Goal: Contribute content: Contribute content

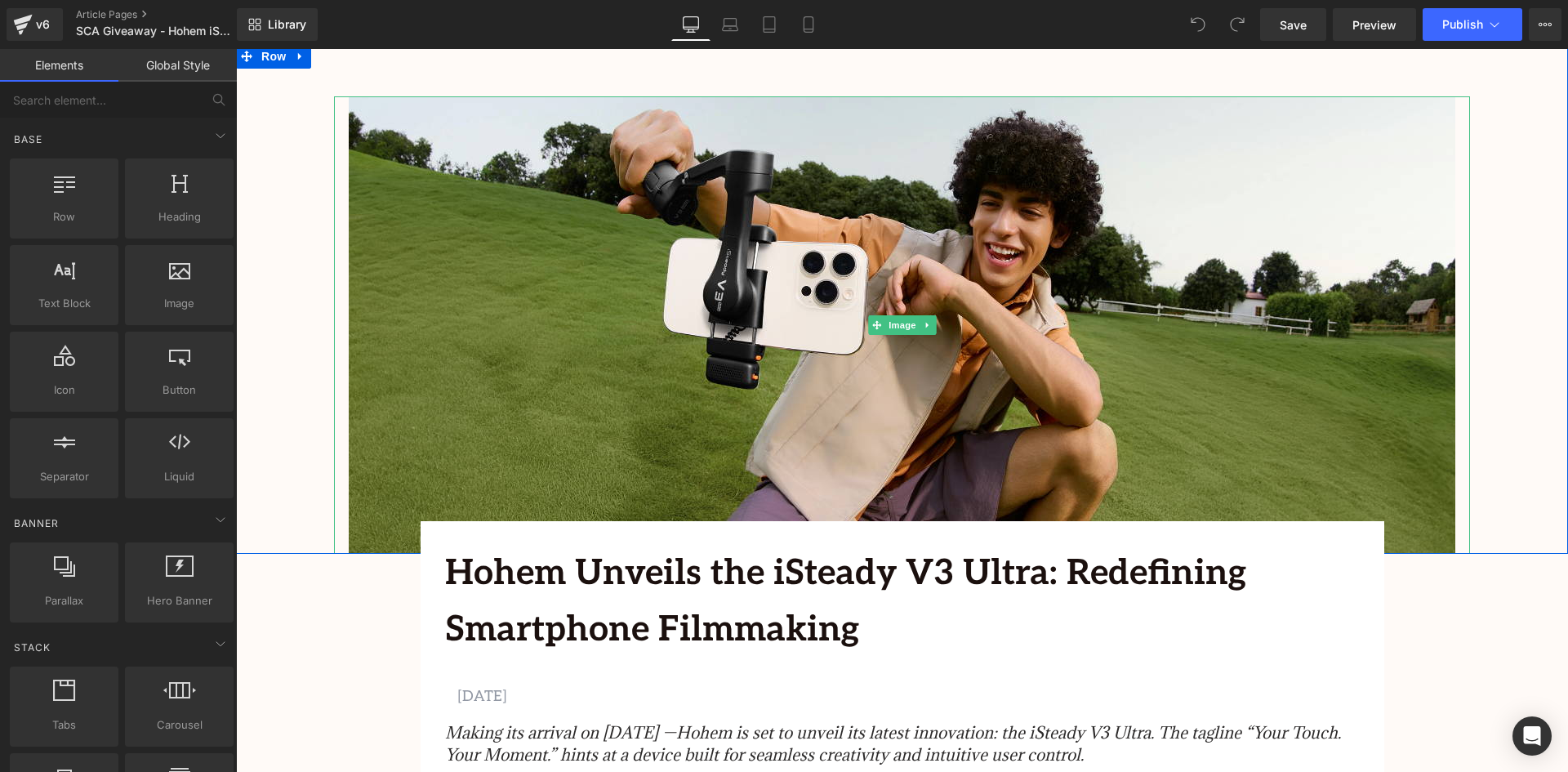
scroll to position [408, 0]
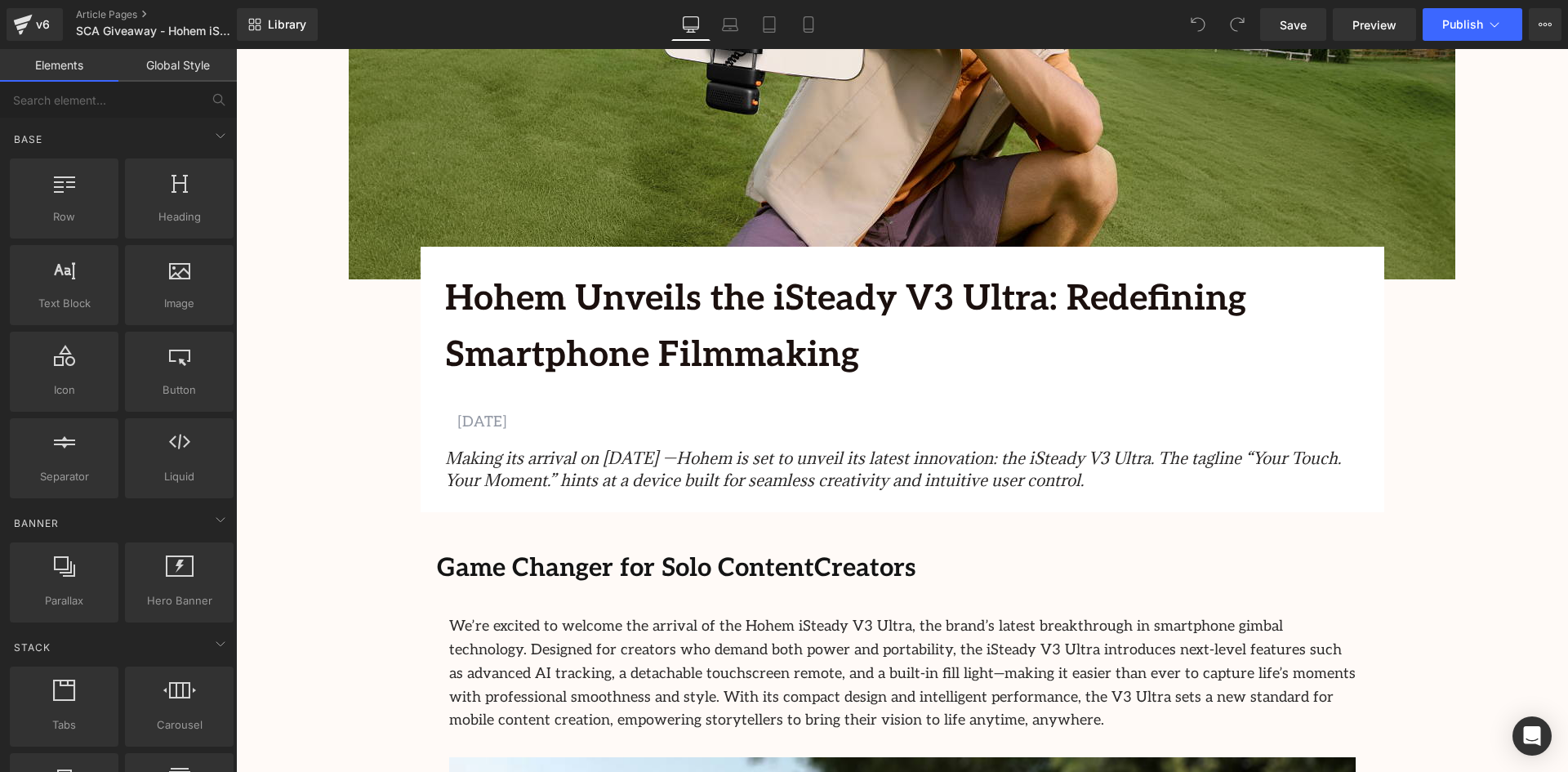
click at [680, 352] on b "Hohem Unveils the iSteady V3 Ultra: Redefining Smartphone Filmmaking" at bounding box center [846, 328] width 802 height 99
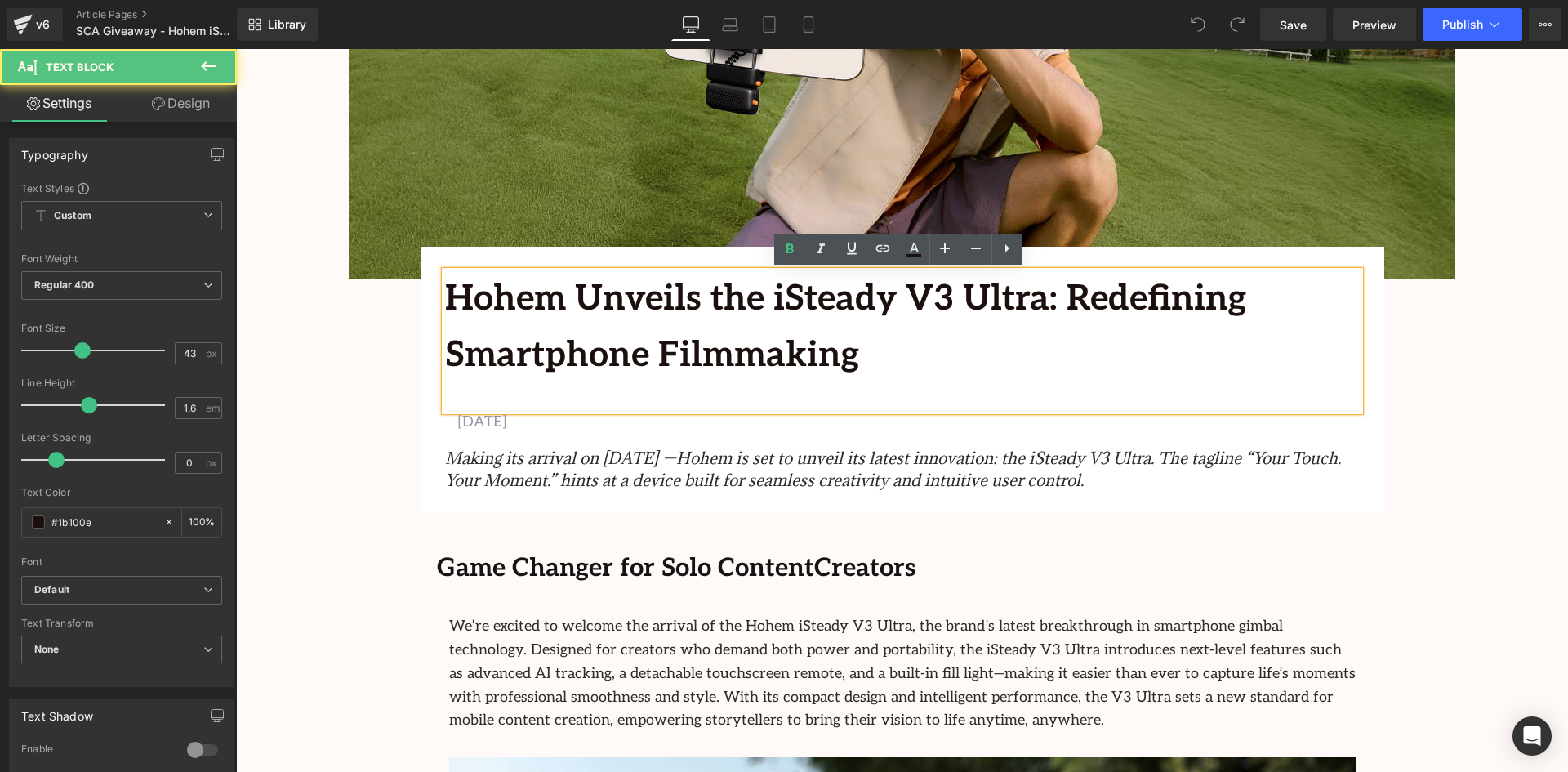
click at [848, 343] on p "Hohem Unveils the iSteady V3 Ultra: Redefining Smartphone Filmmaking" at bounding box center [902, 328] width 915 height 112
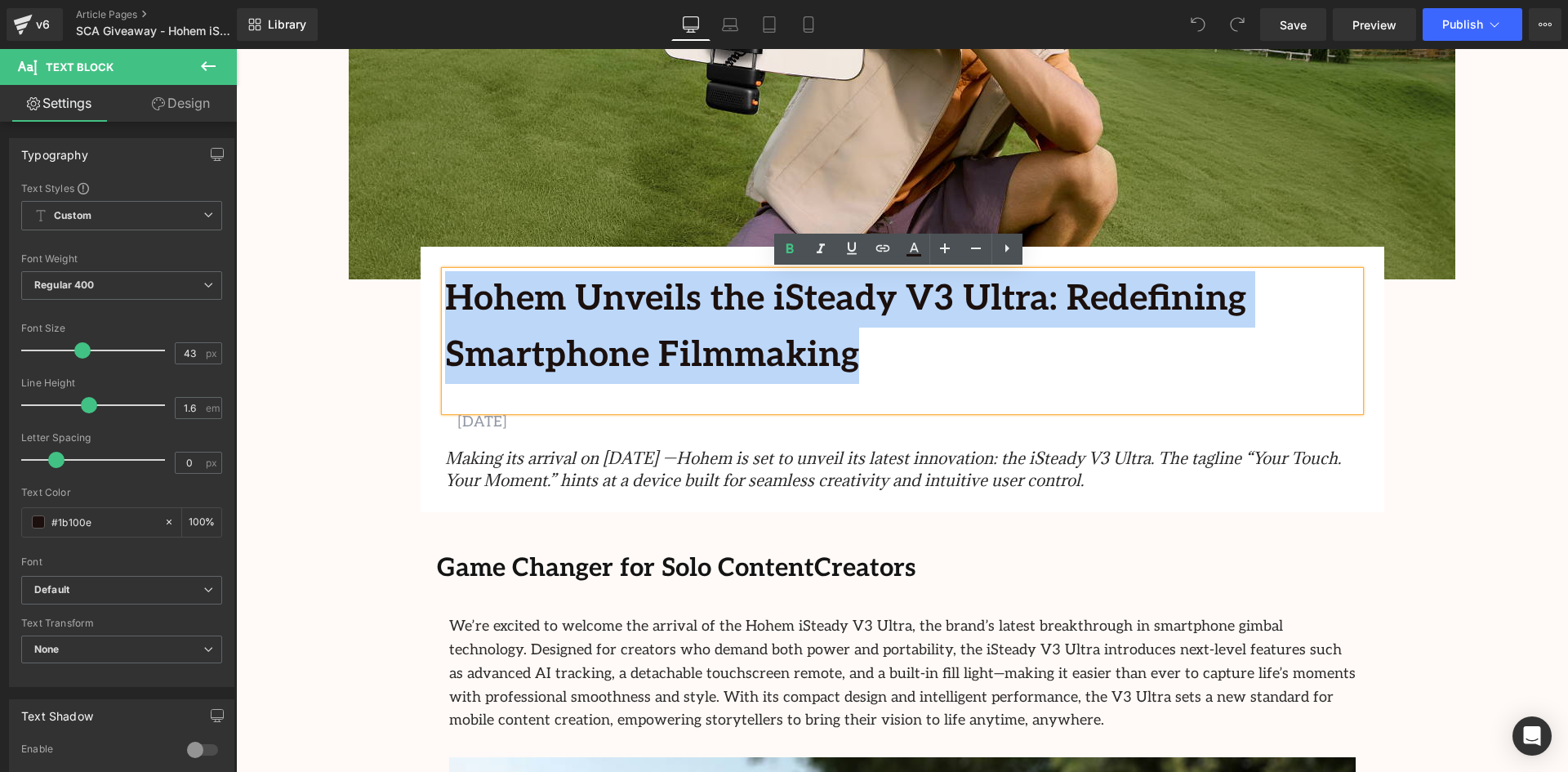
click at [848, 343] on p "Hohem Unveils the iSteady V3 Ultra: Redefining Smartphone Filmmaking" at bounding box center [902, 328] width 915 height 112
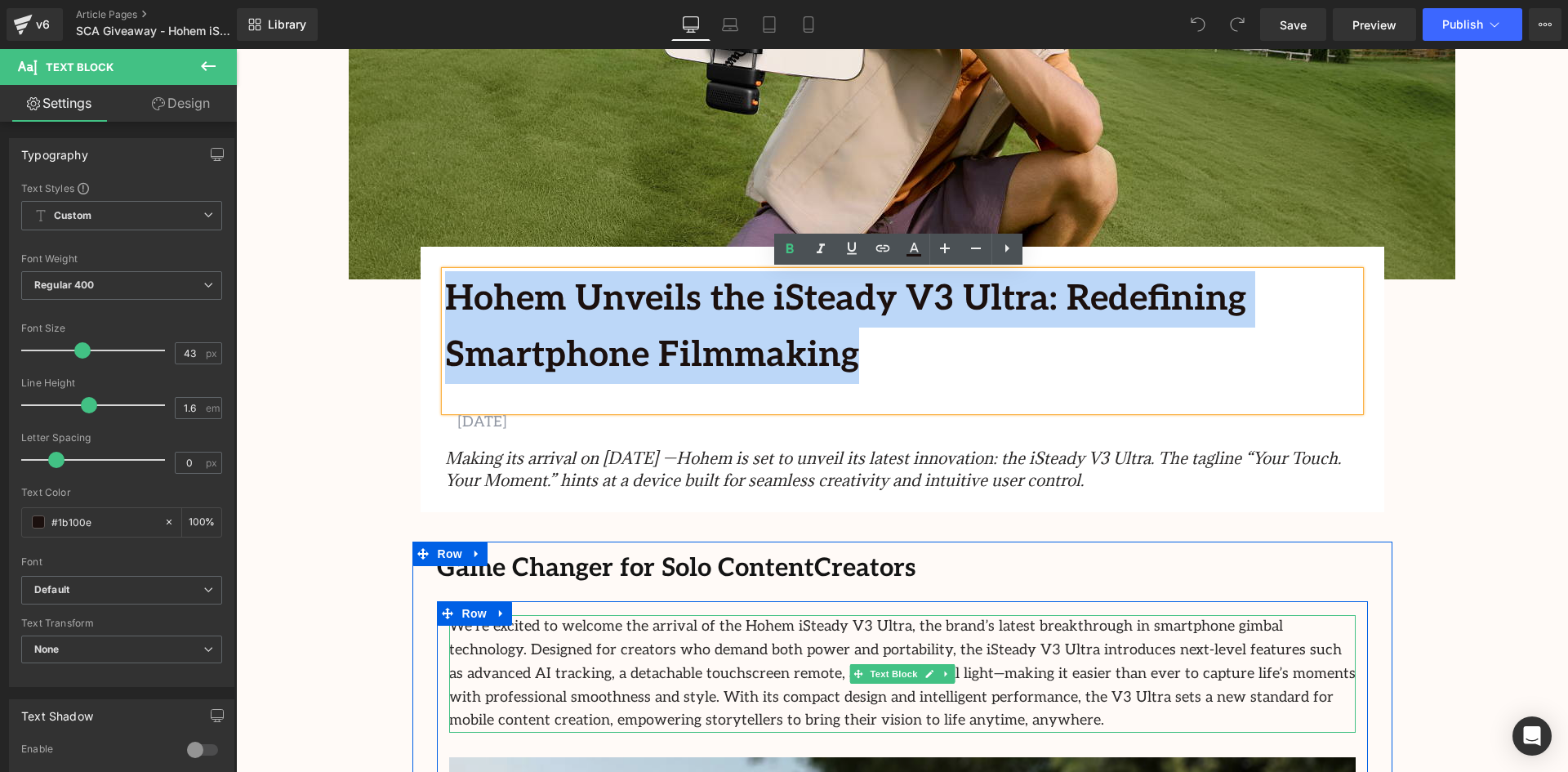
scroll to position [654, 0]
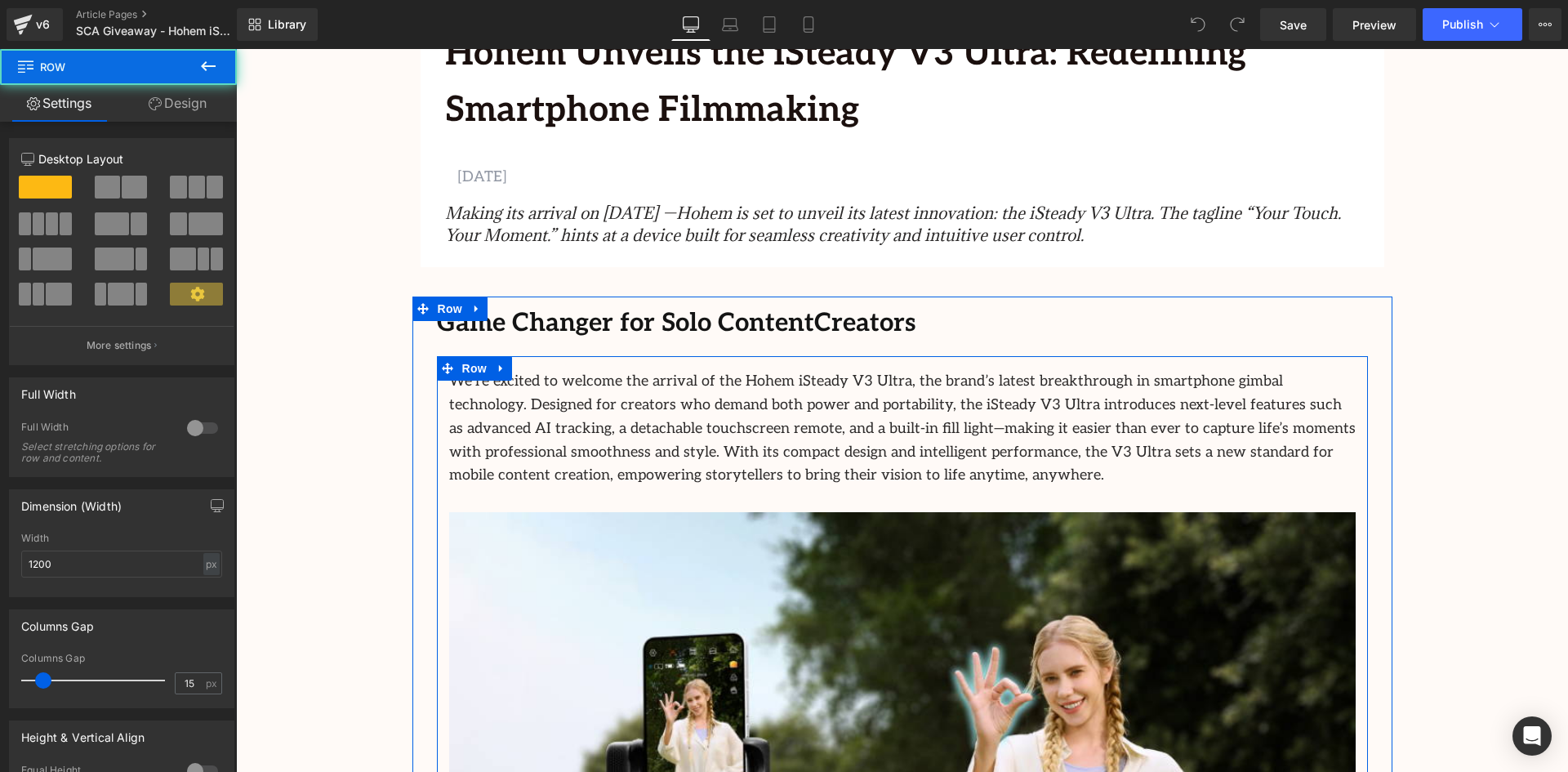
click at [758, 386] on p "We’re excited to welcome the arrival of the Hohem iSteady V3 Ultra, the brand’s…" at bounding box center [903, 429] width 907 height 118
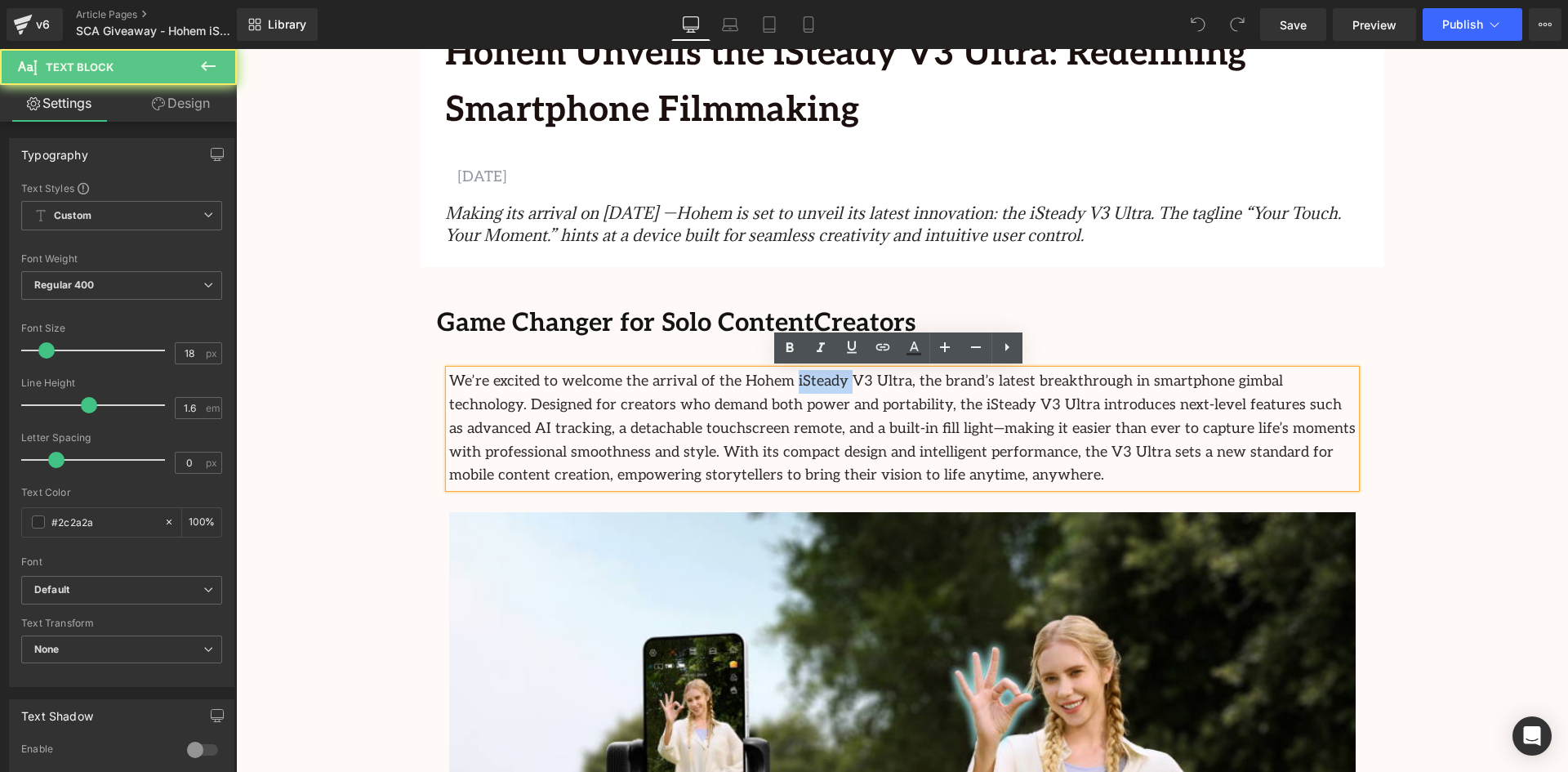
click at [758, 386] on p "We’re excited to welcome the arrival of the Hohem iSteady V3 Ultra, the brand’s…" at bounding box center [903, 429] width 907 height 118
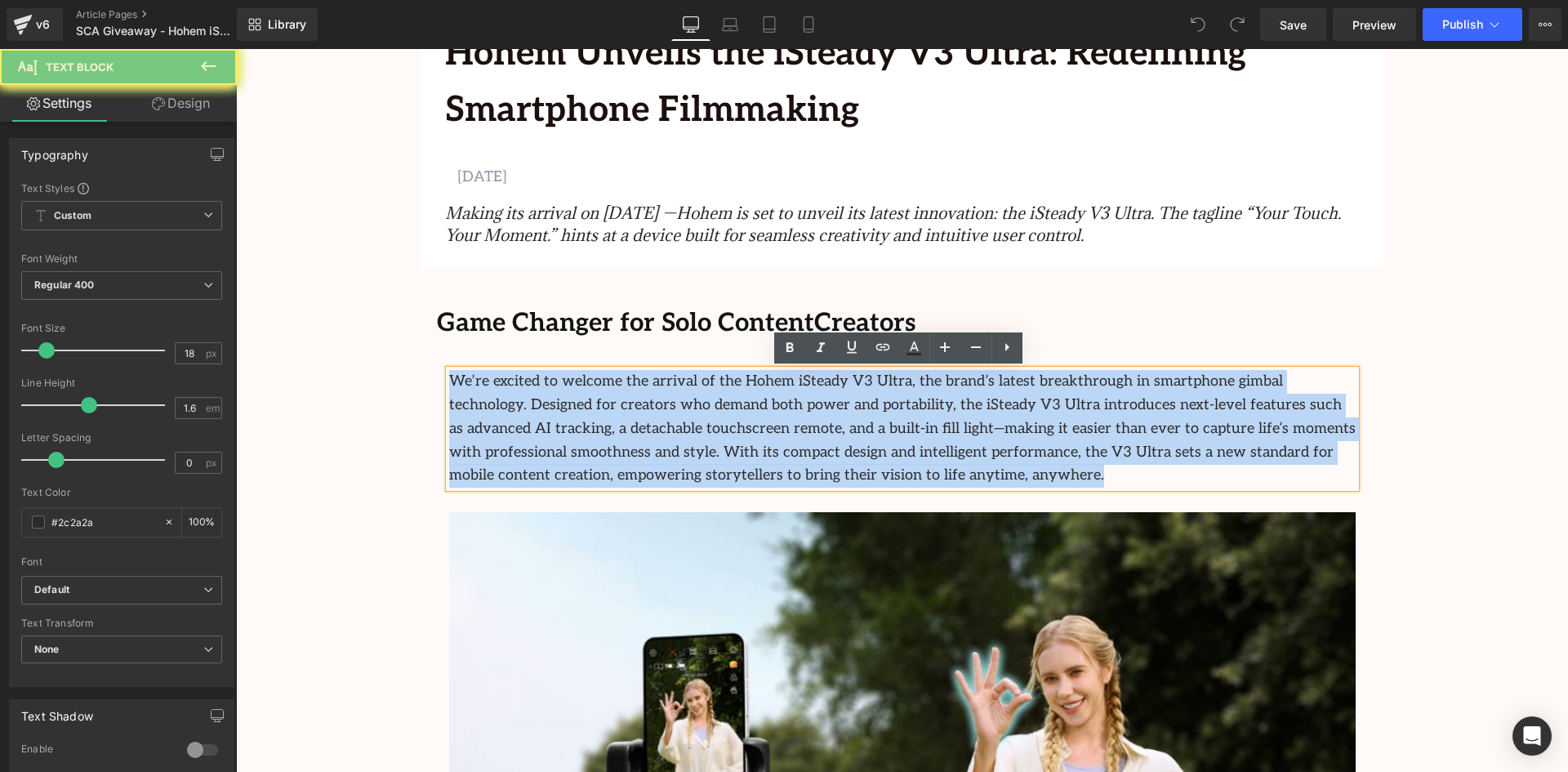
click at [758, 386] on p "We’re excited to welcome the arrival of the Hohem iSteady V3 Ultra, the brand’s…" at bounding box center [903, 429] width 907 height 118
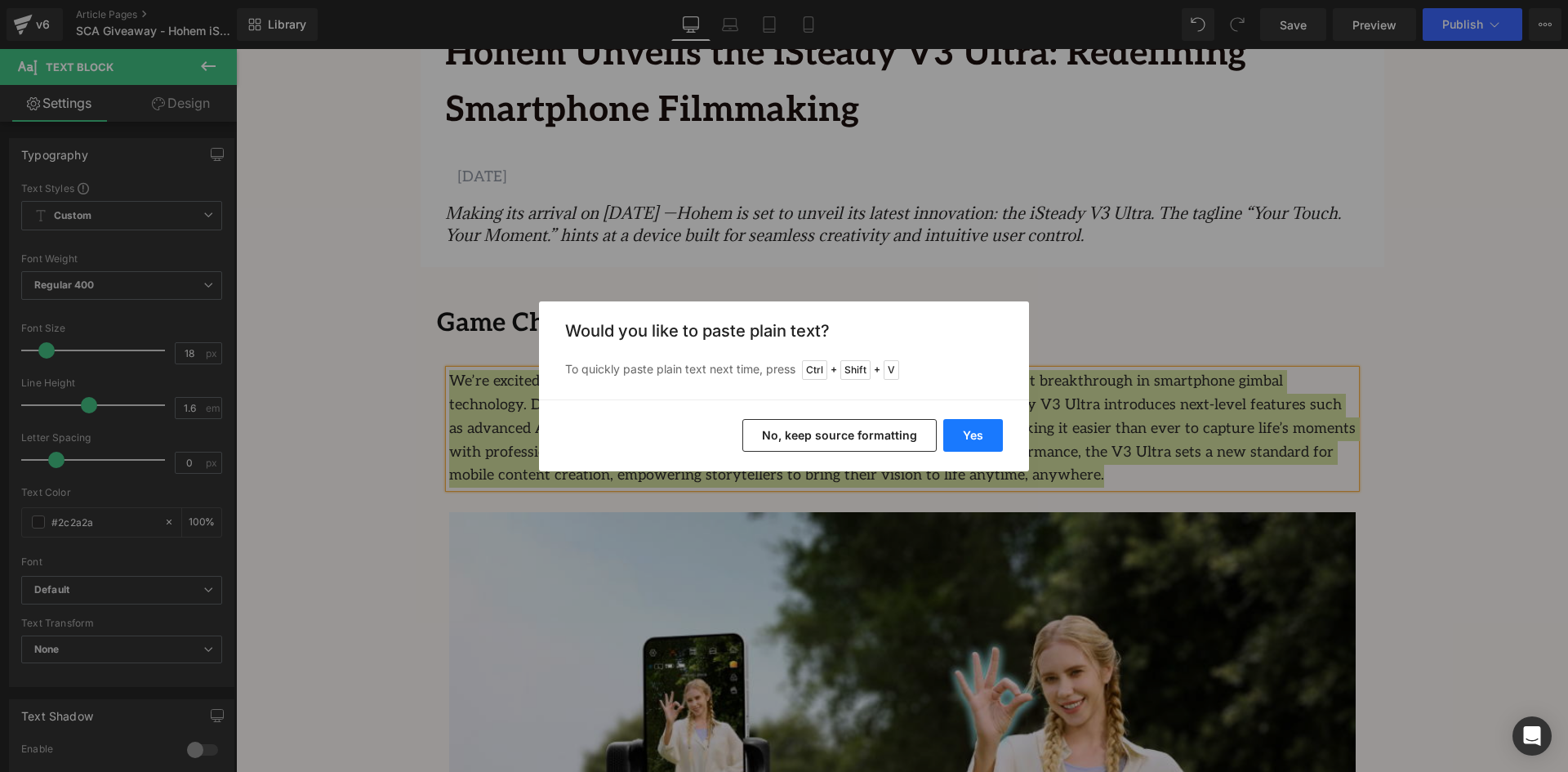
click at [972, 433] on button "Yes" at bounding box center [973, 435] width 60 height 33
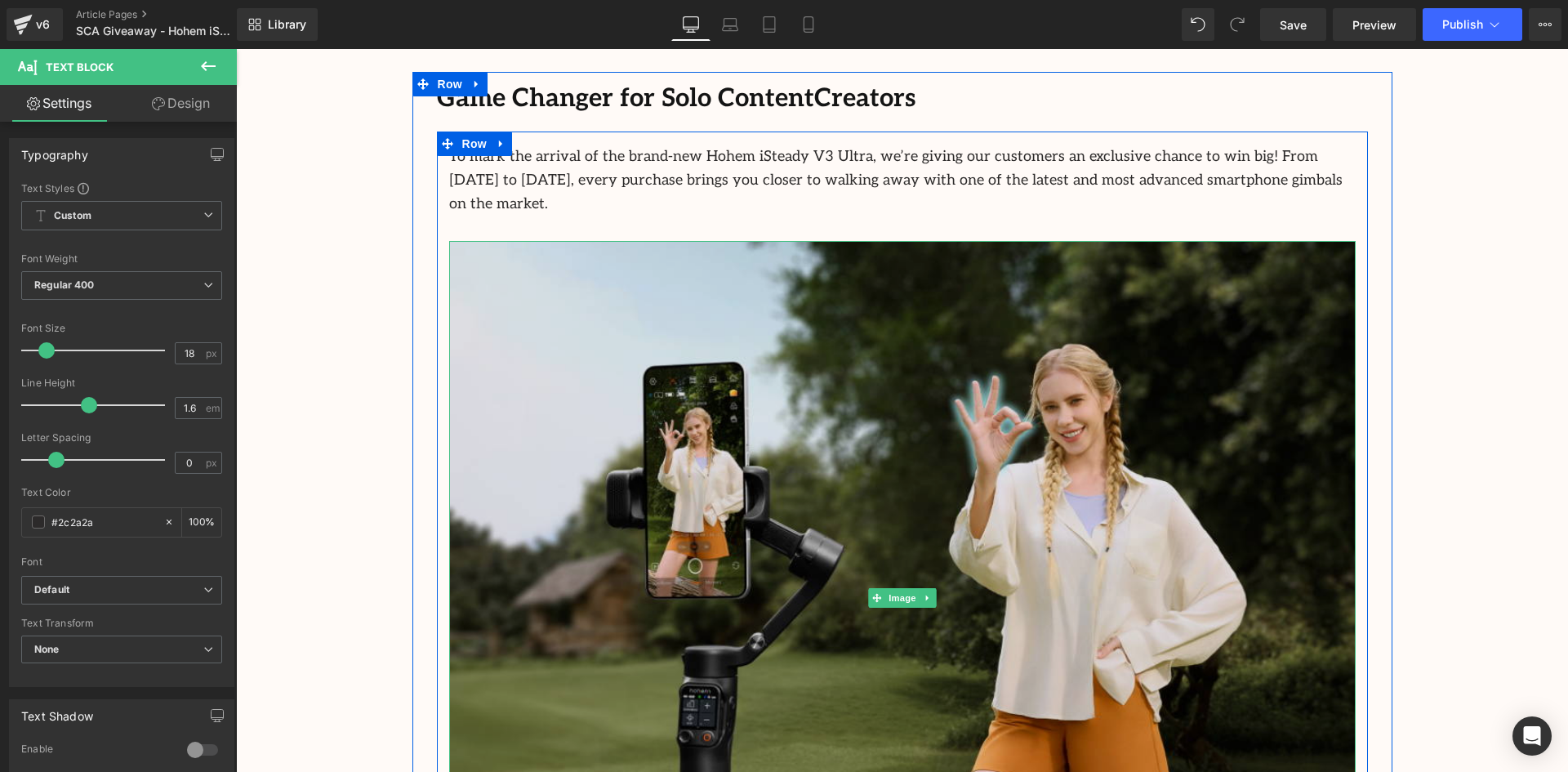
scroll to position [898, 0]
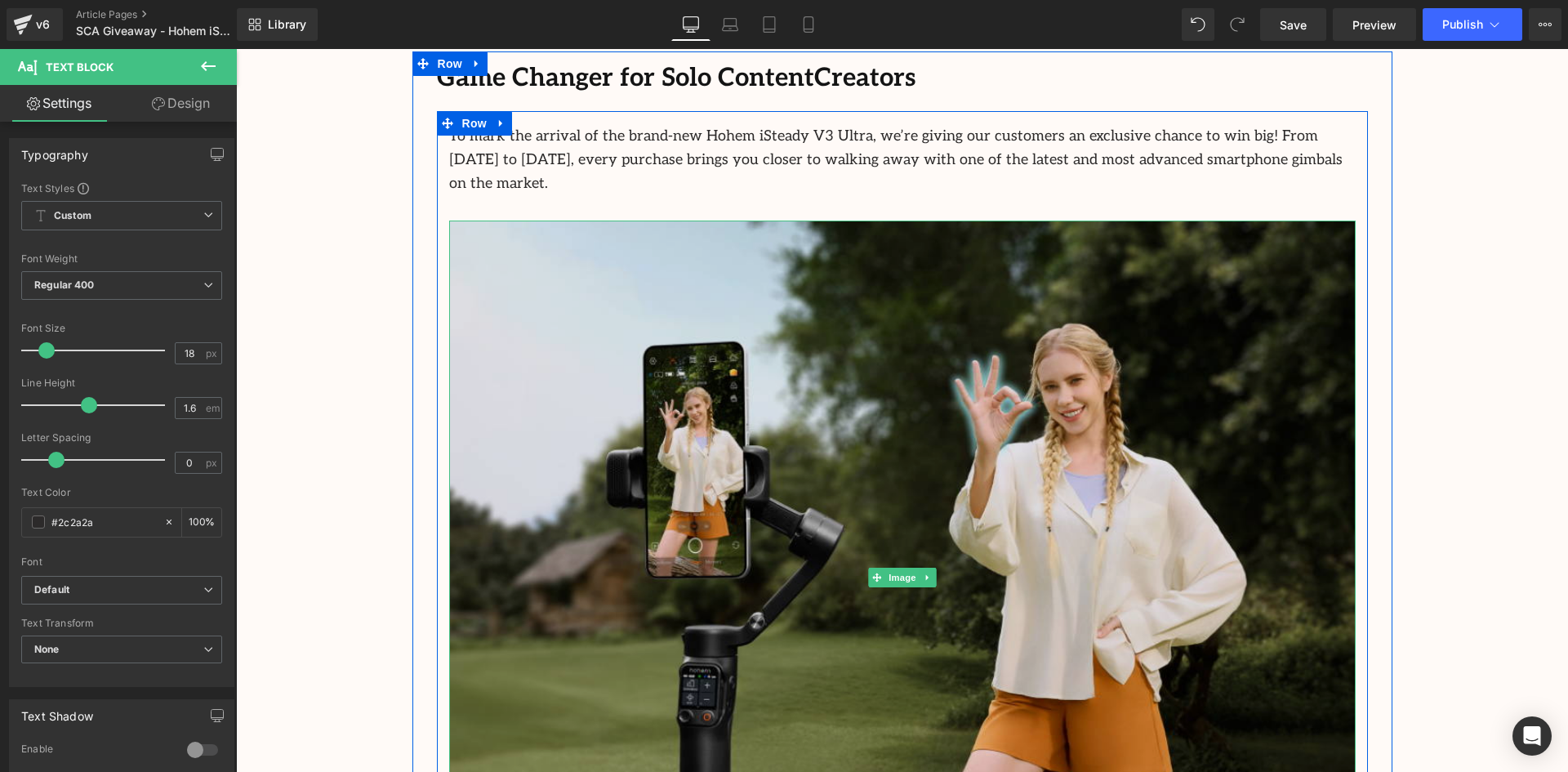
click at [843, 386] on img at bounding box center [903, 577] width 907 height 715
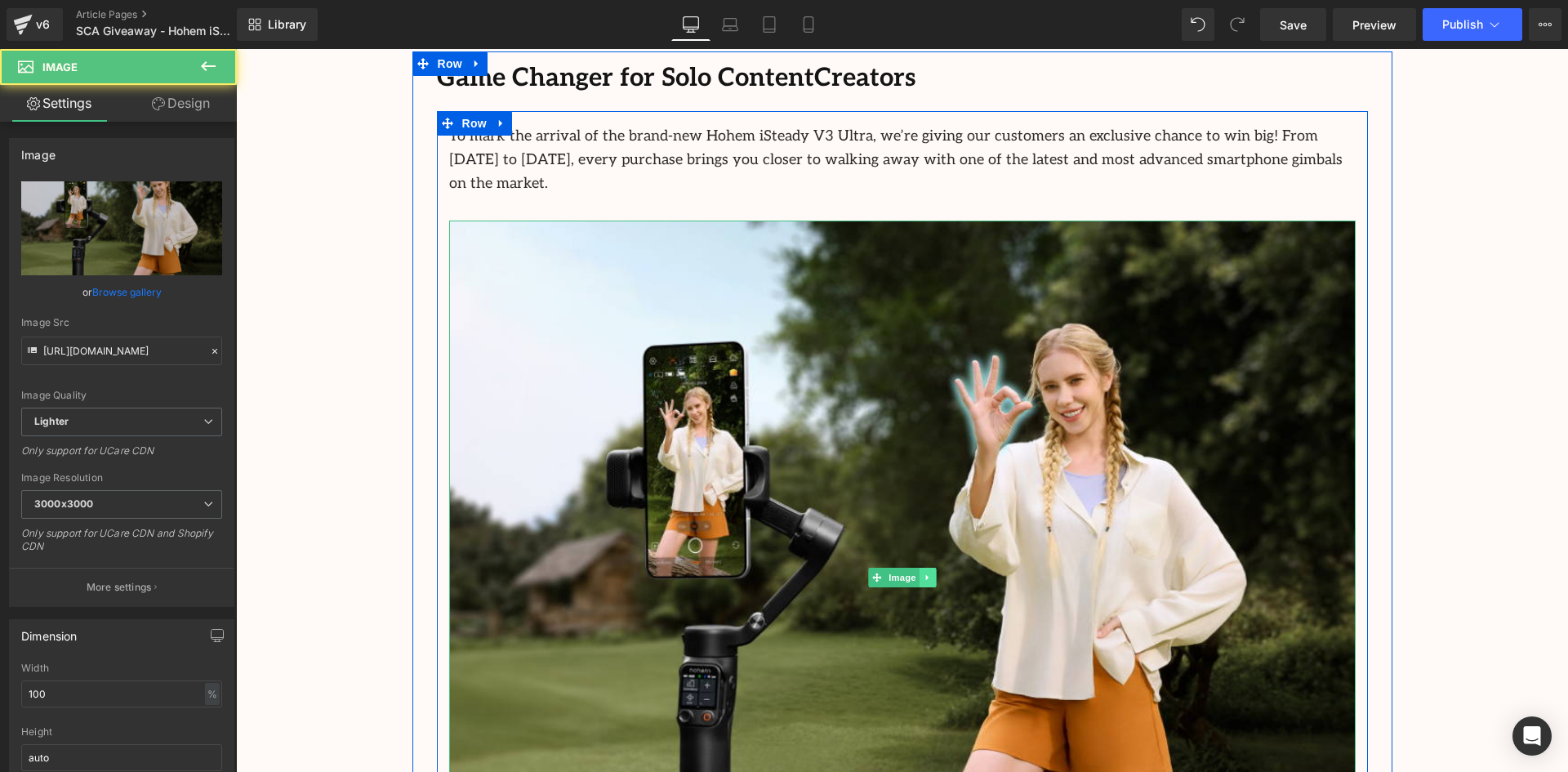
click at [931, 568] on link at bounding box center [927, 577] width 17 height 20
click at [934, 572] on icon at bounding box center [936, 577] width 9 height 9
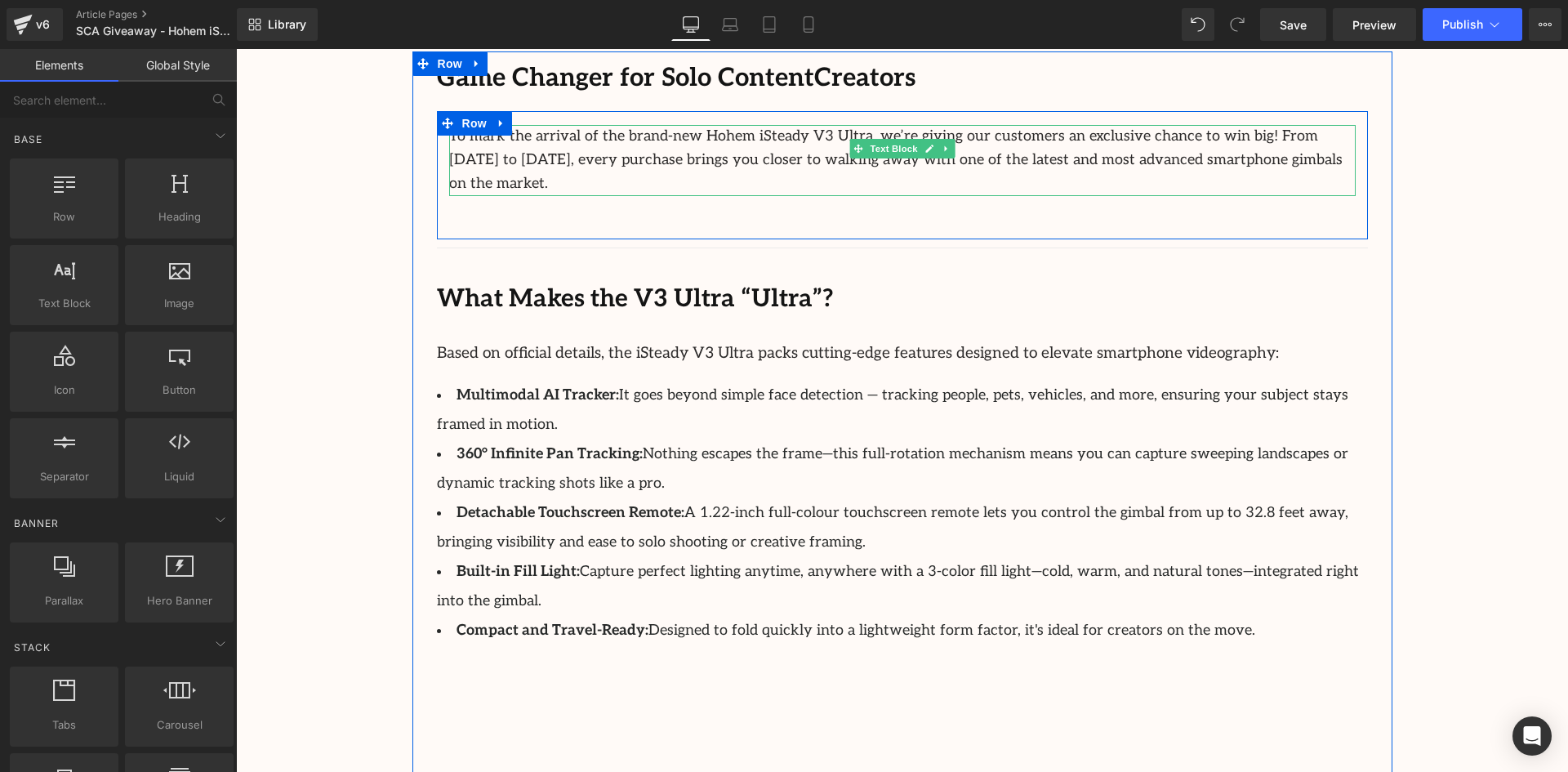
click at [1295, 161] on p "To mark the arrival of the brand-new Hohem iSteady V3 Ultra, we’re giving our c…" at bounding box center [903, 159] width 907 height 70
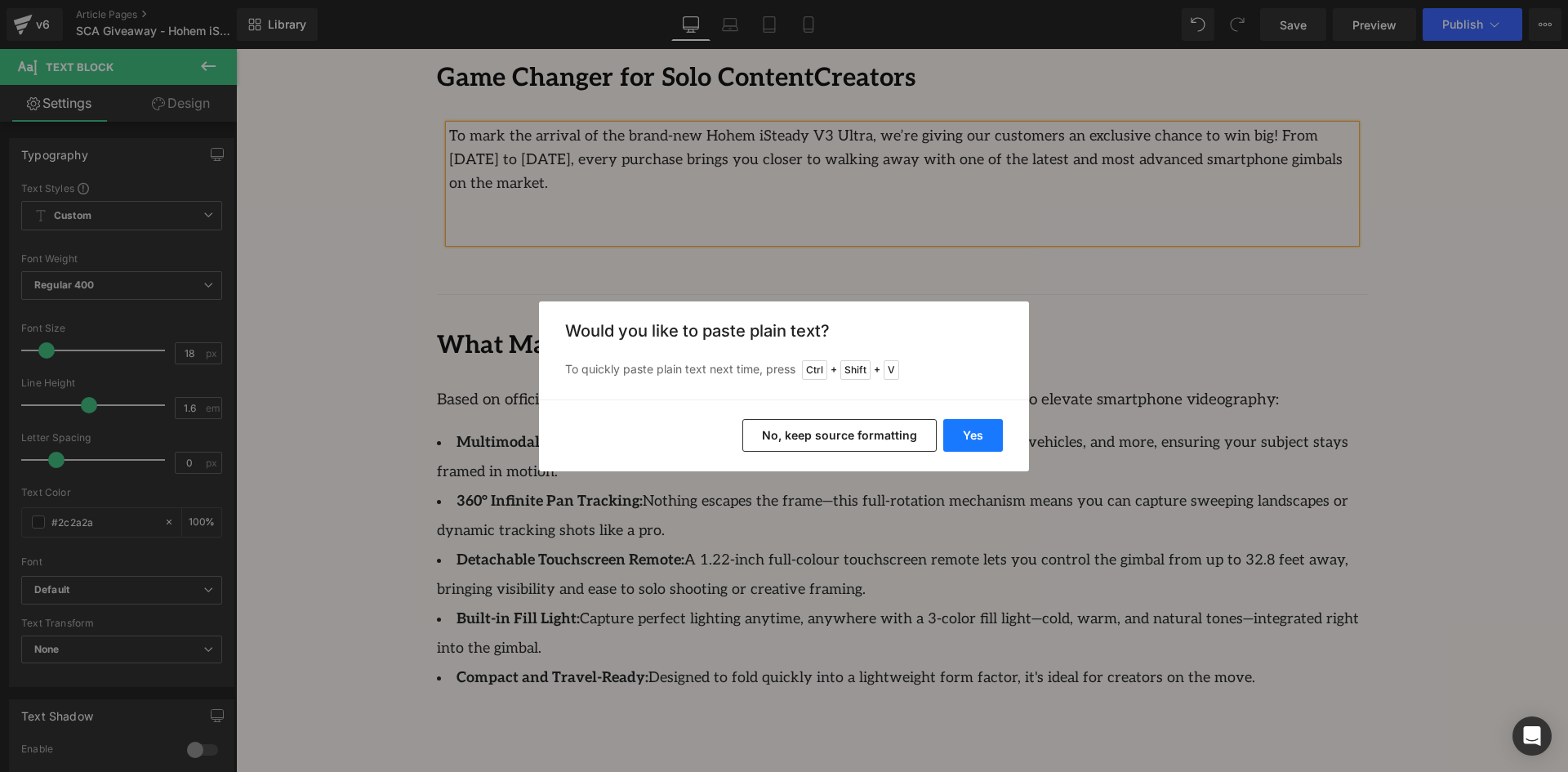
click at [972, 429] on button "Yes" at bounding box center [973, 435] width 60 height 33
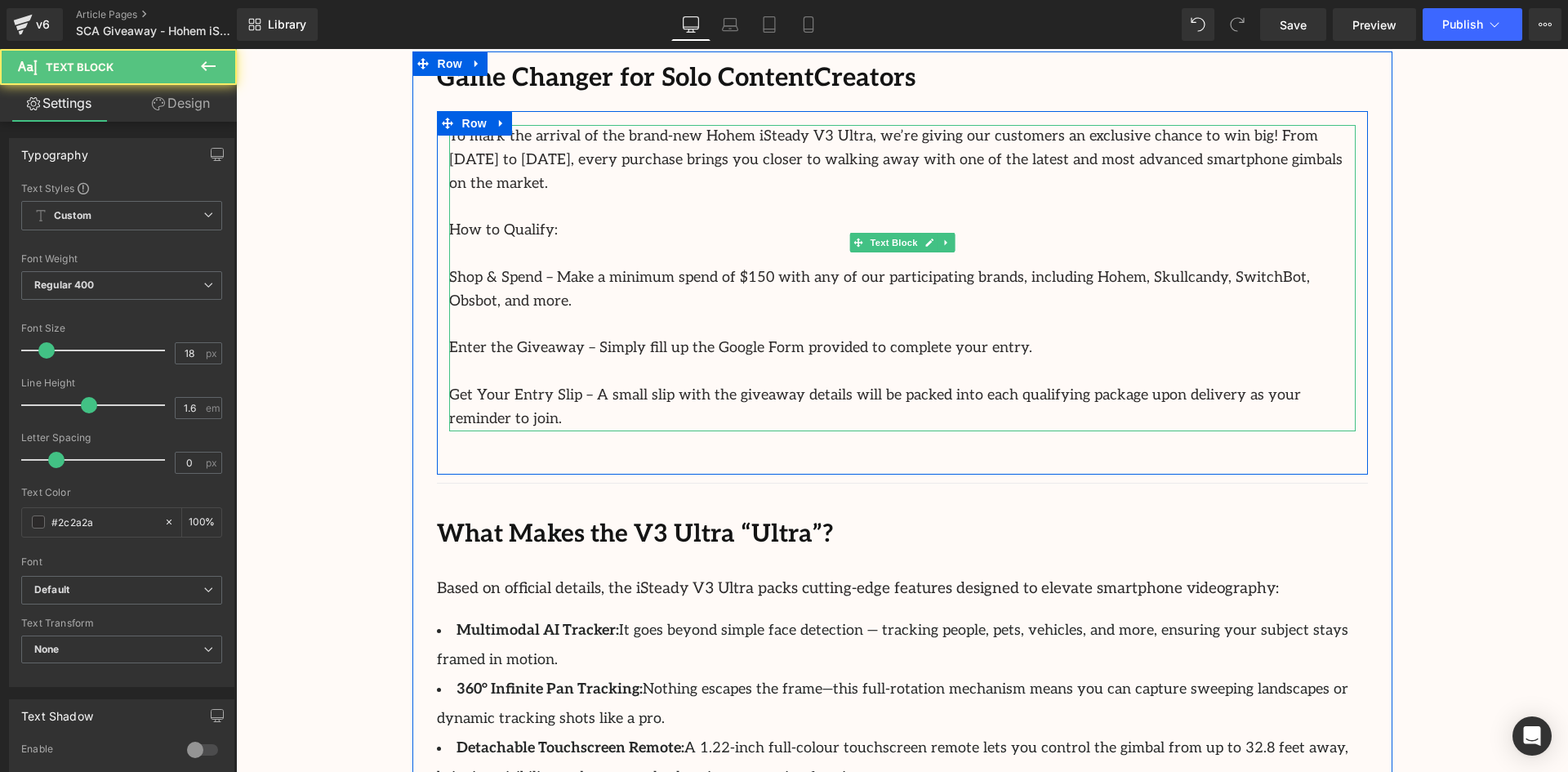
click at [1053, 361] on p at bounding box center [903, 372] width 907 height 23
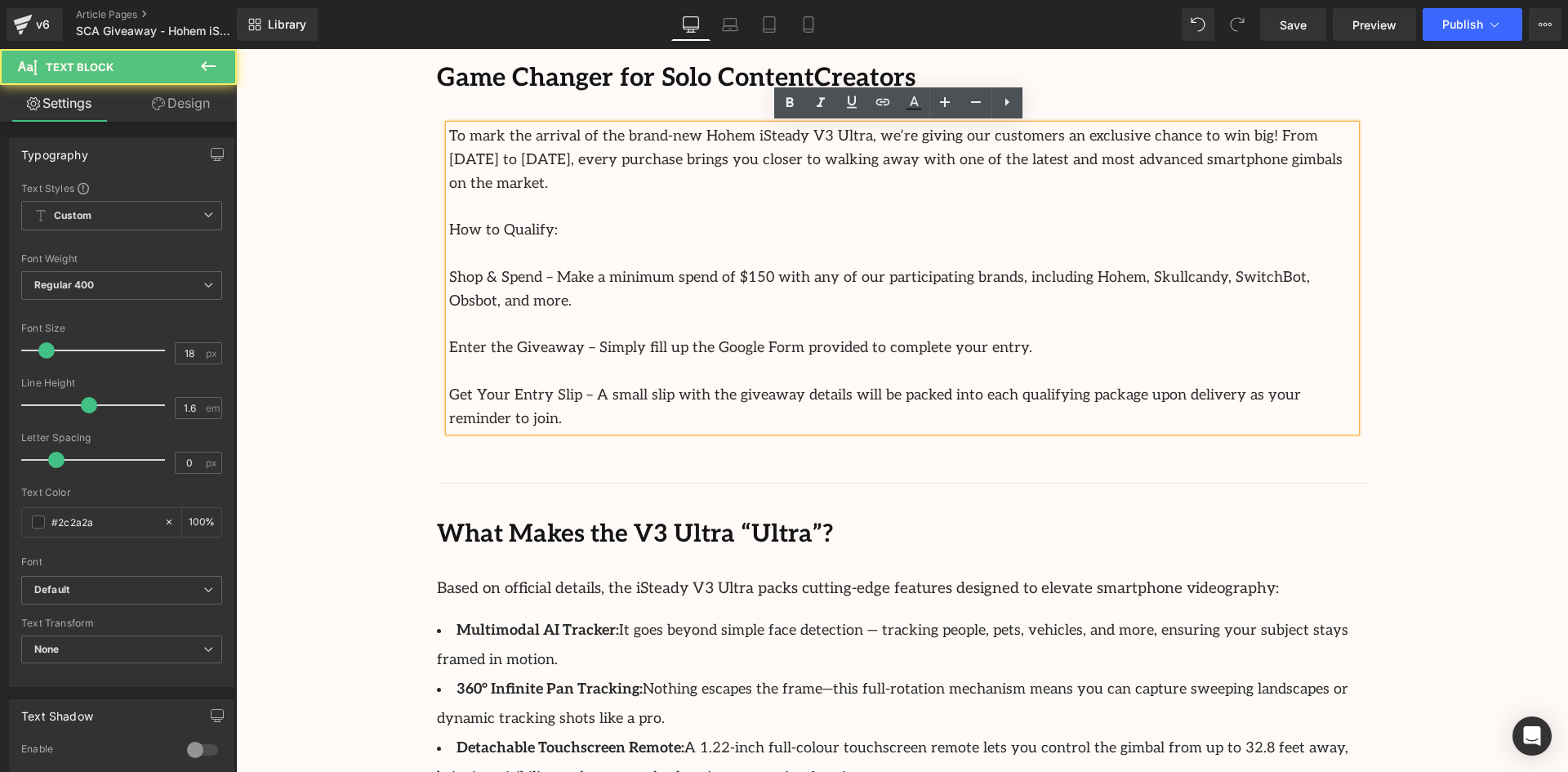
click at [768, 336] on p "Enter the Giveaway – Simply fill up the Google Form provided to complete your e…" at bounding box center [903, 348] width 907 height 23
click at [776, 314] on p at bounding box center [903, 325] width 907 height 23
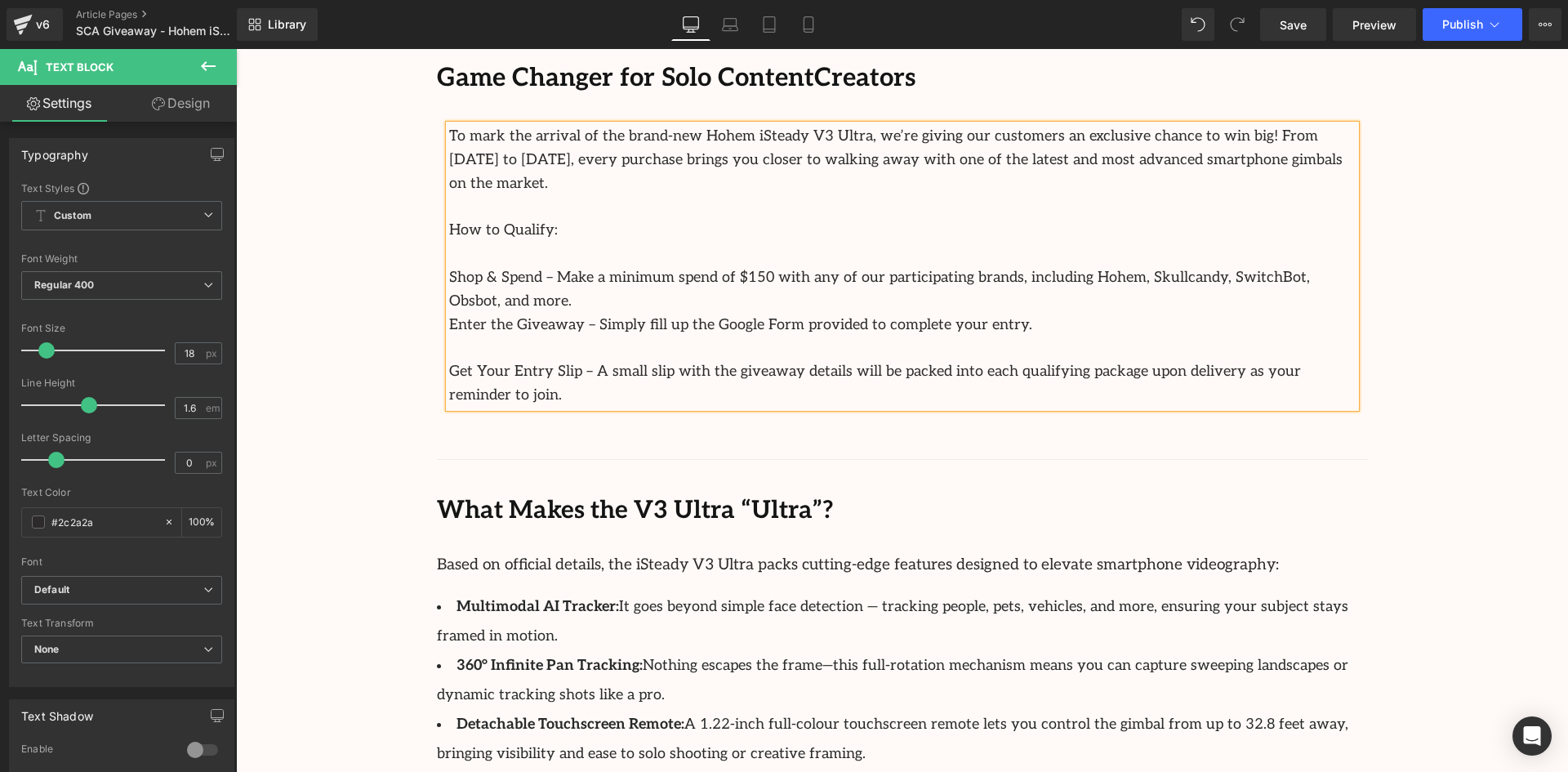
click at [615, 336] on p at bounding box center [903, 348] width 907 height 23
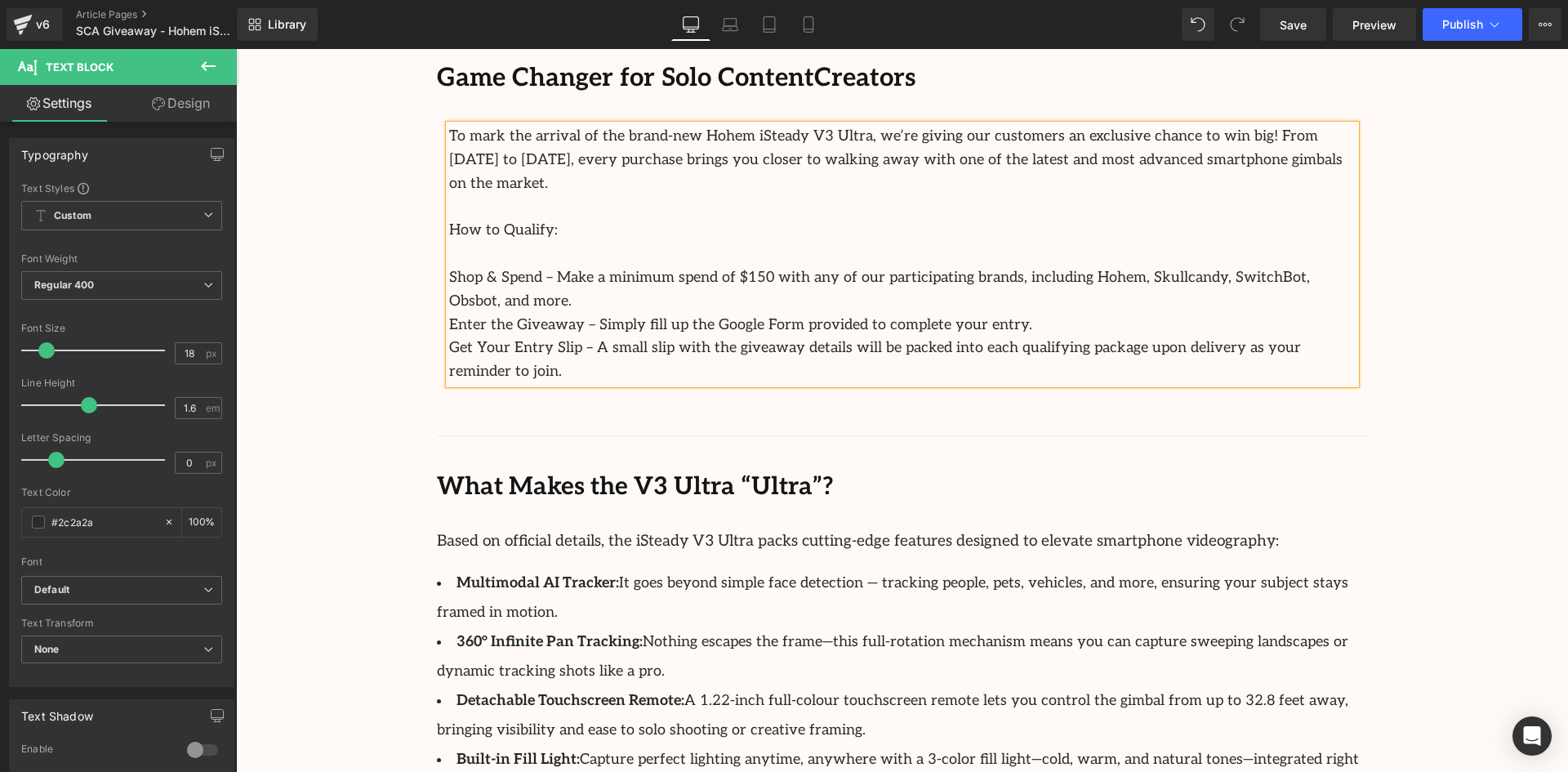
click at [526, 266] on p "Shop & Spend – Make a minimum spend of $150 with any of our participating brand…" at bounding box center [903, 290] width 907 height 48
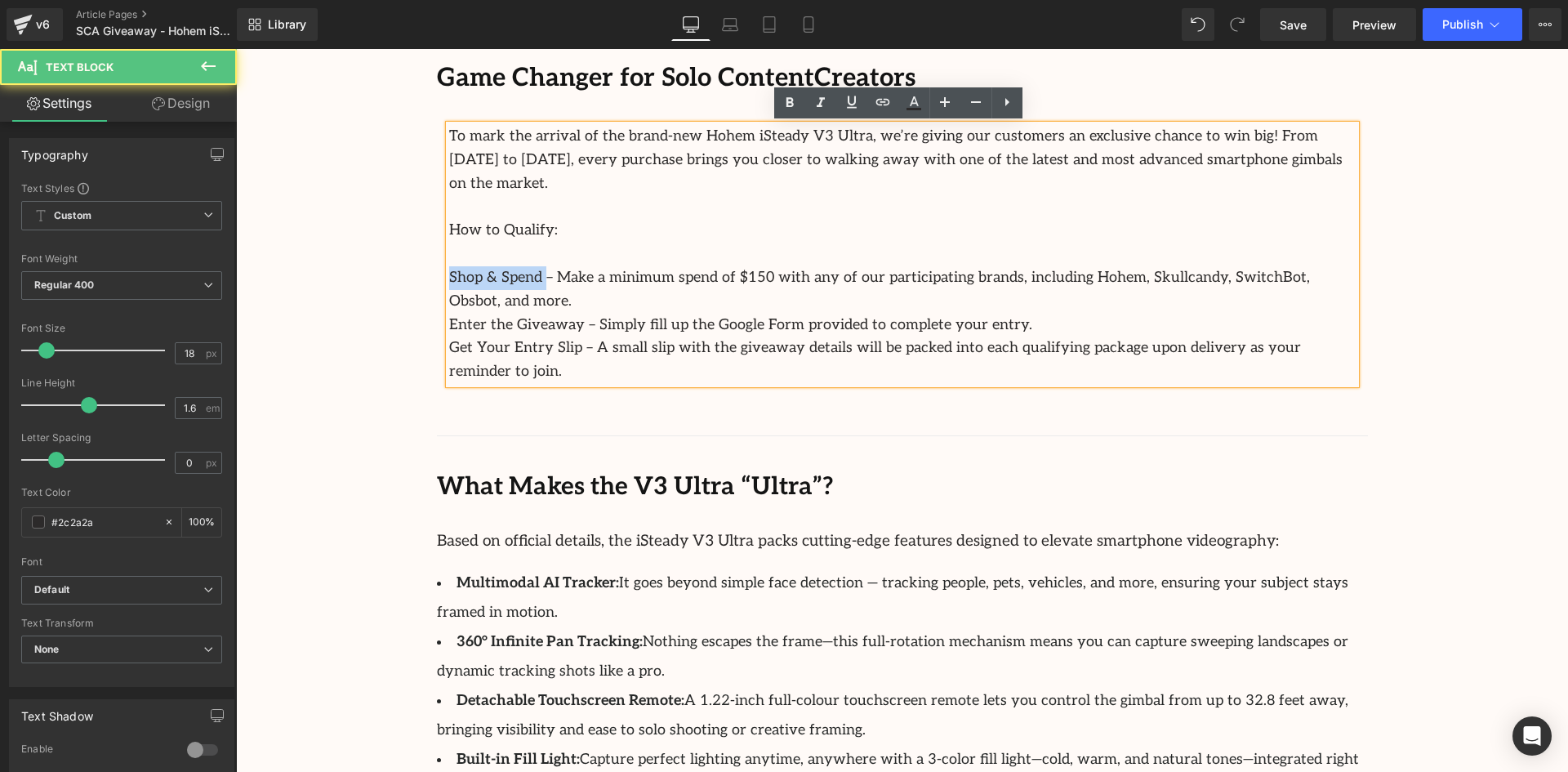
drag, startPoint x: 494, startPoint y: 255, endPoint x: 407, endPoint y: 259, distance: 87.1
click at [412, 259] on div "Game Changer for Solo Content Creators Text Block To mark the arrival of the br…" at bounding box center [902, 729] width 980 height 1356
drag, startPoint x: 570, startPoint y: 279, endPoint x: 409, endPoint y: 281, distance: 161.0
click at [412, 284] on div "Game Changer for Solo Content Creators Text Block To mark the arrival of the br…" at bounding box center [902, 729] width 980 height 1356
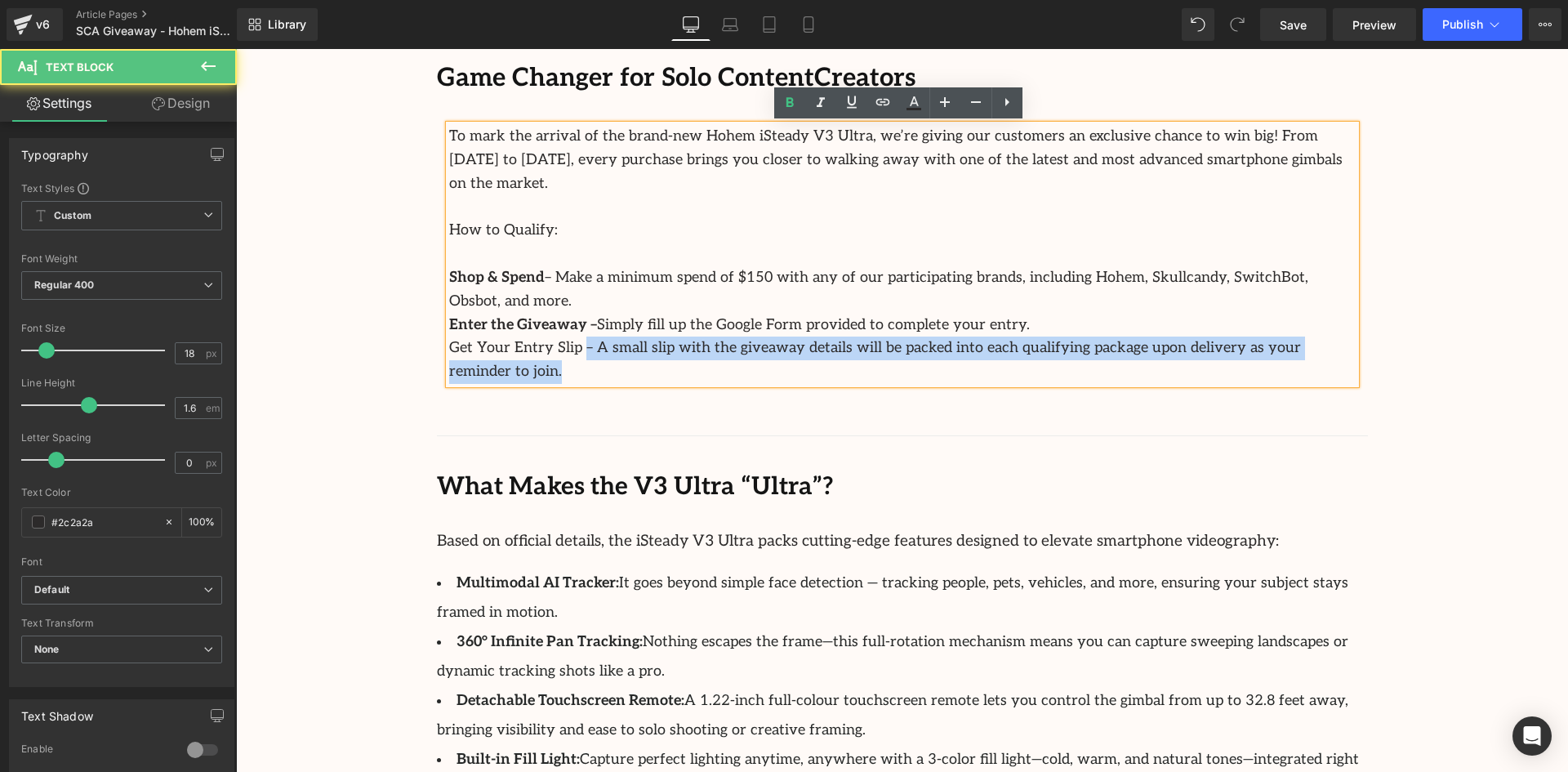
drag, startPoint x: 568, startPoint y: 303, endPoint x: 440, endPoint y: 305, distance: 128.0
click at [450, 305] on div "To mark the arrival of the brand-new Hohem iSteady V3 Ultra, we’re giving our c…" at bounding box center [903, 254] width 907 height 259
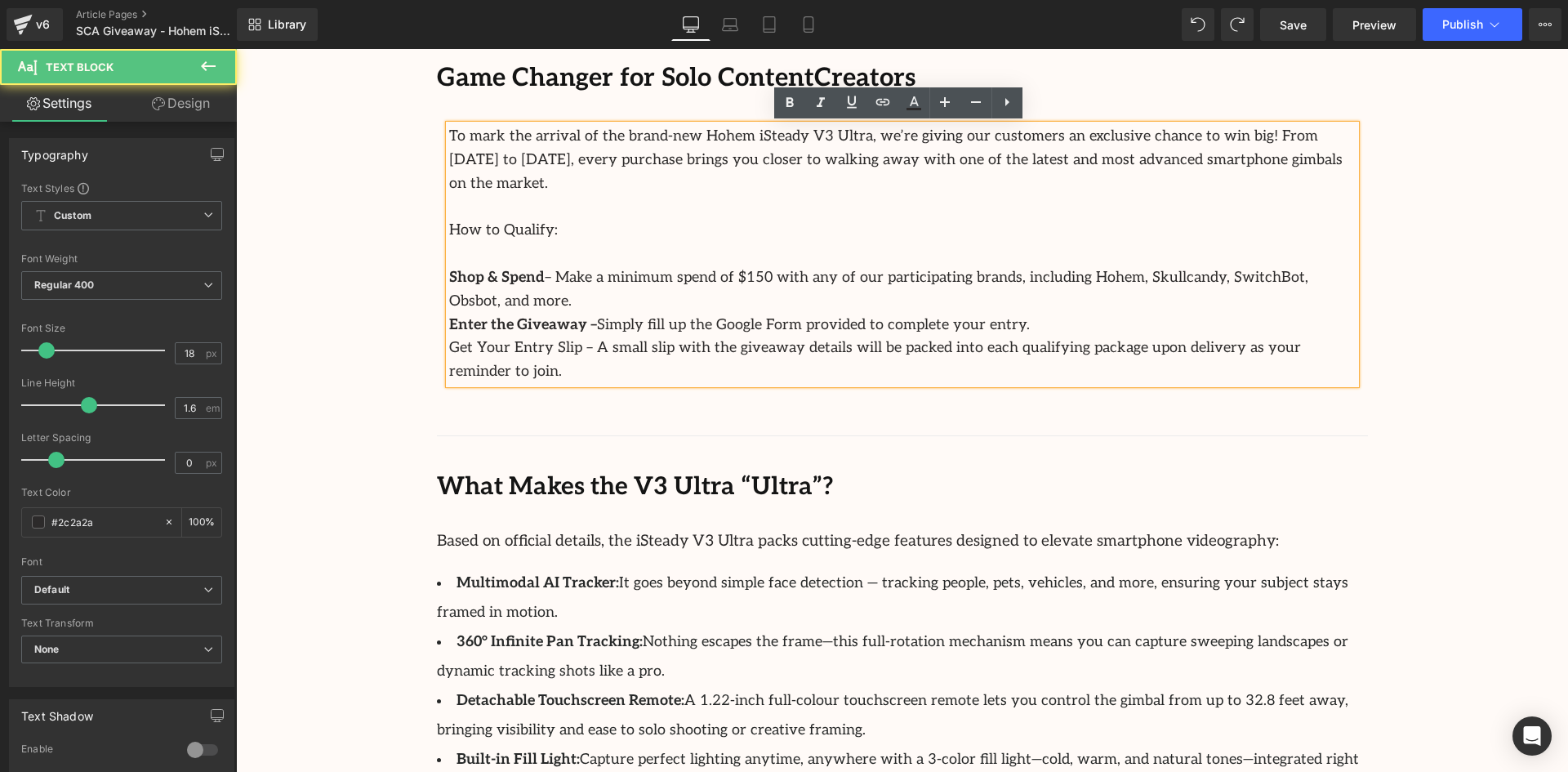
click at [557, 336] on p "Get Your Entry Slip – A small slip with the giveaway details will be packed int…" at bounding box center [903, 360] width 907 height 48
drag, startPoint x: 570, startPoint y: 300, endPoint x: 434, endPoint y: 299, distance: 136.0
click at [437, 299] on div "To mark the arrival of the brand-new Hohem iSteady V3 Ultra, we’re giving our c…" at bounding box center [903, 266] width 931 height 284
click at [656, 266] on p "Shop & Spend – Make a minimum spend of $150 with any of our participating brand…" at bounding box center [903, 290] width 907 height 48
click at [553, 243] on p at bounding box center [903, 254] width 907 height 23
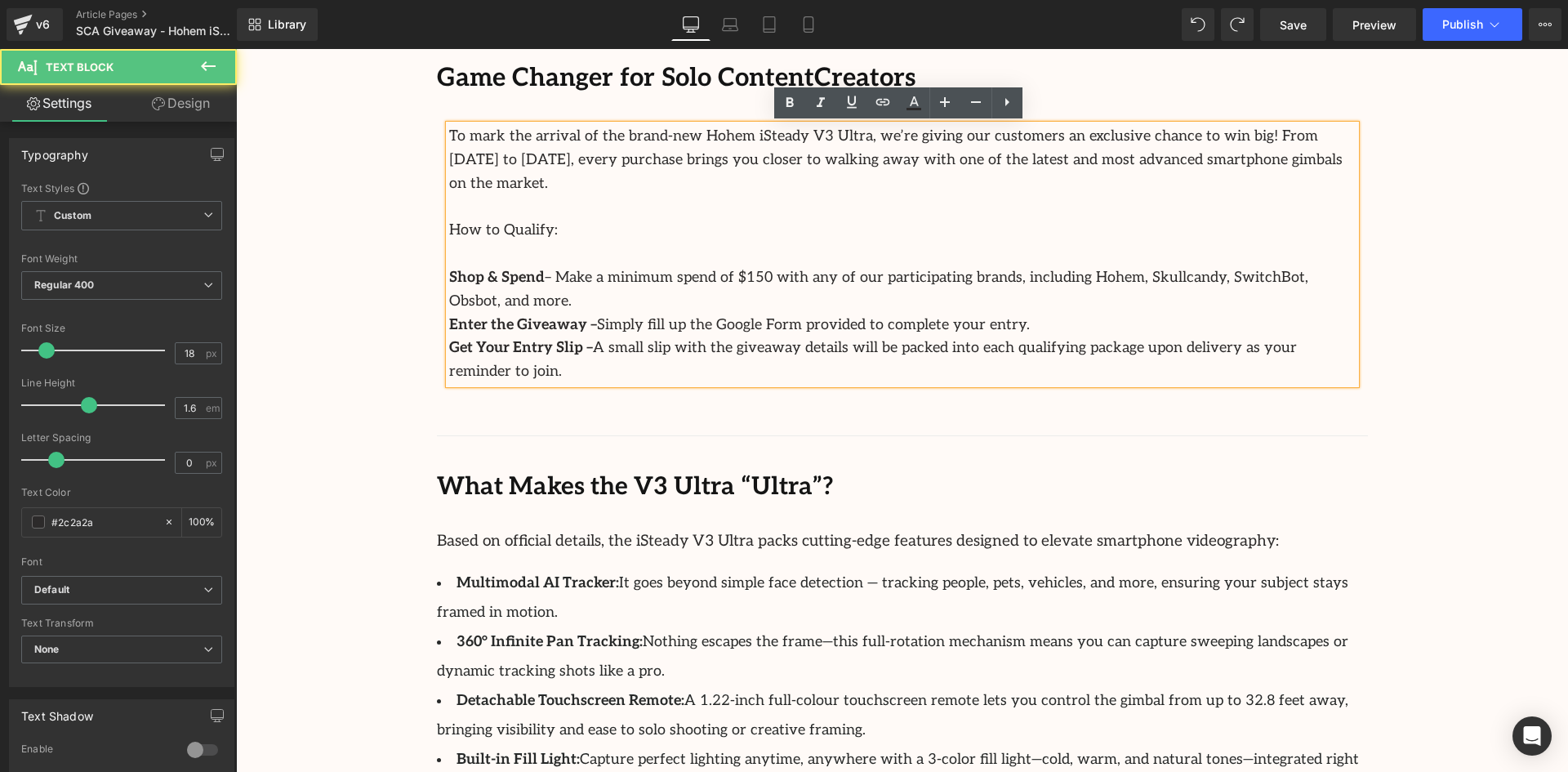
click at [450, 269] on strong "Shop & Spend" at bounding box center [497, 277] width 96 height 17
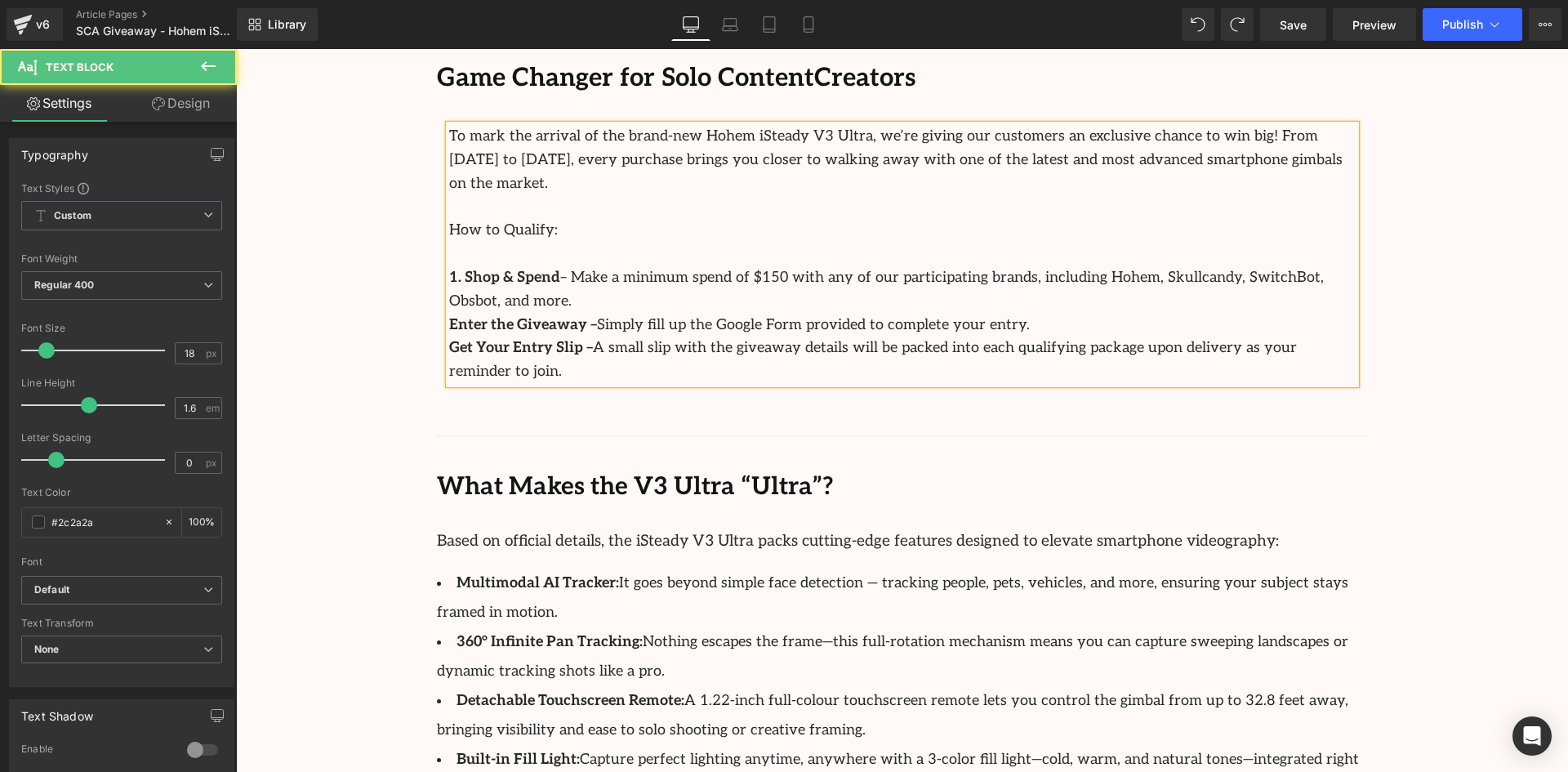
click at [450, 316] on strong "Enter the Giveaway –" at bounding box center [524, 324] width 148 height 17
click at [450, 339] on strong "Get Your Entry Slip –" at bounding box center [521, 348] width 143 height 17
click at [725, 219] on p "How to Qualify:" at bounding box center [903, 230] width 907 height 23
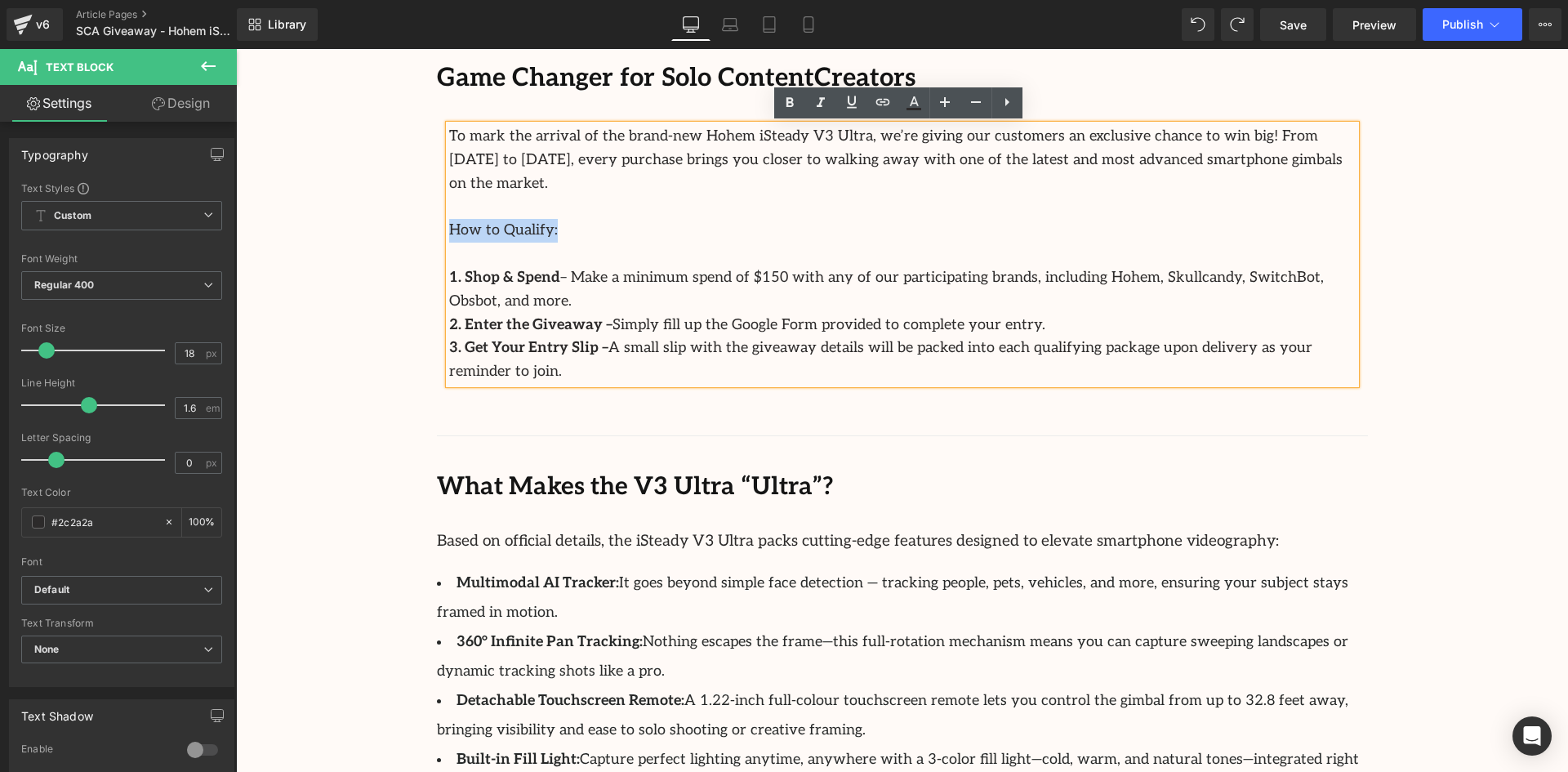
drag, startPoint x: 545, startPoint y: 207, endPoint x: 436, endPoint y: 209, distance: 109.0
click at [437, 209] on div "To mark the arrival of the brand-new Hohem iSteady V3 Ultra, we’re giving our c…" at bounding box center [903, 266] width 931 height 284
click at [575, 219] on p "How to Qualify:" at bounding box center [903, 230] width 907 height 23
click at [570, 243] on p at bounding box center [903, 254] width 907 height 23
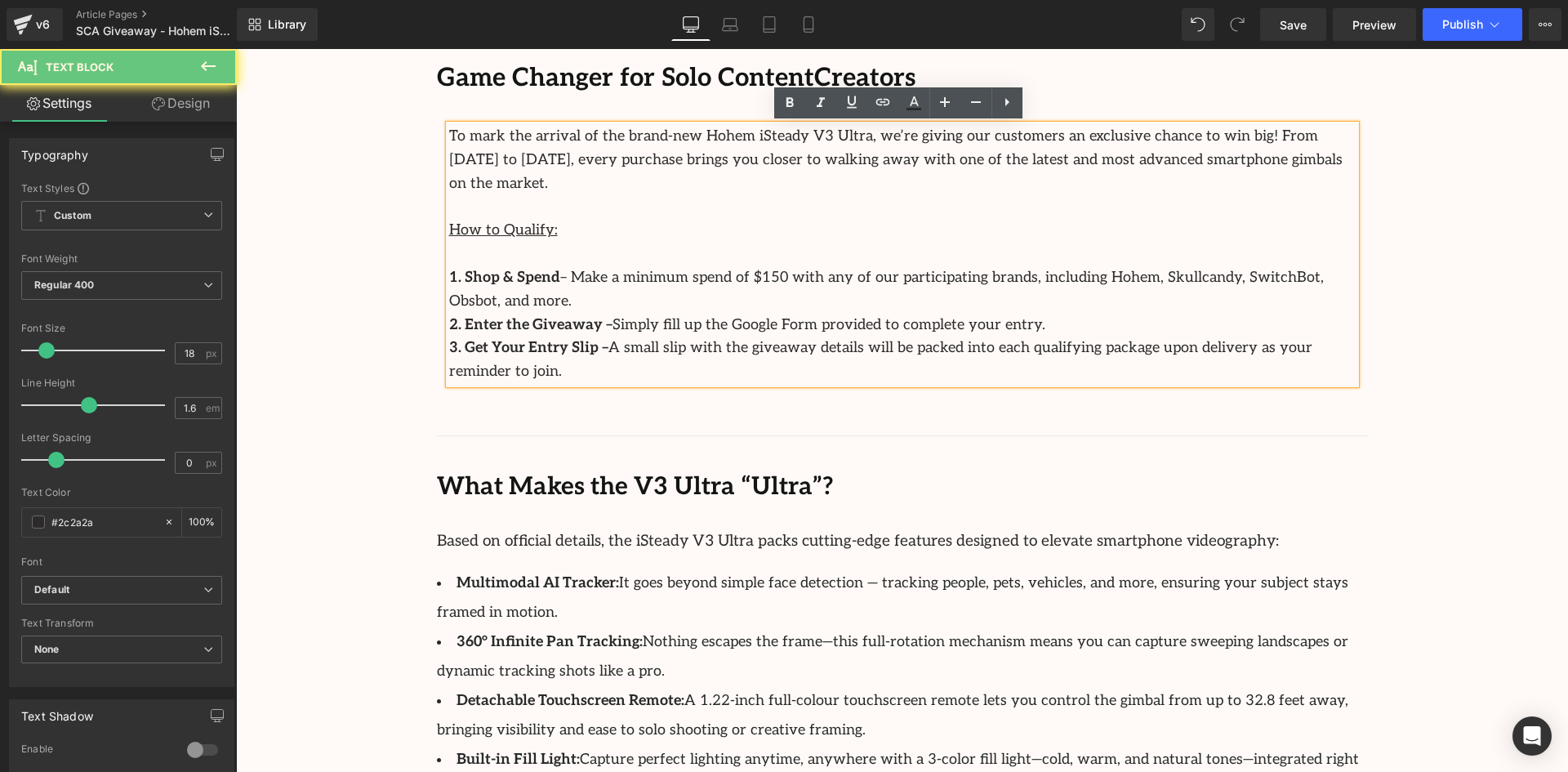
click at [575, 196] on p at bounding box center [903, 207] width 907 height 23
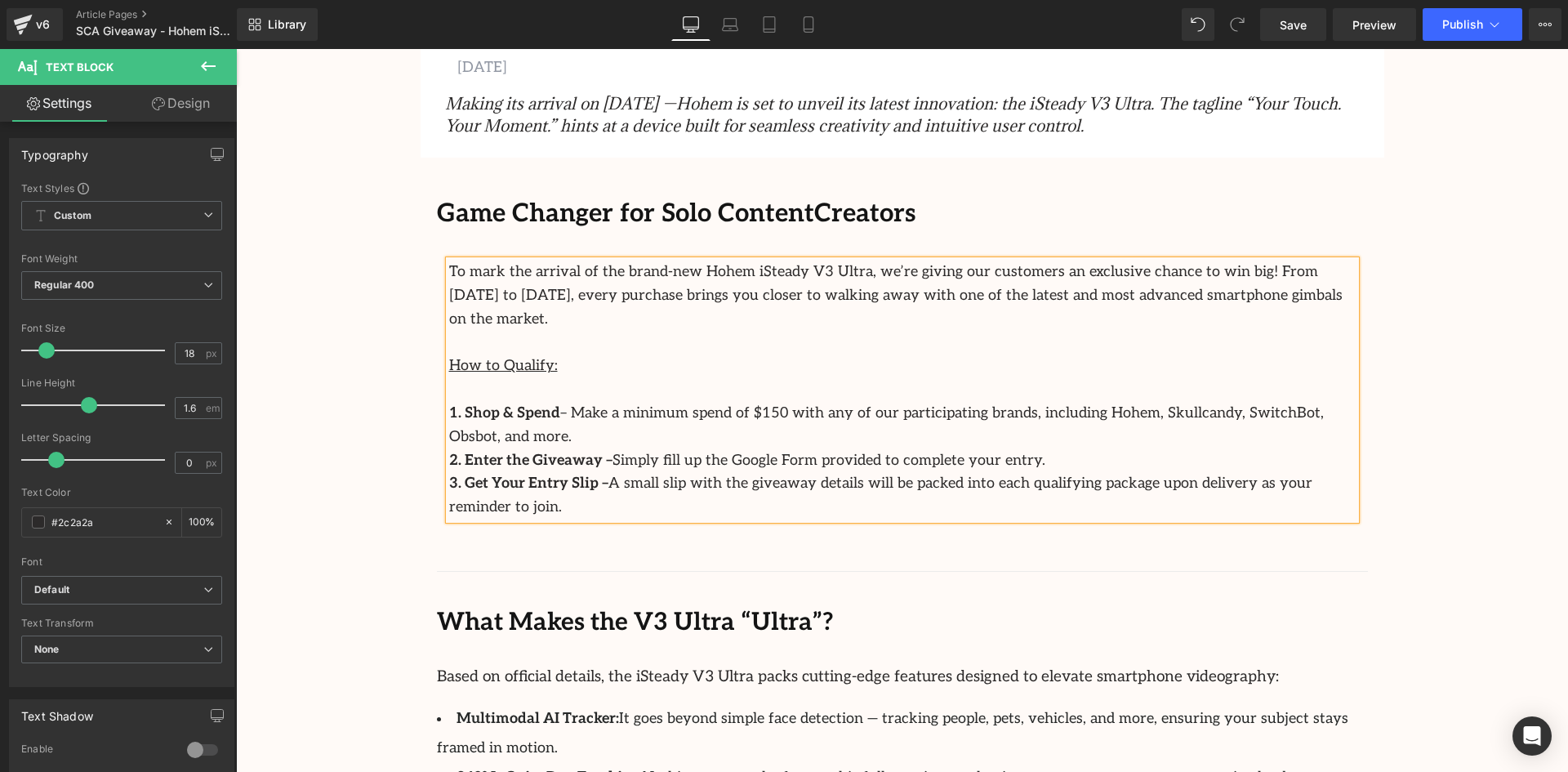
scroll to position [735, 0]
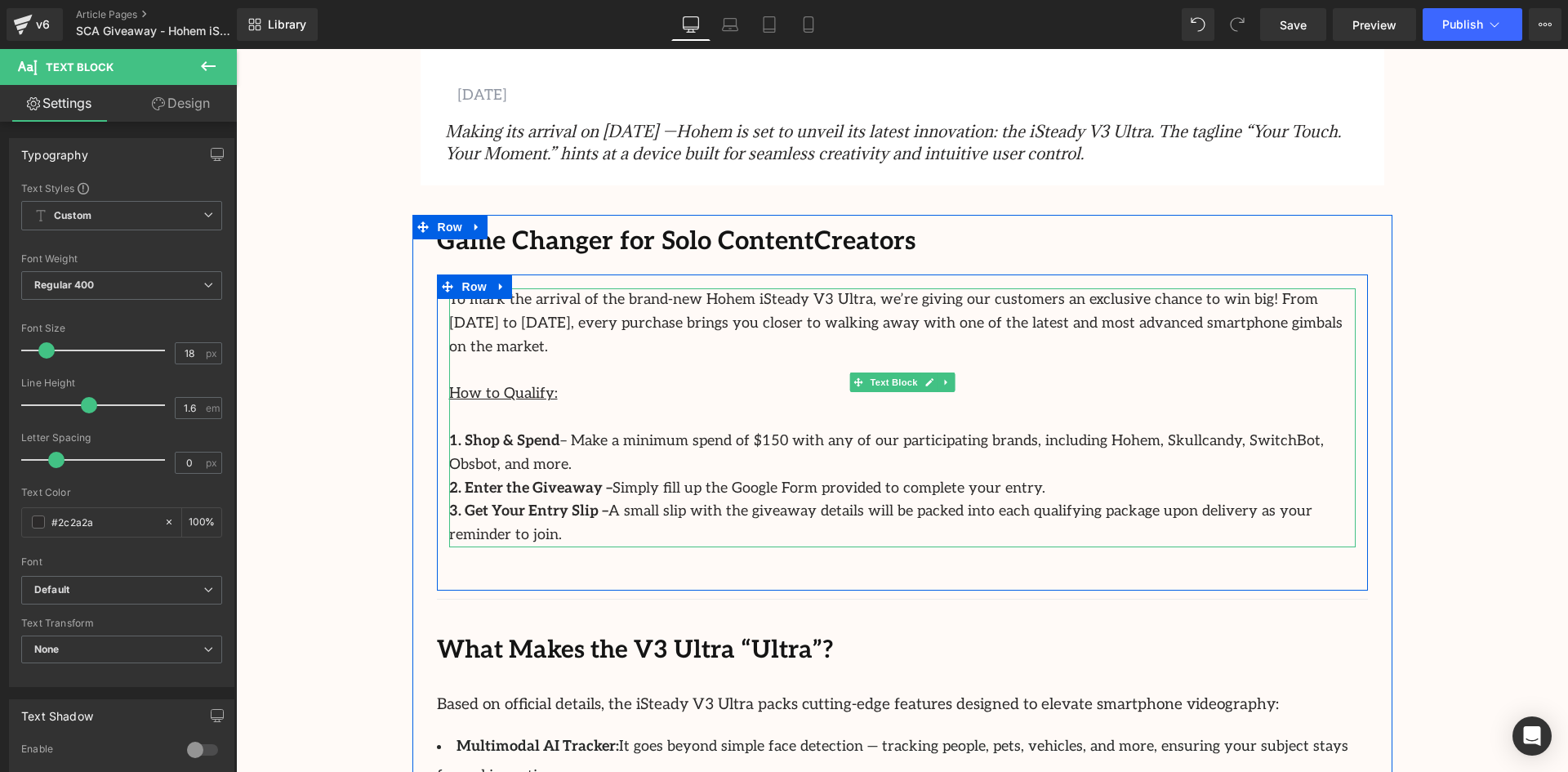
click at [1284, 322] on p "To mark the arrival of the brand-new Hohem iSteady V3 Ultra, we’re giving our c…" at bounding box center [903, 323] width 907 height 70
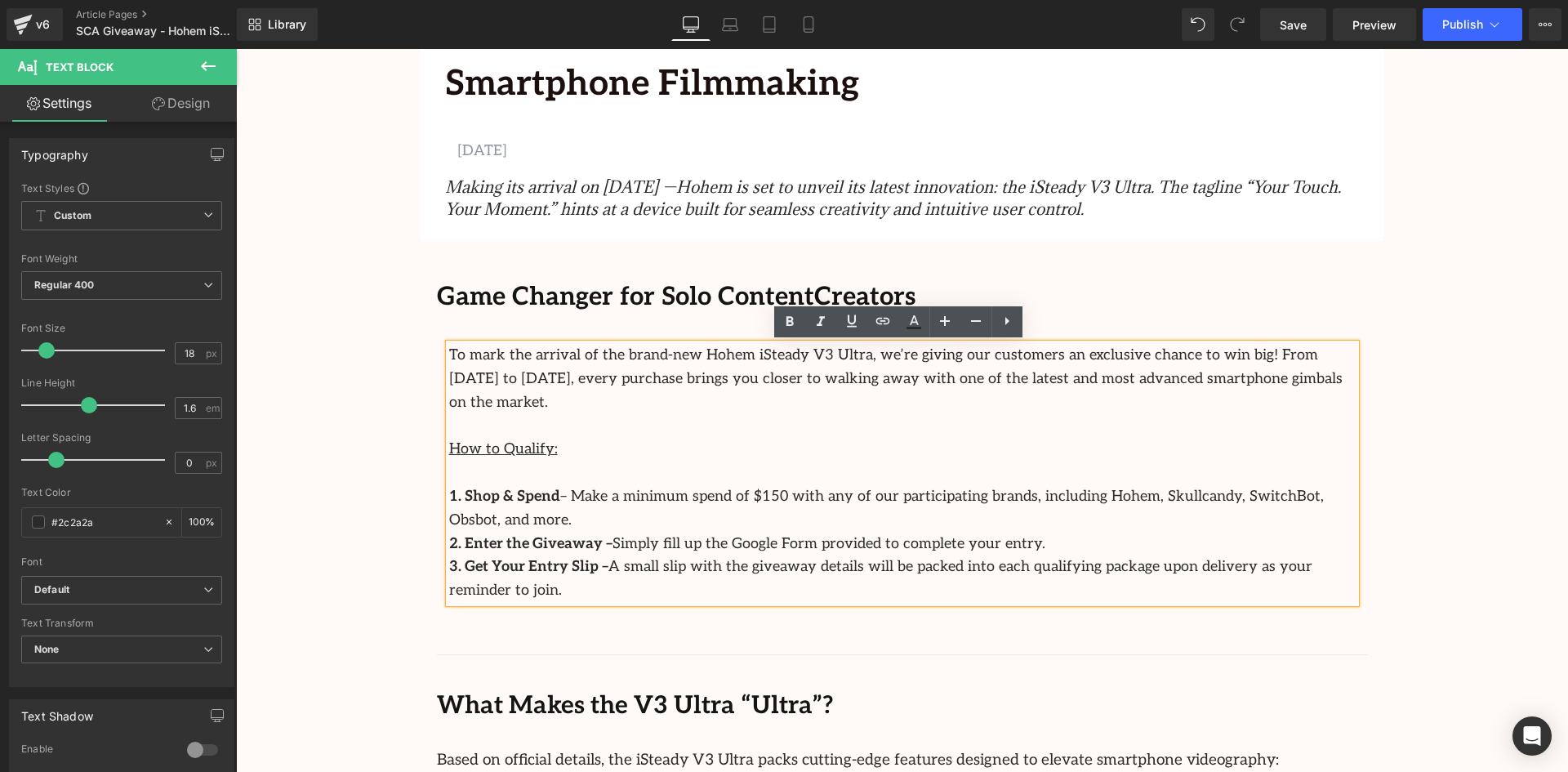
scroll to position [572, 0]
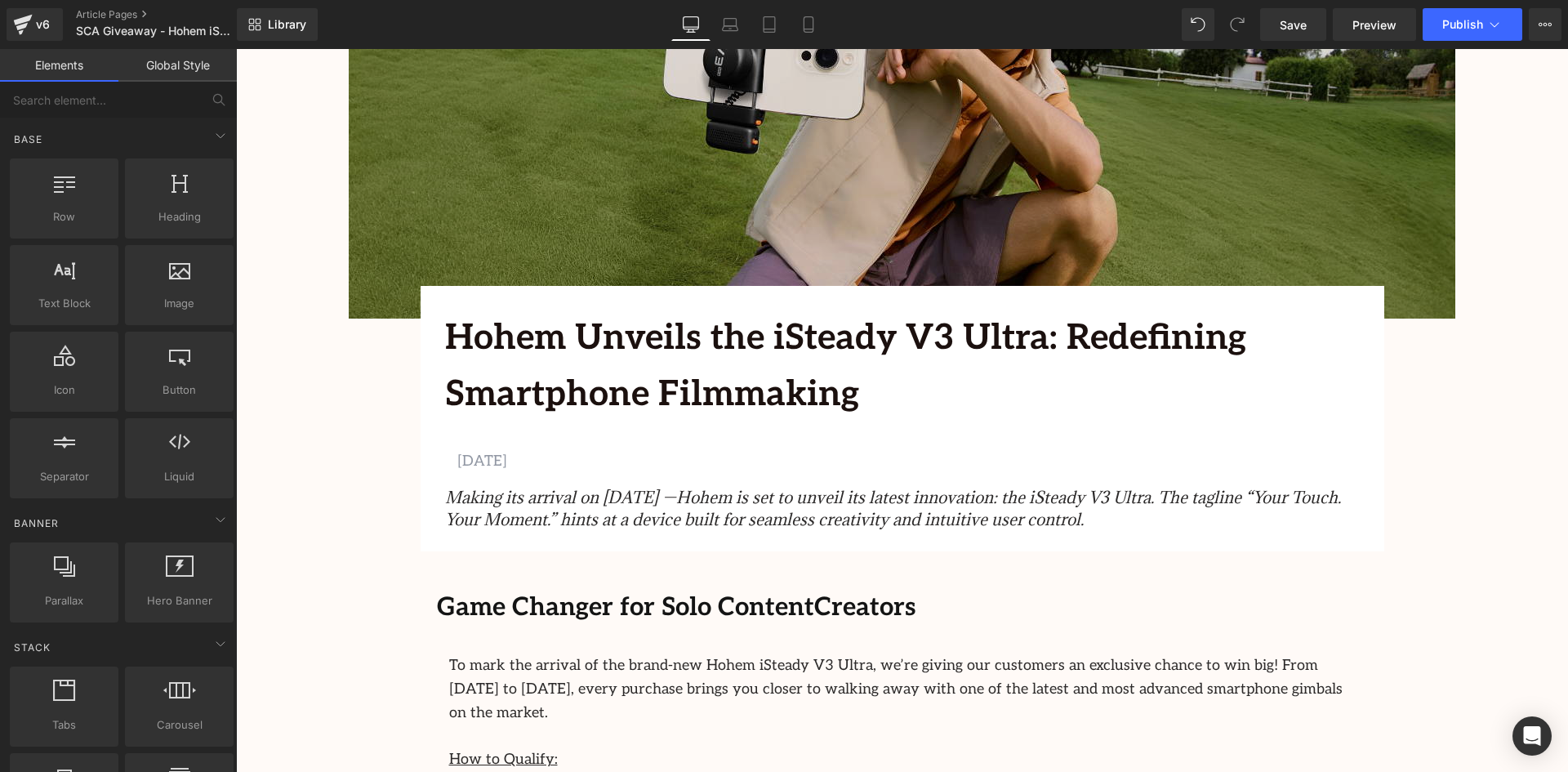
scroll to position [163, 0]
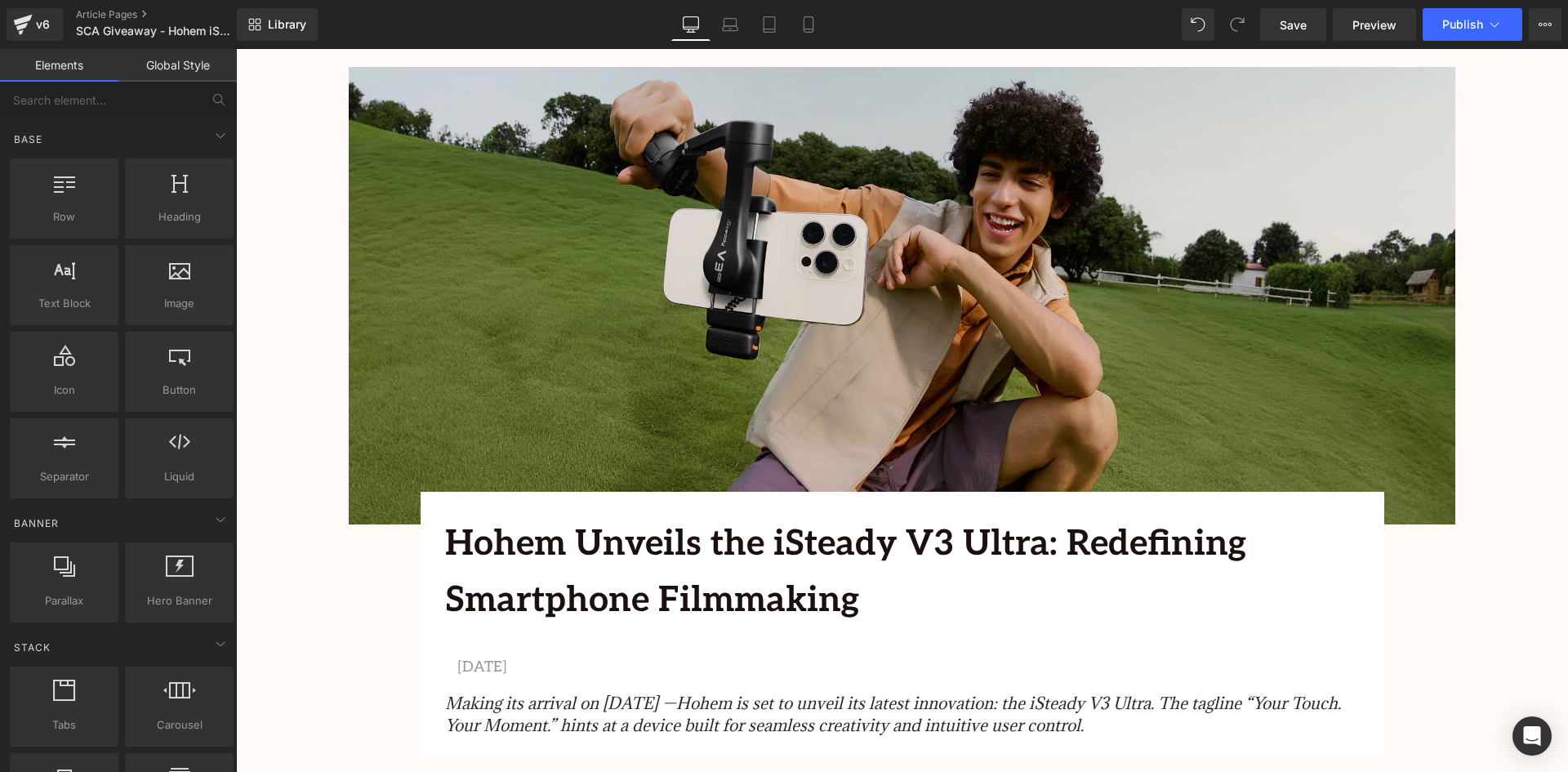
click at [879, 250] on img at bounding box center [902, 296] width 1107 height 457
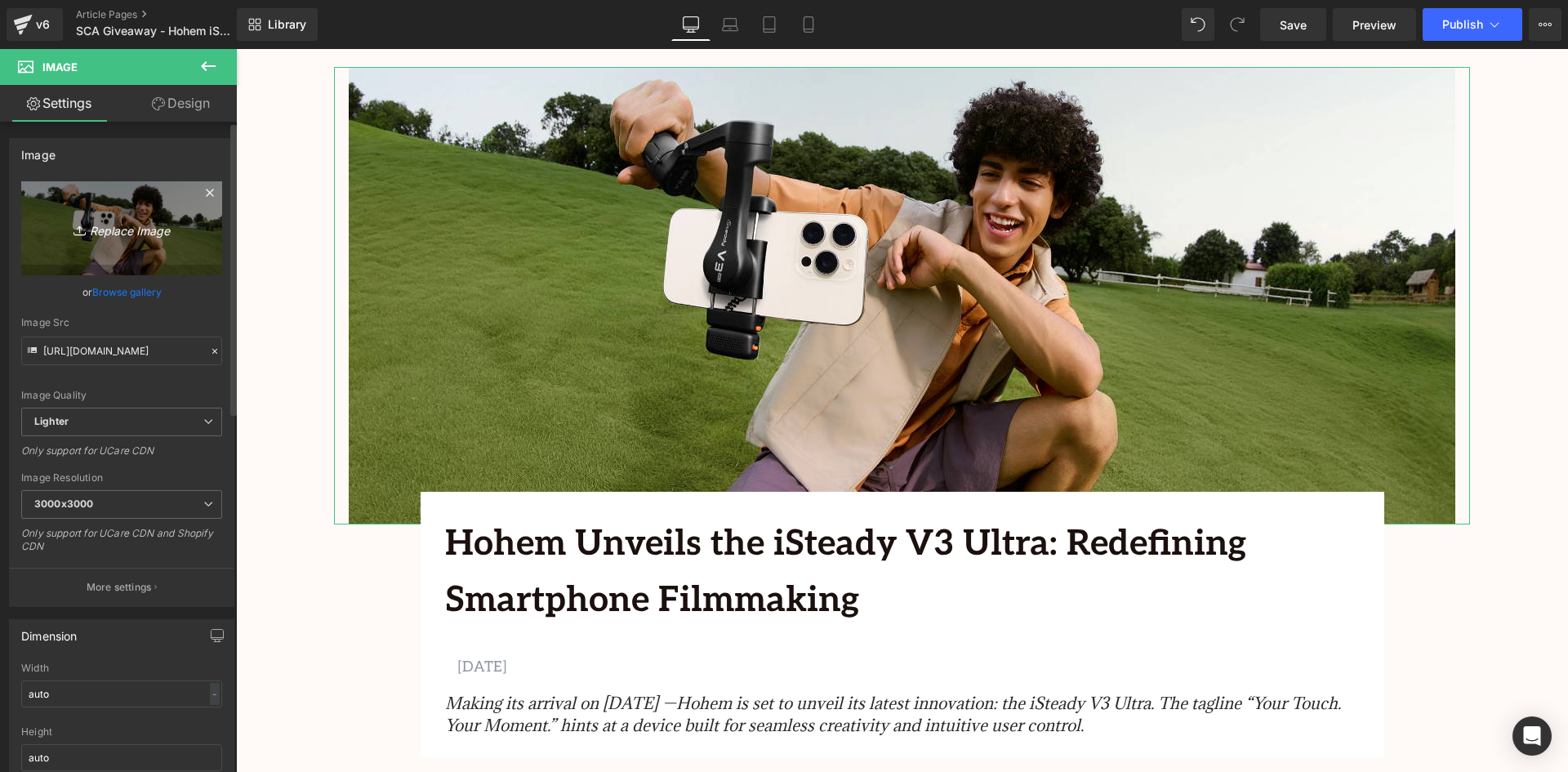
click at [143, 220] on icon "Replace Image" at bounding box center [122, 229] width 131 height 21
type input "C:\fakepath\ostsomesingapore_1757387141_3717555244823149441_195904618.jpg"
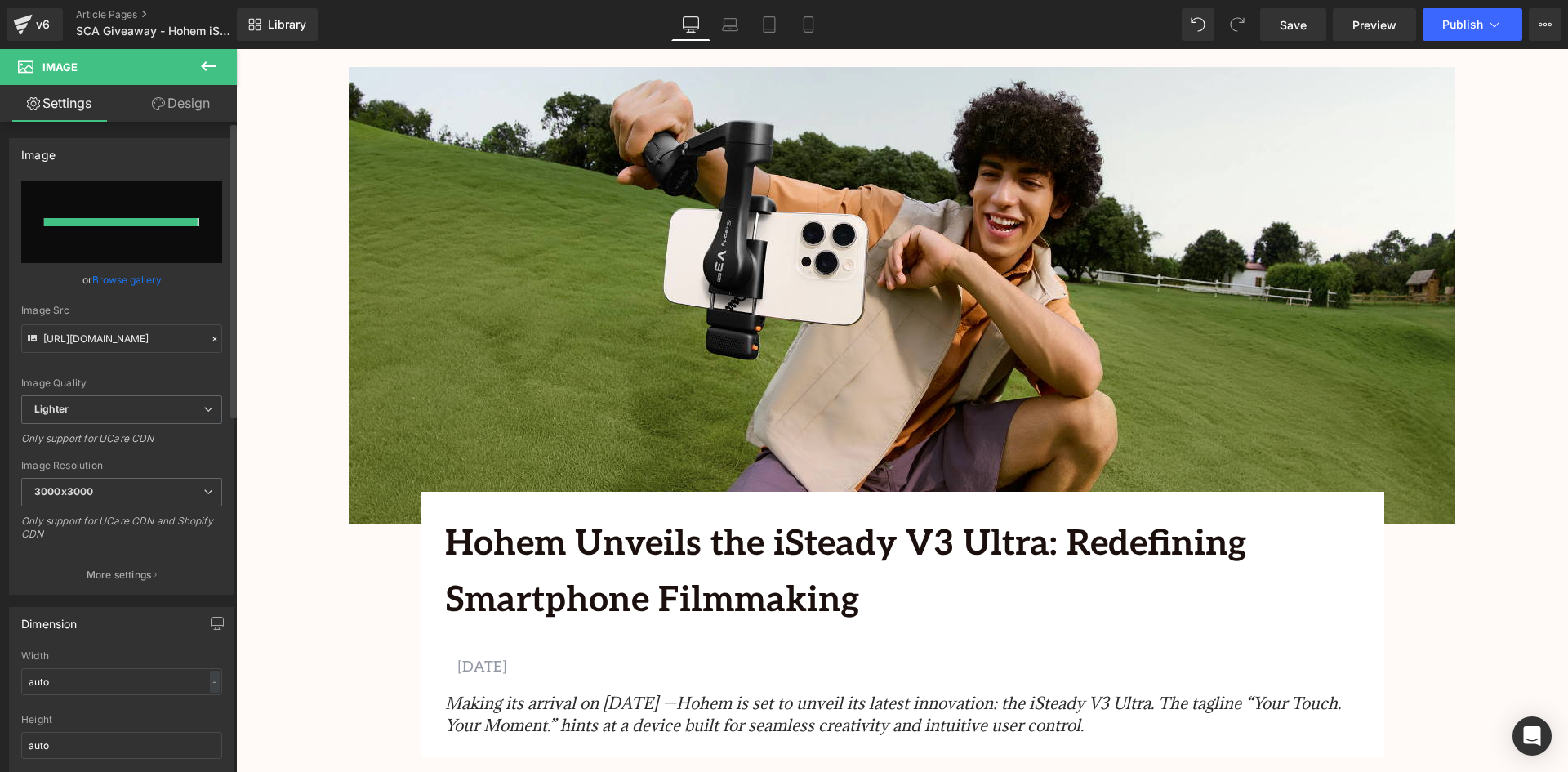
type input "https://ucarecdn.com/316047c6-f240-4507-90e1-fd9faa0a1f1f/-/format/auto/-/previ…"
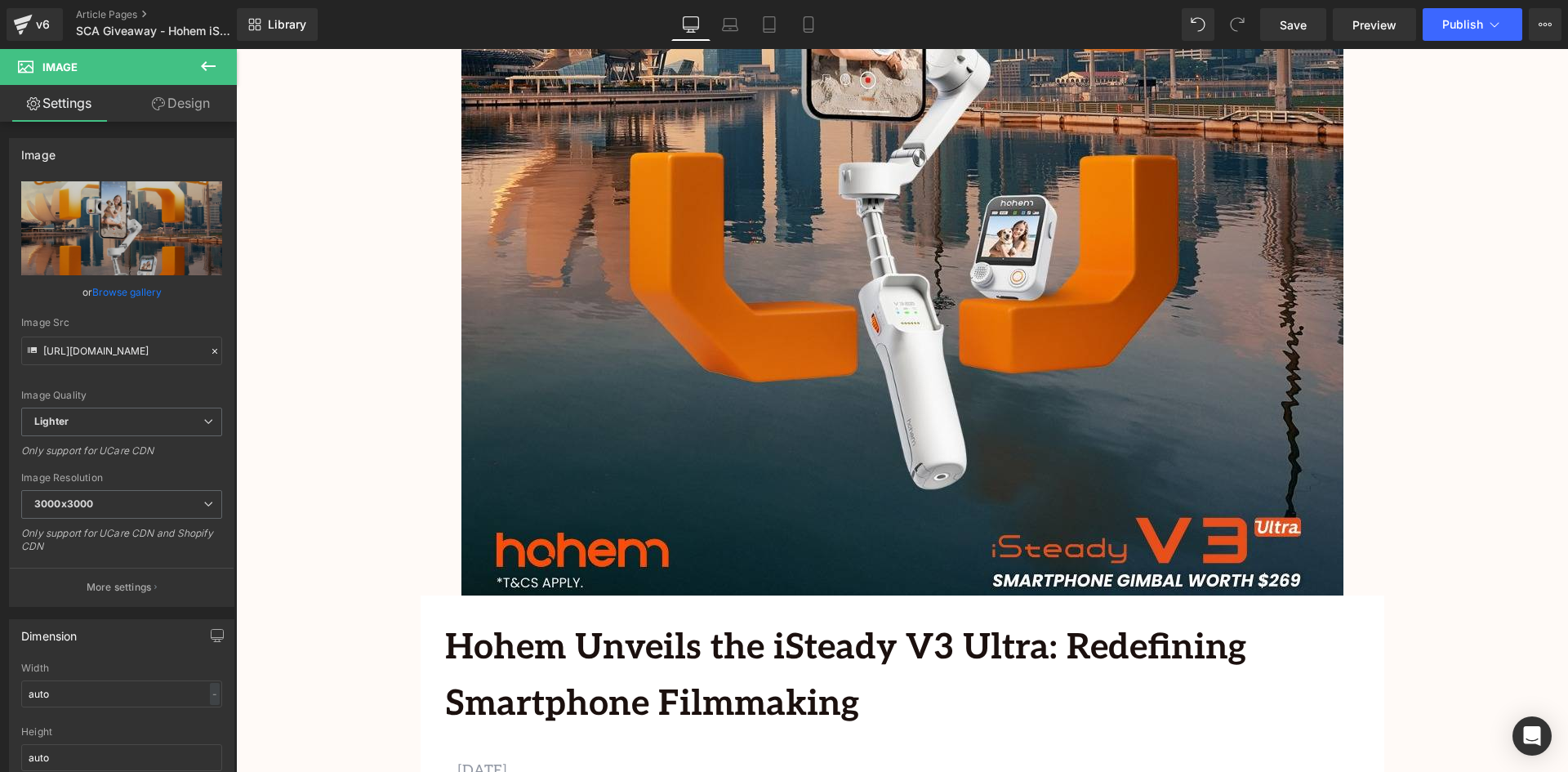
scroll to position [898, 0]
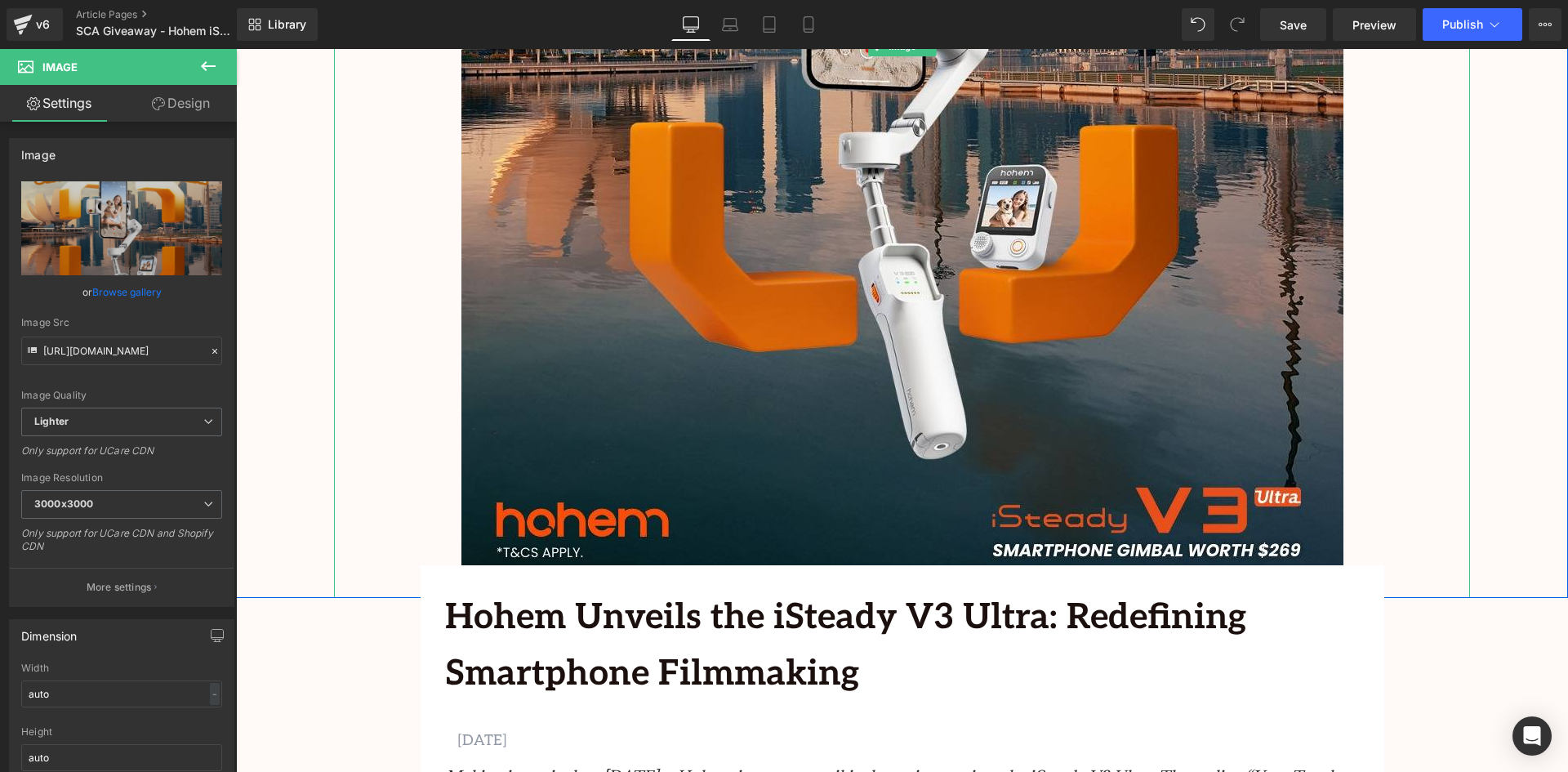
click at [1442, 494] on div at bounding box center [902, 46] width 1136 height 1103
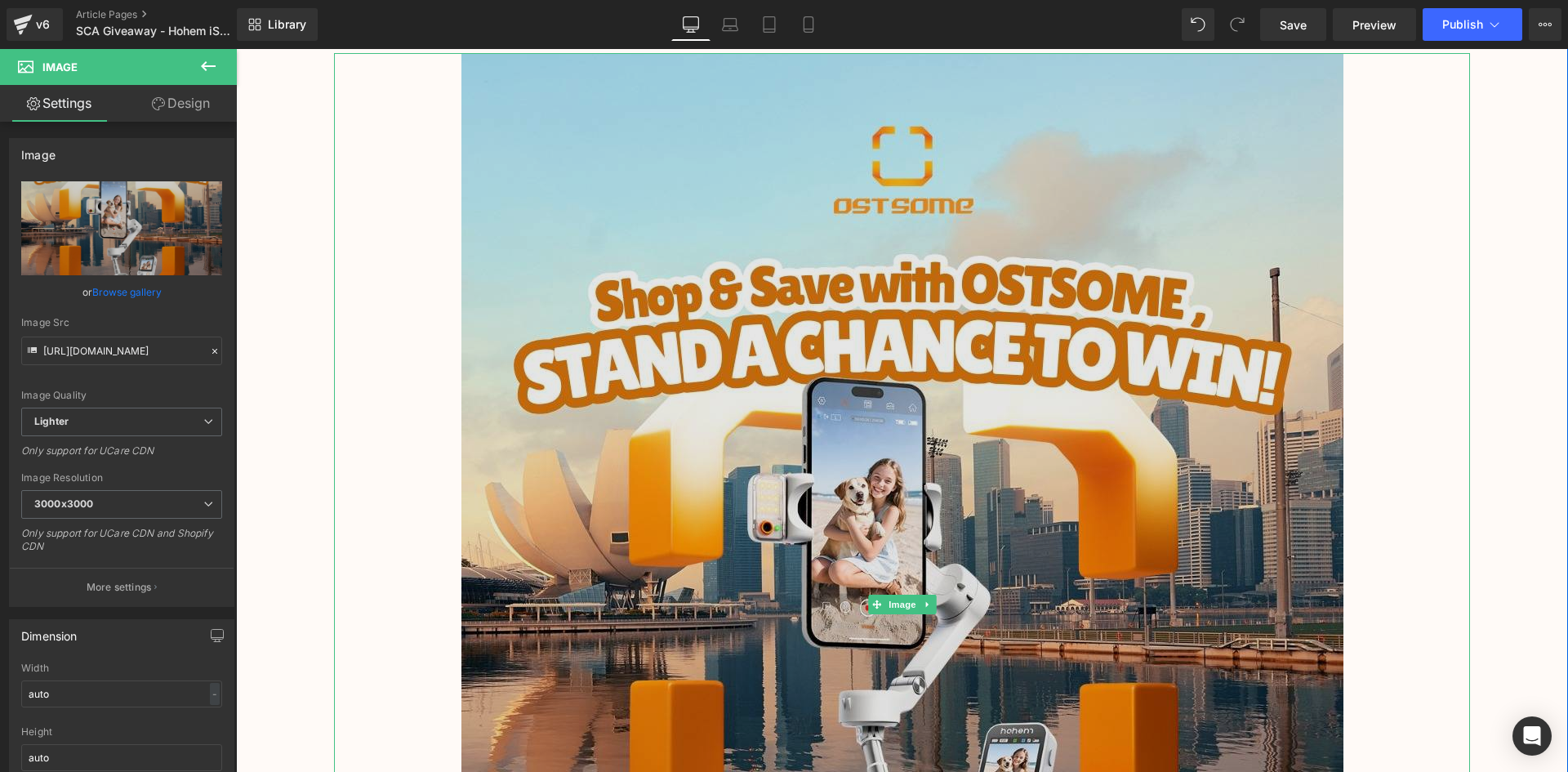
scroll to position [163, 0]
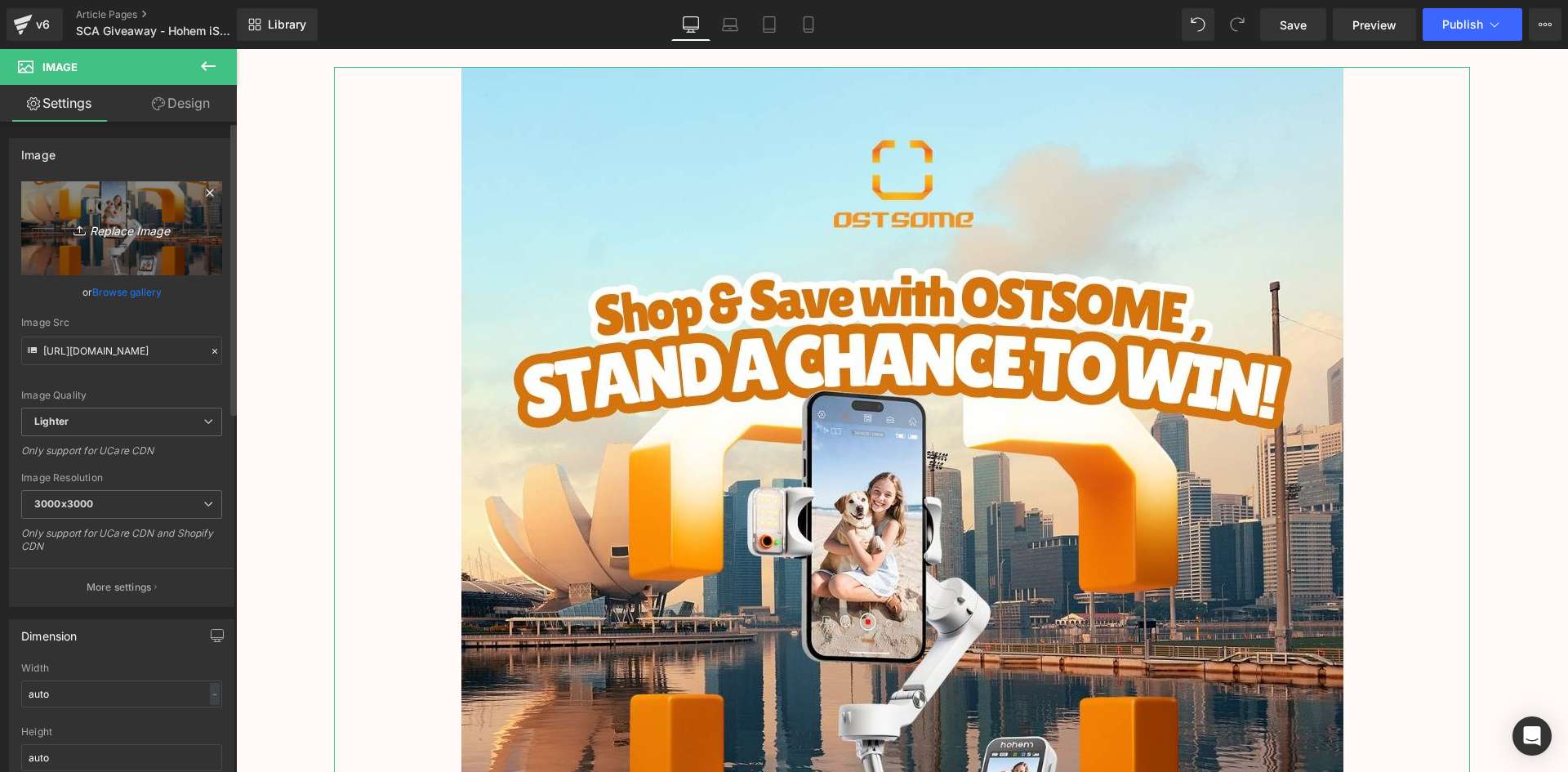
click at [111, 224] on icon "Replace Image" at bounding box center [122, 229] width 131 height 21
type input "C:\fakepath\Banners (1355 x 560 px) (2).png"
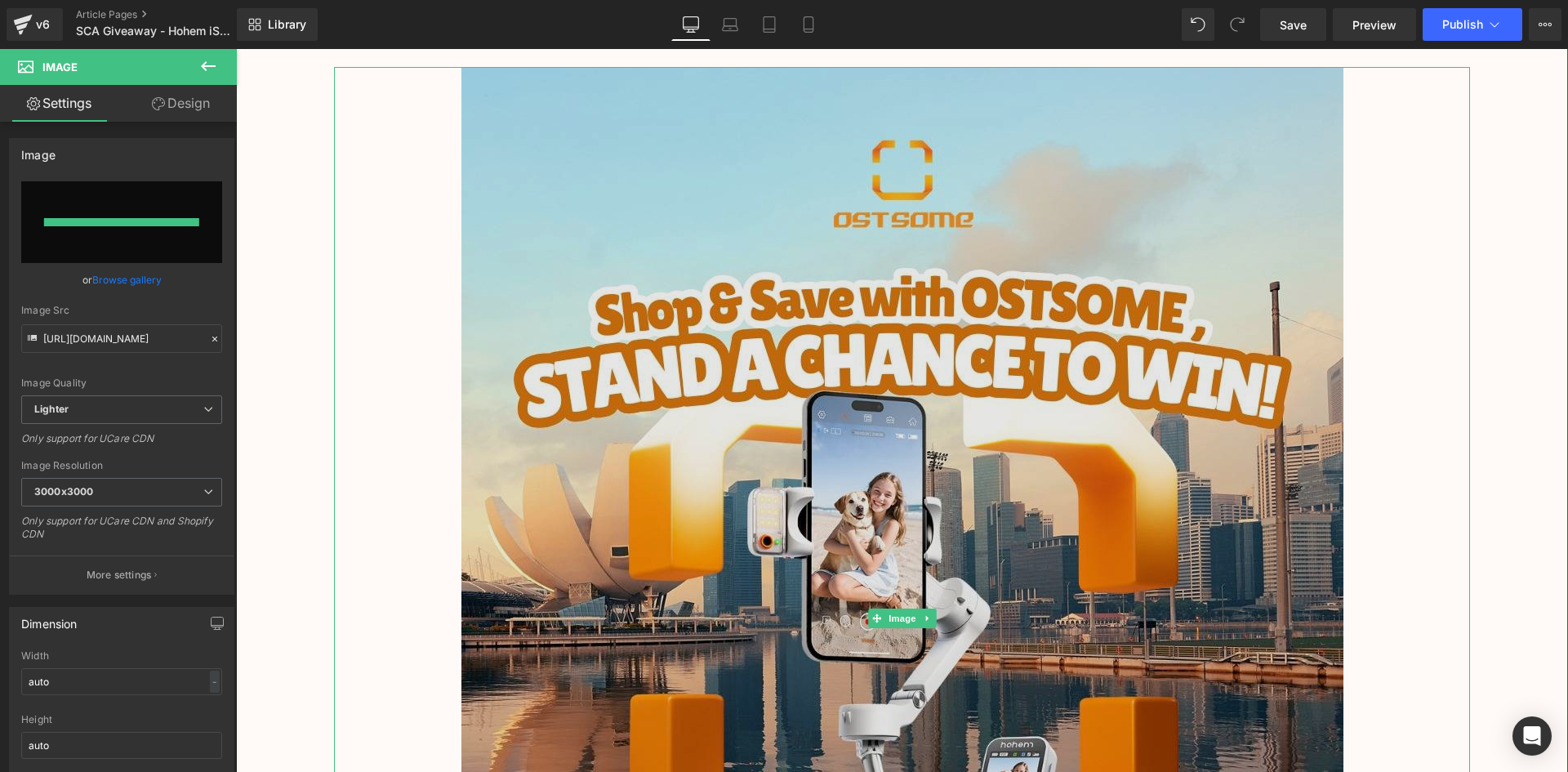
type input "https://ucarecdn.com/0feba592-b583-4c79-9b18-06f57dad356f/-/format/auto/-/previ…"
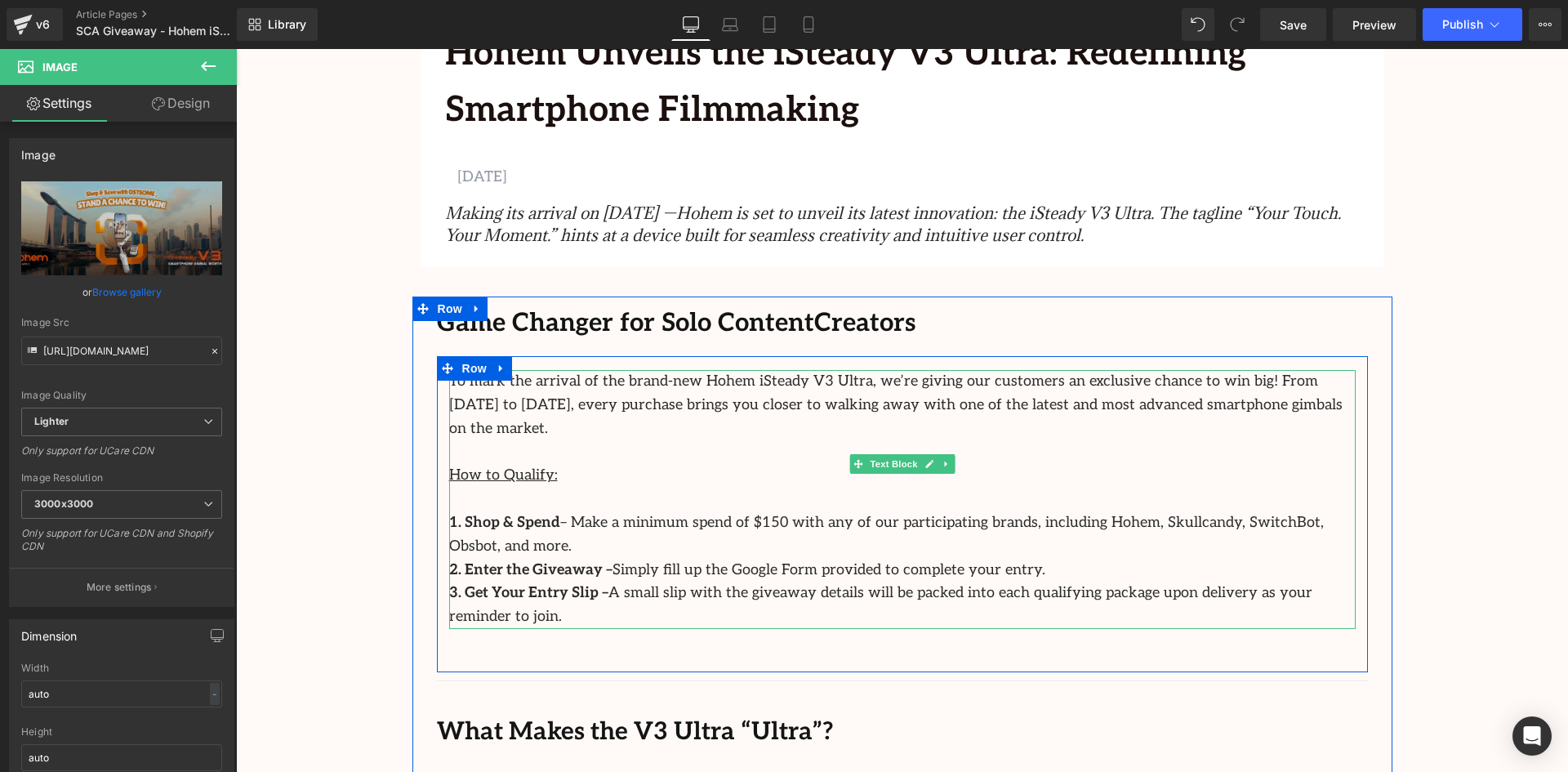
scroll to position [735, 0]
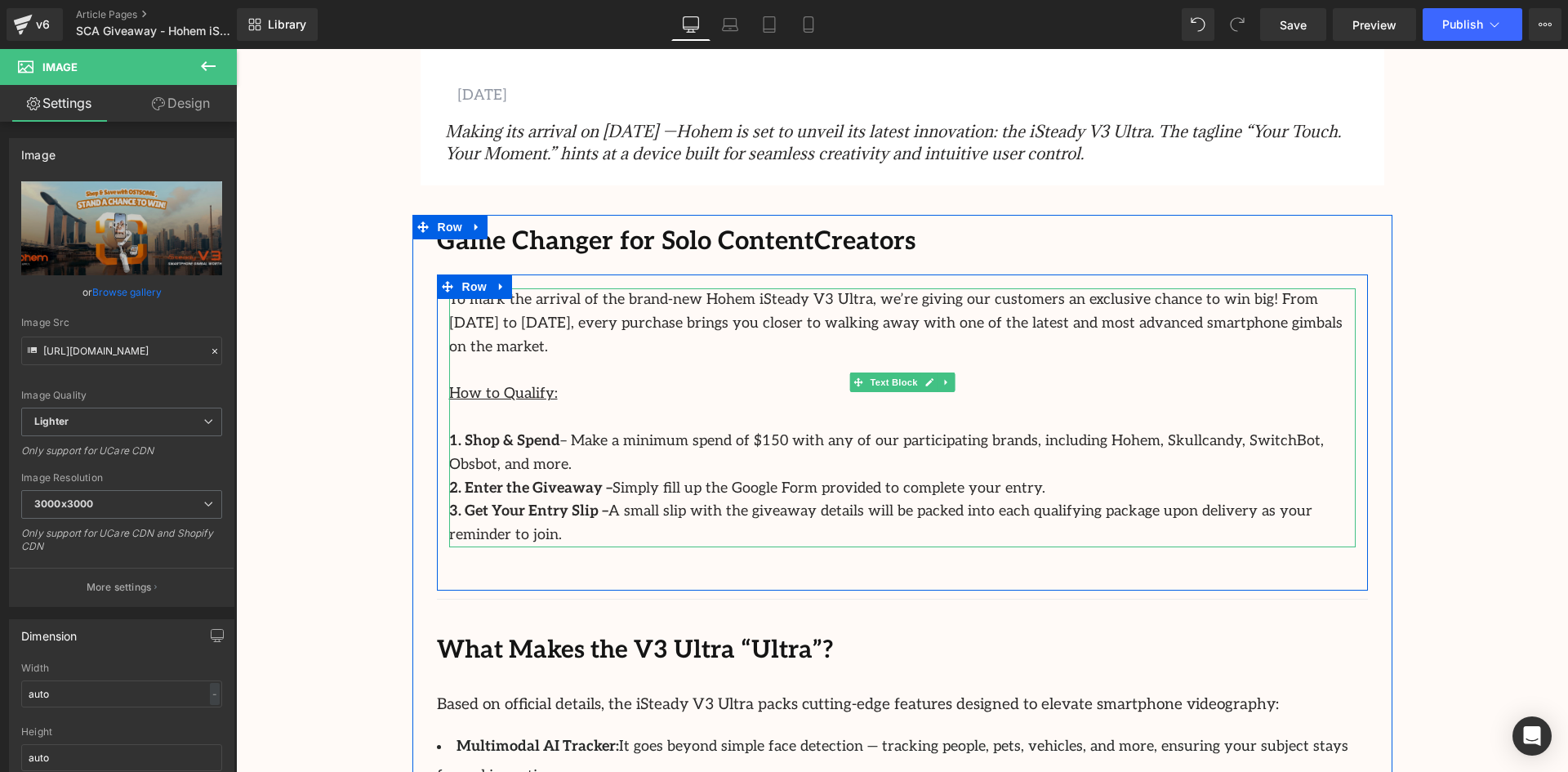
click at [769, 382] on p "How to Qualify:" at bounding box center [903, 393] width 907 height 23
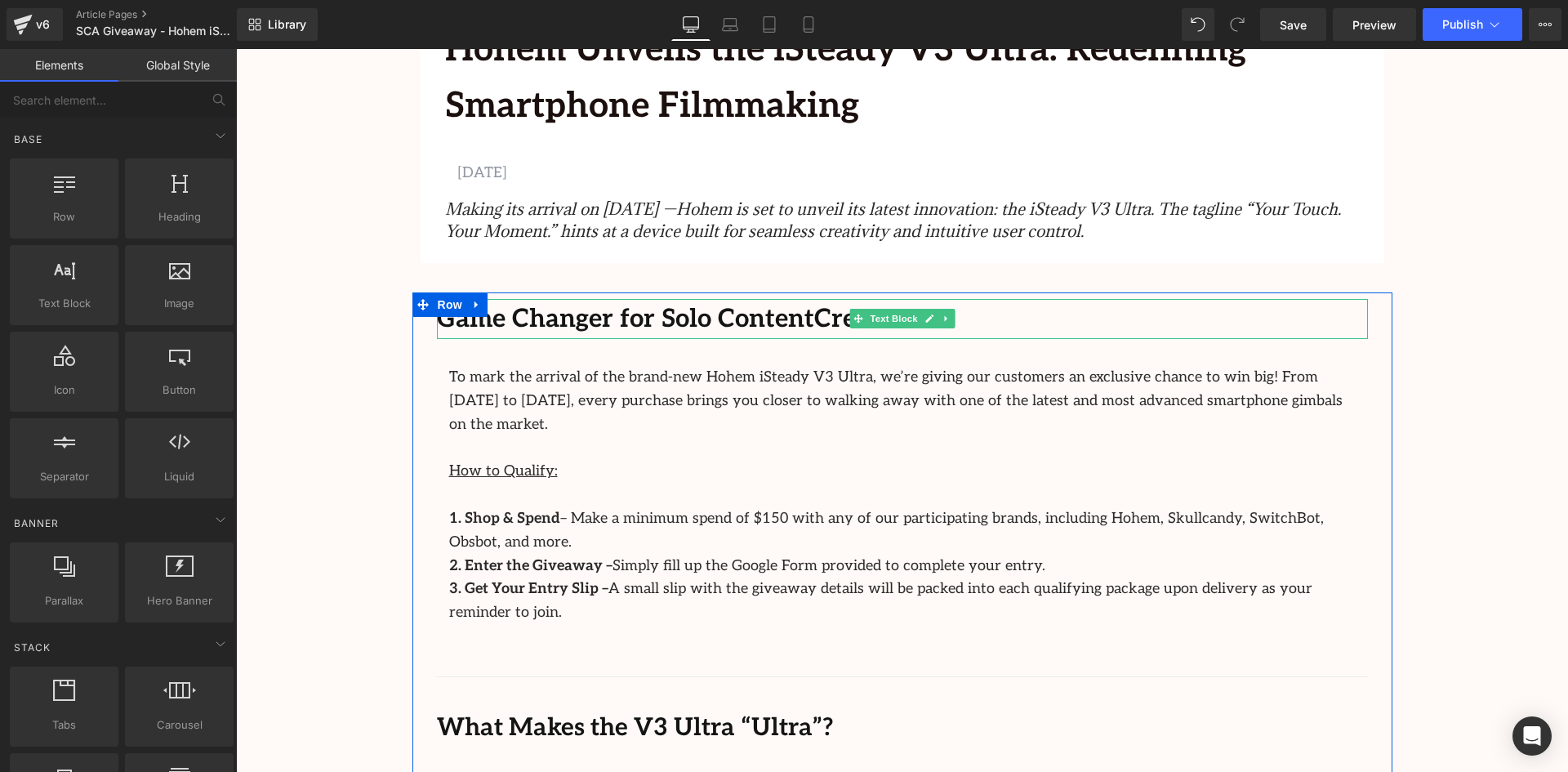
scroll to position [572, 0]
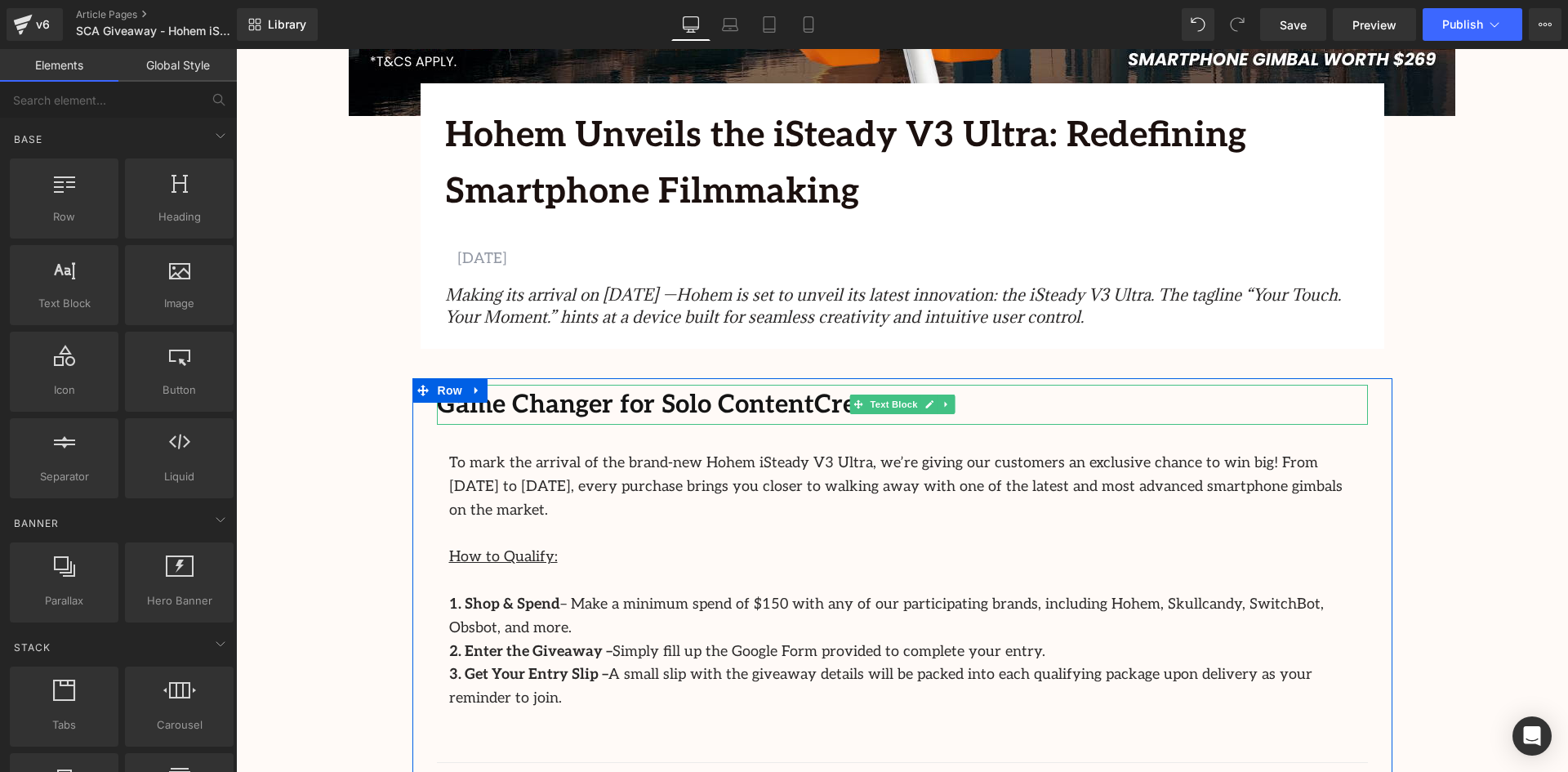
click at [685, 407] on b "Game Changer for Solo Content" at bounding box center [626, 405] width 377 height 30
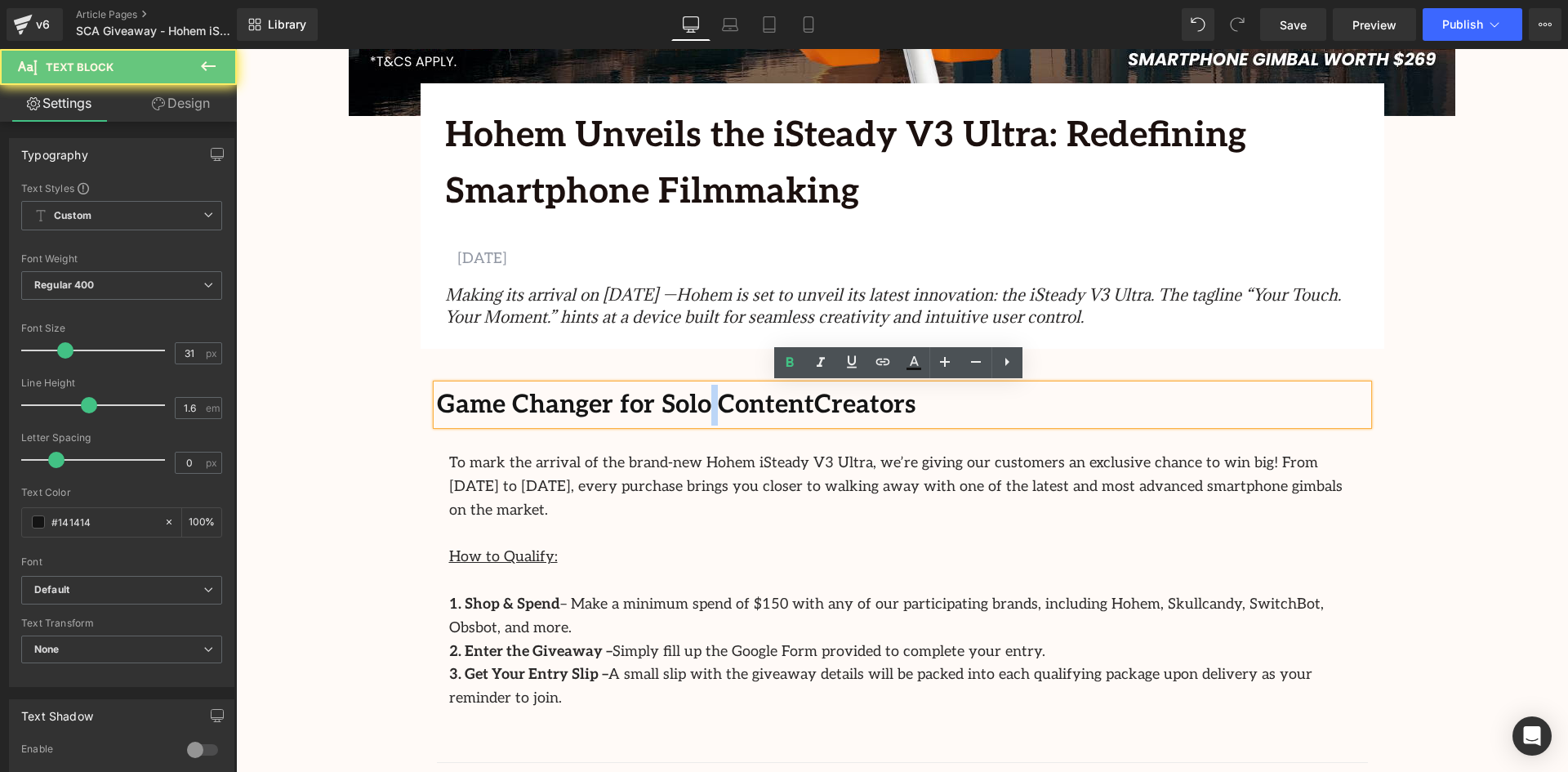
click at [685, 407] on b "Game Changer for Solo Content" at bounding box center [626, 405] width 377 height 30
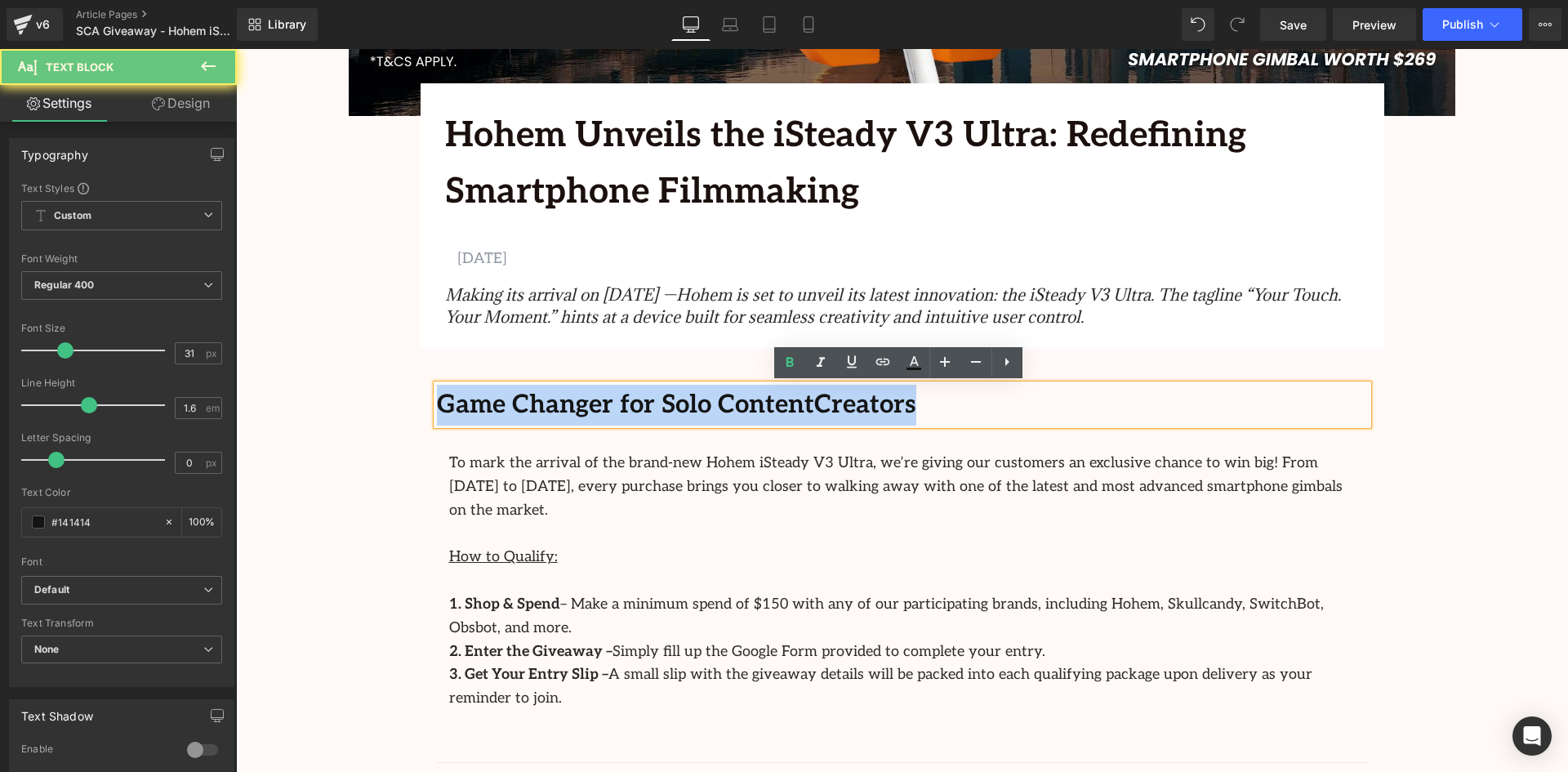
click at [685, 407] on b "Game Changer for Solo Content" at bounding box center [626, 405] width 377 height 30
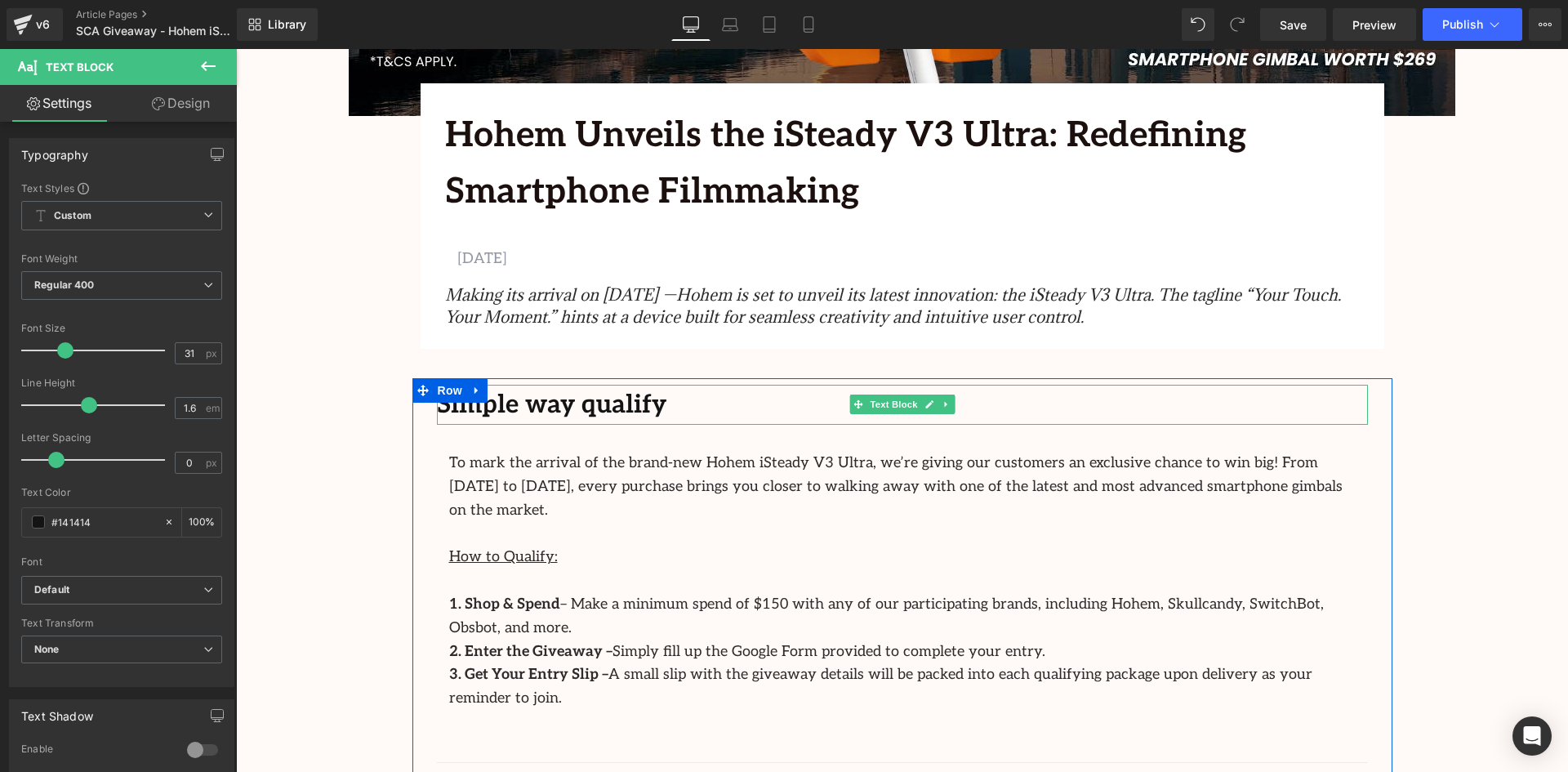
click at [673, 405] on div "Simple way qualify" at bounding box center [903, 406] width 931 height 41
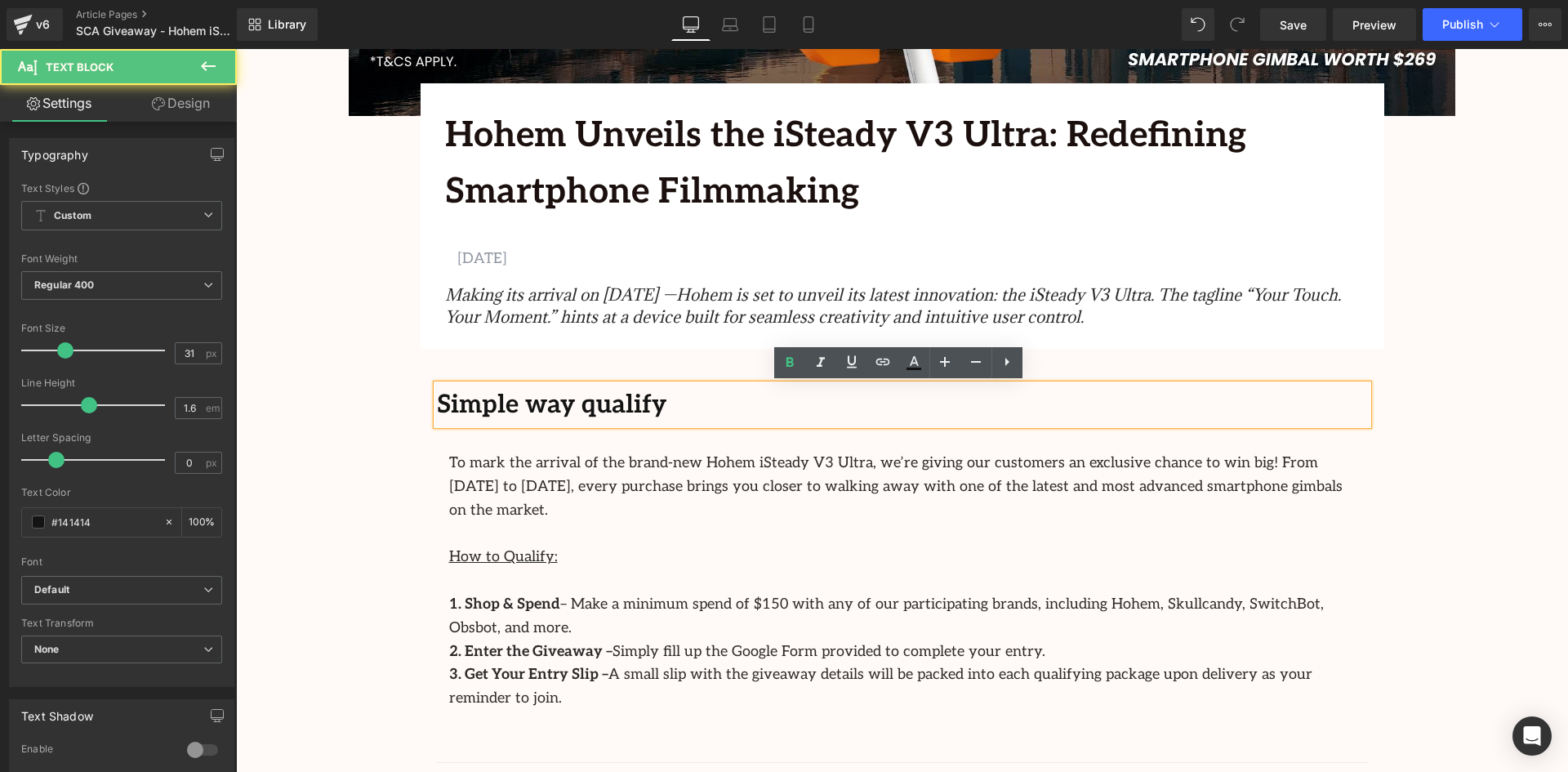
click at [648, 405] on div "Simple way qualify" at bounding box center [903, 406] width 931 height 41
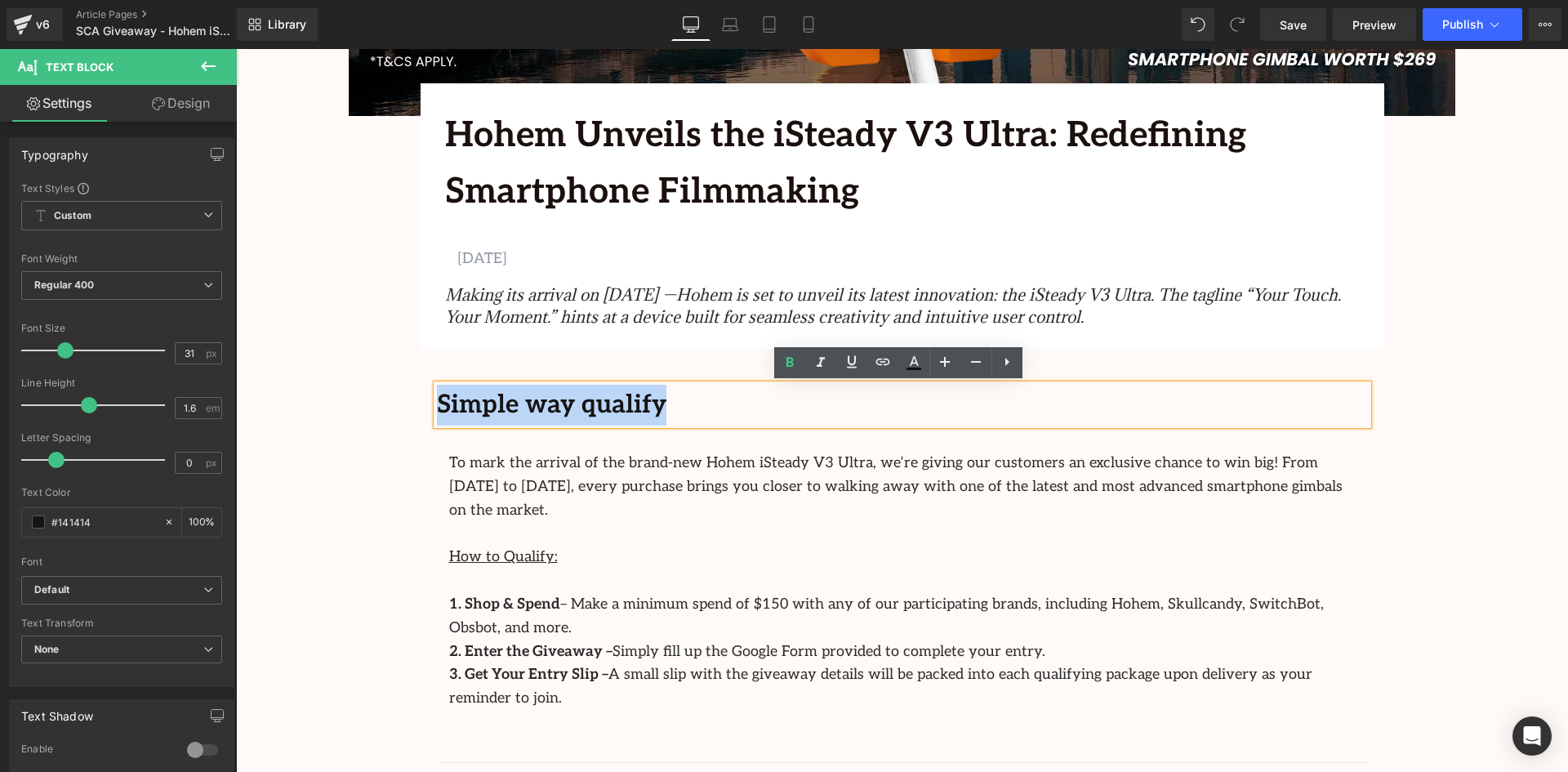
drag, startPoint x: 665, startPoint y: 406, endPoint x: 388, endPoint y: 407, distance: 277.0
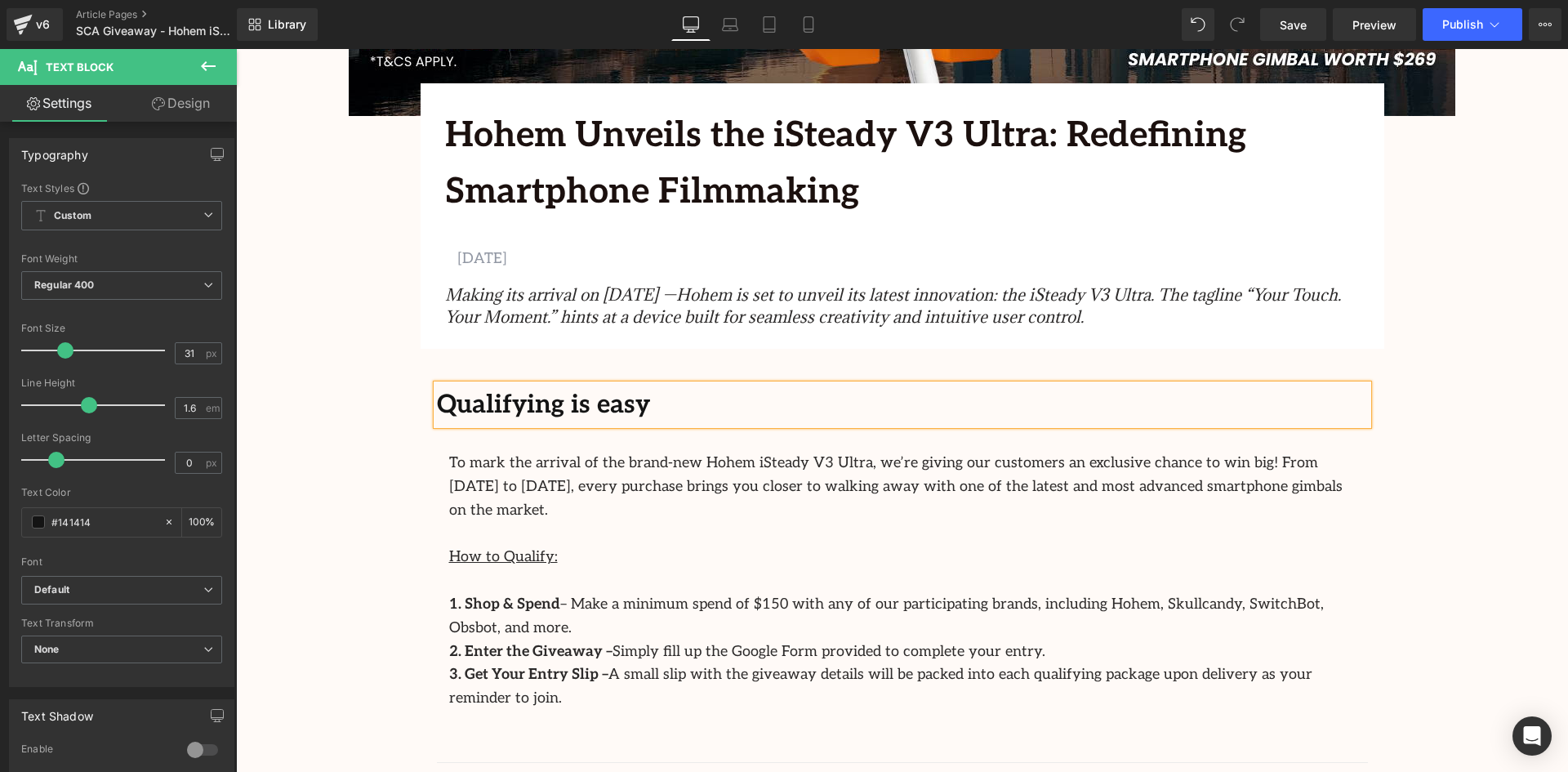
click at [437, 385] on div "Qualifying is easy" at bounding box center [903, 406] width 931 height 41
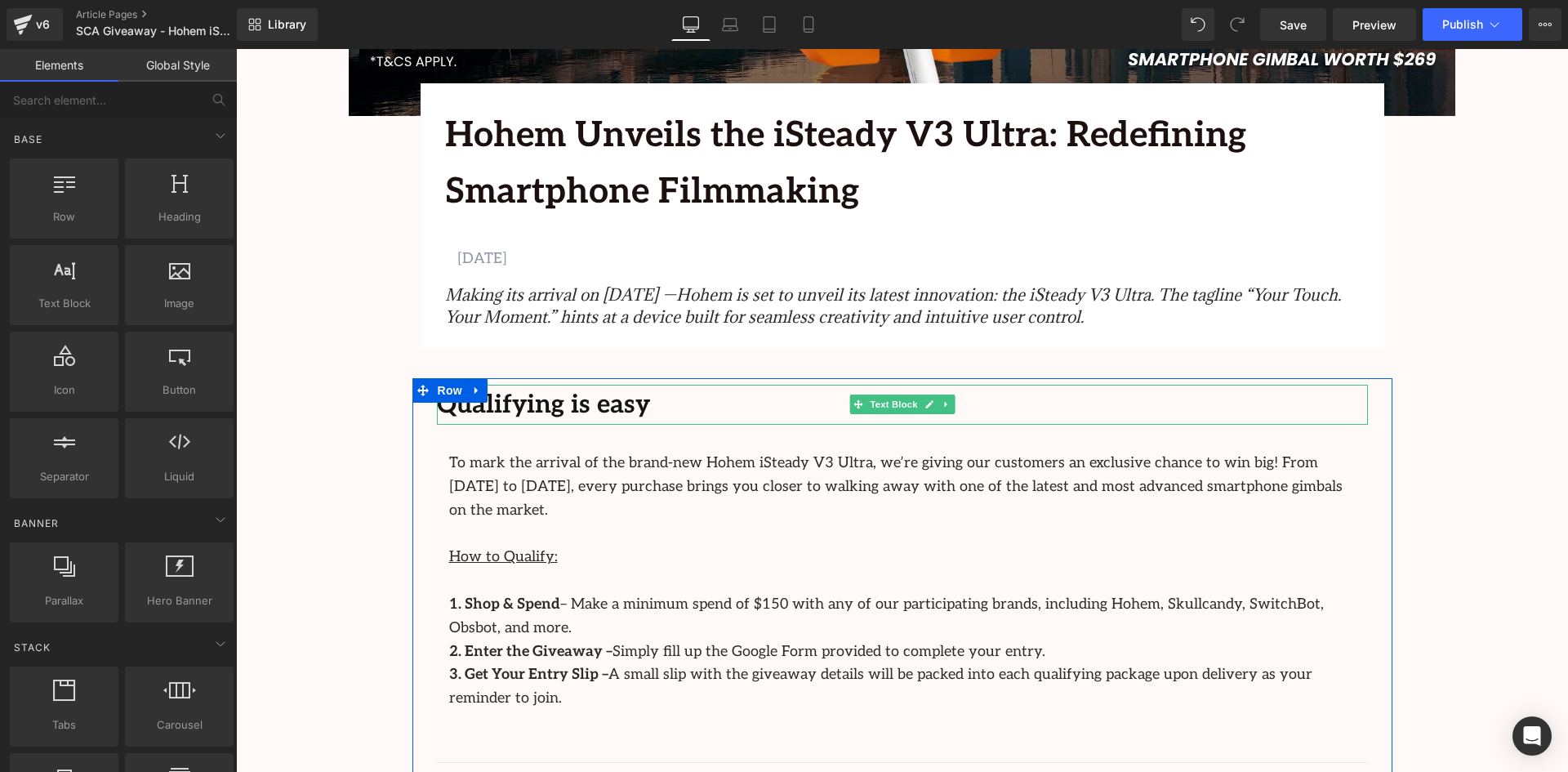
click at [639, 405] on div "Qualifying is easy" at bounding box center [903, 406] width 931 height 41
click at [638, 405] on div "Qualifying is easy" at bounding box center [903, 406] width 931 height 41
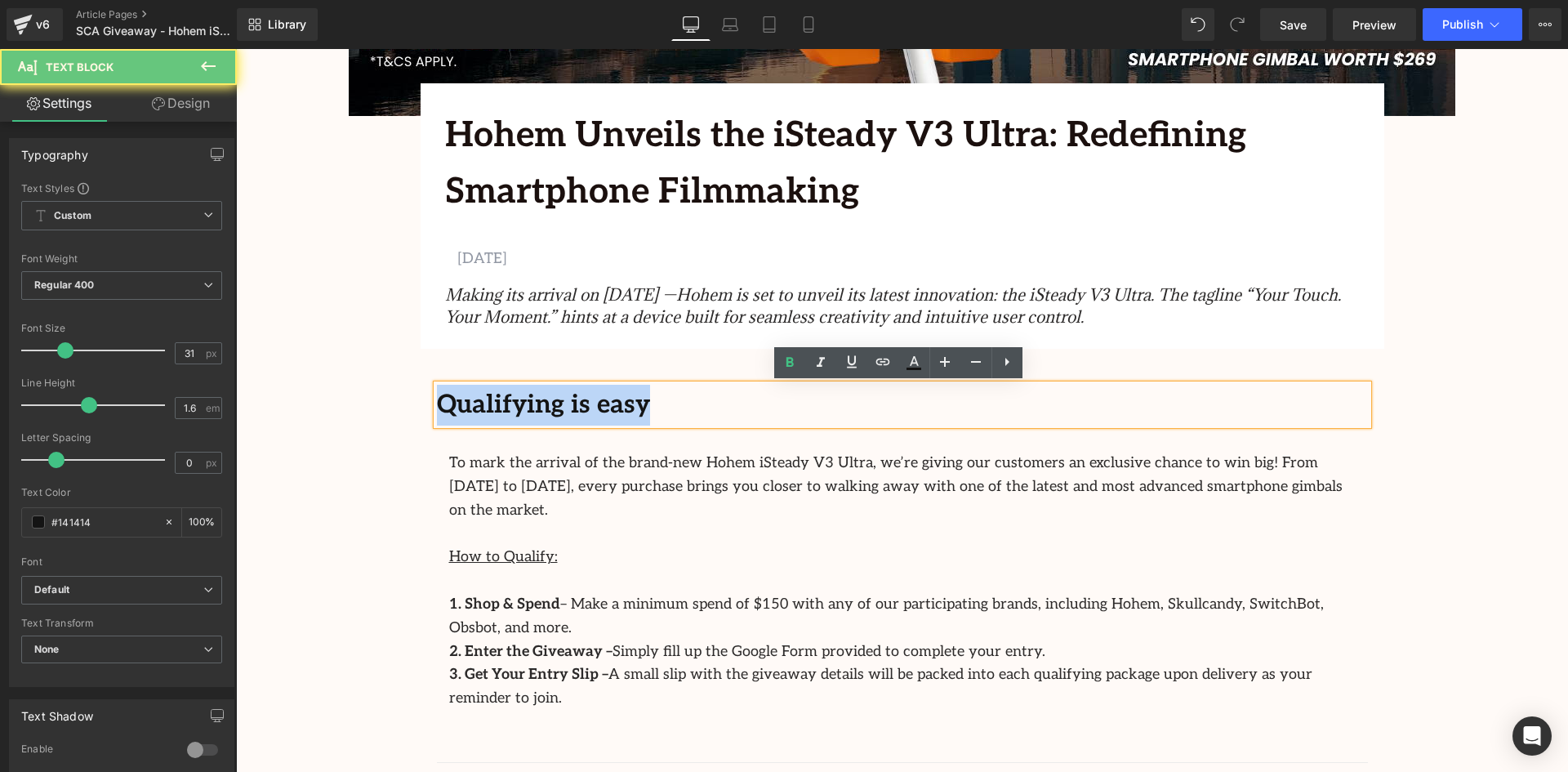
click at [638, 405] on div "Qualifying is easy" at bounding box center [903, 406] width 931 height 41
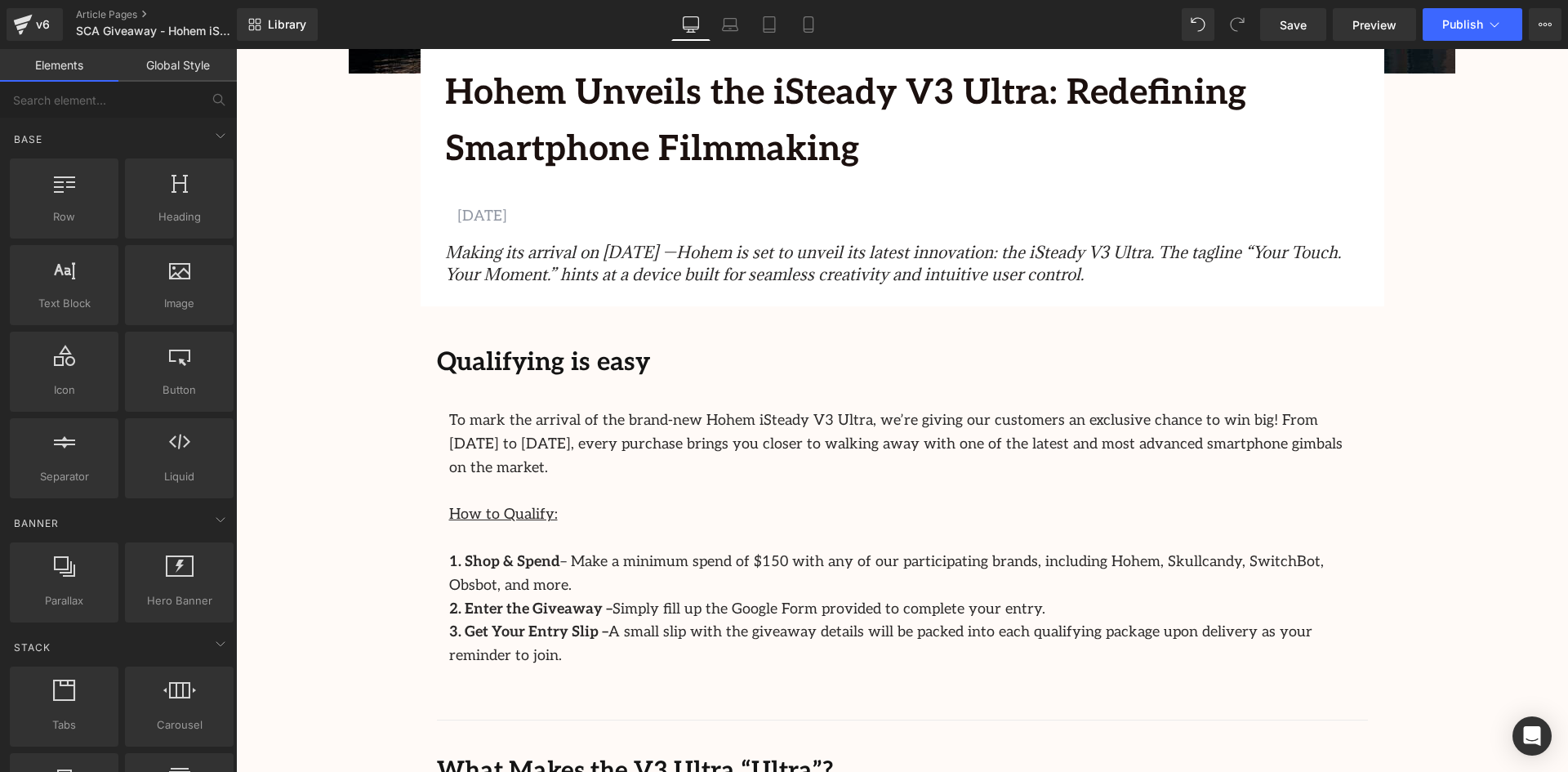
scroll to position [654, 0]
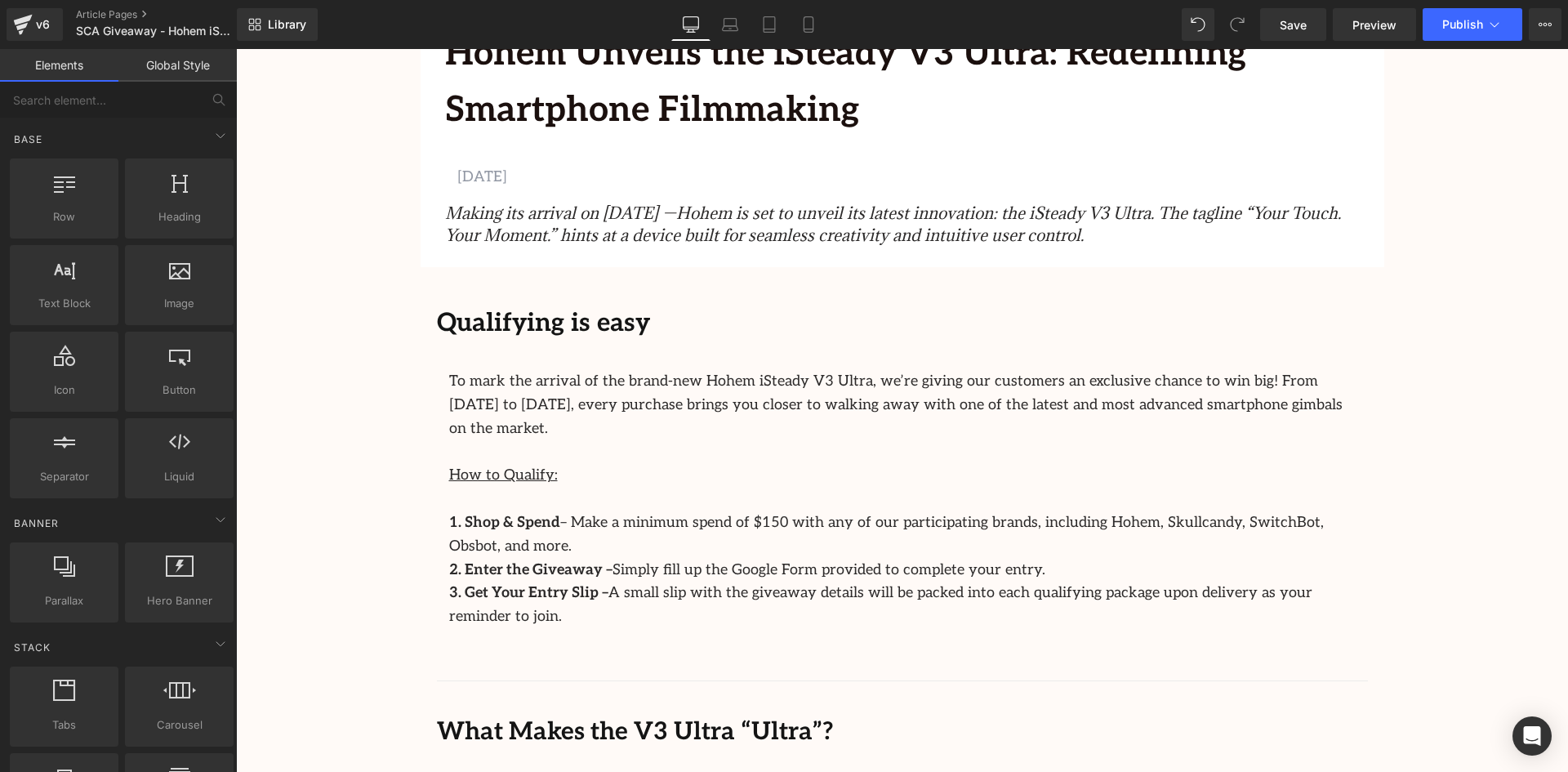
click at [585, 314] on b "Qualifying is easy" at bounding box center [544, 323] width 214 height 30
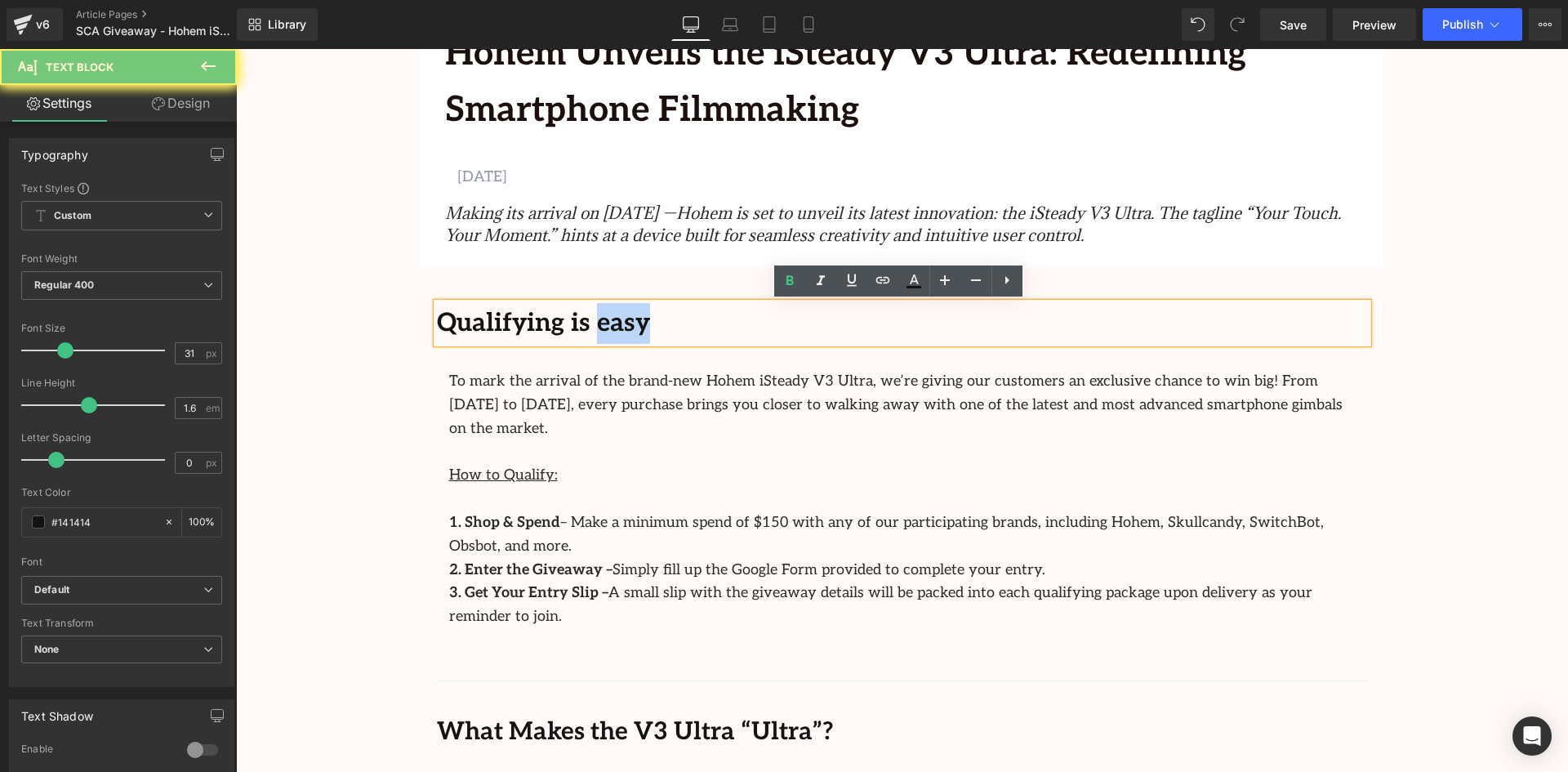
click at [616, 324] on b "Qualifying is easy" at bounding box center [544, 323] width 214 height 30
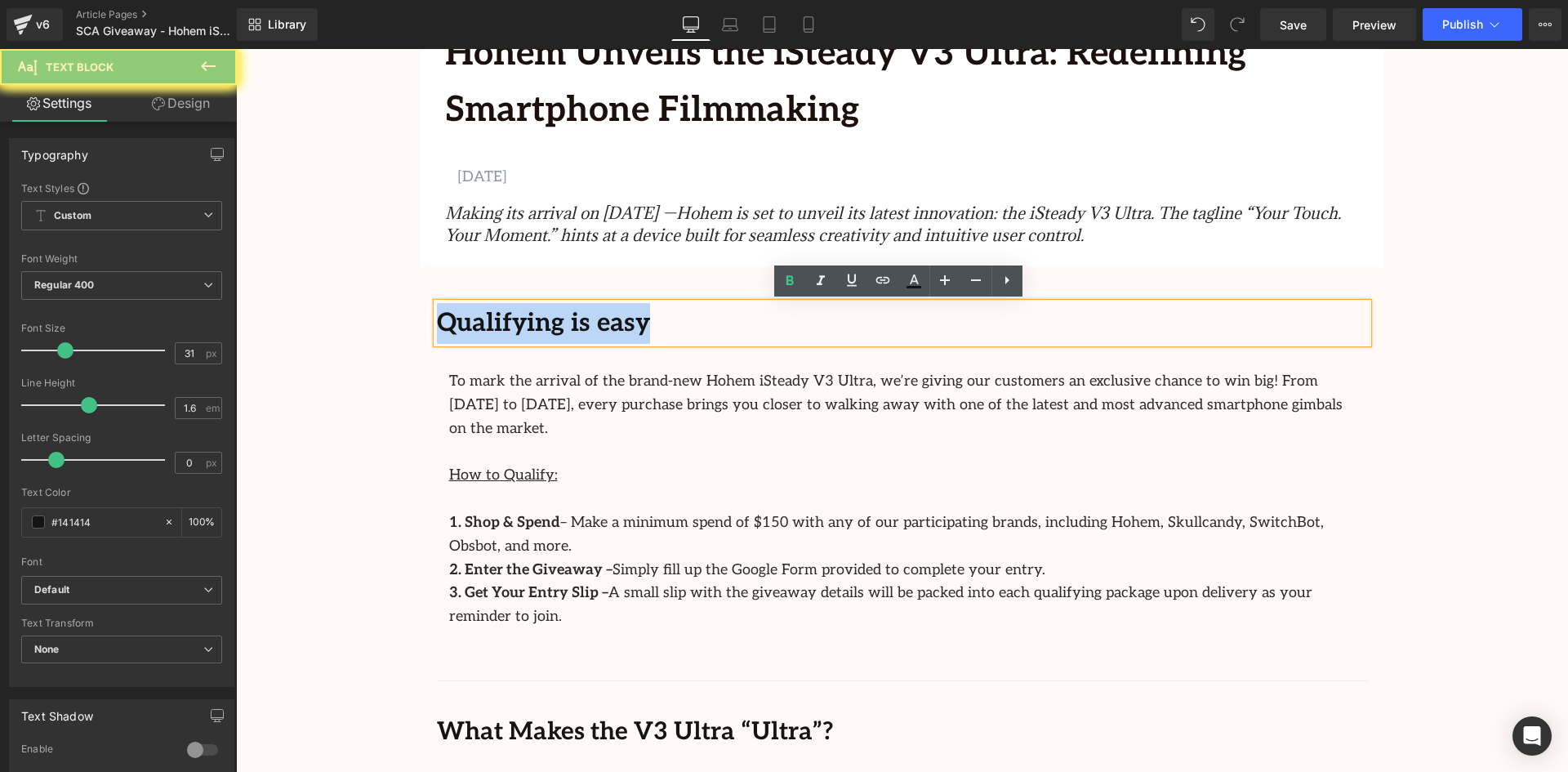
click at [616, 324] on b "Qualifying is easy" at bounding box center [544, 323] width 214 height 30
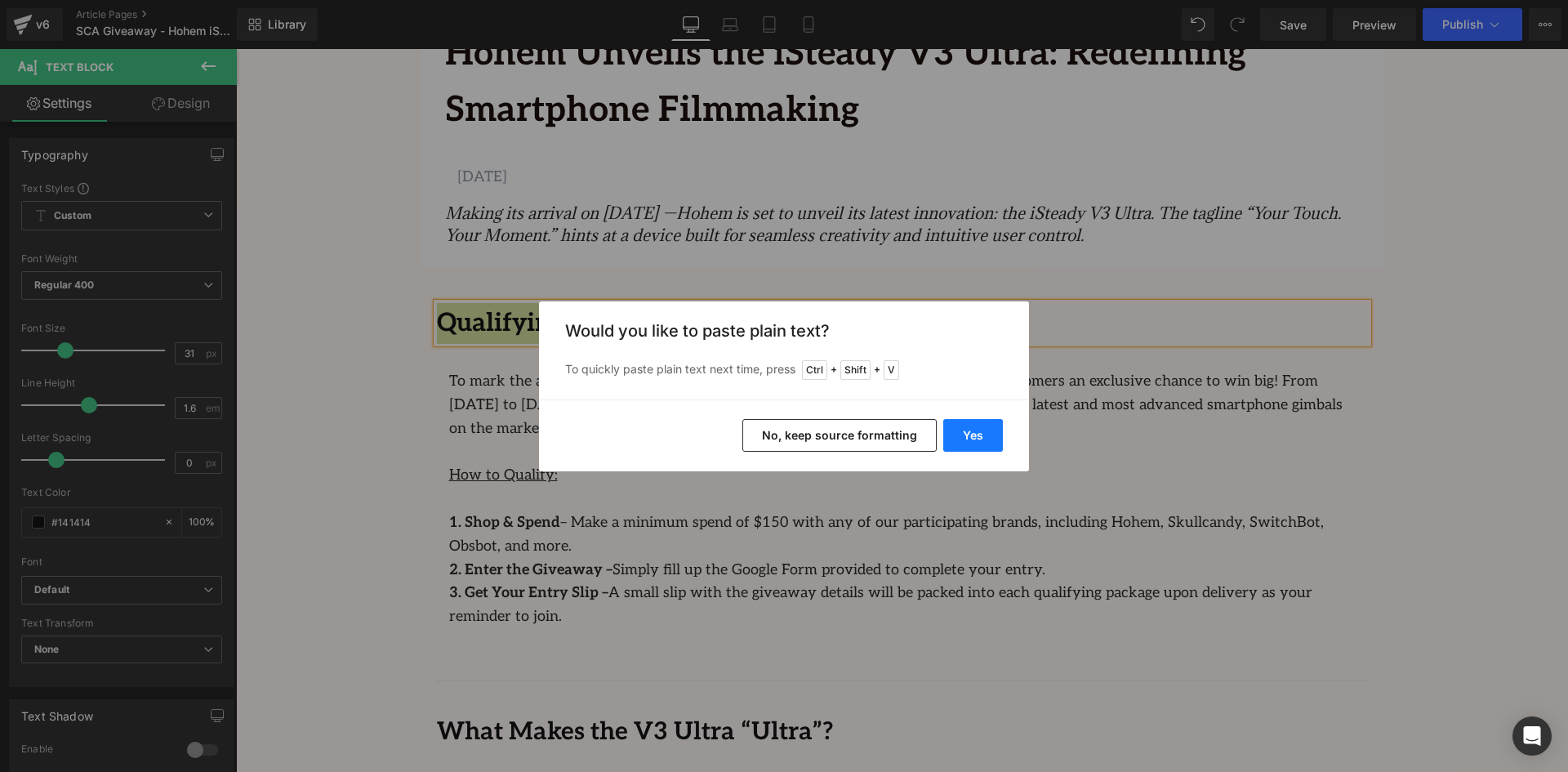
click at [961, 431] on button "Yes" at bounding box center [973, 435] width 60 height 33
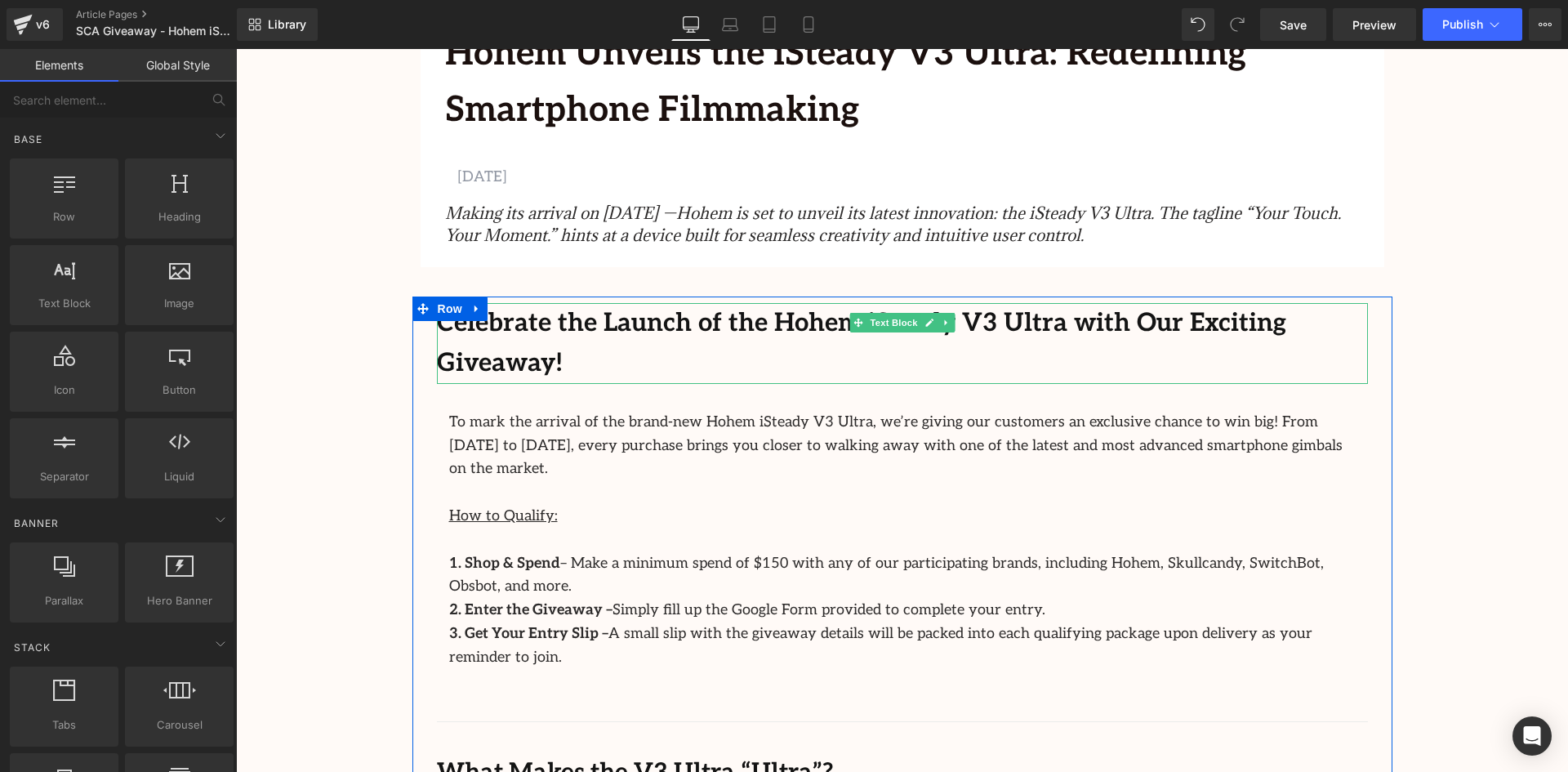
click at [1132, 320] on b "Celebrate the Launch of the Hohem iSteady V3 Ultra with Our Exciting Giveaway!" at bounding box center [862, 344] width 850 height 71
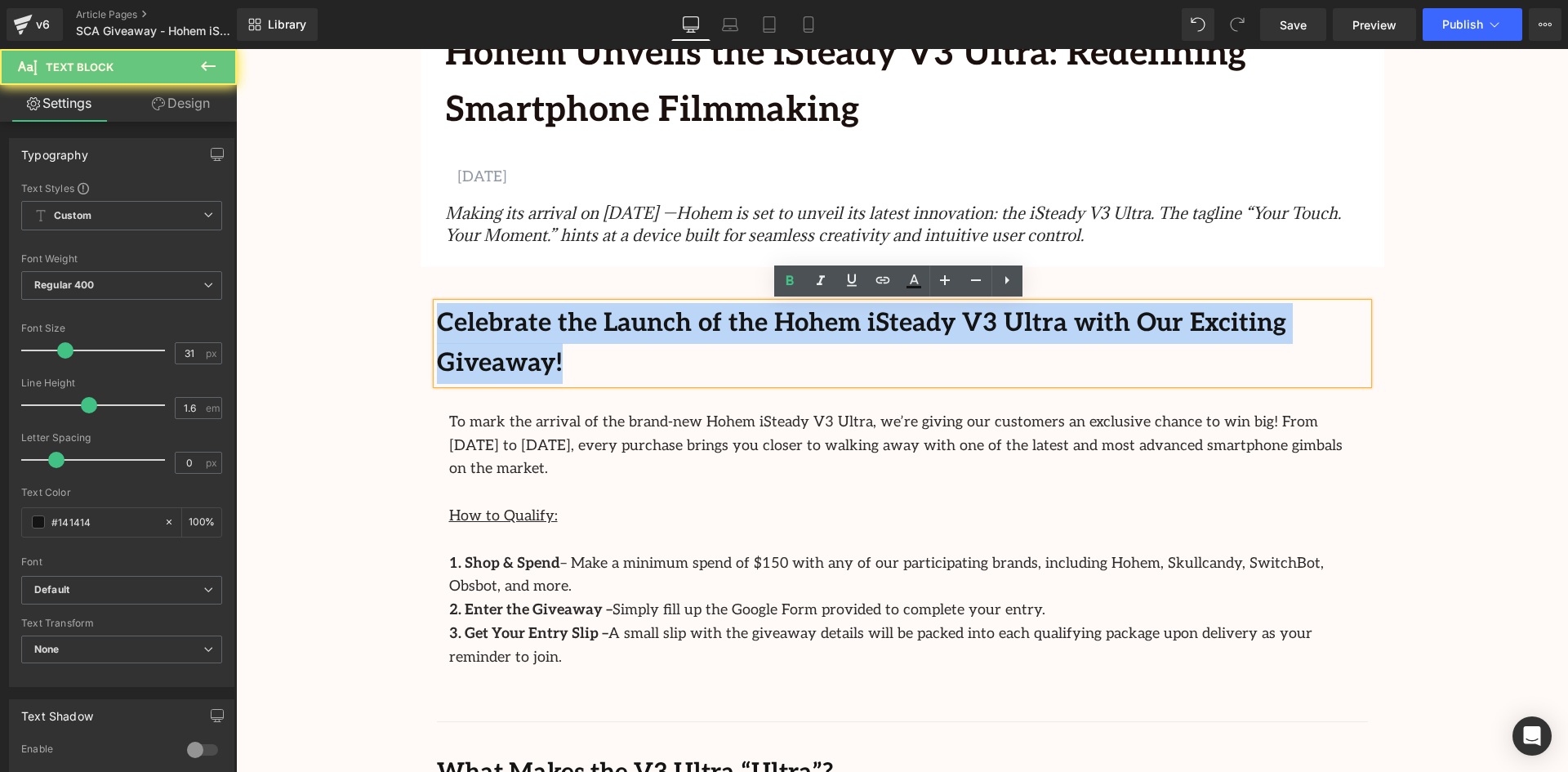
click at [1132, 320] on b "Celebrate the Launch of the Hohem iSteady V3 Ultra with Our Exciting Giveaway!" at bounding box center [862, 344] width 850 height 71
copy b "Celebrate the Launch of the Hohem iSteady V3 Ultra with Our Exciting Giveaway!"
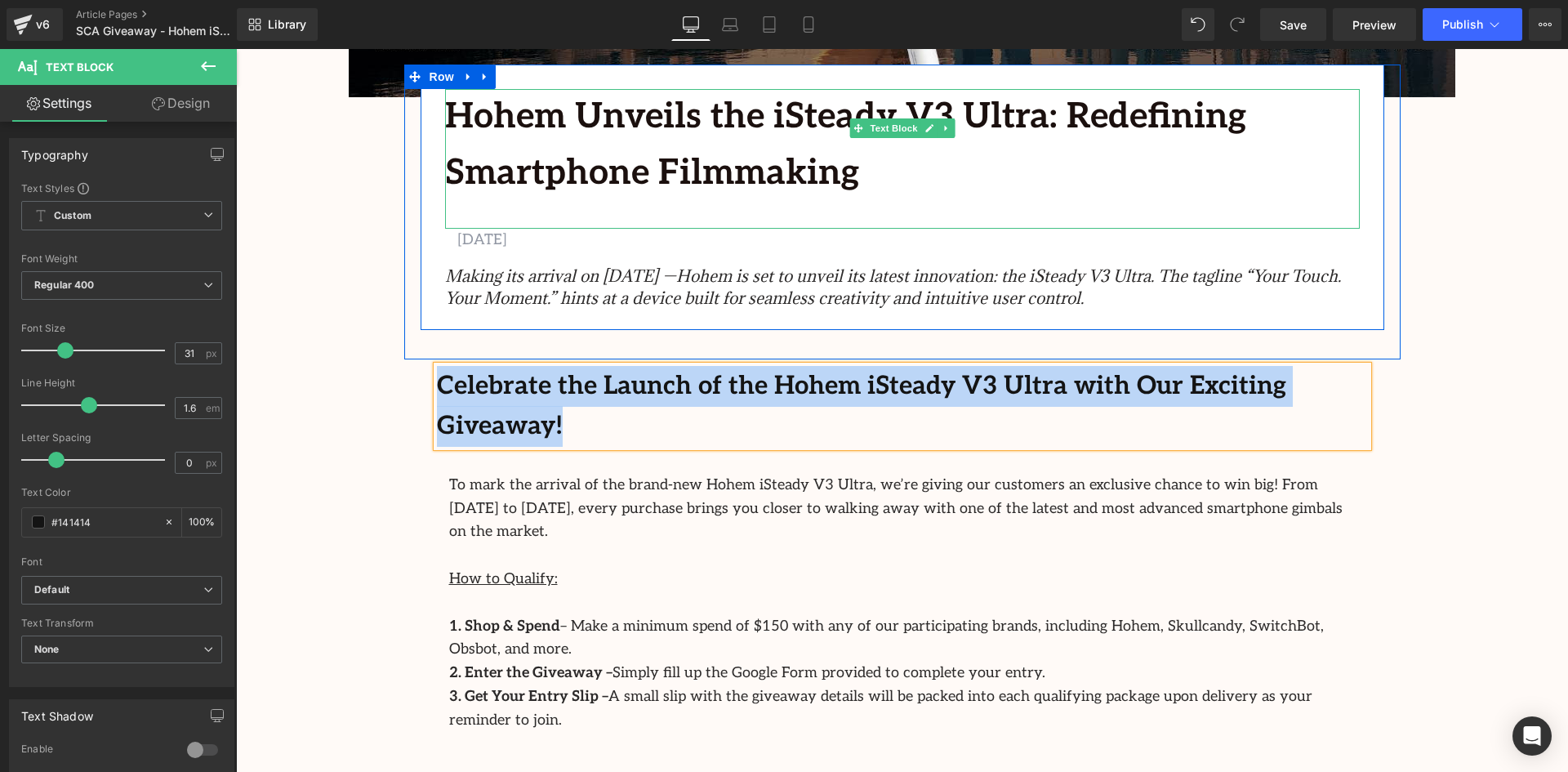
scroll to position [572, 0]
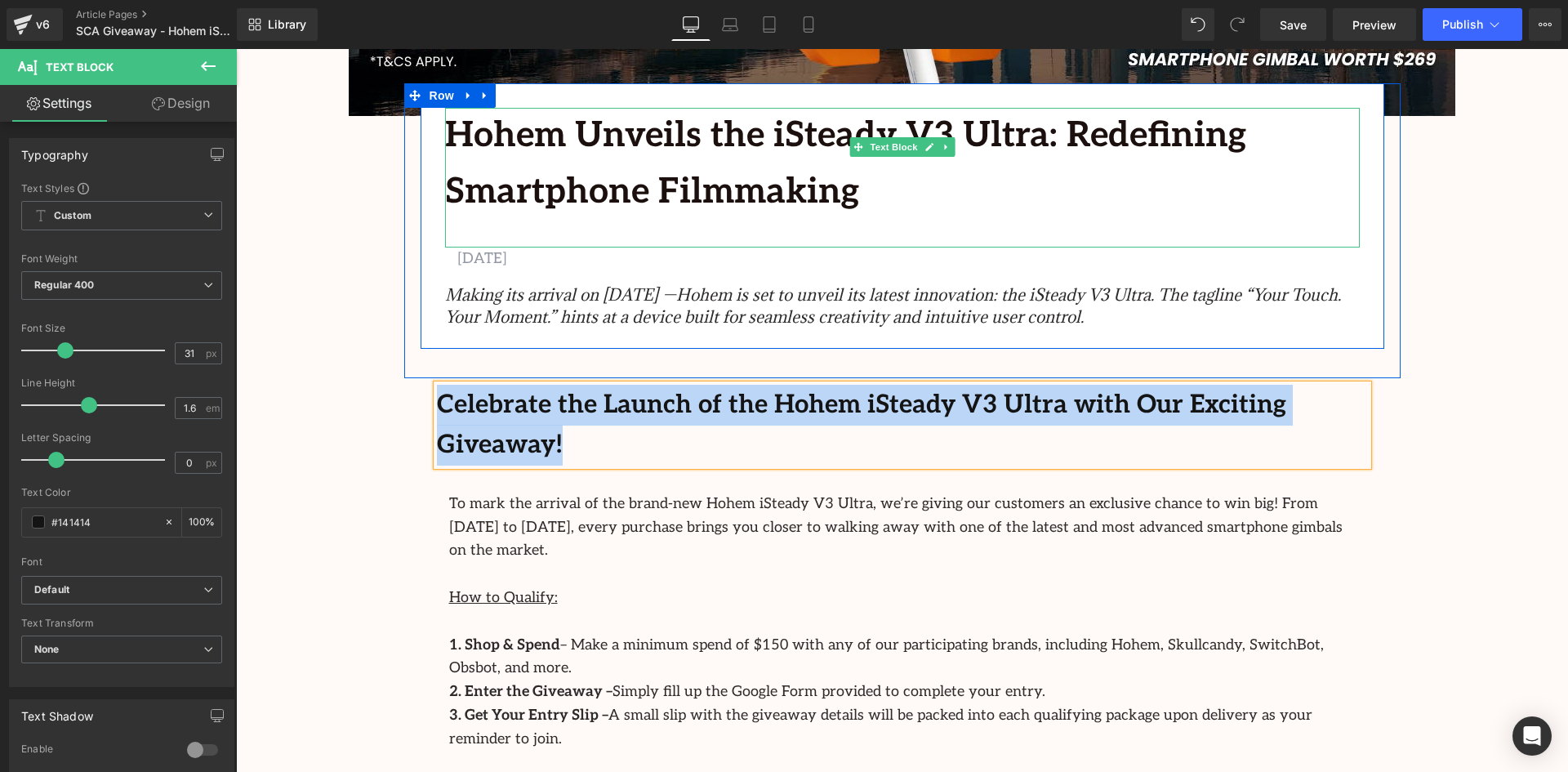
click at [734, 200] on b "Hohem Unveils the iSteady V3 Ultra: Redefining Smartphone Filmmaking" at bounding box center [846, 164] width 802 height 99
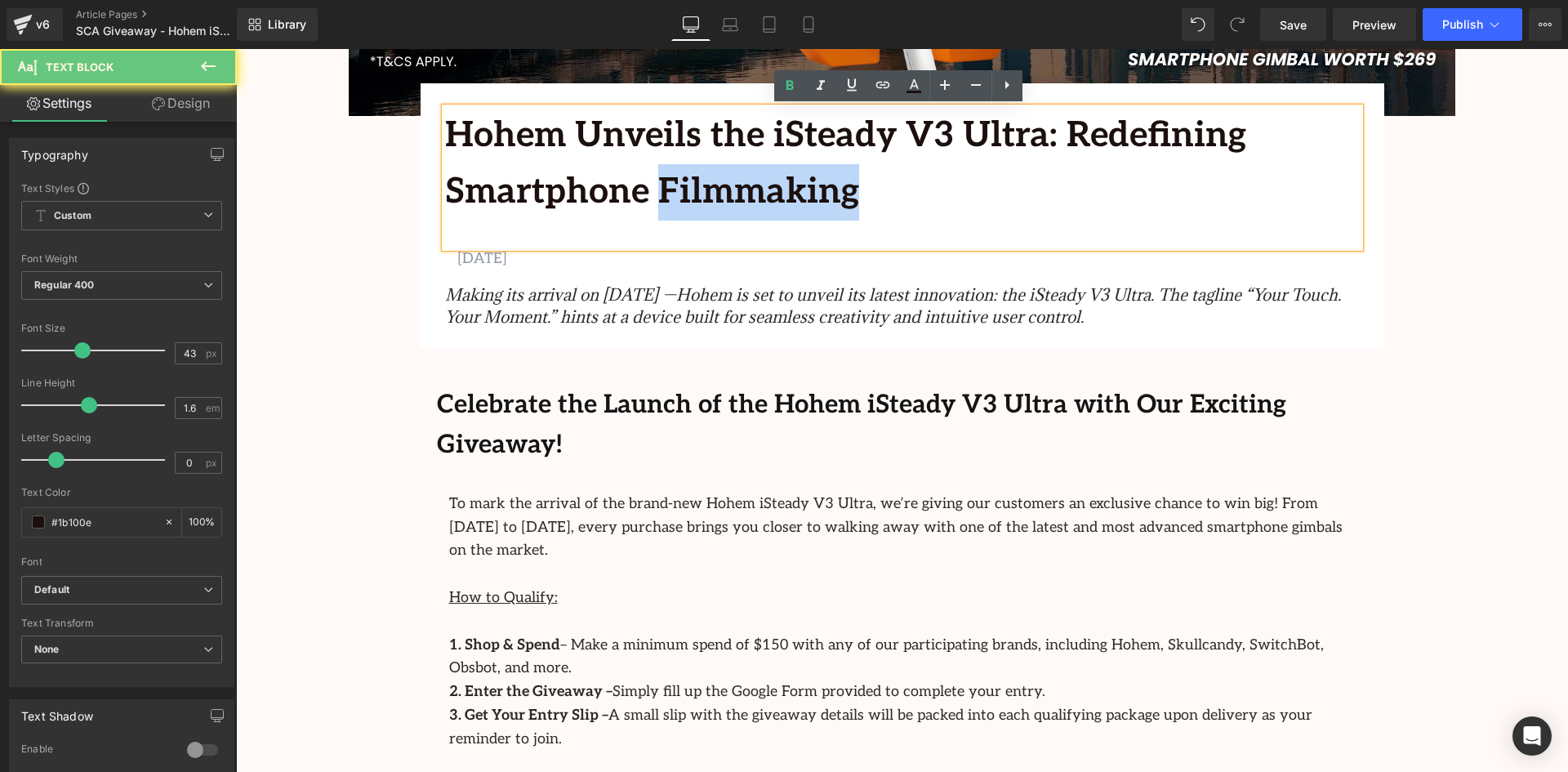
click at [734, 200] on b "Hohem Unveils the iSteady V3 Ultra: Redefining Smartphone Filmmaking" at bounding box center [846, 164] width 802 height 99
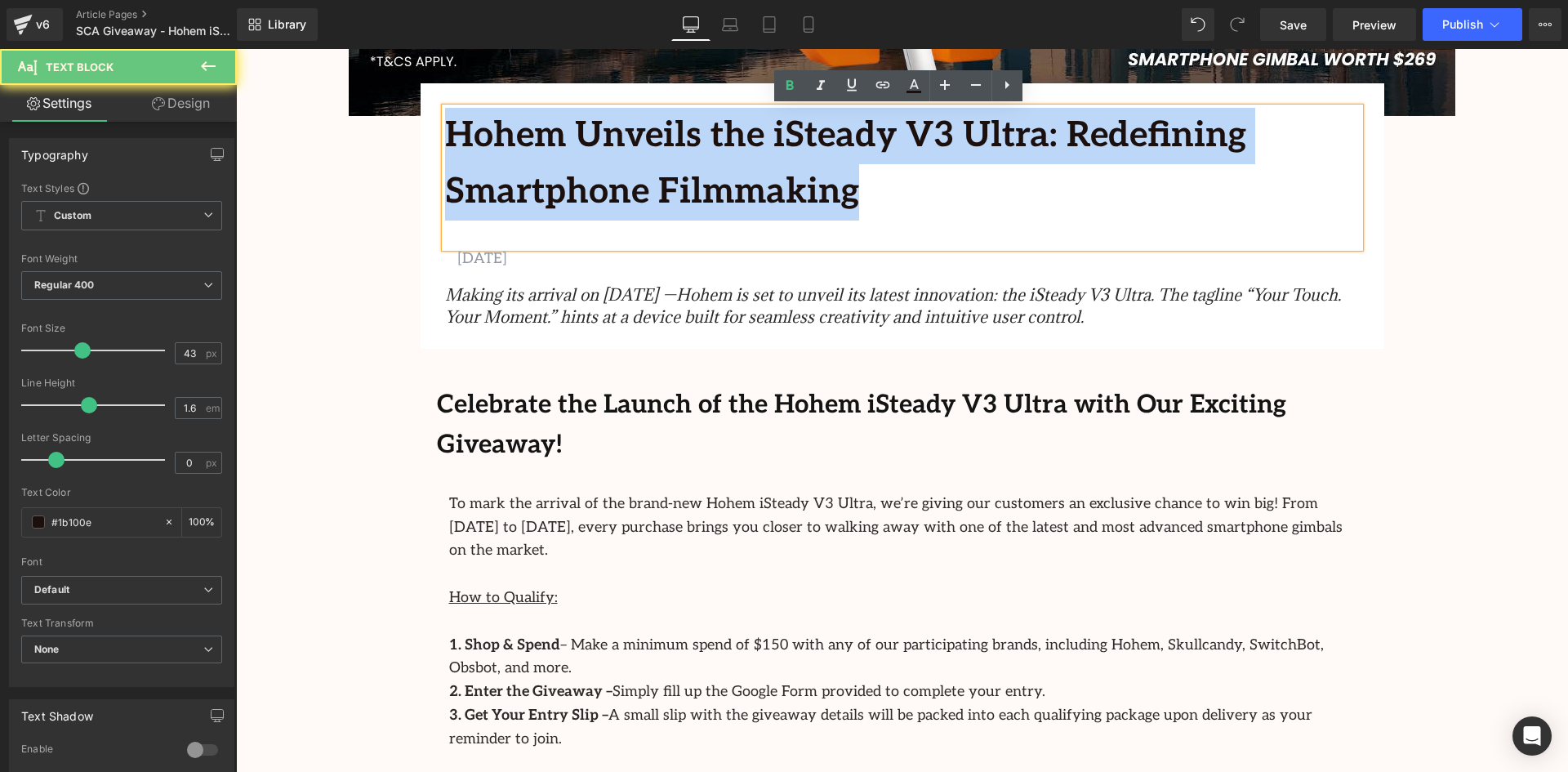
click at [734, 200] on b "Hohem Unveils the iSteady V3 Ultra: Redefining Smartphone Filmmaking" at bounding box center [846, 164] width 802 height 99
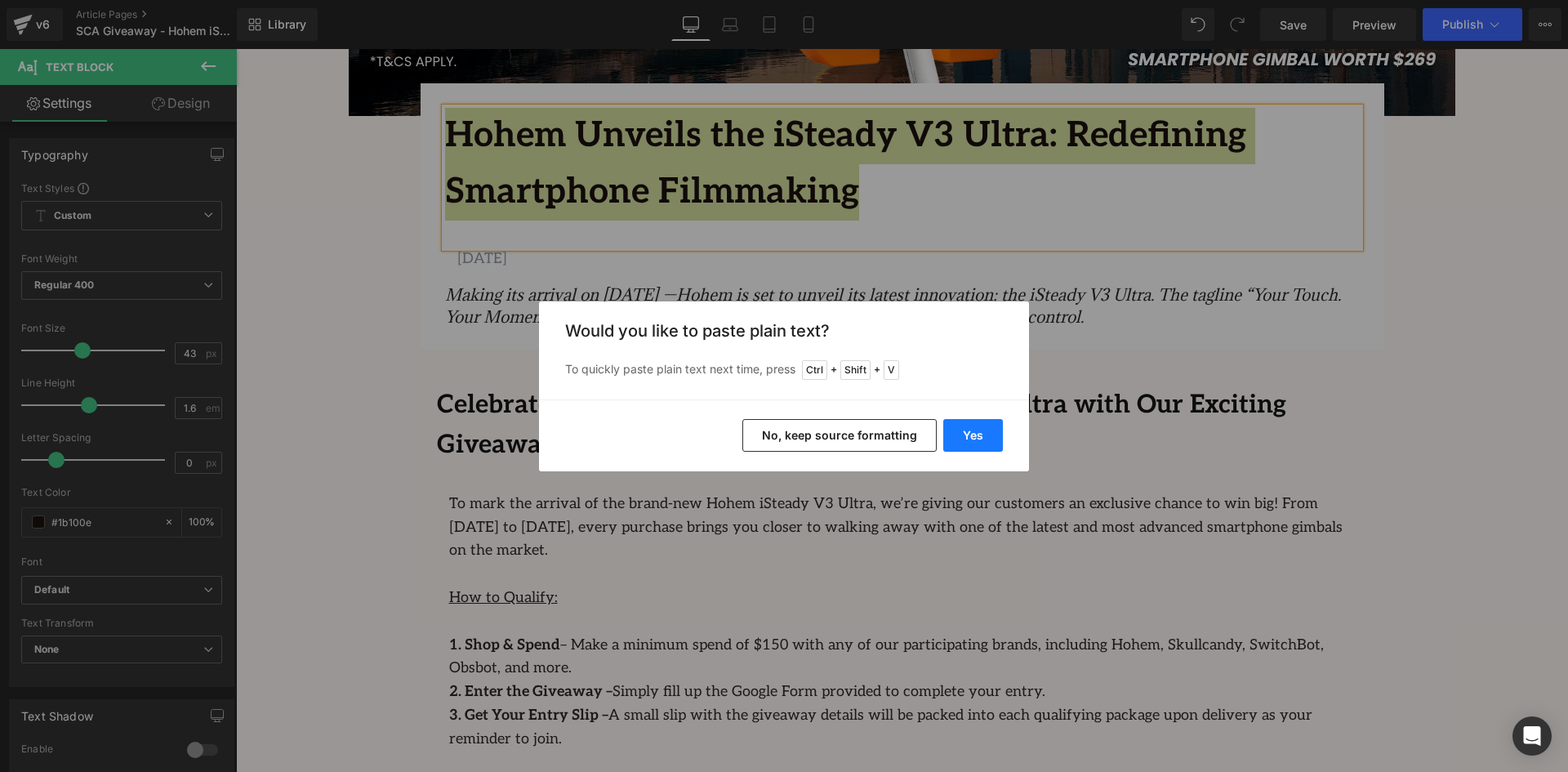
click at [974, 438] on button "Yes" at bounding box center [973, 435] width 60 height 33
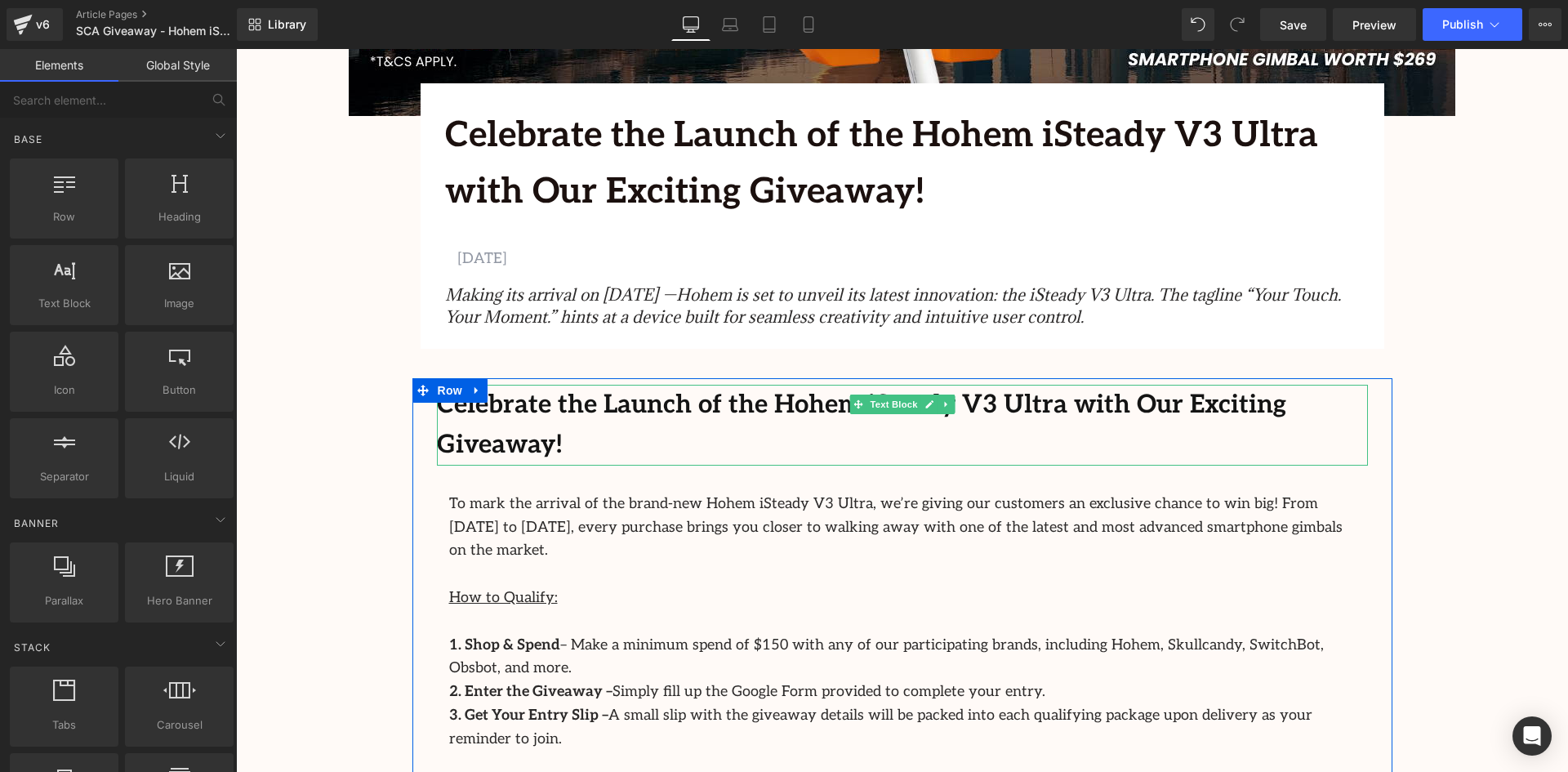
click at [662, 404] on b "Celebrate the Launch of the Hohem iSteady V3 Ultra with Our Exciting Giveaway!" at bounding box center [862, 425] width 850 height 71
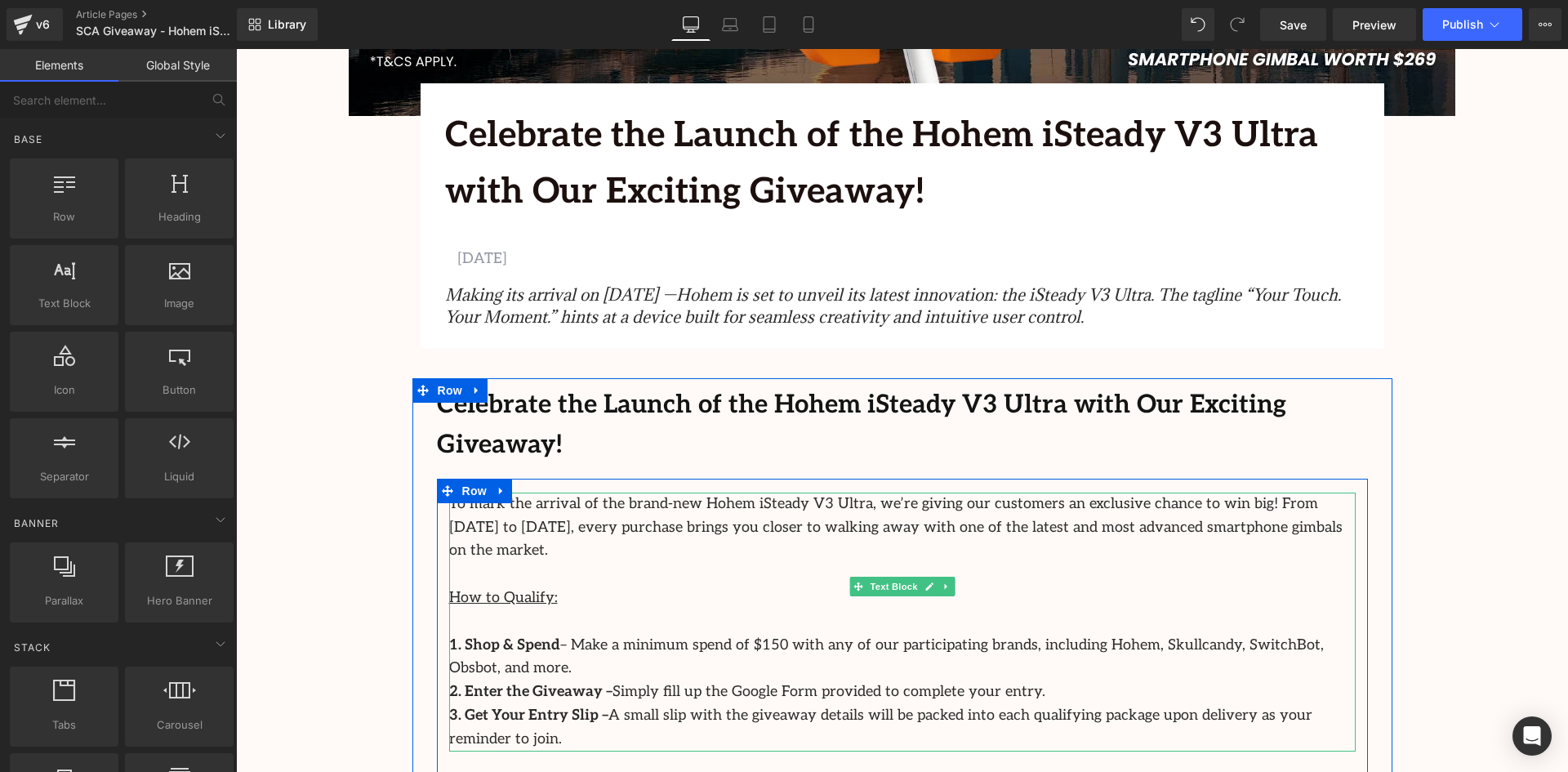
click at [1285, 493] on p "To mark the arrival of the brand-new Hohem iSteady V3 Ultra, we’re giving our c…" at bounding box center [903, 527] width 907 height 70
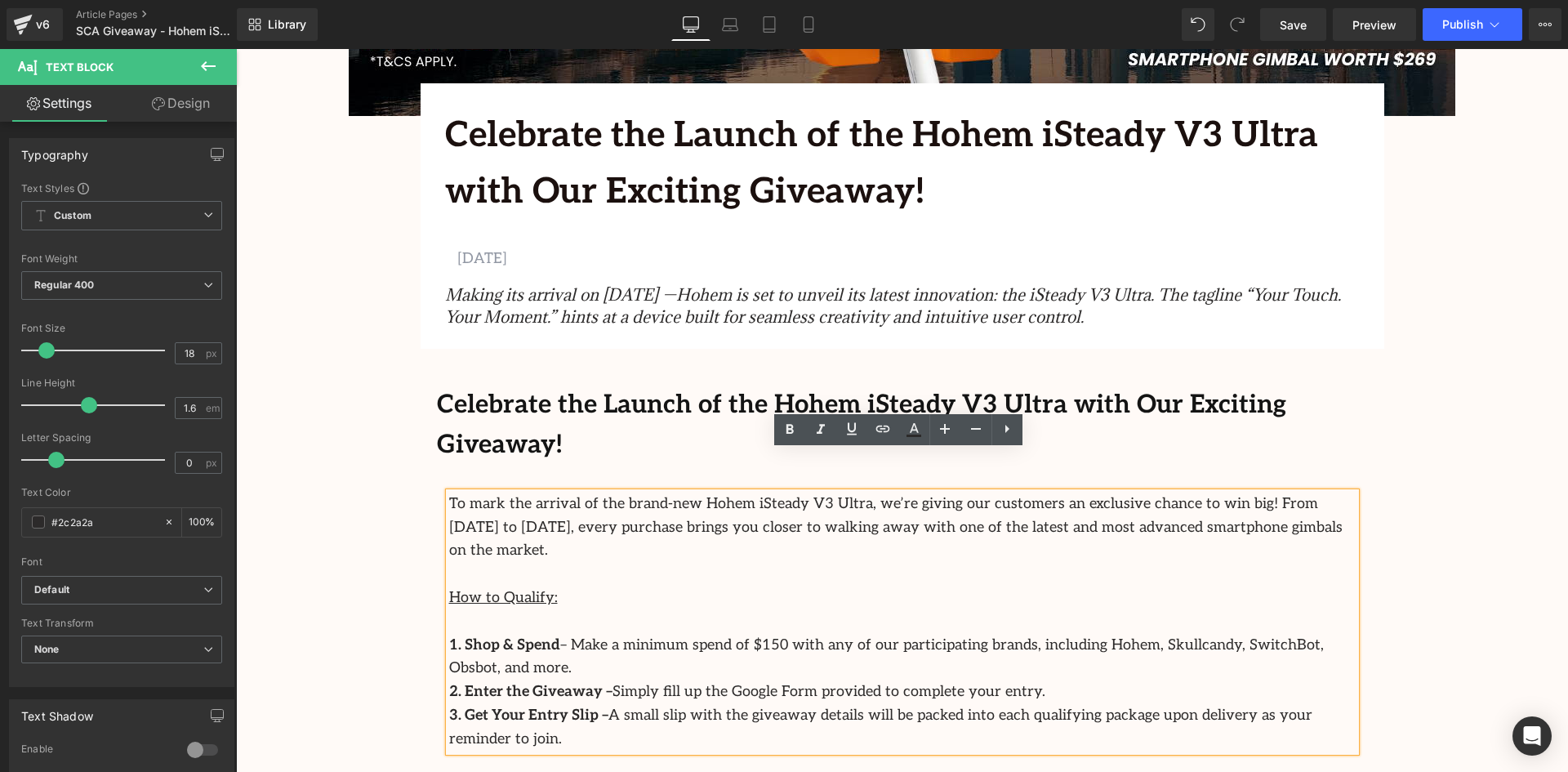
click at [1297, 493] on p "To mark the arrival of the brand-new Hohem iSteady V3 Ultra, we’re giving our c…" at bounding box center [903, 527] width 907 height 70
click at [1290, 493] on p "To mark the arrival of the brand-new Hohem iSteady V3 Ultra, we’re giving our c…" at bounding box center [903, 527] width 907 height 70
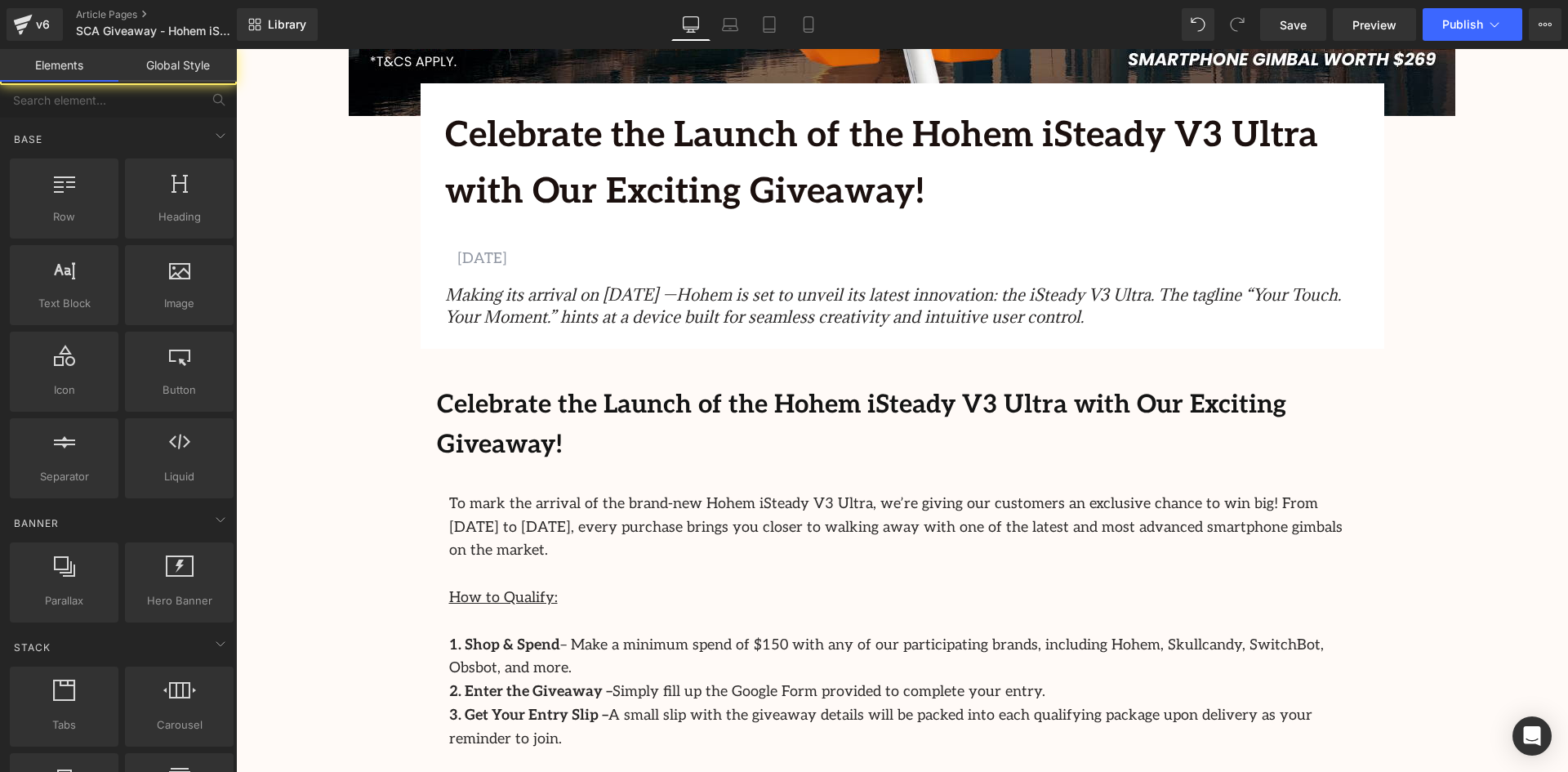
click at [1276, 493] on p "To mark the arrival of the brand-new Hohem iSteady V3 Ultra, we’re giving our c…" at bounding box center [903, 527] width 907 height 70
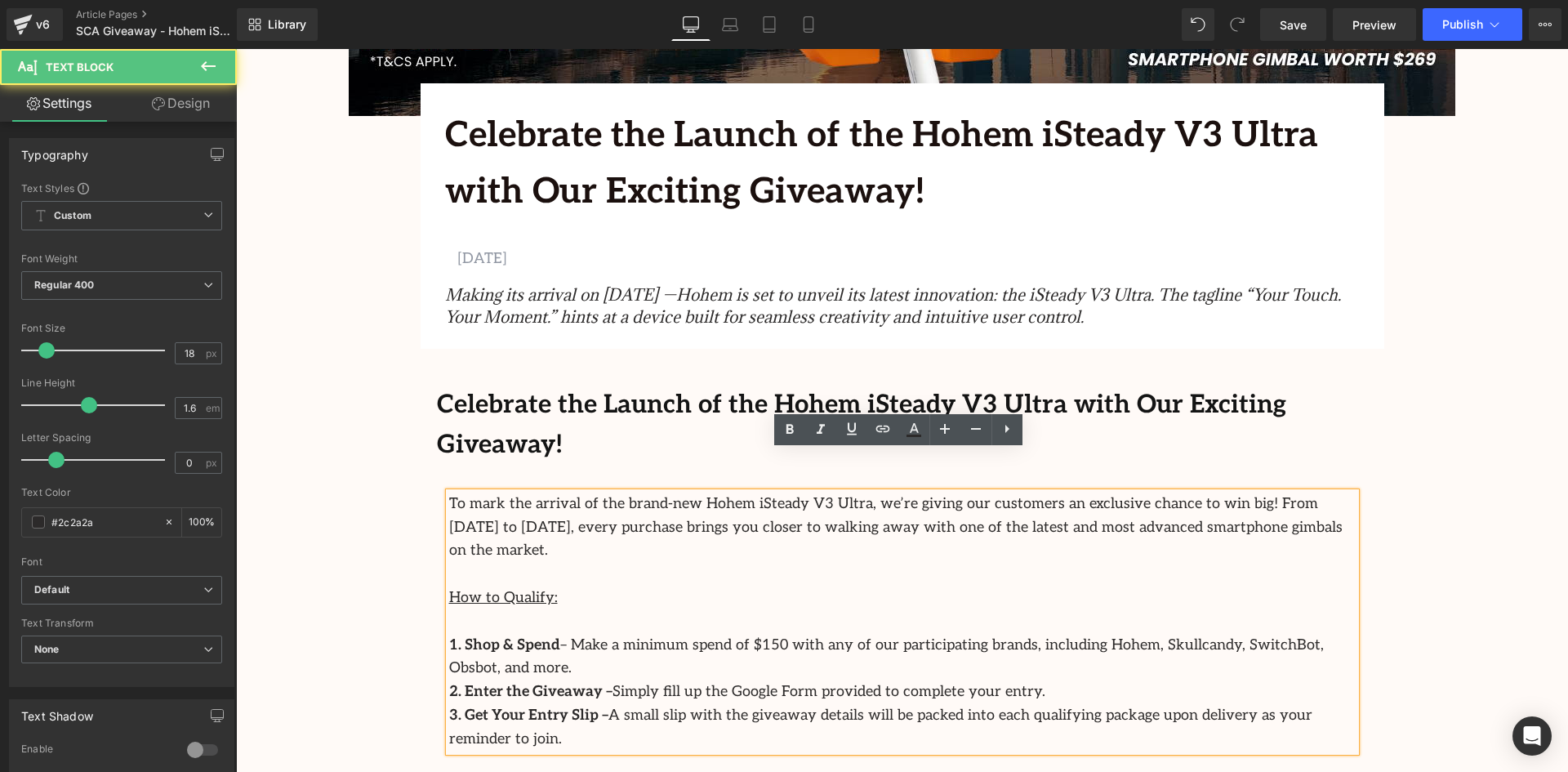
click at [1277, 493] on p "To mark the arrival of the brand-new Hohem iSteady V3 Ultra, we’re giving our c…" at bounding box center [903, 527] width 907 height 70
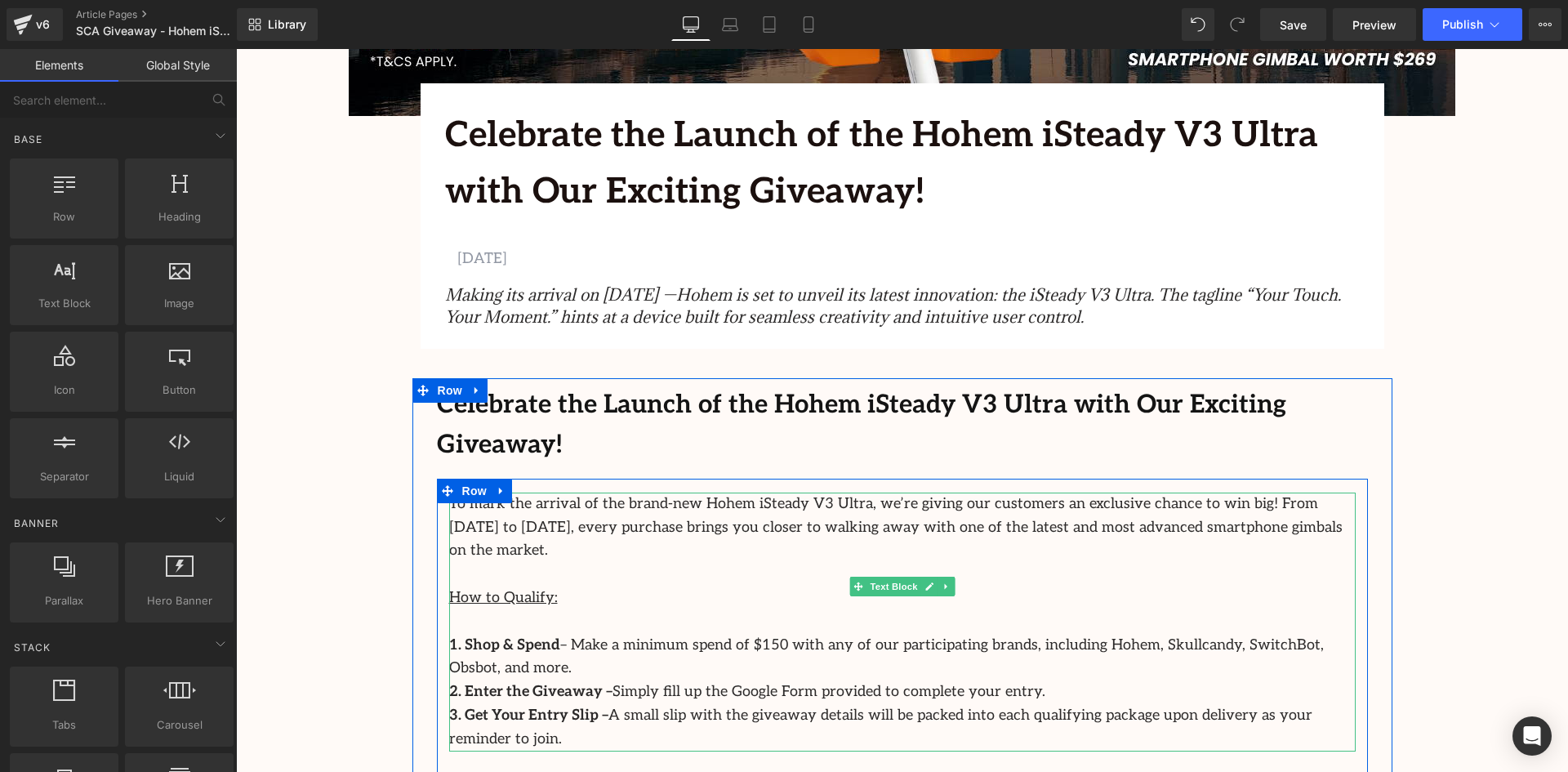
click at [687, 705] on p "3. Get Your Entry Slip – A small slip with the giveaway details will be packed …" at bounding box center [903, 728] width 907 height 48
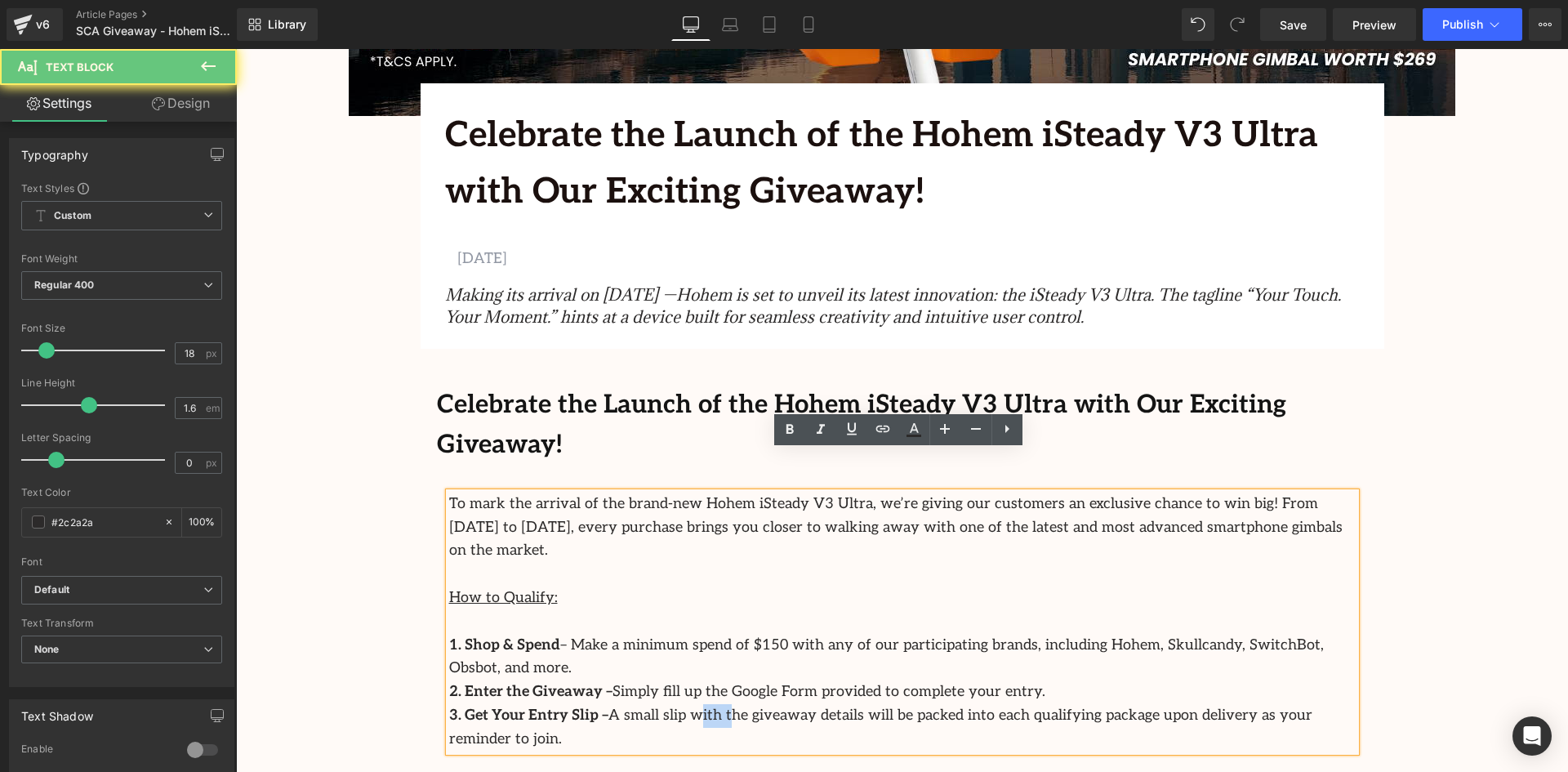
click at [687, 705] on p "3. Get Your Entry Slip – A small slip with the giveaway details will be packed …" at bounding box center [903, 728] width 907 height 48
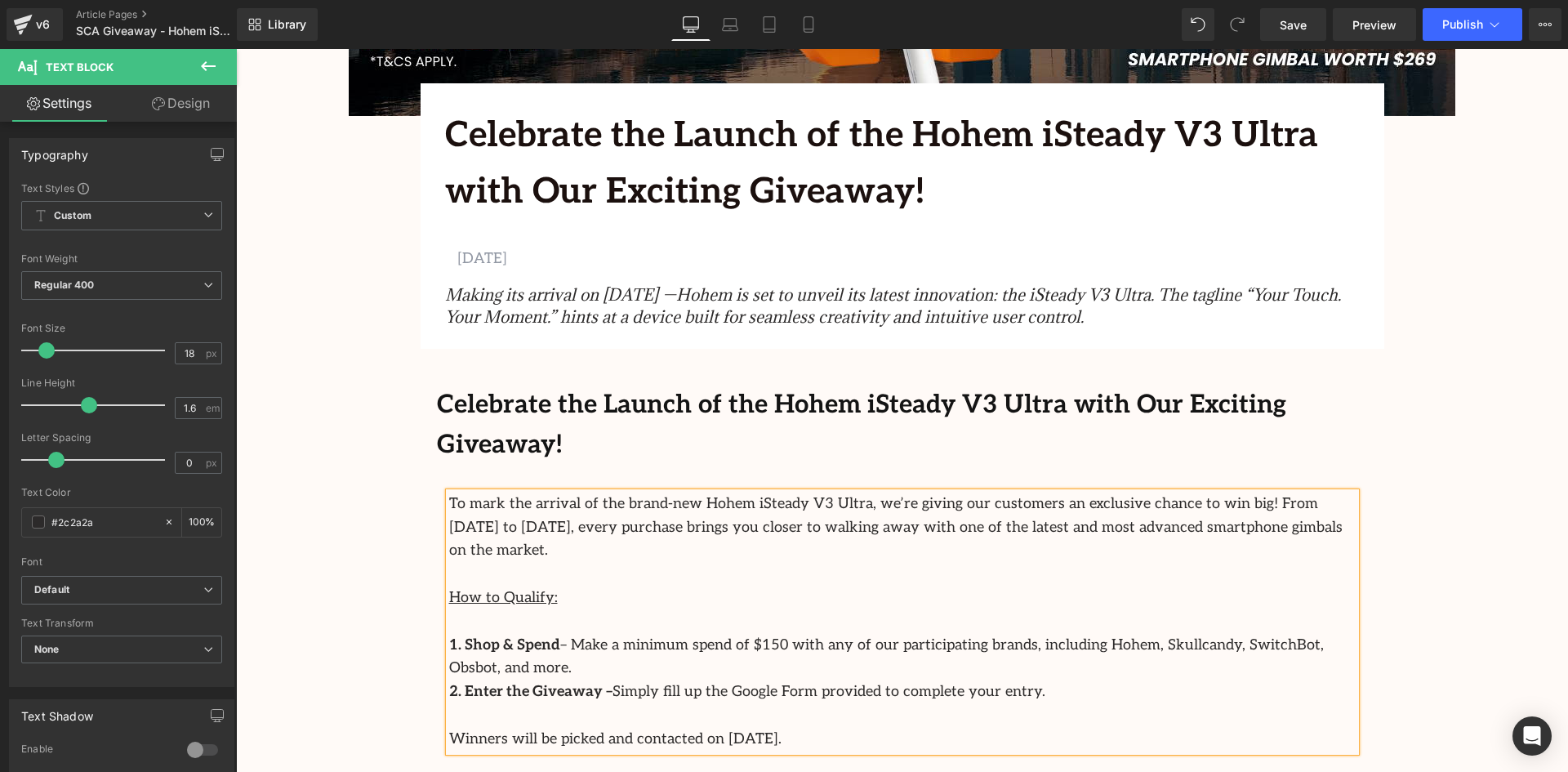
click at [865, 728] on p "Winners will be picked and contacted on 1st October 2025." at bounding box center [903, 739] width 907 height 23
click at [974, 728] on p "Winners will be picked and contacted on 1st October 2025 via Whatsapp and Email." at bounding box center [903, 739] width 907 height 23
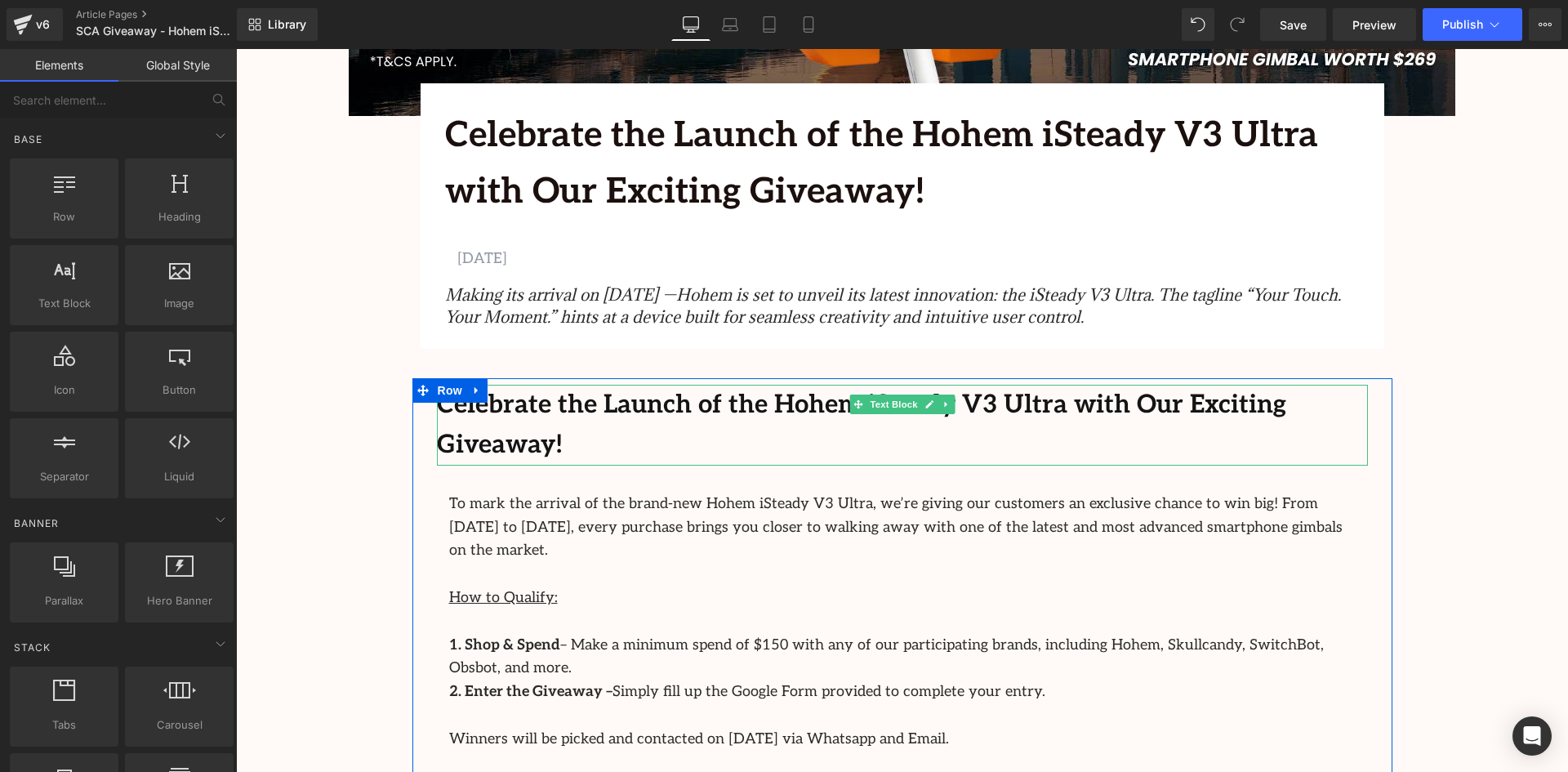
click at [1191, 408] on b "Celebrate the Launch of the Hohem iSteady V3 Ultra with Our Exciting Giveaway!" at bounding box center [862, 425] width 850 height 71
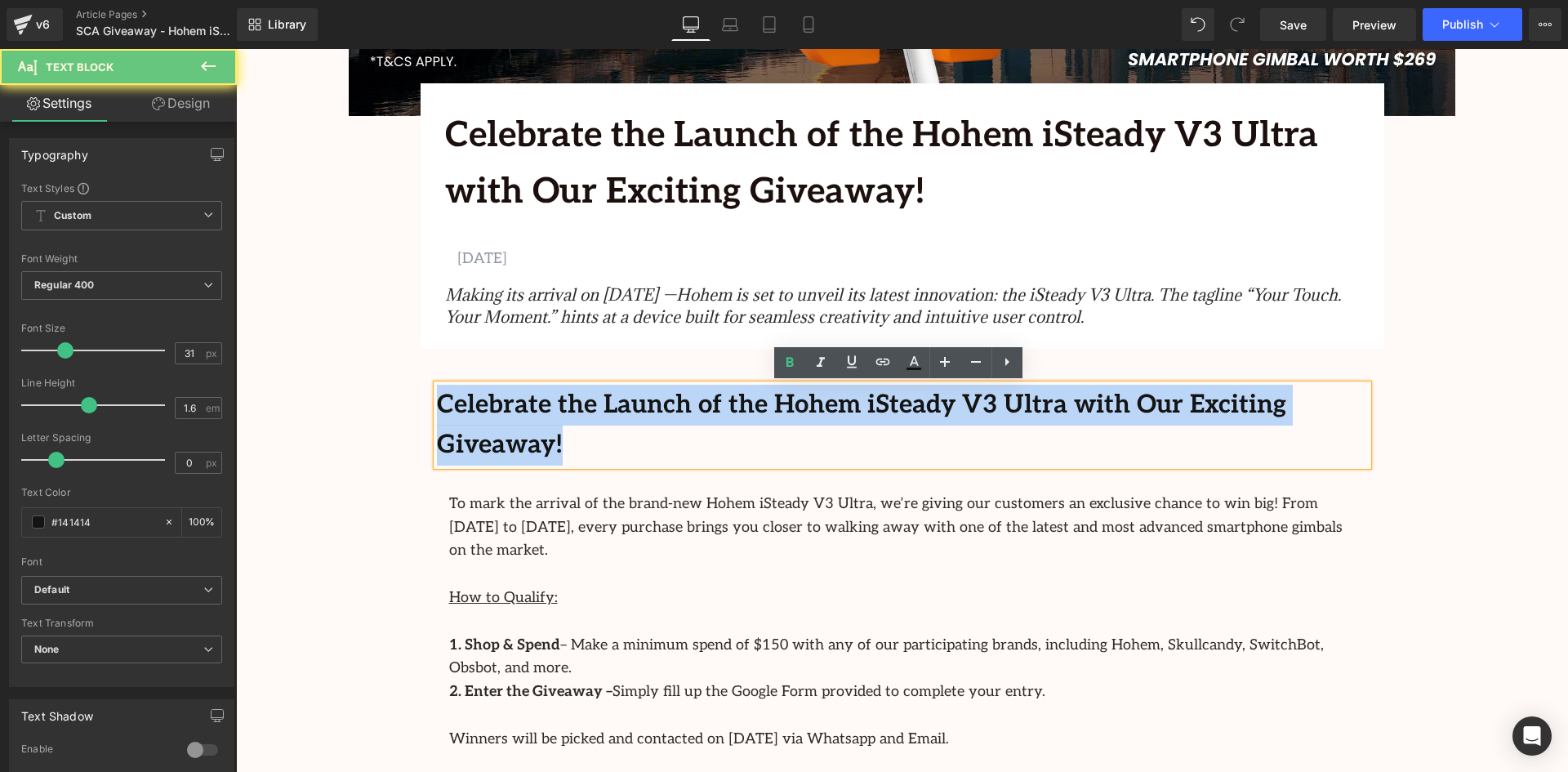
click at [1191, 408] on b "Celebrate the Launch of the Hohem iSteady V3 Ultra with Our Exciting Giveaway!" at bounding box center [862, 425] width 850 height 71
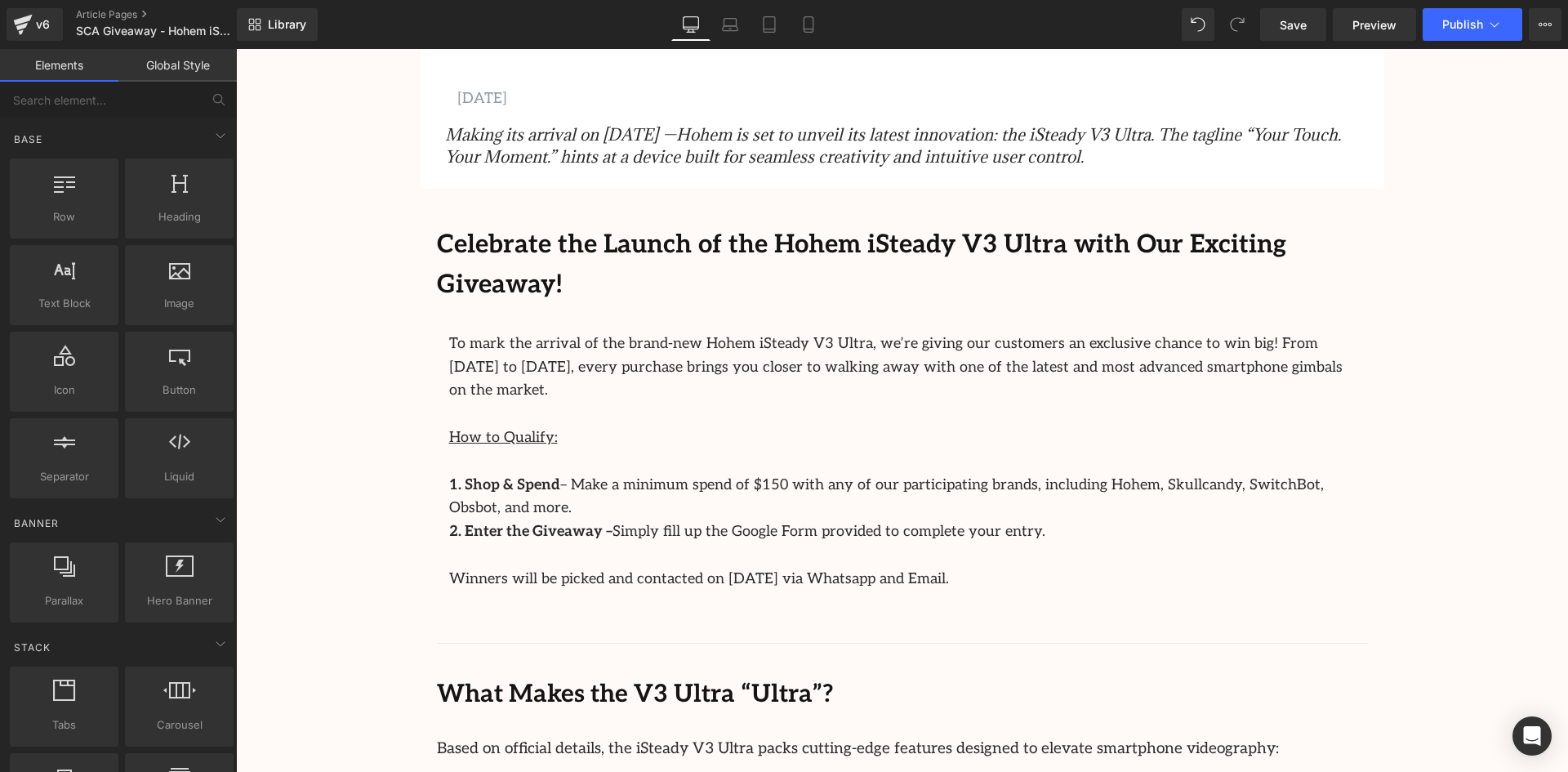
scroll to position [735, 0]
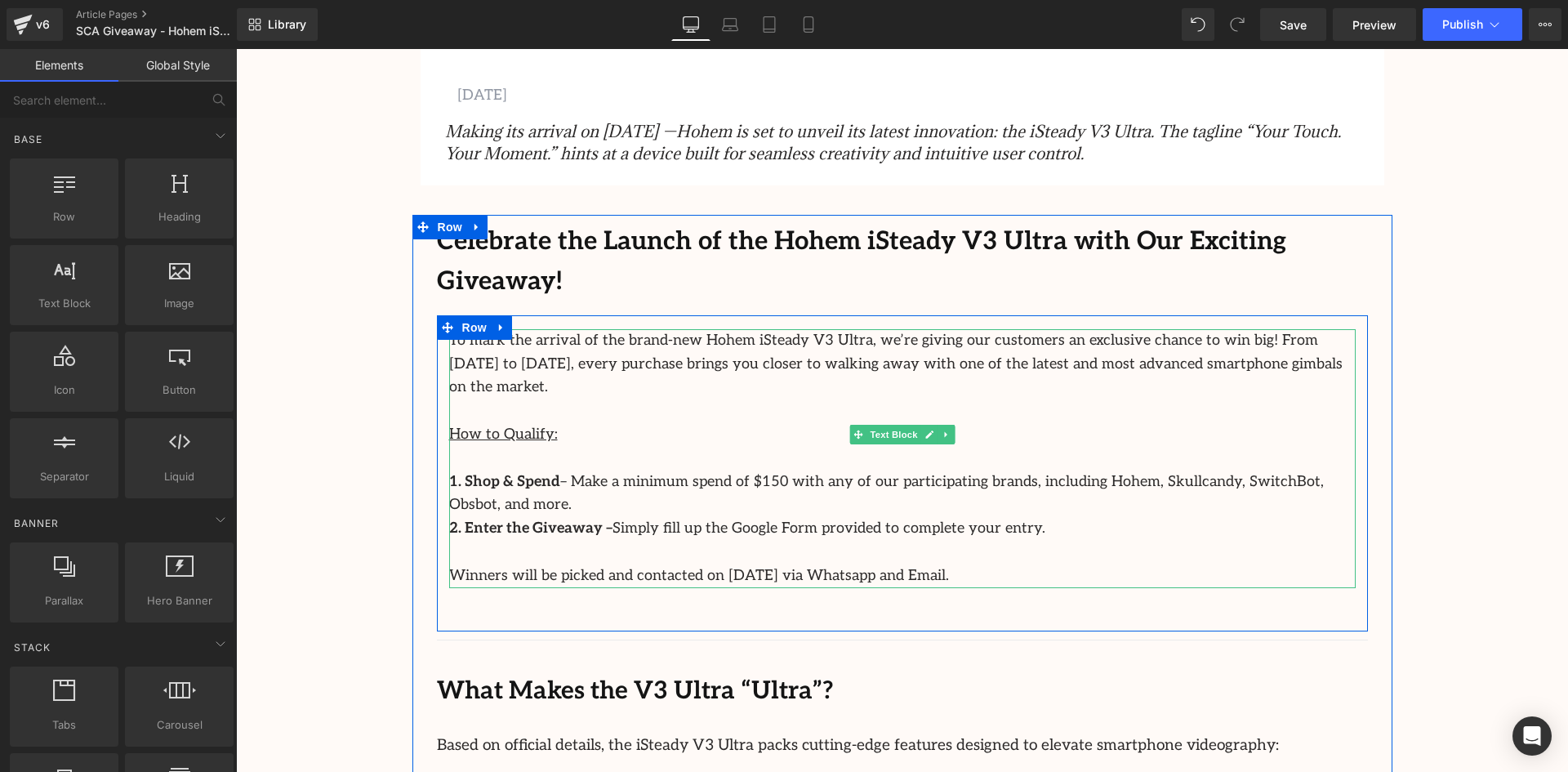
click at [1176, 329] on p "To mark the arrival of the brand-new Hohem iSteady V3 Ultra, we’re giving our c…" at bounding box center [903, 364] width 907 height 70
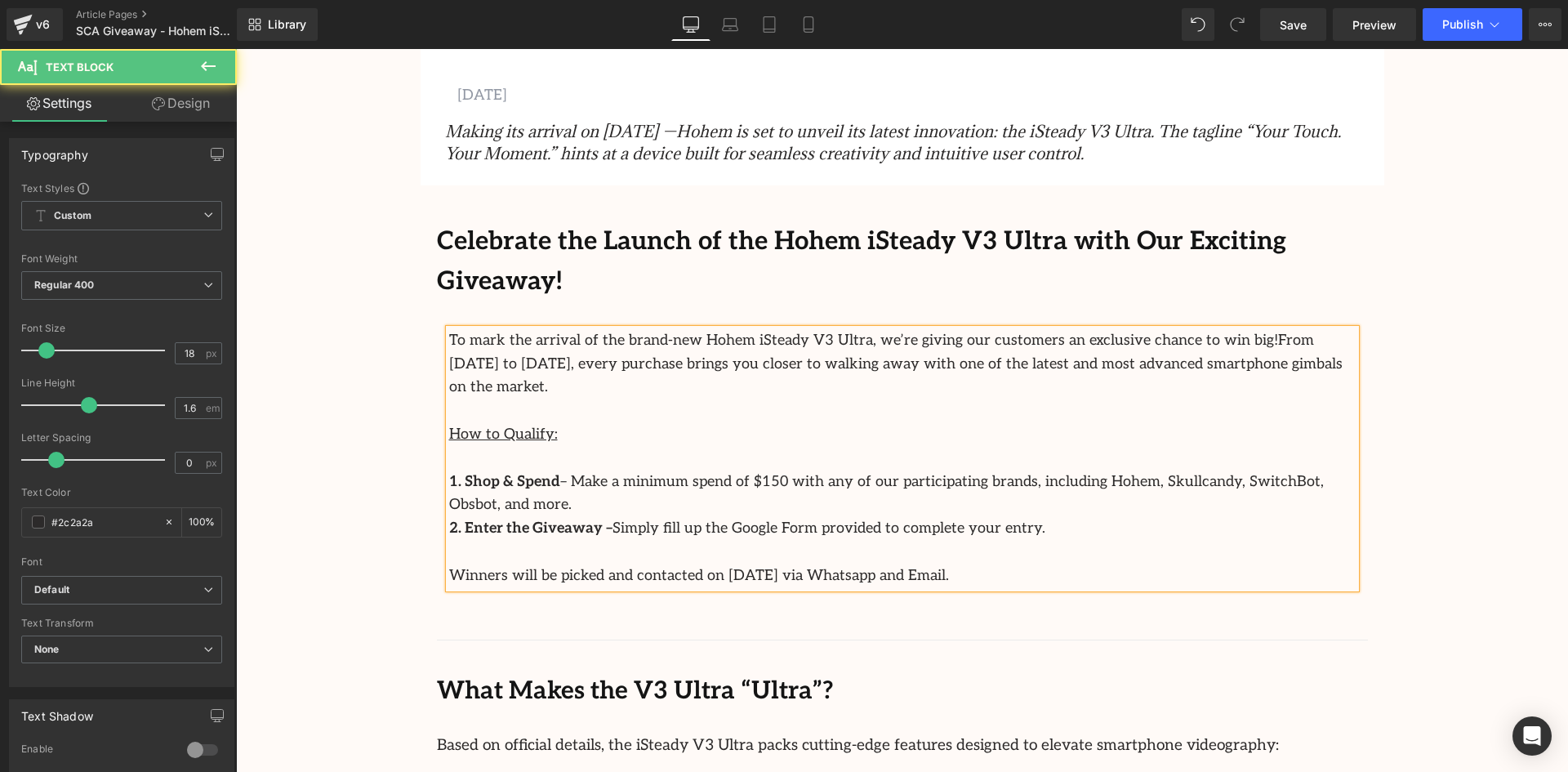
click at [1281, 329] on p "To mark the arrival of the brand-new Hohem iSteady V3 Ultra, we’re giving our c…" at bounding box center [903, 364] width 907 height 70
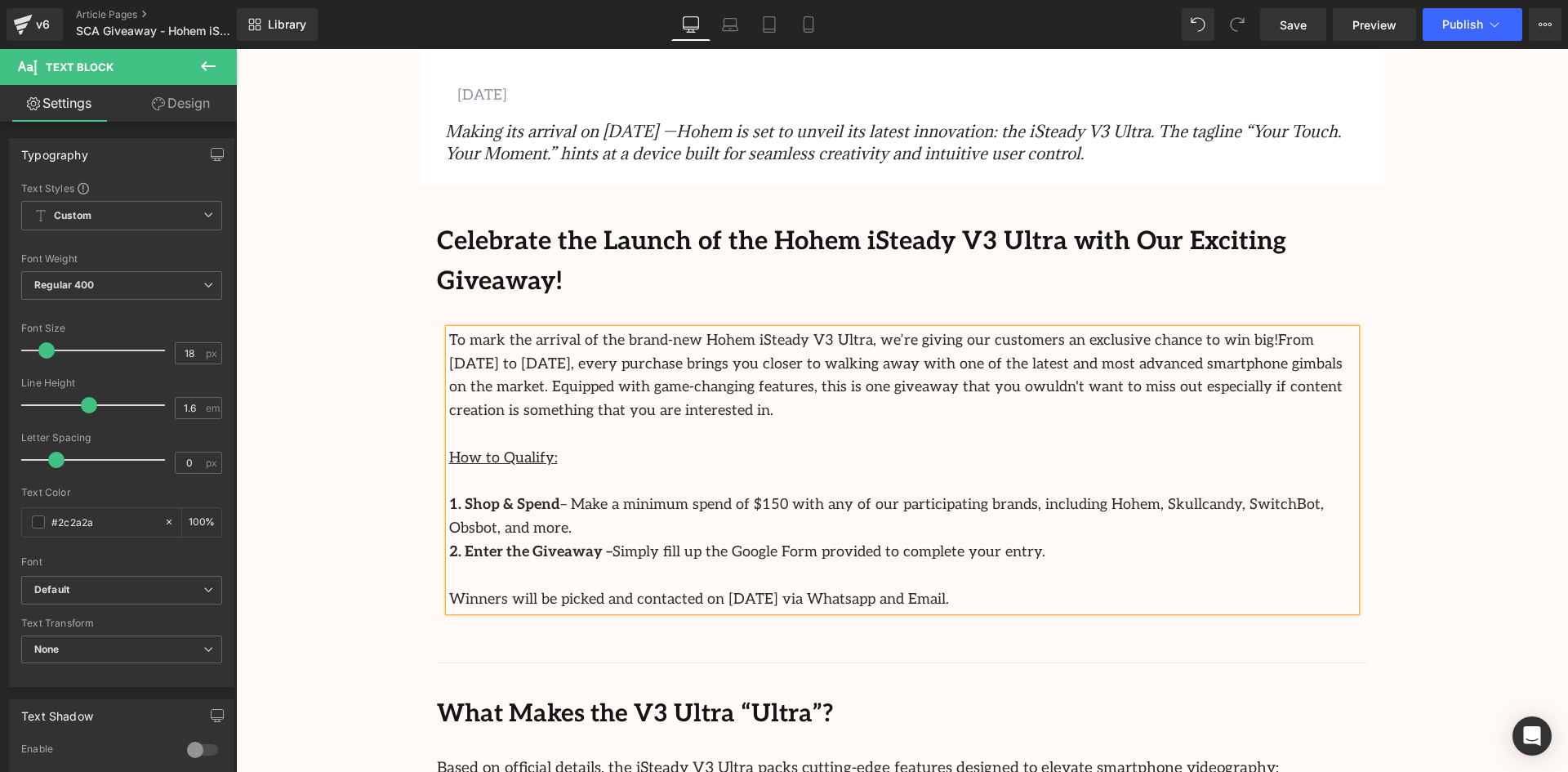
click at [590, 470] on p at bounding box center [903, 482] width 907 height 23
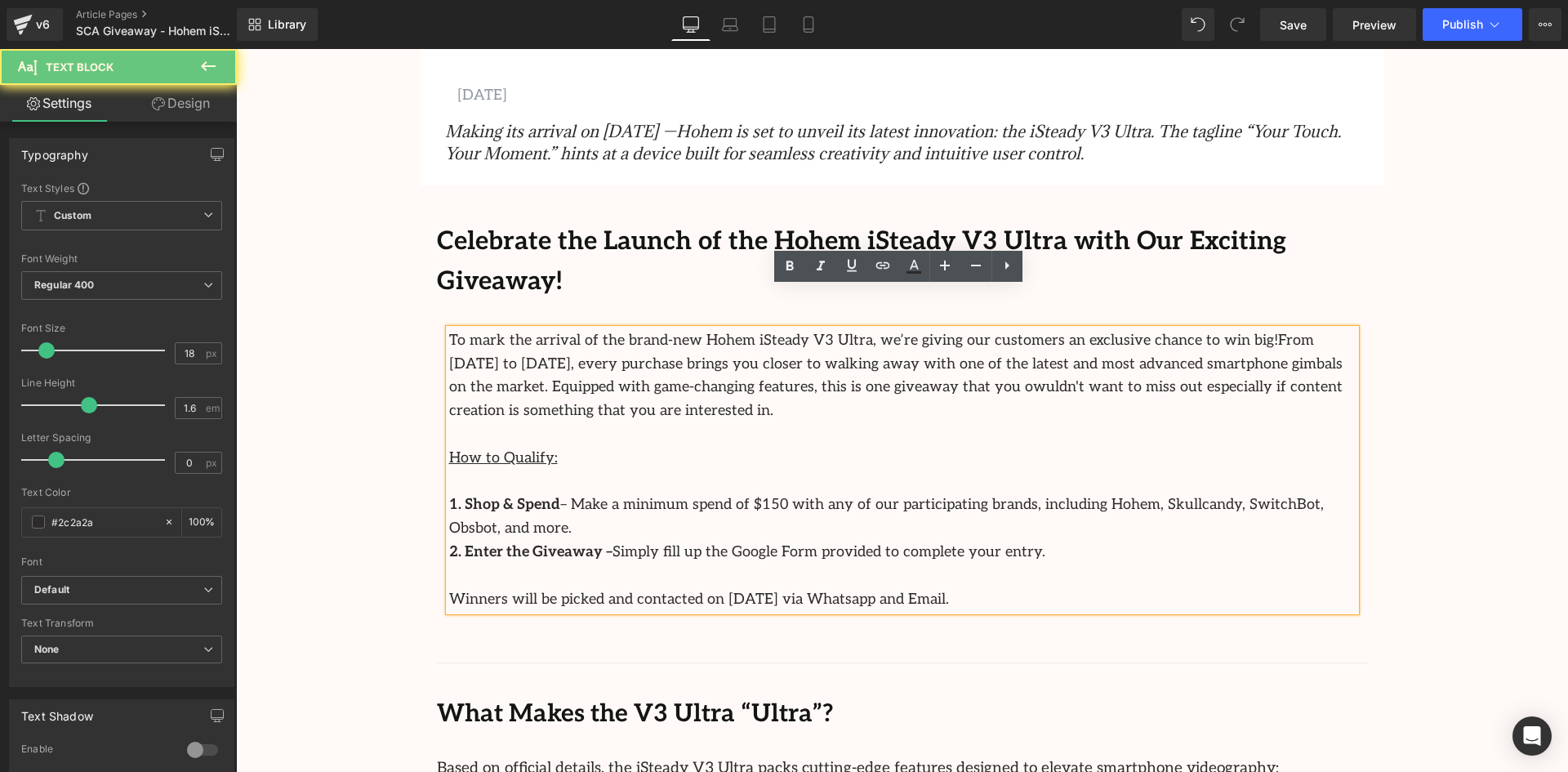
click at [588, 447] on p "How to Qualify:" at bounding box center [903, 458] width 907 height 23
drag, startPoint x: 611, startPoint y: 416, endPoint x: 328, endPoint y: 415, distance: 283.0
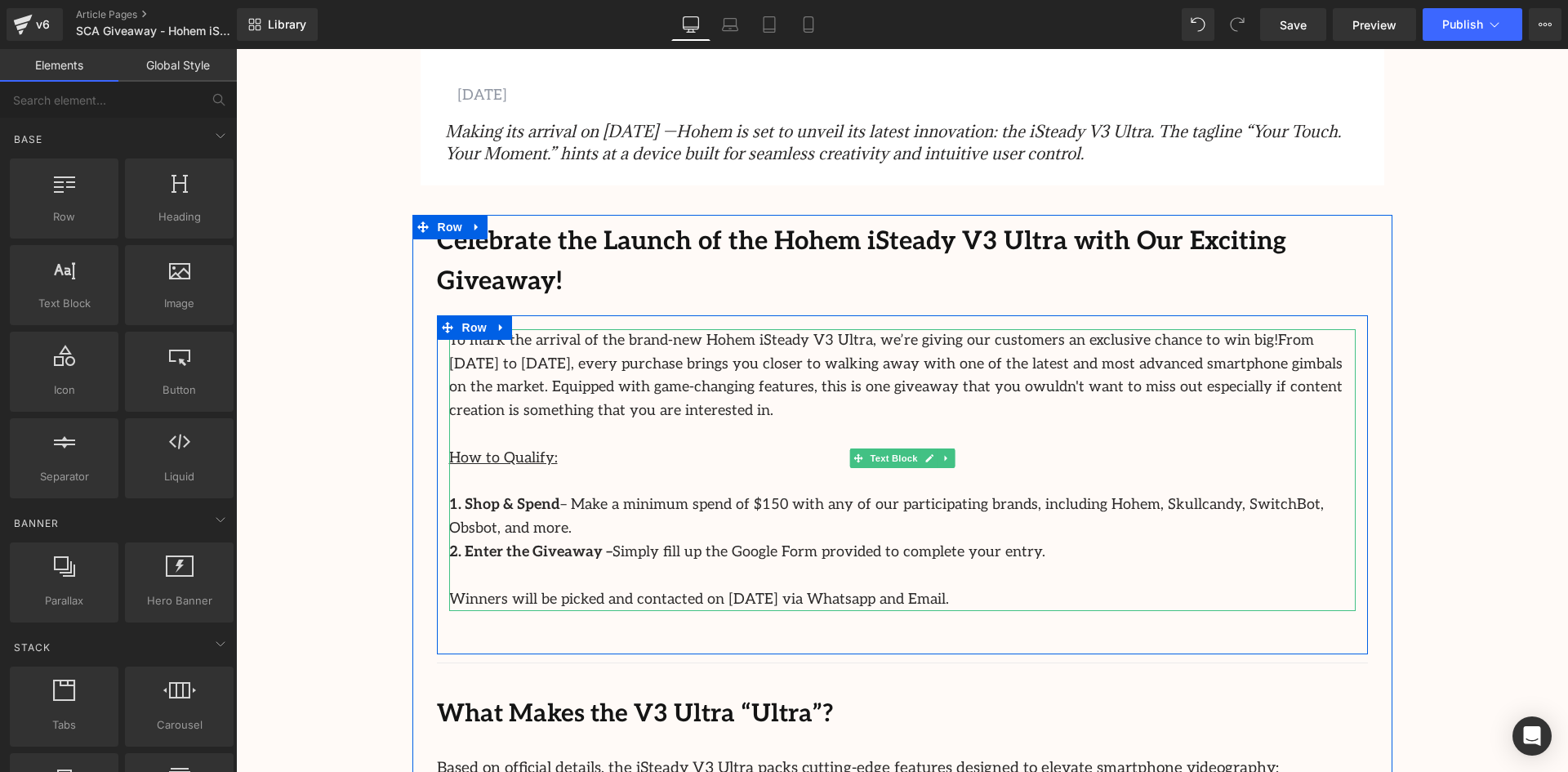
scroll to position [898, 0]
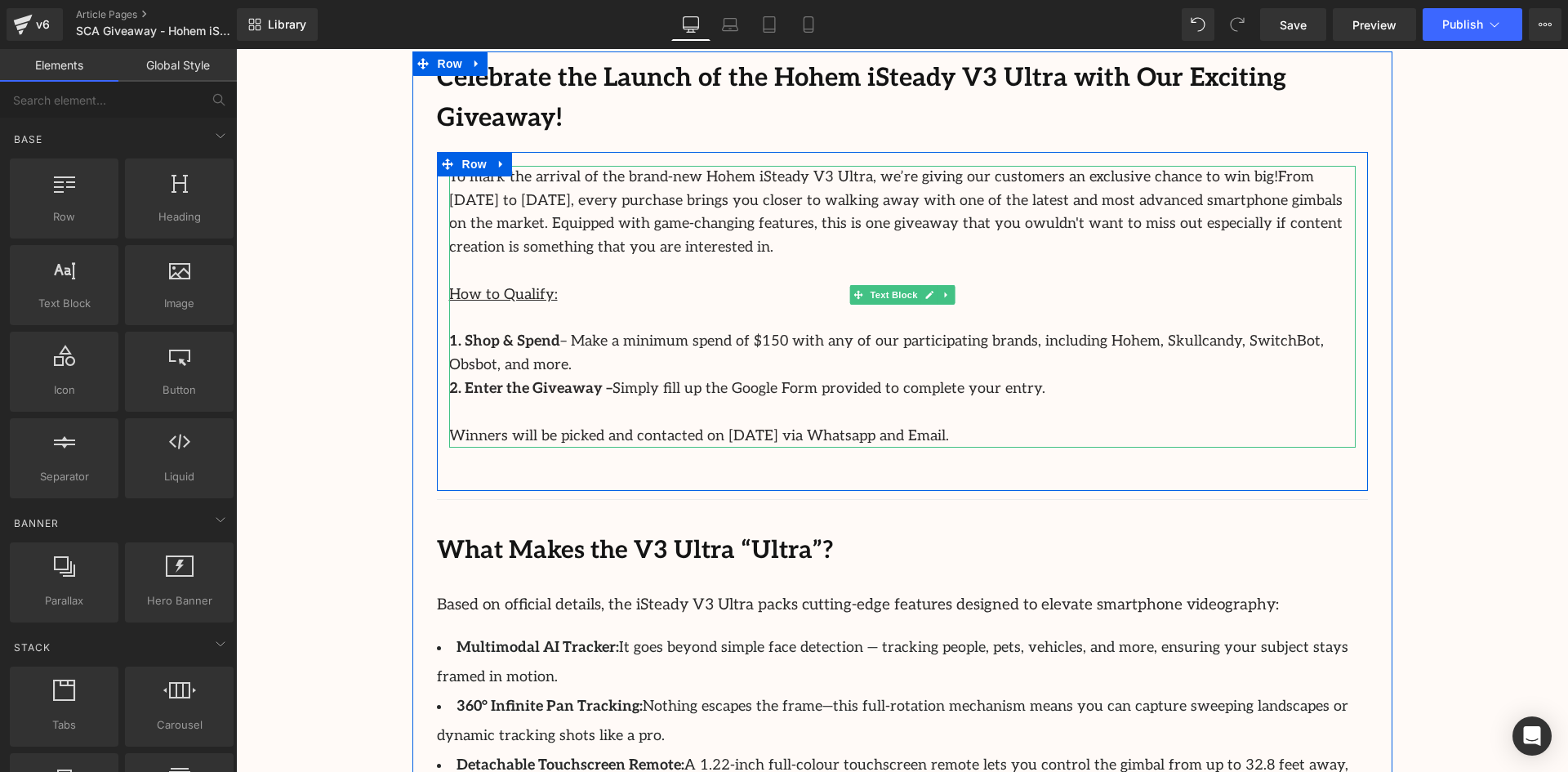
click at [1337, 330] on p "1. Shop & Spend – Make a minimum spend of $150 with any of our participating br…" at bounding box center [903, 353] width 907 height 48
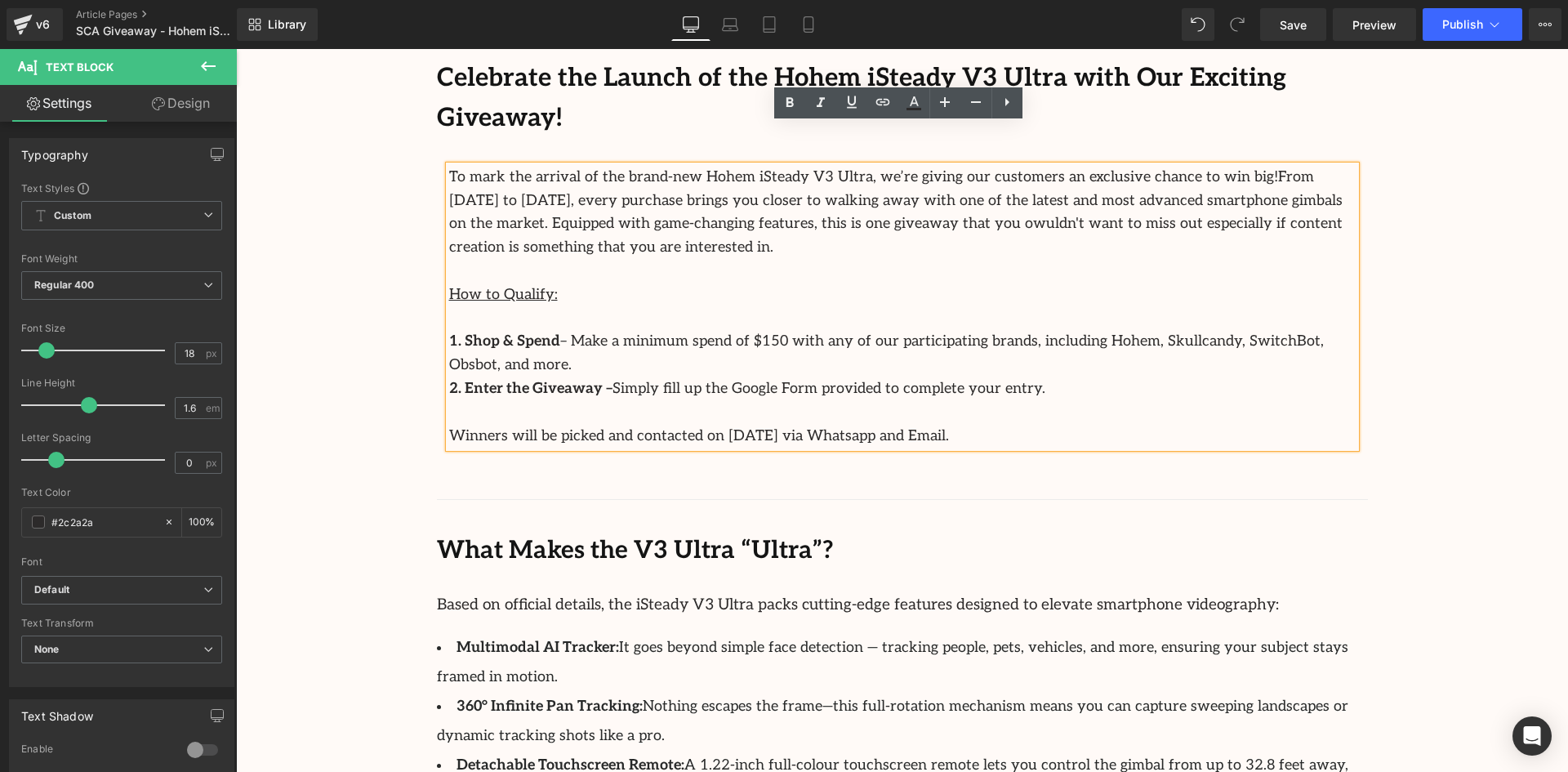
click at [541, 260] on p at bounding box center [903, 271] width 907 height 23
click at [555, 284] on p "How to Qualify:" at bounding box center [903, 295] width 907 height 23
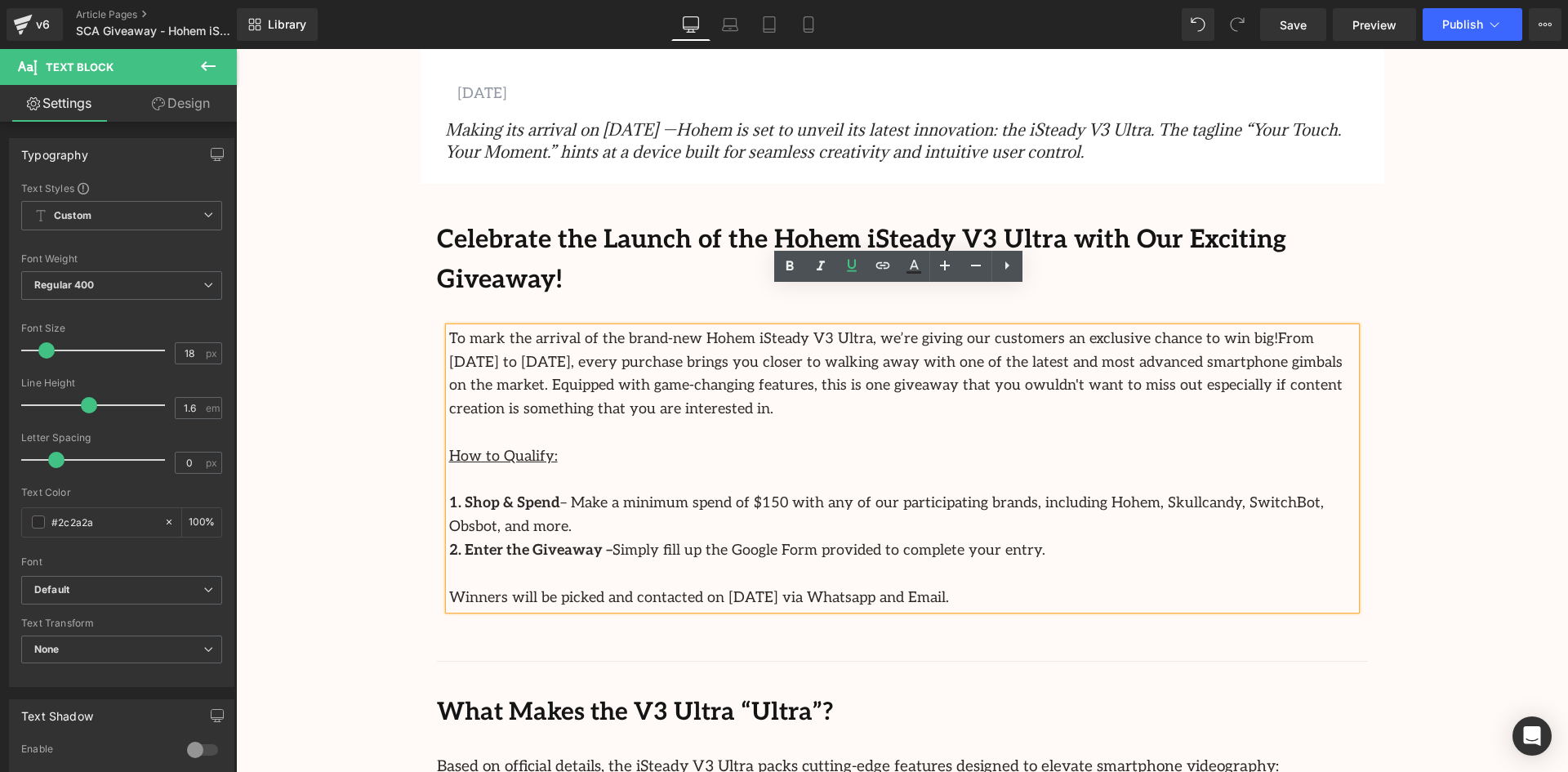
scroll to position [735, 0]
click at [693, 241] on b "Celebrate the Launch of the Hohem iSteady V3 Ultra with Our Exciting Giveaway!" at bounding box center [862, 262] width 850 height 71
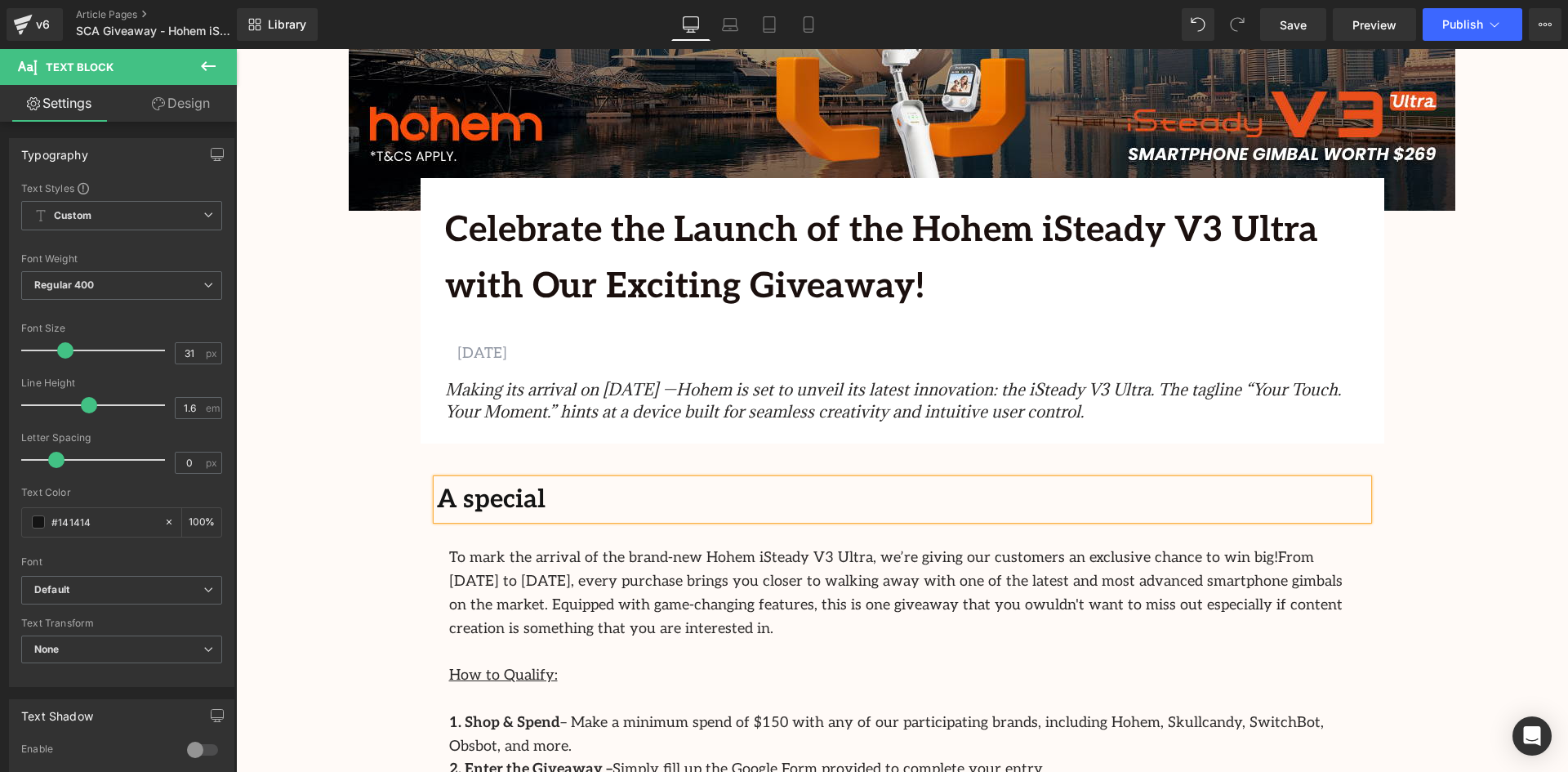
scroll to position [572, 0]
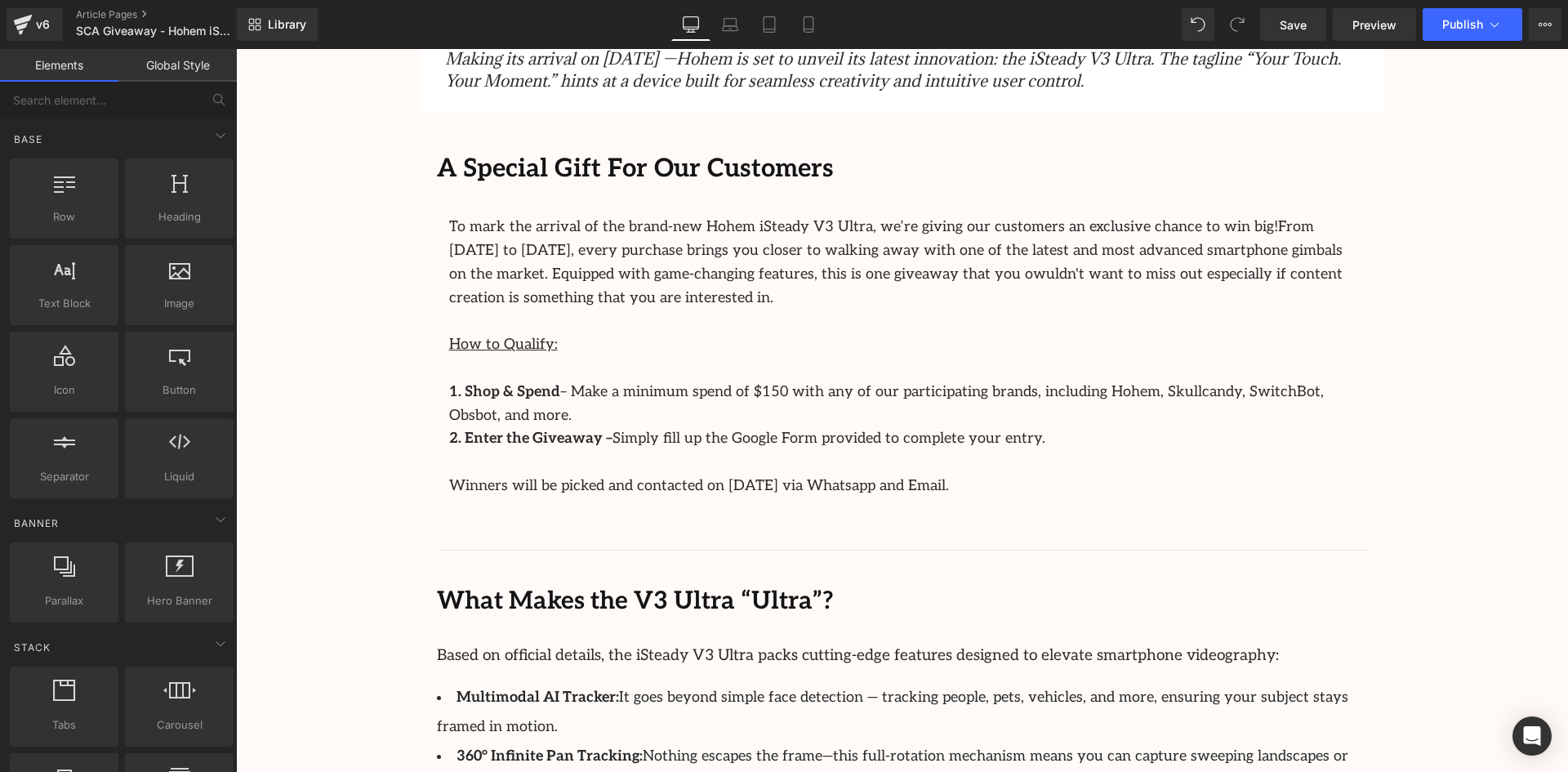
scroll to position [817, 0]
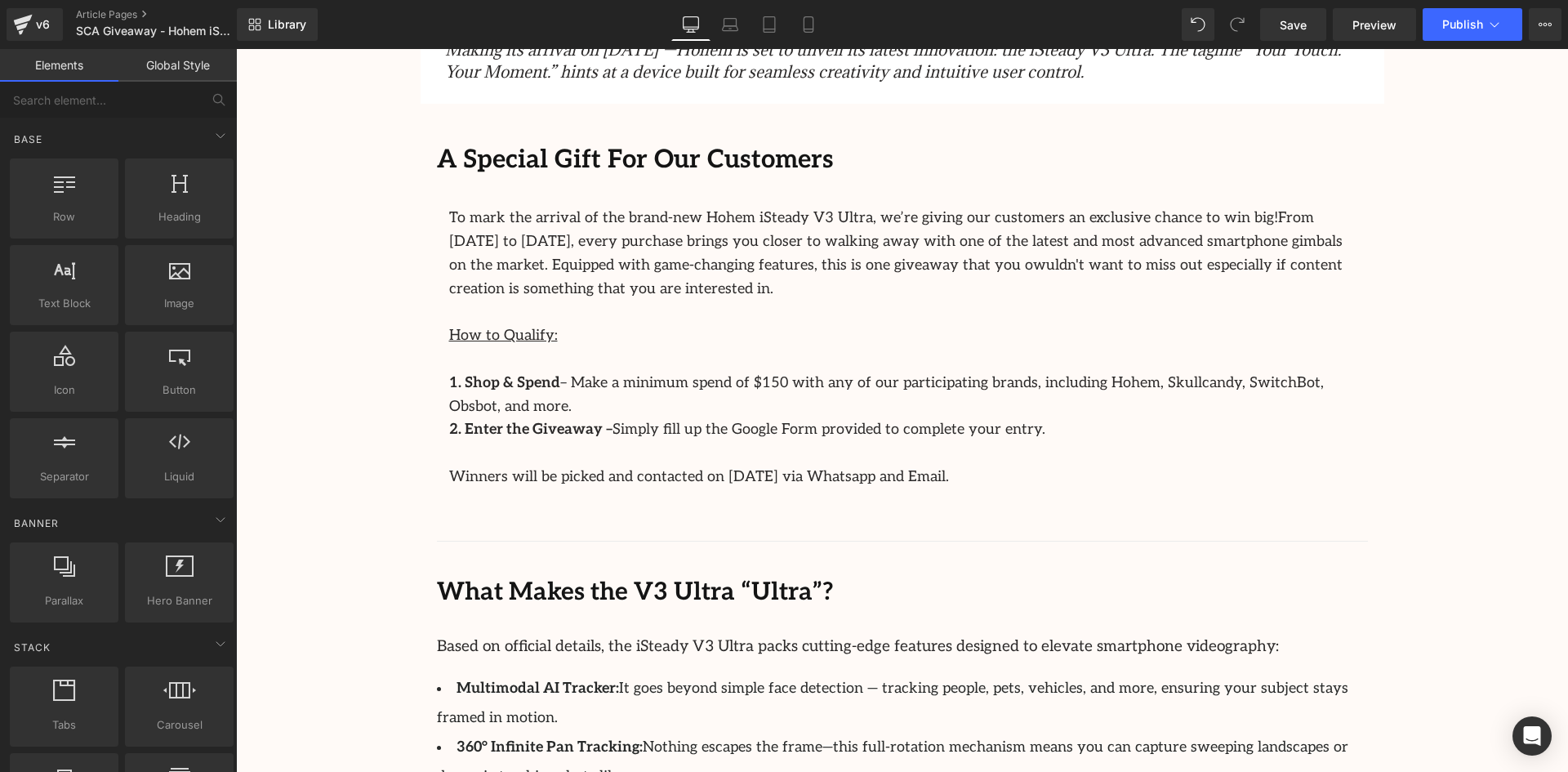
click at [468, 164] on b "A Special Gift For Our Customers" at bounding box center [636, 159] width 397 height 30
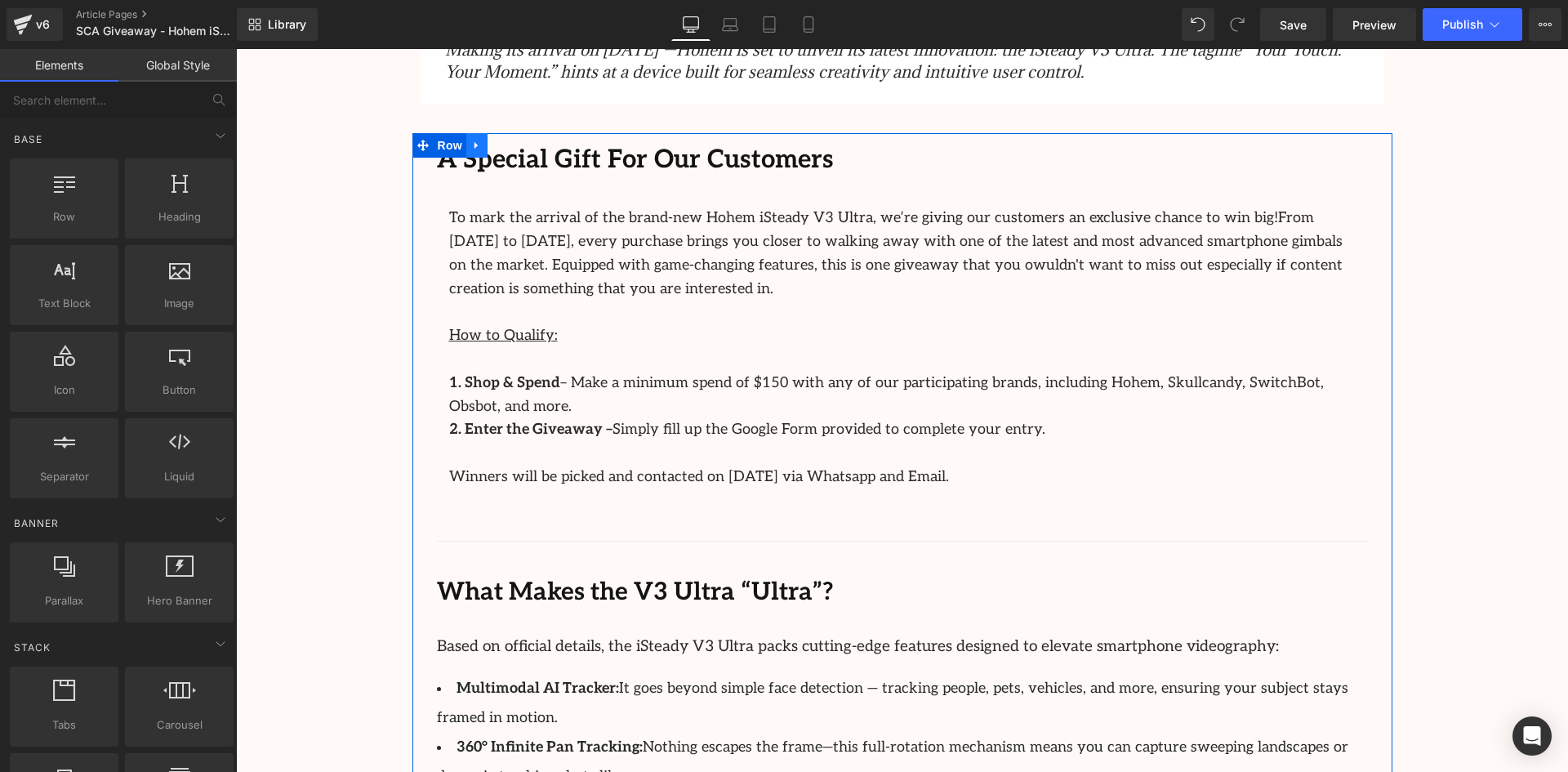
click at [478, 156] on link at bounding box center [477, 145] width 22 height 24
click at [236, 49] on link at bounding box center [236, 49] width 0 height 0
click at [584, 162] on b "A Special Gift For Our Customers" at bounding box center [636, 159] width 397 height 30
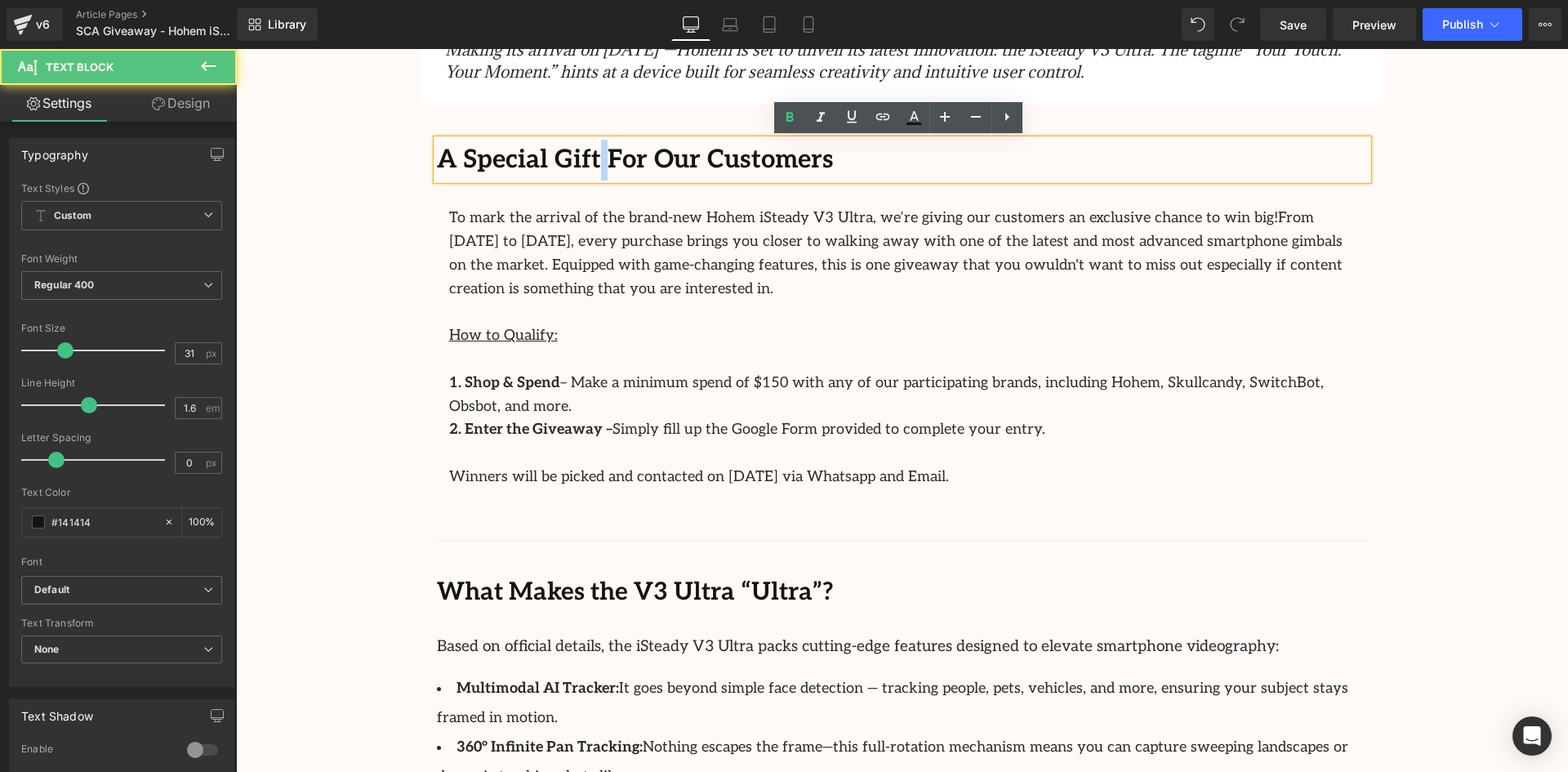
click at [584, 162] on b "A Special Gift For Our Customers" at bounding box center [636, 159] width 397 height 30
click at [638, 152] on b "A Special Gift For Our Customers" at bounding box center [636, 159] width 397 height 30
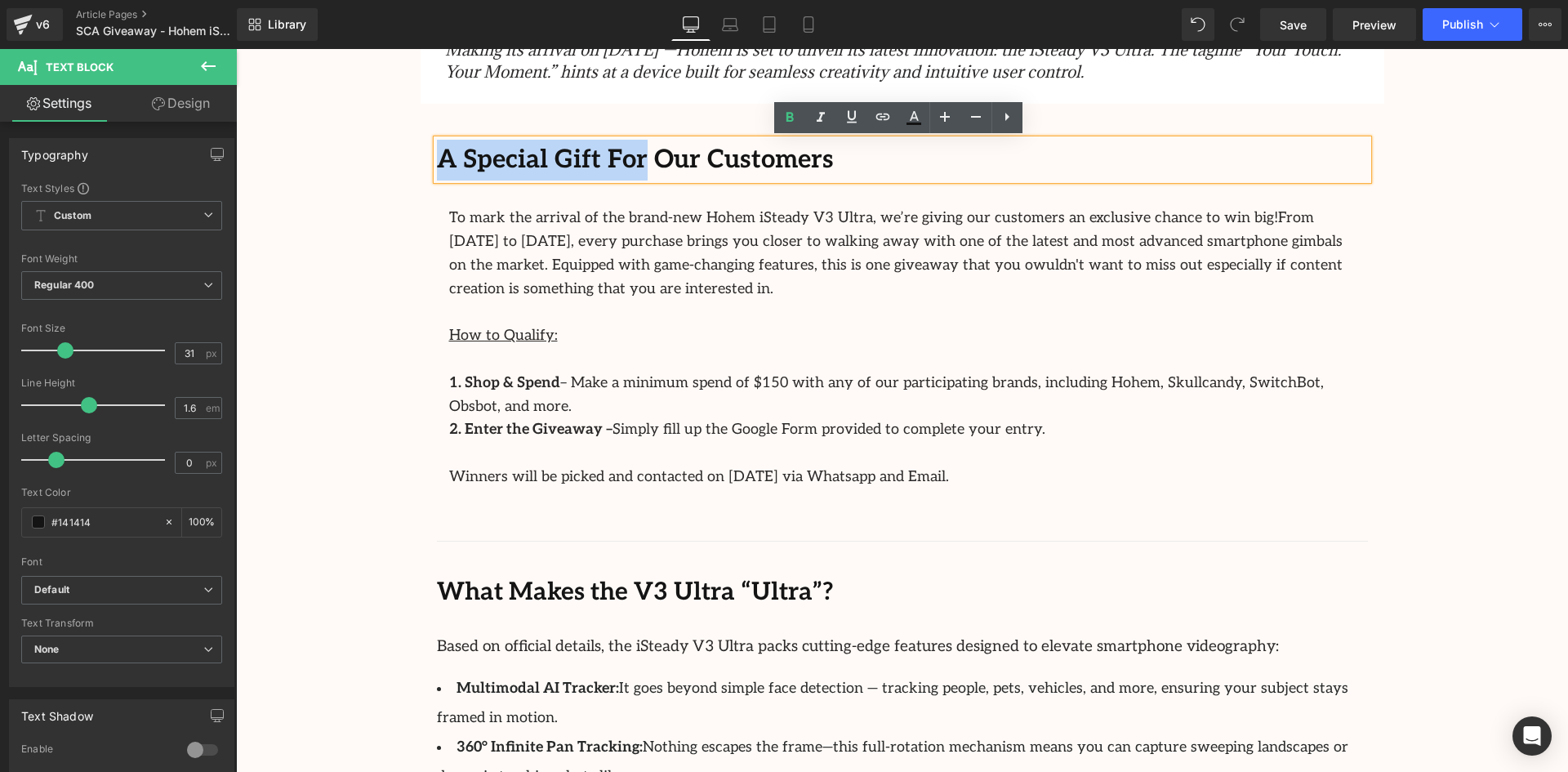
drag, startPoint x: 630, startPoint y: 156, endPoint x: 393, endPoint y: 143, distance: 237.4
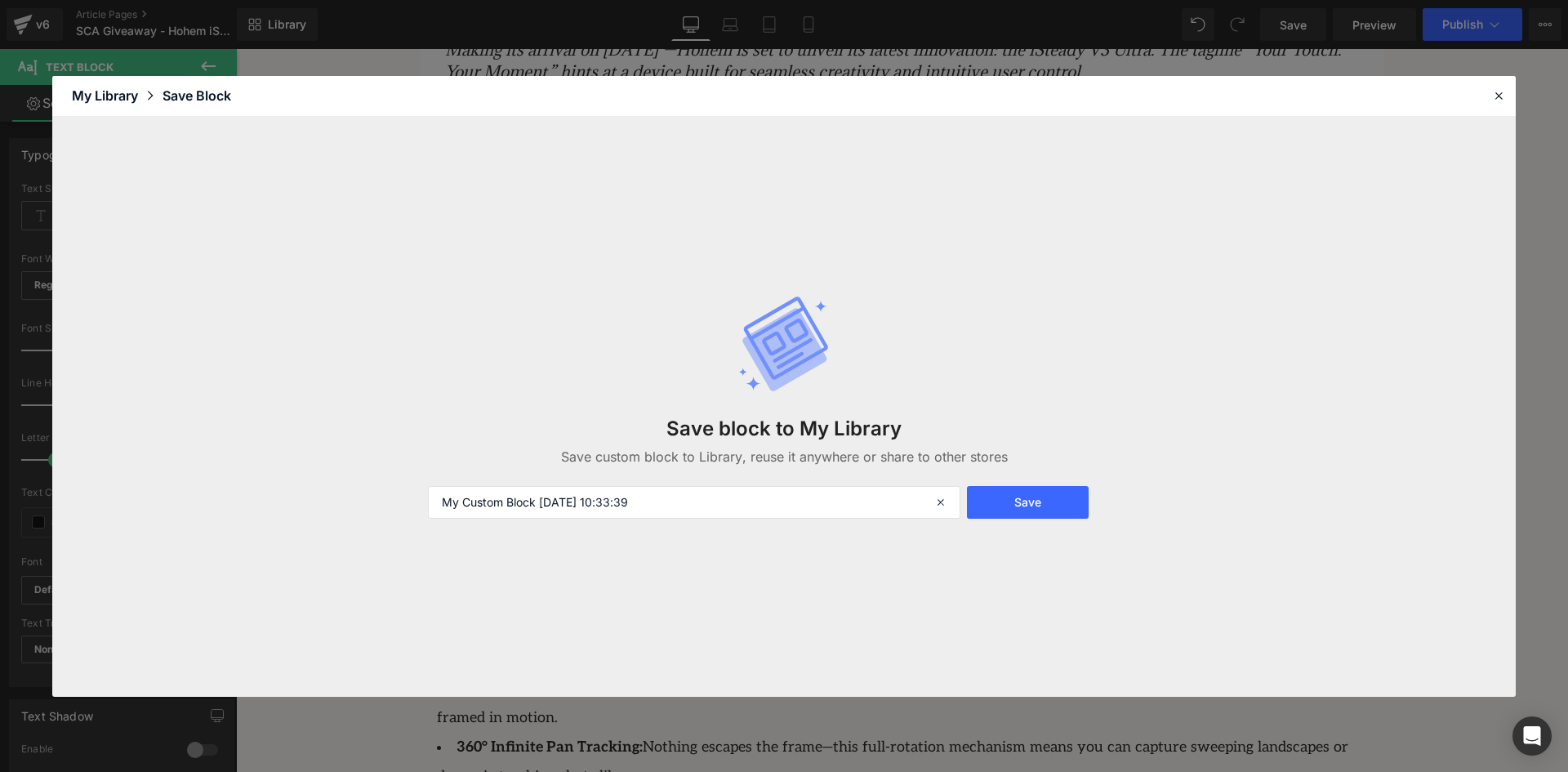
click at [1514, 91] on header "Library Elements Blocks Templates Saved Library My Library Save Block" at bounding box center [784, 96] width 1464 height 41
click at [1506, 96] on div at bounding box center [1499, 96] width 20 height 20
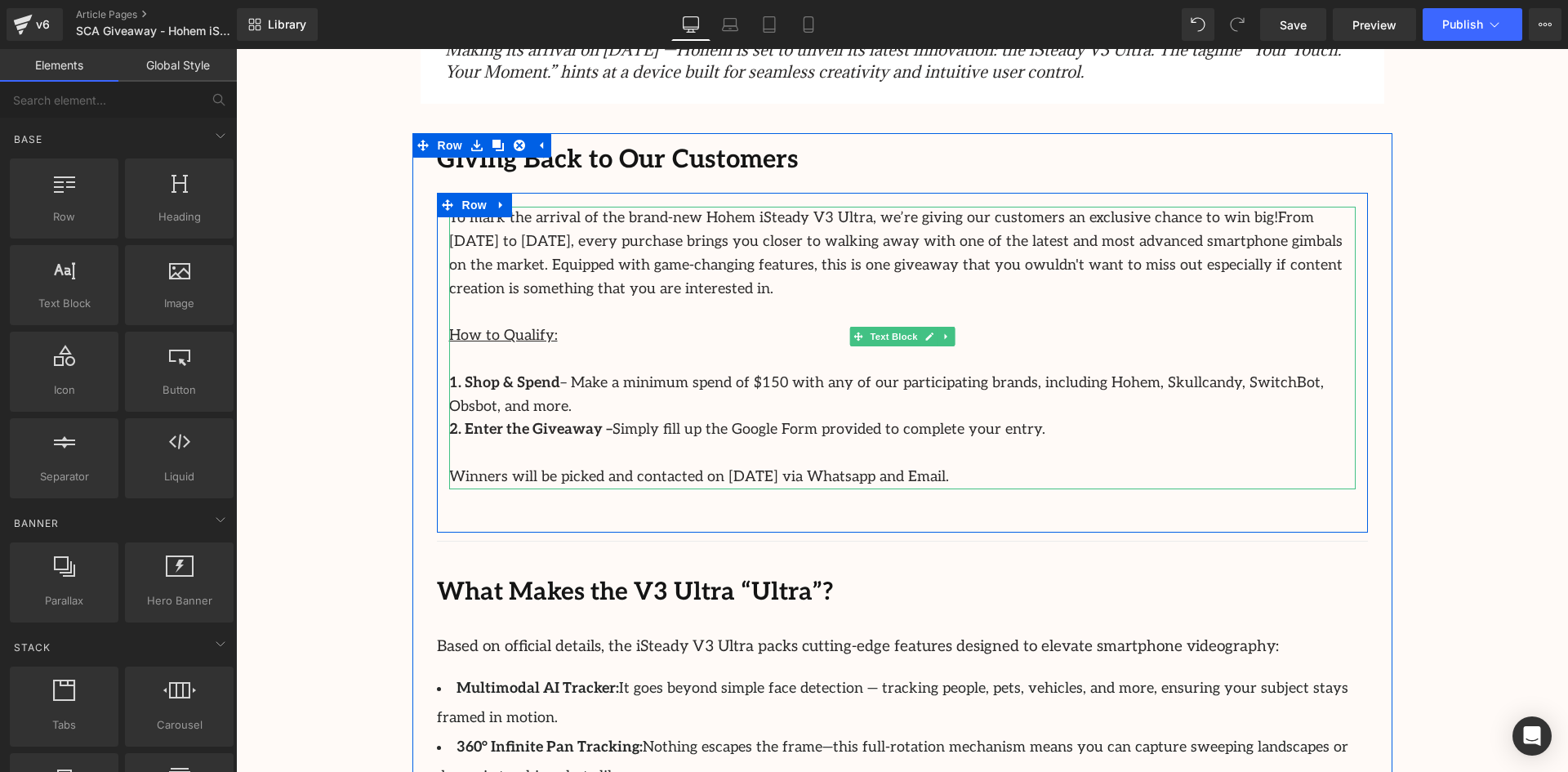
click at [1043, 418] on p "2. Enter the Giveaway – Simply fill up the Google Form provided to complete you…" at bounding box center [903, 429] width 907 height 23
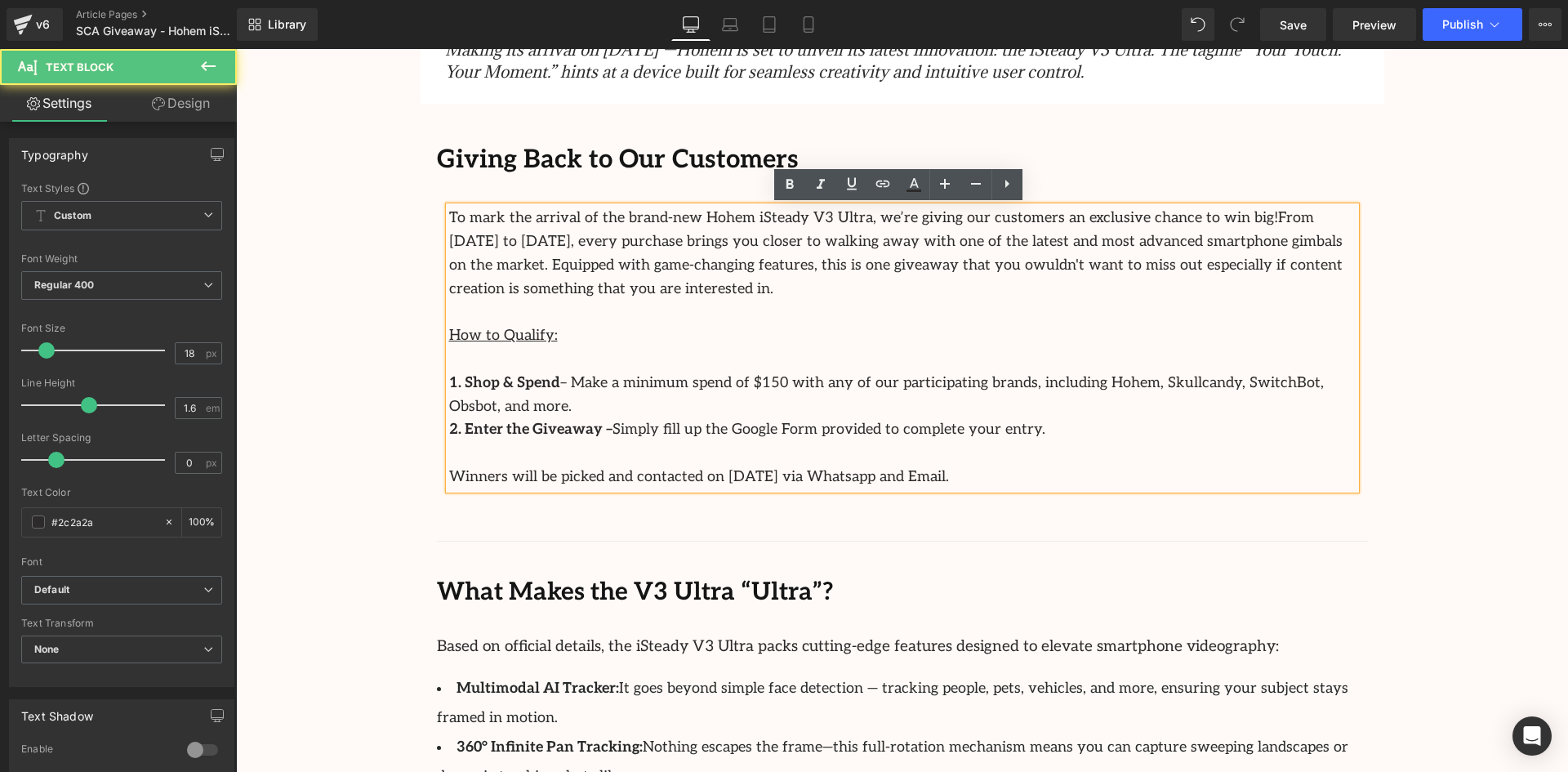
click at [554, 297] on p "To mark the arrival of the brand-new Hohem iSteady V3 Ultra, we’re giving our c…" at bounding box center [903, 254] width 907 height 94
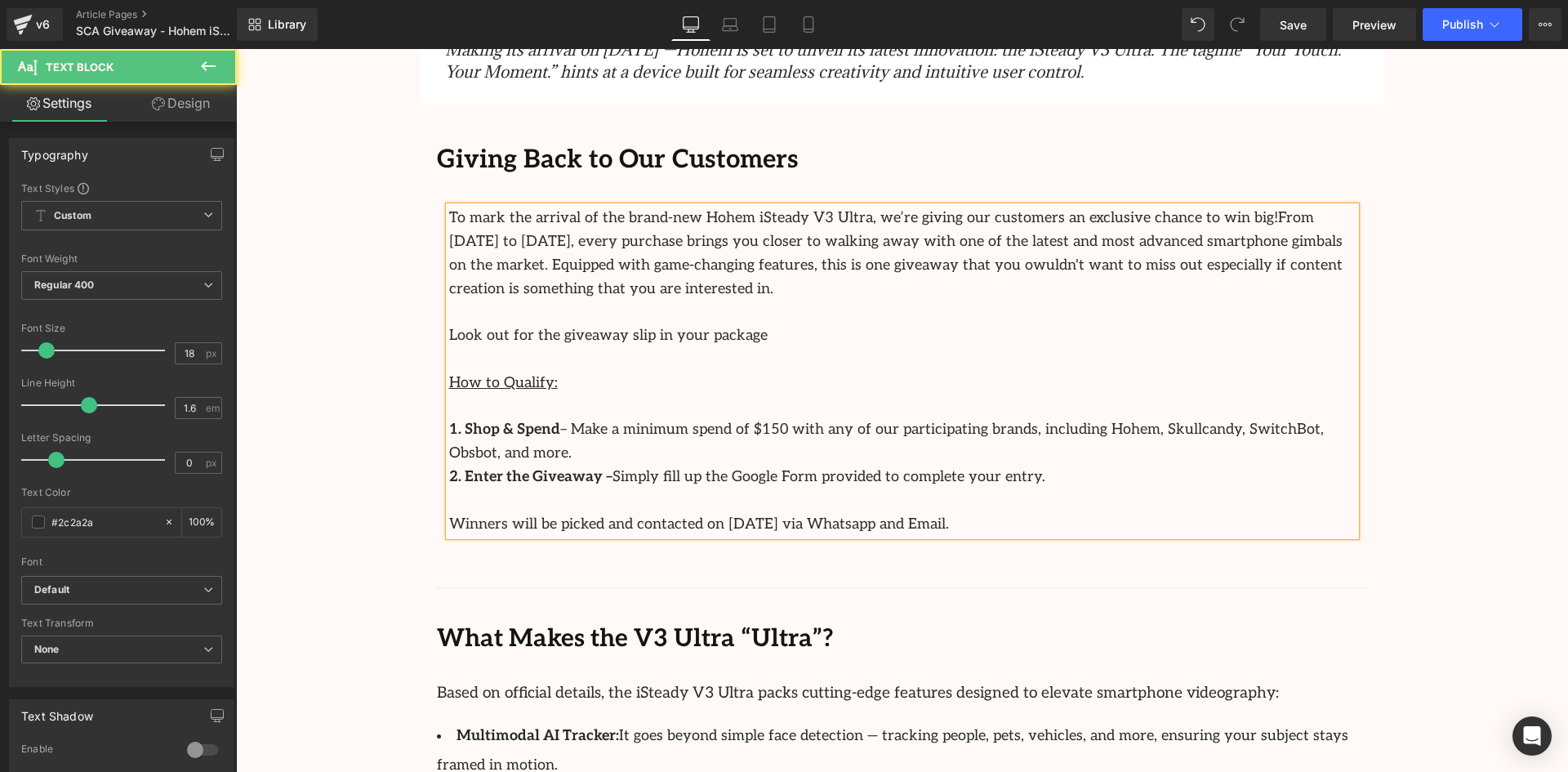
drag, startPoint x: 716, startPoint y: 334, endPoint x: 424, endPoint y: 333, distance: 292.0
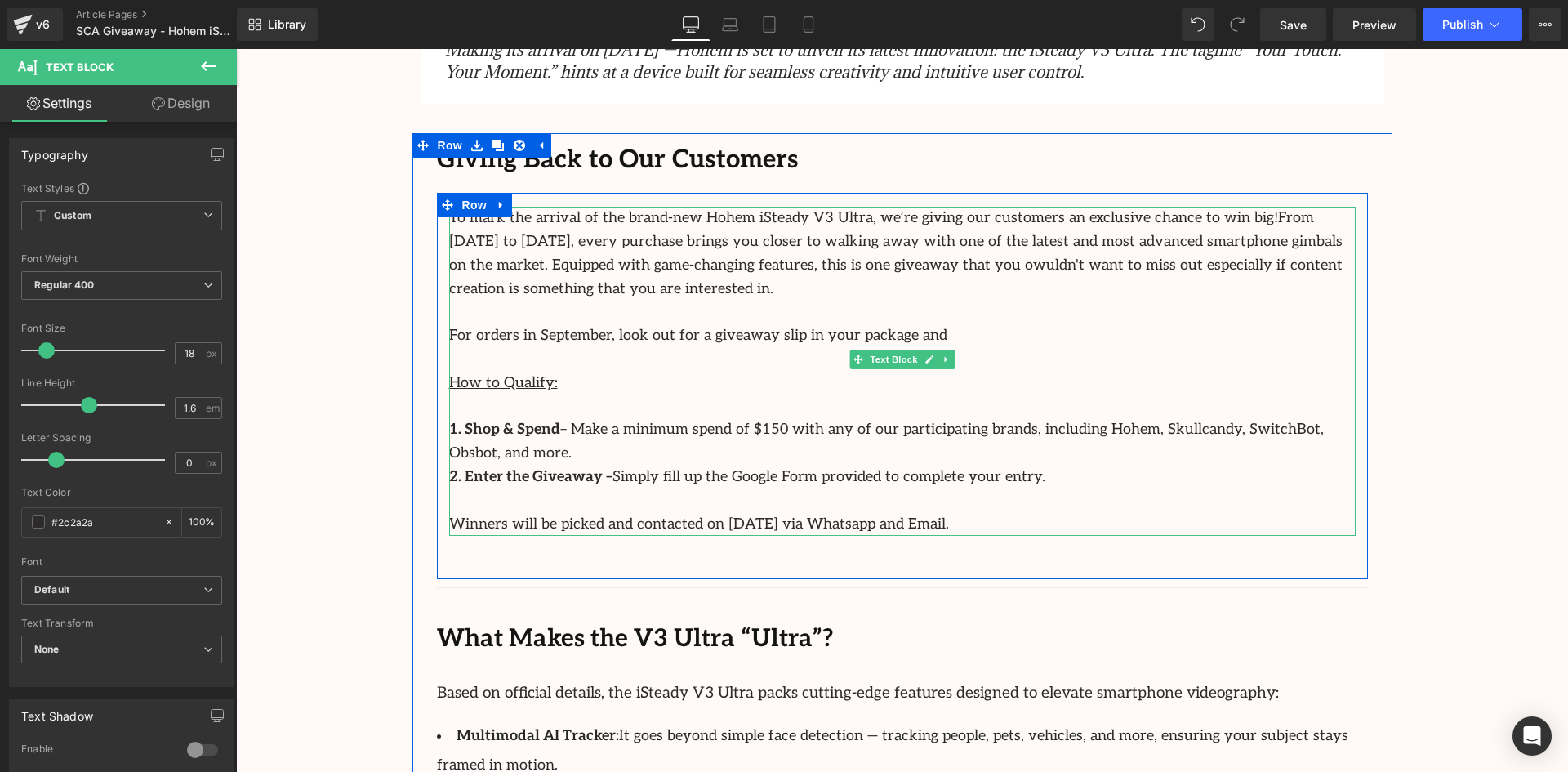
click at [974, 330] on p "For orders in September, look out for a giveaway slip in your package and" at bounding box center [903, 335] width 907 height 23
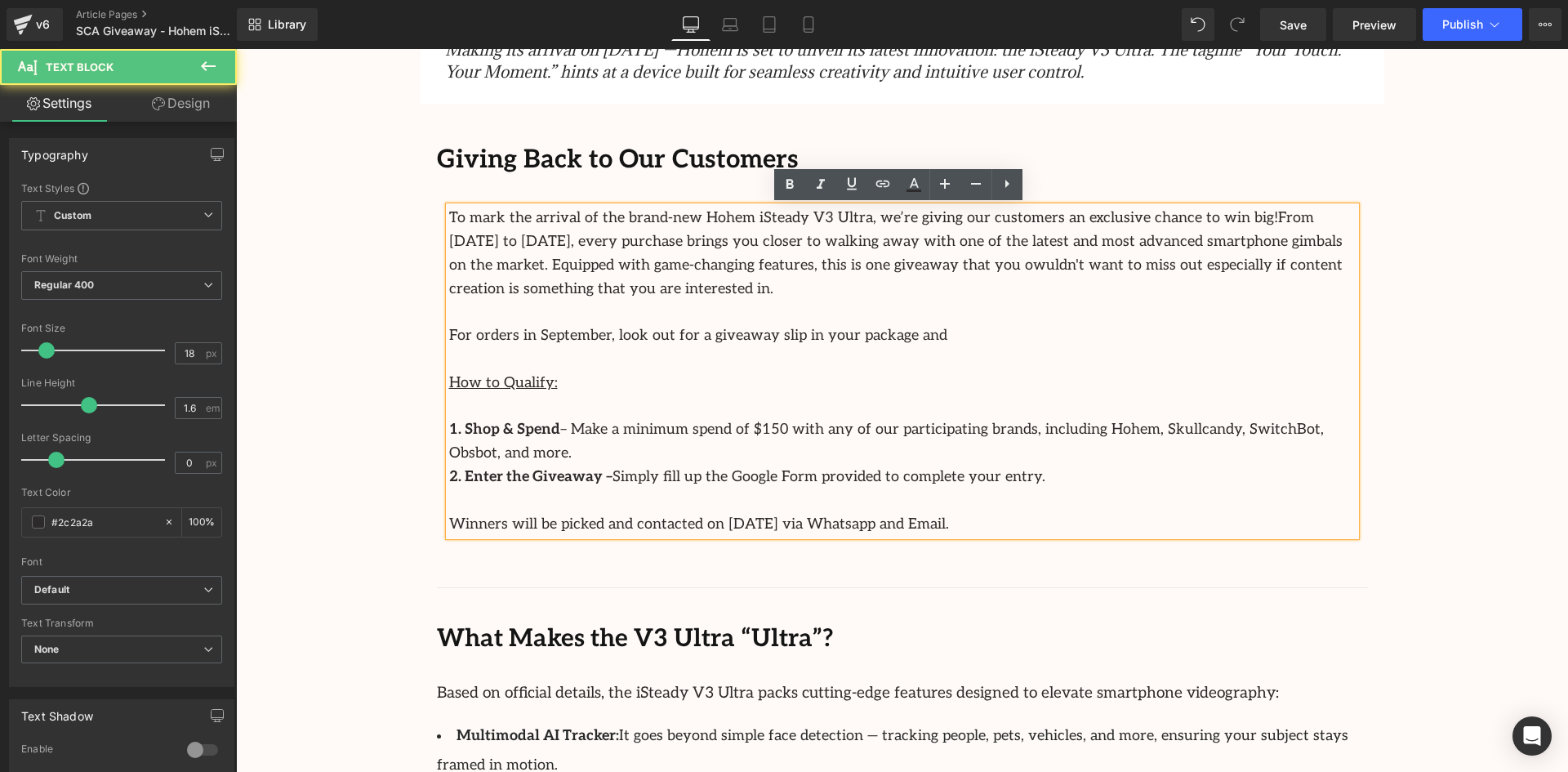
click at [948, 337] on p "For orders in September, look out for a giveaway slip in your package and" at bounding box center [903, 335] width 907 height 23
click at [880, 333] on p "For orders in September, look out for a giveaway slip in your package and" at bounding box center [903, 335] width 907 height 23
click at [888, 332] on p "For orders in September, look out for a giveaway slip in your package and" at bounding box center [903, 335] width 907 height 23
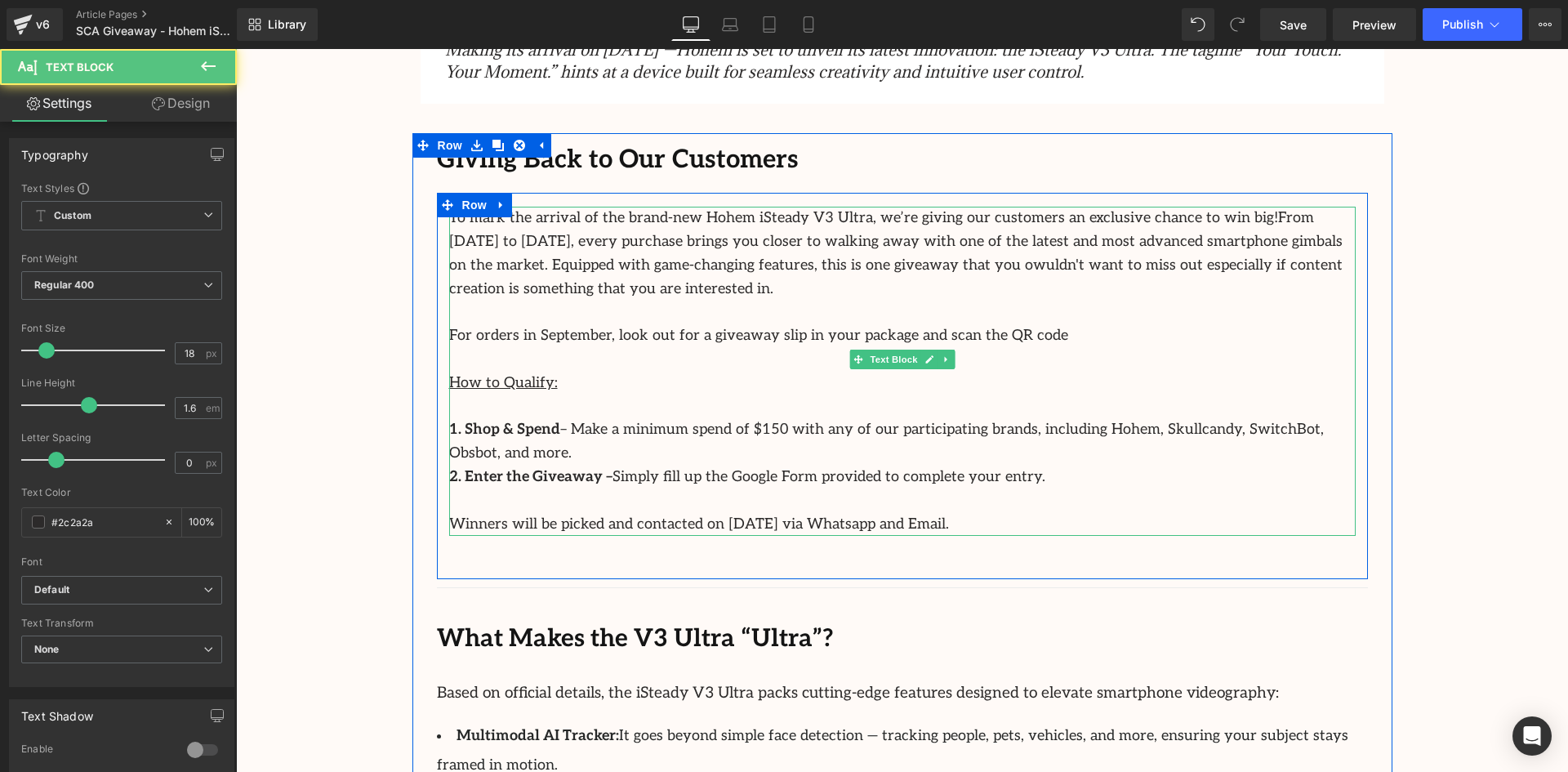
click at [1025, 331] on p "For orders in September, look out for a giveaway slip in your package and scan …" at bounding box center [903, 335] width 907 height 23
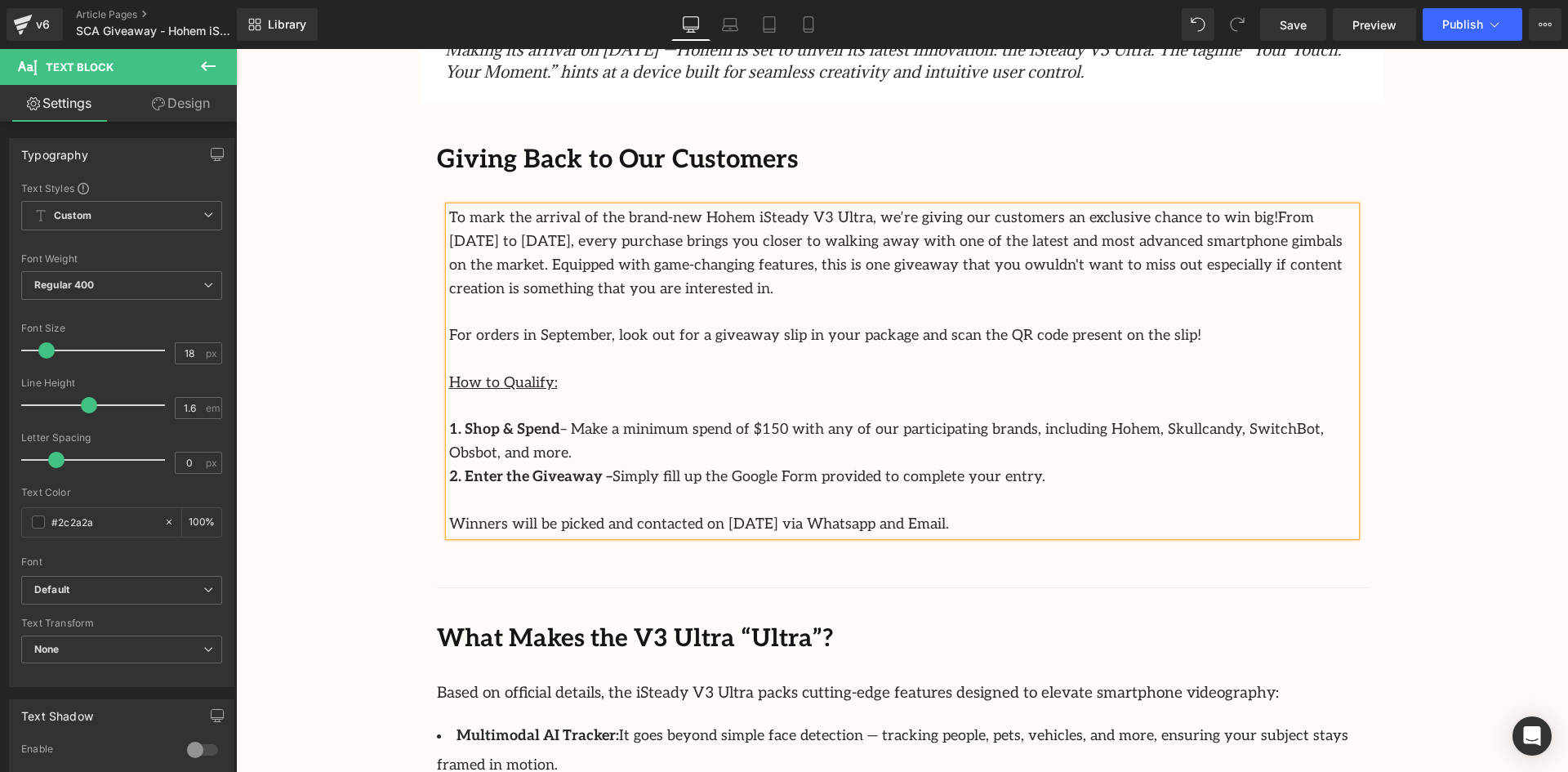
click at [575, 383] on p "How to Qualify:" at bounding box center [903, 383] width 907 height 23
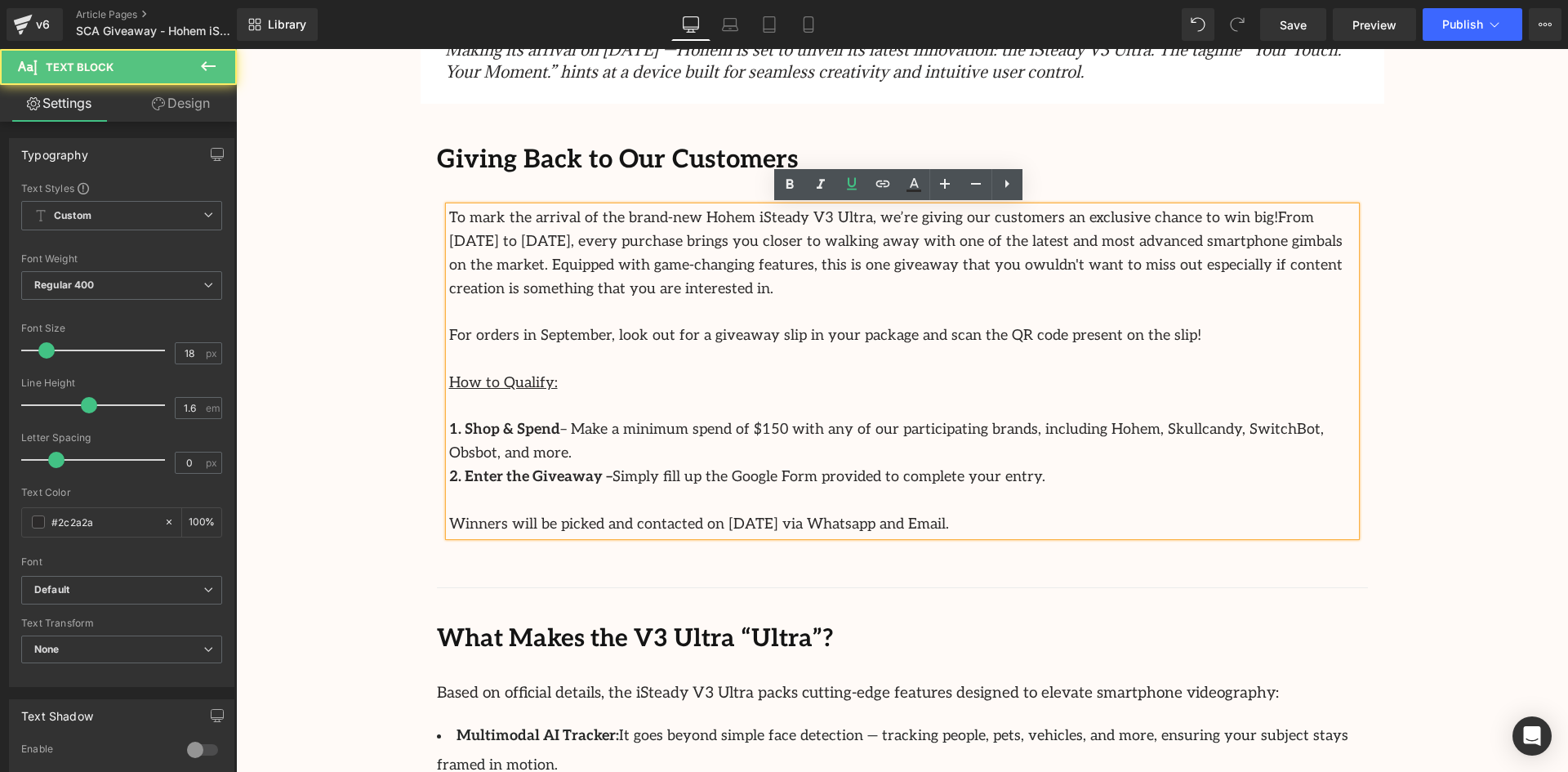
click at [1120, 466] on p "2. Enter the Giveaway – Simply fill up the Google Form provided to complete you…" at bounding box center [903, 477] width 907 height 23
click at [1309, 245] on span "From 3 September to 28 September, every purchase brings you closer to walking a…" at bounding box center [896, 252] width 894 height 87
click at [1335, 278] on p "To mark the arrival of the brand-new Hohem iSteady V3 Ultra, we’re giving our c…" at bounding box center [903, 254] width 907 height 94
click at [600, 290] on p "To mark the arrival of the brand-new Hohem iSteady V3 Ultra, we’re giving our c…" at bounding box center [903, 254] width 907 height 94
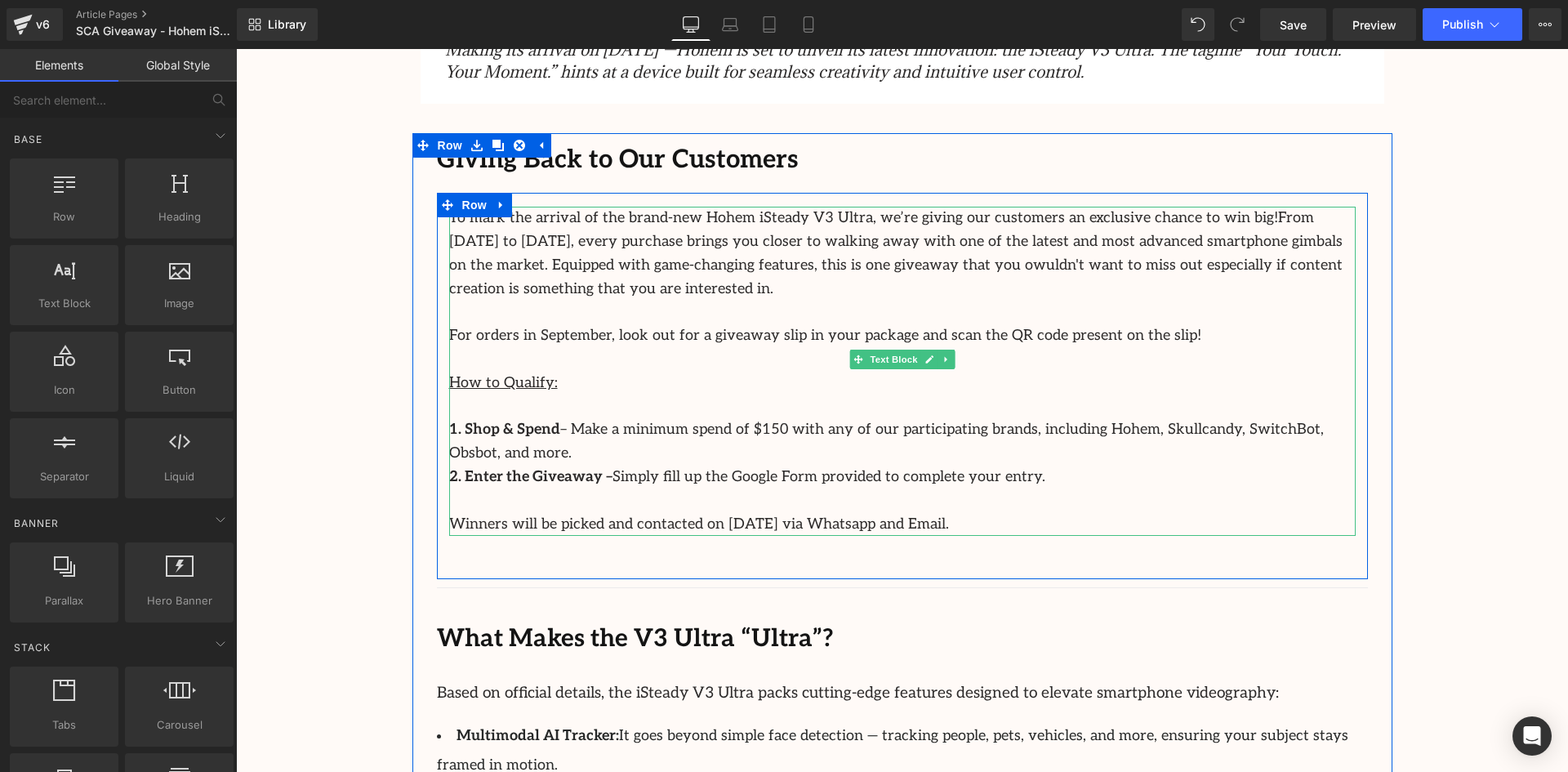
click at [552, 395] on p at bounding box center [903, 407] width 907 height 23
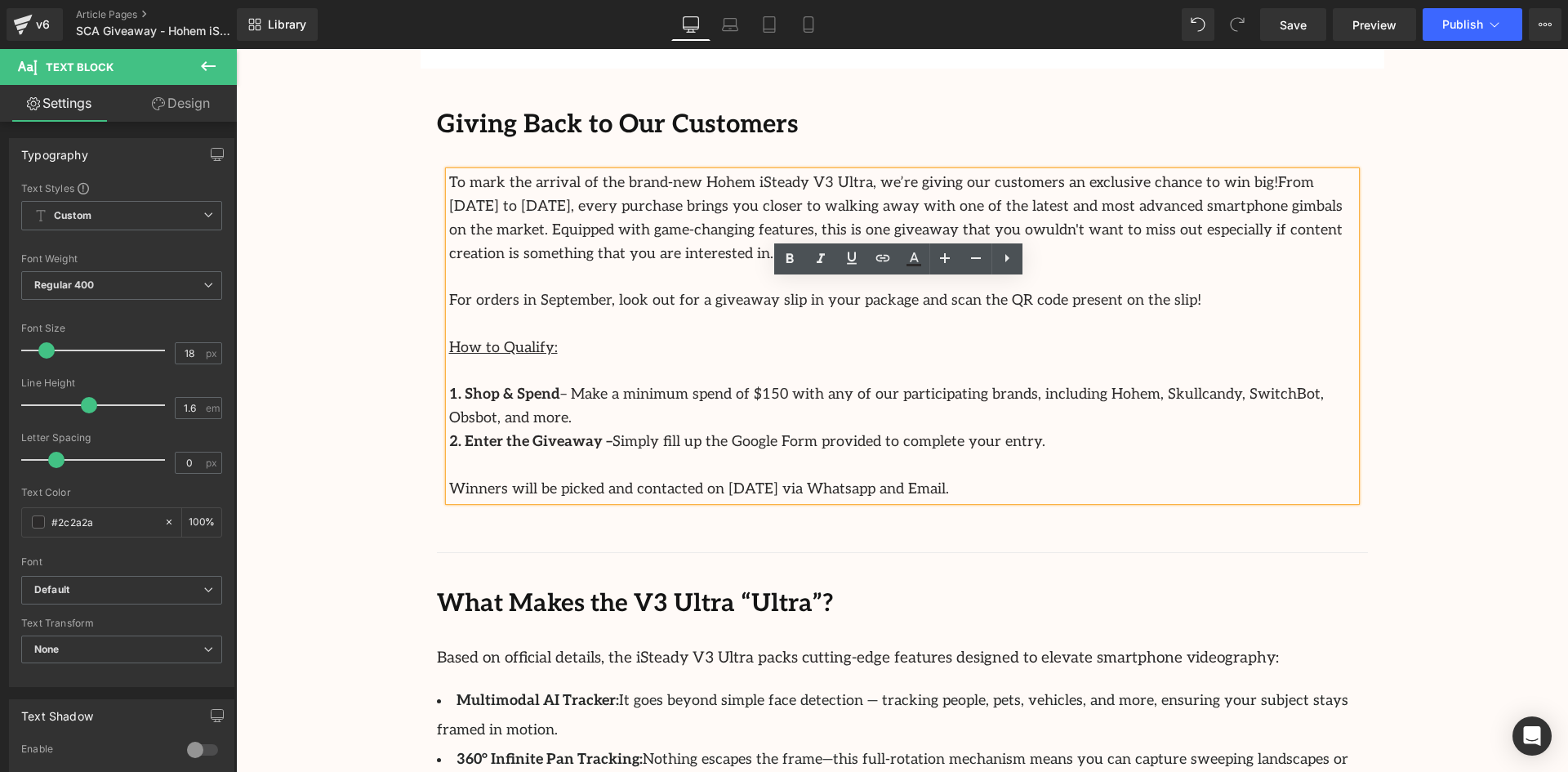
scroll to position [898, 0]
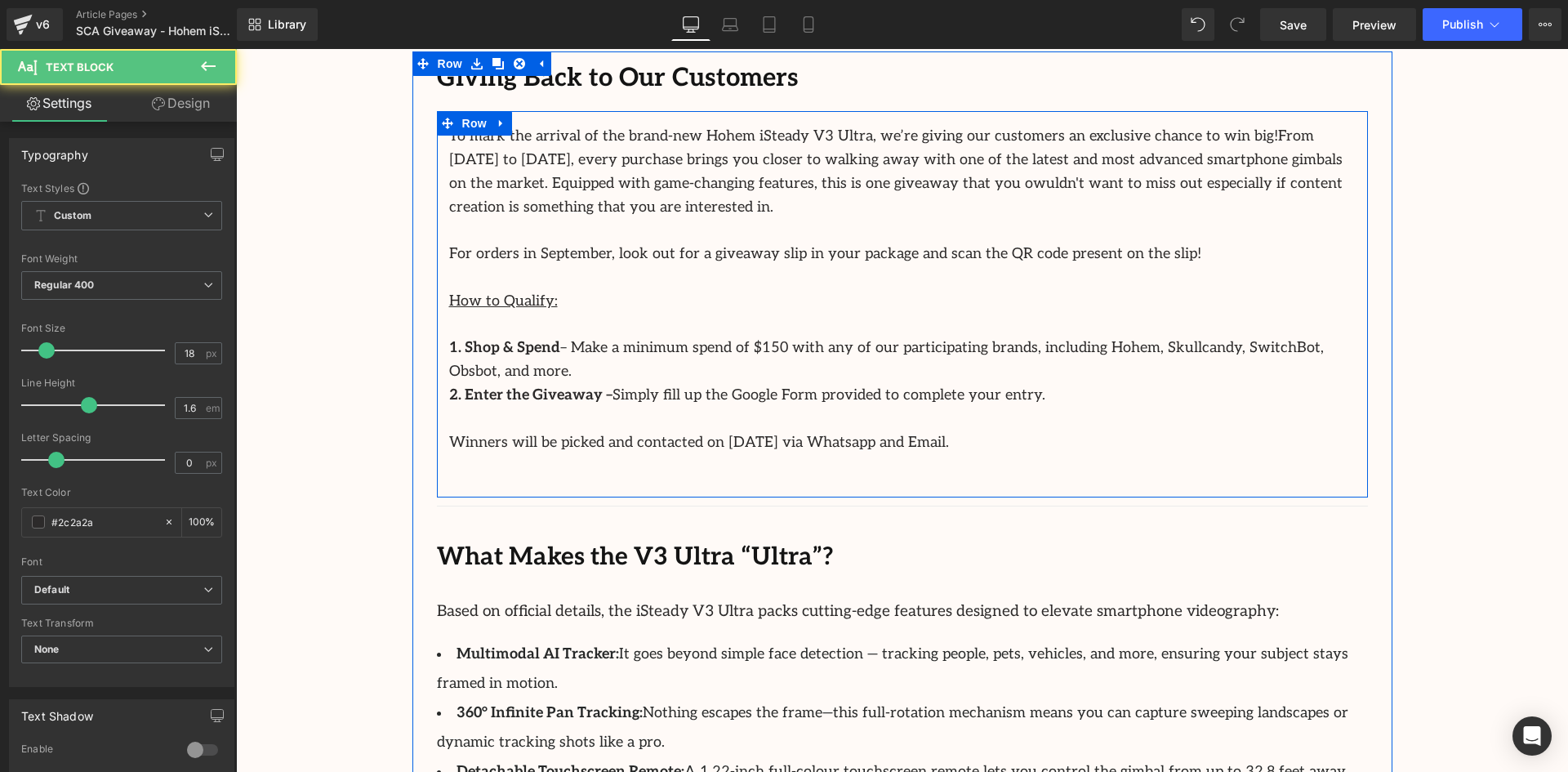
click at [961, 408] on p at bounding box center [903, 419] width 907 height 23
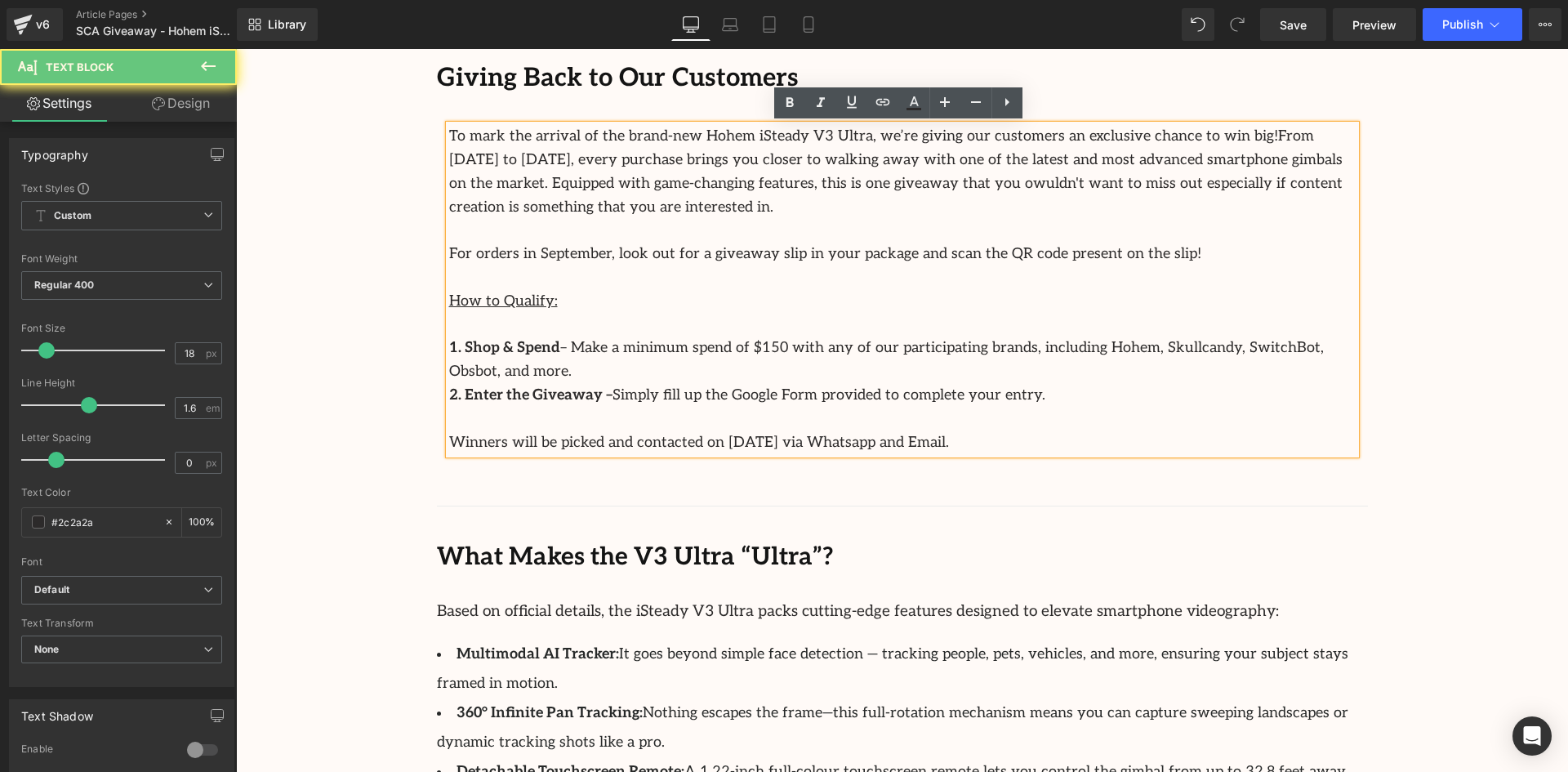
click at [1005, 384] on p "2. Enter the Giveaway – Simply fill up the Google Form provided to complete you…" at bounding box center [903, 395] width 907 height 23
click at [1263, 355] on p "1. Shop & Spend – Make a minimum spend of $150 with any of our participating br…" at bounding box center [903, 360] width 907 height 48
click at [1363, 344] on div "Giving Back to Our Customers Text Block To mark the arrival of the brand-new Ho…" at bounding box center [902, 765] width 980 height 1427
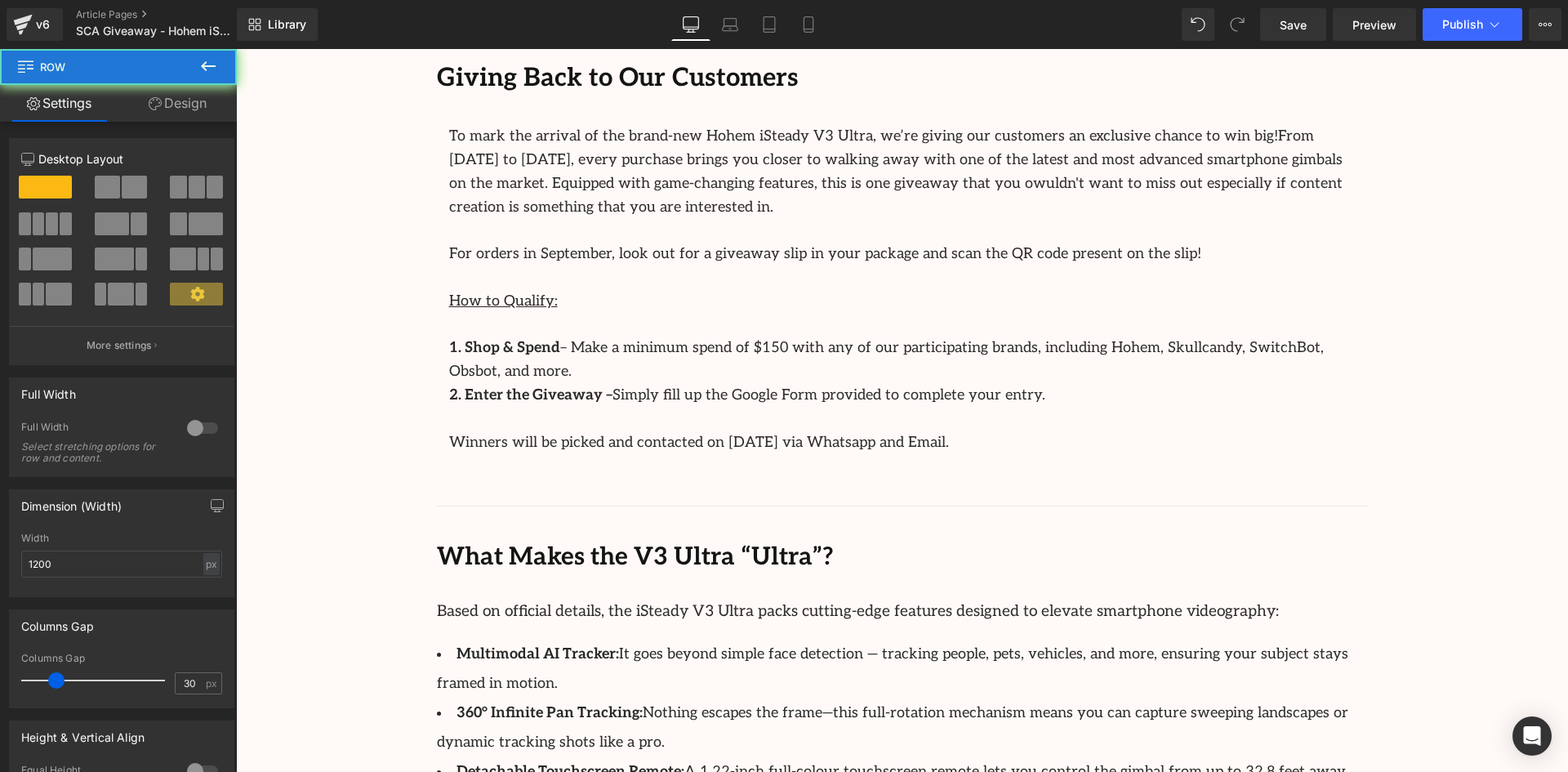
click at [1294, 349] on p "1. Shop & Spend – Make a minimum spend of $150 with any of our participating br…" at bounding box center [903, 360] width 907 height 48
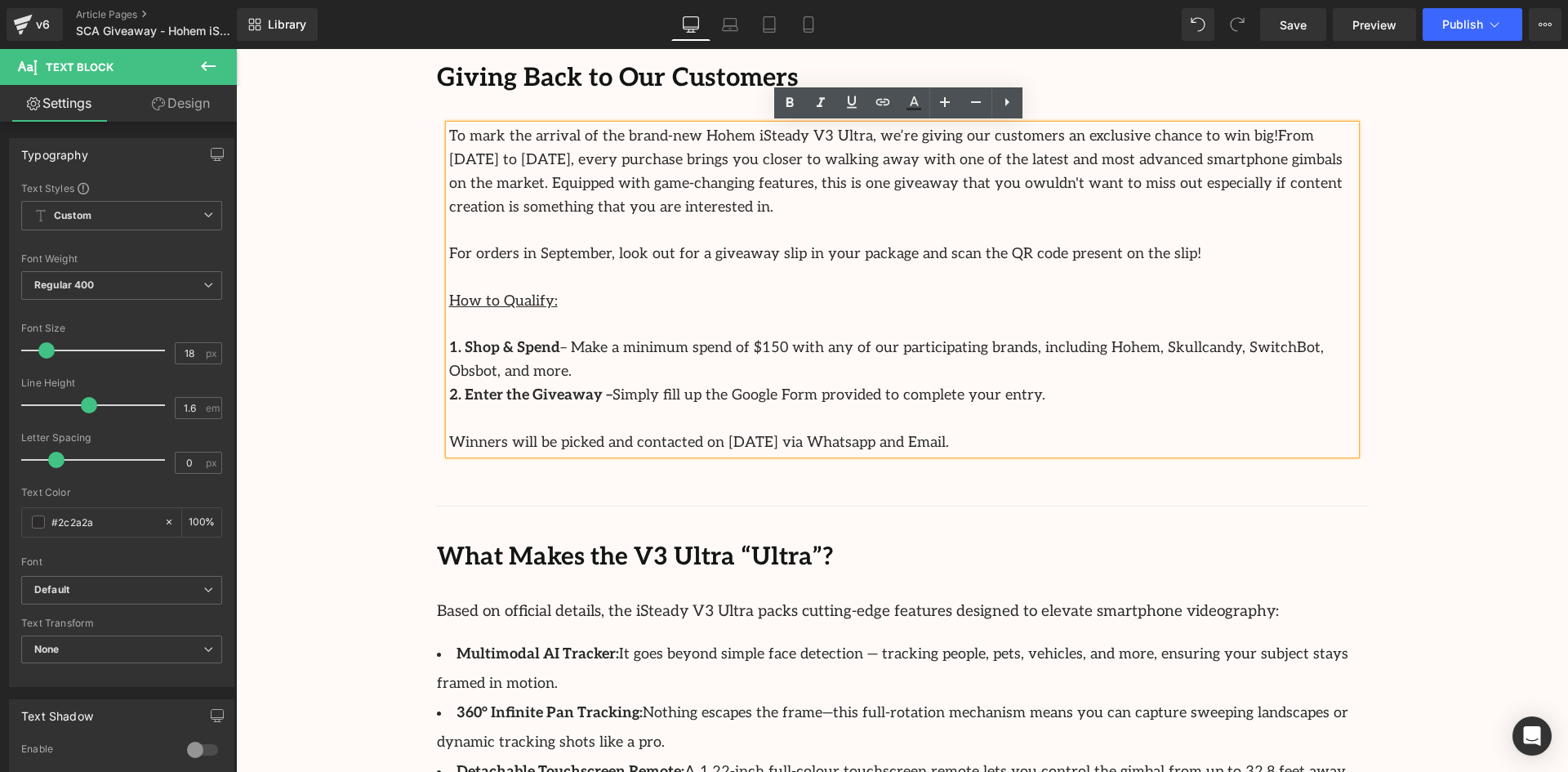
click at [1014, 384] on p "2. Enter the Giveaway – Simply fill up the Google Form provided to complete you…" at bounding box center [903, 395] width 907 height 23
drag, startPoint x: 1008, startPoint y: 374, endPoint x: 600, endPoint y: 372, distance: 408.0
click at [600, 384] on p "2. Enter the Giveaway – Simply fill up the Google Form provided to complete you…" at bounding box center [903, 395] width 907 height 23
click at [634, 304] on p "How to Qualify:" at bounding box center [903, 302] width 907 height 23
click at [610, 322] on p at bounding box center [903, 325] width 907 height 23
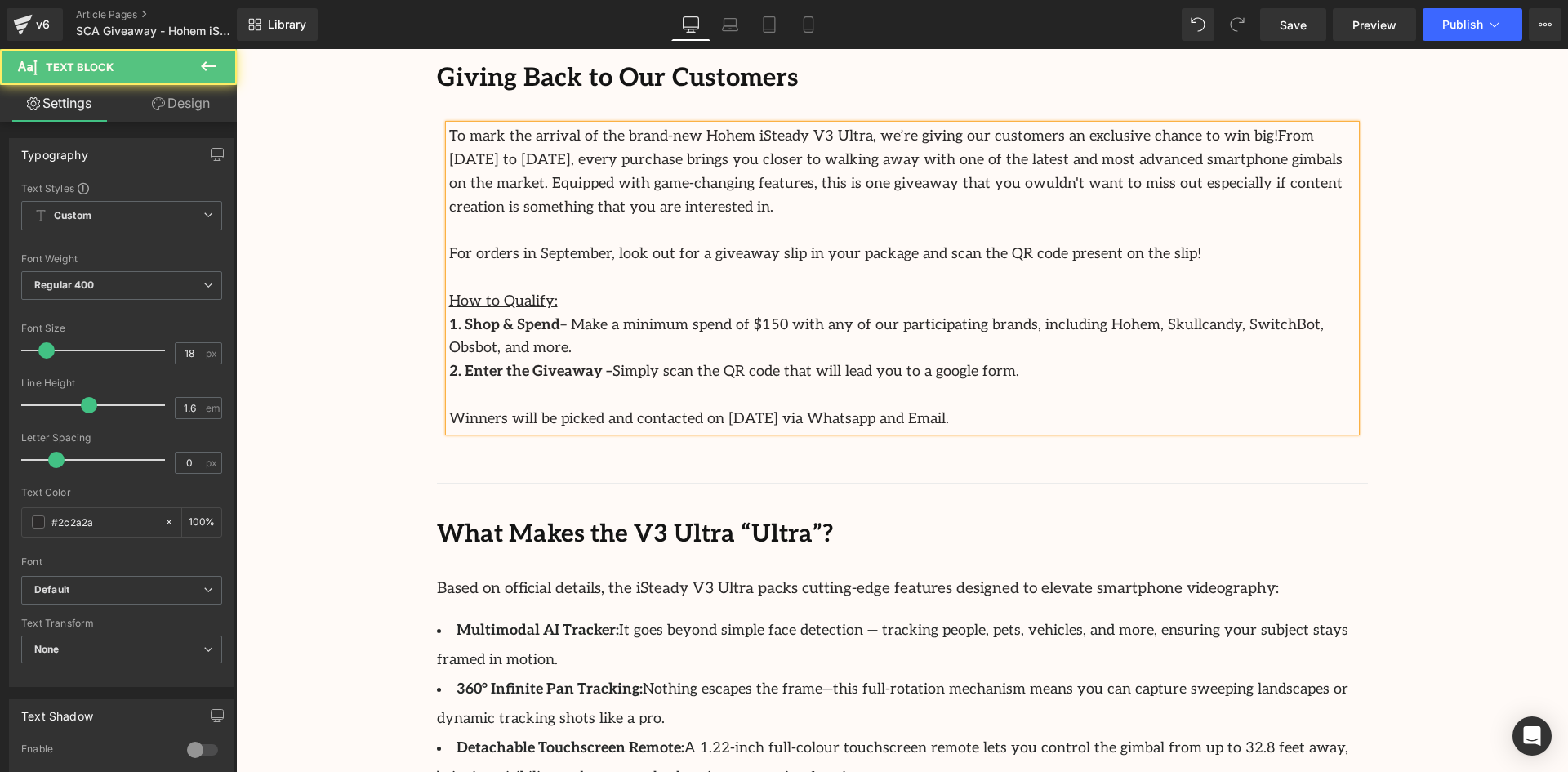
click at [968, 384] on p at bounding box center [903, 395] width 907 height 23
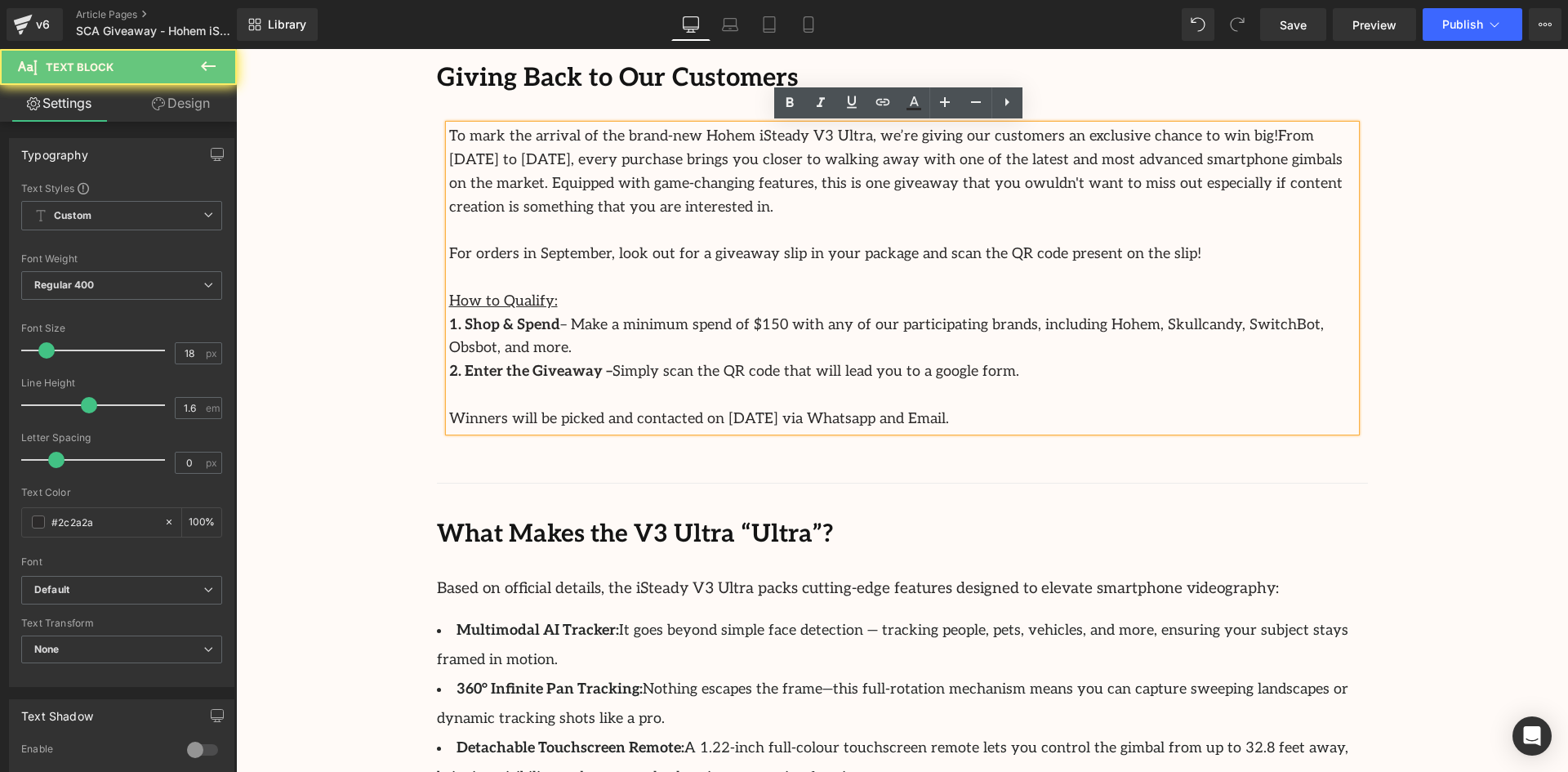
click at [999, 408] on p "Winners will be picked and contacted on 1st October 2025 via Whatsapp and Email." at bounding box center [903, 419] width 907 height 23
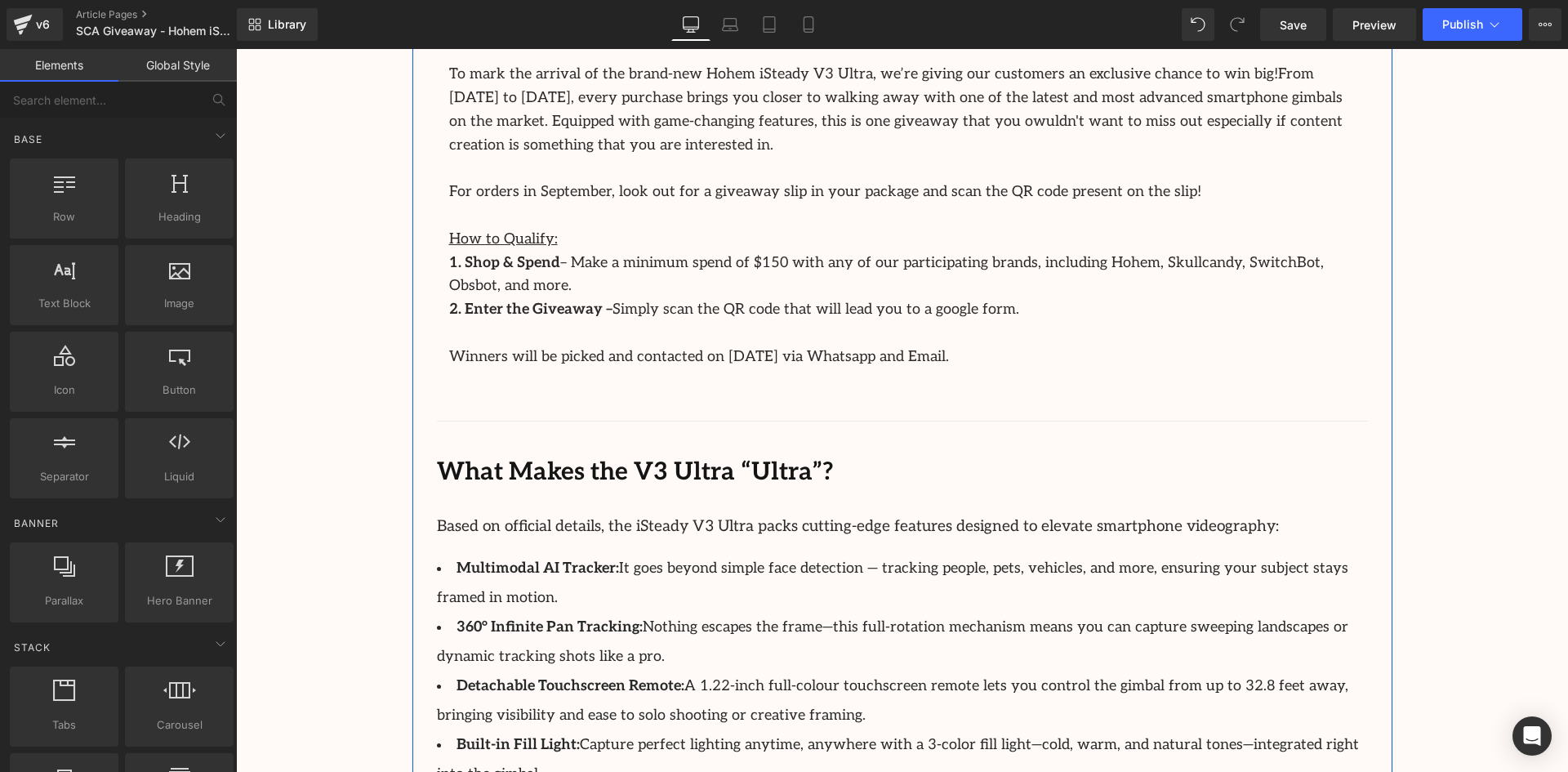
scroll to position [980, 0]
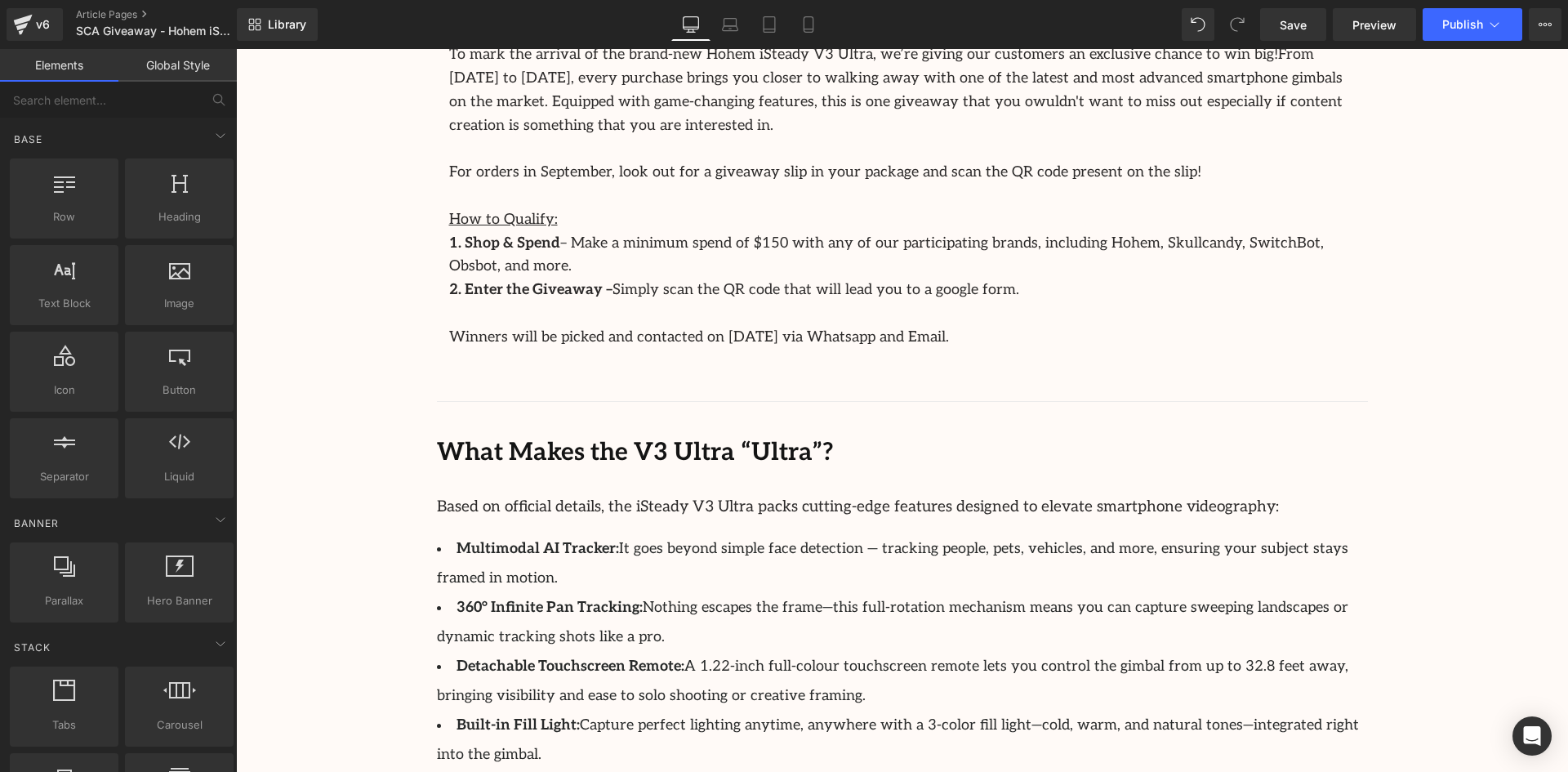
click at [609, 438] on b "What Makes the V3 Ultra “Ultra”?" at bounding box center [636, 452] width 397 height 29
click at [608, 438] on b "What Makes the V3 Ultra “Ultra”?" at bounding box center [636, 452] width 397 height 29
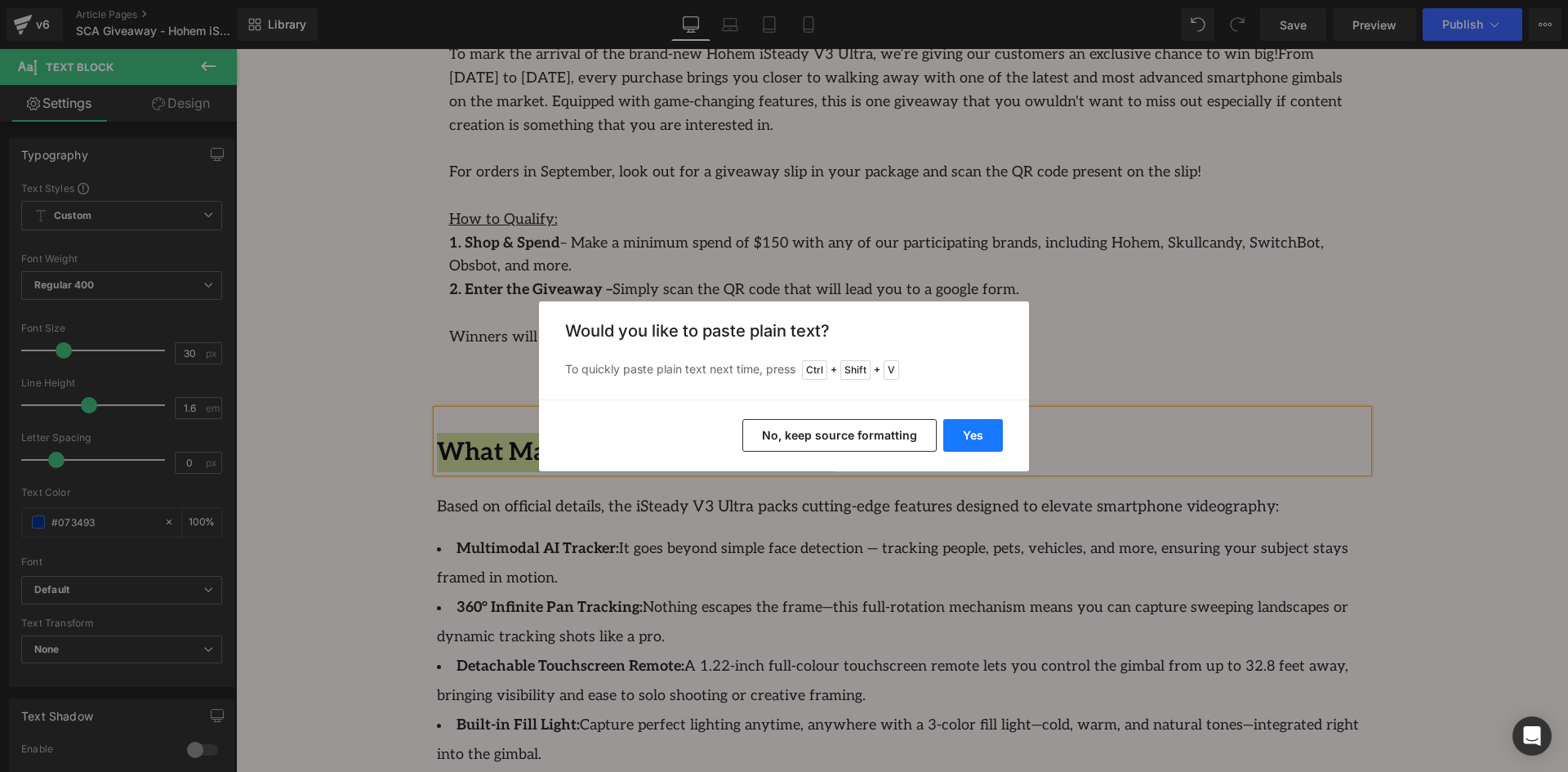
drag, startPoint x: 970, startPoint y: 438, endPoint x: 737, endPoint y: 388, distance: 238.3
click at [970, 438] on button "Yes" at bounding box center [973, 435] width 60 height 33
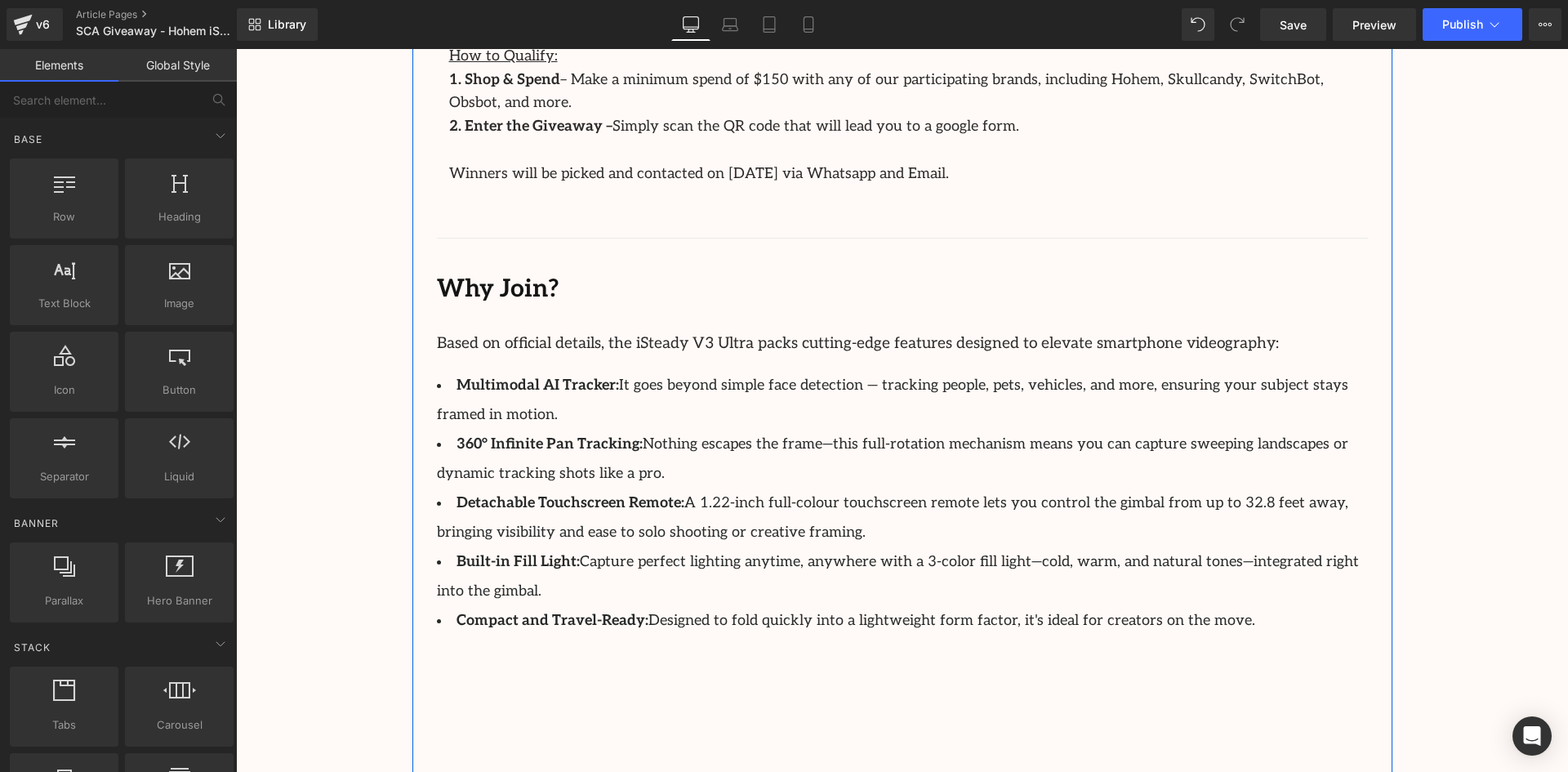
scroll to position [735, 0]
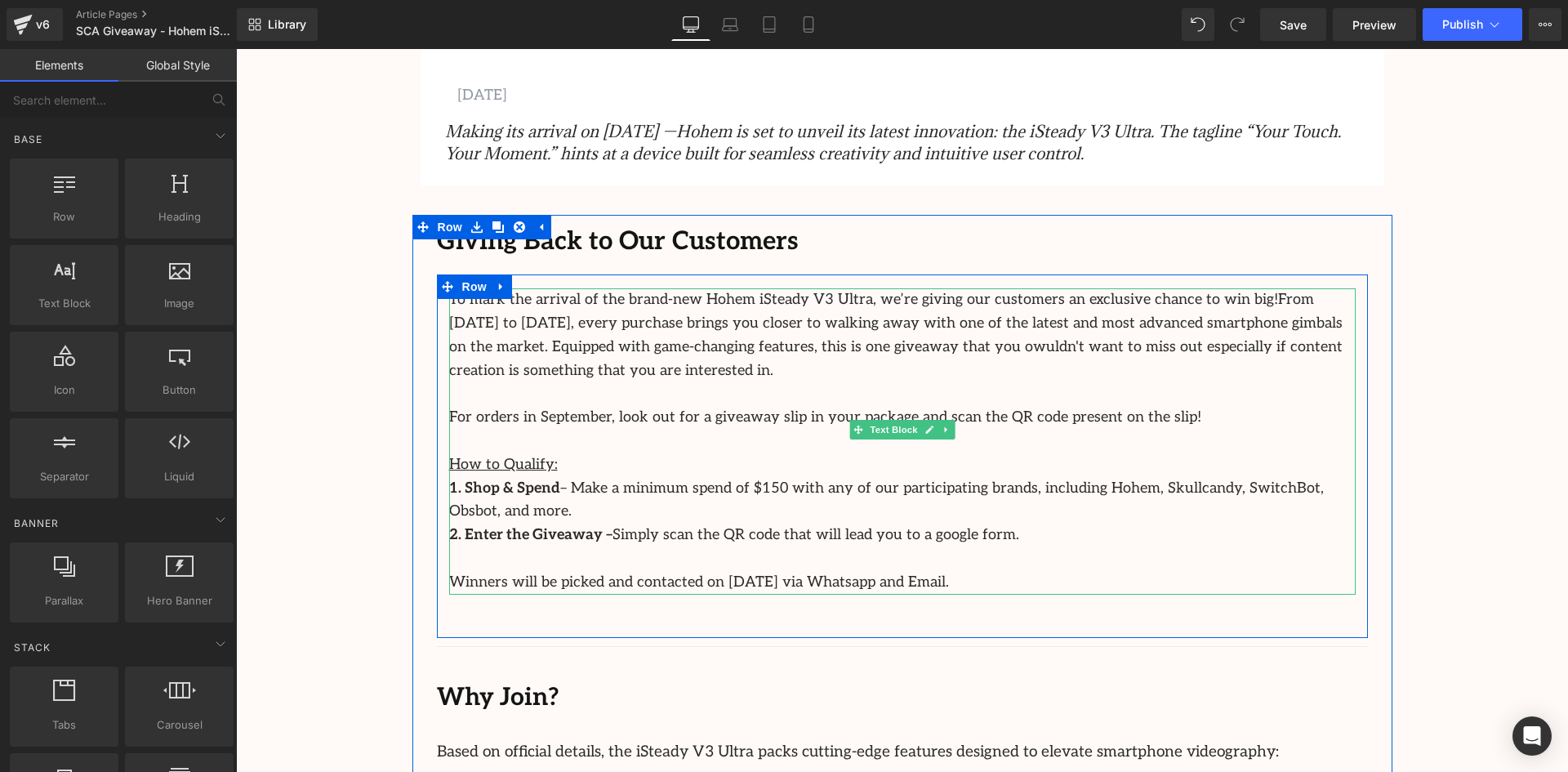
click at [744, 524] on p "2. Enter the Giveaway – Simply scan the QR code that will lead you to a google …" at bounding box center [903, 535] width 907 height 23
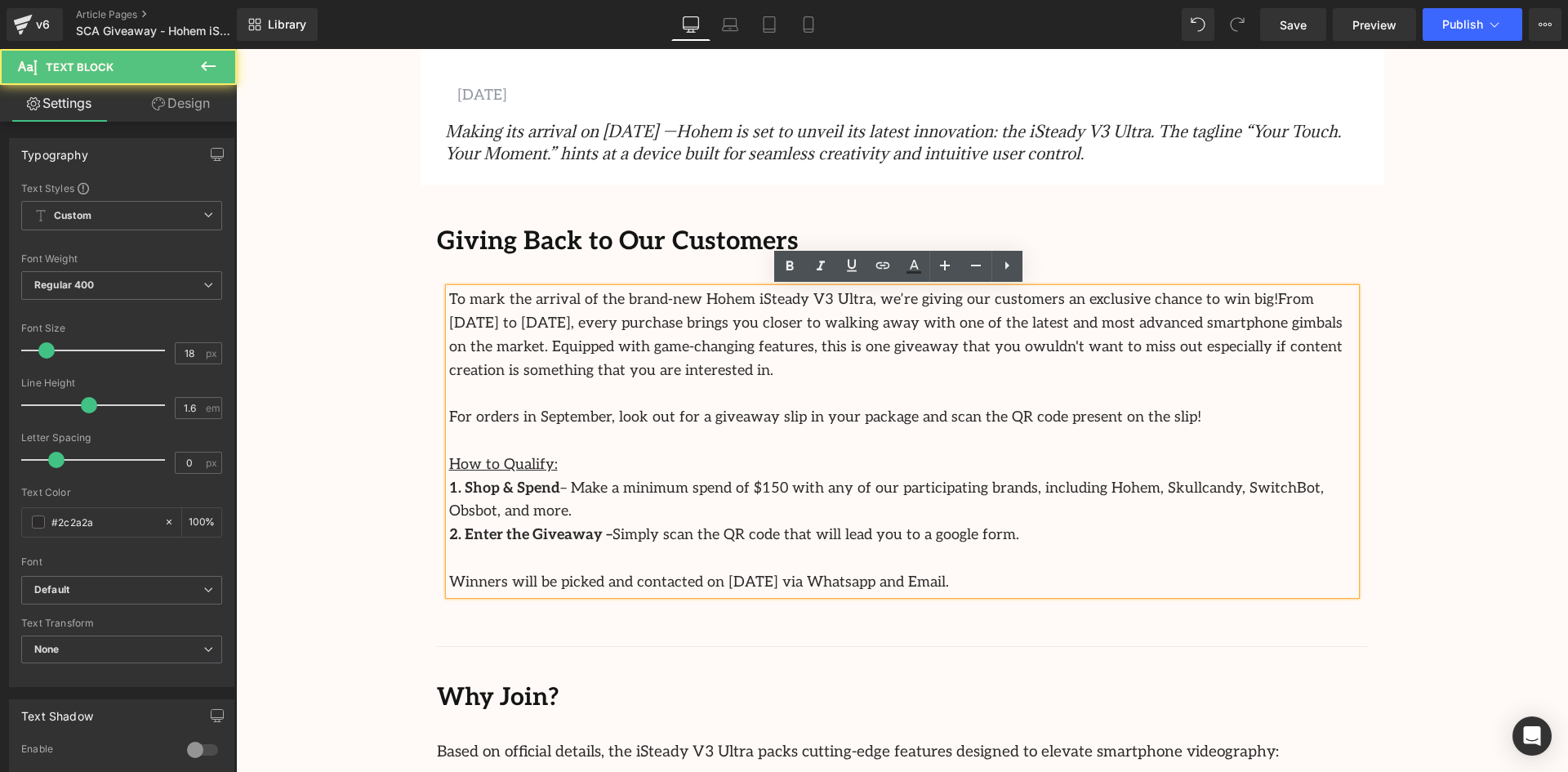
click at [748, 524] on p "2. Enter the Giveaway – Simply scan the QR code that will lead you to a google …" at bounding box center [903, 535] width 907 height 23
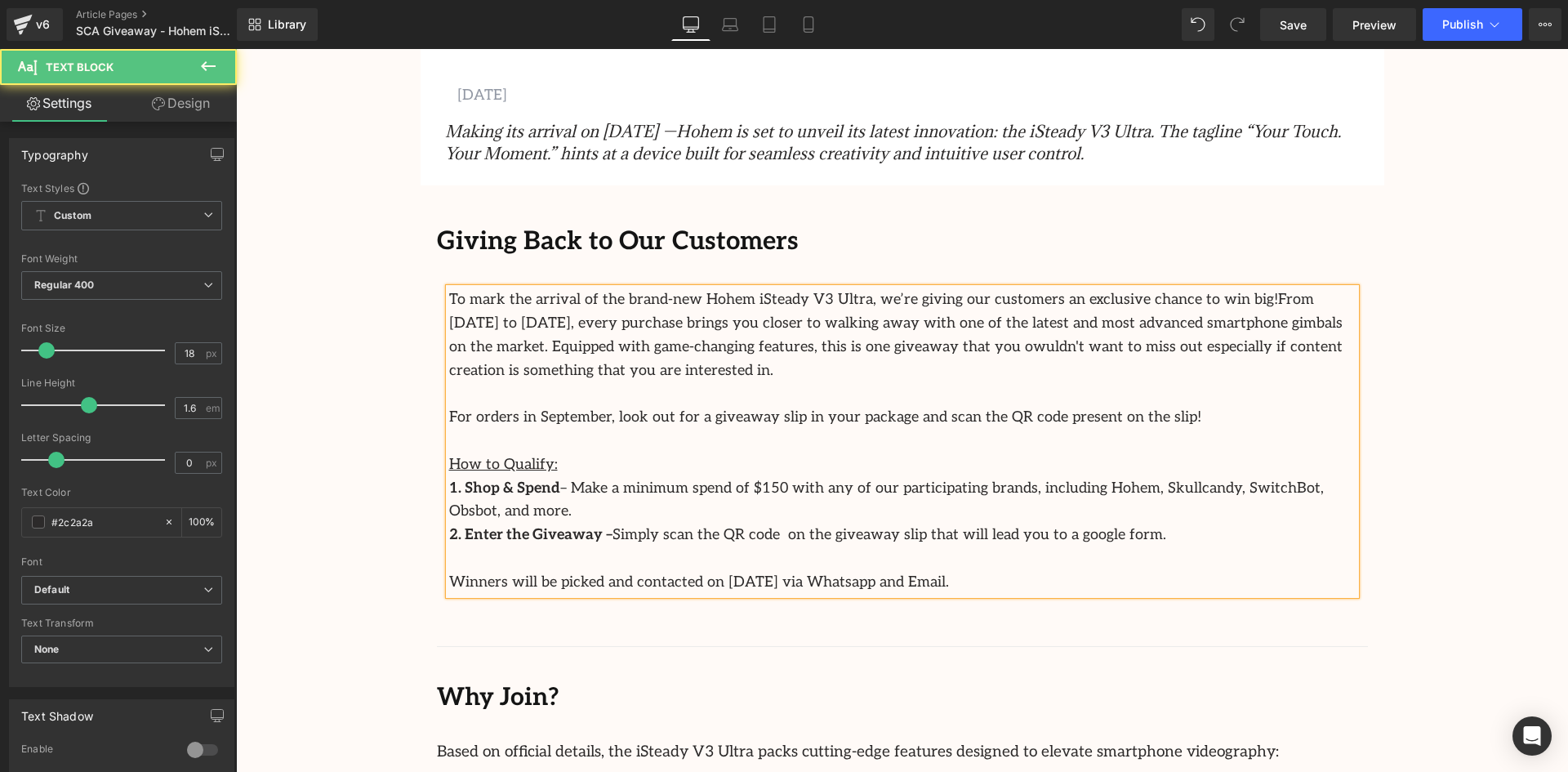
click at [532, 466] on u "How to Qualify:" at bounding box center [504, 465] width 109 height 17
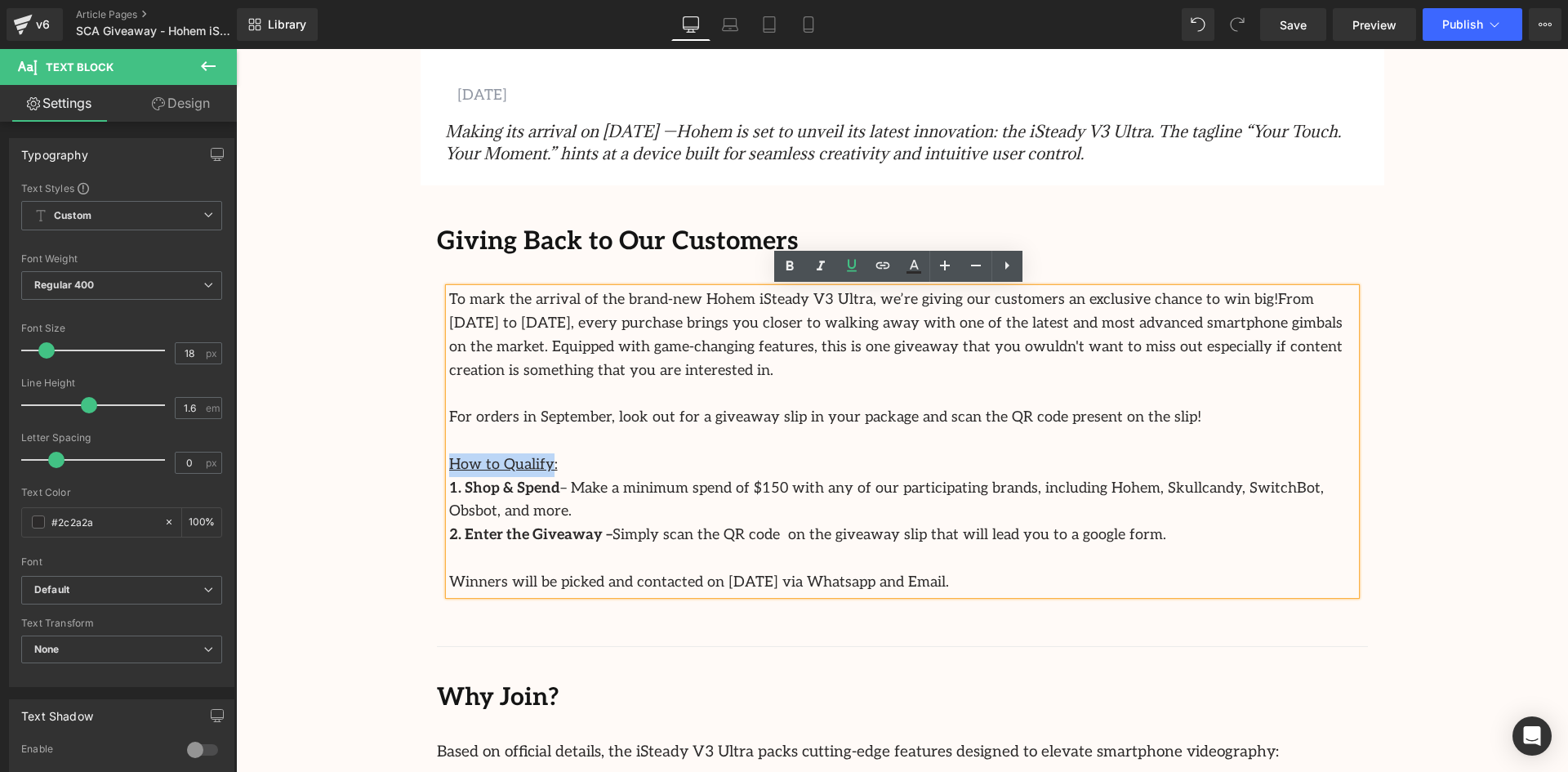
drag, startPoint x: 534, startPoint y: 461, endPoint x: 446, endPoint y: 463, distance: 88.0
click at [450, 463] on u "How to Qualify:" at bounding box center [504, 465] width 109 height 17
click at [584, 453] on p "How to Qualify:" at bounding box center [903, 465] width 907 height 23
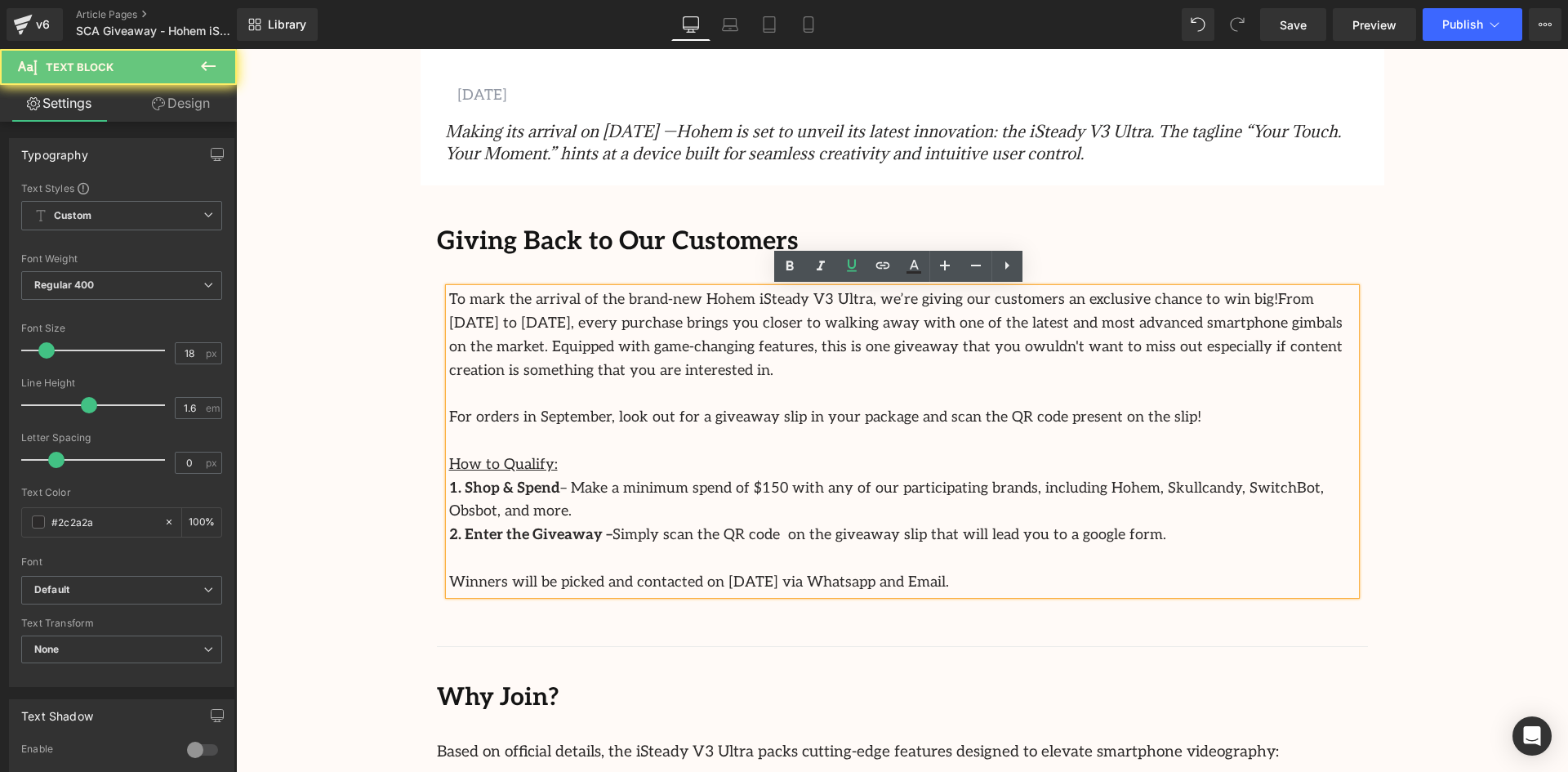
click at [537, 465] on u "How to Qualify:" at bounding box center [504, 465] width 109 height 17
click at [1096, 524] on p "2. Enter the Giveaway – Simply scan the QR code on the giveaway slip that will …" at bounding box center [903, 535] width 907 height 23
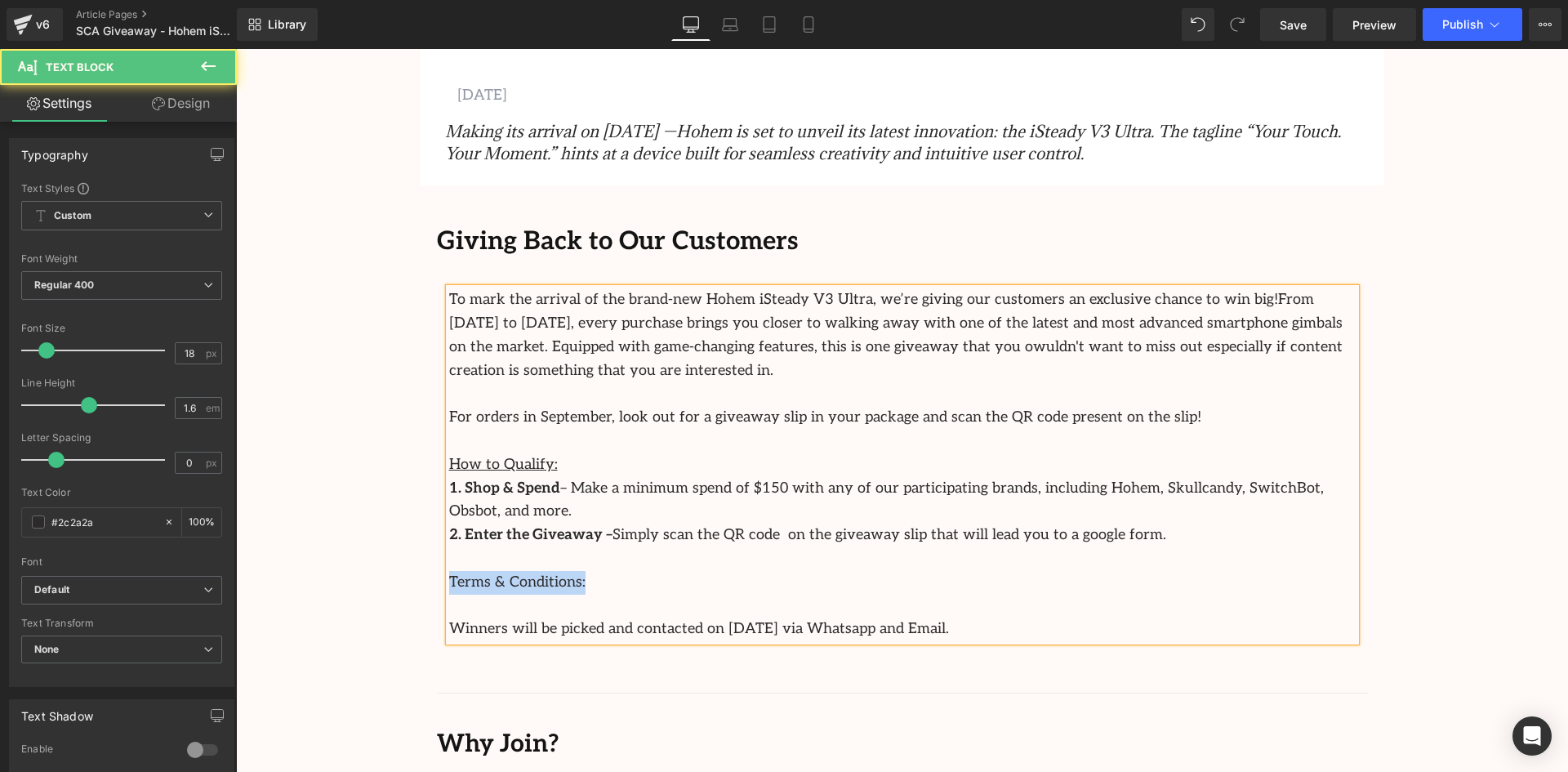
drag, startPoint x: 559, startPoint y: 563, endPoint x: 372, endPoint y: 558, distance: 187.1
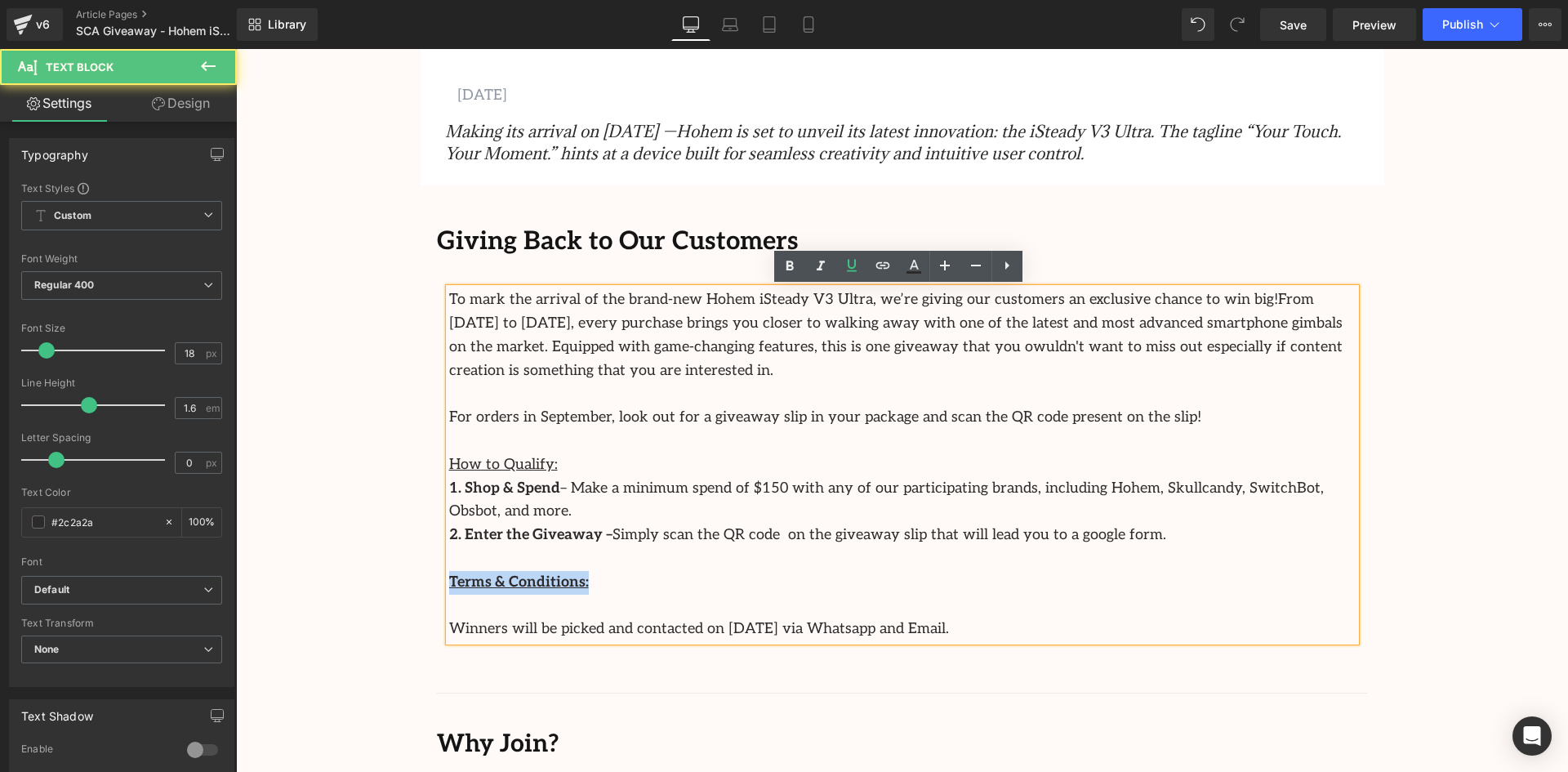
drag, startPoint x: 610, startPoint y: 558, endPoint x: 340, endPoint y: 554, distance: 270.0
click at [673, 572] on p "Terms & Conditions:" at bounding box center [903, 583] width 907 height 23
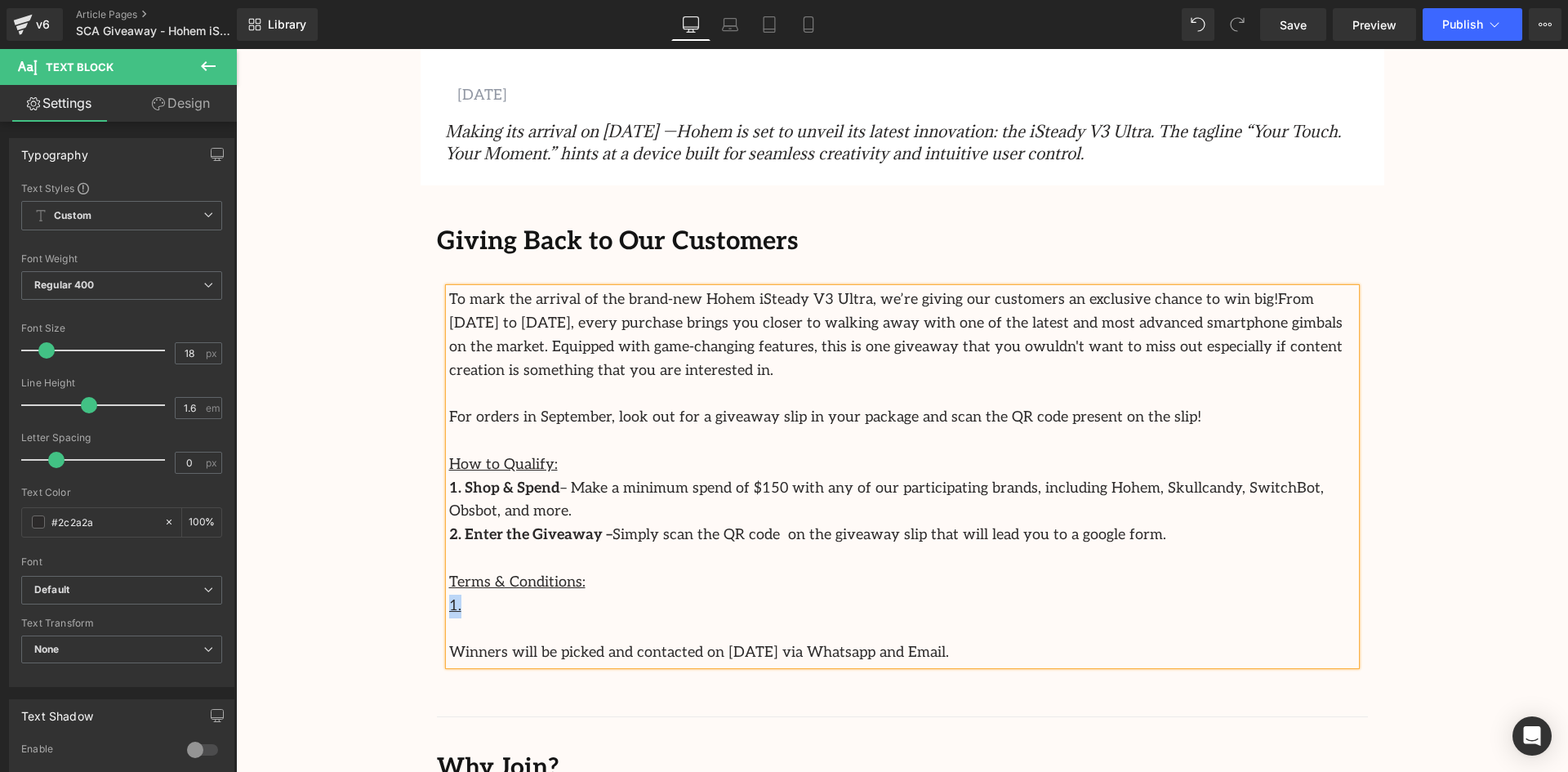
drag, startPoint x: 505, startPoint y: 589, endPoint x: 389, endPoint y: 586, distance: 116.0
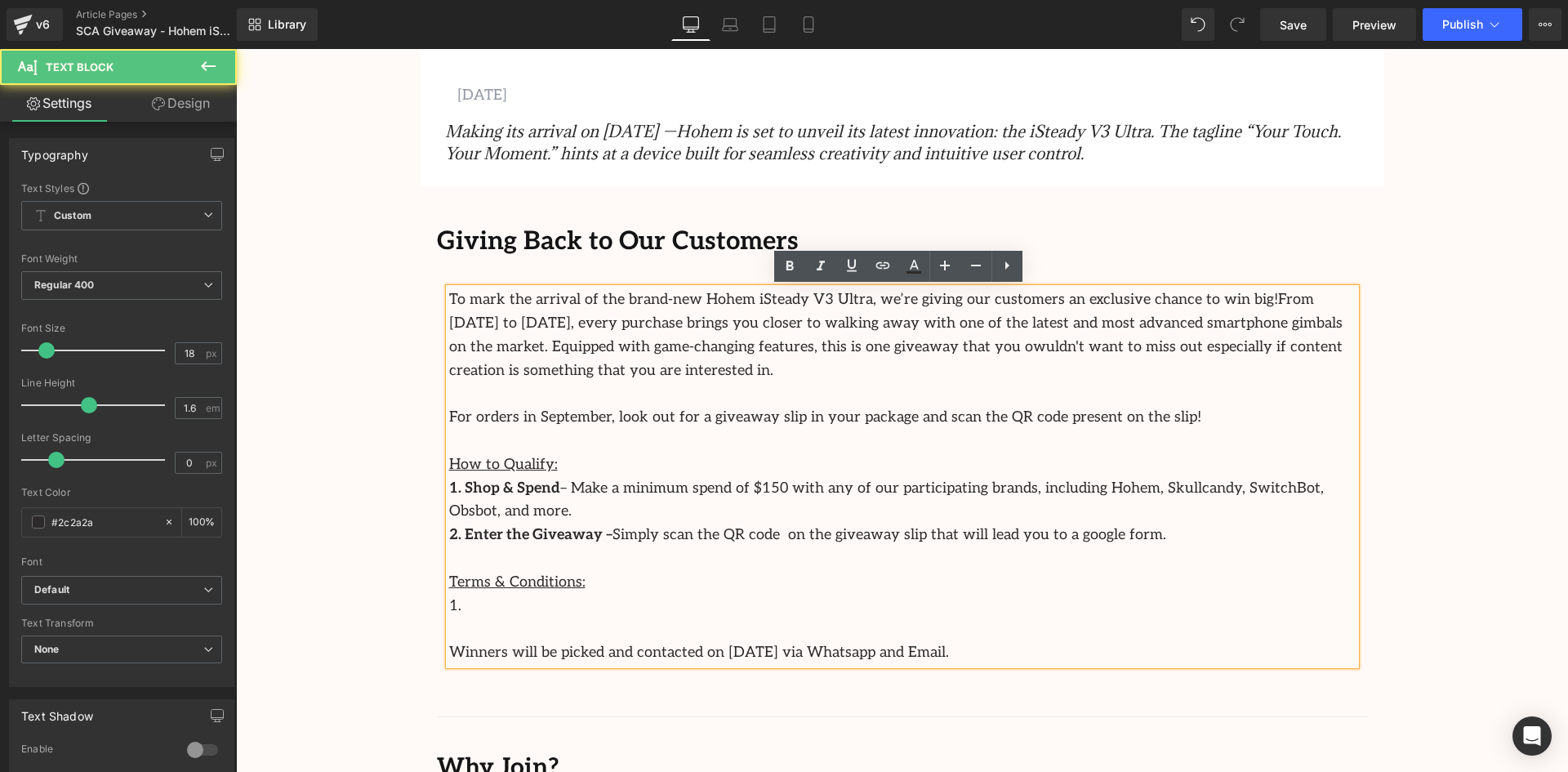
click at [502, 595] on p "1." at bounding box center [903, 606] width 907 height 23
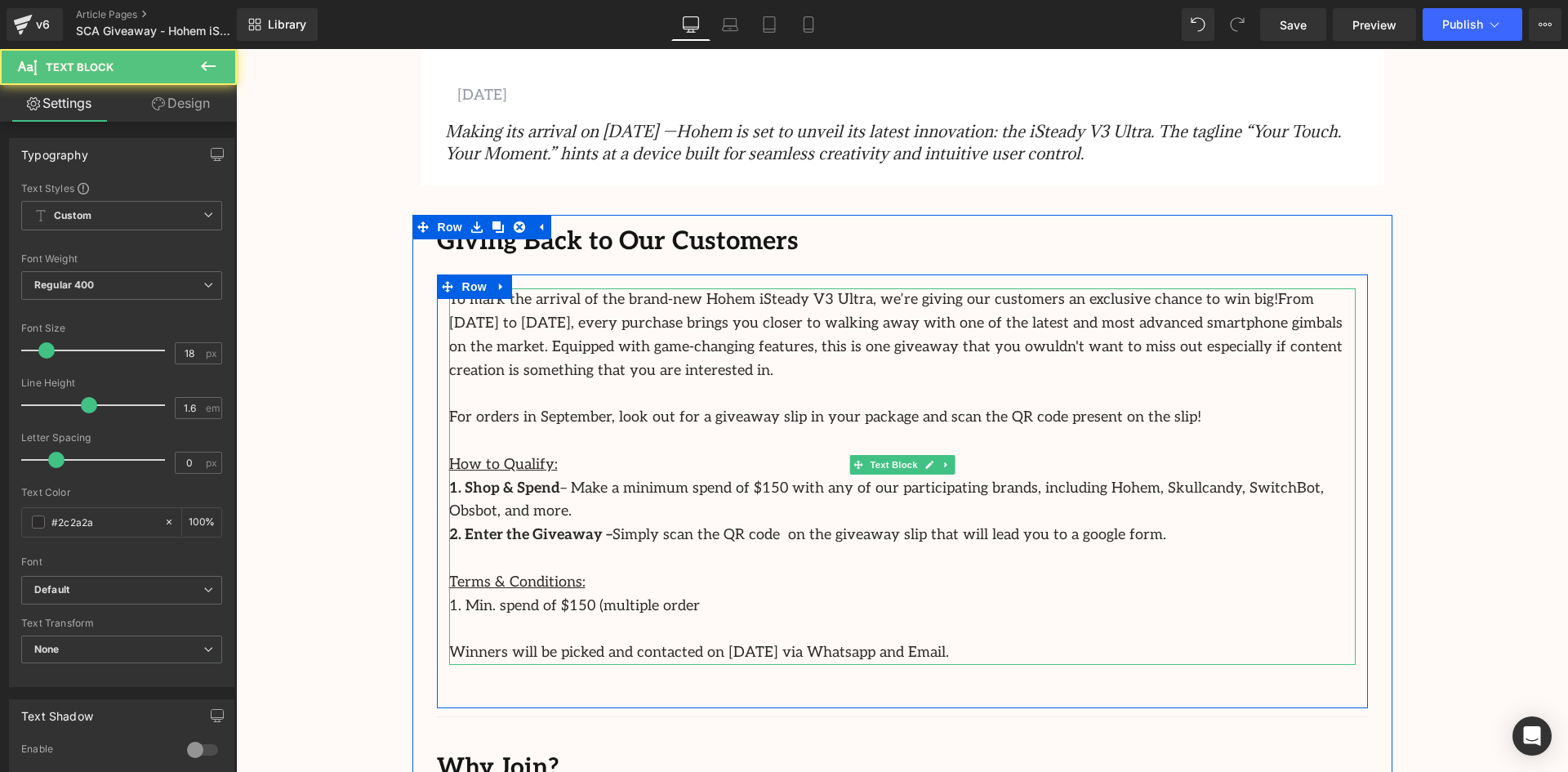
drag, startPoint x: 697, startPoint y: 578, endPoint x: 639, endPoint y: 578, distance: 58.0
click at [639, 595] on p "1. Min. spend of $150 (multiple order" at bounding box center [903, 606] width 907 height 23
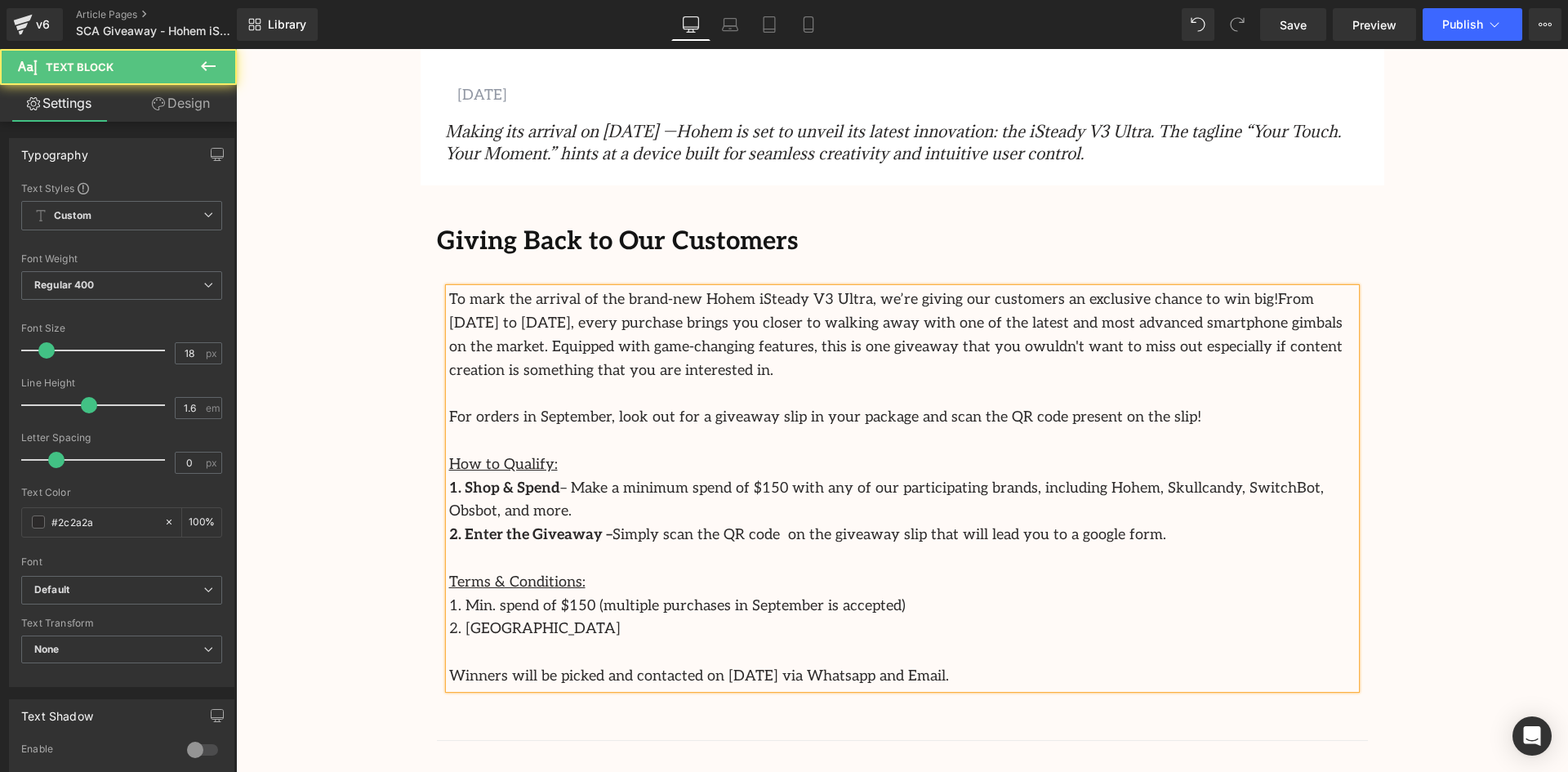
click at [575, 595] on p "1. Min. spend of $150 (multiple purchases in September is accepted)" at bounding box center [903, 606] width 907 height 23
click at [450, 419] on p "For orders in September, look out for a giveaway slip in your package and scan …" at bounding box center [903, 417] width 907 height 23
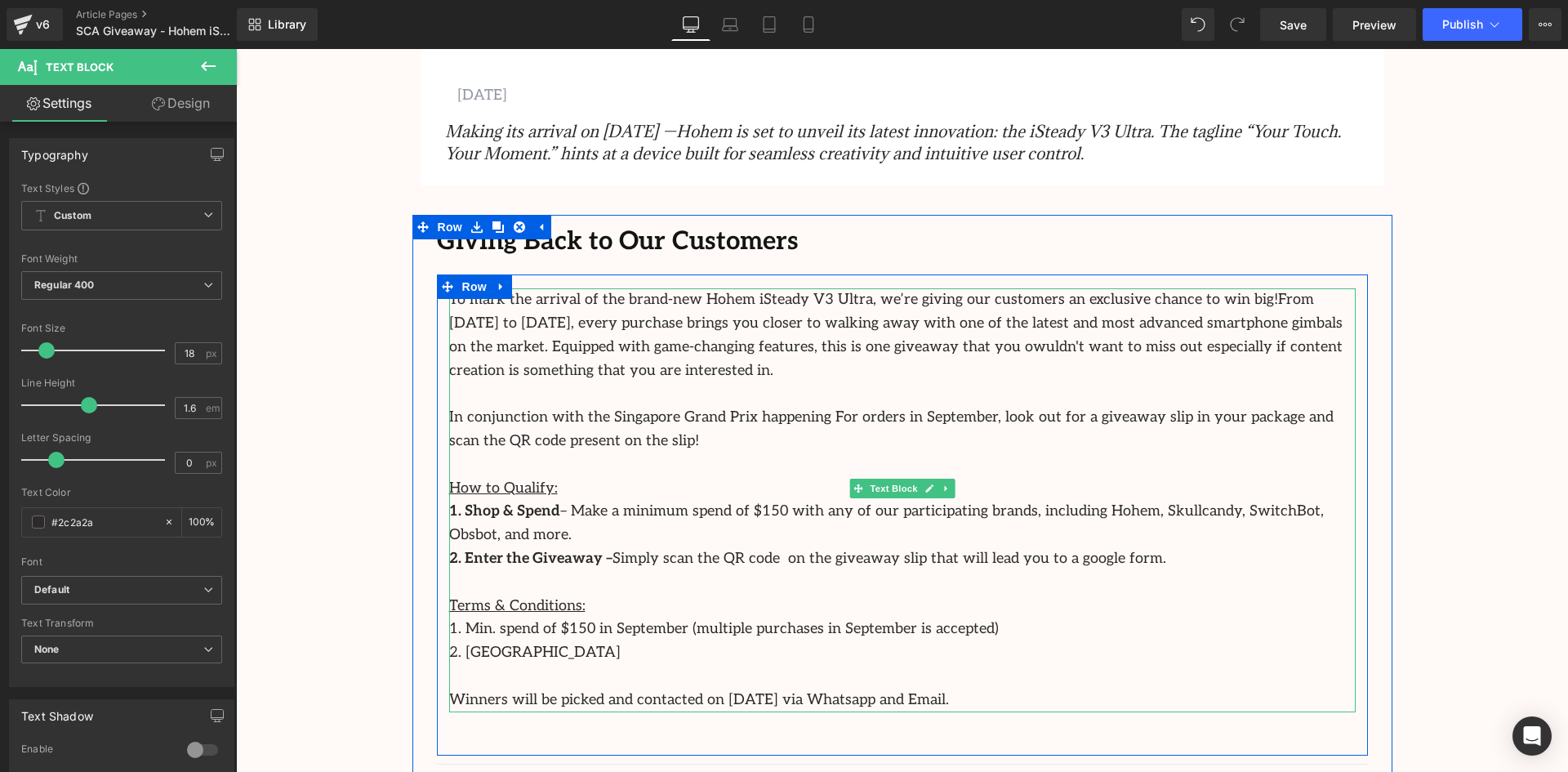
click at [980, 689] on p "Winners will be picked and contacted on 1st October 2025 via Whatsapp and Email." at bounding box center [903, 700] width 907 height 23
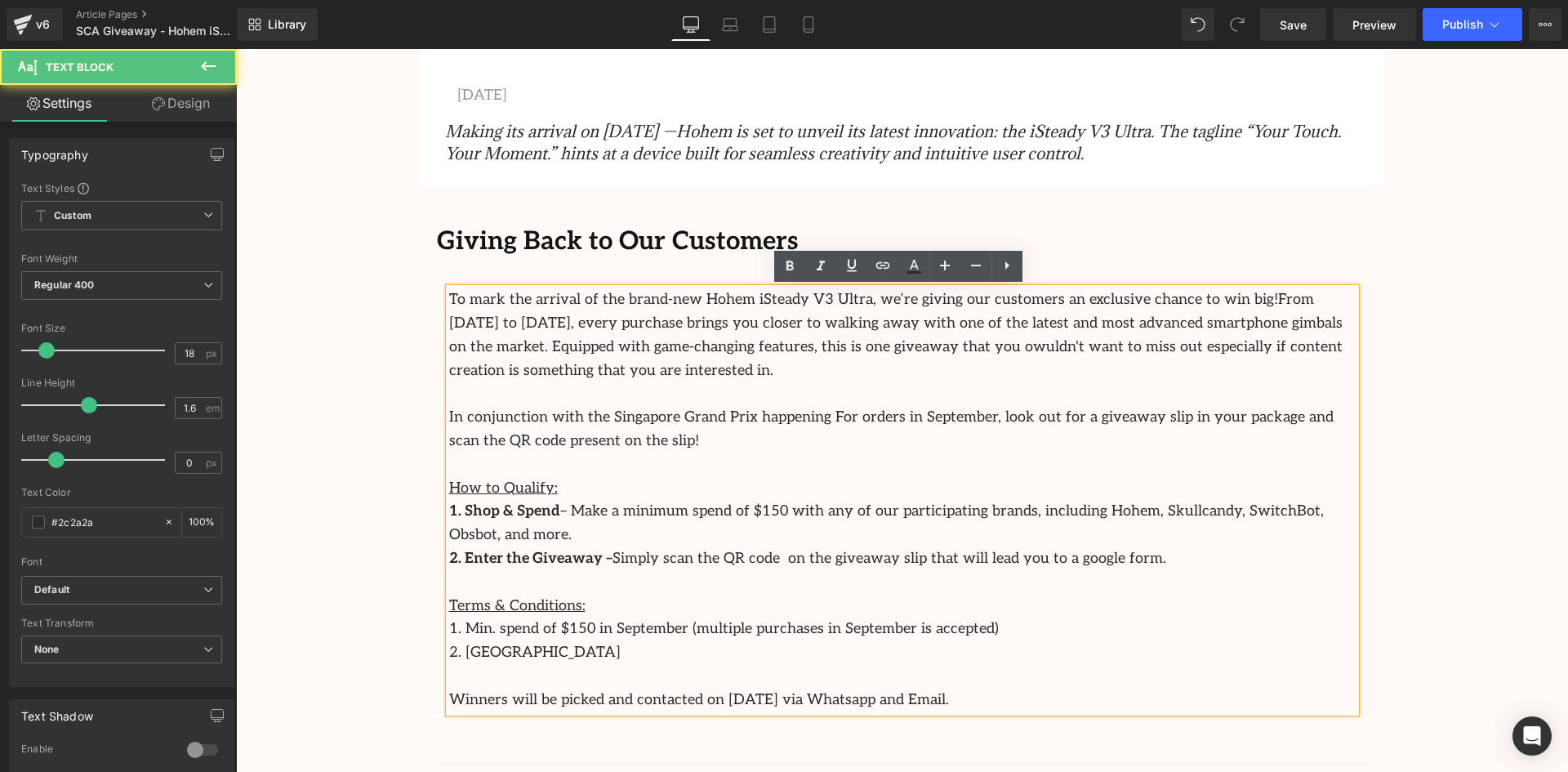
click at [575, 642] on p "2. Purca" at bounding box center [903, 653] width 907 height 23
click at [780, 421] on p "In conjunction with the Singapore Grand Prix happening For orders in September,…" at bounding box center [903, 429] width 907 height 48
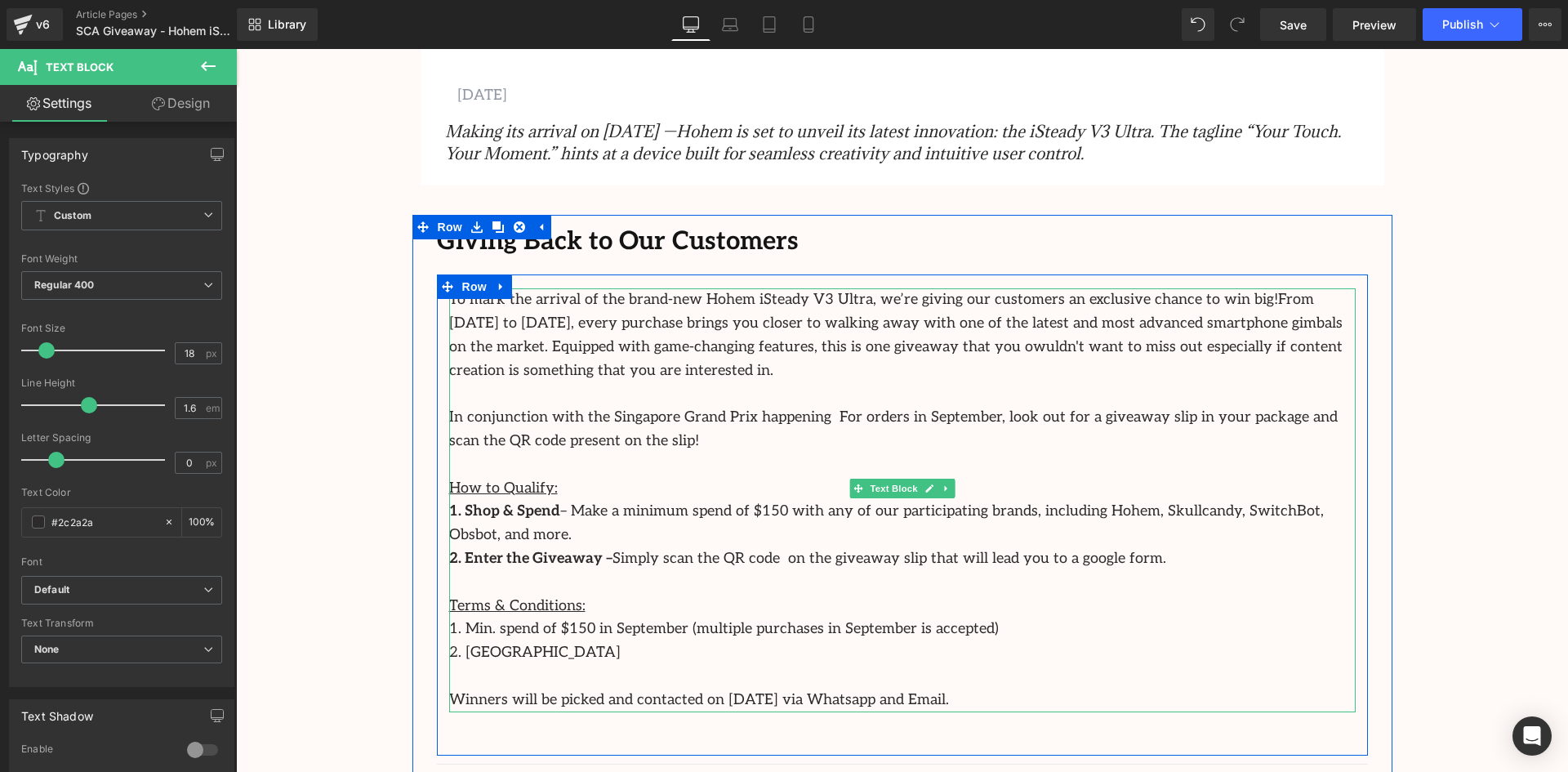
click at [783, 417] on p "In conjunction with the Singapore Grand Prix happening For orders in September,…" at bounding box center [903, 429] width 907 height 48
click at [787, 422] on p "In conjunction with the Singapore Grand Prix happening For orders in September,…" at bounding box center [903, 429] width 907 height 48
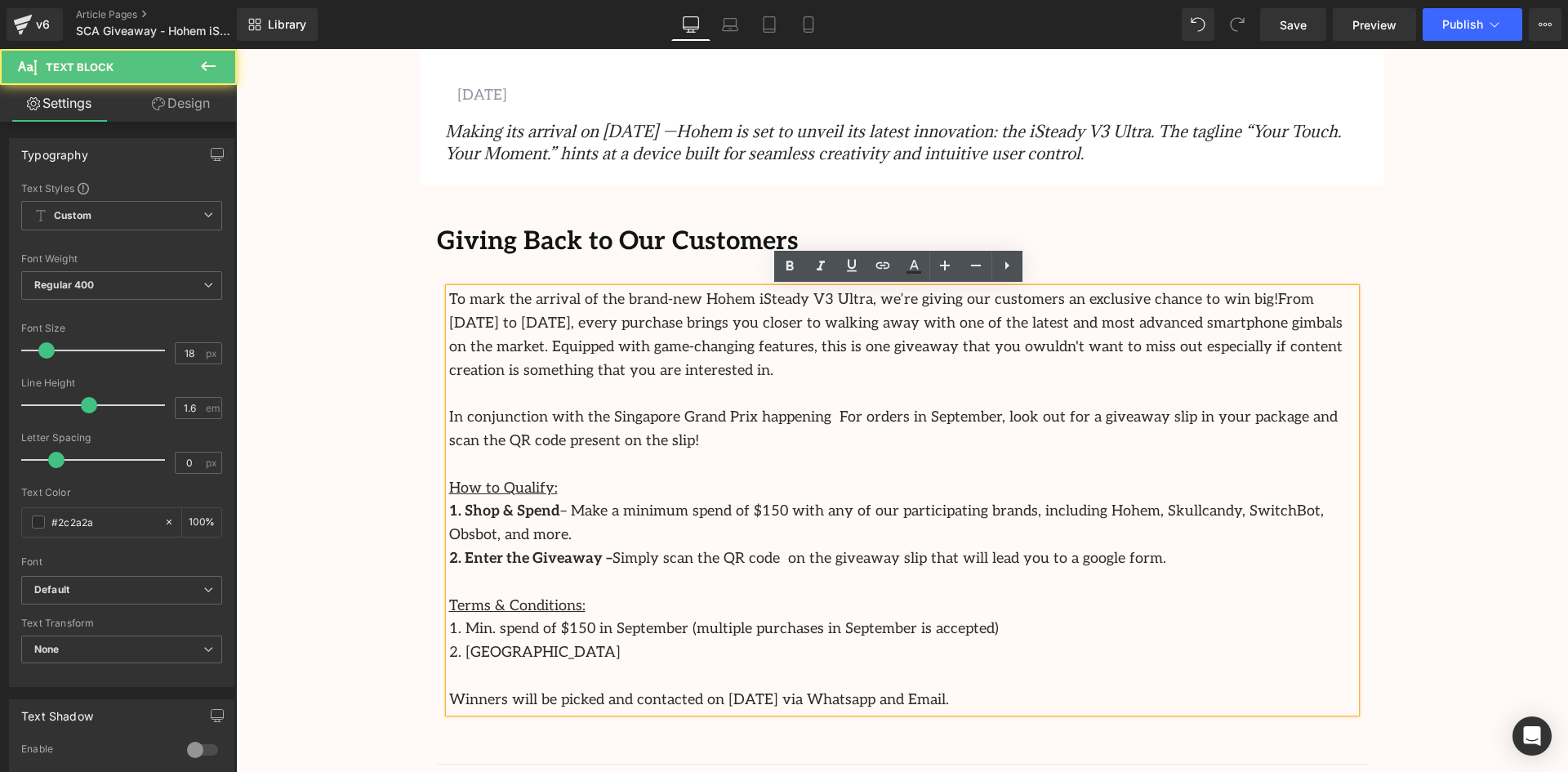
click at [779, 424] on p "In conjunction with the Singapore Grand Prix happening For orders in September,…" at bounding box center [903, 429] width 907 height 48
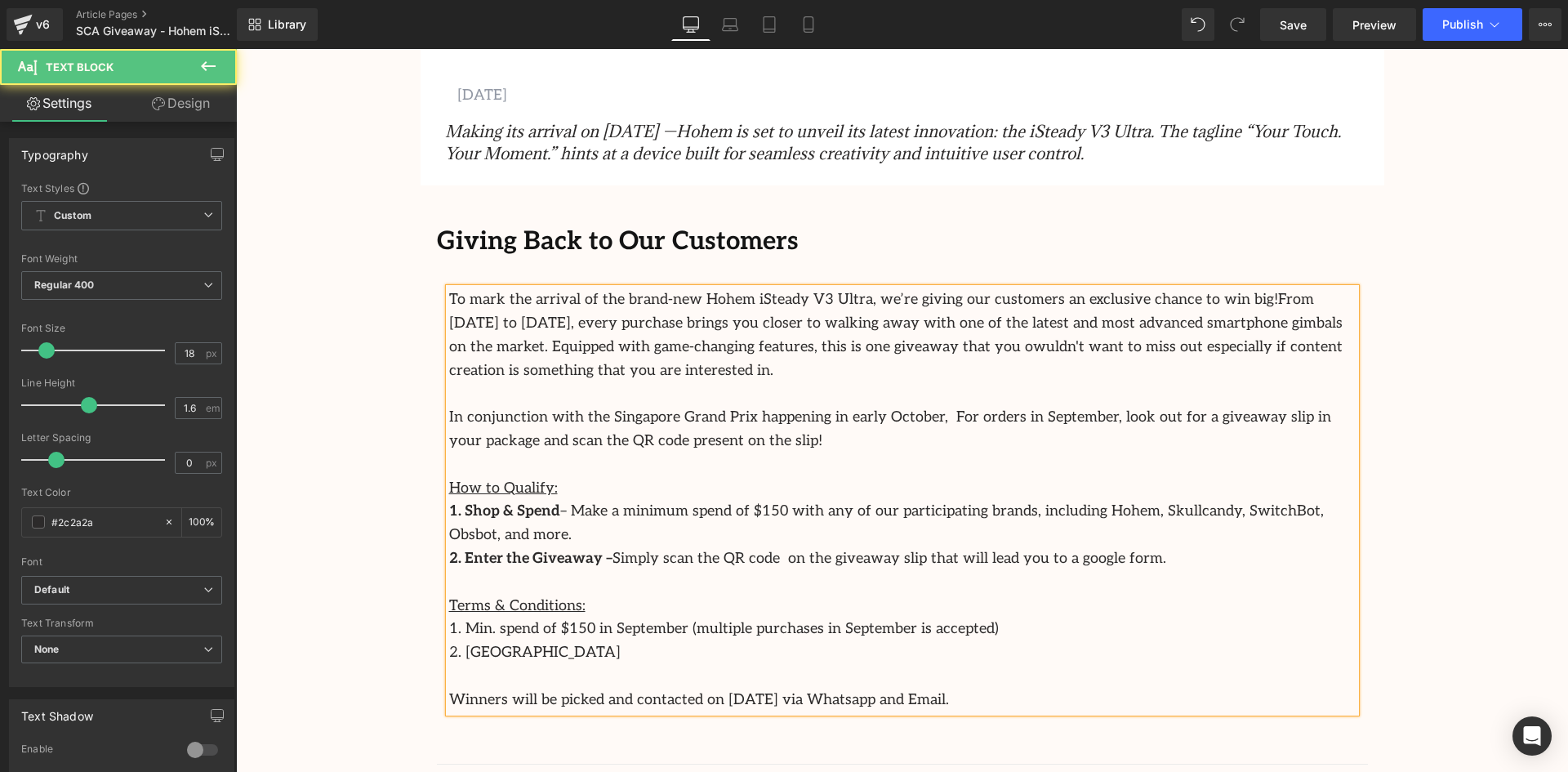
click at [808, 347] on span "From 3 September to 28 September, every purchase brings you closer to walking a…" at bounding box center [896, 334] width 894 height 87
click at [814, 346] on span "From 3 September to 28 September, every purchase brings you closer to walking a…" at bounding box center [896, 334] width 894 height 87
click at [890, 410] on p "In conjunction with the Singapore Grand Prix happening in early October, For or…" at bounding box center [903, 429] width 907 height 48
click at [884, 414] on p "In conjunction with the Singapore Grand Prix happening in early October, For or…" at bounding box center [903, 429] width 907 height 48
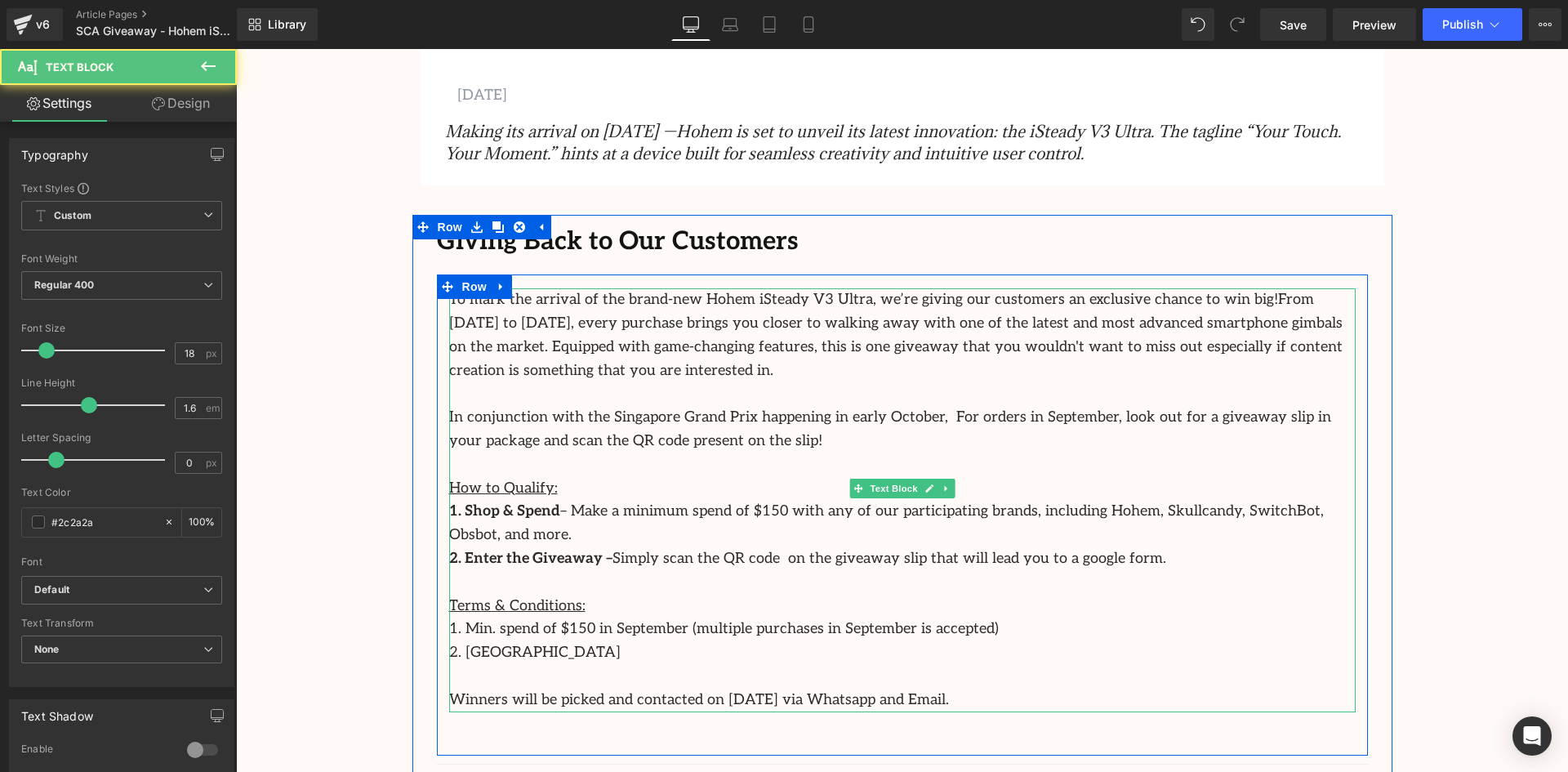
click at [968, 617] on p "1. Min. spend of $150 in September (multiple purchases in September is accepted)" at bounding box center [903, 629] width 907 height 23
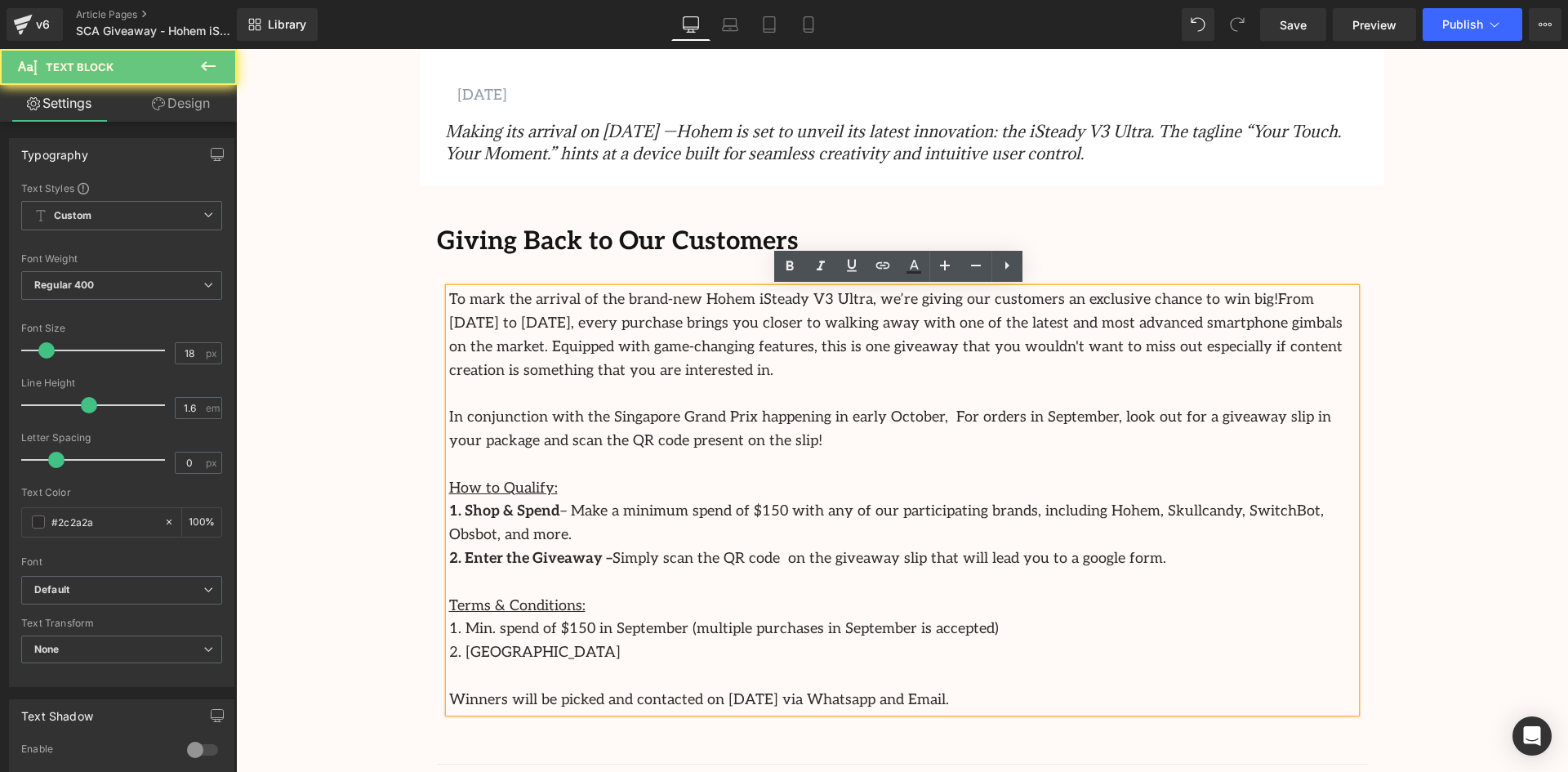
click at [1102, 572] on p at bounding box center [903, 583] width 907 height 23
click at [879, 421] on p "In conjunction with the Singapore Grand Prix happening in early October, For or…" at bounding box center [903, 429] width 907 height 48
click at [884, 418] on p "In conjunction with the Singapore Grand Prix happening in early October, For or…" at bounding box center [903, 429] width 907 height 48
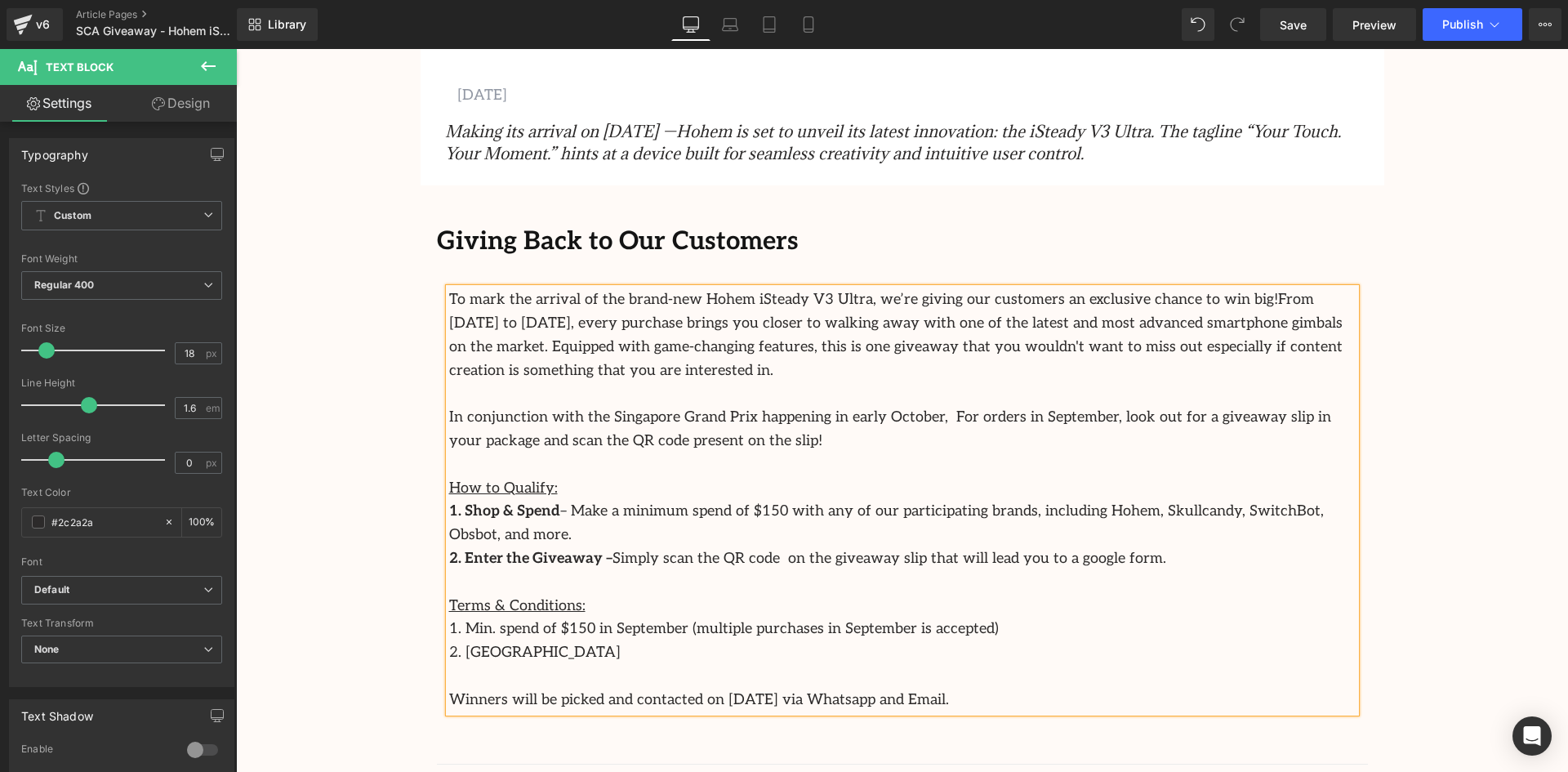
click at [883, 419] on p "In conjunction with the Singapore Grand Prix happening in early October, For or…" at bounding box center [903, 429] width 907 height 48
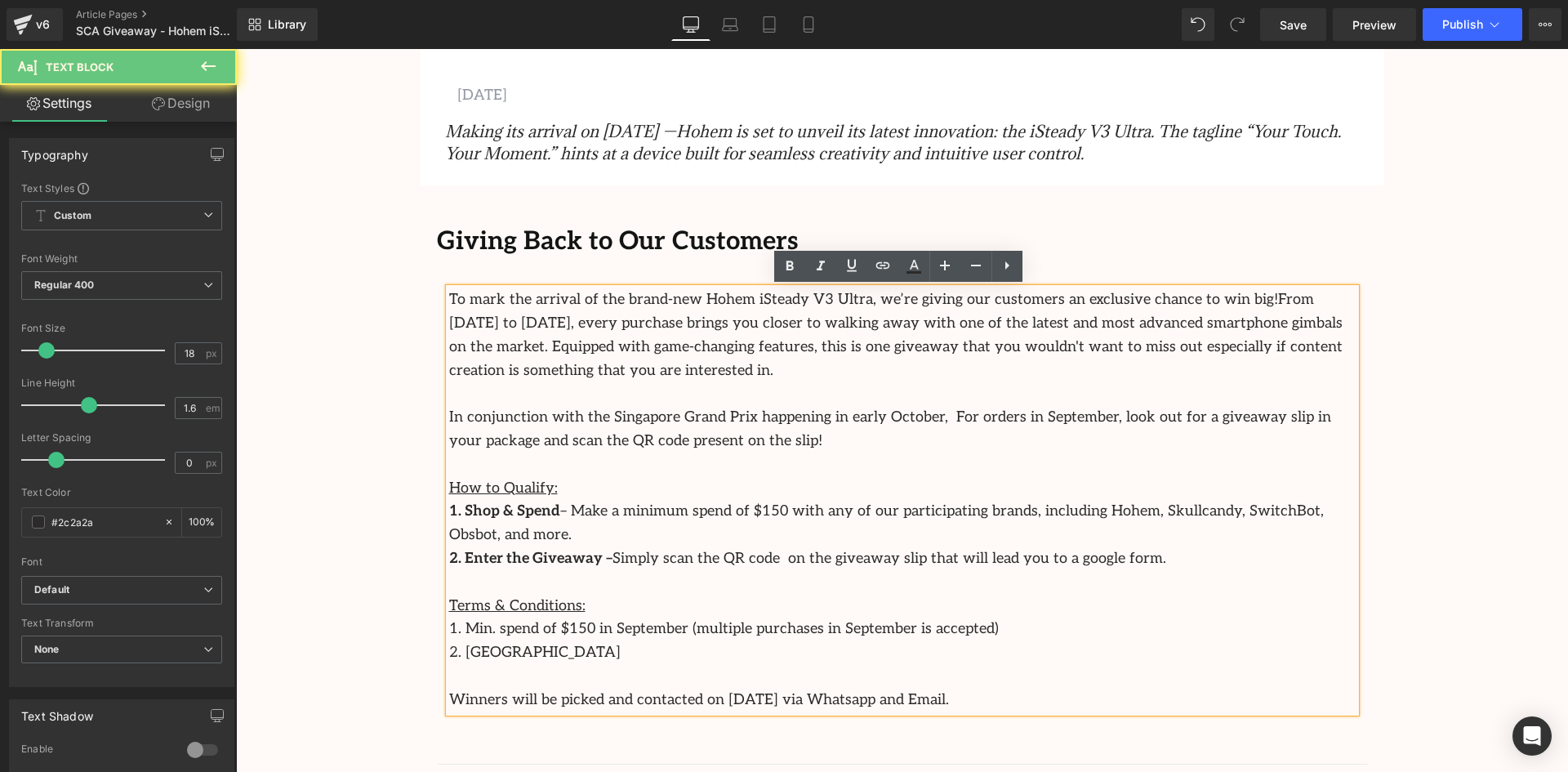
click at [885, 414] on p "In conjunction with the Singapore Grand Prix happening in early October, For or…" at bounding box center [903, 429] width 907 height 48
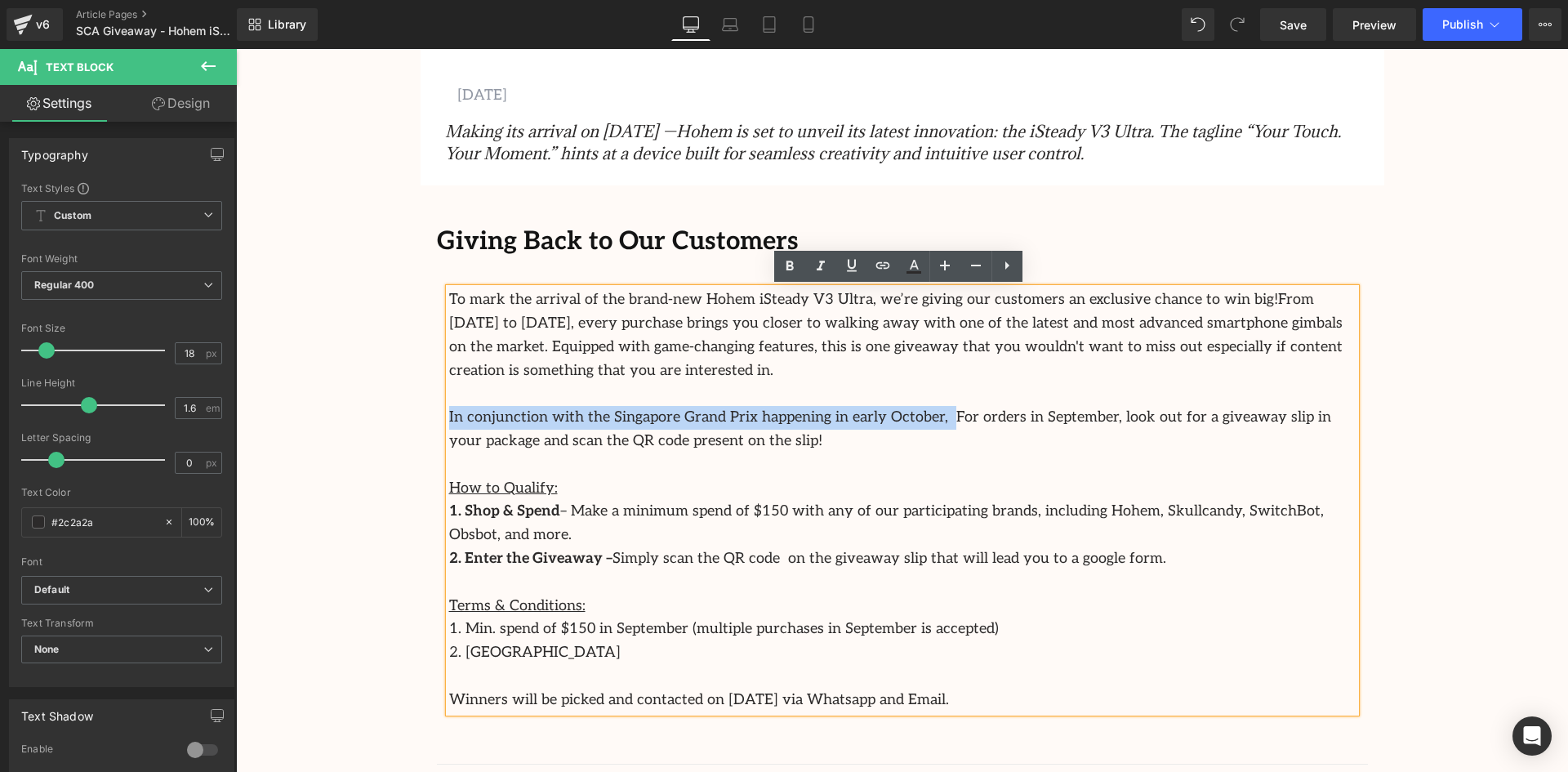
drag, startPoint x: 890, startPoint y: 417, endPoint x: 434, endPoint y: 413, distance: 456.0
click at [437, 413] on div "To mark the arrival of the brand-new Hohem iSteady V3 Ultra, we’re giving our c…" at bounding box center [903, 512] width 931 height 448
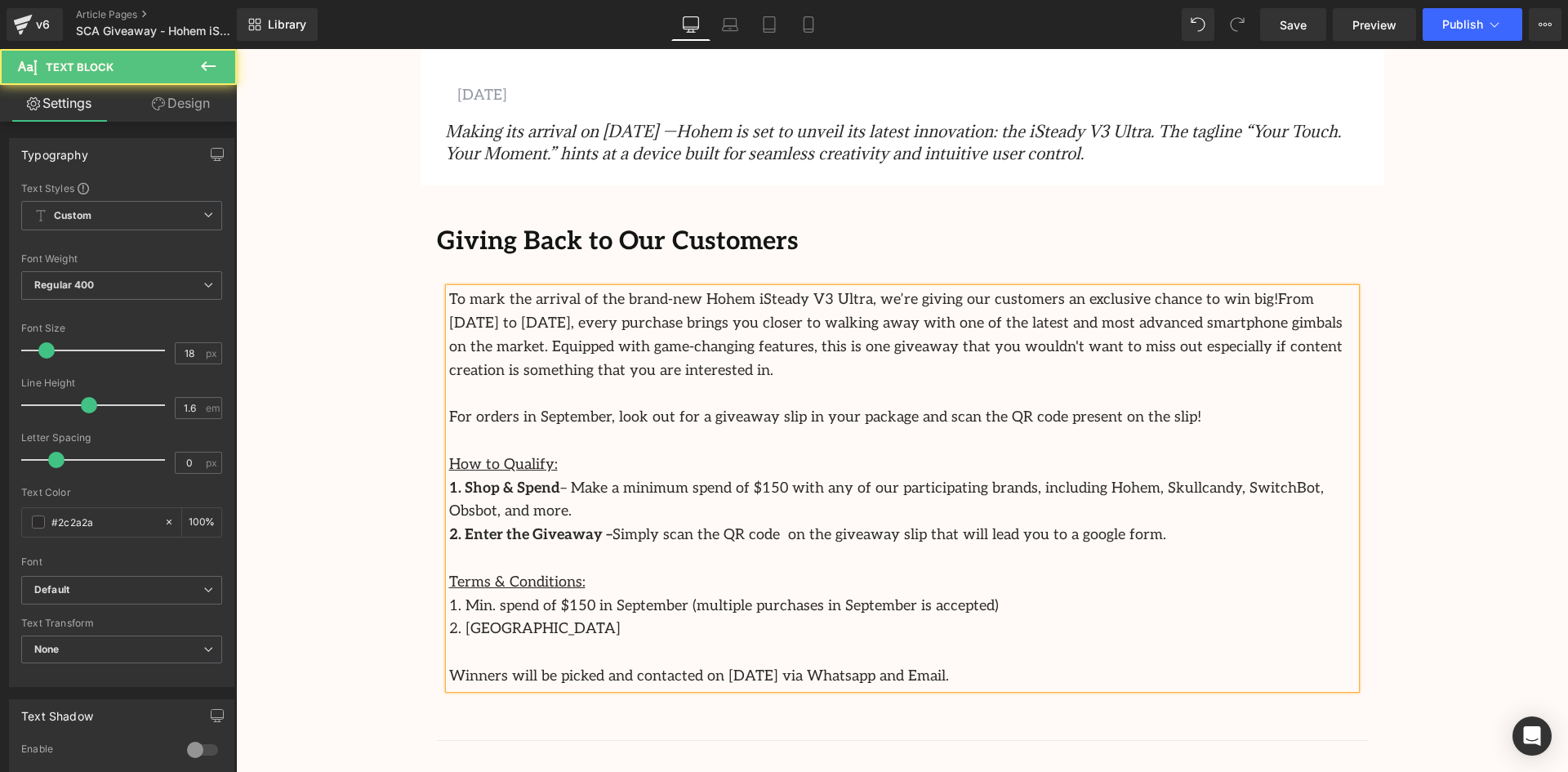
click at [810, 299] on p "To mark the arrival of the brand-new Hohem iSteady V3 Ultra, we’re giving our c…" at bounding box center [903, 335] width 907 height 94
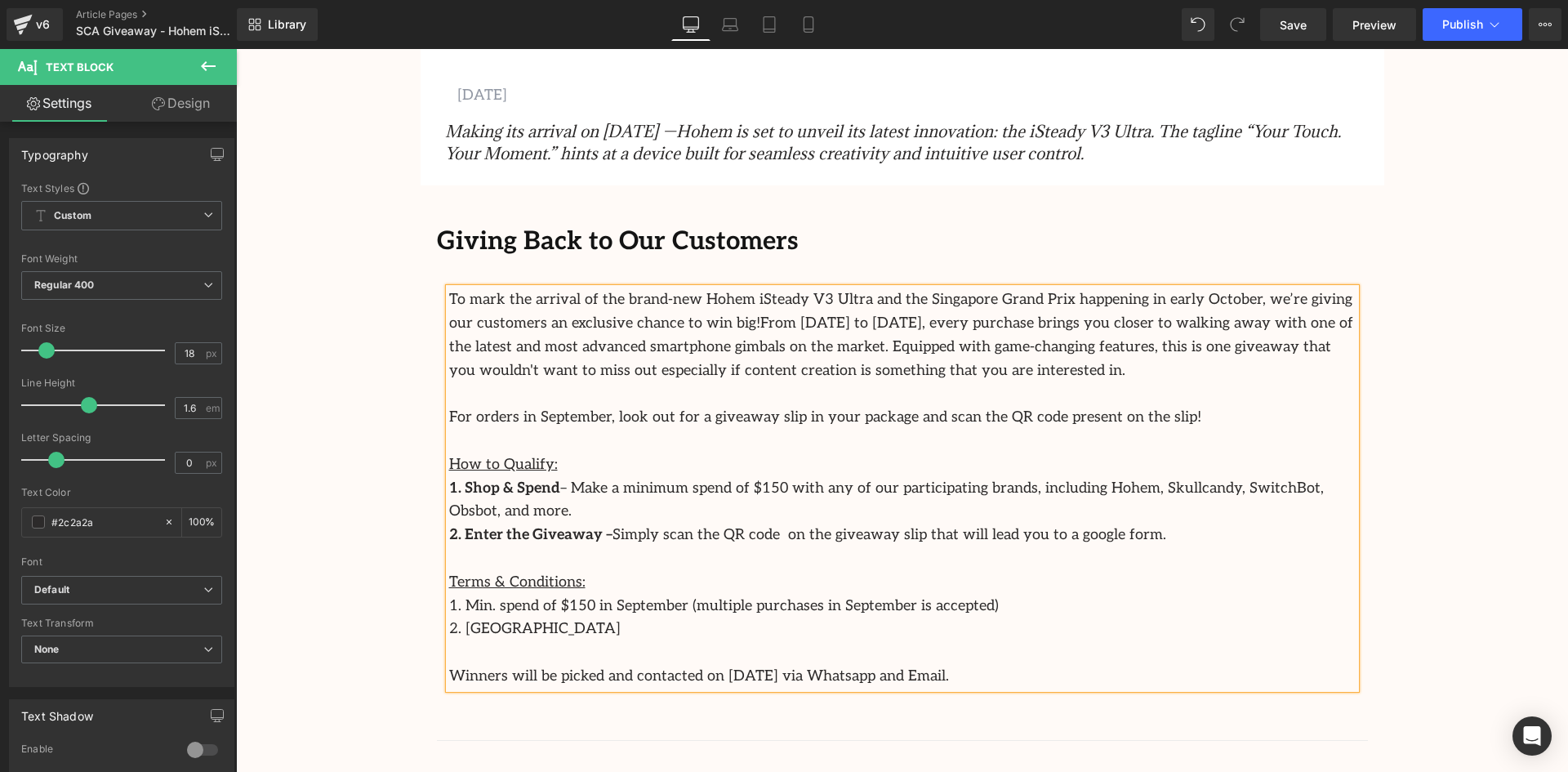
click at [617, 324] on span "From 3 September to 28 September, every purchase brings you closer to walking a…" at bounding box center [901, 347] width 904 height 65
drag, startPoint x: 738, startPoint y: 374, endPoint x: 445, endPoint y: 365, distance: 293.1
click at [450, 365] on p "To mark the arrival of the brand-new Hohem iSteady V3 Ultra and the Singapore G…" at bounding box center [903, 335] width 907 height 94
click at [1136, 415] on p "For orders in September, look out for a giveaway slip in your package and scan …" at bounding box center [903, 417] width 907 height 23
click at [1146, 438] on p at bounding box center [903, 441] width 907 height 23
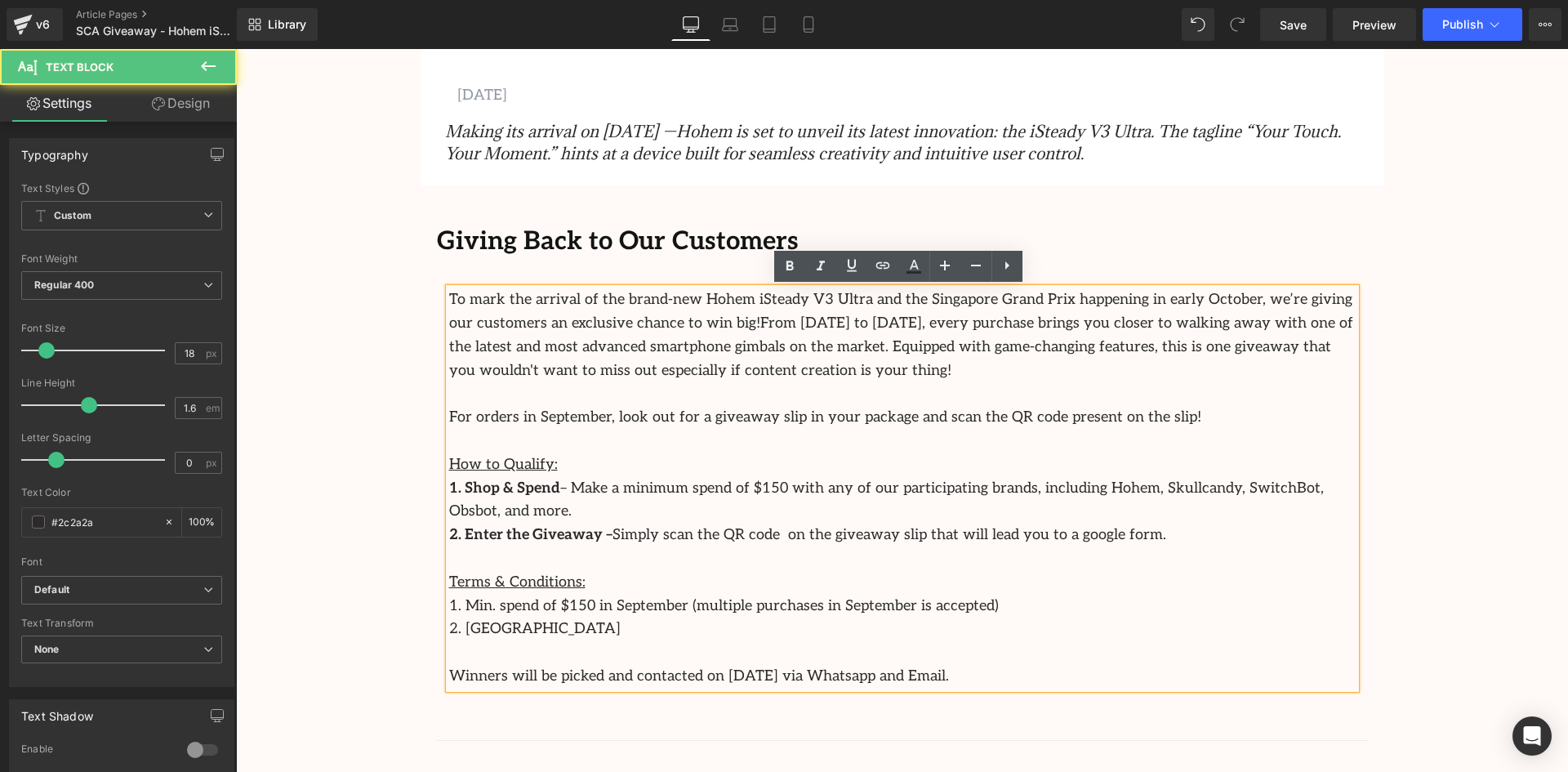
click at [1116, 407] on p "For orders in September, look out for a giveaway slip in your package and scan …" at bounding box center [903, 417] width 907 height 23
click at [1125, 418] on p "For orders in September, look out for a giveaway slip in your package and scan …" at bounding box center [903, 417] width 907 height 23
click at [802, 422] on p "For orders in September, look out for a giveaway slip in your package and scan …" at bounding box center [903, 417] width 907 height 23
click at [821, 416] on p "For orders in September, look out for a giveaway slip in your package and scan …" at bounding box center [903, 417] width 907 height 23
click at [503, 418] on p "For orders in September, look out for a giveaway slip in your package and scan …" at bounding box center [903, 417] width 907 height 23
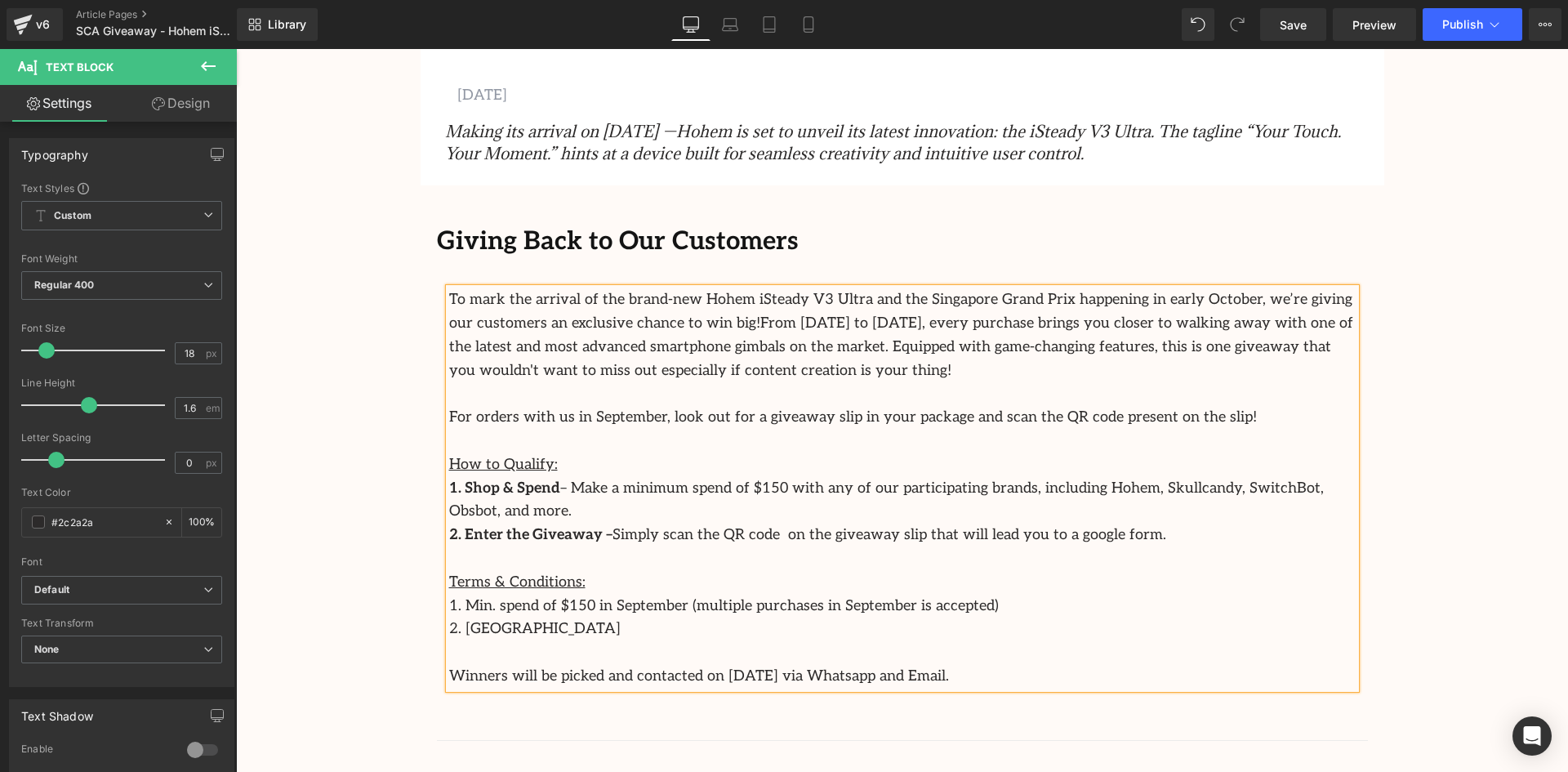
click at [1156, 419] on p "For orders with us in September, look out for a giveaway slip in your package a…" at bounding box center [903, 417] width 907 height 23
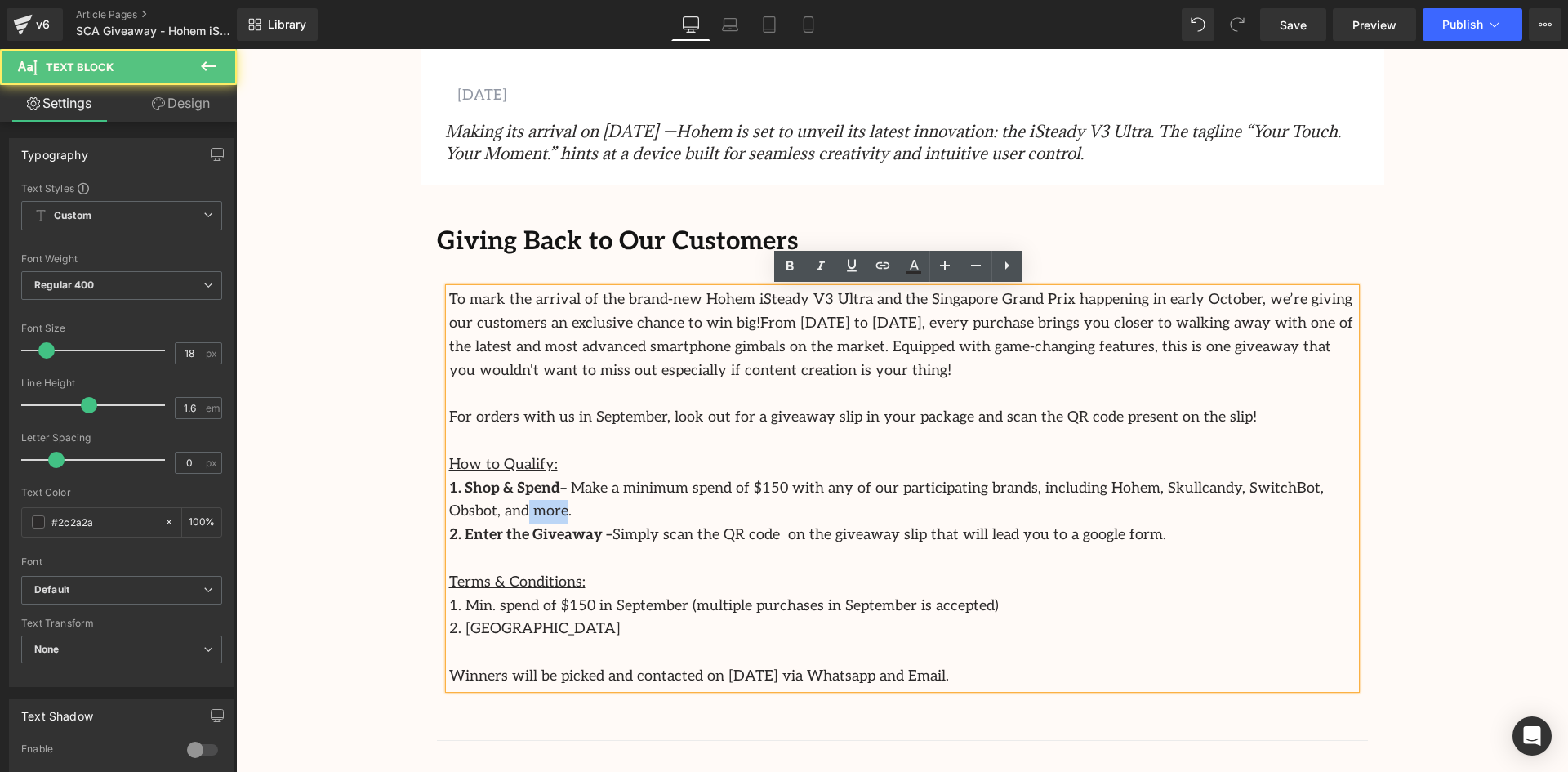
drag, startPoint x: 1333, startPoint y: 489, endPoint x: 1300, endPoint y: 488, distance: 33.0
click at [1300, 488] on p "1. Shop & Spend – Make a minimum spend of $150 with any of our participating br…" at bounding box center [903, 500] width 907 height 48
click at [1300, 487] on p "1. Shop & Spend – Make a minimum spend of $150 with any of our participating br…" at bounding box center [903, 500] width 907 height 48
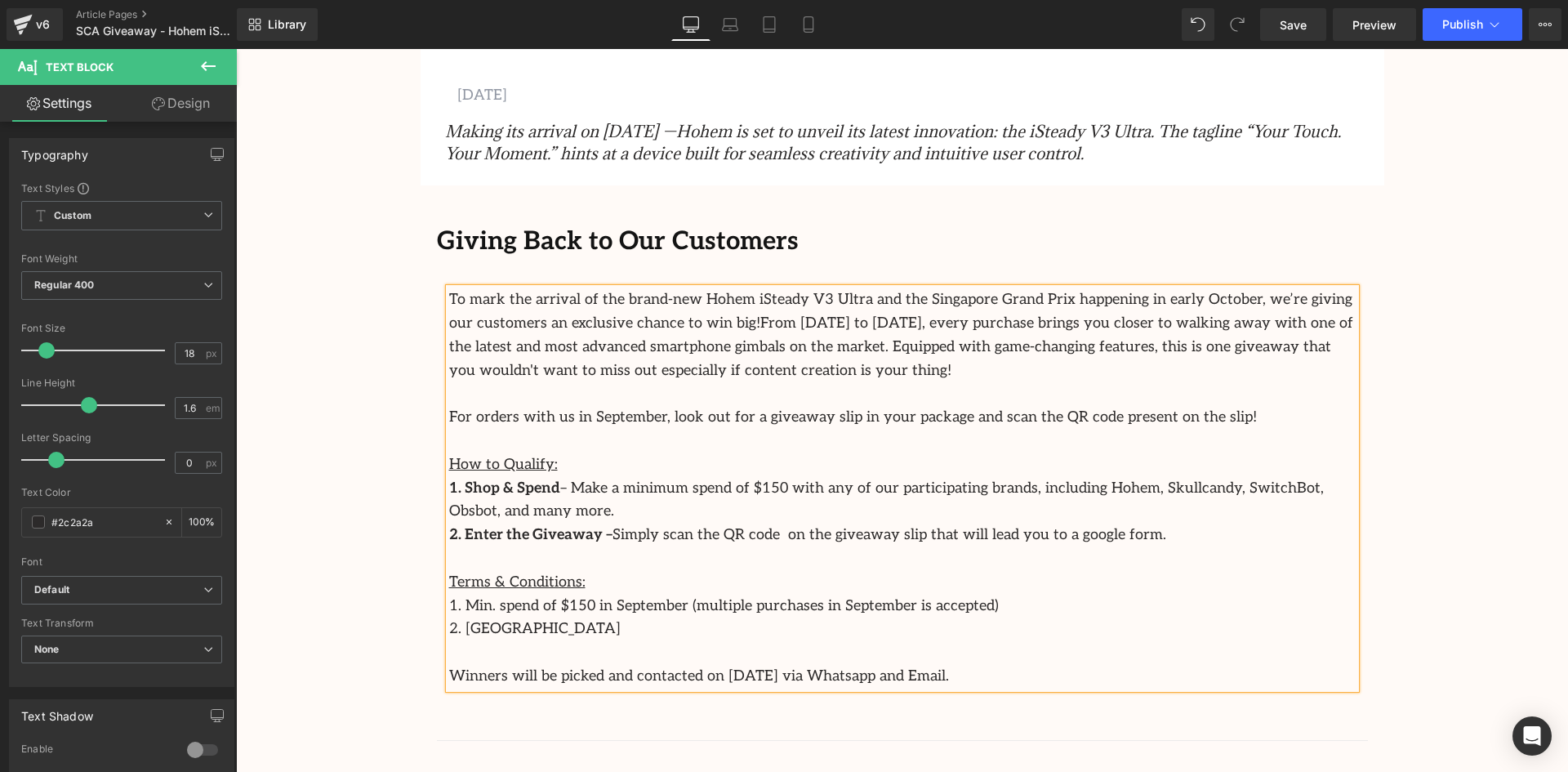
click at [496, 628] on p "2. Purca" at bounding box center [903, 629] width 907 height 23
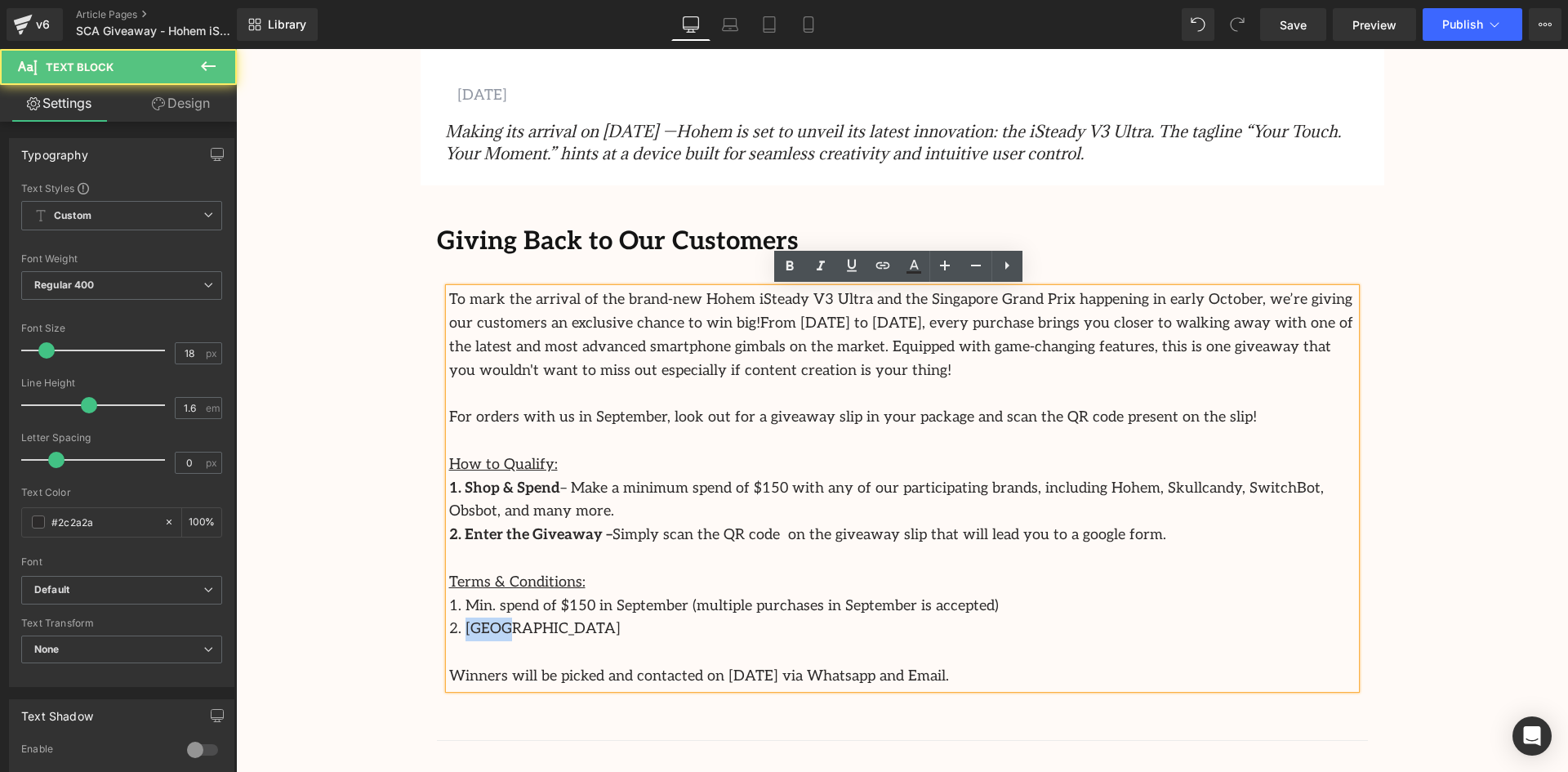
drag, startPoint x: 514, startPoint y: 630, endPoint x: 460, endPoint y: 628, distance: 54.0
click at [460, 628] on p "2. Purca" at bounding box center [903, 629] width 907 height 23
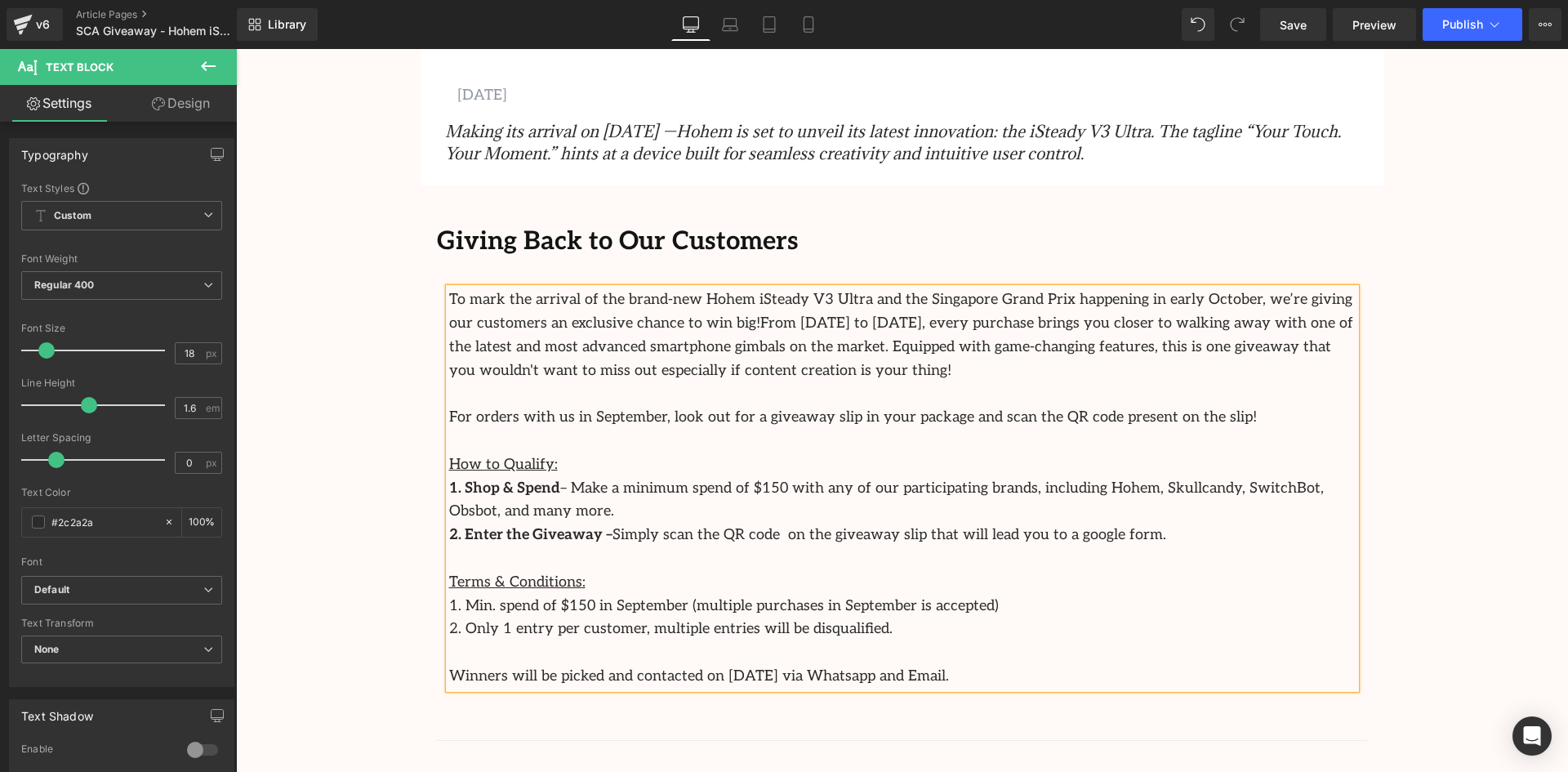
click at [975, 677] on p "Winners will be picked and contacted on 1st October 2025 via Whatsapp and Email." at bounding box center [903, 676] width 907 height 23
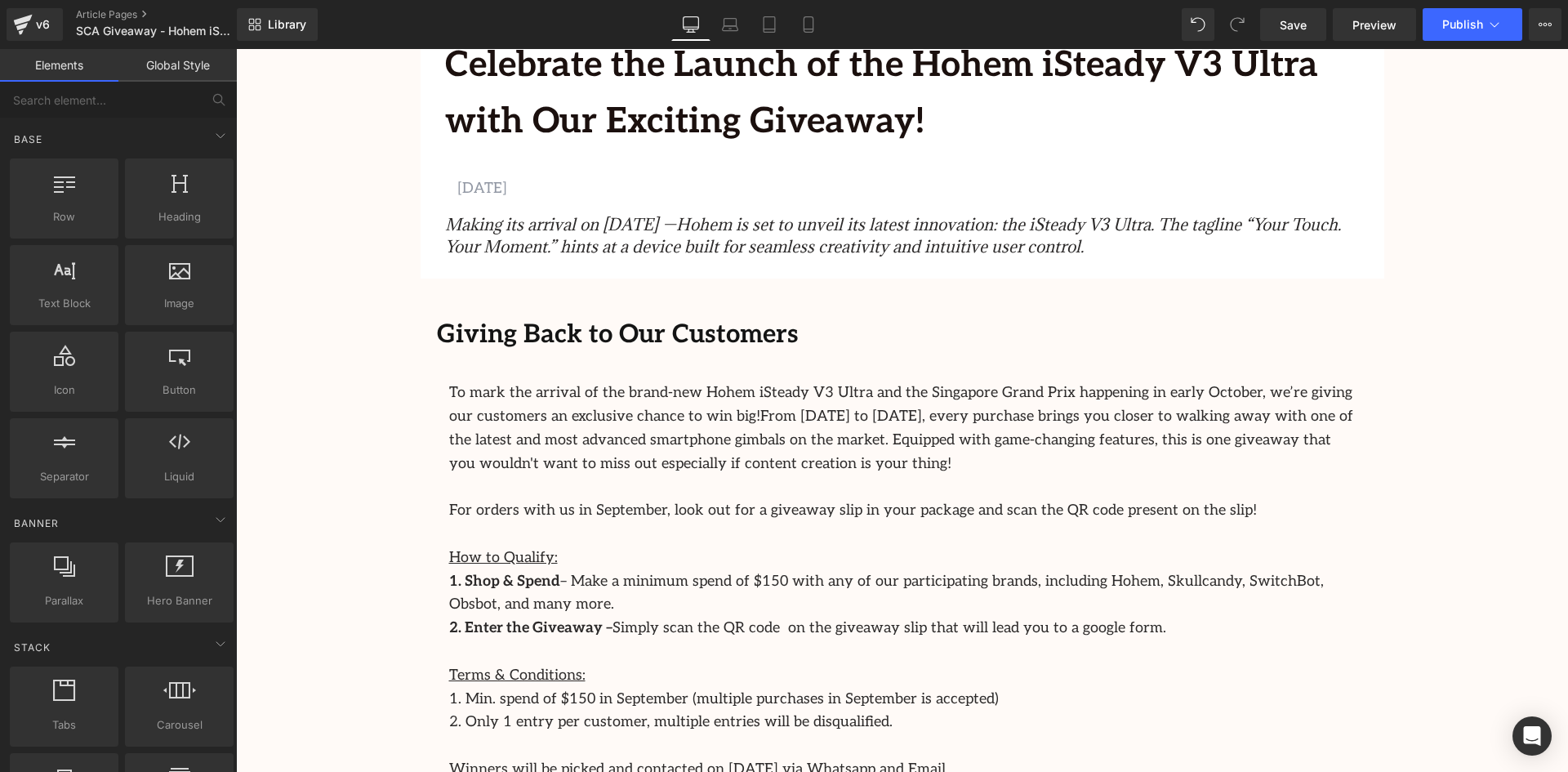
scroll to position [490, 0]
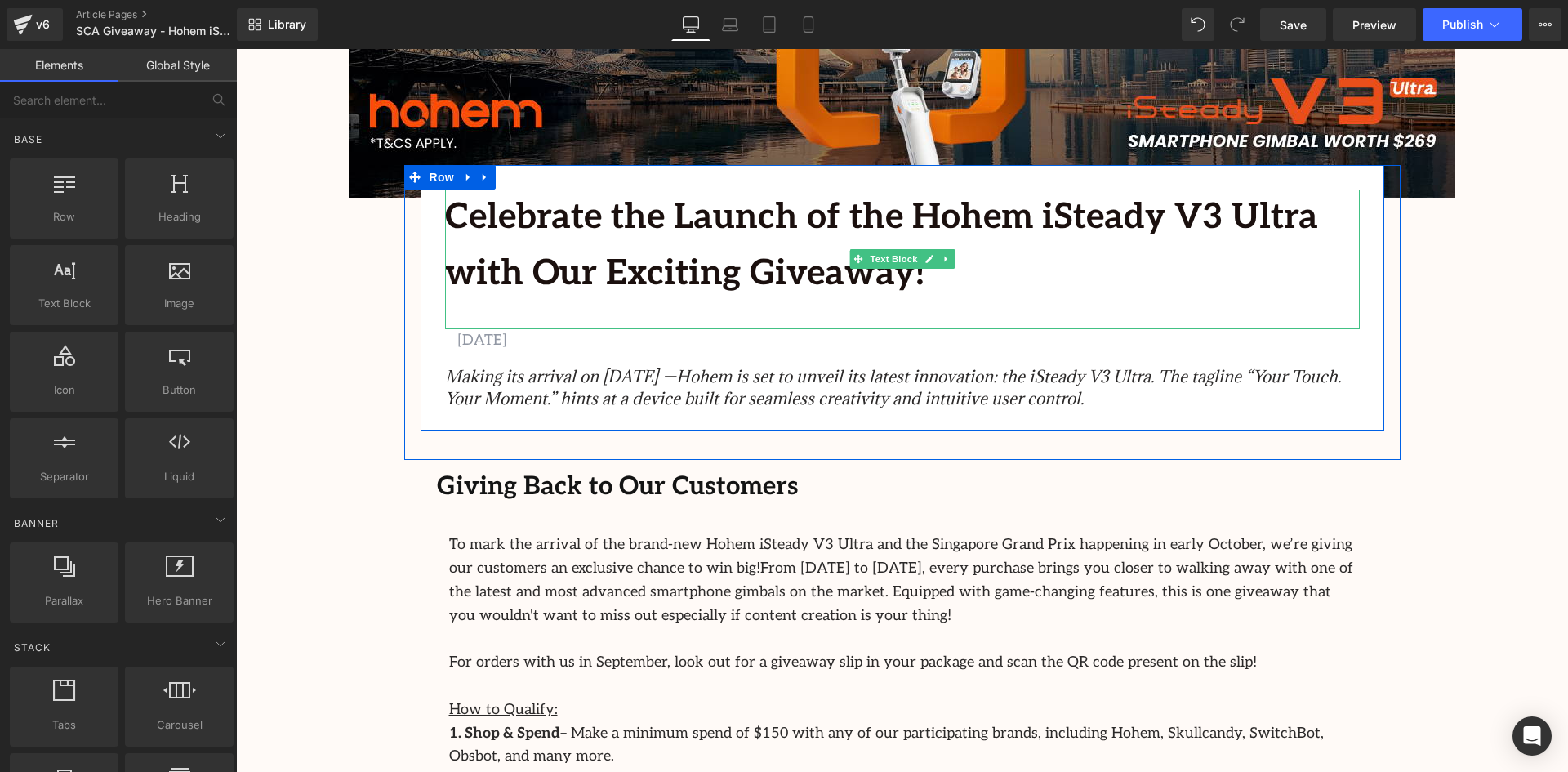
click at [804, 263] on b "Celebrate the Launch of the Hohem iSteady V3 Ultra with Our Exciting Giveaway!" at bounding box center [881, 245] width 873 height 99
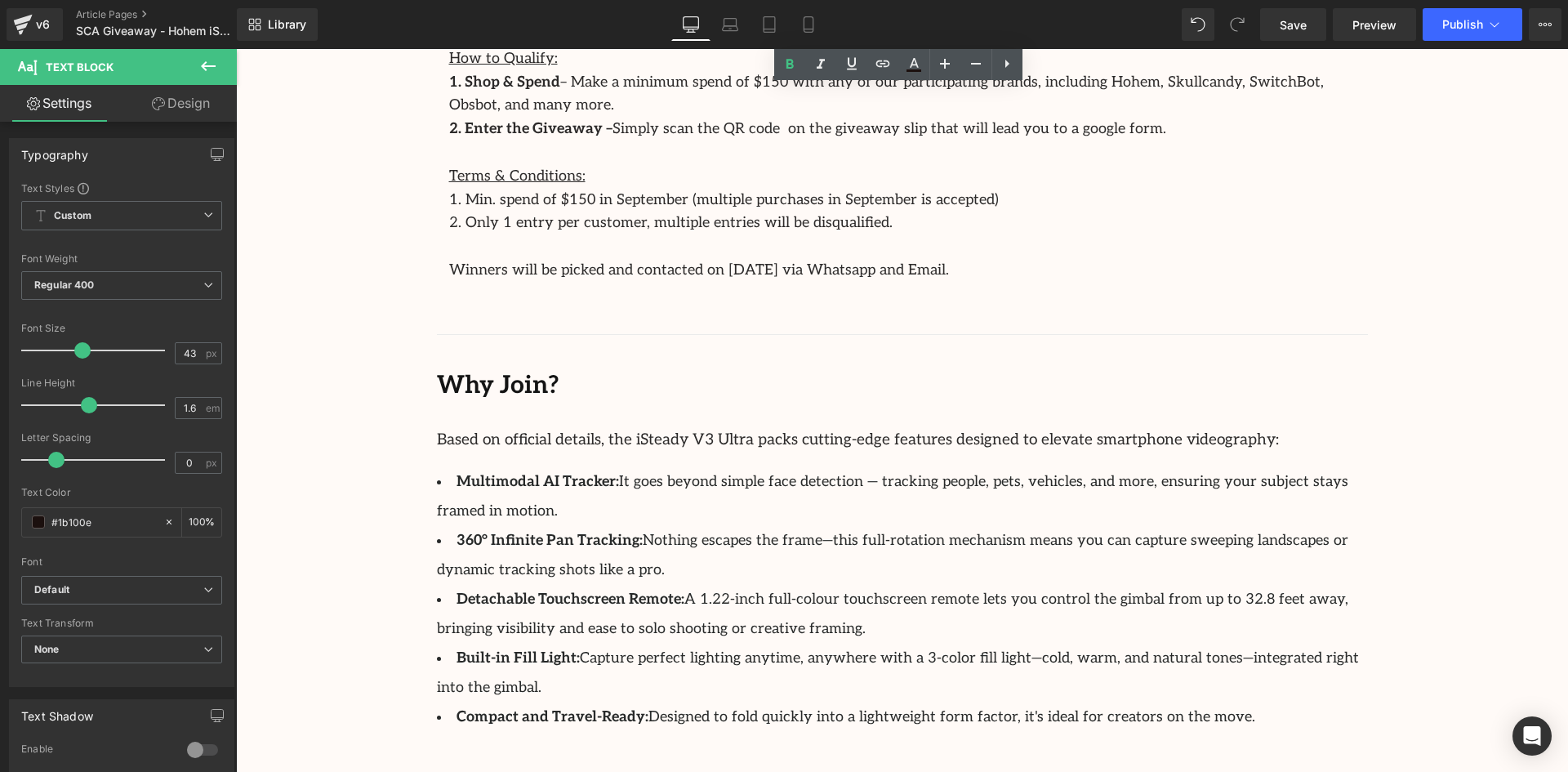
scroll to position [1144, 0]
click at [236, 49] on div at bounding box center [236, 49] width 0 height 0
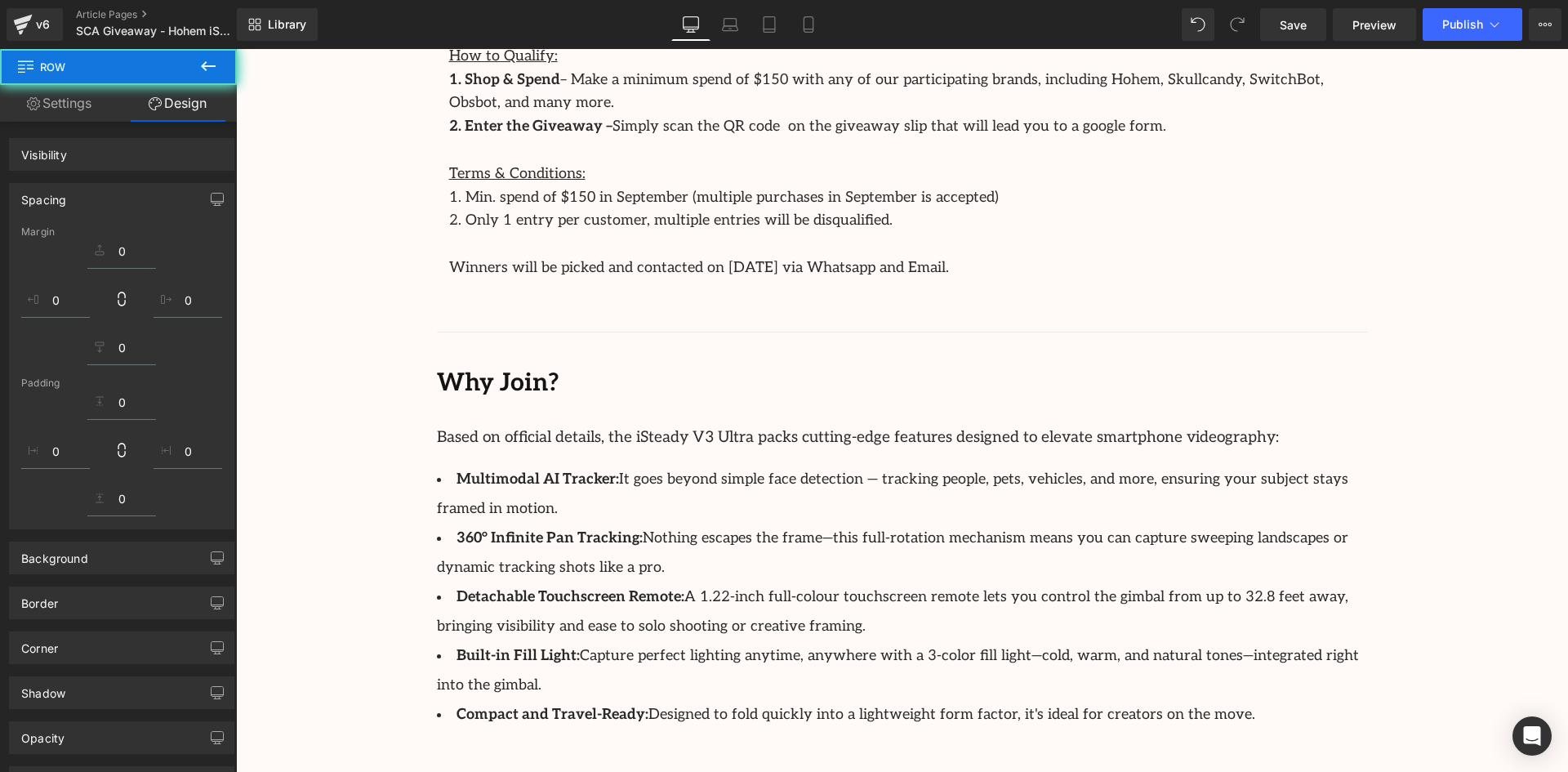
drag, startPoint x: 386, startPoint y: 367, endPoint x: 643, endPoint y: 389, distance: 257.9
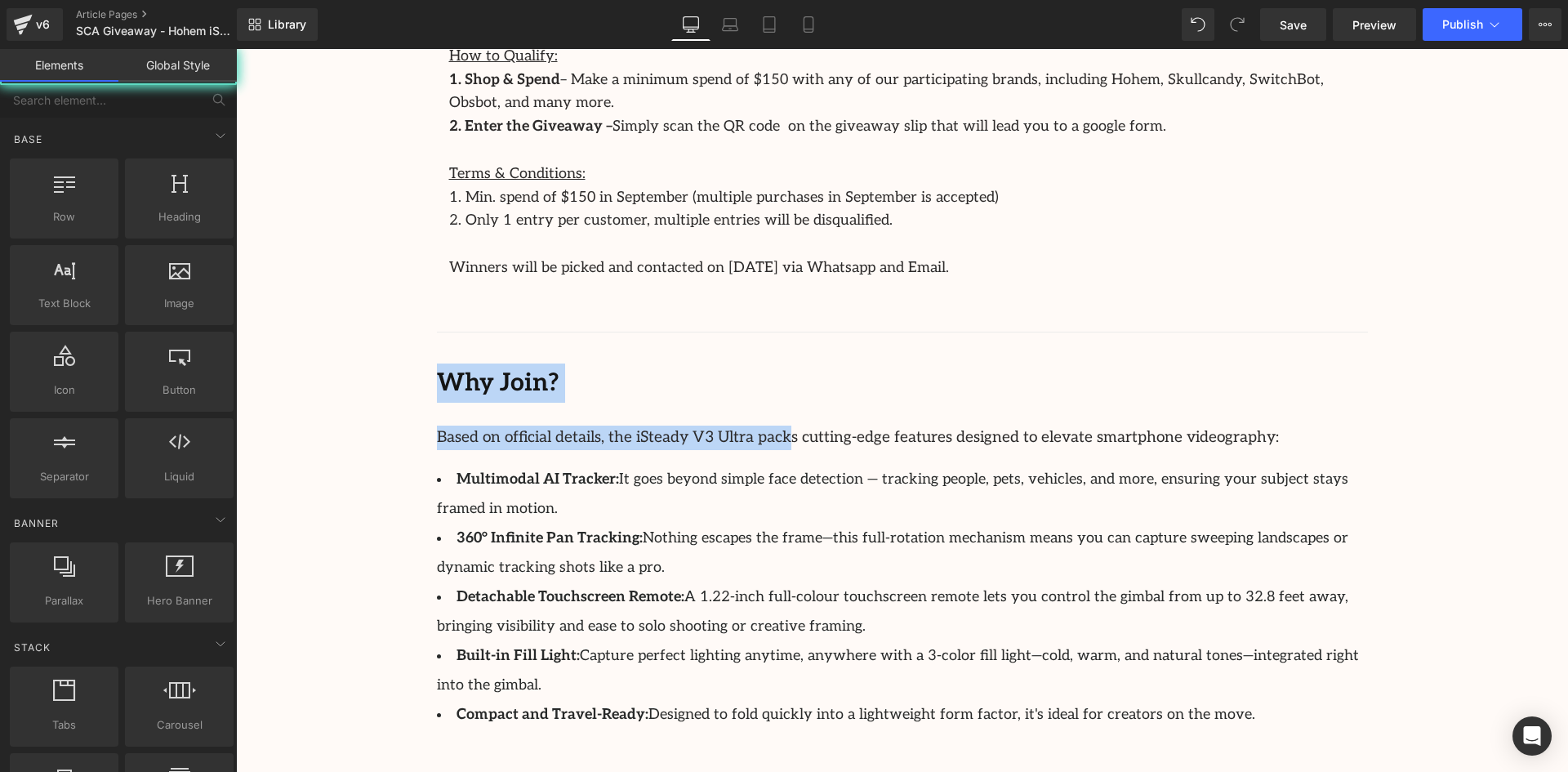
drag, startPoint x: 374, startPoint y: 370, endPoint x: 1321, endPoint y: 489, distance: 954.4
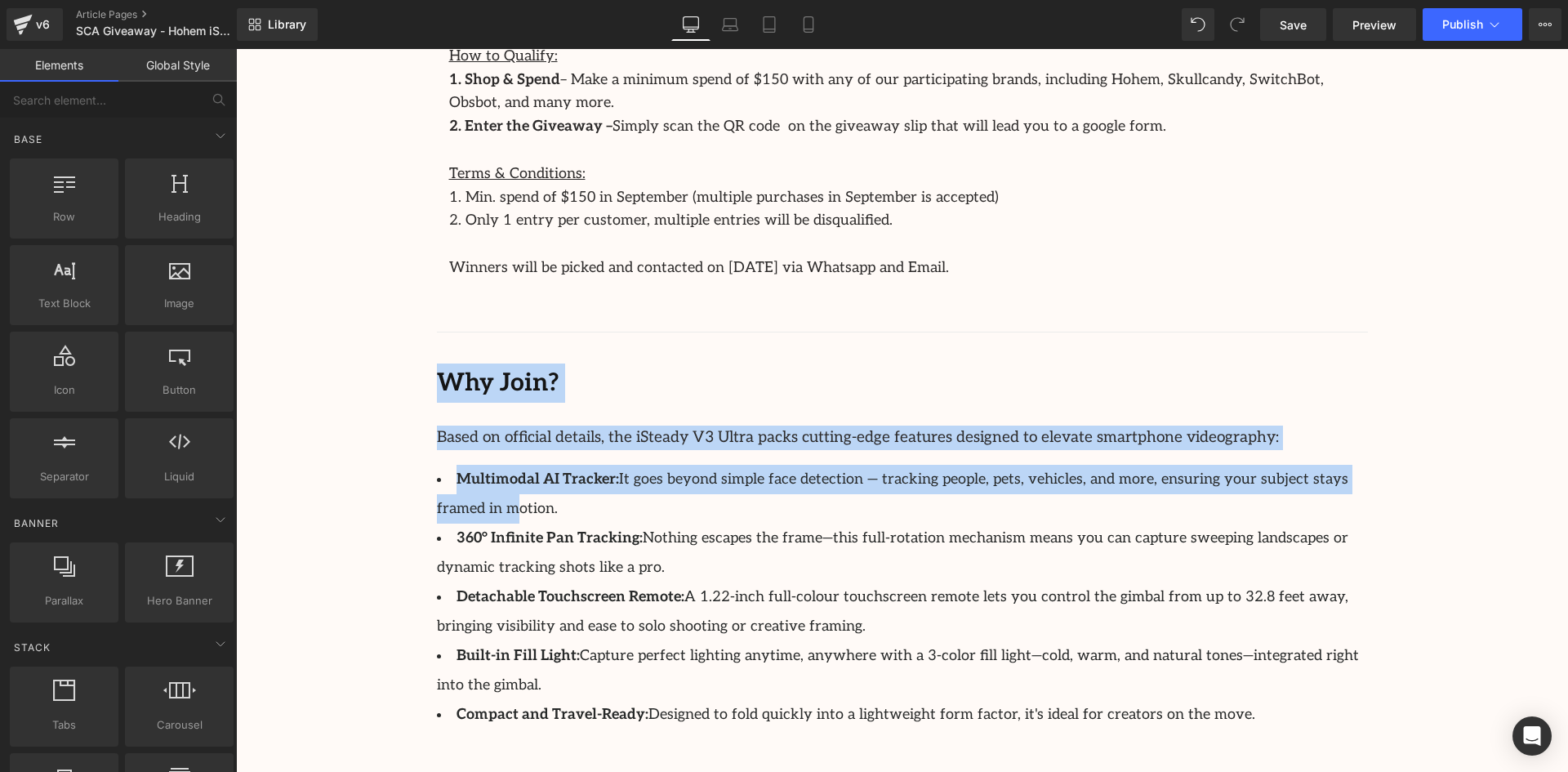
click at [700, 367] on p "Why Join?" at bounding box center [903, 383] width 931 height 39
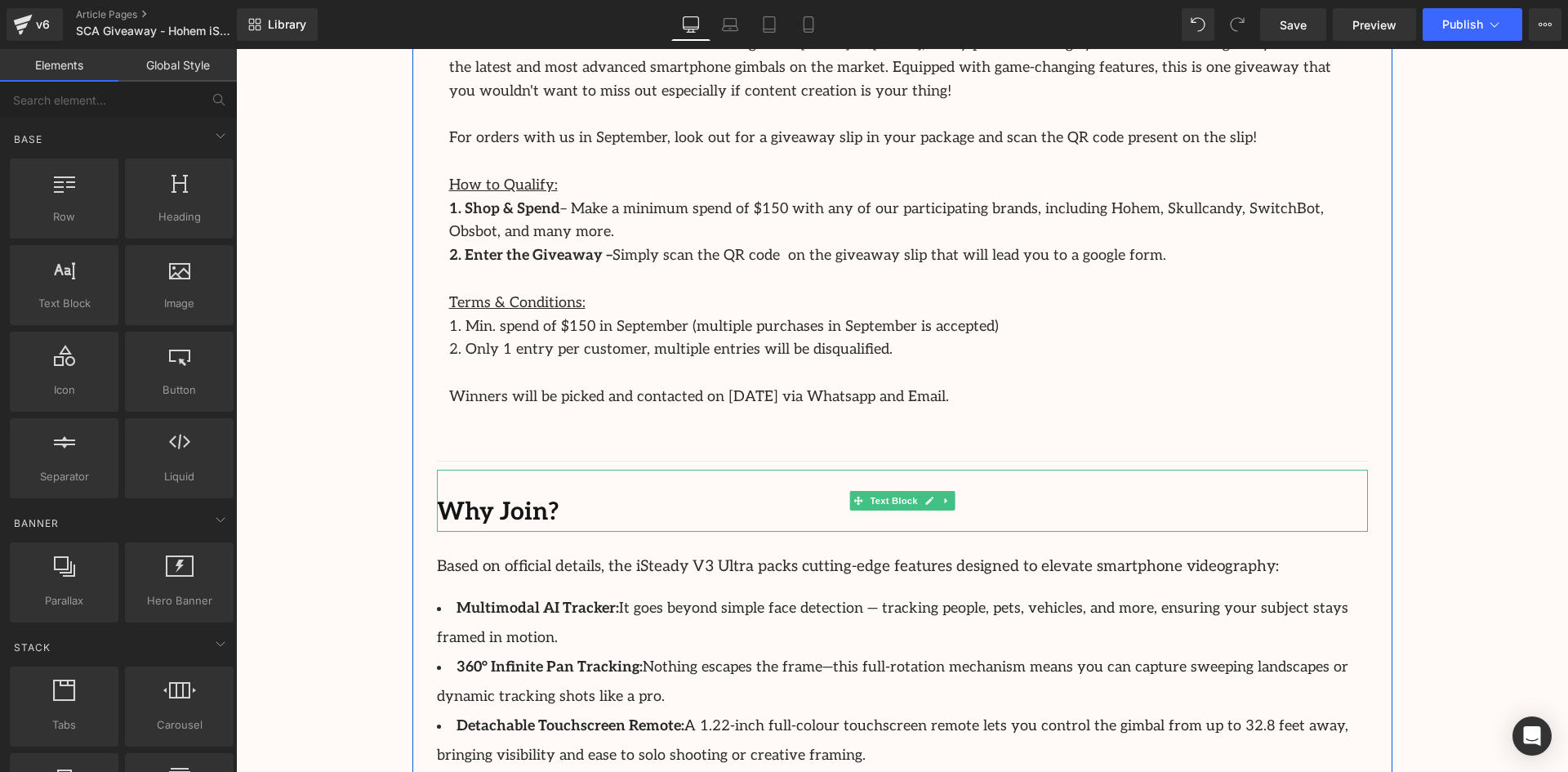
scroll to position [980, 0]
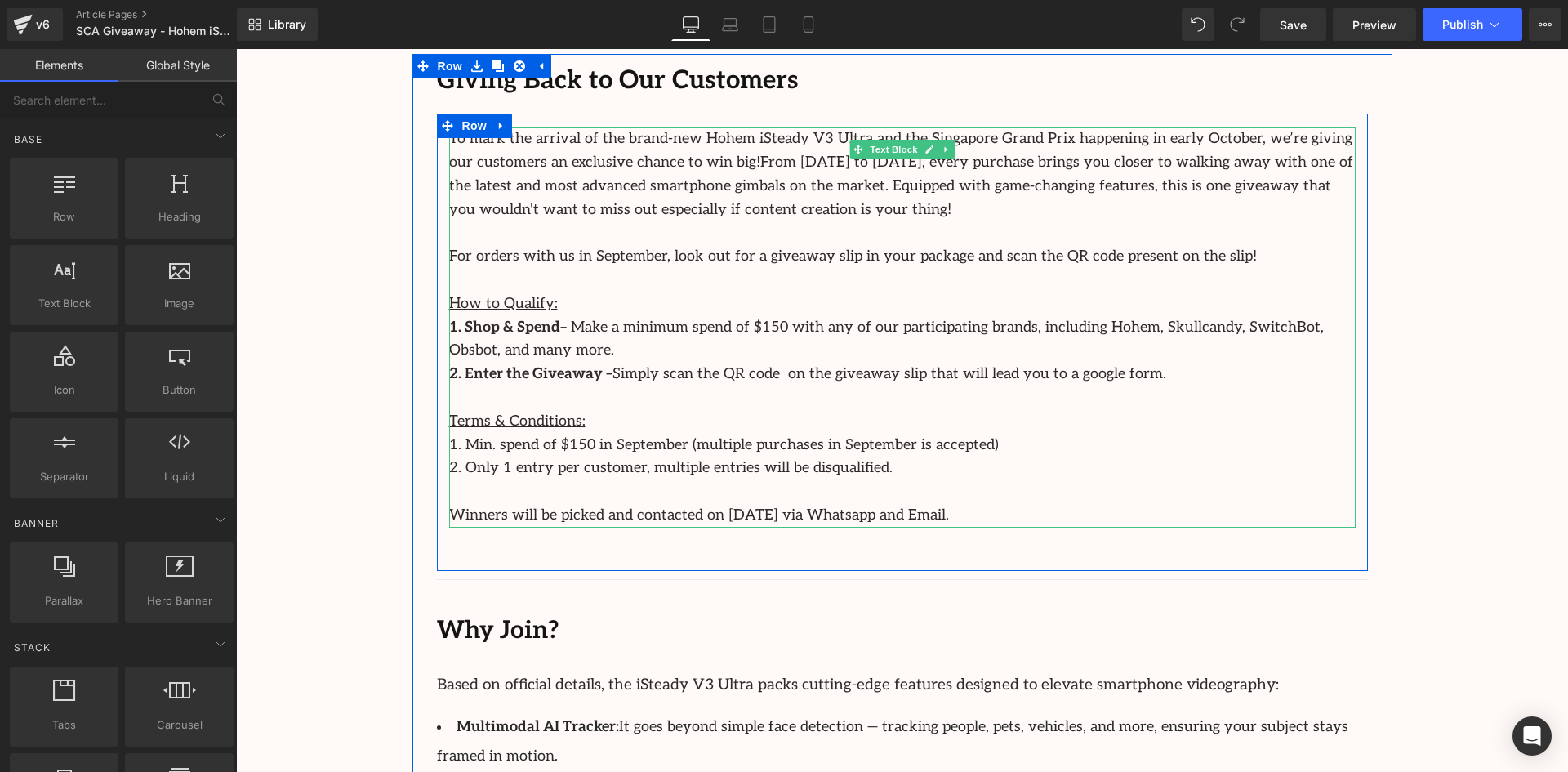
scroll to position [817, 0]
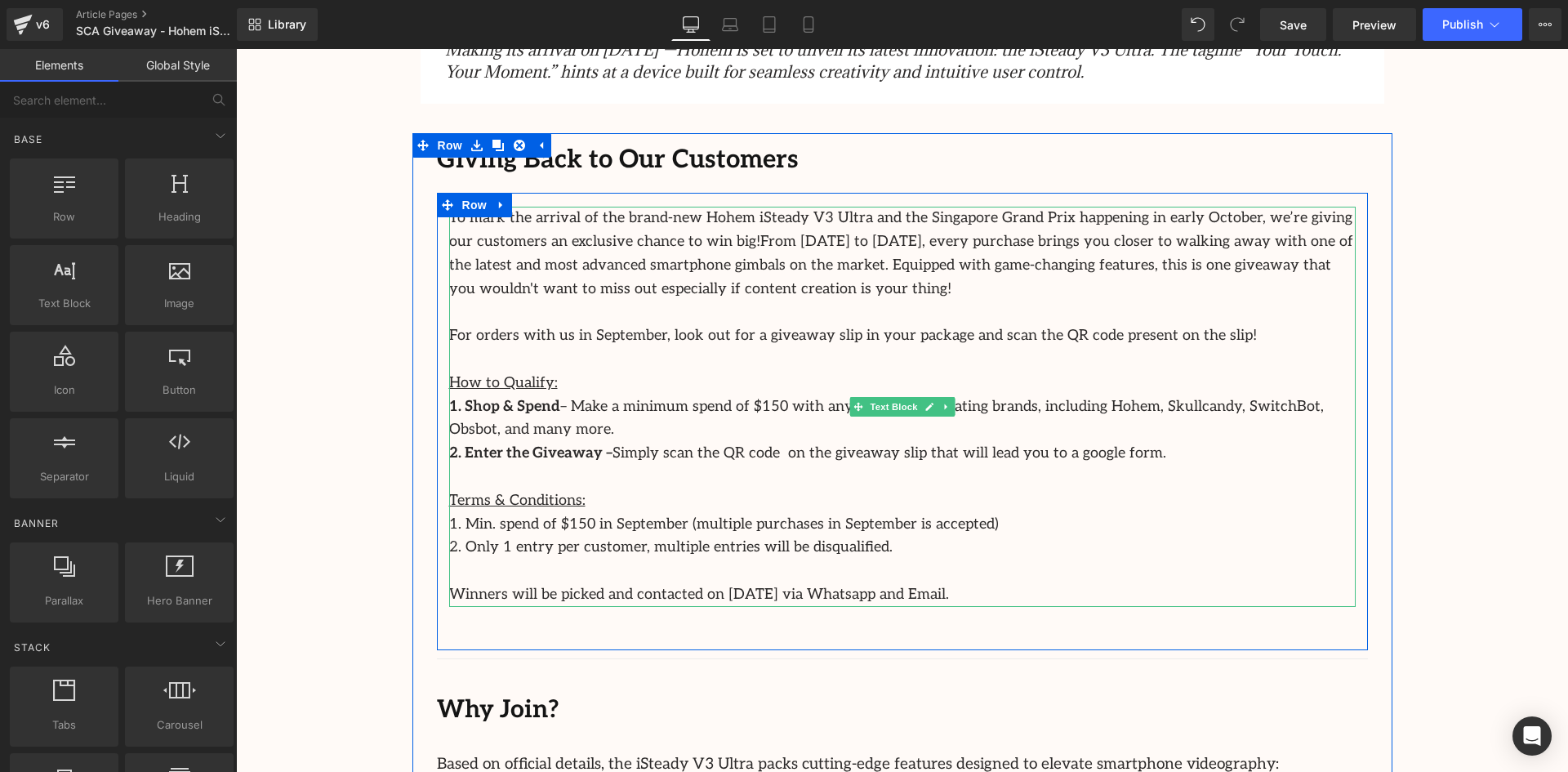
click at [958, 600] on p "Winners will be picked and contacted on 1st October 2025 via Whatsapp and Email." at bounding box center [903, 595] width 907 height 23
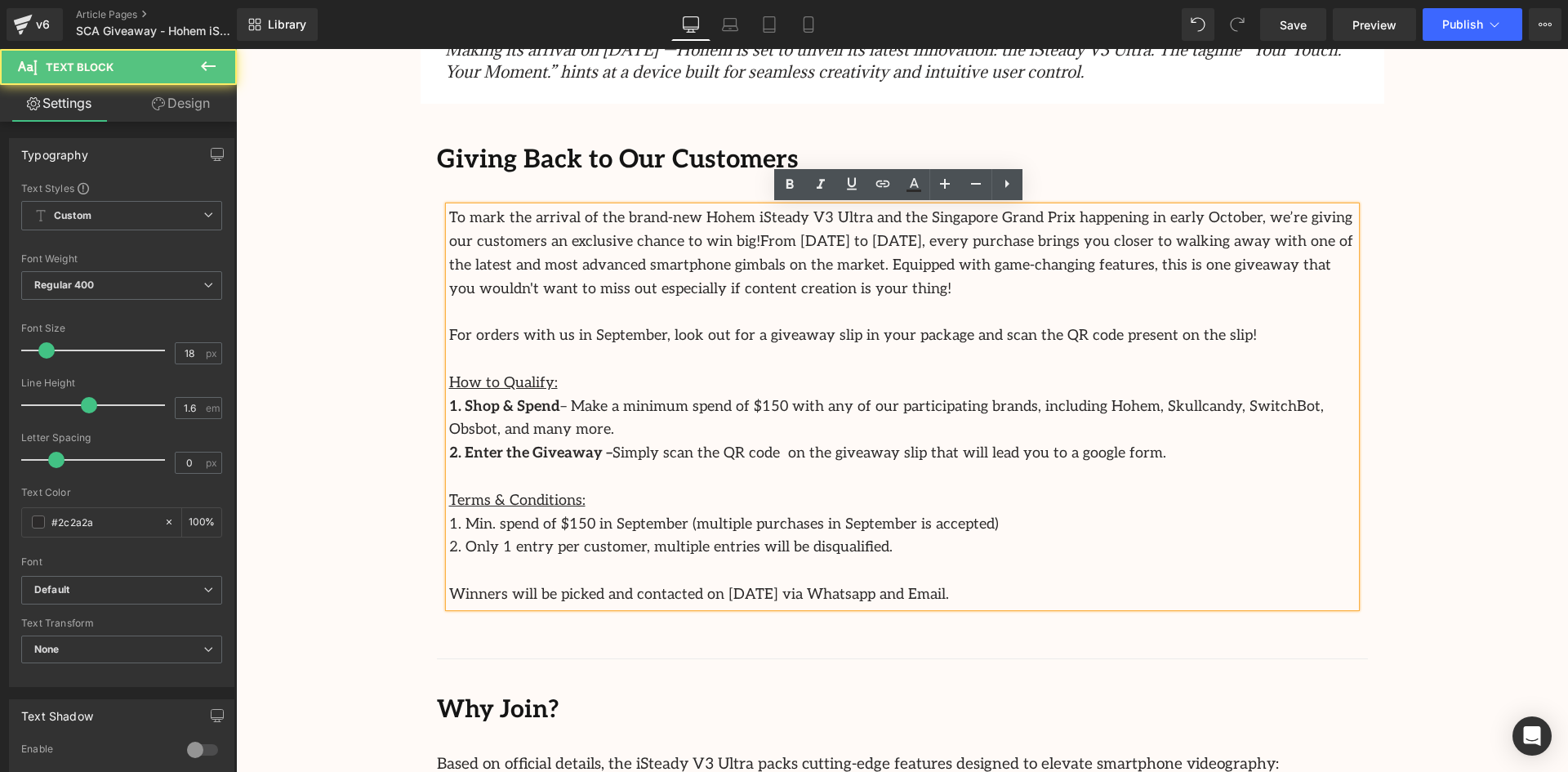
click at [958, 593] on p "Winners will be picked and contacted on 1st October 2025 via Whatsapp and Email." at bounding box center [903, 595] width 907 height 23
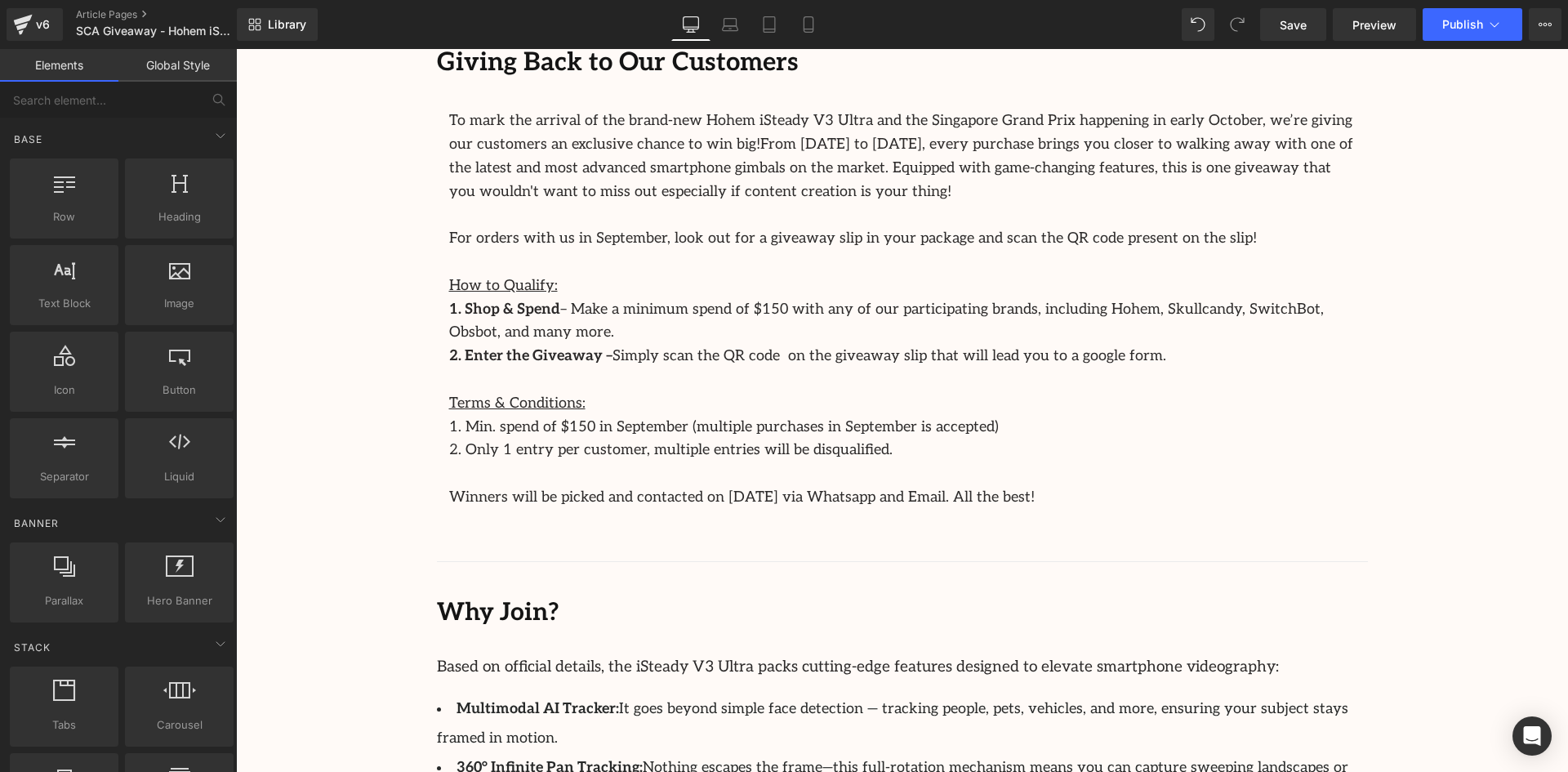
scroll to position [1062, 0]
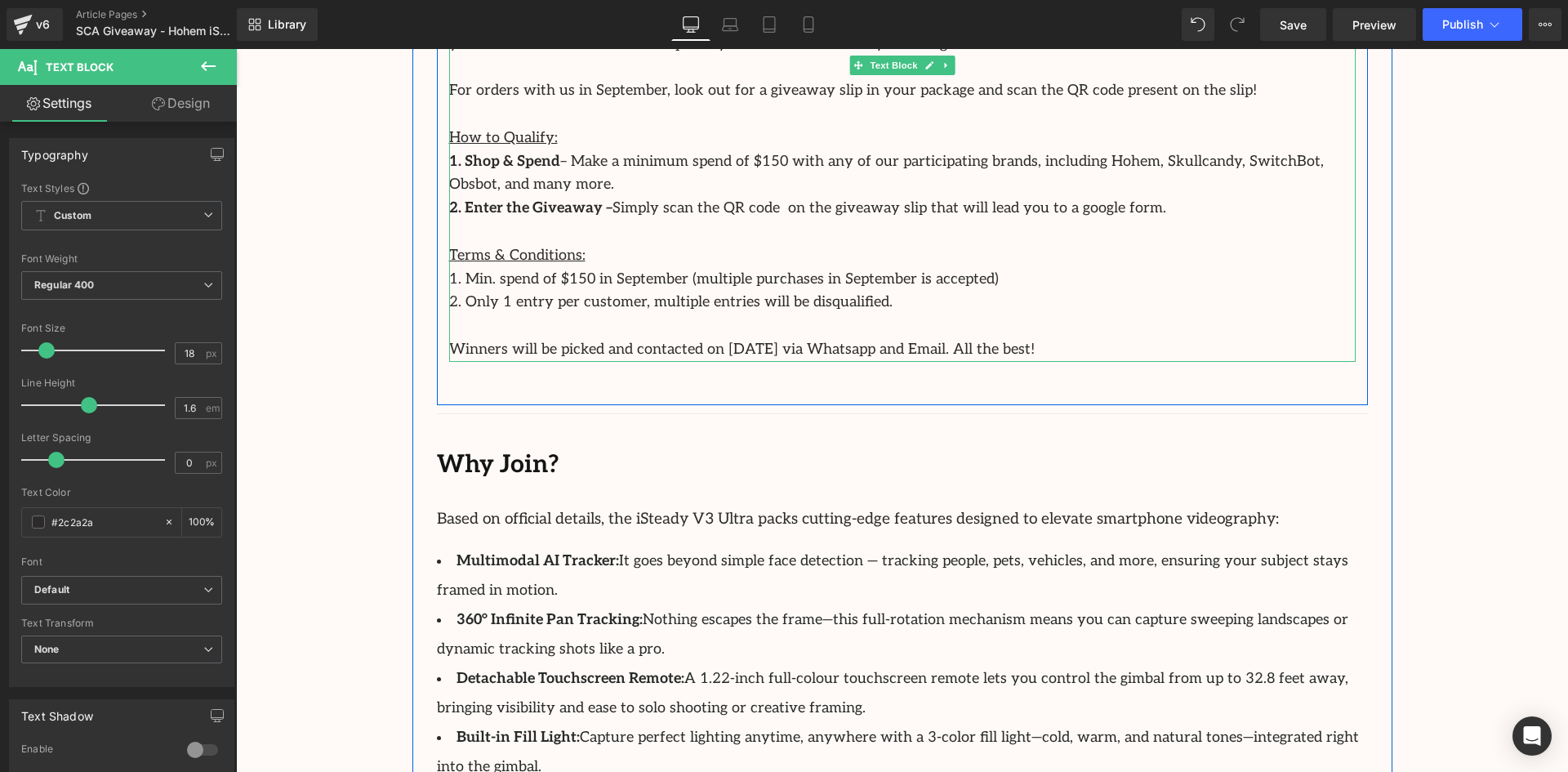
drag, startPoint x: 998, startPoint y: 346, endPoint x: 944, endPoint y: 352, distance: 54.3
click at [944, 352] on p "Winners will be picked and contacted on 1st October 2025 via Whatsapp and Email…" at bounding box center [903, 349] width 907 height 23
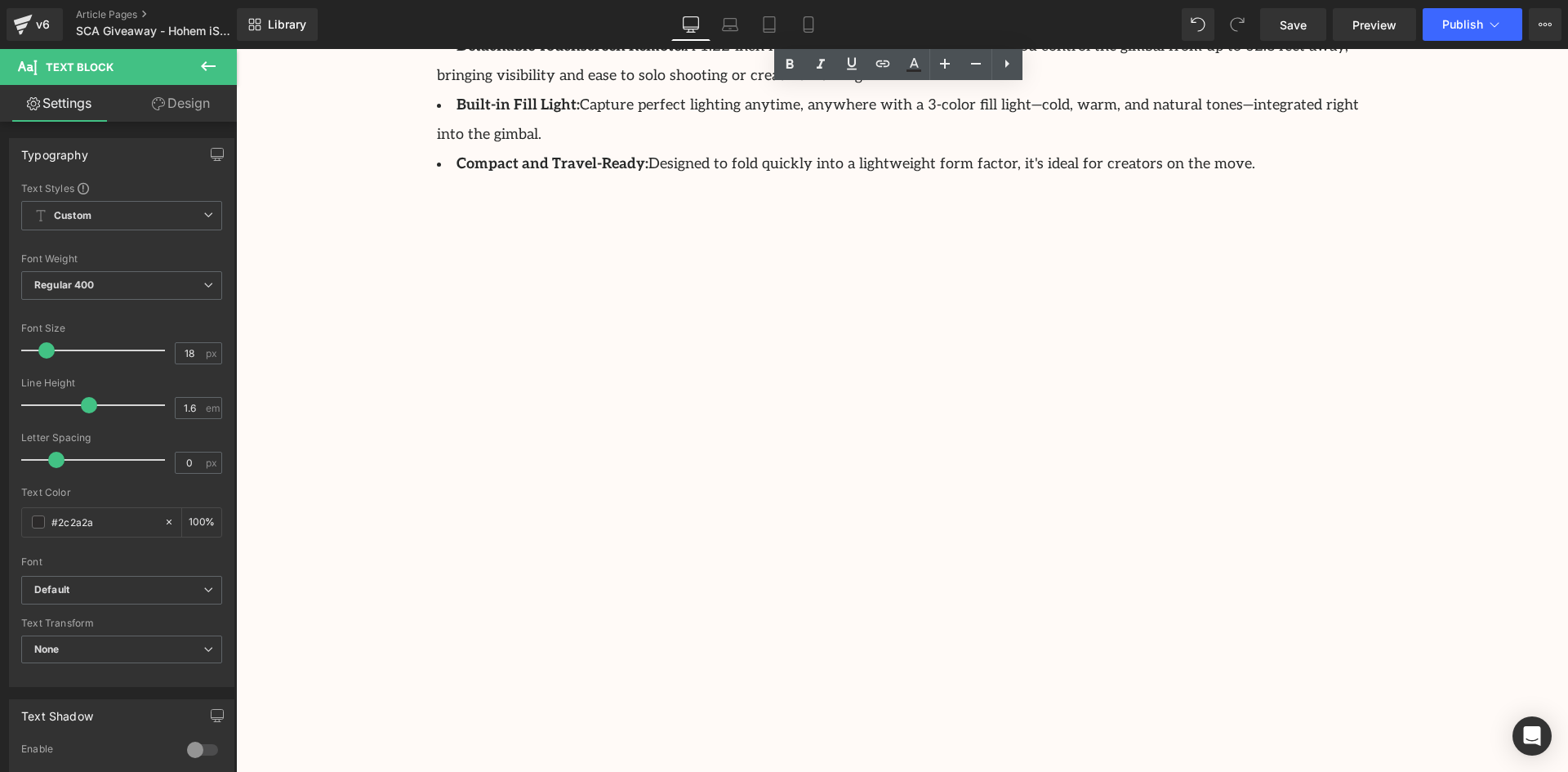
click at [1516, 424] on div "Image Row Celebrate the Launch of the Hohem iSteady V3 Ultra with Our Exciting …" at bounding box center [902, 281] width 1332 height 3597
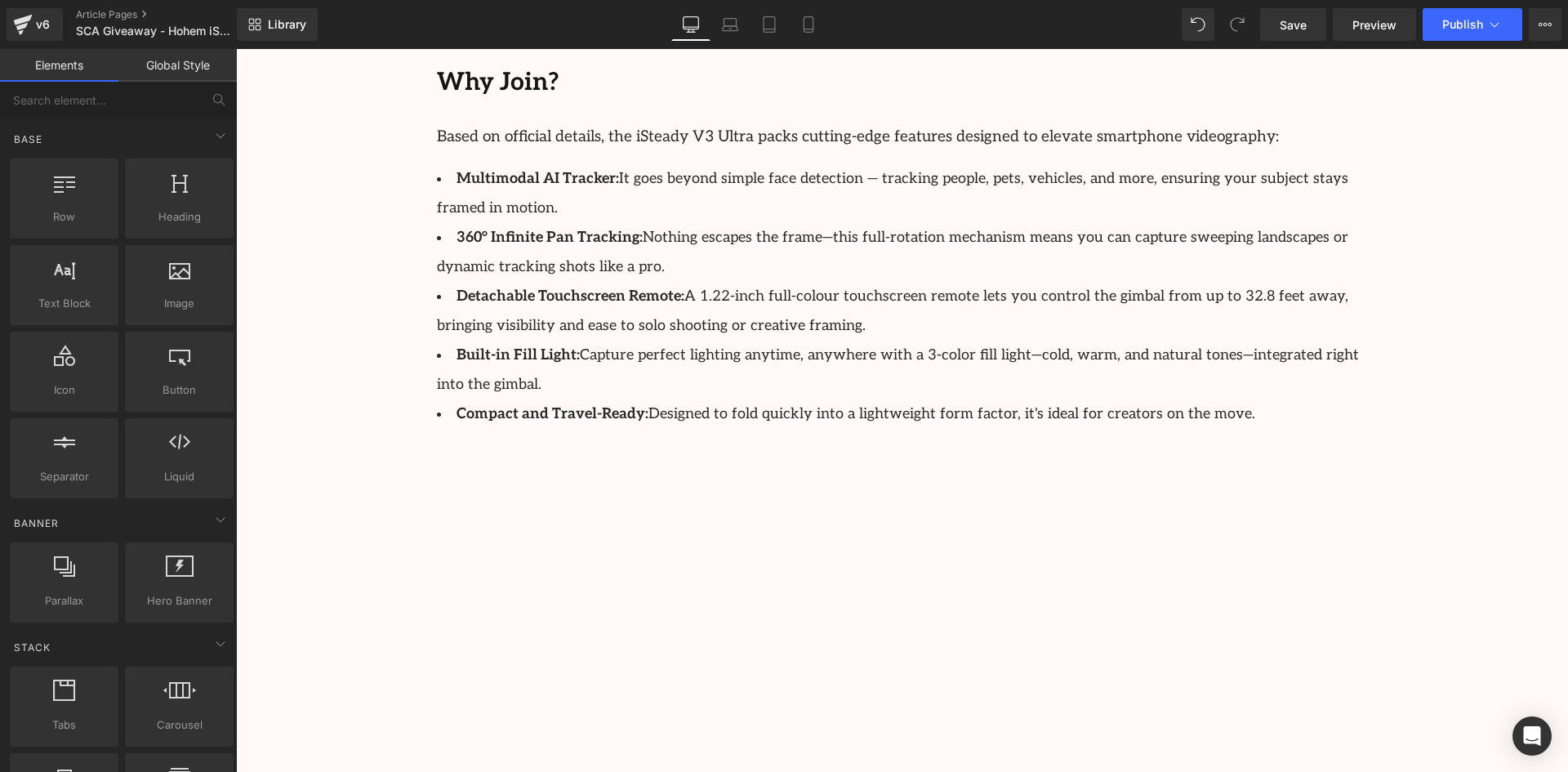
scroll to position [1204, 0]
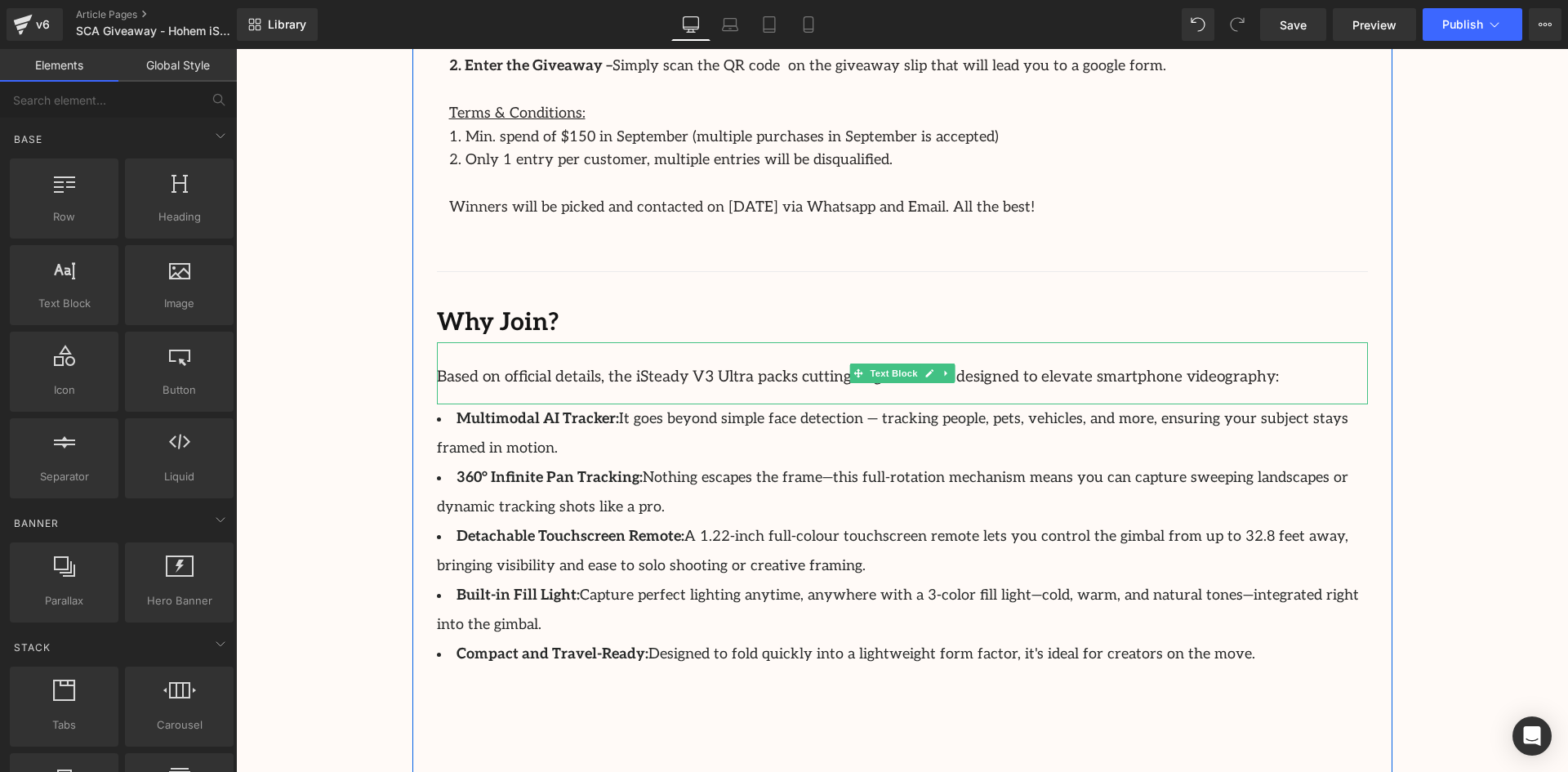
click at [449, 374] on span "Based on official details, the iSteady V3 Ultra packs cutting-edge features des…" at bounding box center [858, 377] width 842 height 19
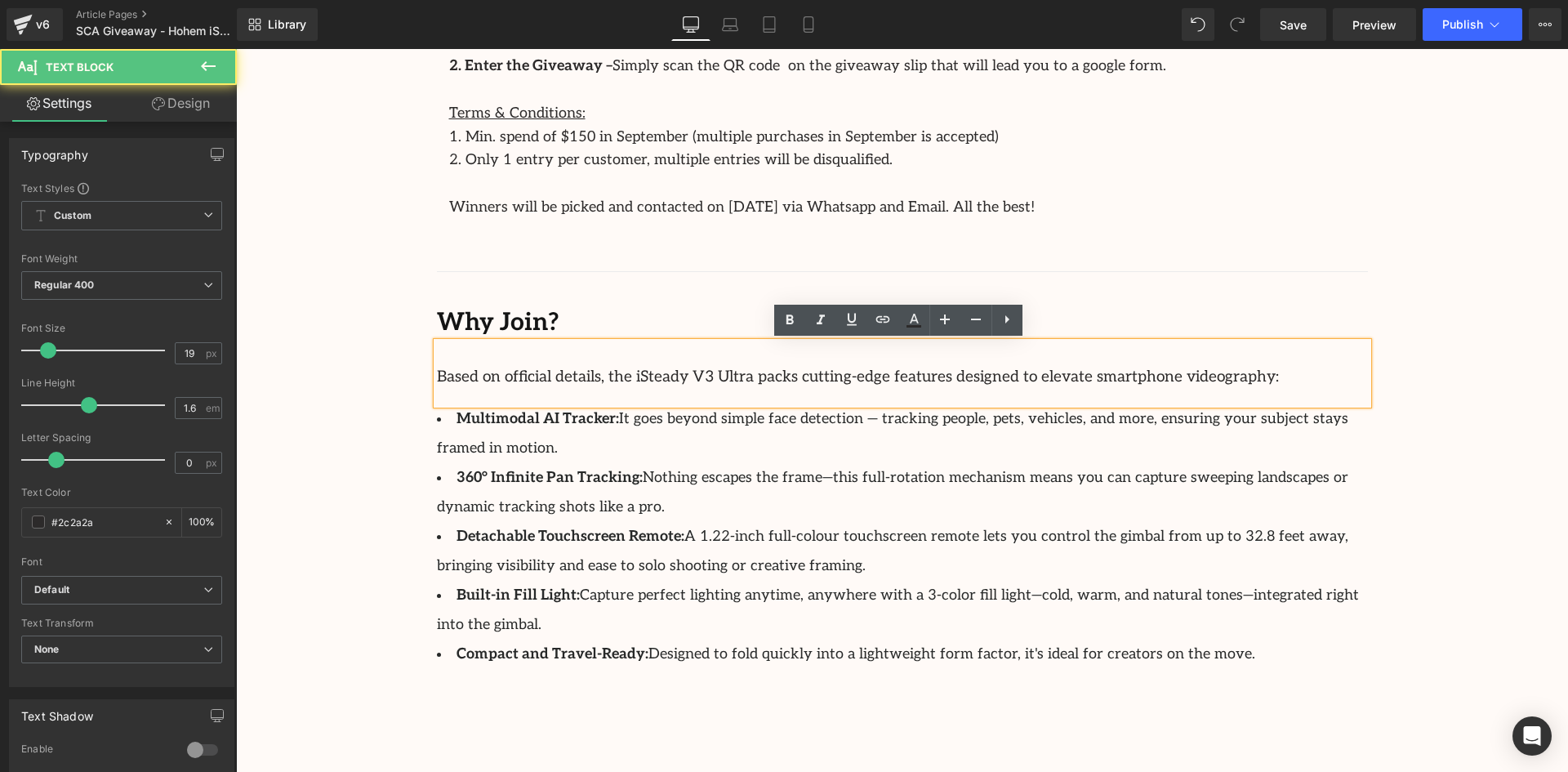
click at [713, 380] on span "Based on official details, the iSteady V3 Ultra packs cutting-edge features des…" at bounding box center [858, 377] width 842 height 19
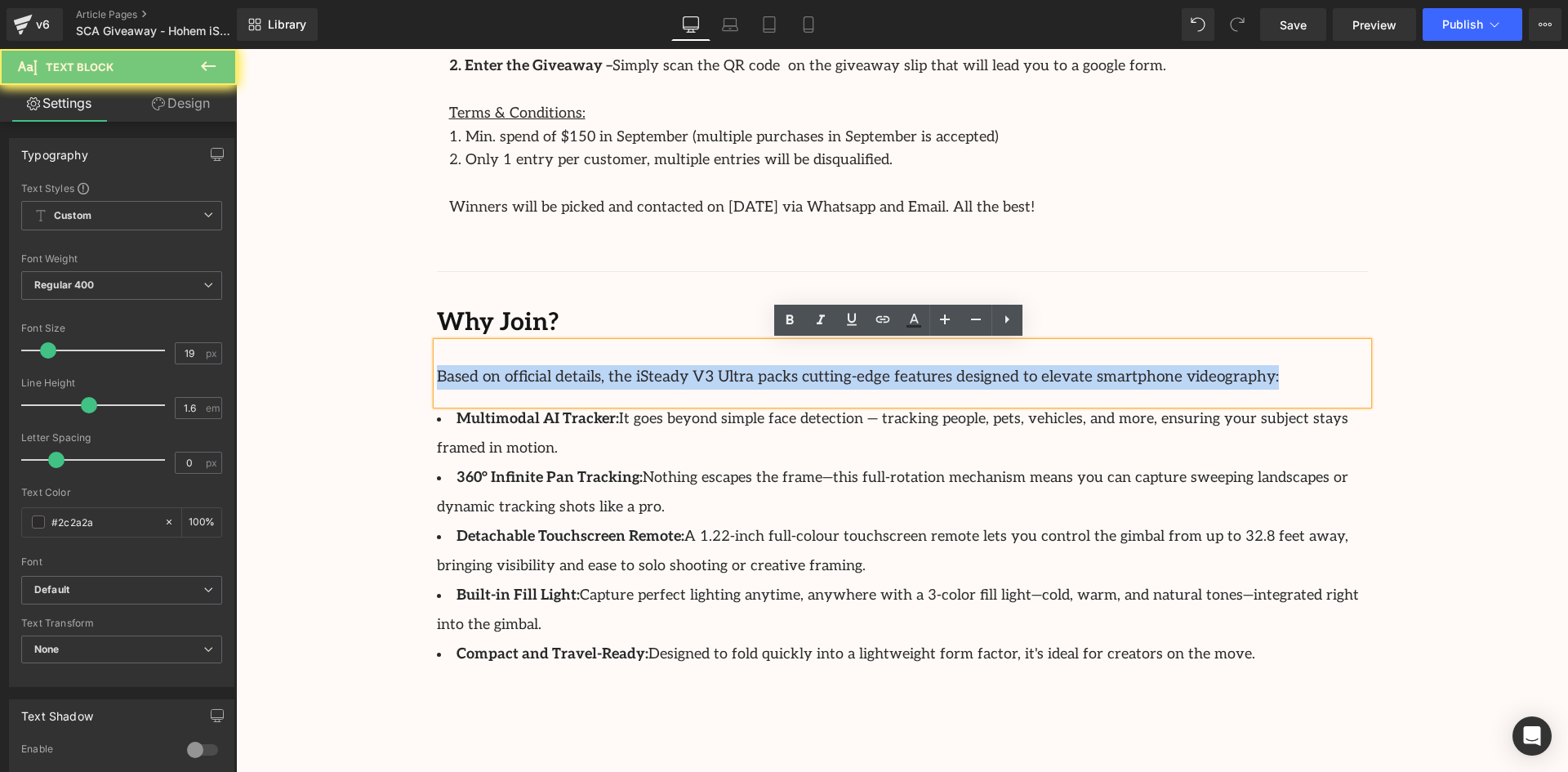
click at [713, 380] on span "Based on official details, the iSteady V3 Ultra packs cutting-edge features des…" at bounding box center [858, 377] width 842 height 19
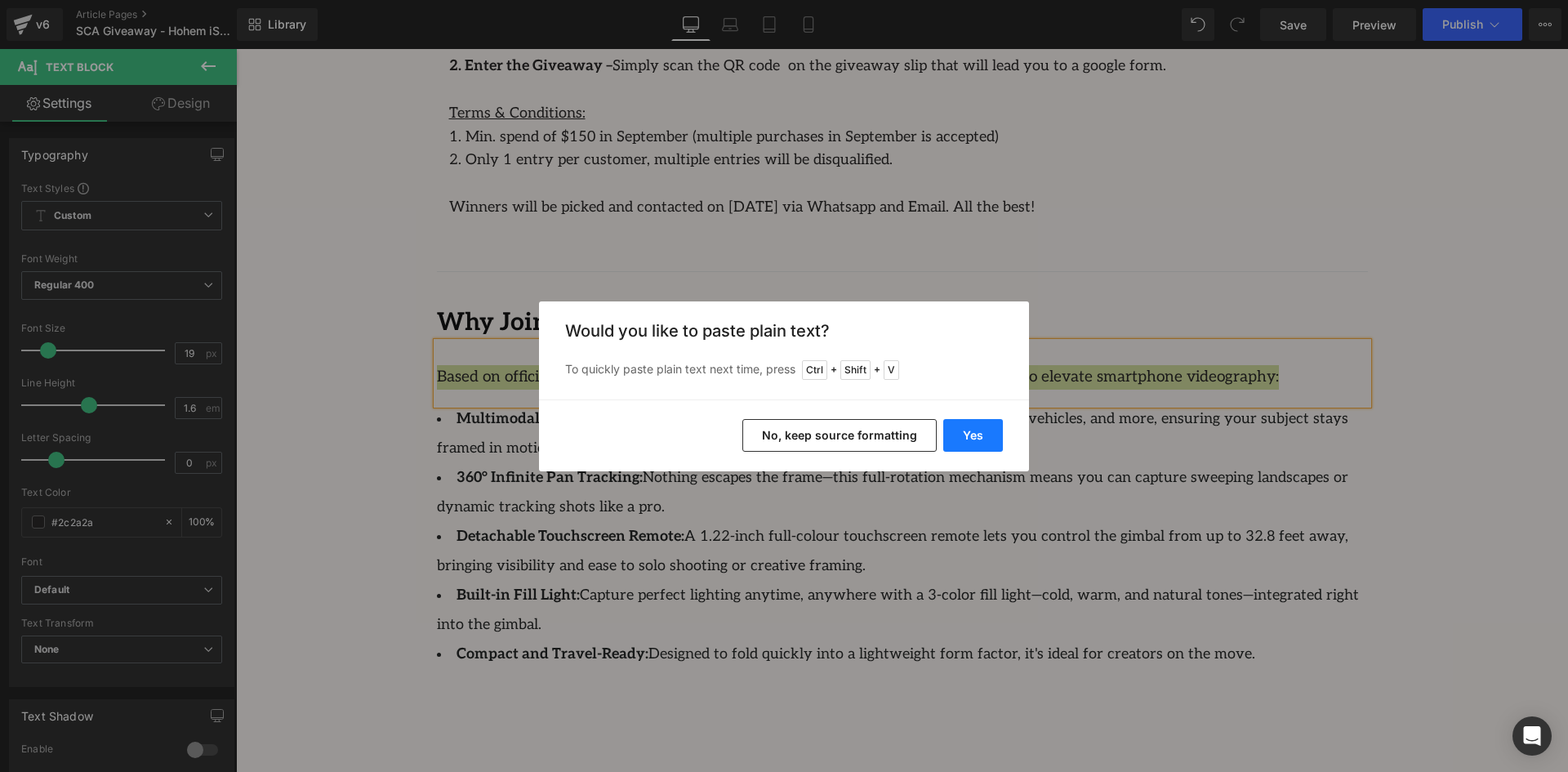
click at [962, 424] on button "Yes" at bounding box center [973, 435] width 60 height 33
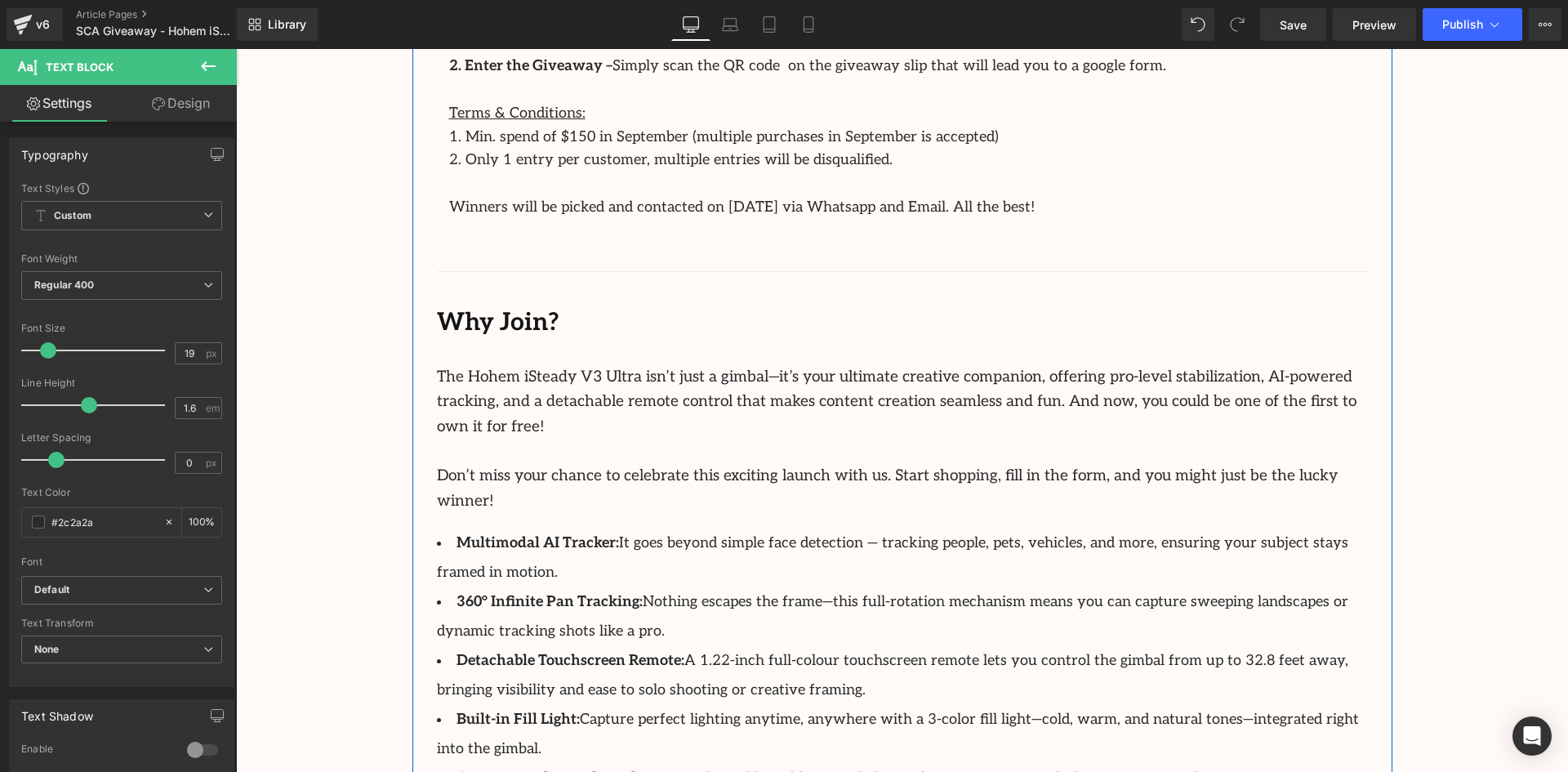
click at [1202, 705] on li "Built-in Fill Light: Capture perfect lighting anytime, anywhere with a 3-color …" at bounding box center [903, 735] width 931 height 59
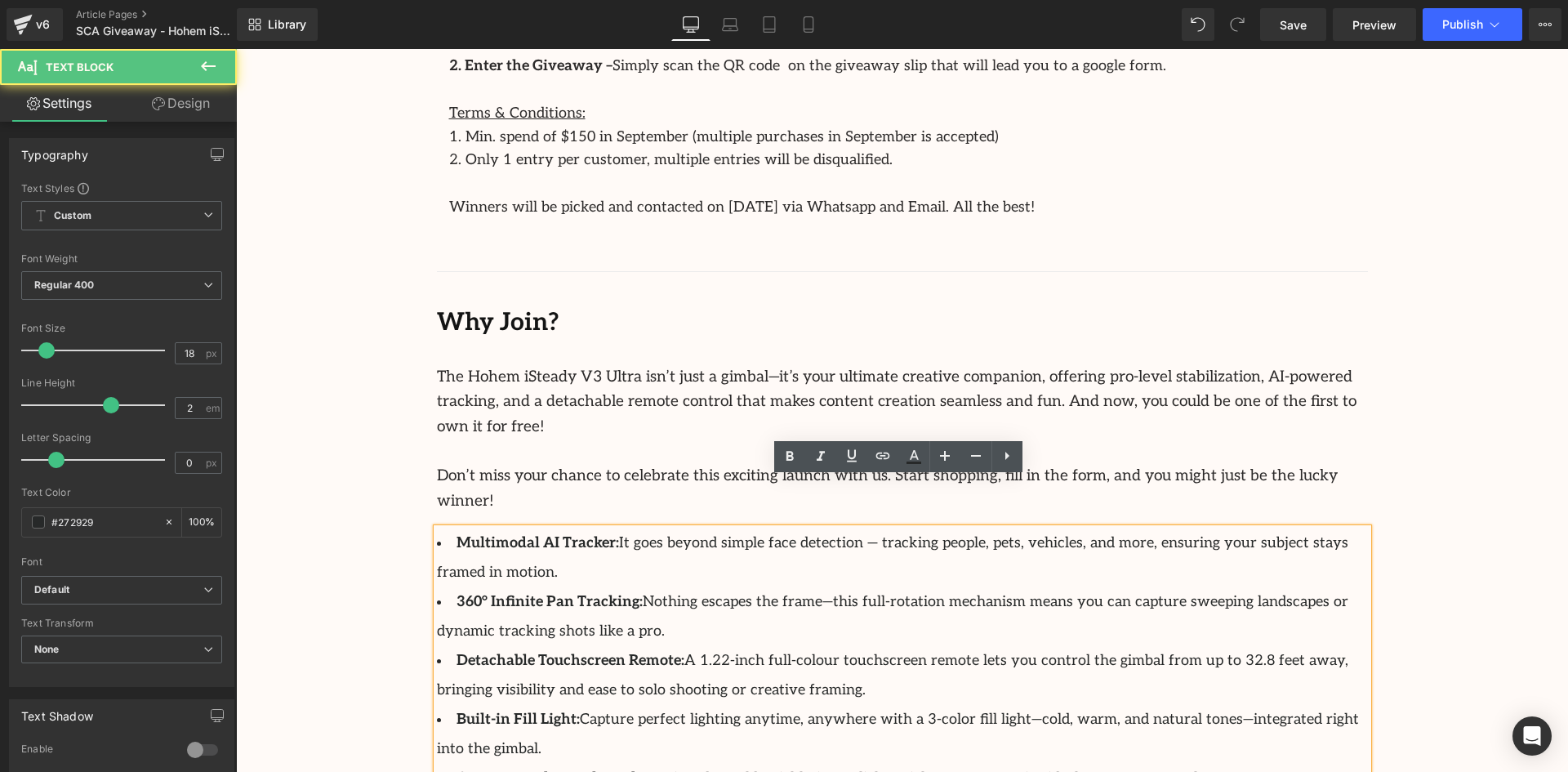
click at [650, 587] on li "360° Infinite Pan Tracking: Nothing escapes the frame—this full-rotation mechan…" at bounding box center [903, 616] width 931 height 59
click at [492, 534] on strong "Multimodal AI Tracker:" at bounding box center [538, 542] width 163 height 17
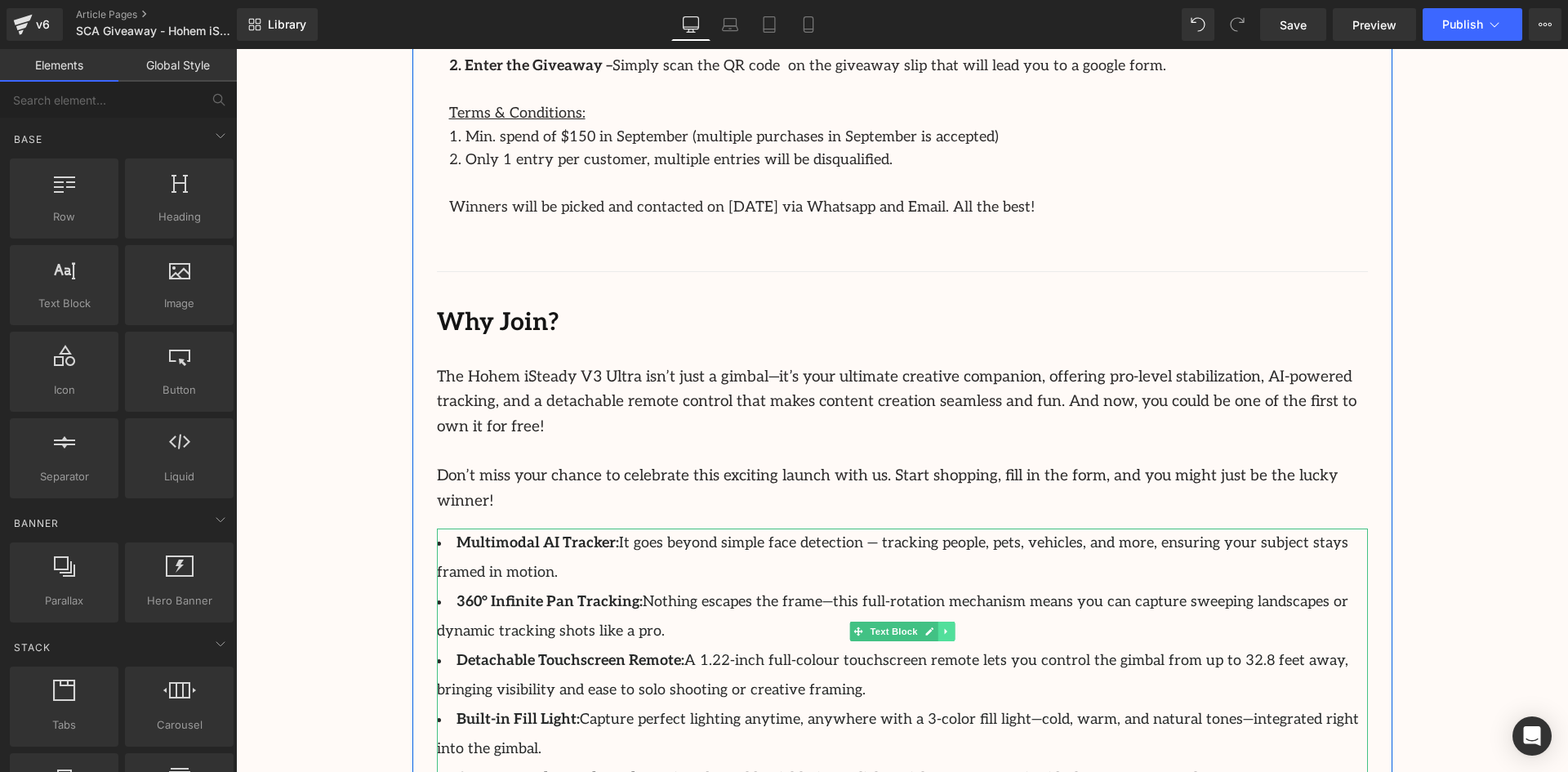
click at [945, 627] on icon at bounding box center [946, 631] width 9 height 9
click at [956, 622] on link at bounding box center [954, 631] width 17 height 20
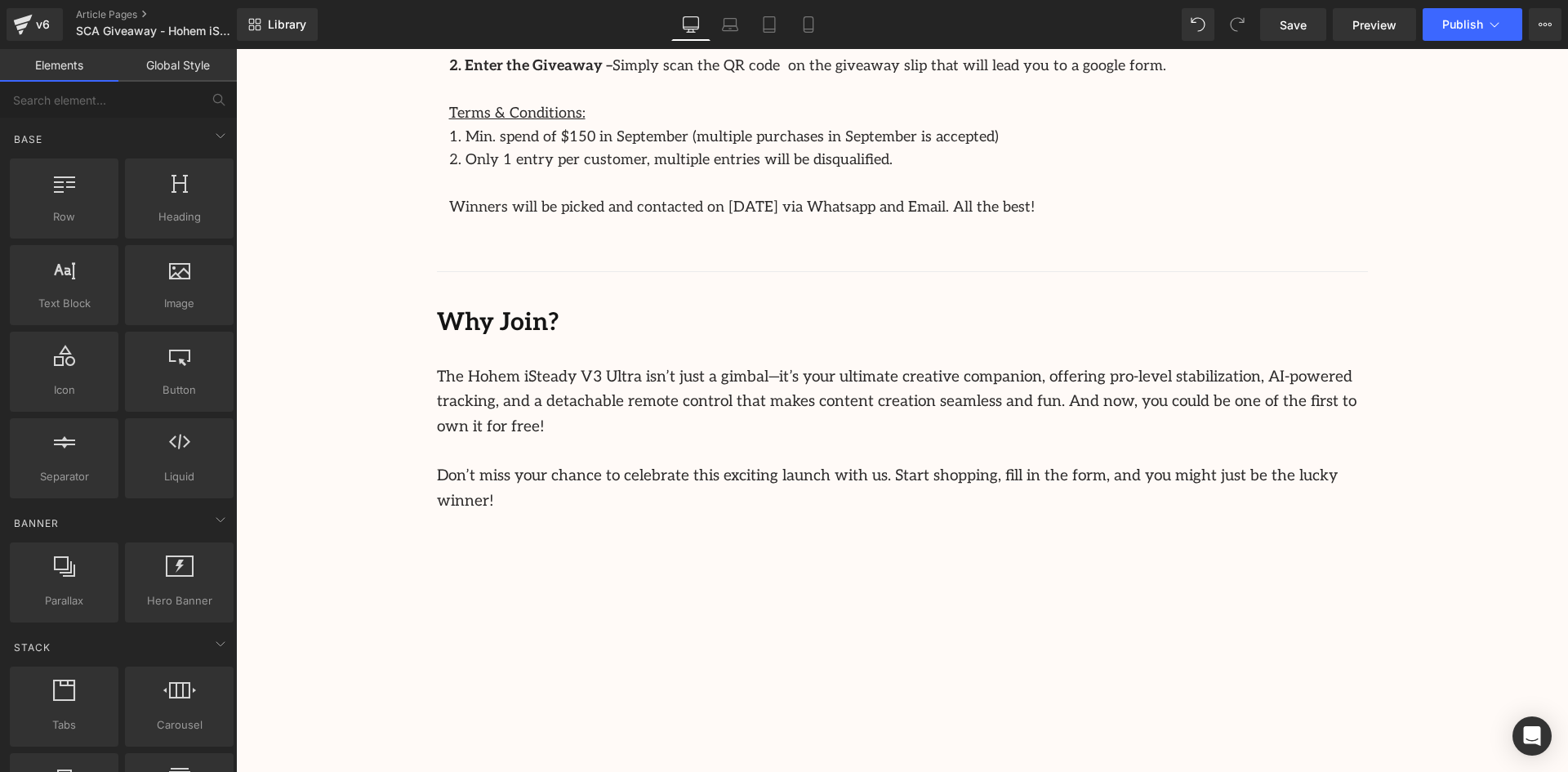
click at [1487, 450] on div "Image Row Celebrate the Launch of the Hohem iSteady V3 Ultra with Our Exciting …" at bounding box center [902, 702] width 1332 height 3456
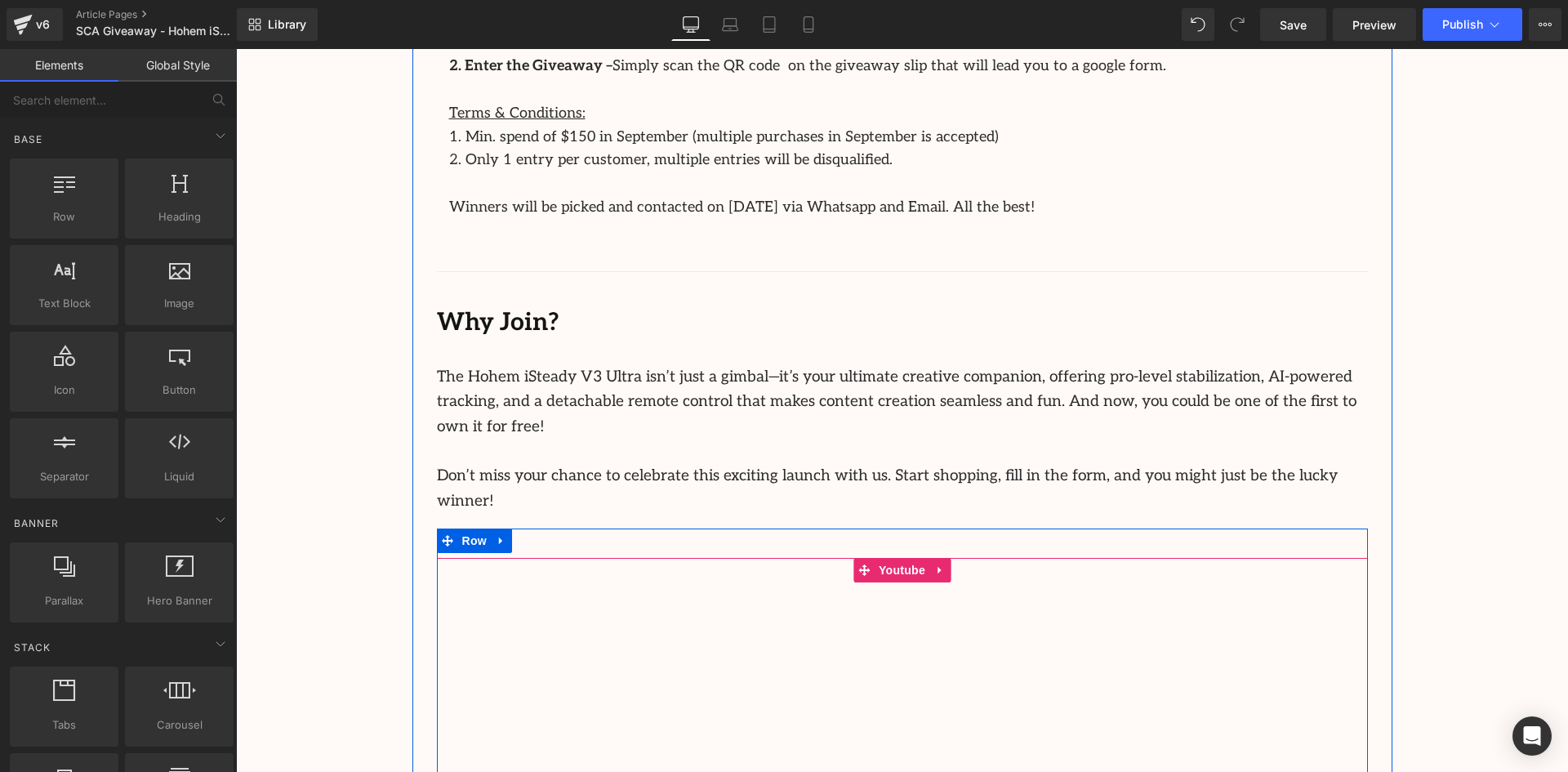
click at [940, 565] on icon at bounding box center [940, 571] width 11 height 12
click at [953, 565] on icon at bounding box center [951, 571] width 11 height 11
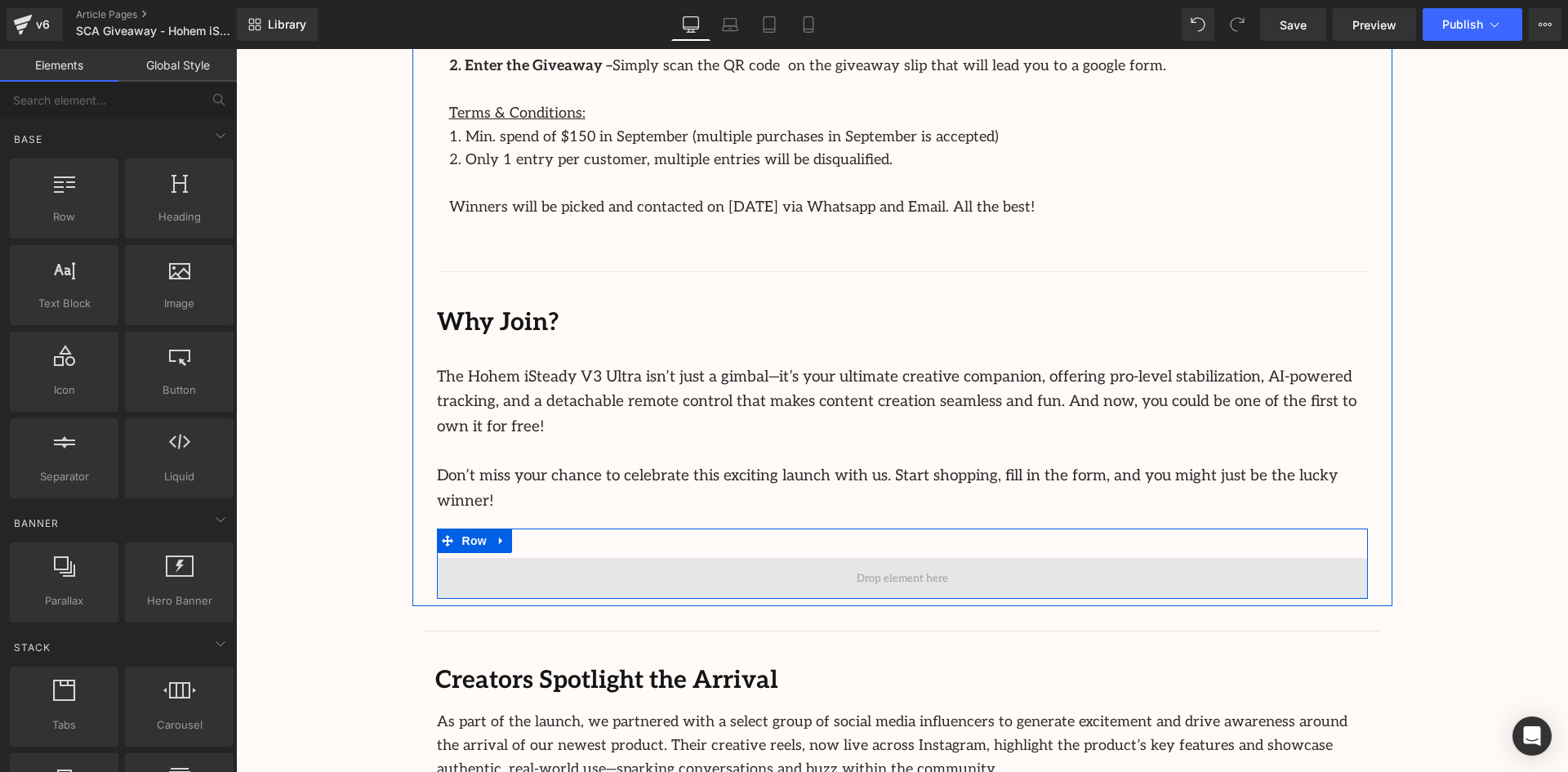
click at [951, 558] on span at bounding box center [903, 579] width 931 height 41
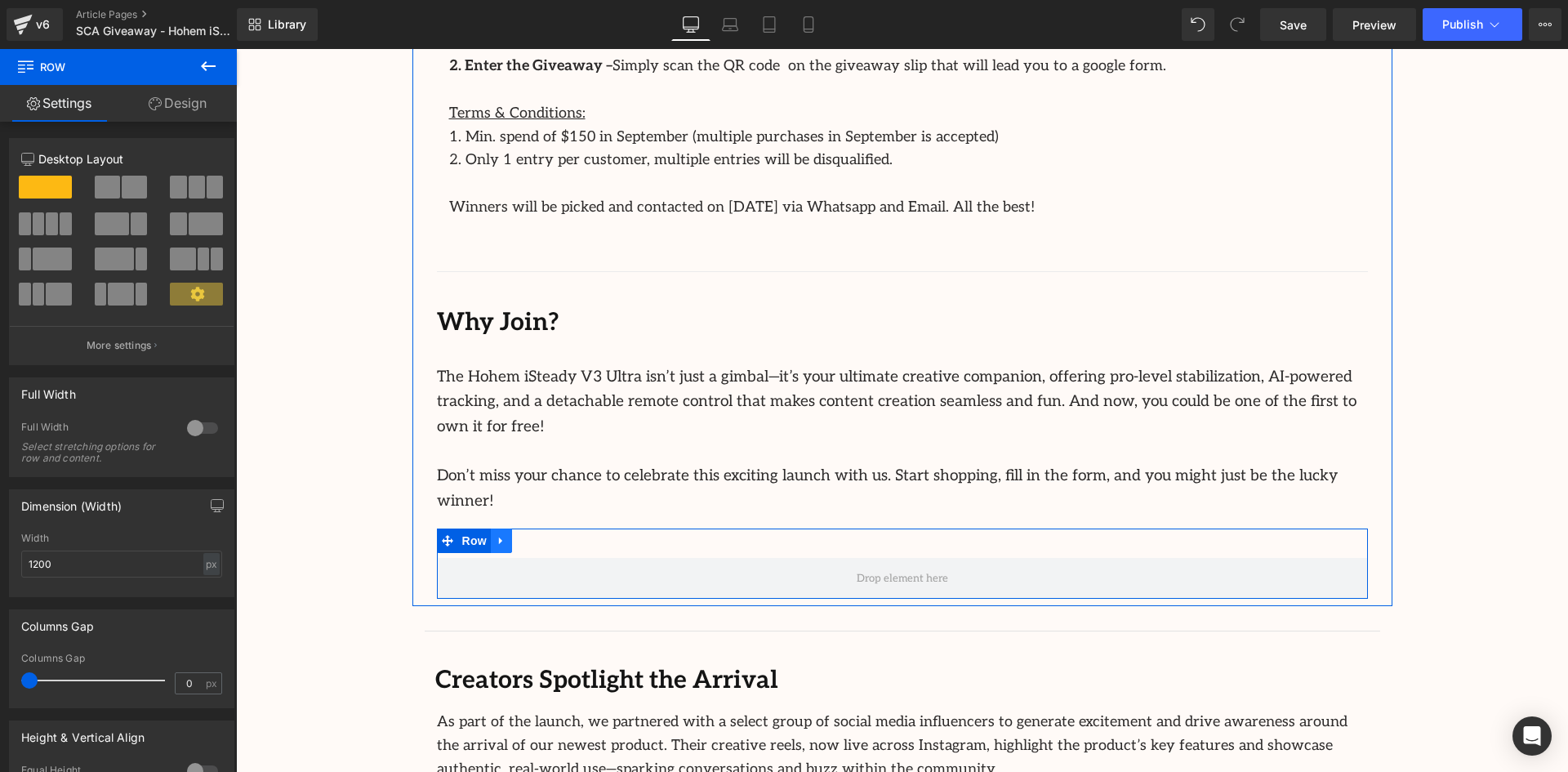
click at [500, 535] on icon at bounding box center [501, 541] width 11 height 12
click at [539, 535] on icon at bounding box center [544, 541] width 11 height 11
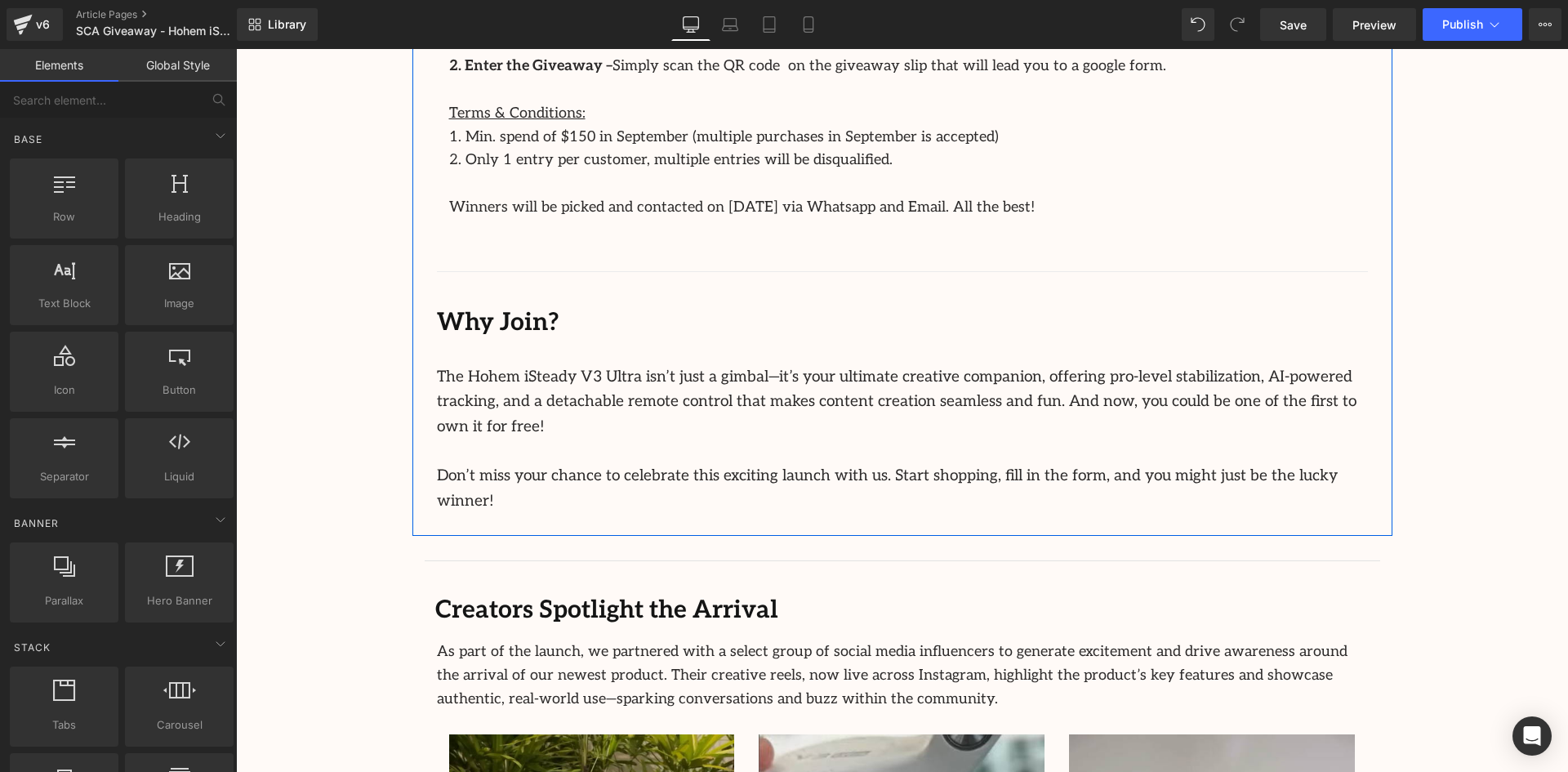
click at [1455, 486] on div "Image Row Celebrate the Launch of the Hohem iSteady V3 Ultra with Our Exciting …" at bounding box center [902, 416] width 1332 height 2884
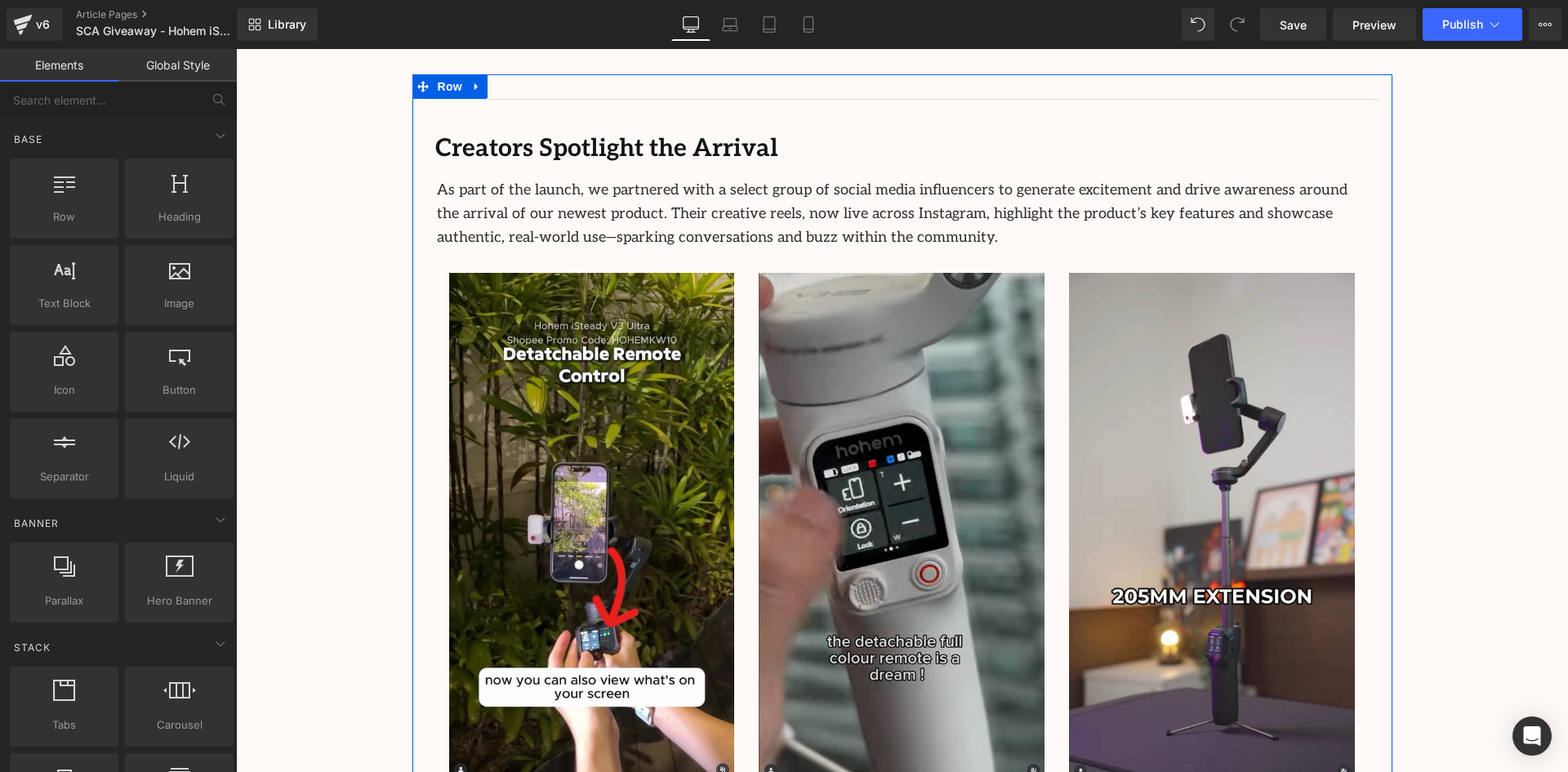
scroll to position [1449, 0]
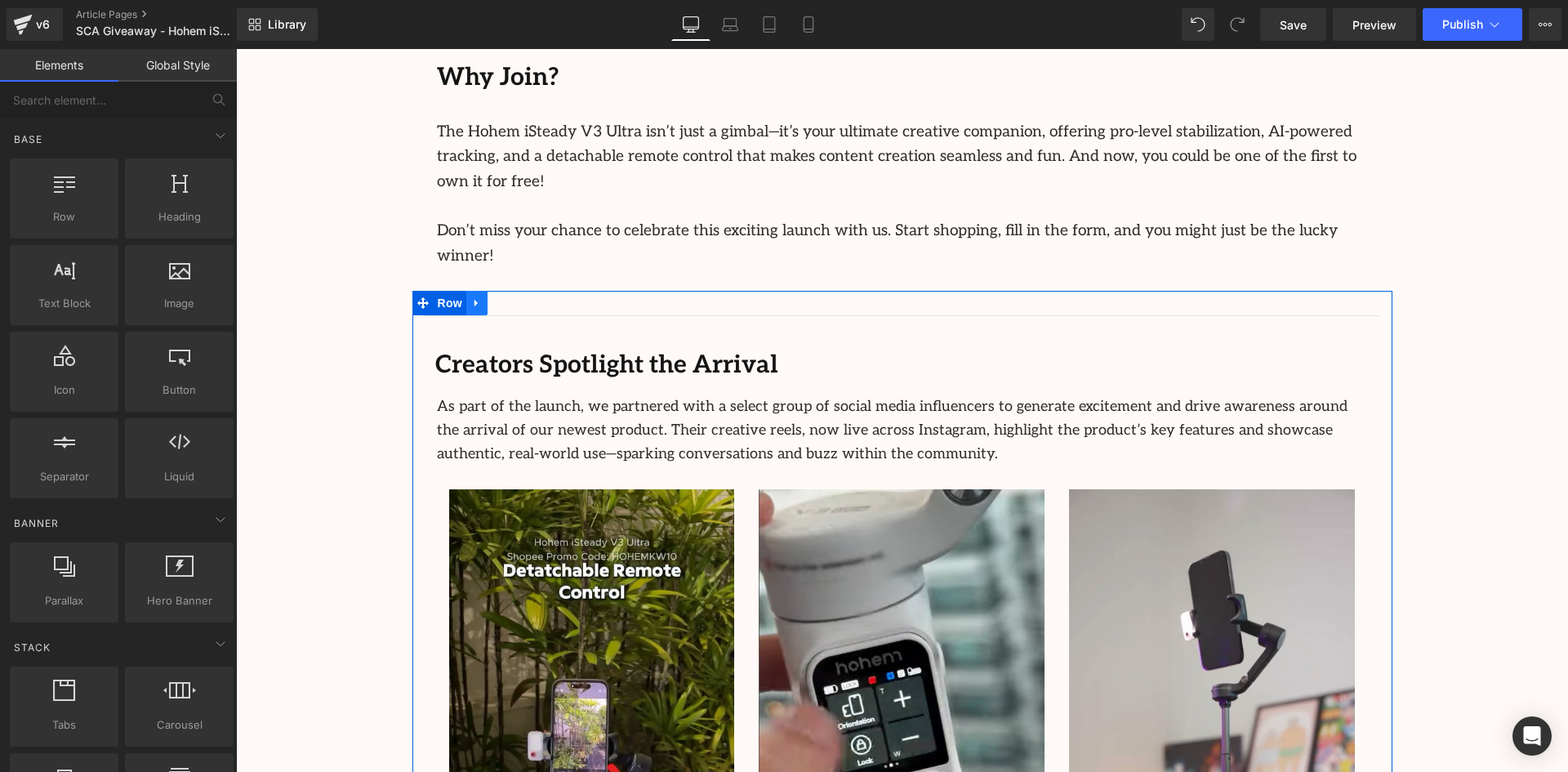
click at [477, 297] on icon at bounding box center [477, 303] width 11 height 12
click at [514, 297] on icon at bounding box center [520, 303] width 11 height 11
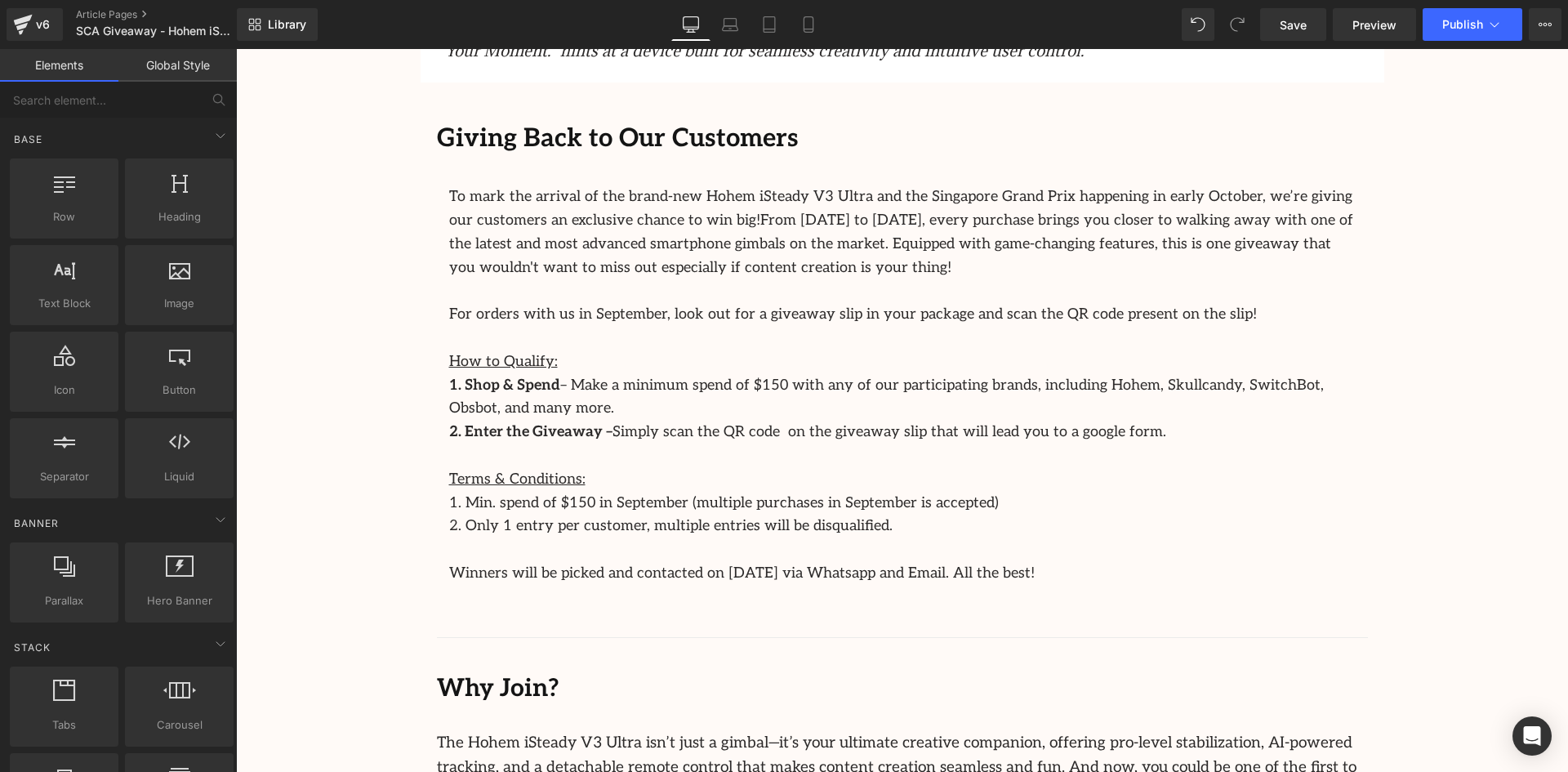
scroll to position [840, 0]
click at [1502, 549] on div "Image Row Celebrate the Launch of the Hohem iSteady V3 Ultra with Our Exciting …" at bounding box center [902, 227] width 1332 height 1778
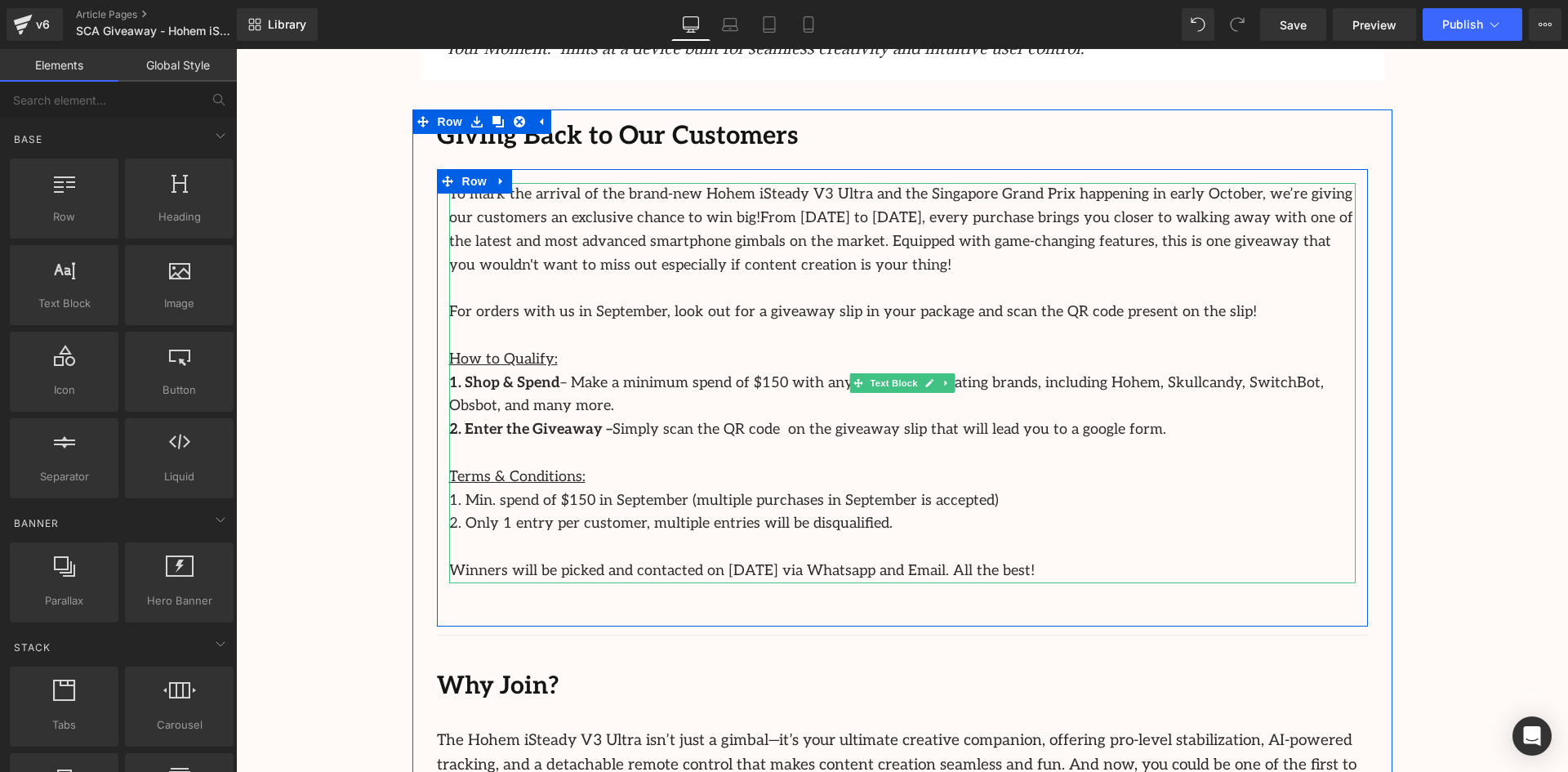
click at [1304, 299] on p at bounding box center [903, 289] width 907 height 23
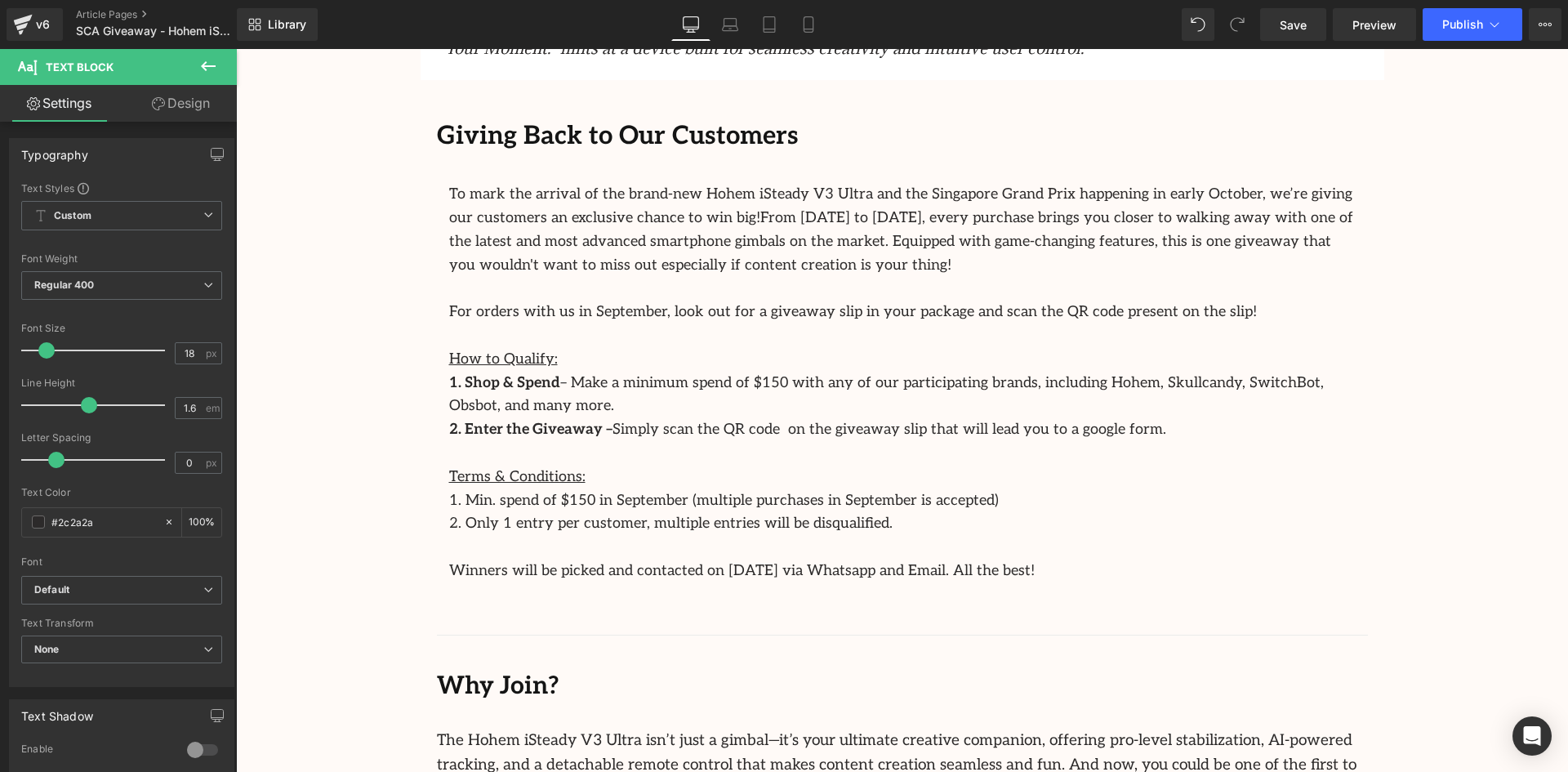
click at [187, 79] on button at bounding box center [208, 67] width 57 height 36
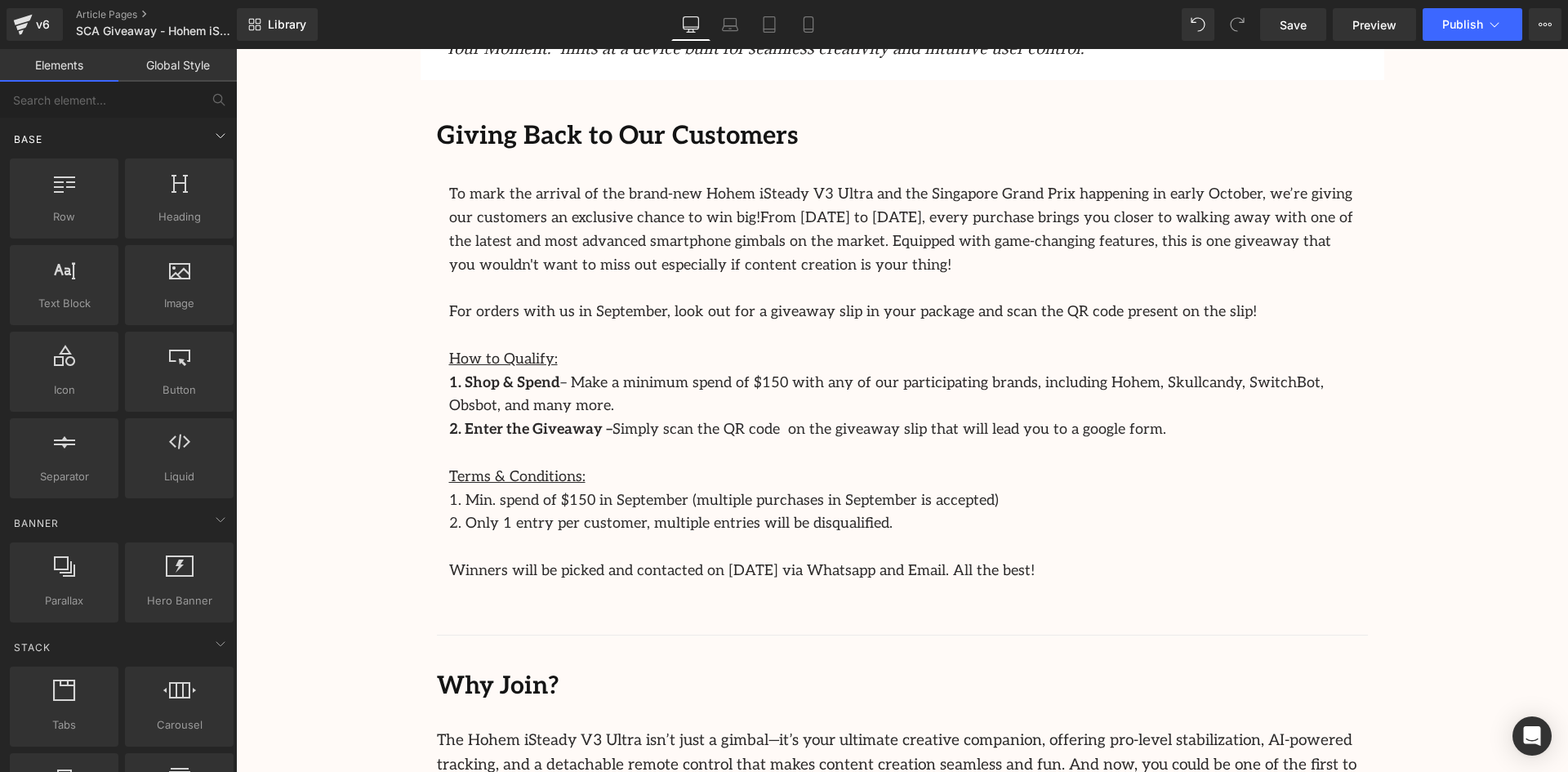
click at [114, 134] on div "Base" at bounding box center [122, 139] width 230 height 33
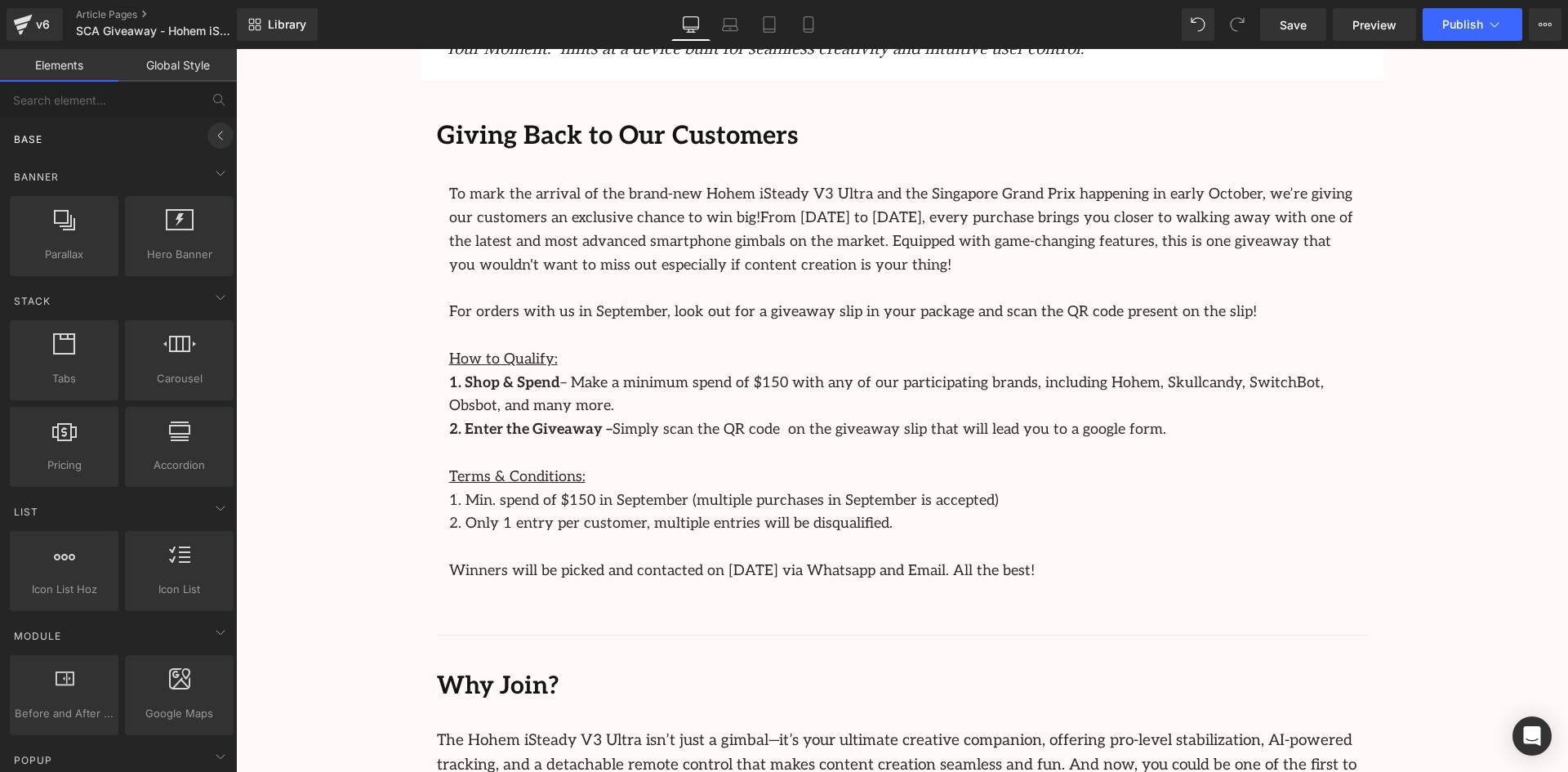
click at [218, 136] on icon at bounding box center [220, 135] width 4 height 8
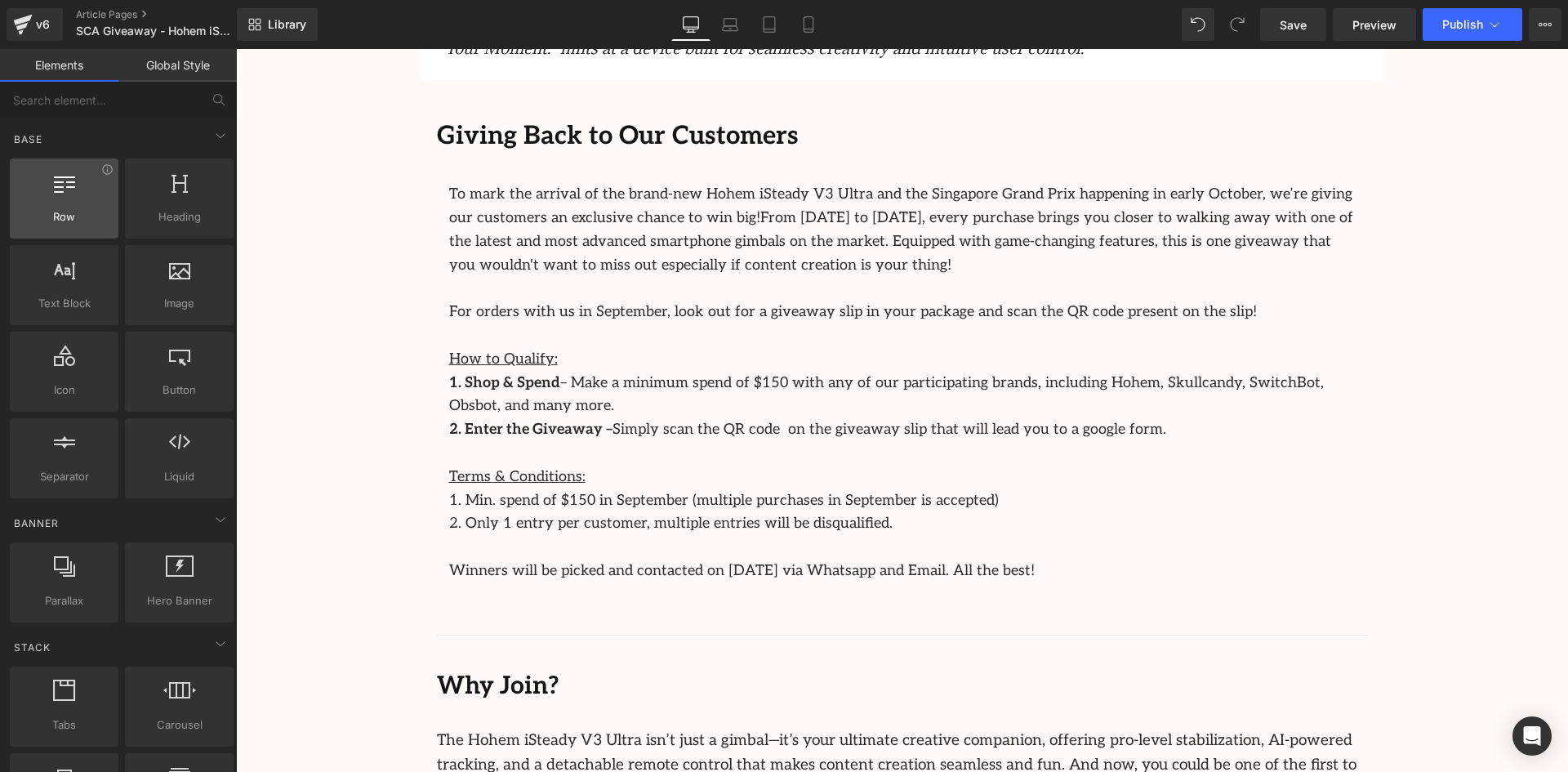
click at [77, 182] on div at bounding box center [65, 189] width 99 height 37
click at [168, 139] on div "Base" at bounding box center [122, 139] width 230 height 33
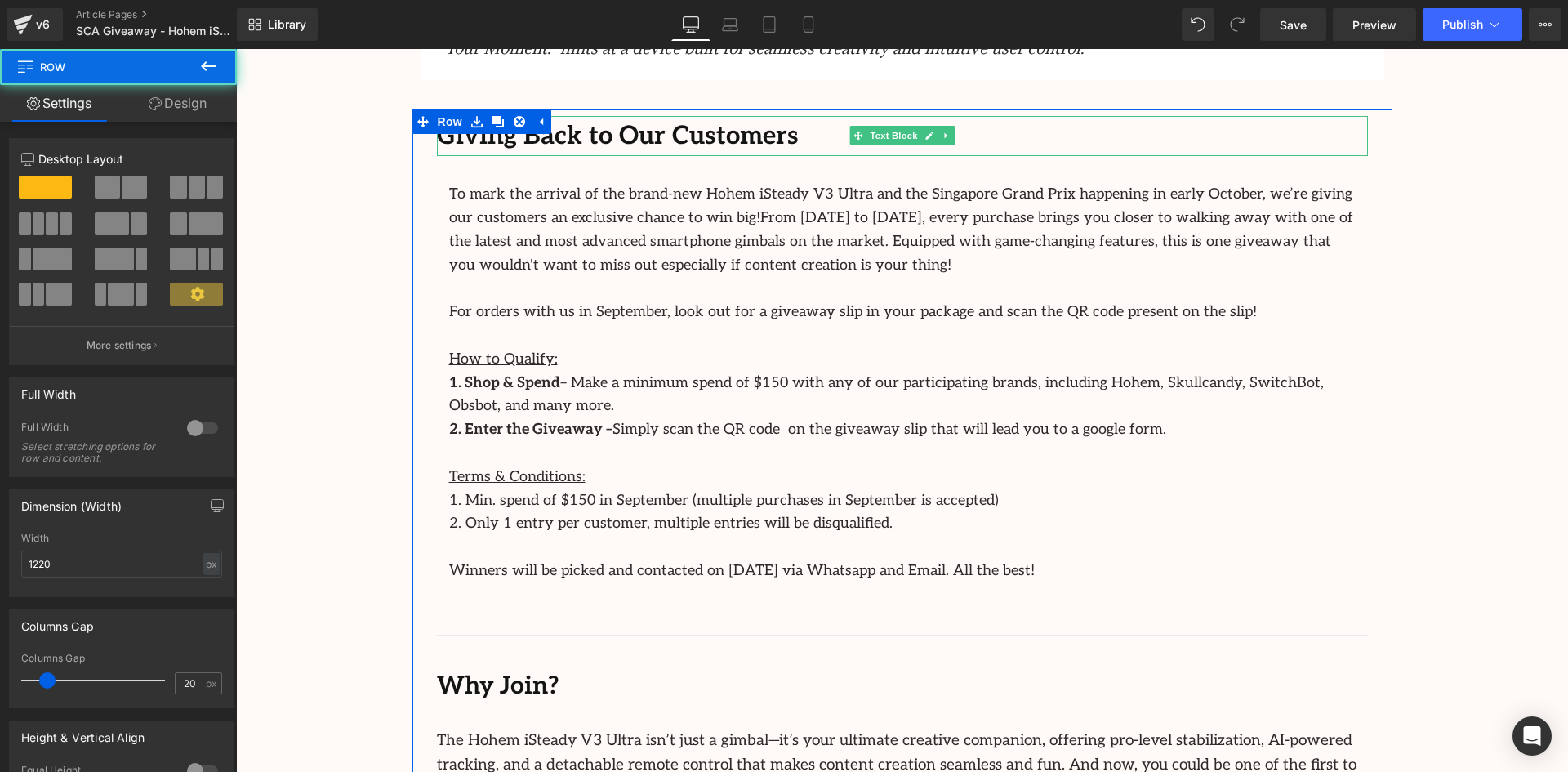
click at [930, 139] on icon at bounding box center [929, 136] width 9 height 9
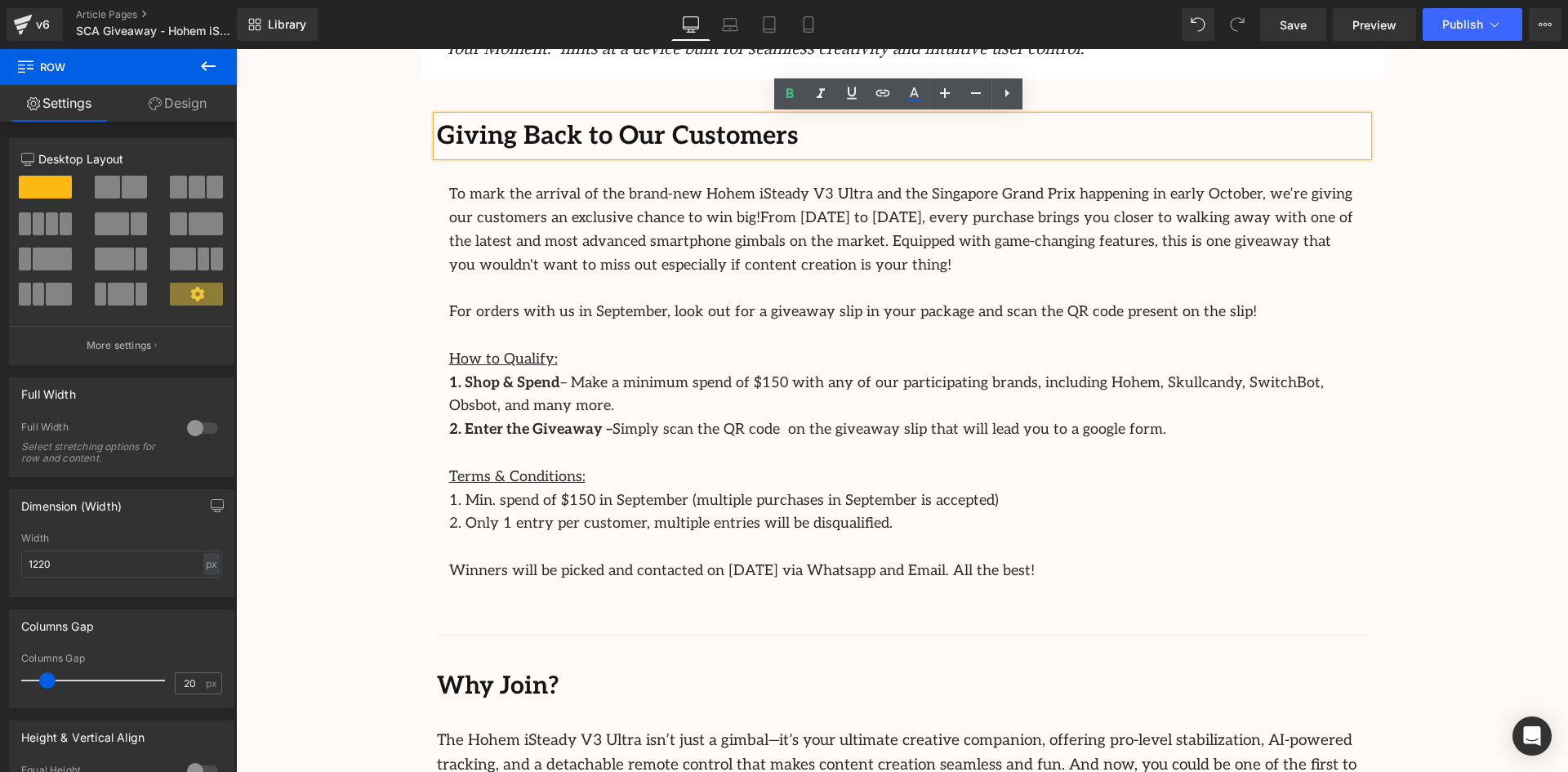
click at [1237, 318] on p "For orders with us in September, look out for a giveaway slip in your package a…" at bounding box center [903, 312] width 907 height 23
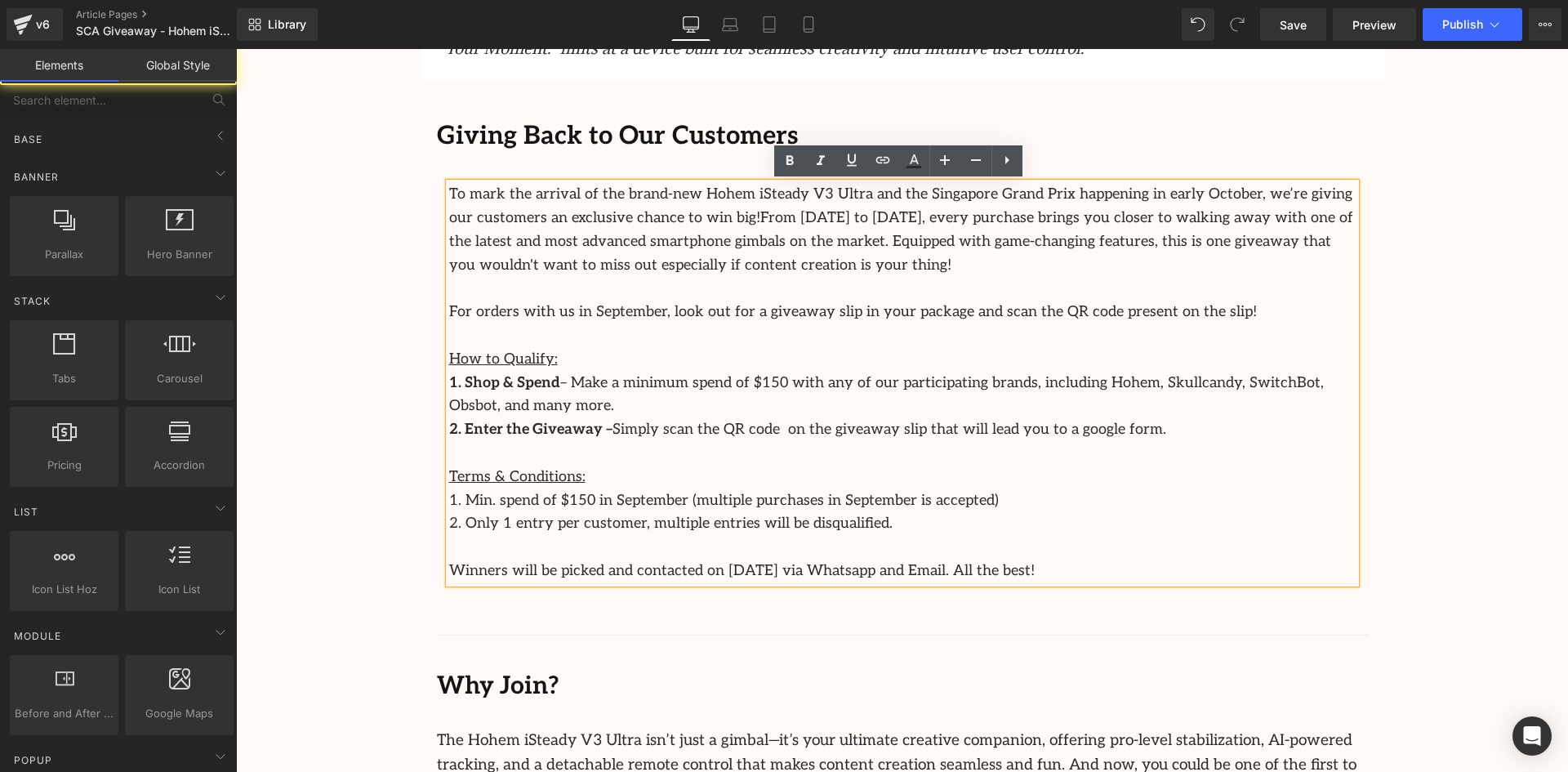
click at [1457, 280] on div "Image Row Celebrate the Launch of the Hohem iSteady V3 Ultra with Our Exciting …" at bounding box center [902, 227] width 1332 height 1778
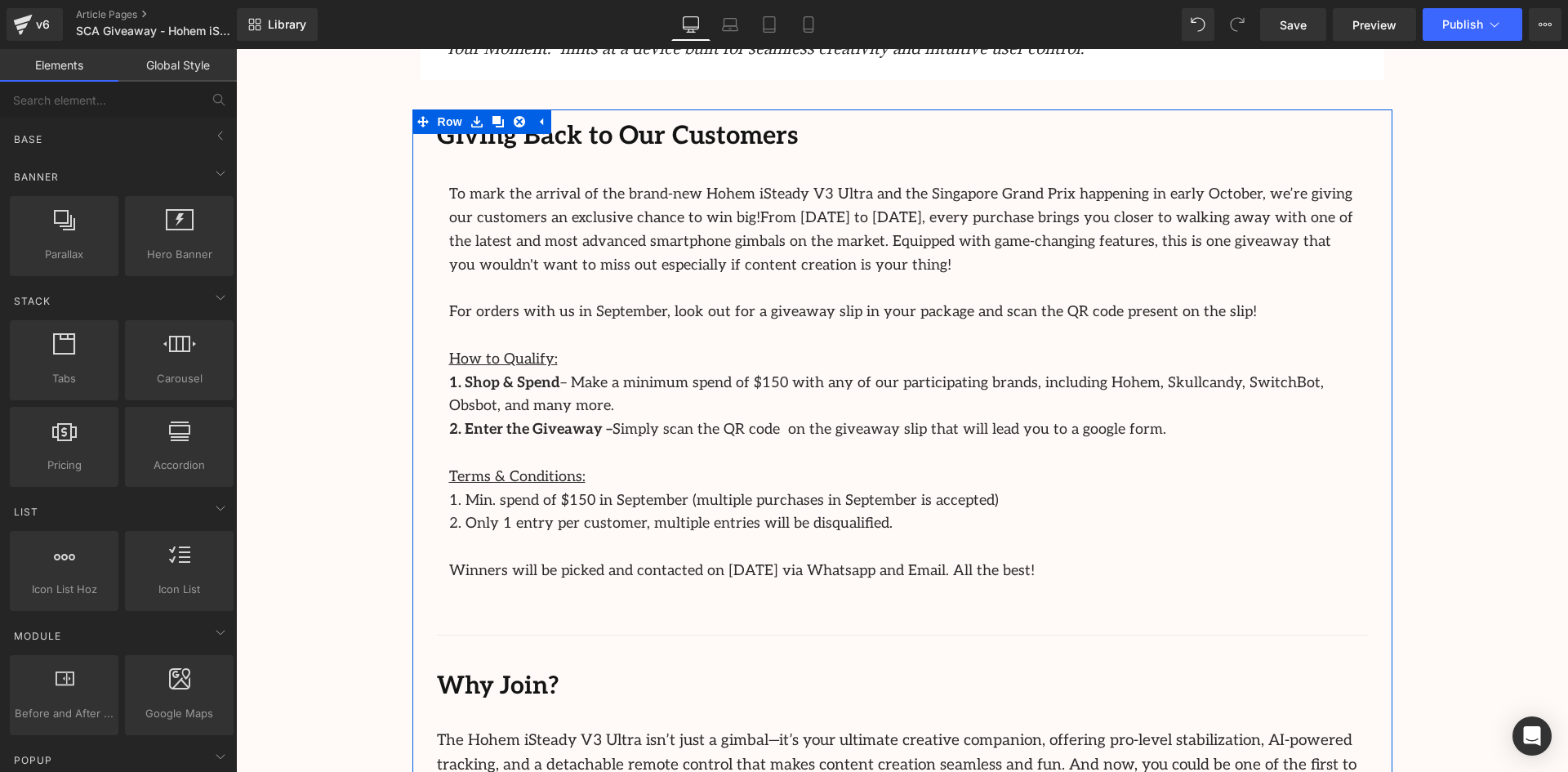
click at [1367, 172] on div "Giving Back to Our Customers Text Block To mark the arrival of the brand-new Ho…" at bounding box center [902, 501] width 980 height 783
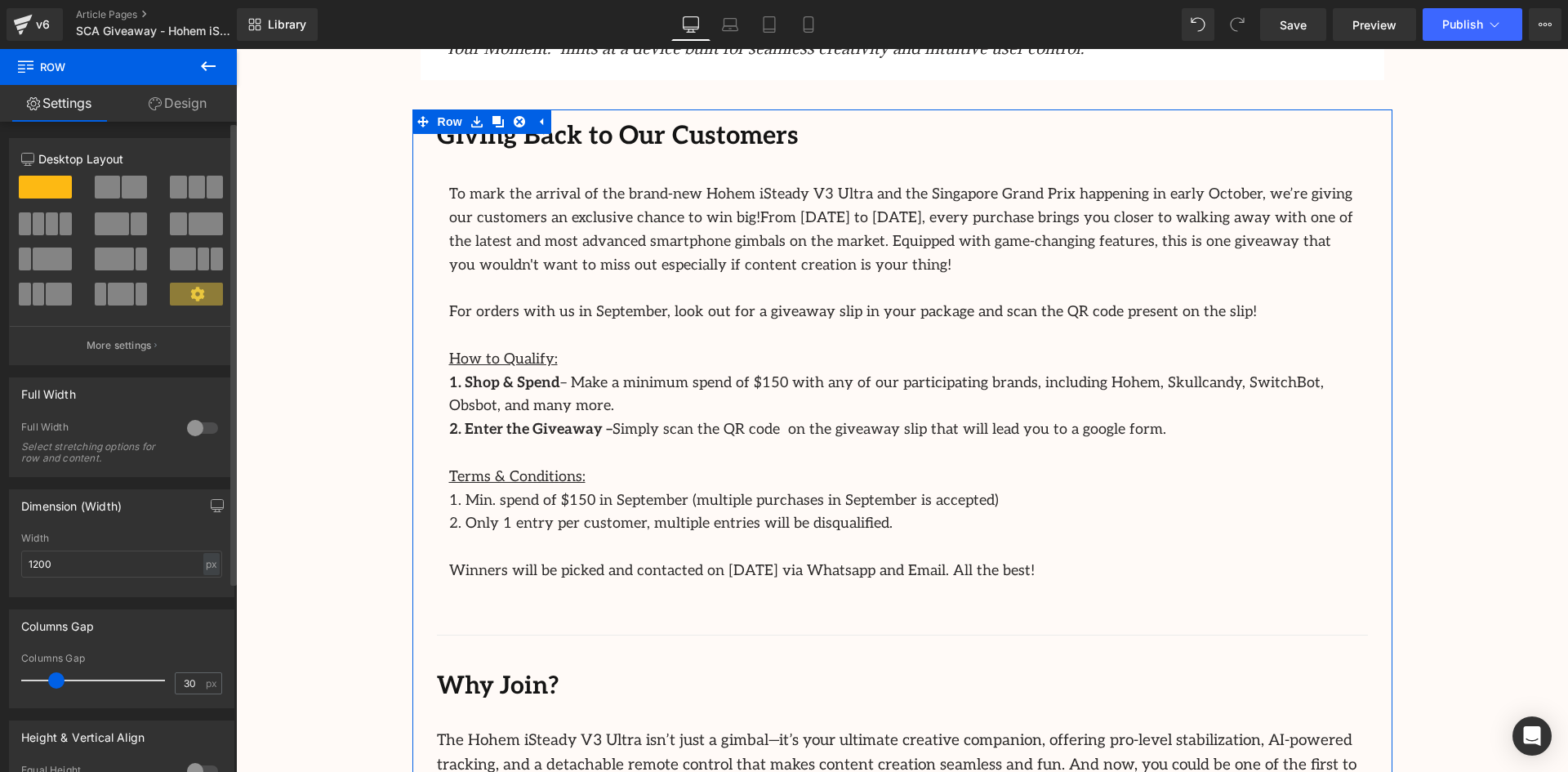
click at [132, 219] on span at bounding box center [139, 224] width 16 height 22
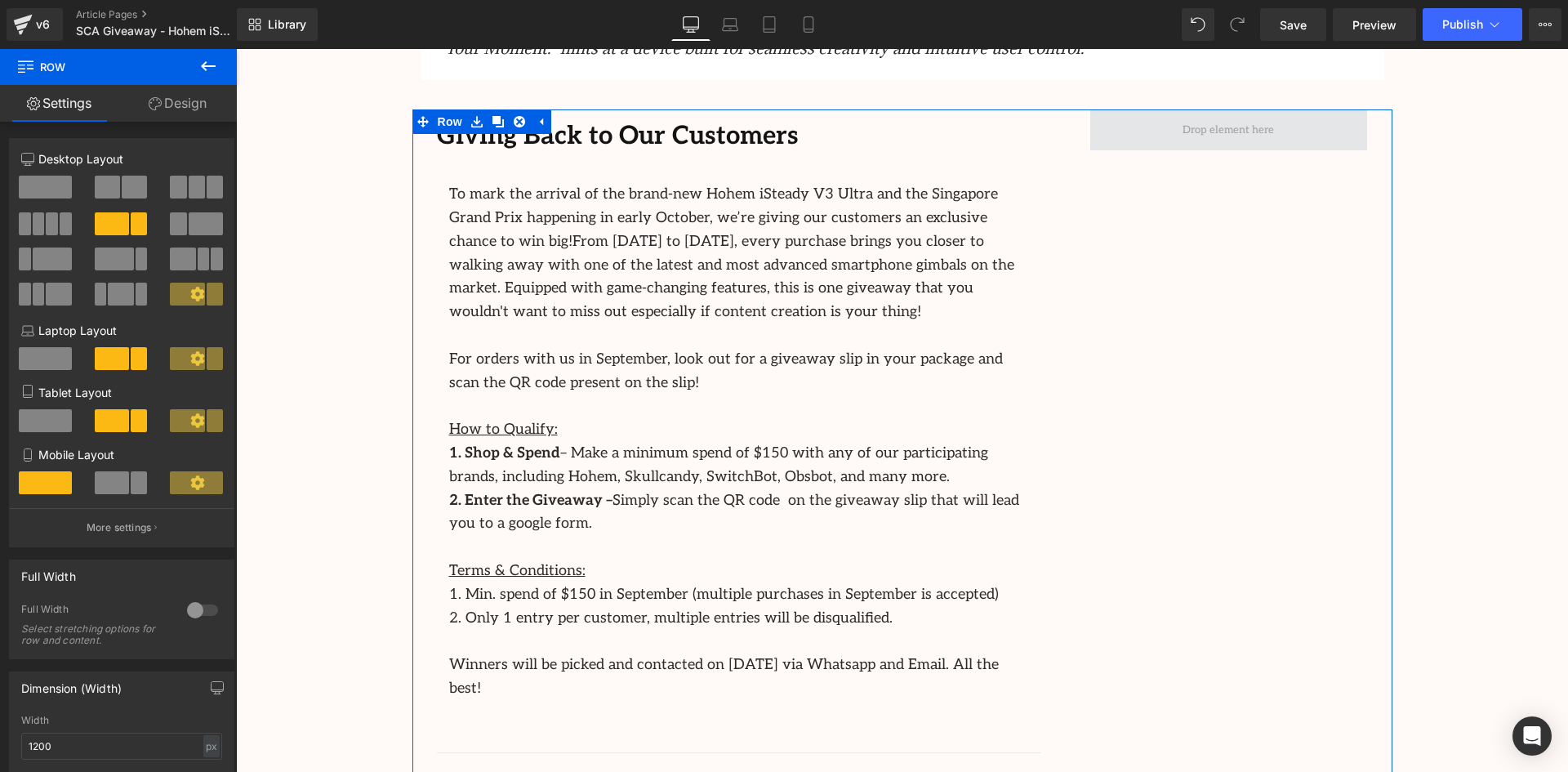
click at [1252, 126] on span at bounding box center [1229, 129] width 103 height 25
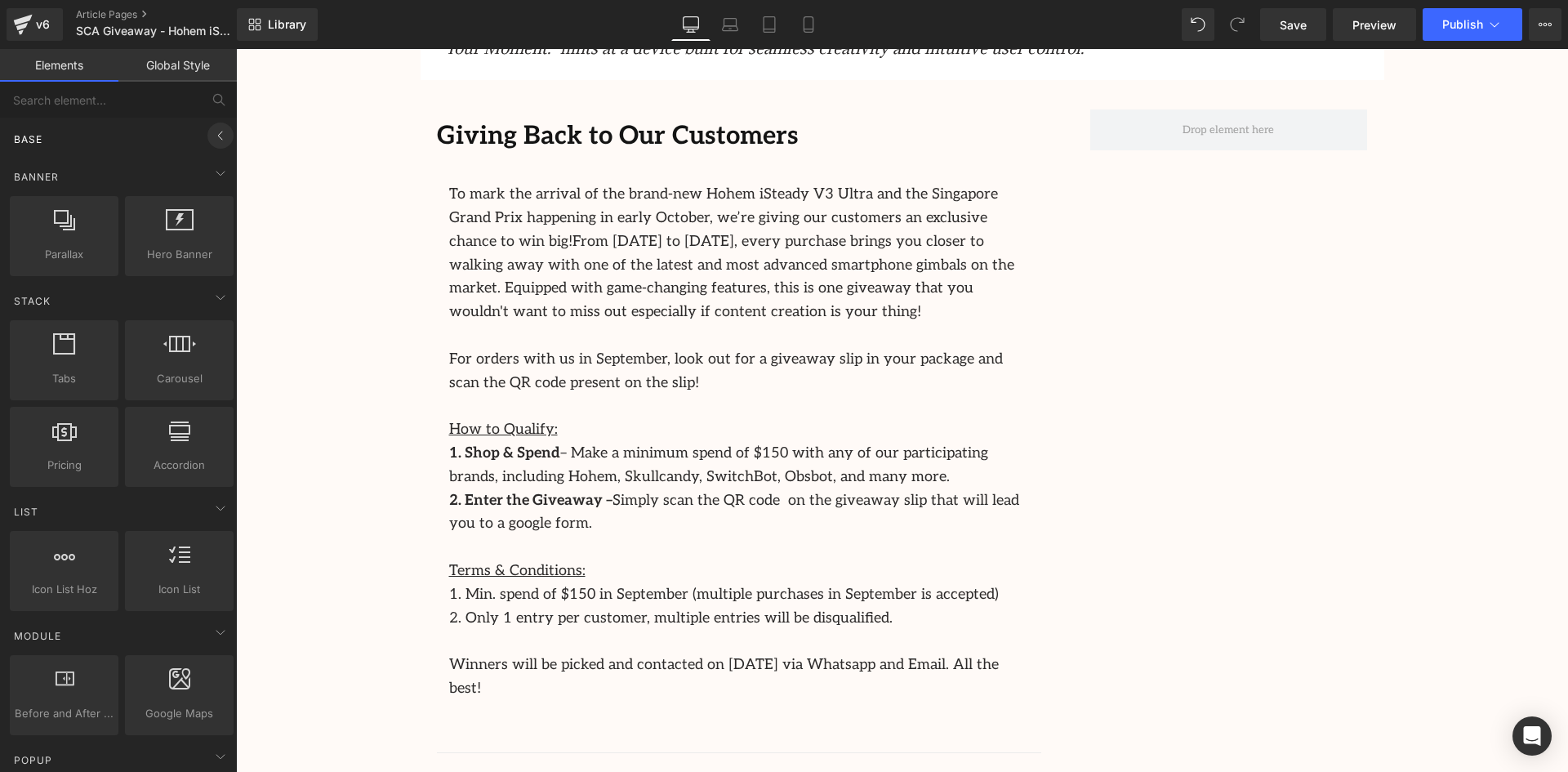
click at [211, 131] on icon at bounding box center [220, 135] width 20 height 20
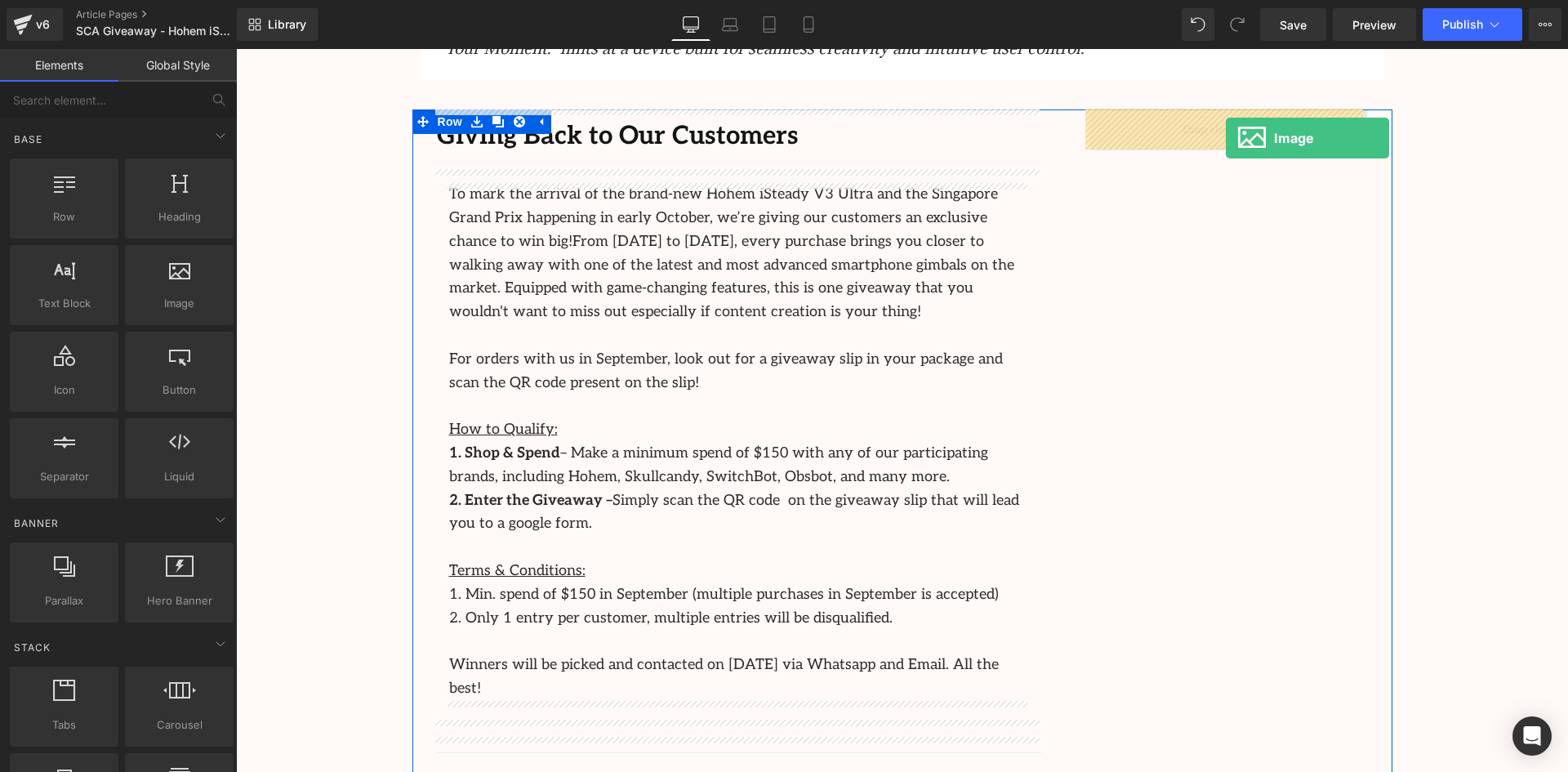
drag, startPoint x: 425, startPoint y: 343, endPoint x: 1226, endPoint y: 138, distance: 826.8
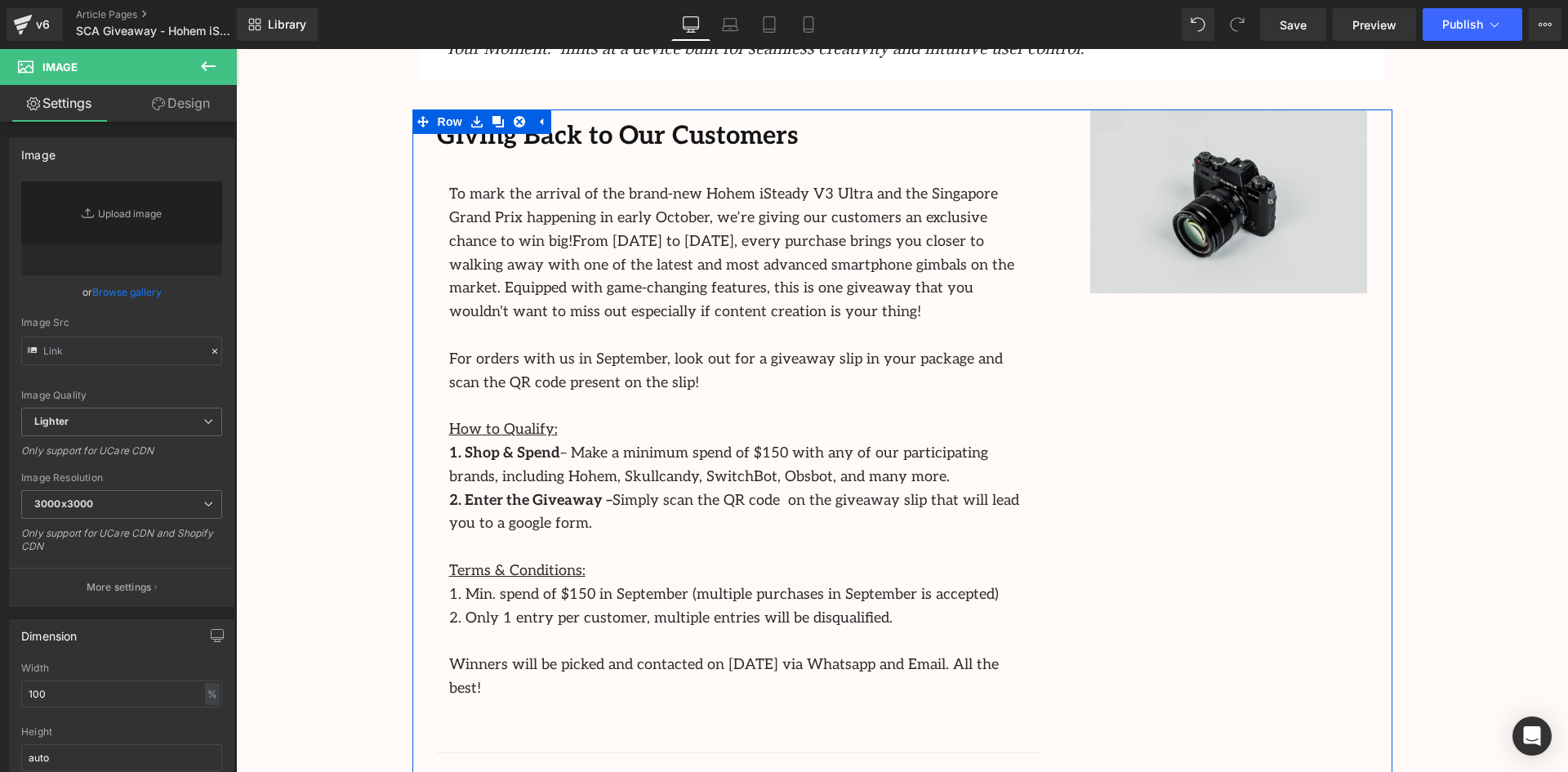
type input "//d1um8515vdn9kb.cloudfront.net/images/parallax.jpg"
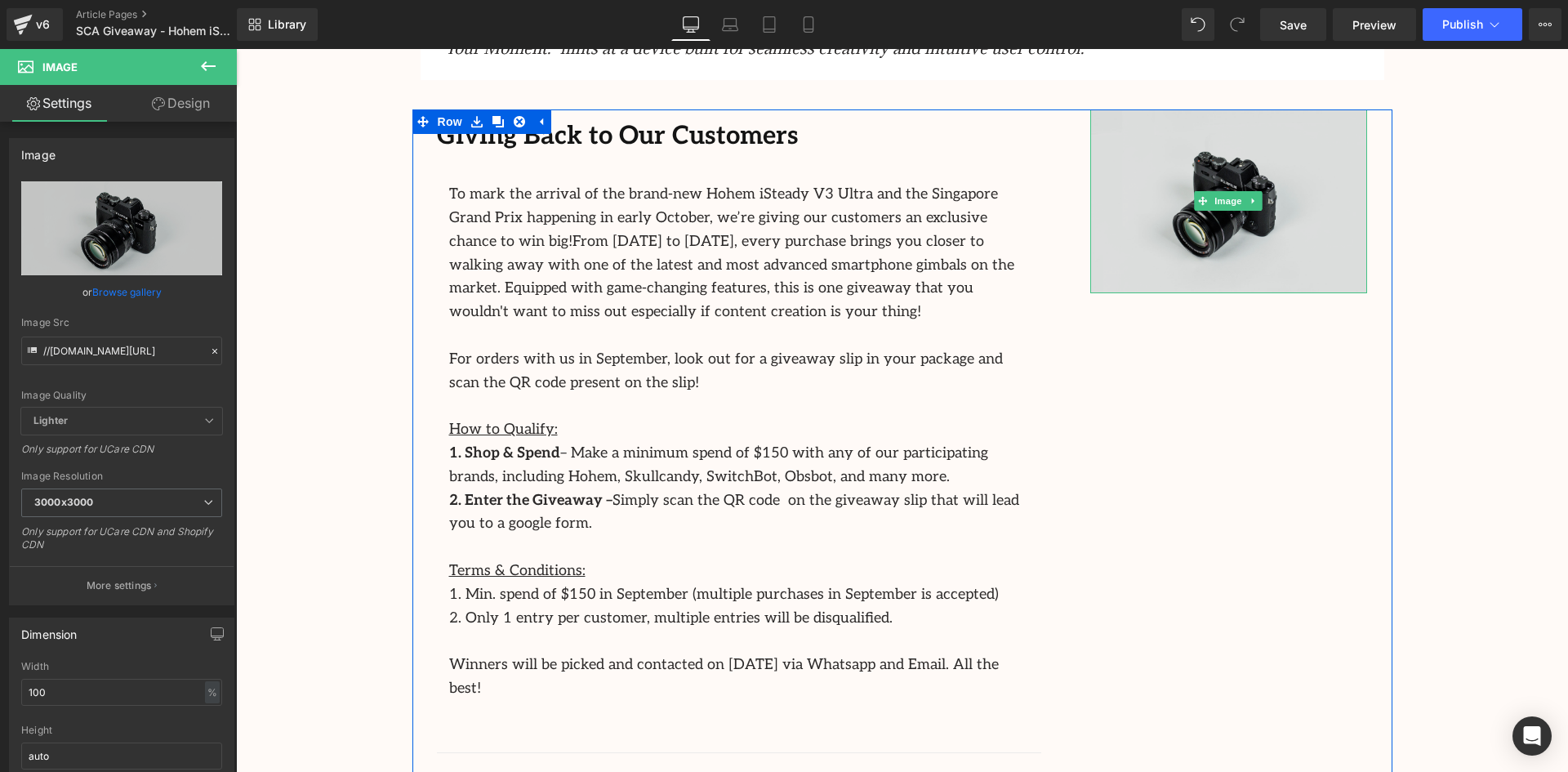
click at [1220, 161] on img at bounding box center [1229, 201] width 278 height 184
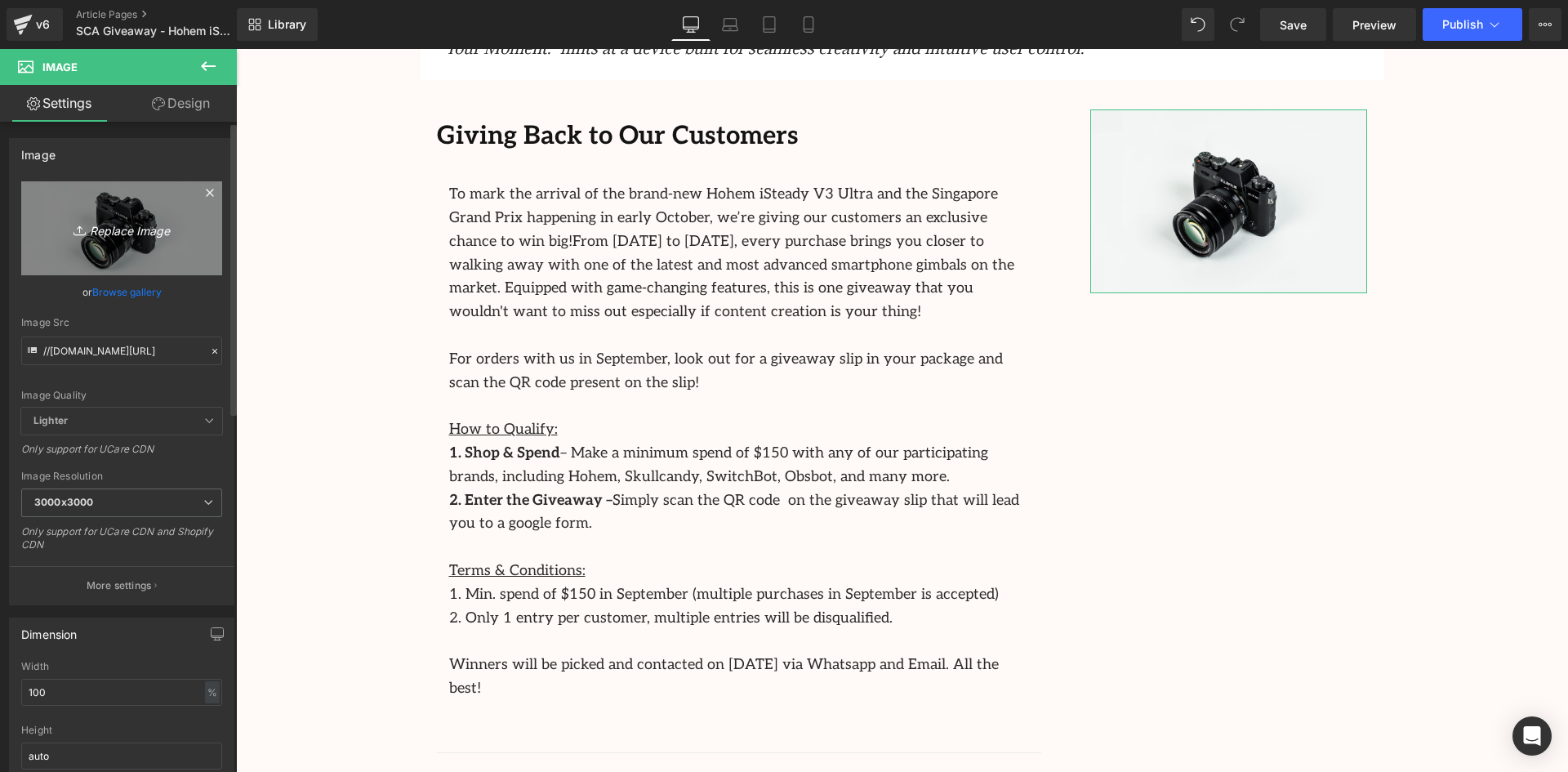
click at [92, 230] on icon "Replace Image" at bounding box center [122, 229] width 131 height 21
type input "C:\fakepath\SCA Giveaway Voucher (1).png"
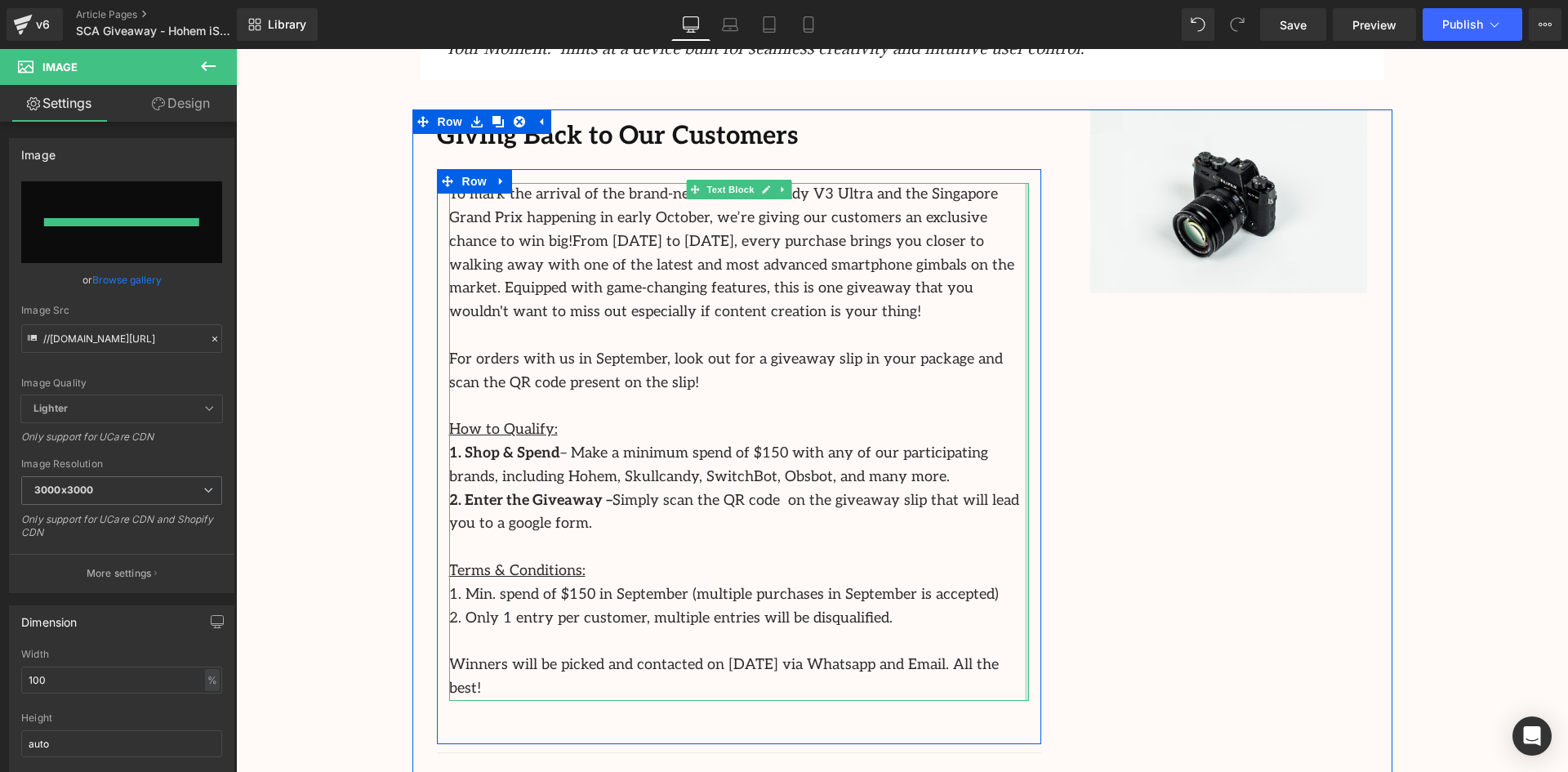
type input "https://ucarecdn.com/500a4aee-83b1-4556-922d-60df1d32cc3b/-/format/auto/-/previ…"
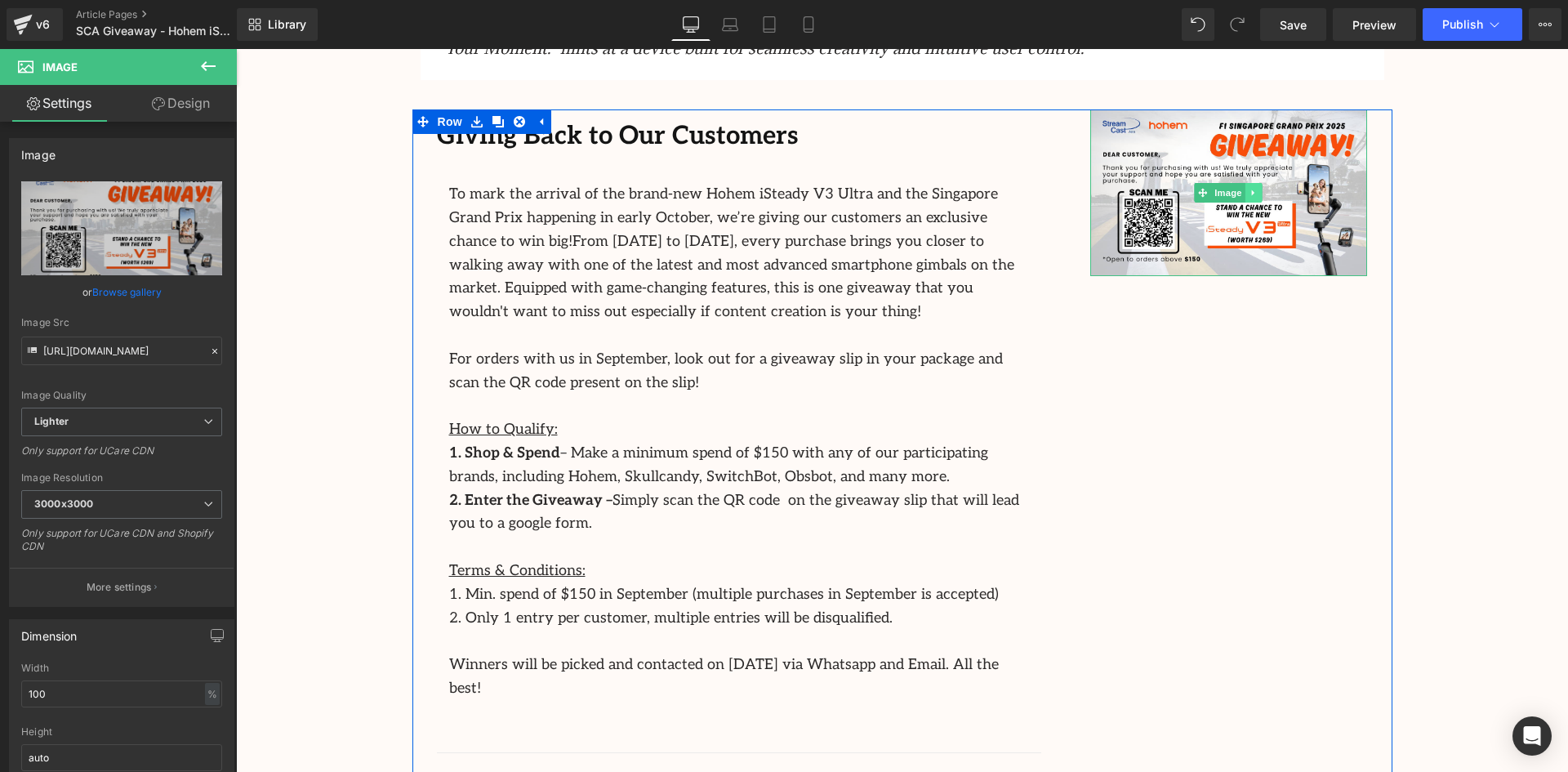
click at [1252, 193] on icon at bounding box center [1253, 192] width 3 height 6
click at [1258, 190] on icon at bounding box center [1263, 193] width 9 height 9
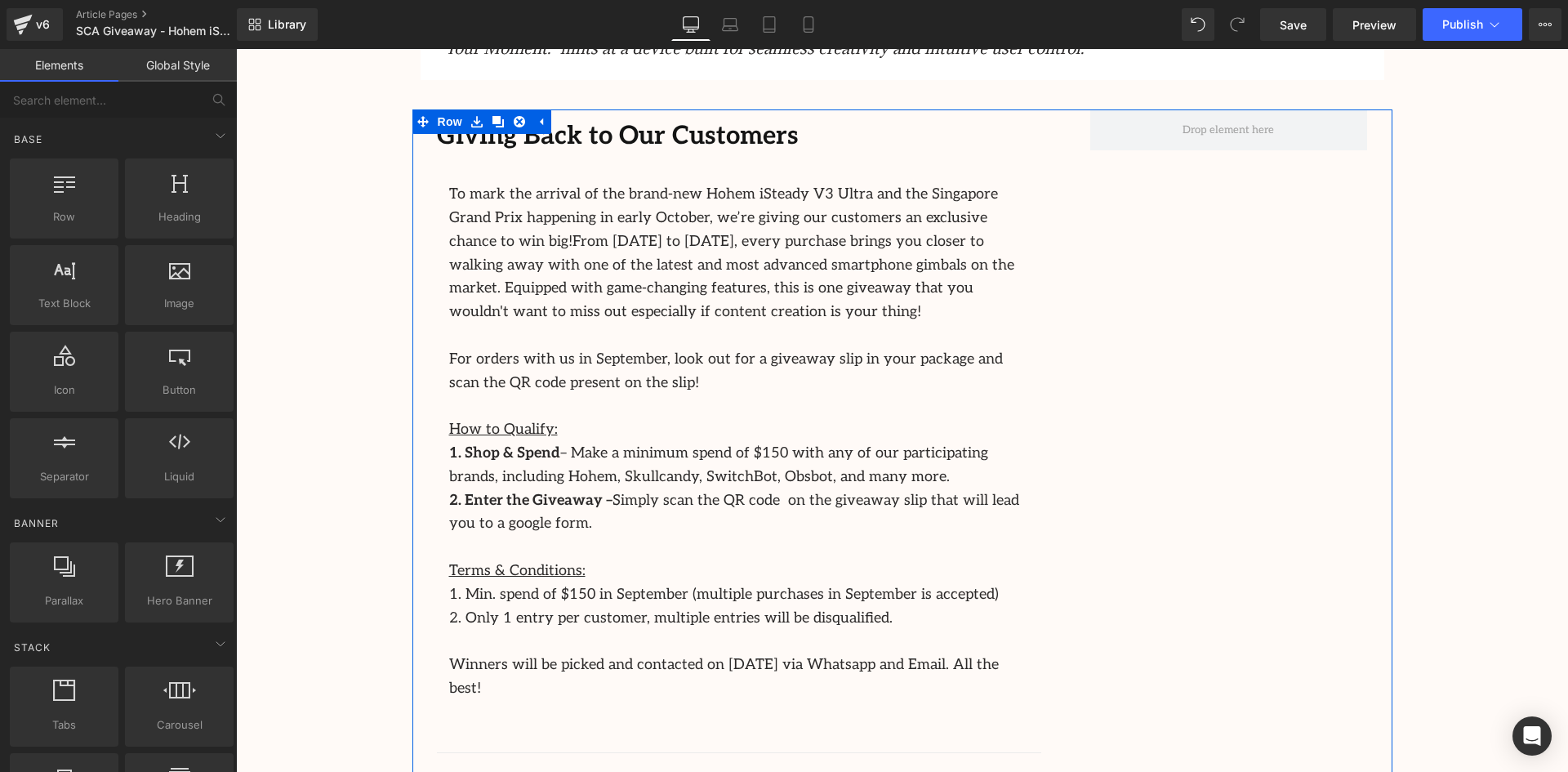
click at [969, 130] on div "Giving Back to Our Customers" at bounding box center [739, 137] width 604 height 41
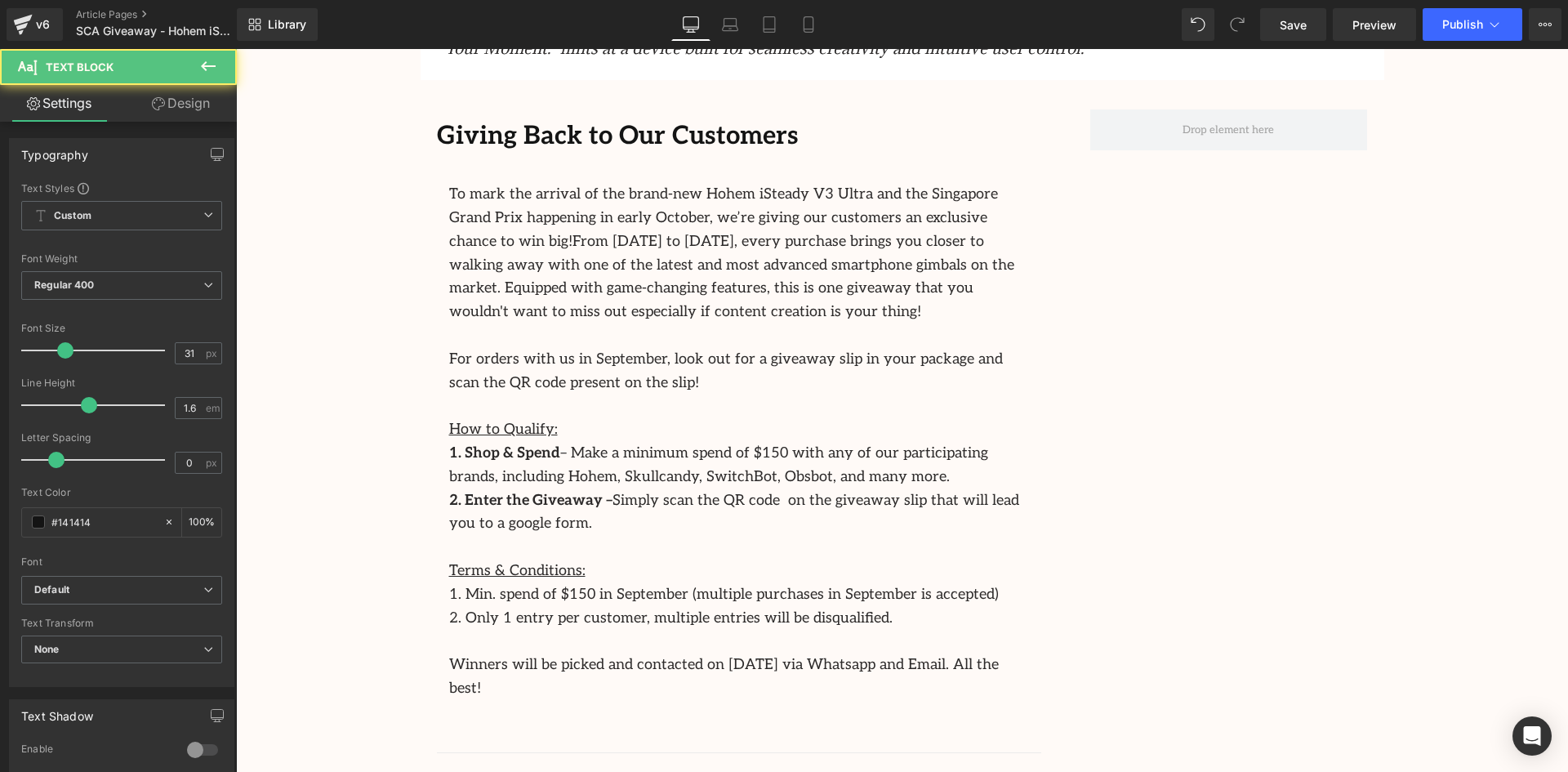
click at [988, 121] on div "Giving Back to Our Customers" at bounding box center [739, 137] width 604 height 41
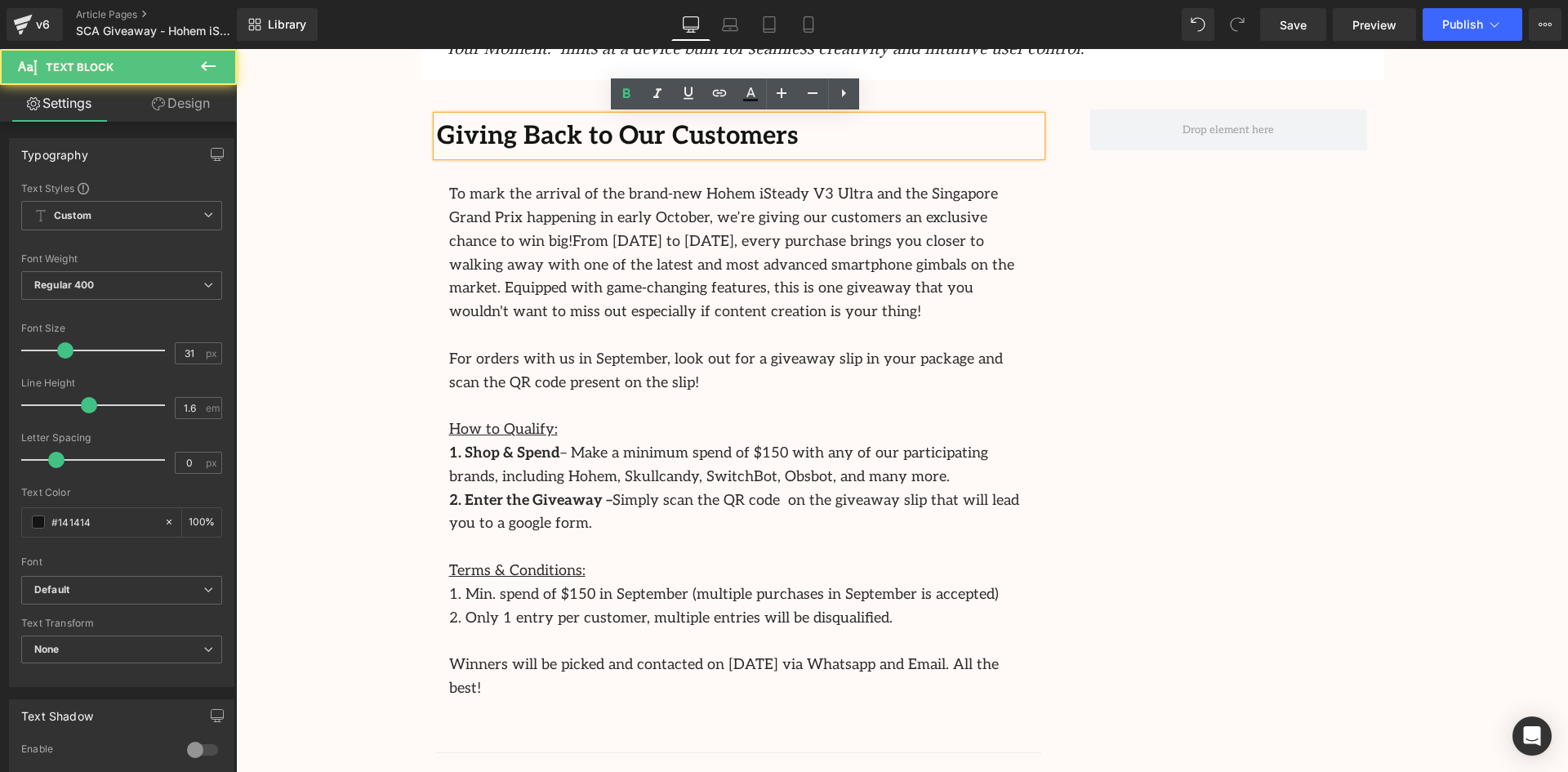
click at [1187, 226] on div "Giving Back to Our Customers Text Block To mark the arrival of the brand-new Ho…" at bounding box center [902, 576] width 980 height 933
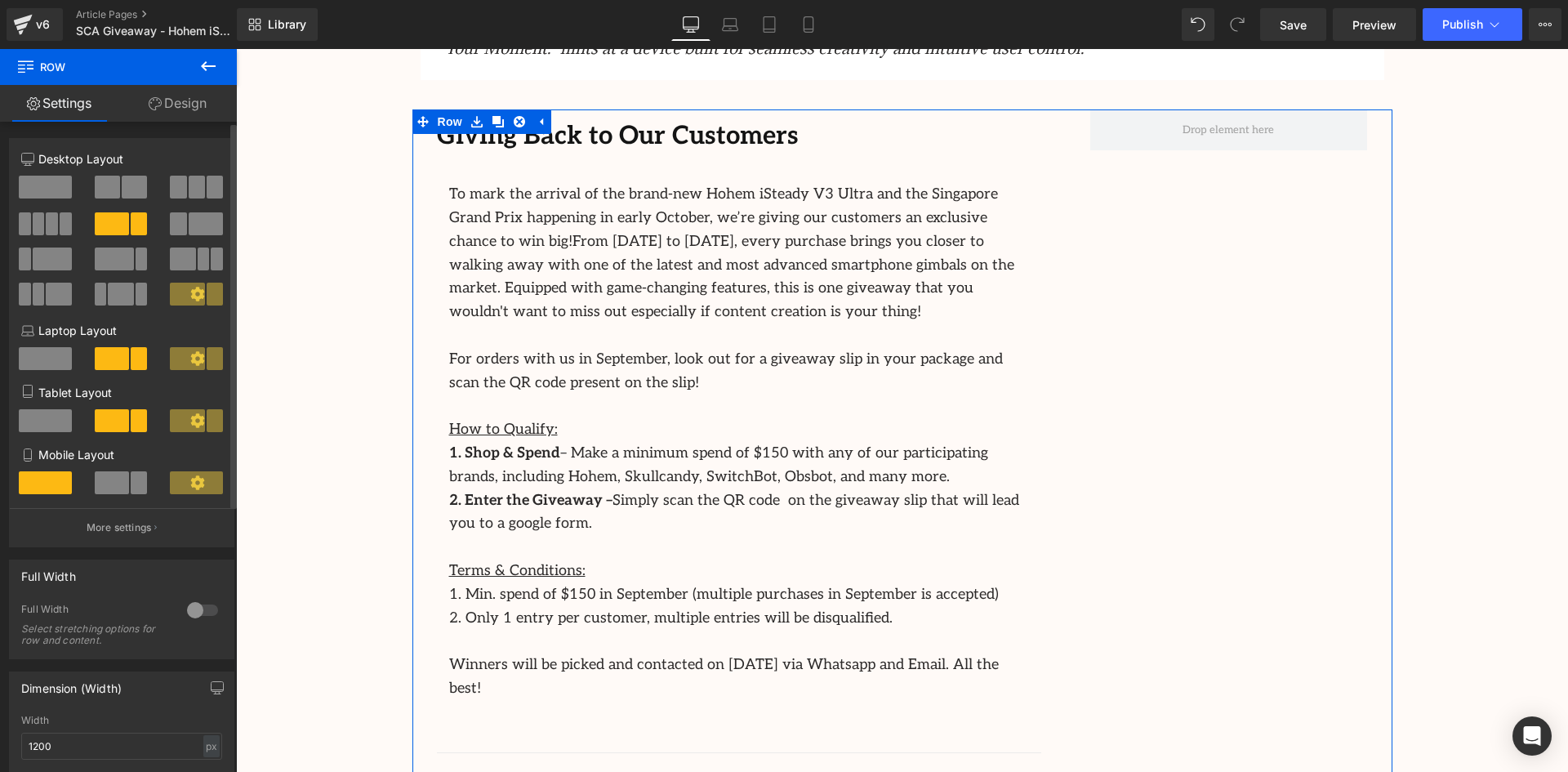
drag, startPoint x: 56, startPoint y: 187, endPoint x: 658, endPoint y: 240, distance: 604.3
click at [56, 187] on span at bounding box center [45, 186] width 53 height 22
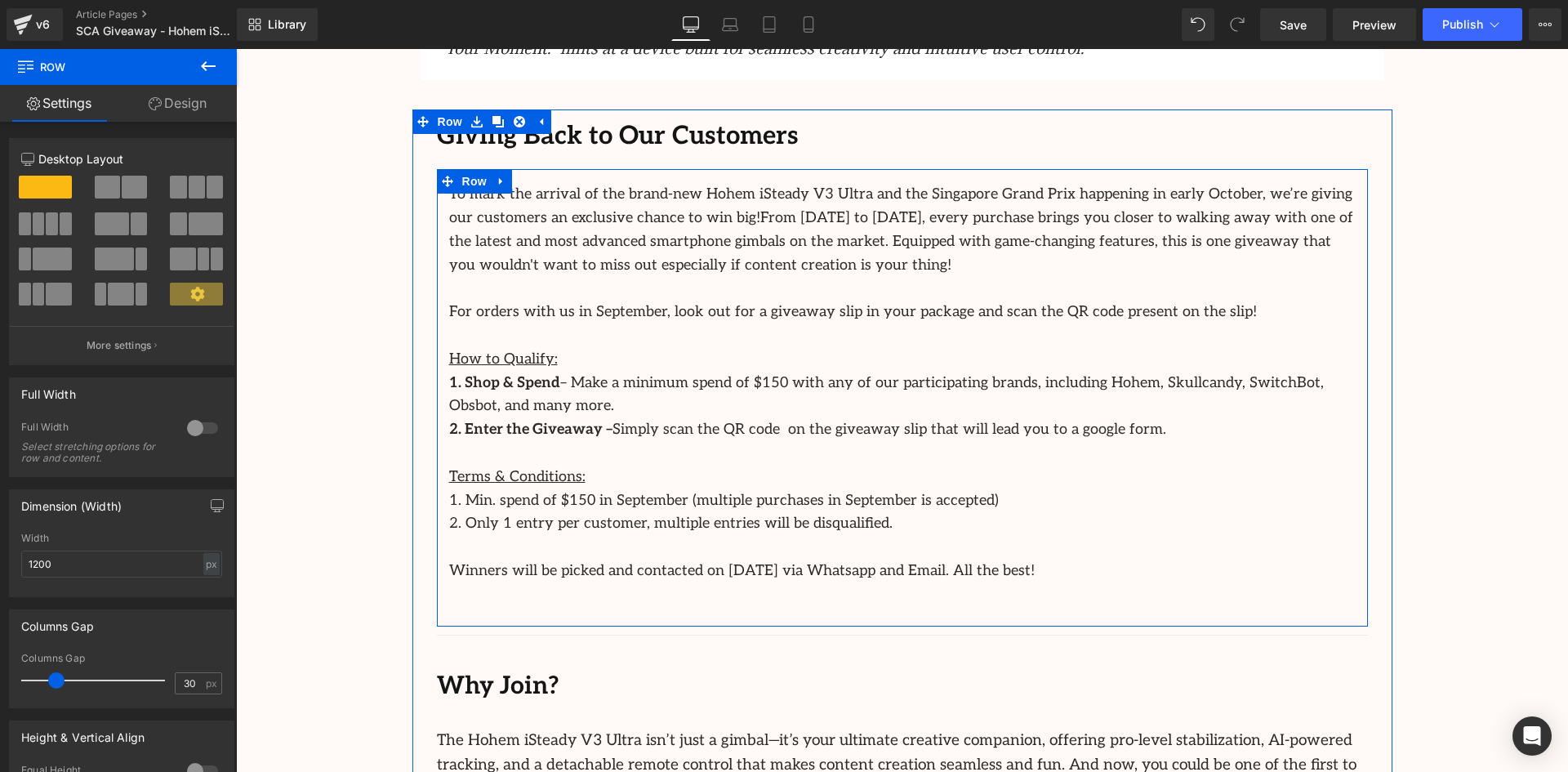
click at [742, 597] on div "To mark the arrival of the brand-new Hohem iSteady V3 Ultra and the Singapore G…" at bounding box center [903, 394] width 931 height 424
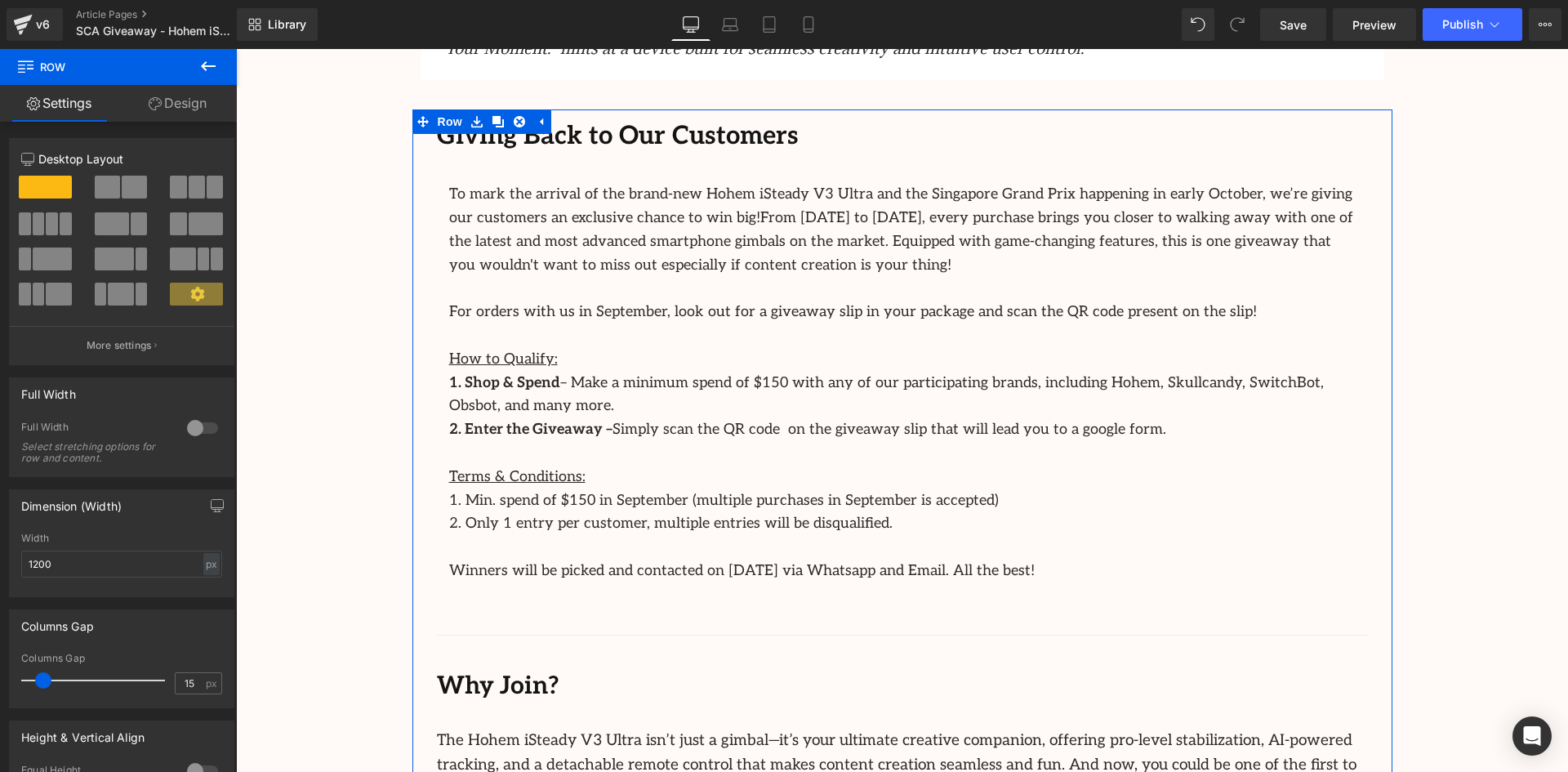
click at [1118, 145] on div "Giving Back to Our Customers" at bounding box center [903, 137] width 931 height 41
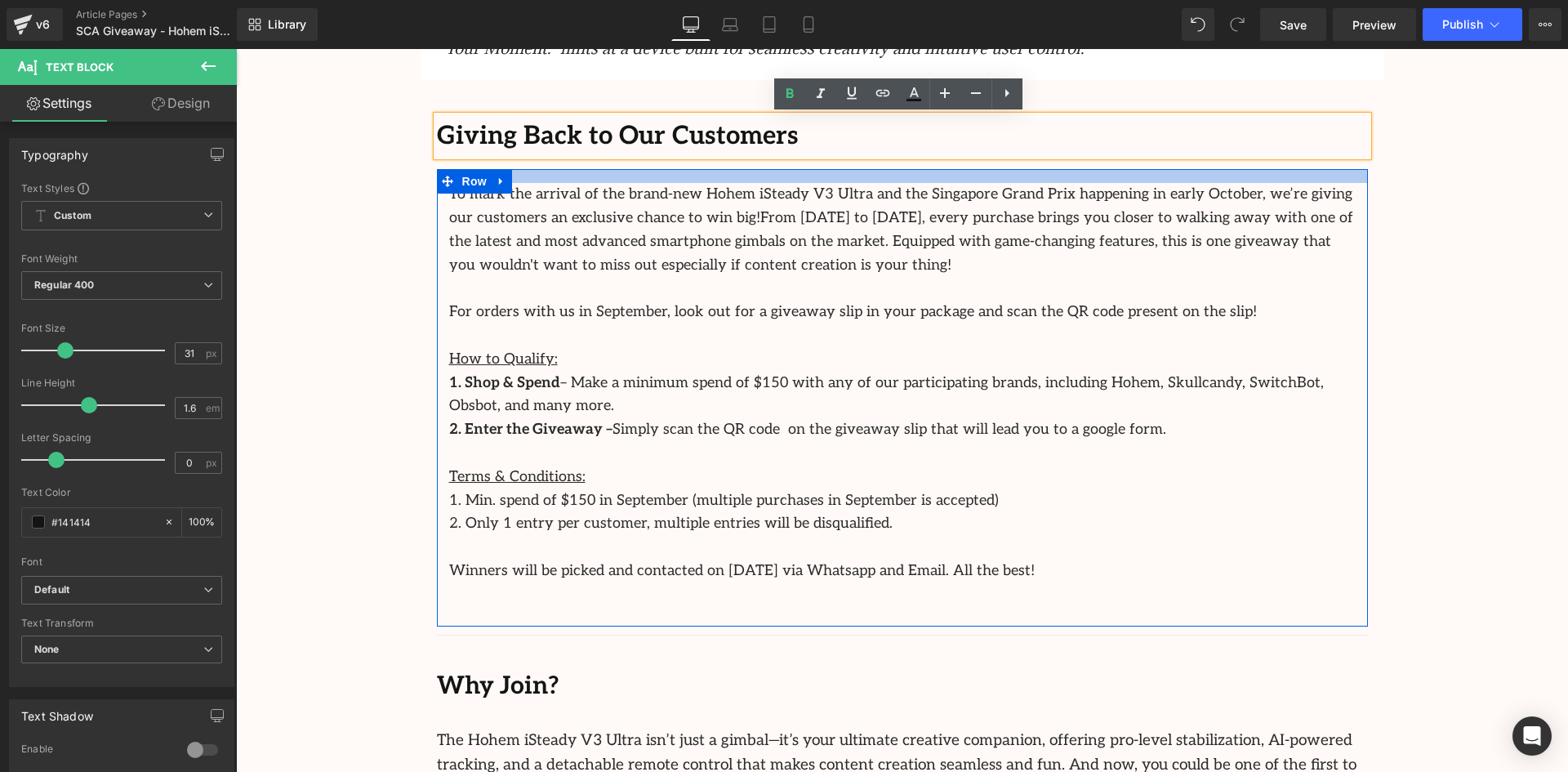
click at [1334, 182] on div at bounding box center [903, 176] width 931 height 14
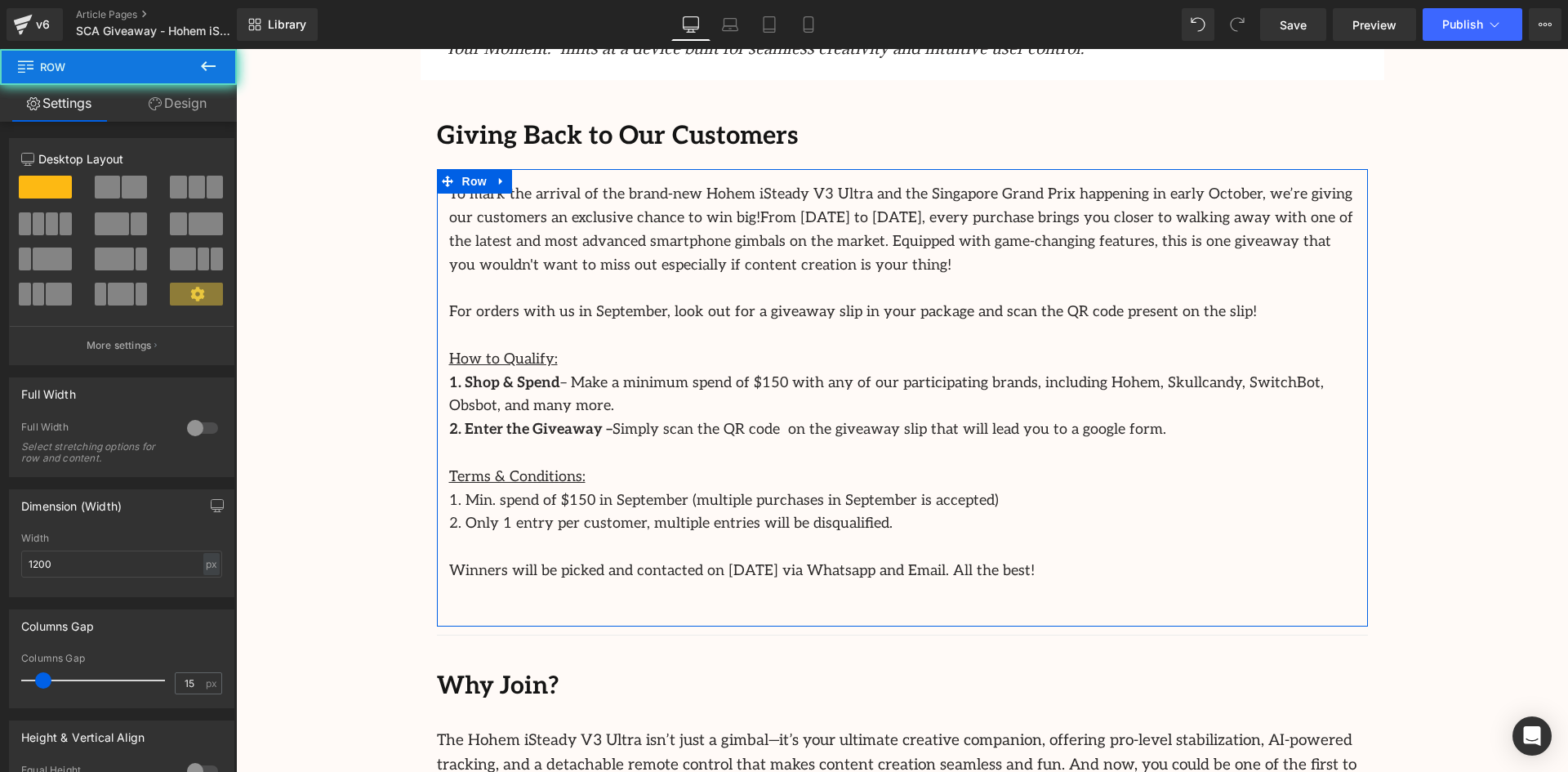
click at [1353, 188] on div "To mark the arrival of the brand-new Hohem iSteady V3 Ultra and the Singapore G…" at bounding box center [903, 394] width 931 height 424
drag, startPoint x: 197, startPoint y: 93, endPoint x: 214, endPoint y: 67, distance: 31.1
click at [197, 93] on link "Design" at bounding box center [177, 103] width 118 height 37
click at [214, 67] on icon at bounding box center [209, 66] width 15 height 9
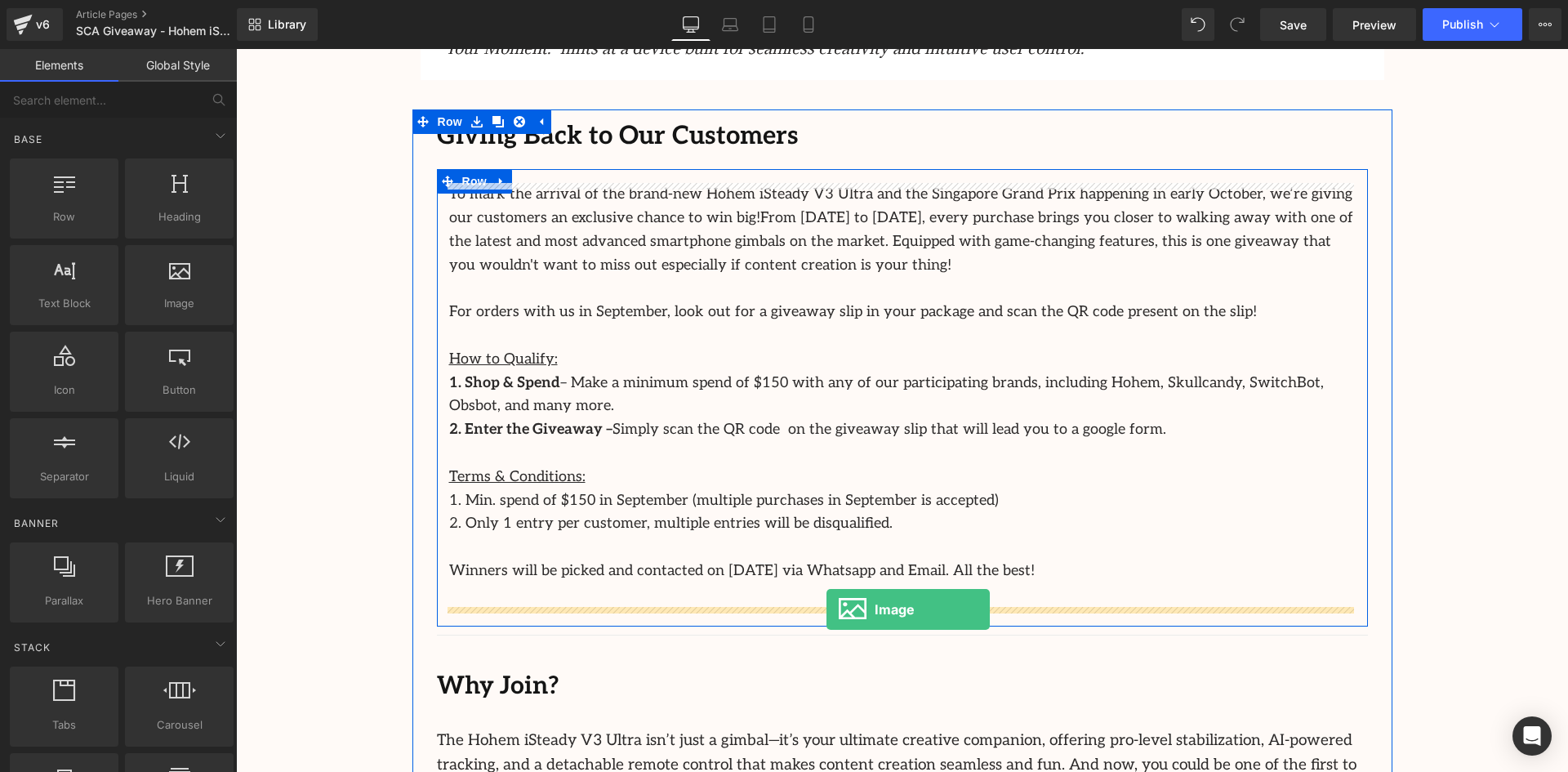
drag, startPoint x: 407, startPoint y: 334, endPoint x: 827, endPoint y: 610, distance: 502.6
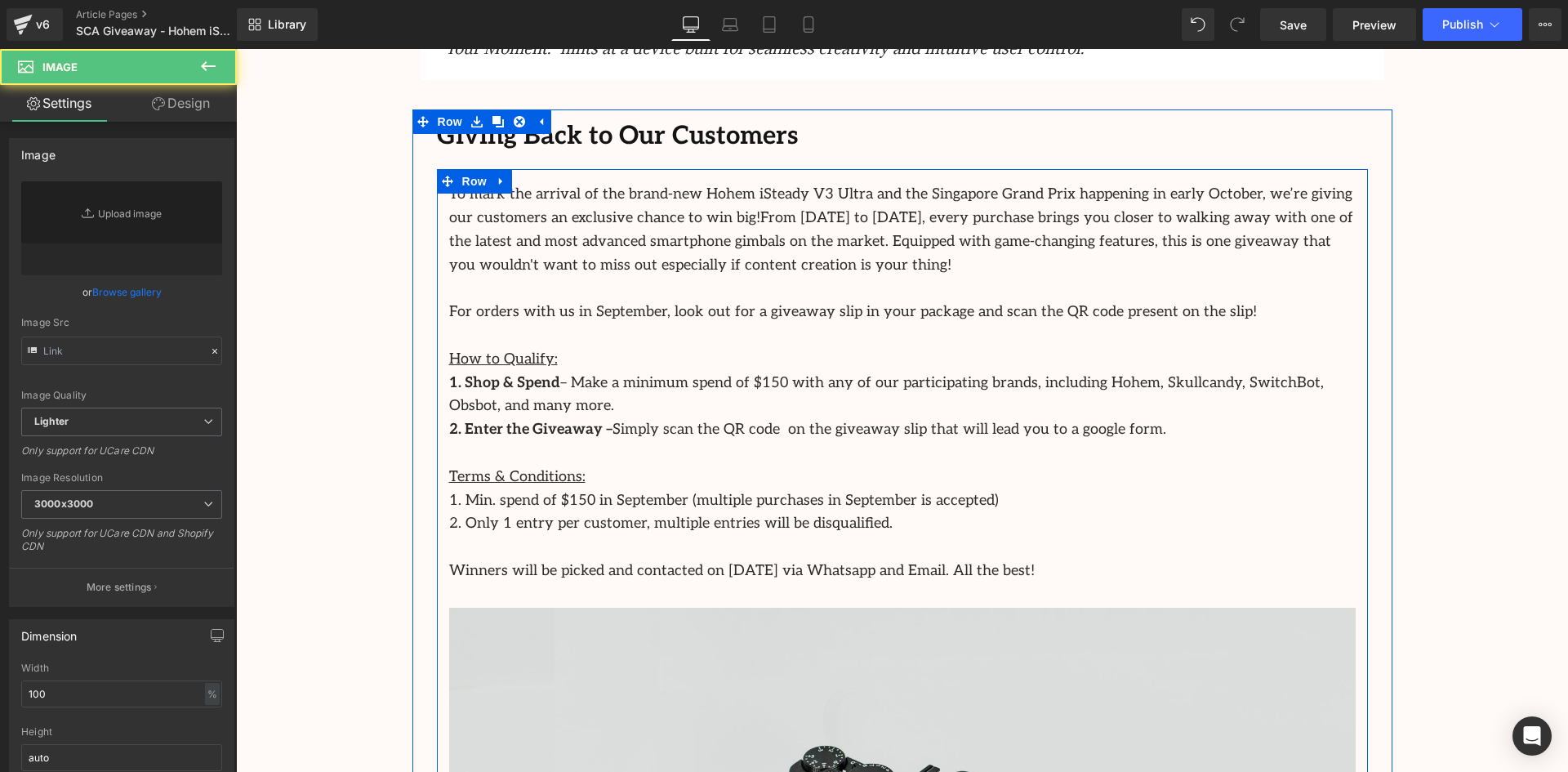
type input "//d1um8515vdn9kb.cloudfront.net/images/parallax.jpg"
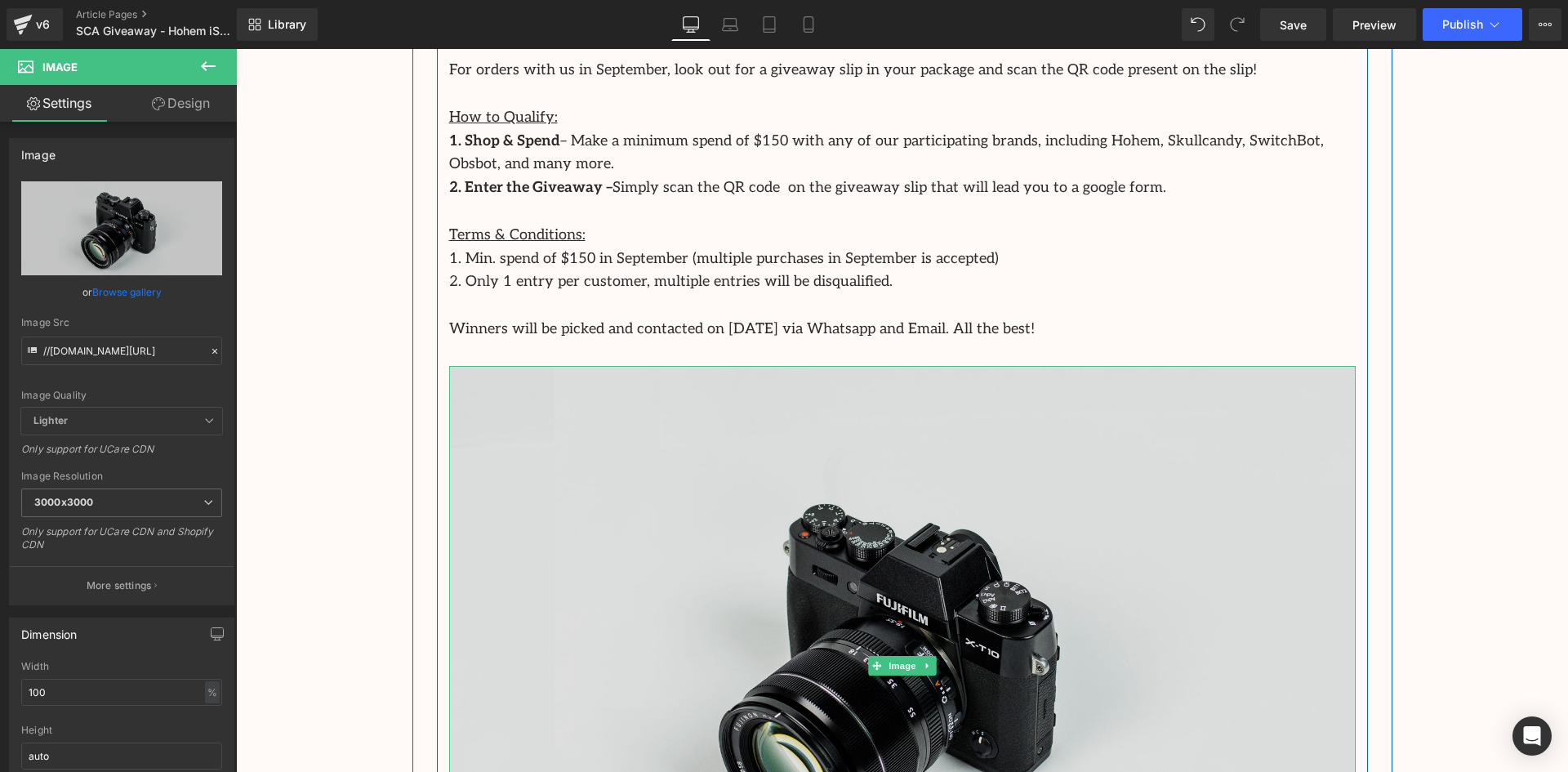
scroll to position [1086, 0]
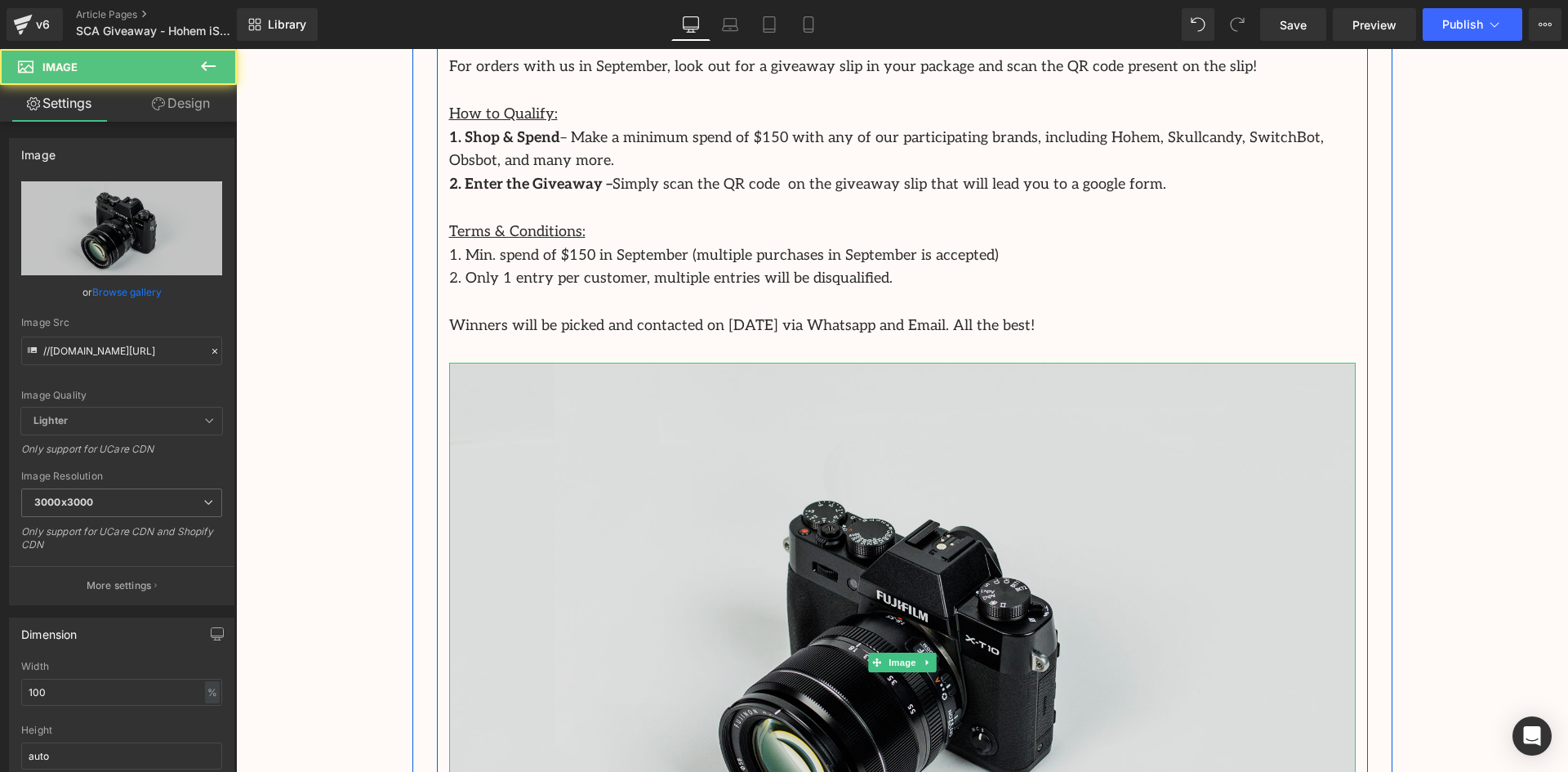
click at [886, 558] on img at bounding box center [903, 662] width 907 height 601
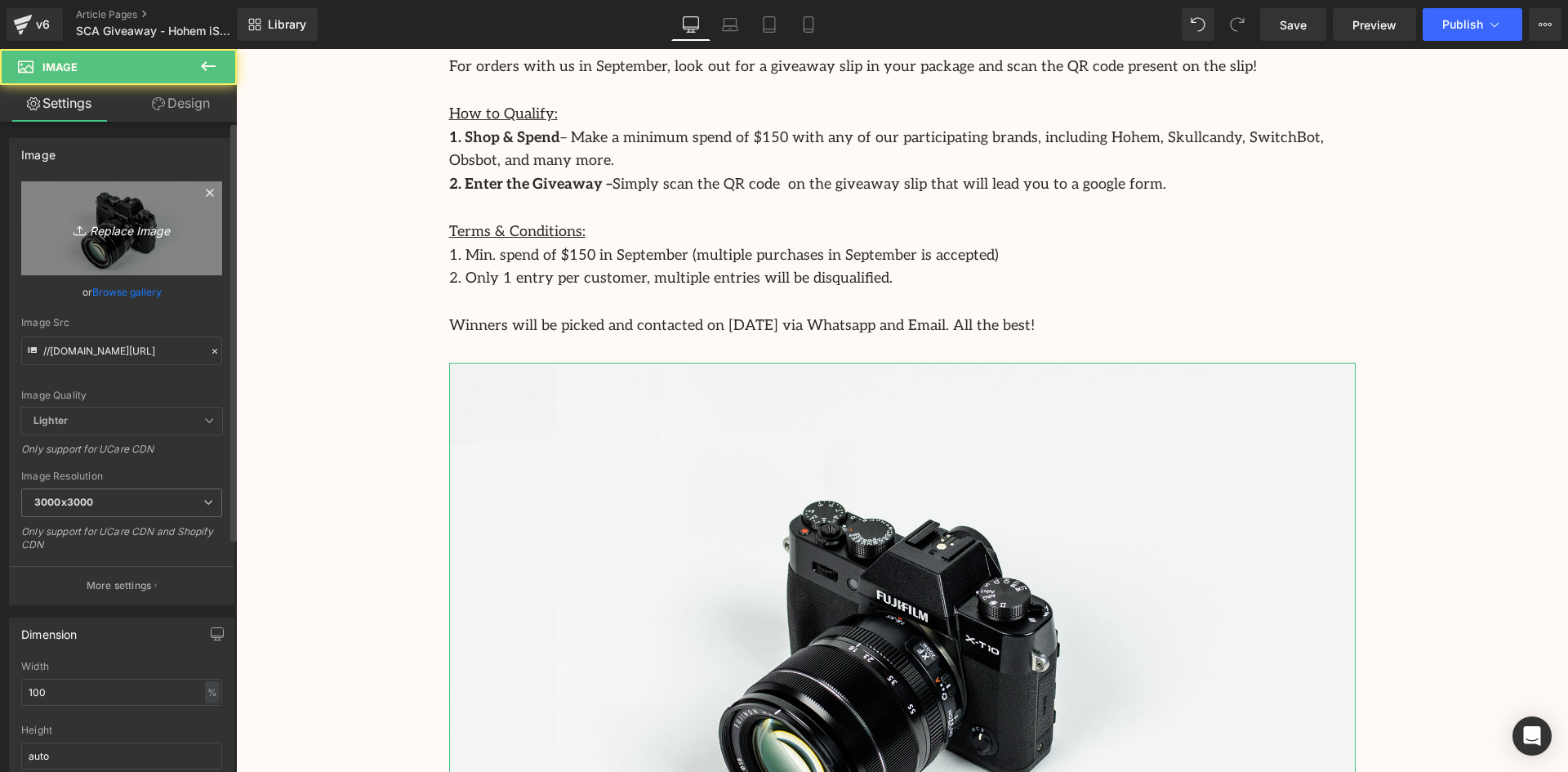
click at [105, 230] on icon "Replace Image" at bounding box center [122, 229] width 131 height 21
type input "C:\fakepath\SCA Giveaway Voucher (1).png"
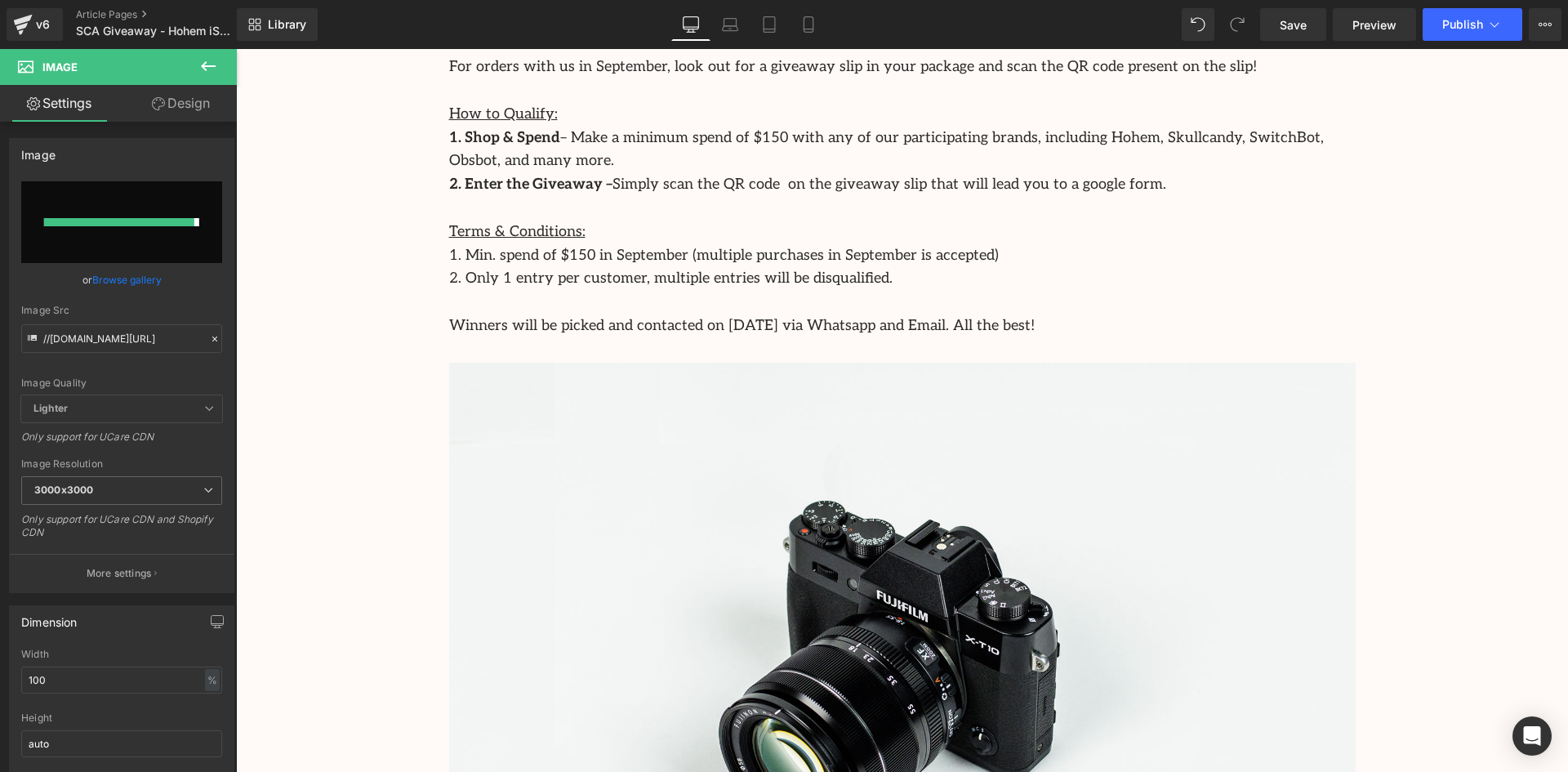
type input "https://ucarecdn.com/986166da-9c0f-425a-b933-c4041cd321fd/-/format/auto/-/previ…"
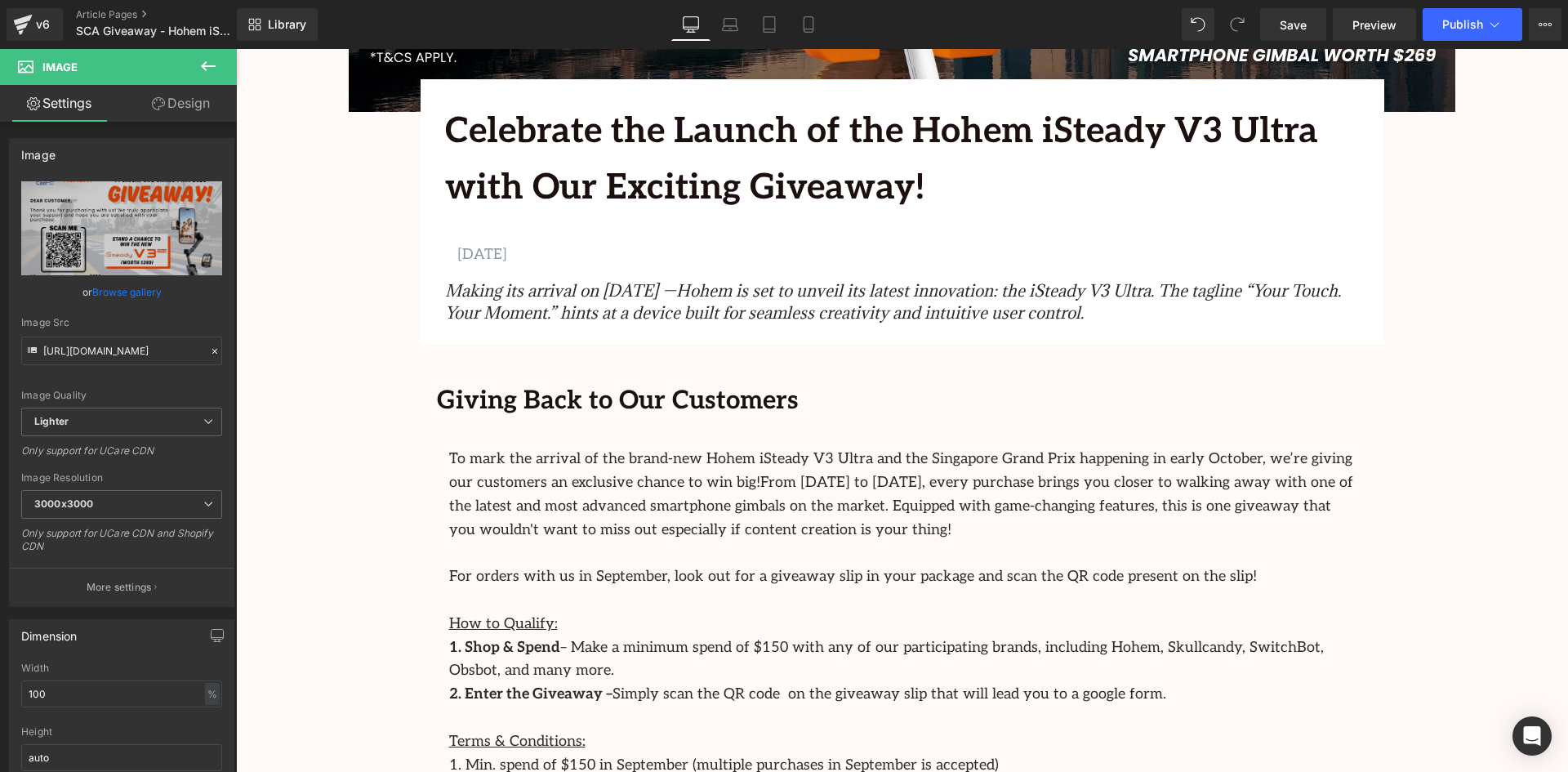
scroll to position [331, 0]
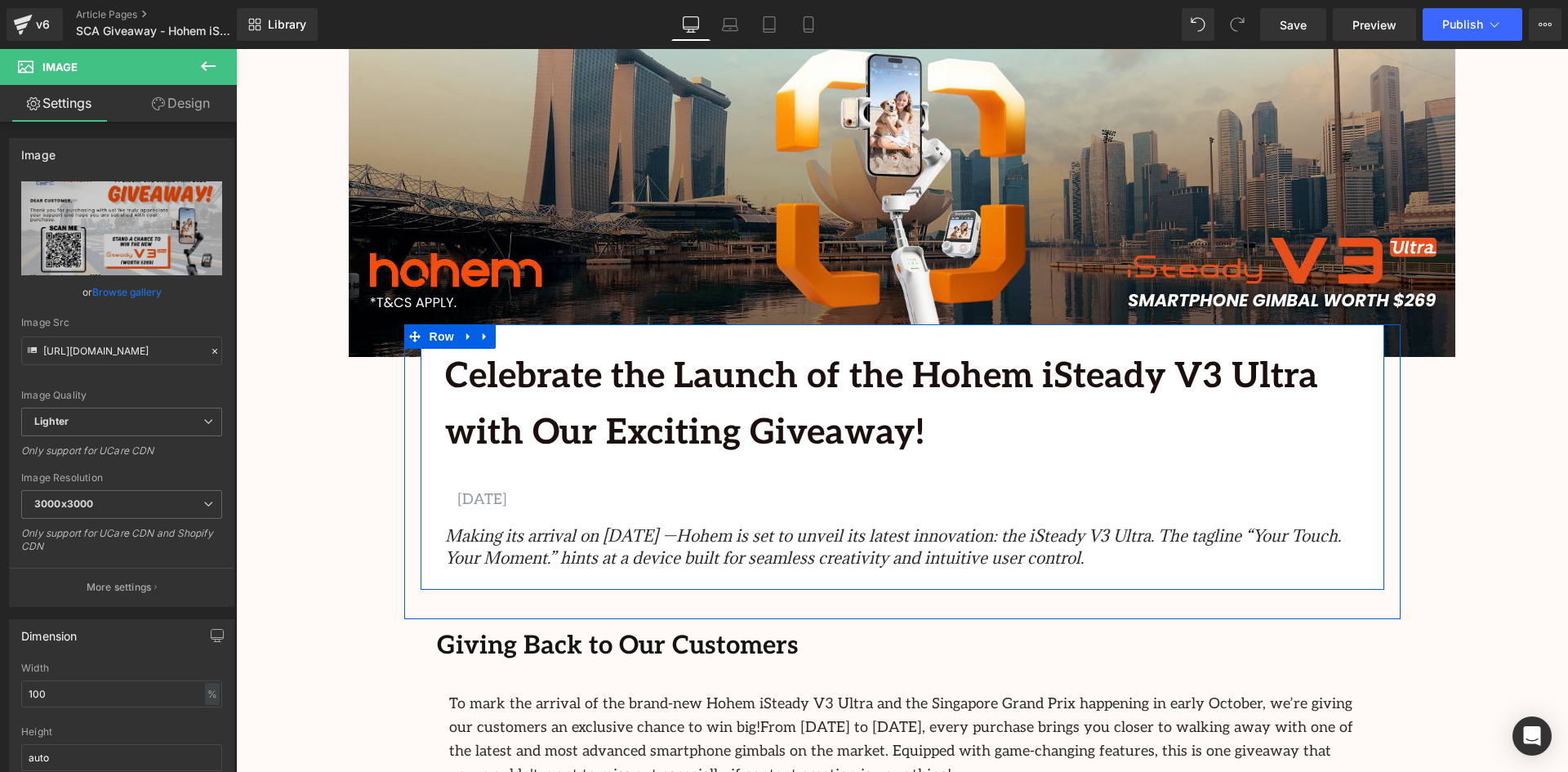
click at [584, 500] on p "SEPTEMBER 4, 2025" at bounding box center [902, 499] width 891 height 23
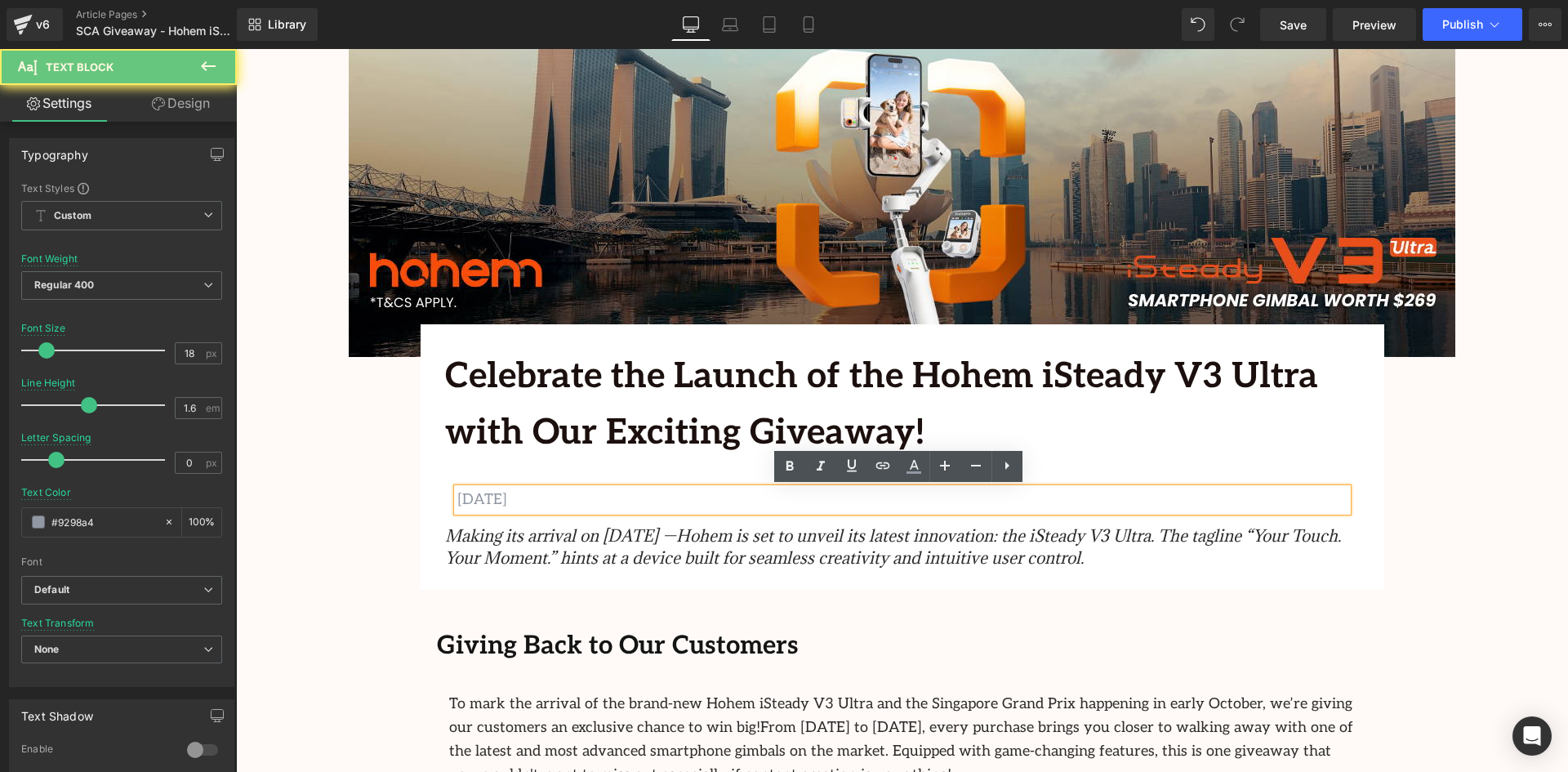
click at [553, 496] on p "SEPTEMBER 4, 2025" at bounding box center [902, 499] width 891 height 23
click at [547, 500] on p "SEPTEMBER 4, 2025" at bounding box center [902, 499] width 891 height 23
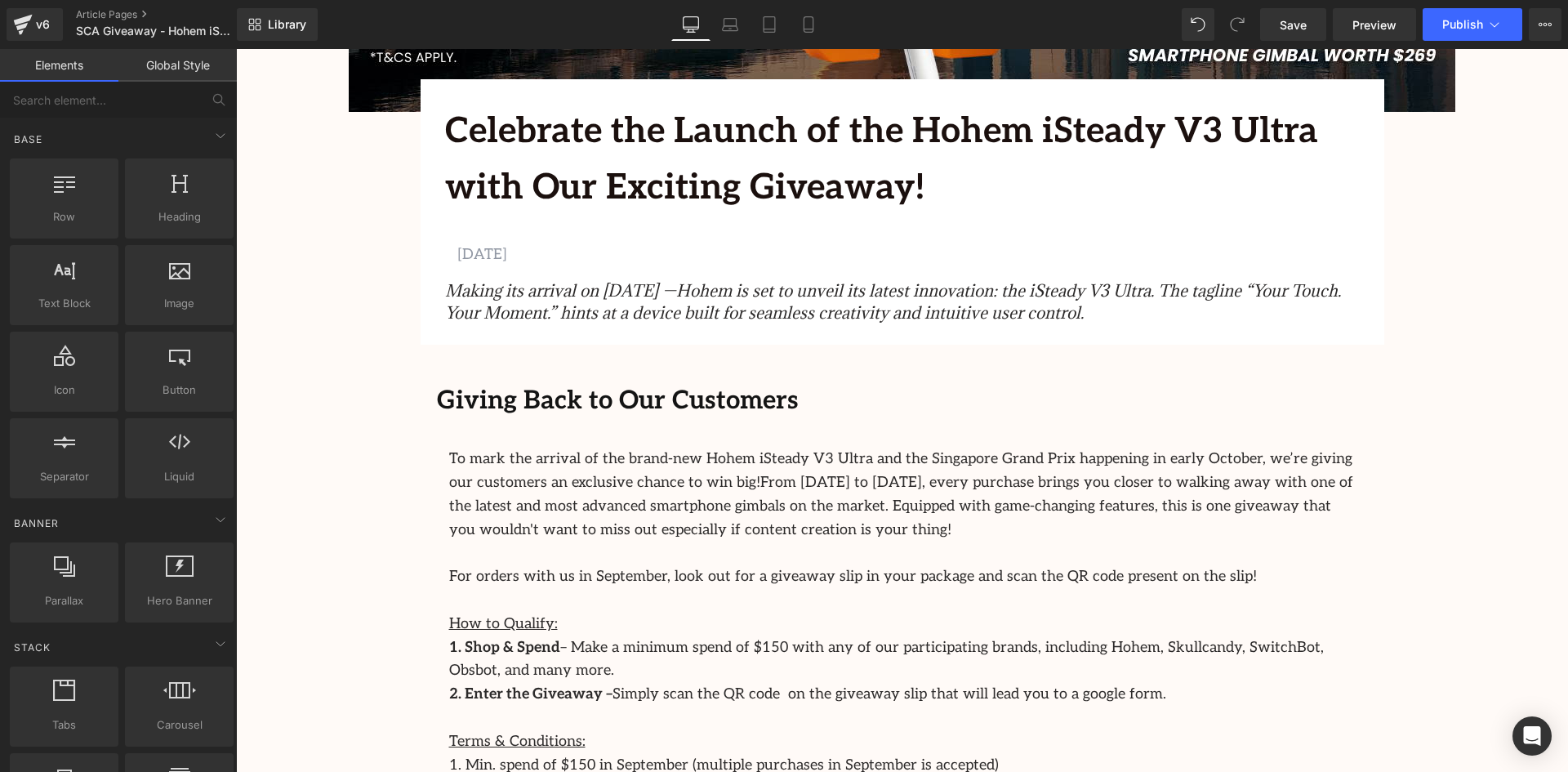
click at [309, 364] on div "Image Row Celebrate the Launch of the Hohem iSteady V3 Ultra with Our Exciting …" at bounding box center [902, 763] width 1332 height 2322
click at [1555, 282] on div "Image Row Celebrate the Launch of the Hohem iSteady V3 Ultra with Our Exciting …" at bounding box center [902, 763] width 1332 height 2322
click at [1494, 293] on div "Image Row Celebrate the Launch of the Hohem iSteady V3 Ultra with Our Exciting …" at bounding box center [902, 763] width 1332 height 2322
click at [1456, 319] on div "Image Row Celebrate the Launch of the Hohem iSteady V3 Ultra with Our Exciting …" at bounding box center [902, 763] width 1332 height 2322
click at [309, 414] on div "Image Row Celebrate the Launch of the Hohem iSteady V3 Ultra with Our Exciting …" at bounding box center [902, 763] width 1332 height 2322
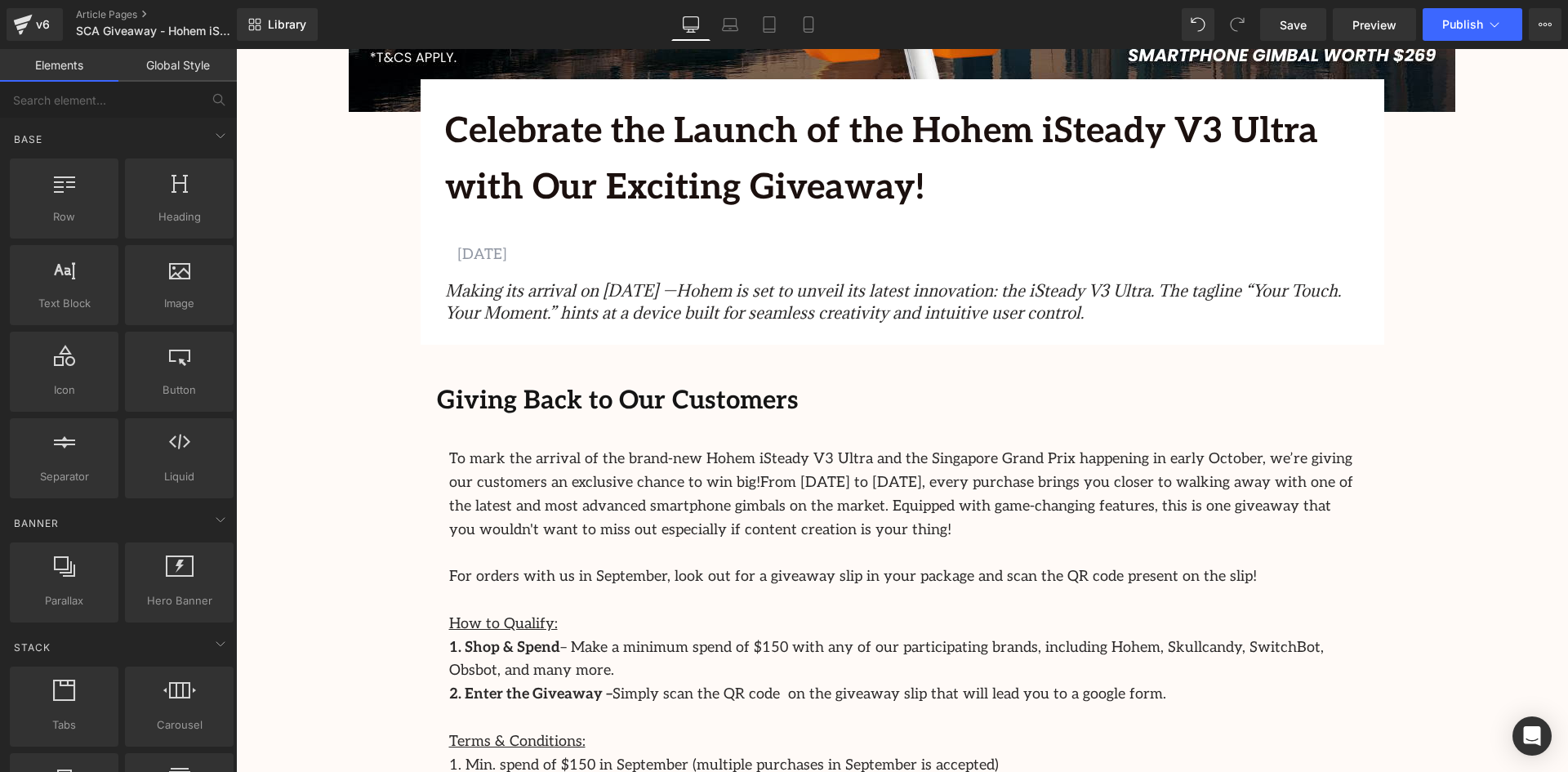
click at [1410, 346] on div "Image Row Celebrate the Launch of the Hohem iSteady V3 Ultra with Our Exciting …" at bounding box center [902, 763] width 1332 height 2322
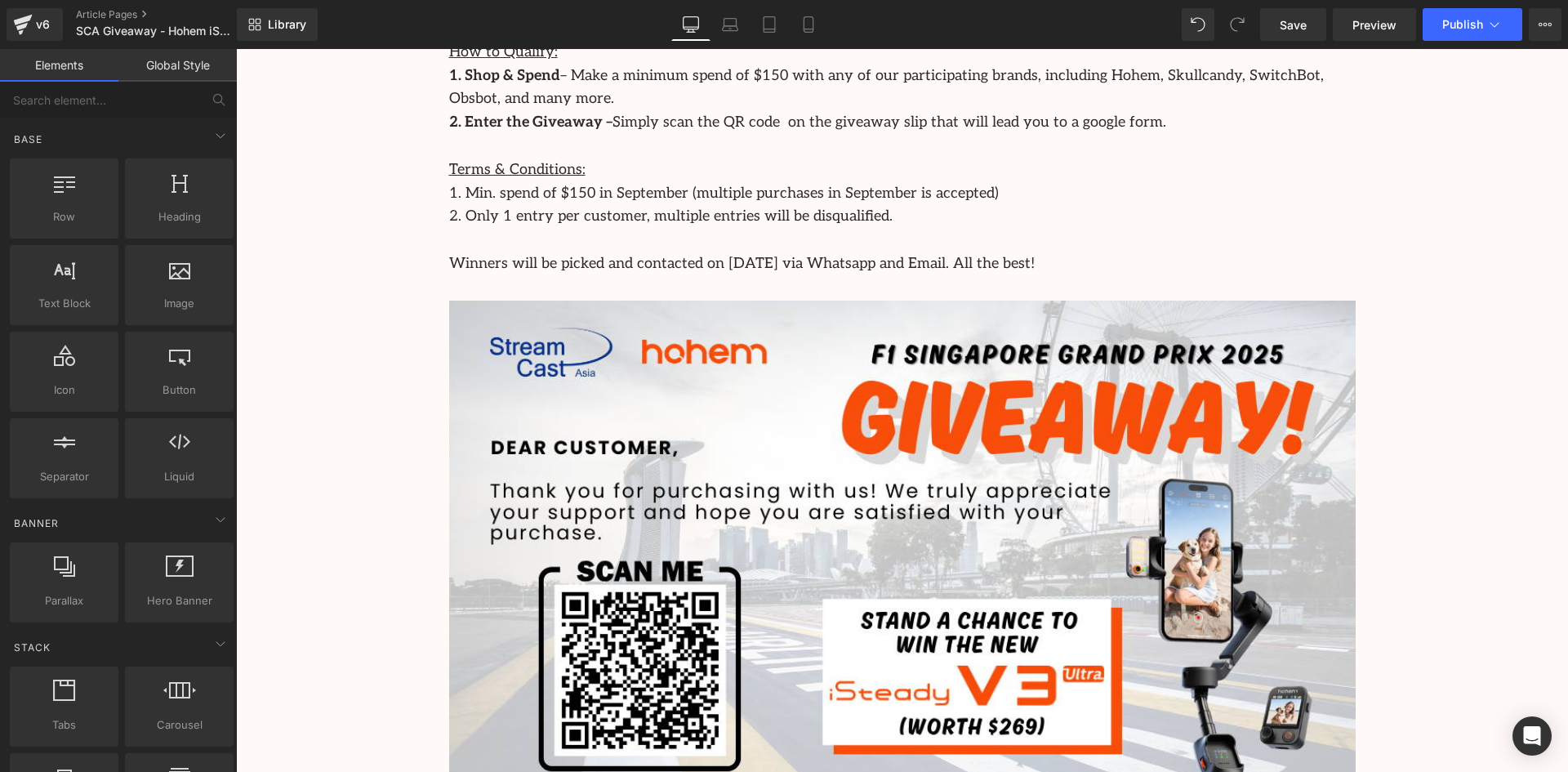
scroll to position [1639, 0]
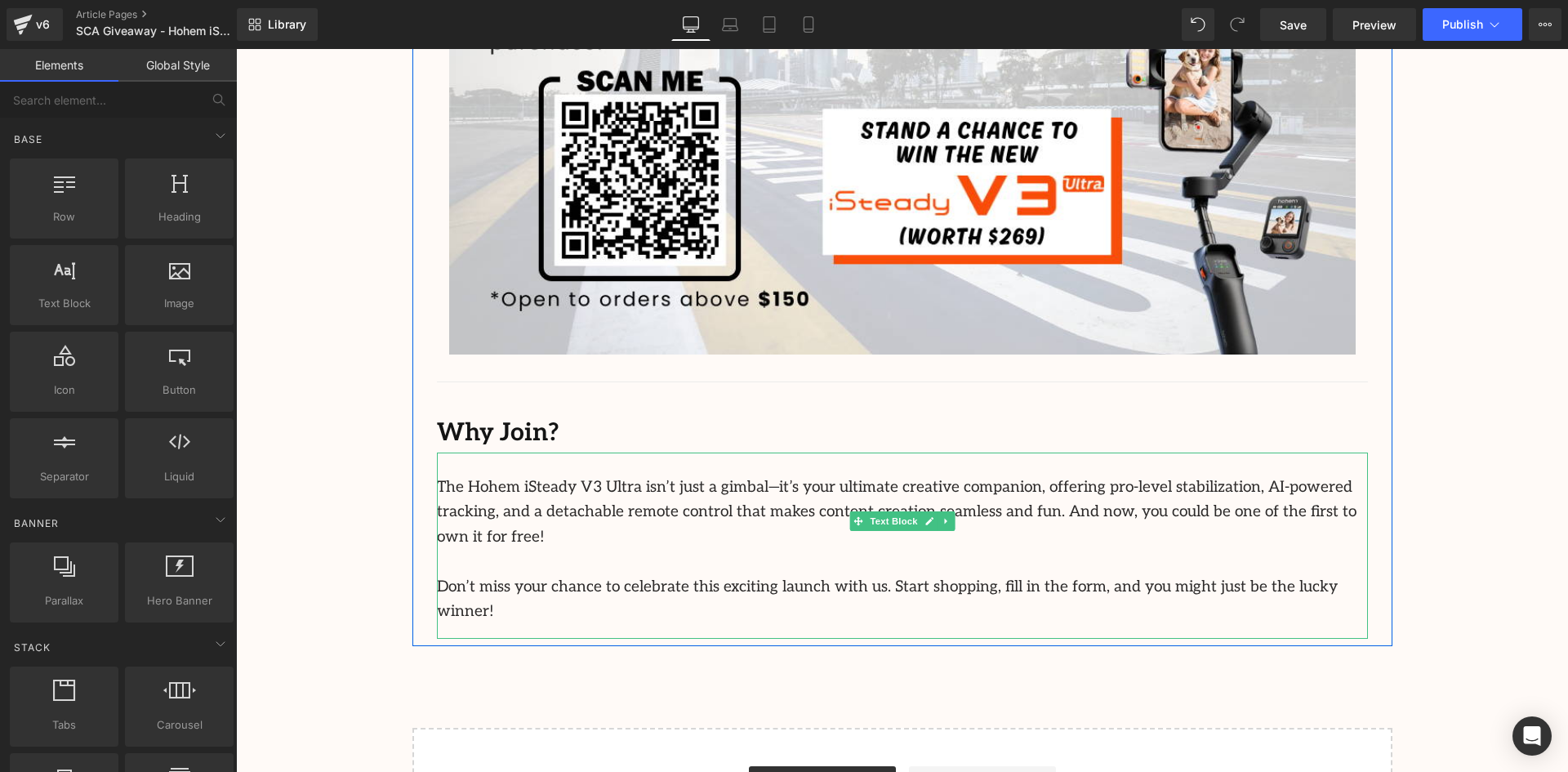
click at [1315, 575] on p "Don’t miss your chance to celebrate this exciting launch with us. Start shoppin…" at bounding box center [903, 600] width 931 height 50
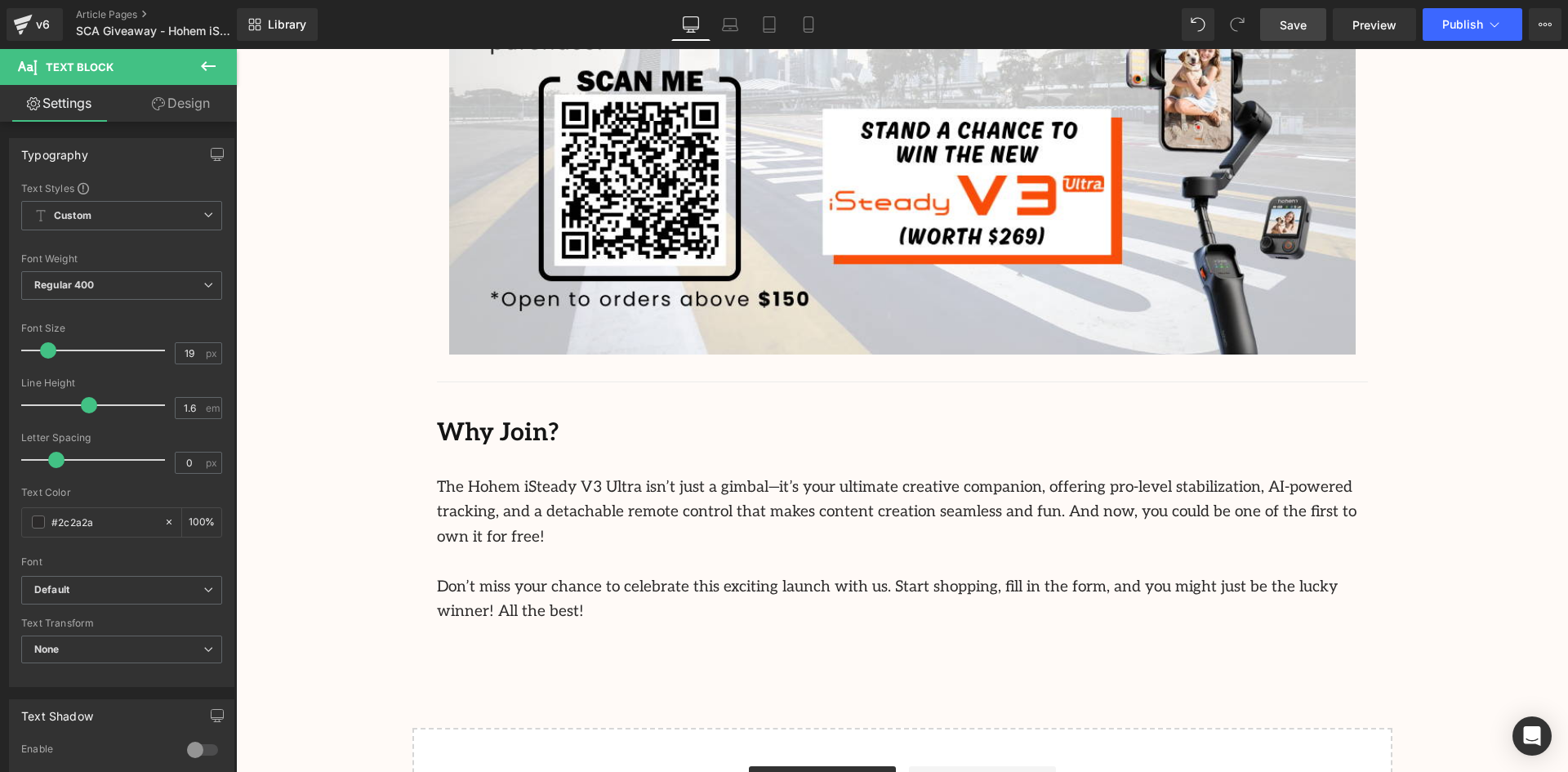
click at [1299, 28] on span "Save" at bounding box center [1294, 24] width 27 height 17
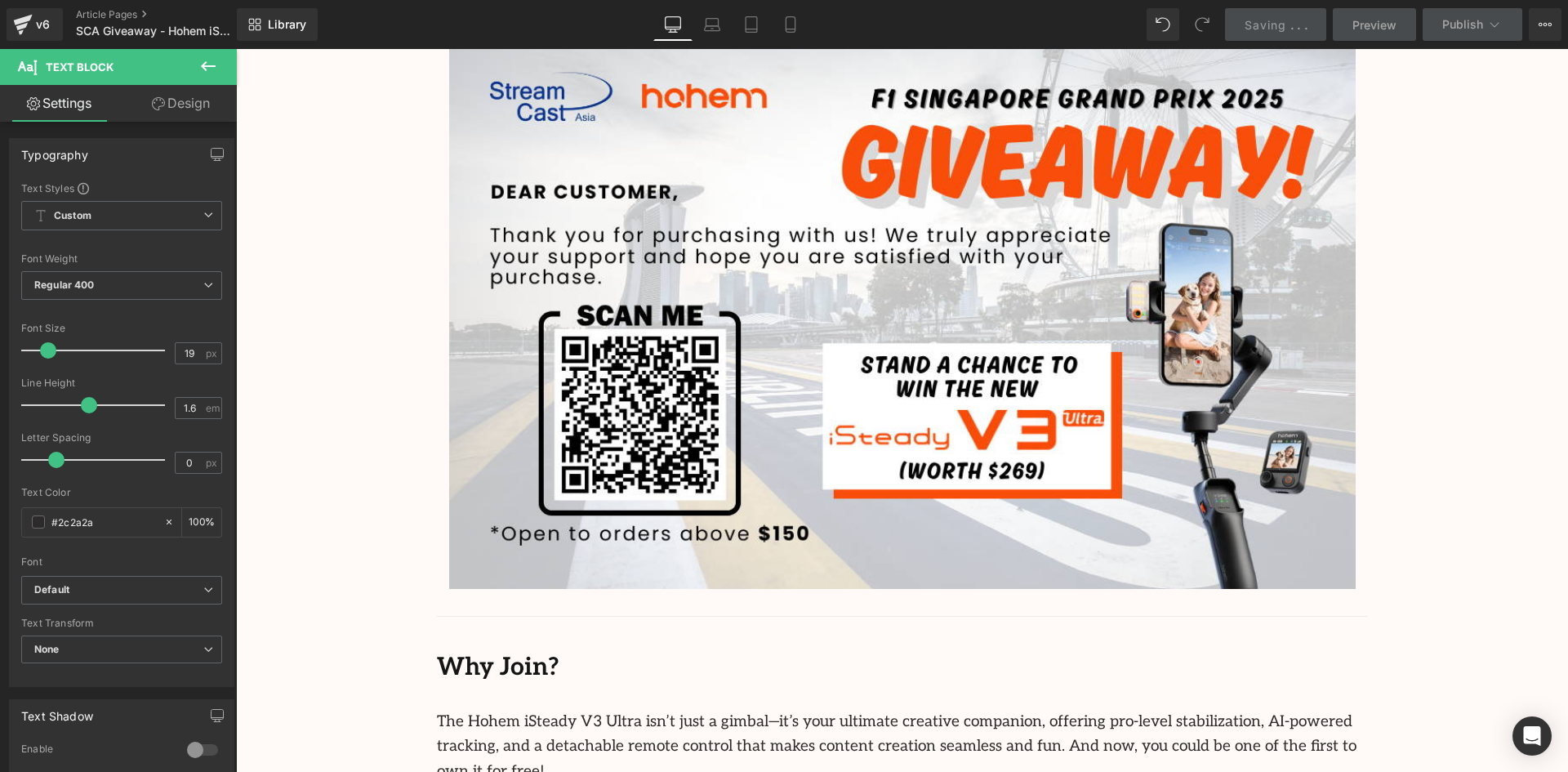
scroll to position [1312, 0]
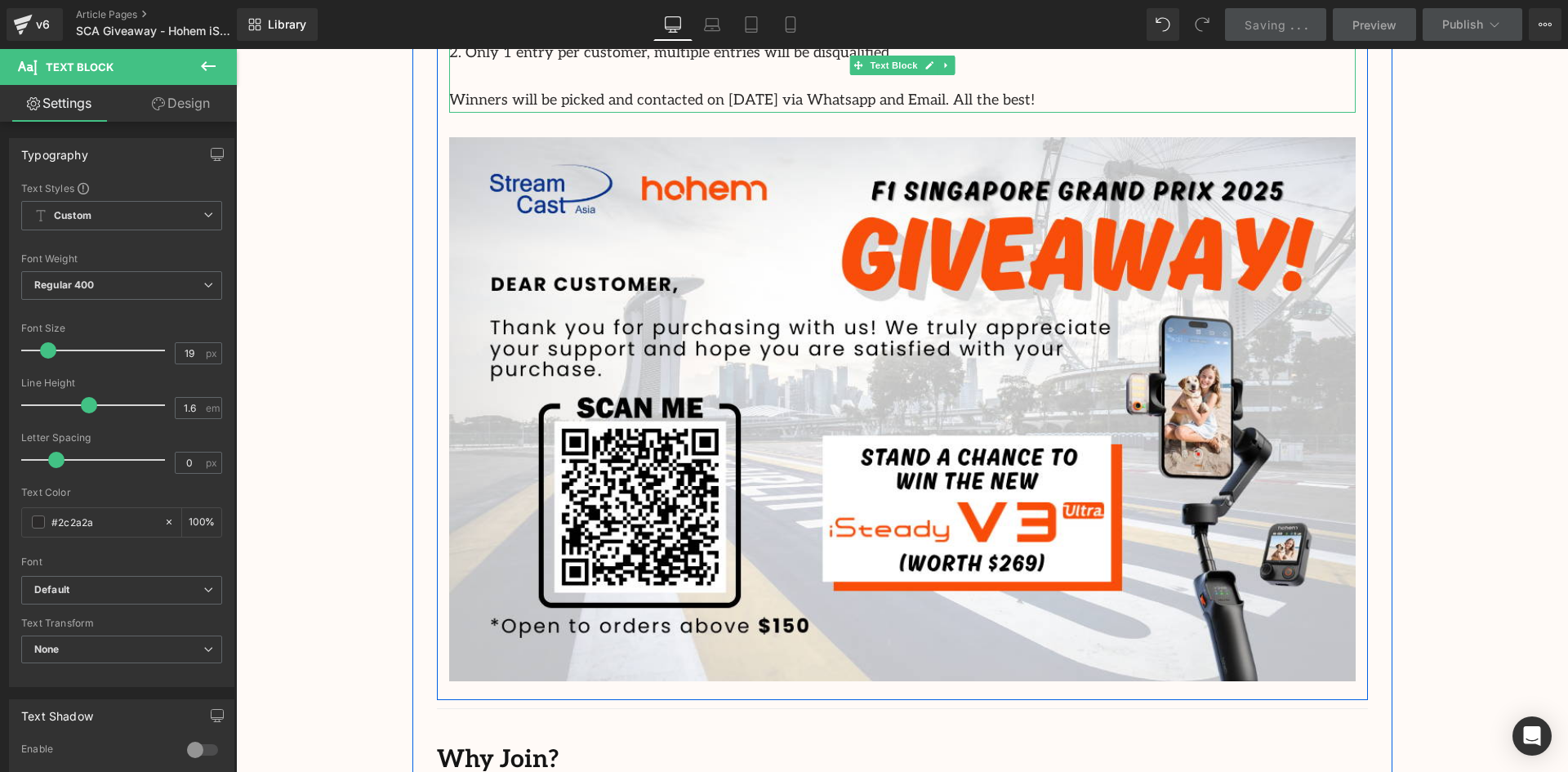
click at [1031, 101] on p "Winners will be picked and contacted on 1st October 2025 via Whatsapp and Email…" at bounding box center [903, 100] width 907 height 23
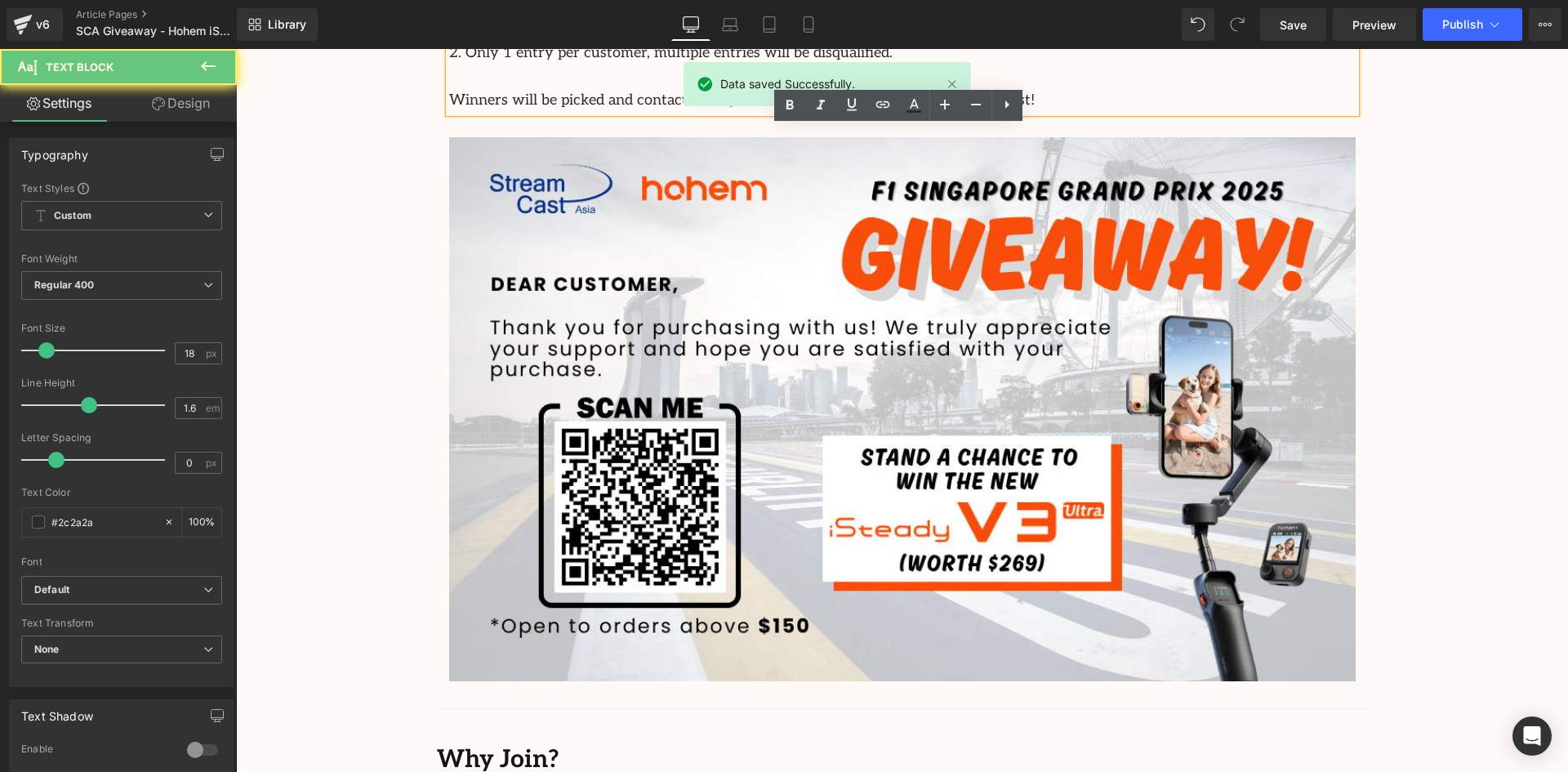
click at [1024, 102] on p "Winners will be picked and contacted on 1st October 2025 via Whatsapp and Email…" at bounding box center [903, 100] width 907 height 23
click at [1105, 99] on p "Winners will be picked and contacted on 1st October 2025 via Whatsapp and Email…" at bounding box center [903, 100] width 907 height 23
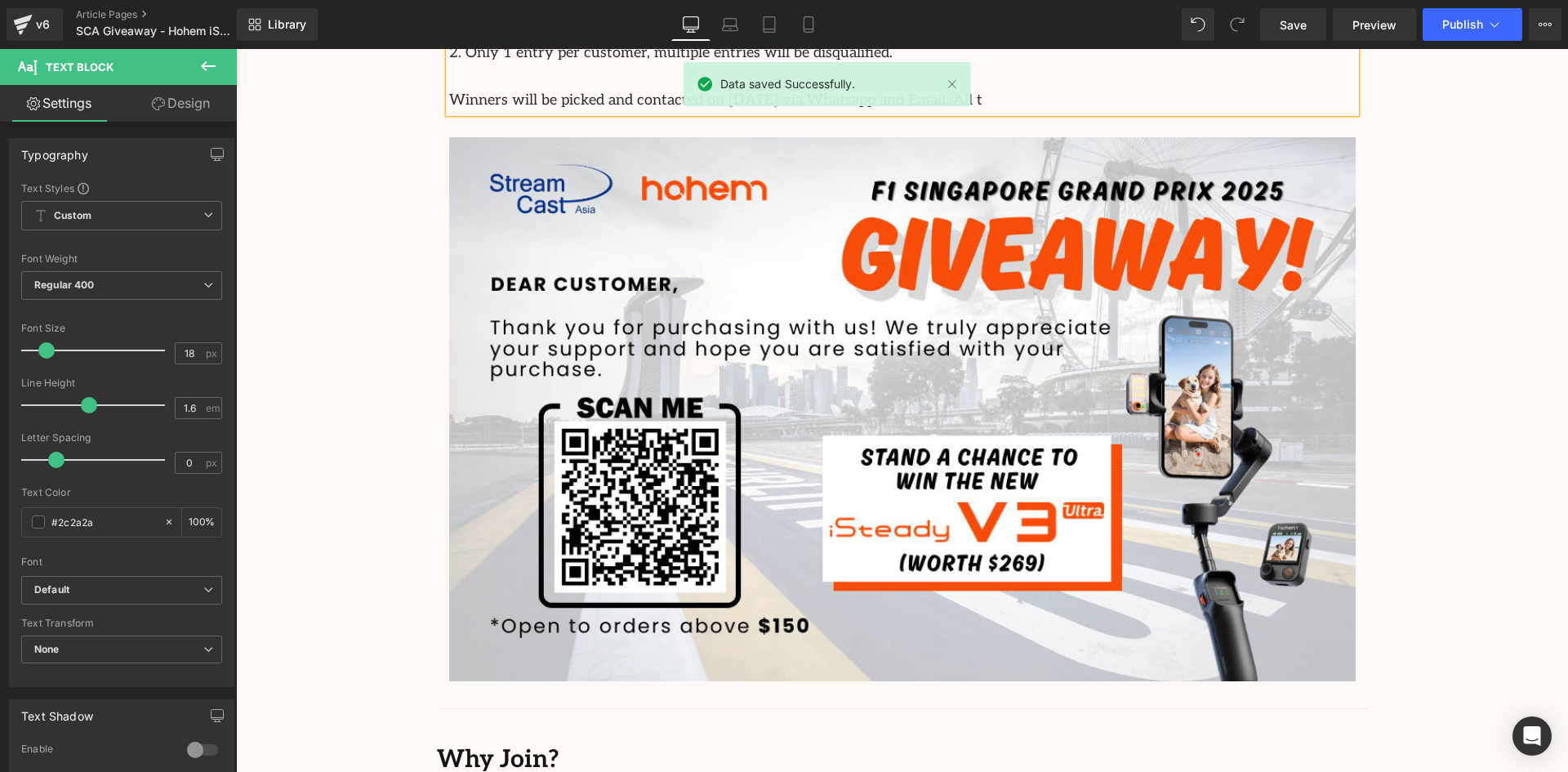
scroll to position [1148, 0]
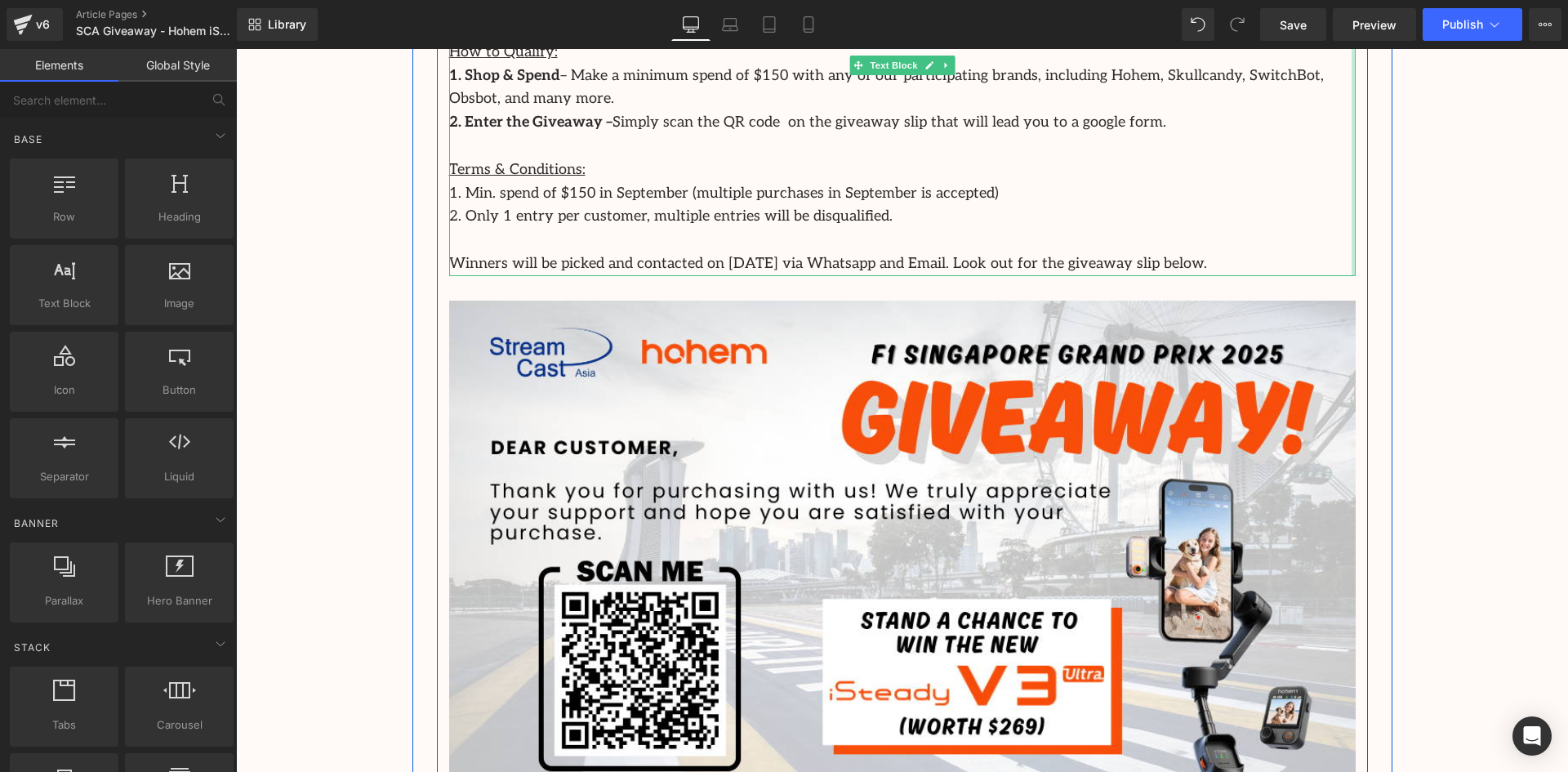
click at [1447, 279] on div "Image Row Celebrate the Launch of the Hohem iSteady V3 Ultra with Our Exciting …" at bounding box center [902, 191] width 1332 height 2322
click at [1255, 263] on p "Winners will be picked and contacted on [DATE] via Whatsapp and Email. Look out…" at bounding box center [903, 263] width 907 height 23
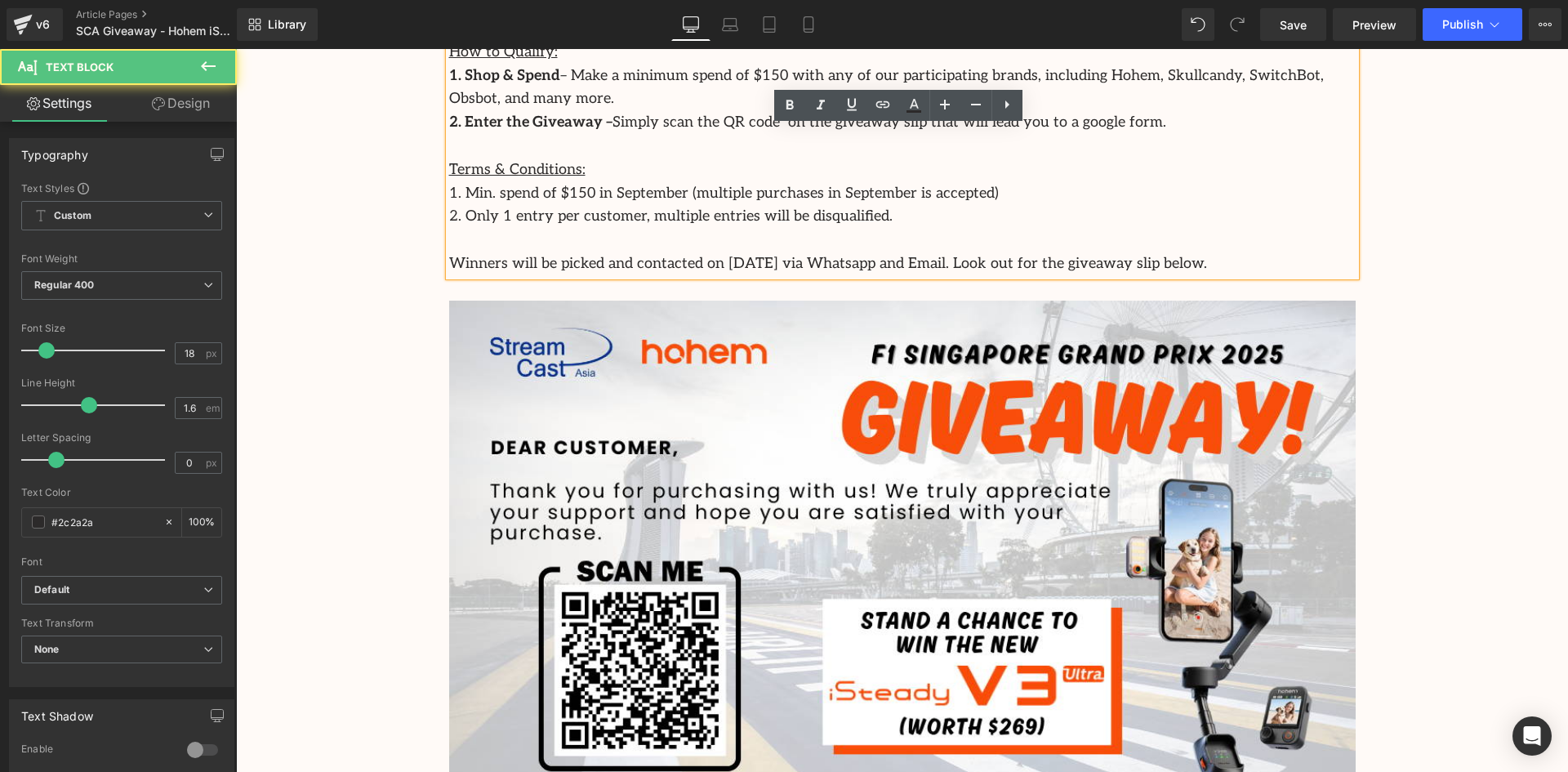
click at [1436, 274] on div "Image Row Celebrate the Launch of the Hohem iSteady V3 Ultra with Our Exciting …" at bounding box center [902, 191] width 1332 height 2322
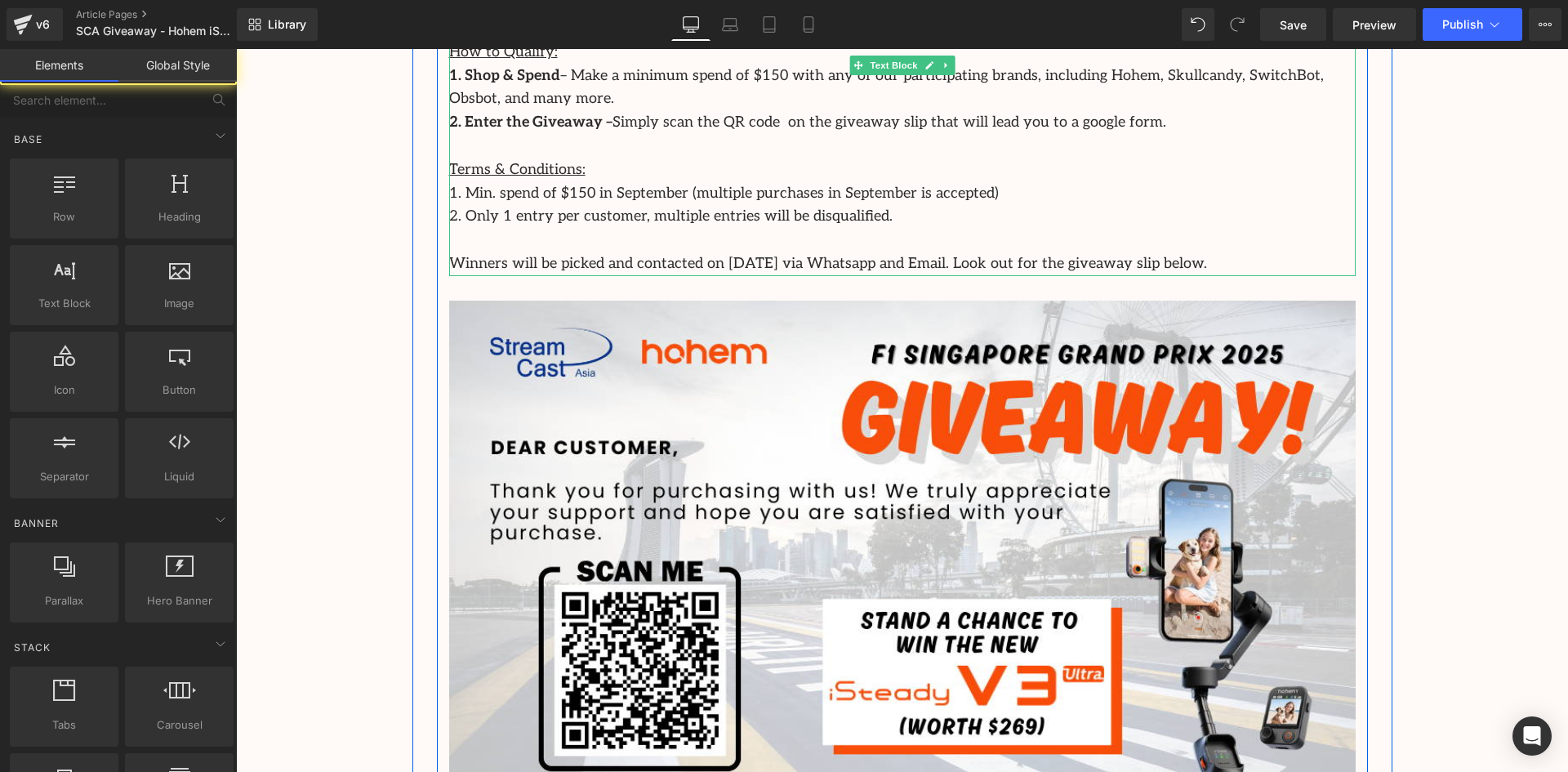
click at [1156, 252] on p "Winners will be picked and contacted on [DATE] via Whatsapp and Email. Look out…" at bounding box center [903, 263] width 907 height 23
click at [1191, 257] on p "Winners will be picked and contacted on [DATE] via Whatsapp and Email. Look out…" at bounding box center [903, 263] width 907 height 23
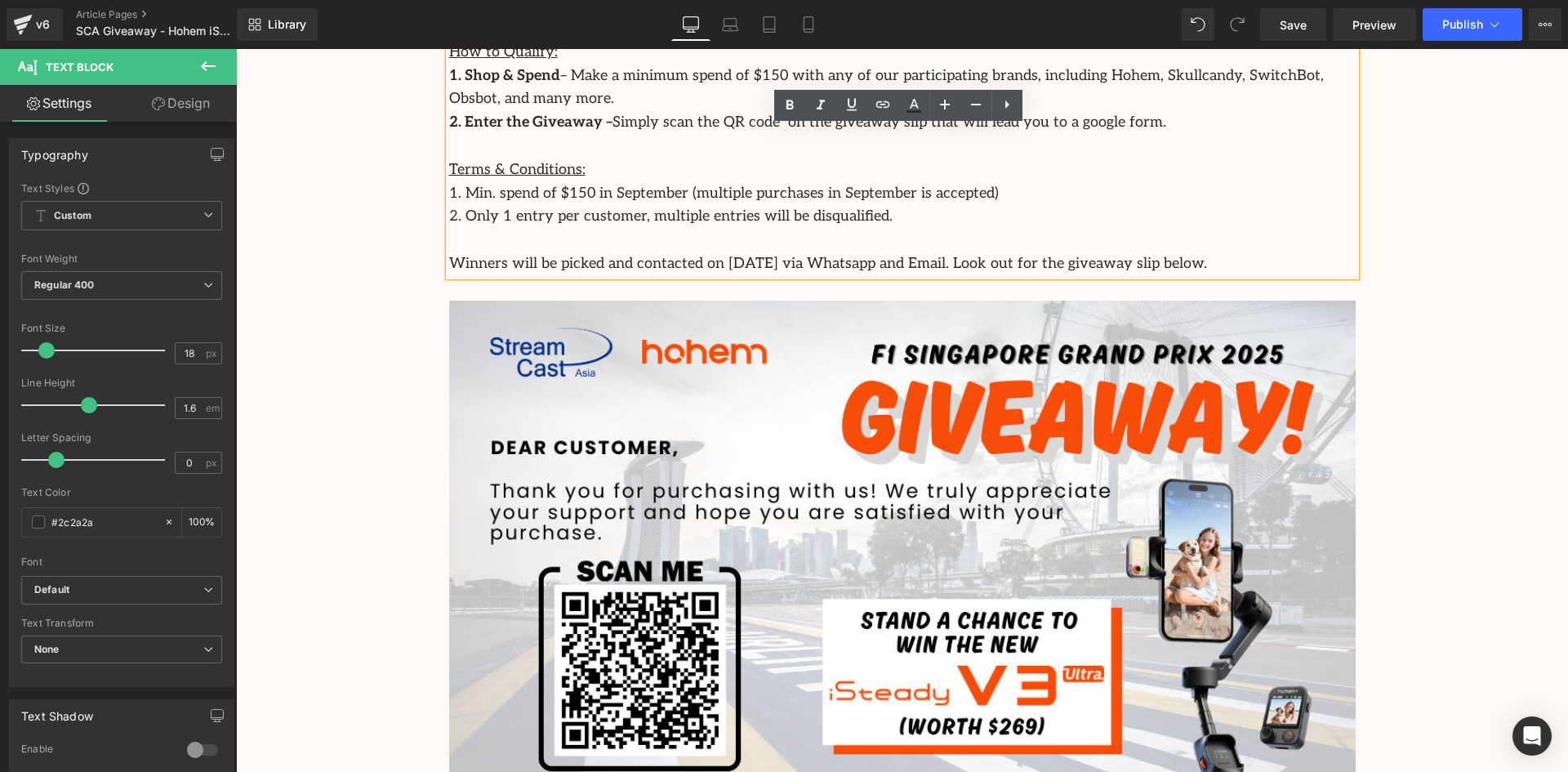
click at [1368, 266] on div "Giving Back to Our Customers Text Block To mark the arrival of the brand-new Ho…" at bounding box center [902, 466] width 980 height 1328
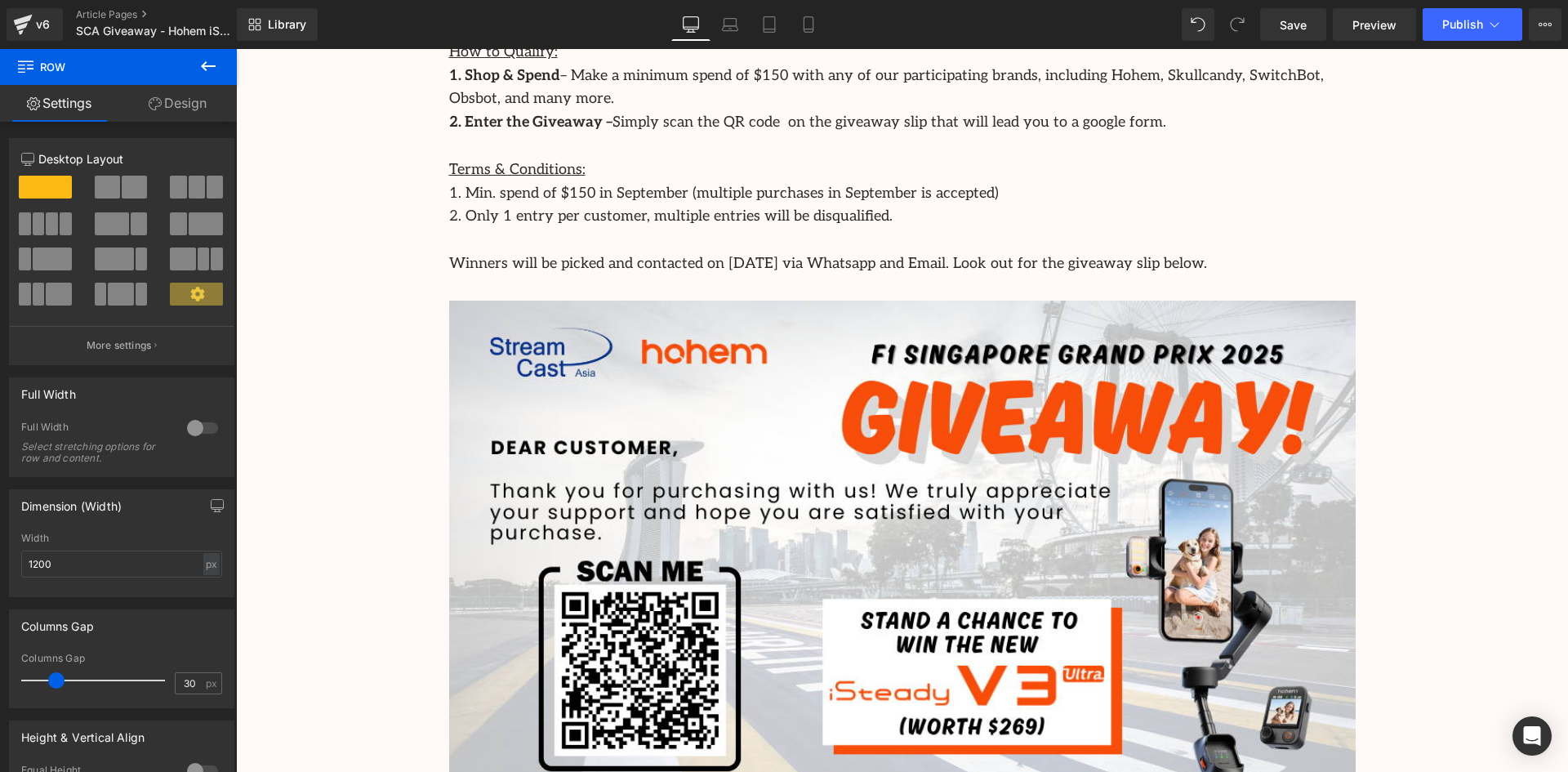
click at [1482, 232] on div "Image Row Celebrate the Launch of the Hohem iSteady V3 Ultra with Our Exciting …" at bounding box center [902, 191] width 1332 height 2322
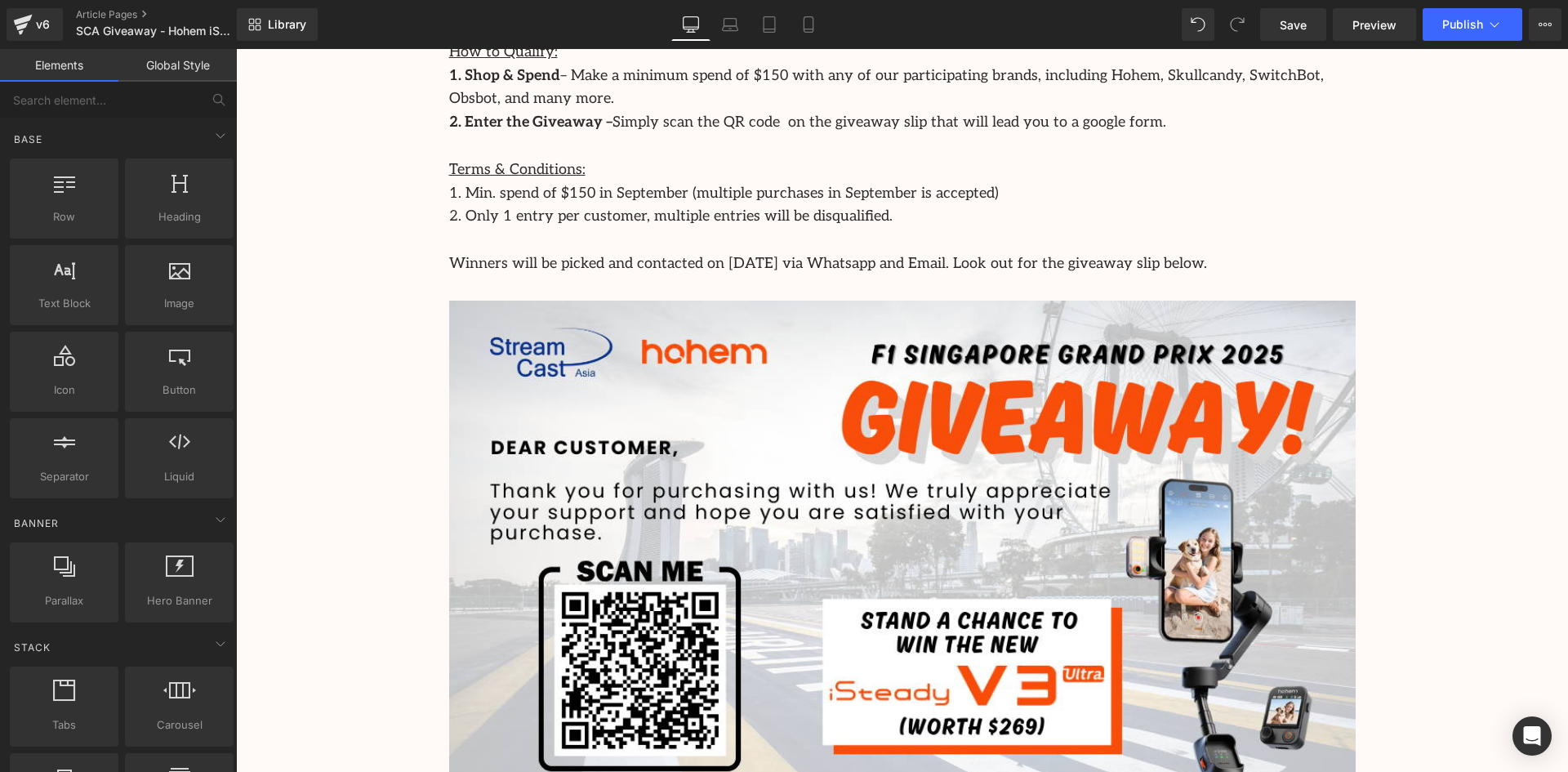
click at [347, 258] on div "Image Row Celebrate the Launch of the Hohem iSteady V3 Ultra with Our Exciting …" at bounding box center [902, 191] width 1332 height 2322
click at [339, 267] on div "Image Row Celebrate the Launch of the Hohem iSteady V3 Ultra with Our Exciting …" at bounding box center [902, 191] width 1332 height 2322
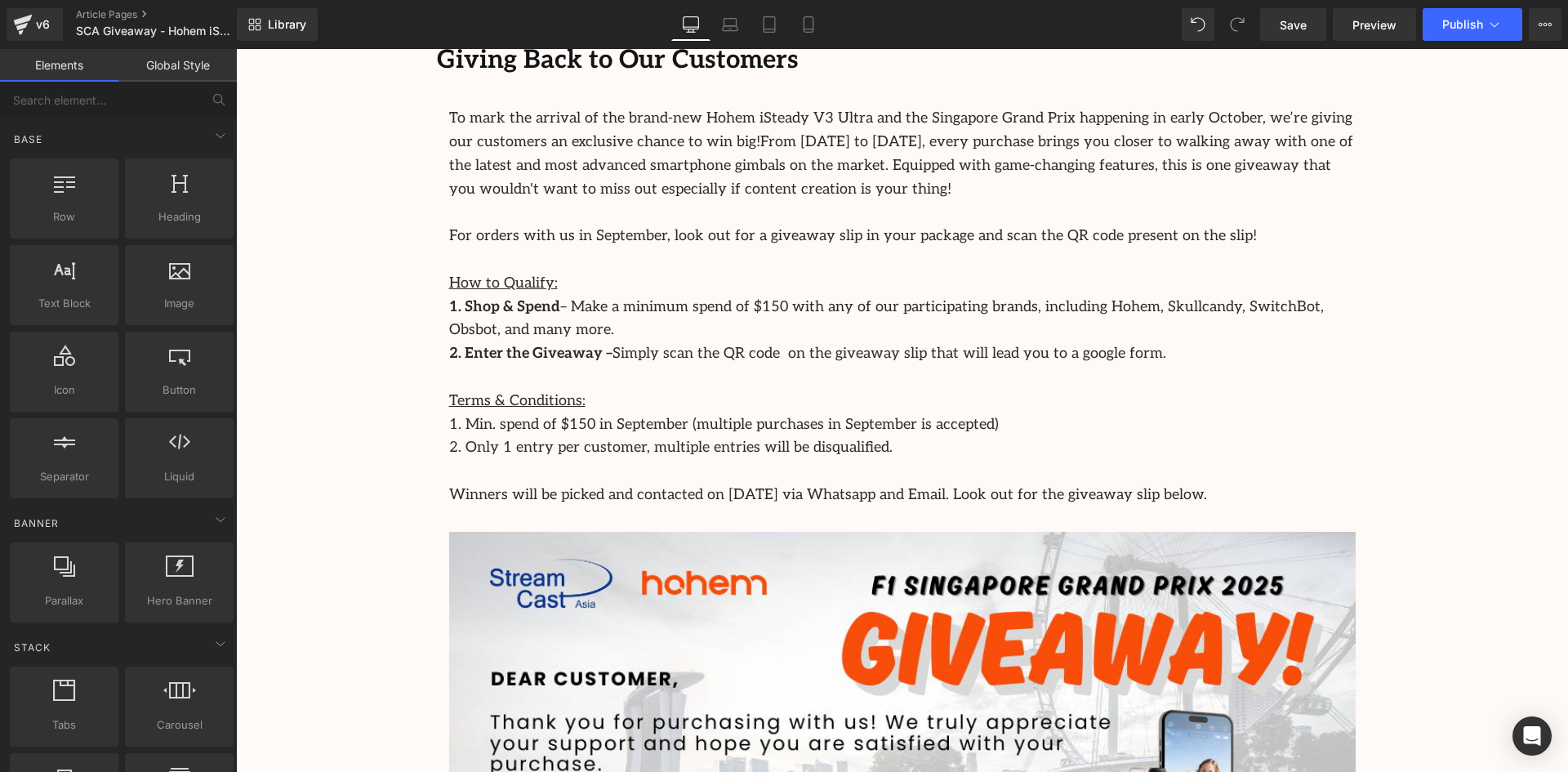
scroll to position [903, 0]
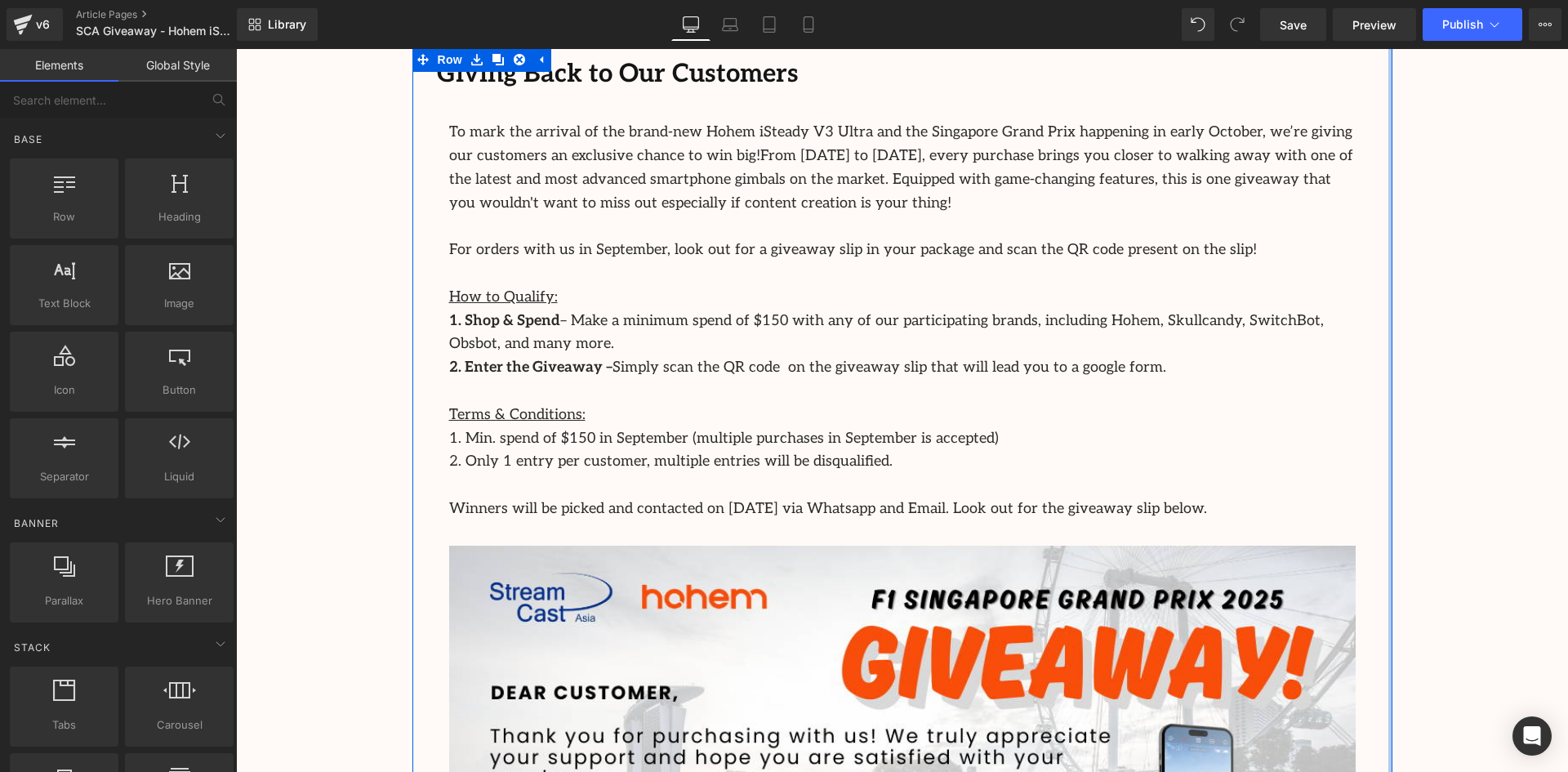
click at [1433, 439] on div "Image Row Celebrate the Launch of the Hohem iSteady V3 Ultra with Our Exciting …" at bounding box center [902, 436] width 1332 height 2322
click at [1400, 342] on div "Image Row Celebrate the Launch of the Hohem iSteady V3 Ultra with Our Exciting …" at bounding box center [902, 436] width 1332 height 2322
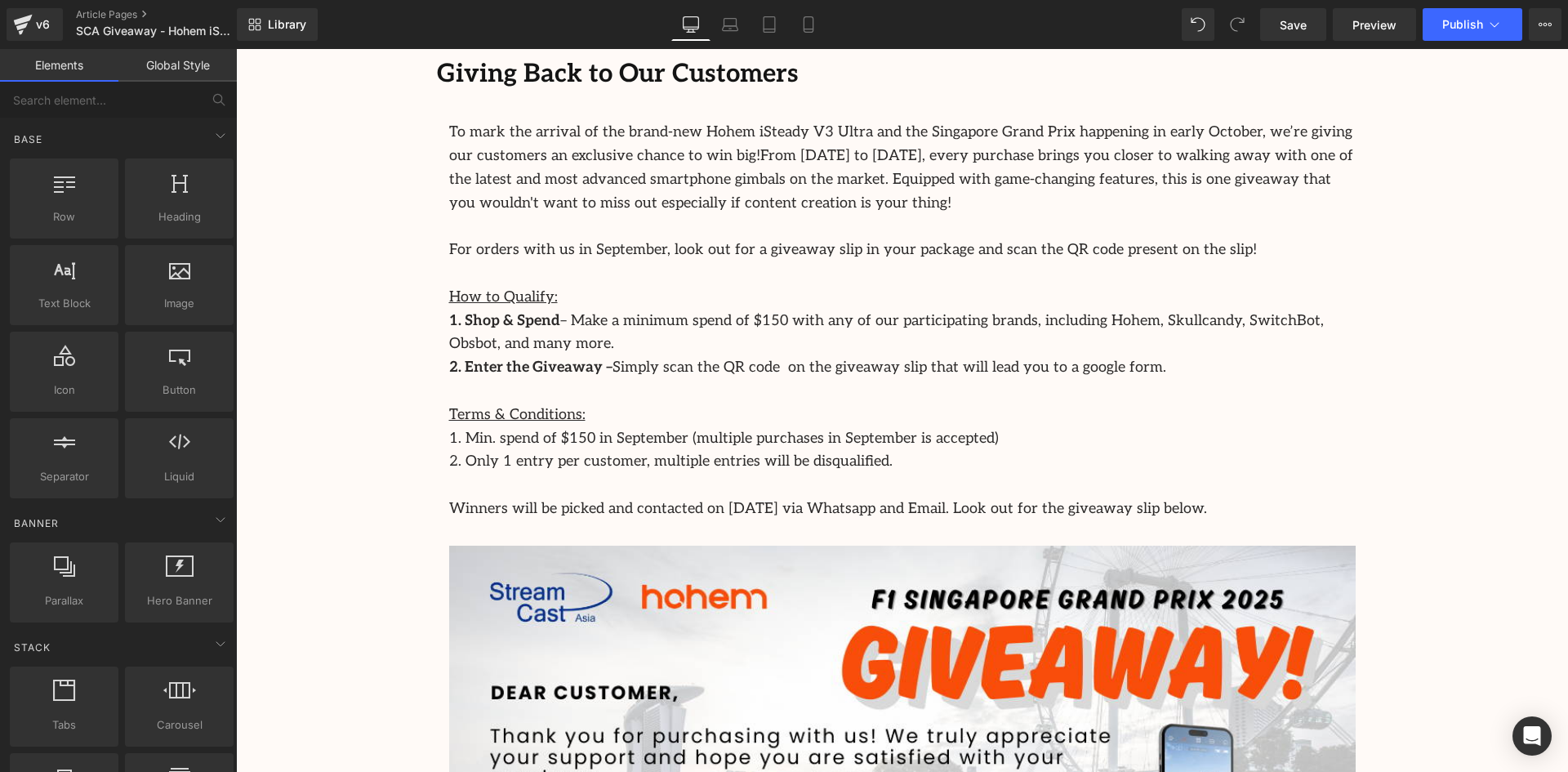
click at [1427, 218] on div "Image Row Celebrate the Launch of the Hohem iSteady V3 Ultra with Our Exciting …" at bounding box center [902, 436] width 1332 height 2322
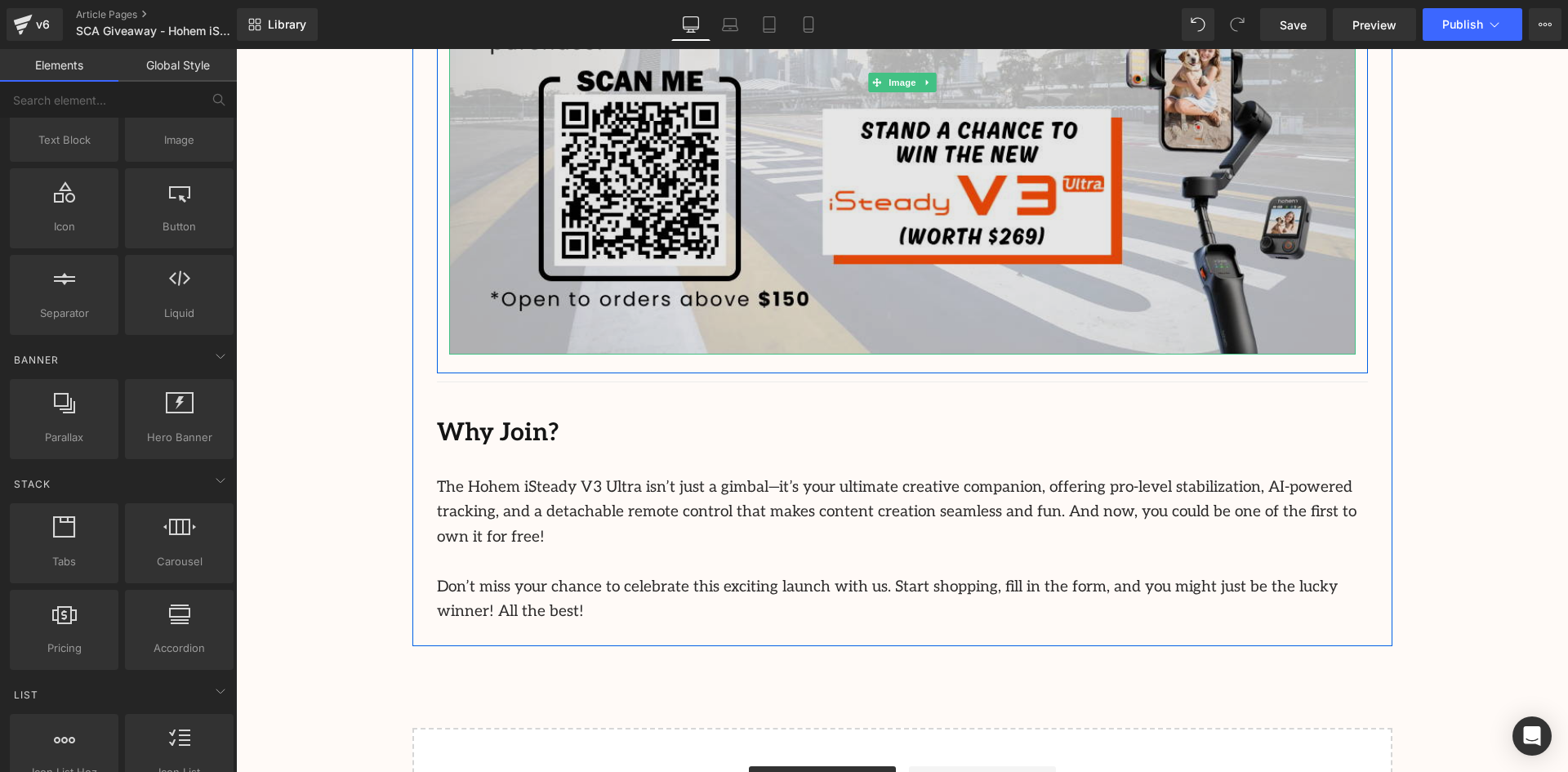
scroll to position [1229, 0]
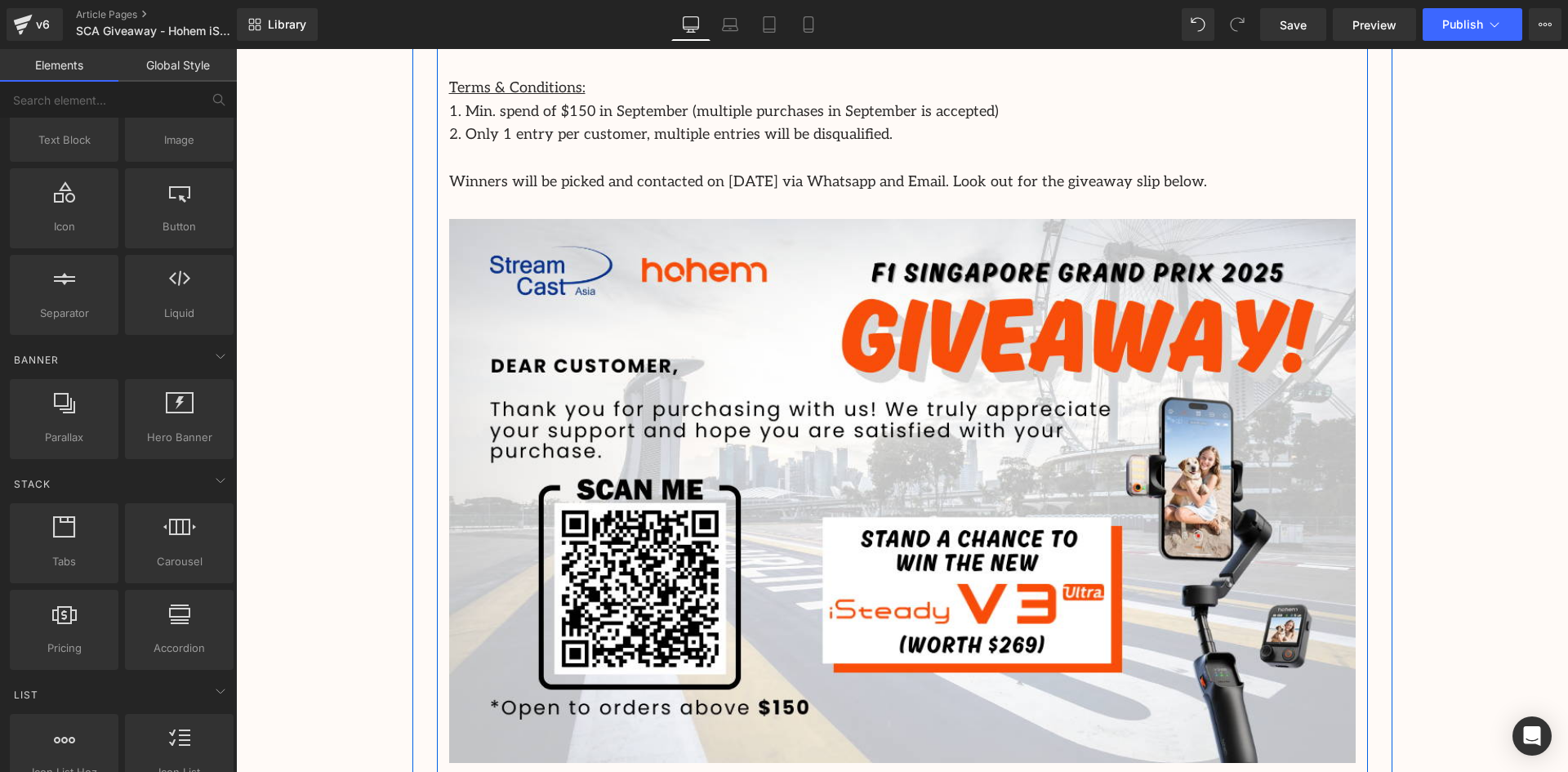
click at [1222, 202] on div "To mark the arrival of the brand-new Hohem iSteady V3 Ultra and the Singapore G…" at bounding box center [903, 278] width 931 height 969
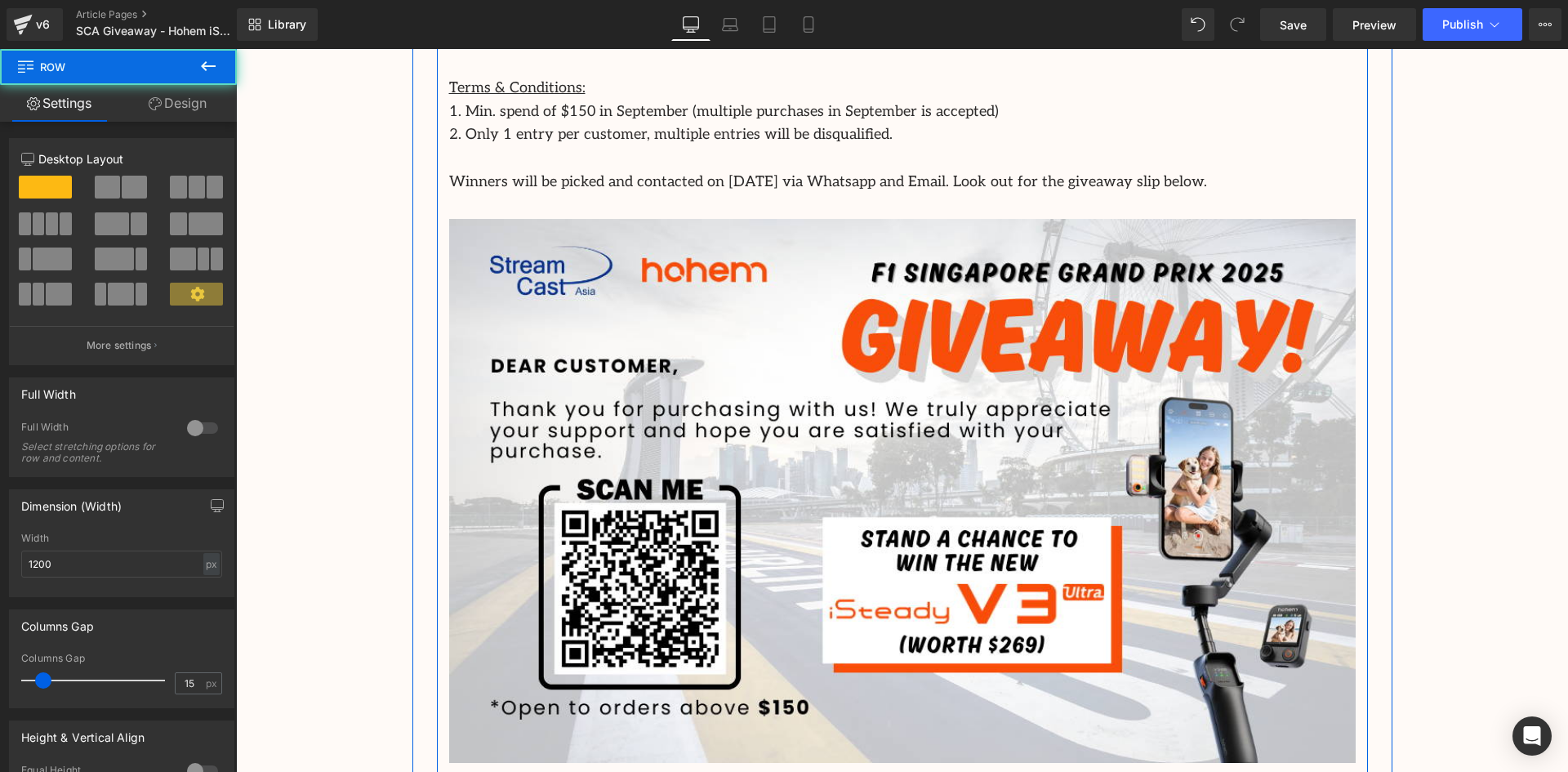
click at [1191, 186] on p "Winners will be picked and contacted on [DATE] via Whatsapp and Email. Look out…" at bounding box center [903, 182] width 907 height 23
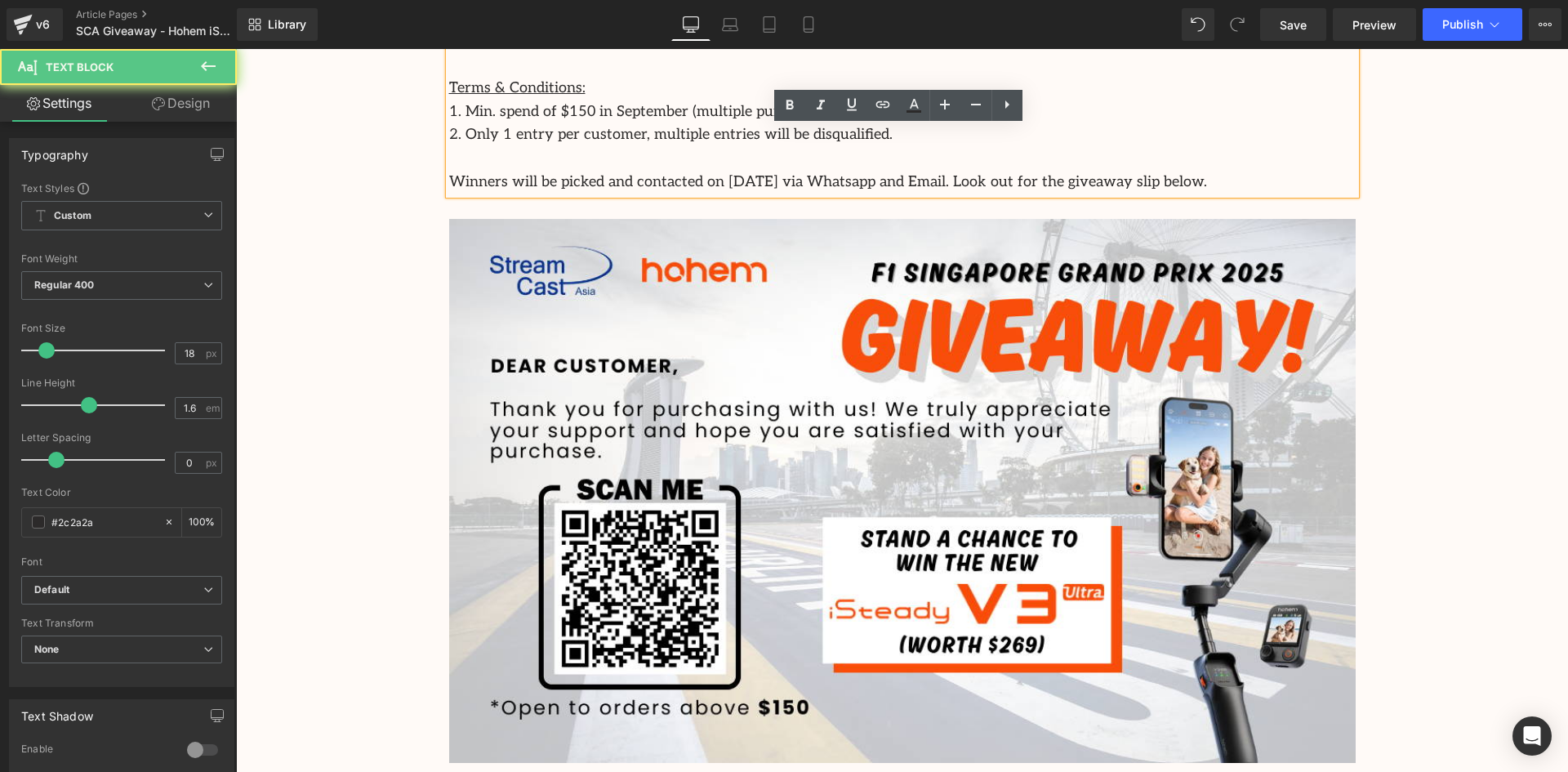
click at [1459, 196] on div "Image Row Celebrate the Launch of the Hohem iSteady V3 Ultra with Our Exciting …" at bounding box center [902, 110] width 1332 height 2322
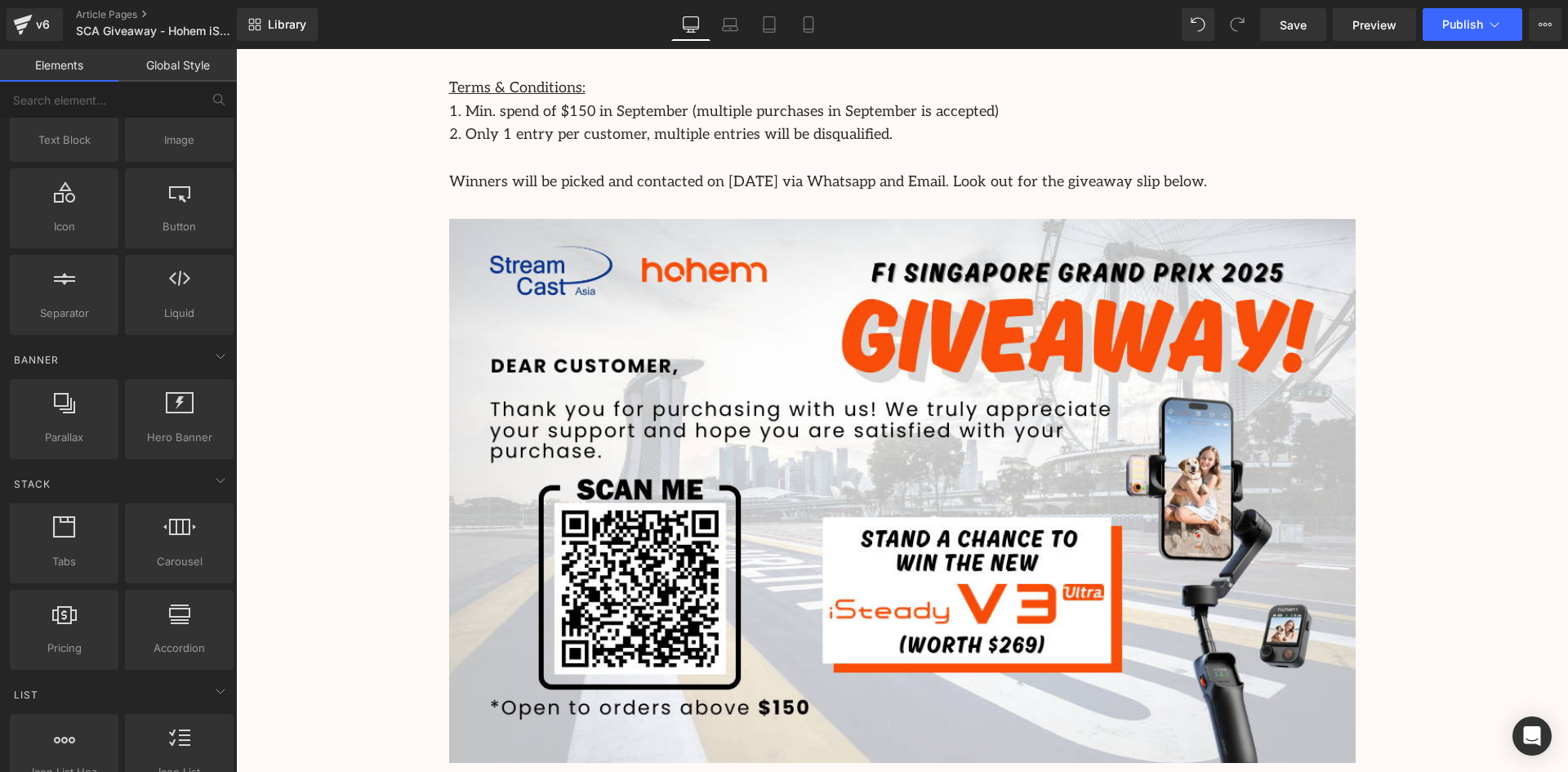
click at [378, 361] on div "Image Row Celebrate the Launch of the Hohem iSteady V3 Ultra with Our Exciting …" at bounding box center [902, 110] width 1332 height 2322
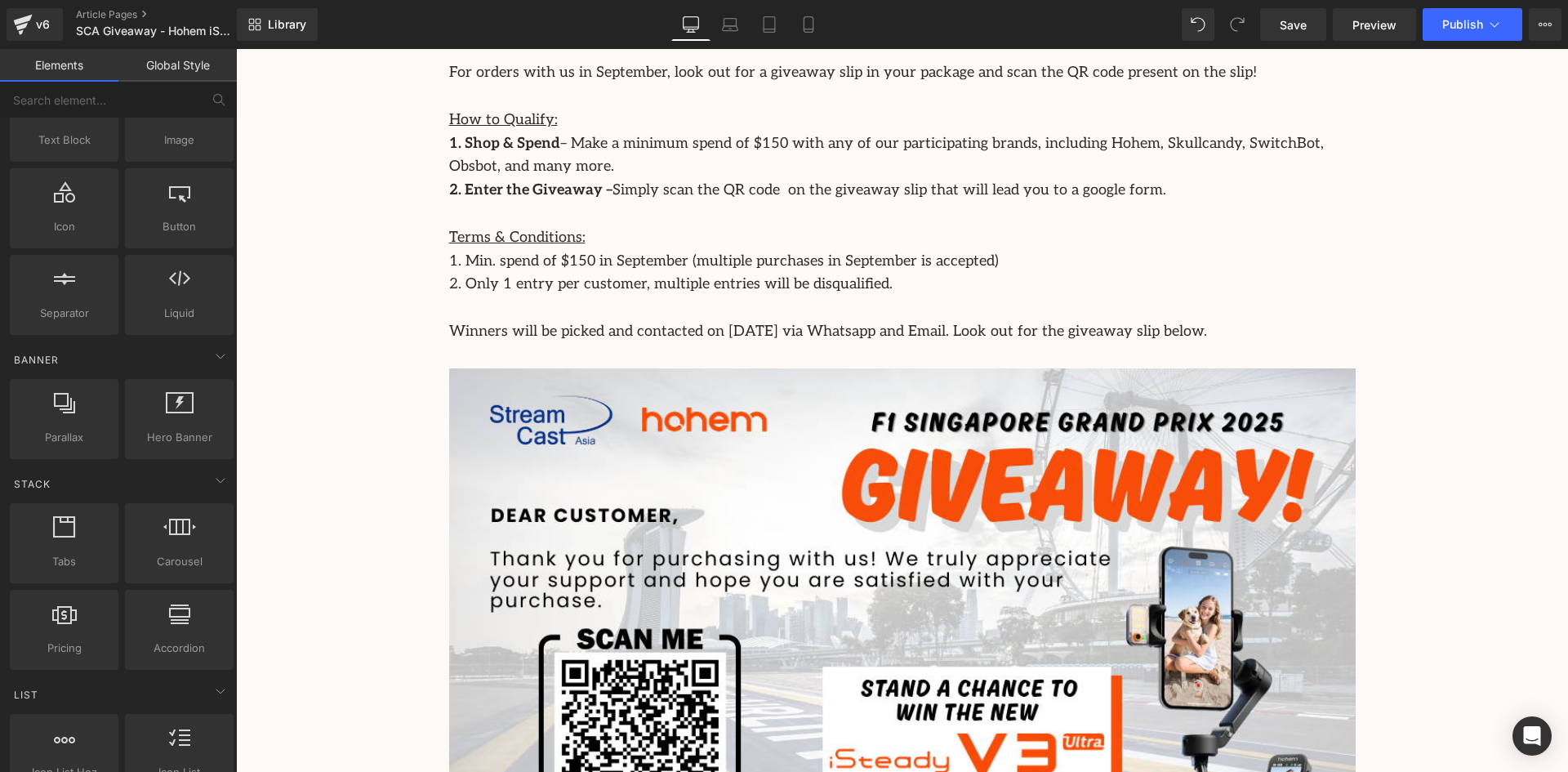
scroll to position [1066, 0]
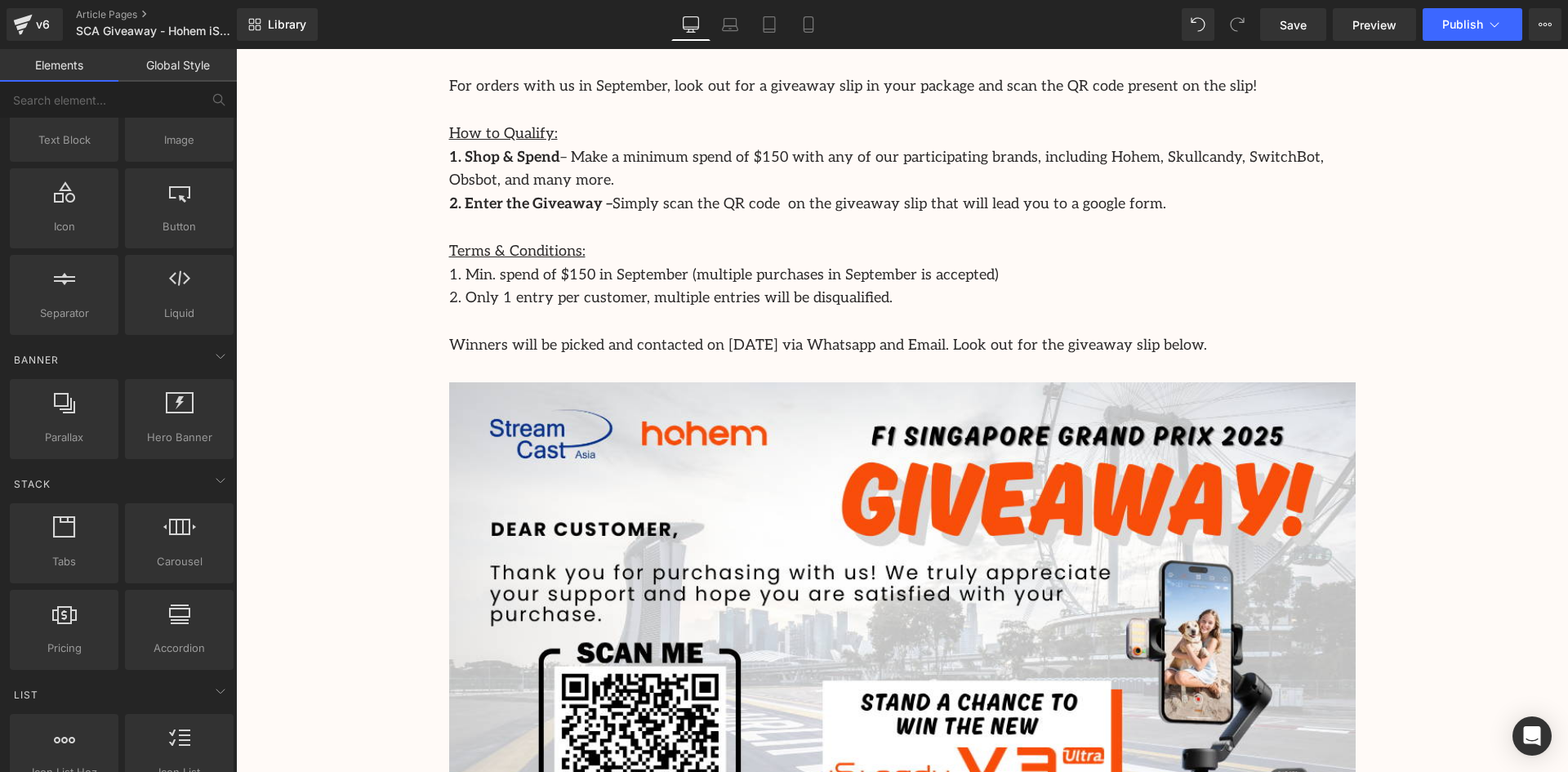
drag, startPoint x: 1503, startPoint y: 316, endPoint x: 1494, endPoint y: 321, distance: 10.3
click at [1494, 321] on div "Image Row Celebrate the Launch of the Hohem iSteady V3 Ultra with Our Exciting …" at bounding box center [902, 273] width 1332 height 2322
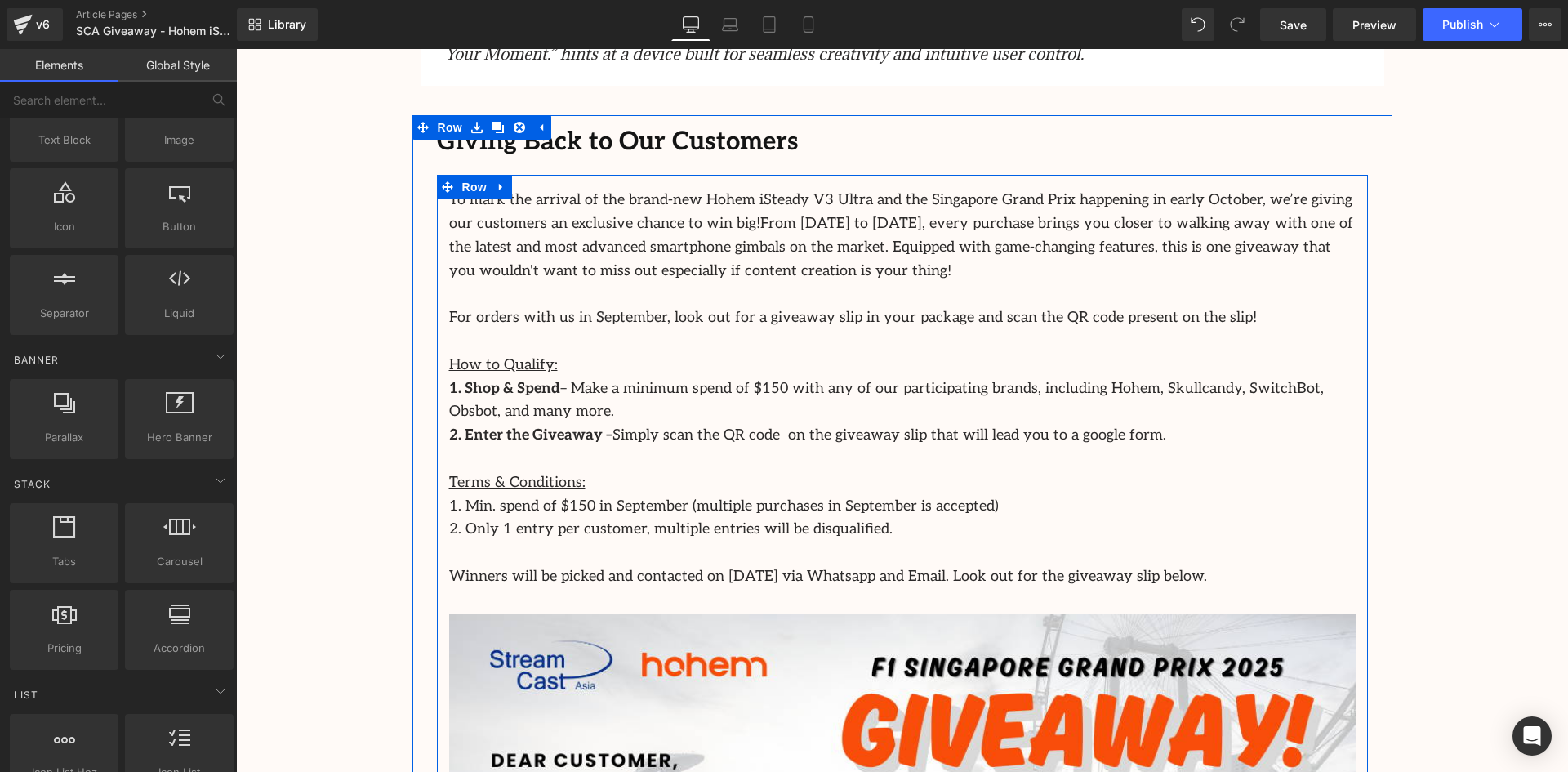
scroll to position [821, 0]
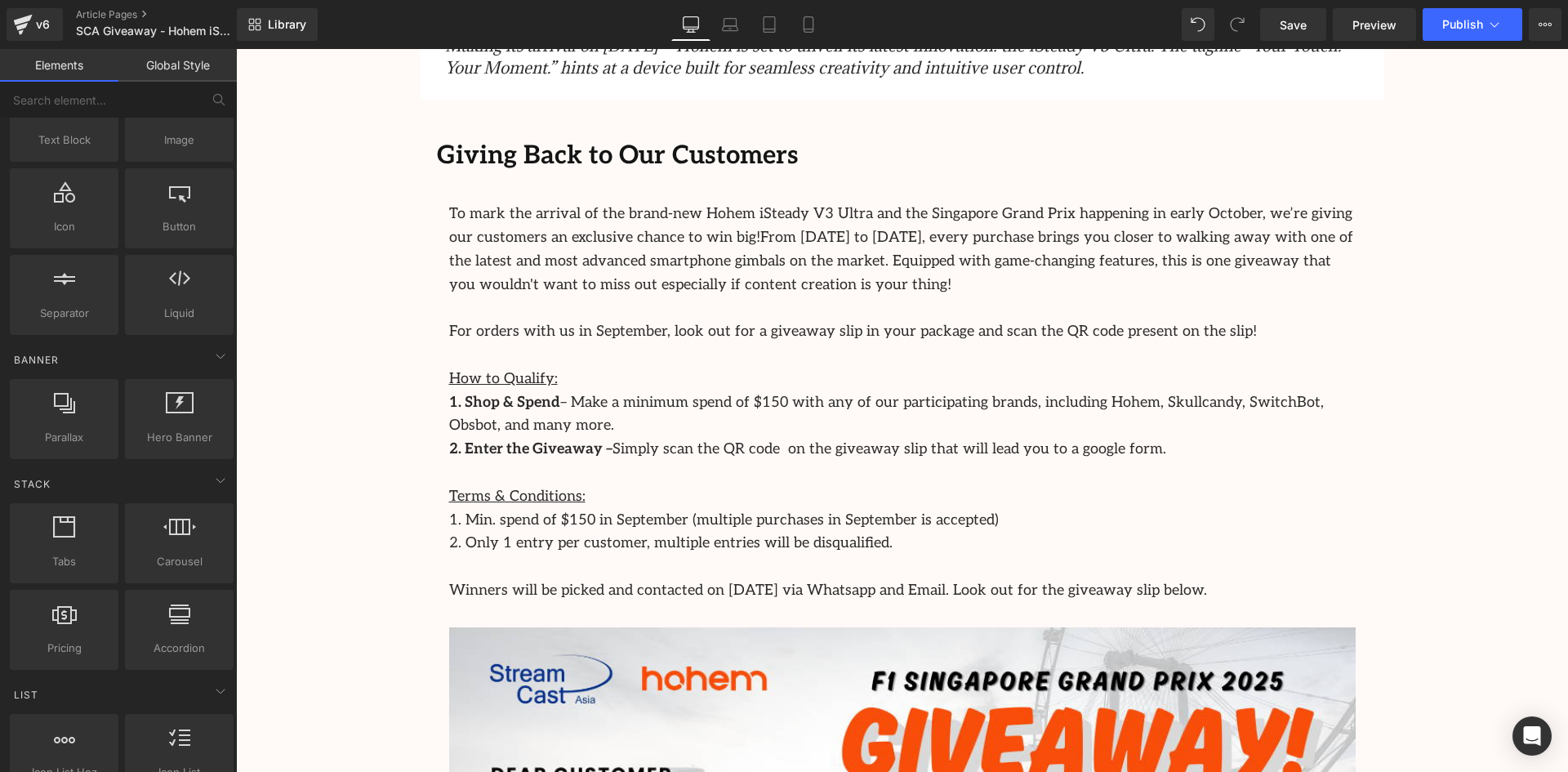
click at [336, 367] on div "Image Row Celebrate the Launch of the Hohem iSteady V3 Ultra with Our Exciting …" at bounding box center [902, 518] width 1332 height 2322
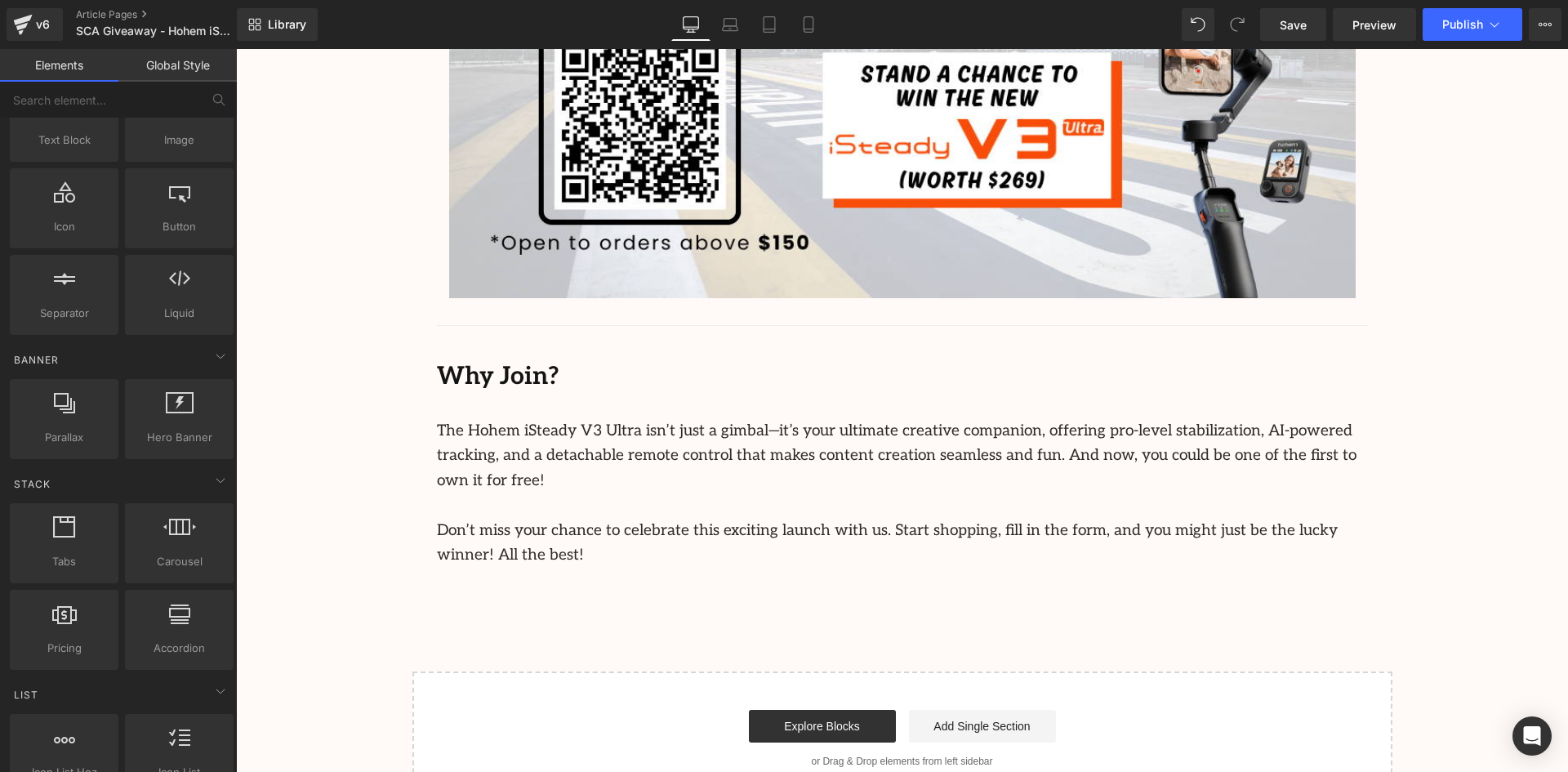
scroll to position [1720, 0]
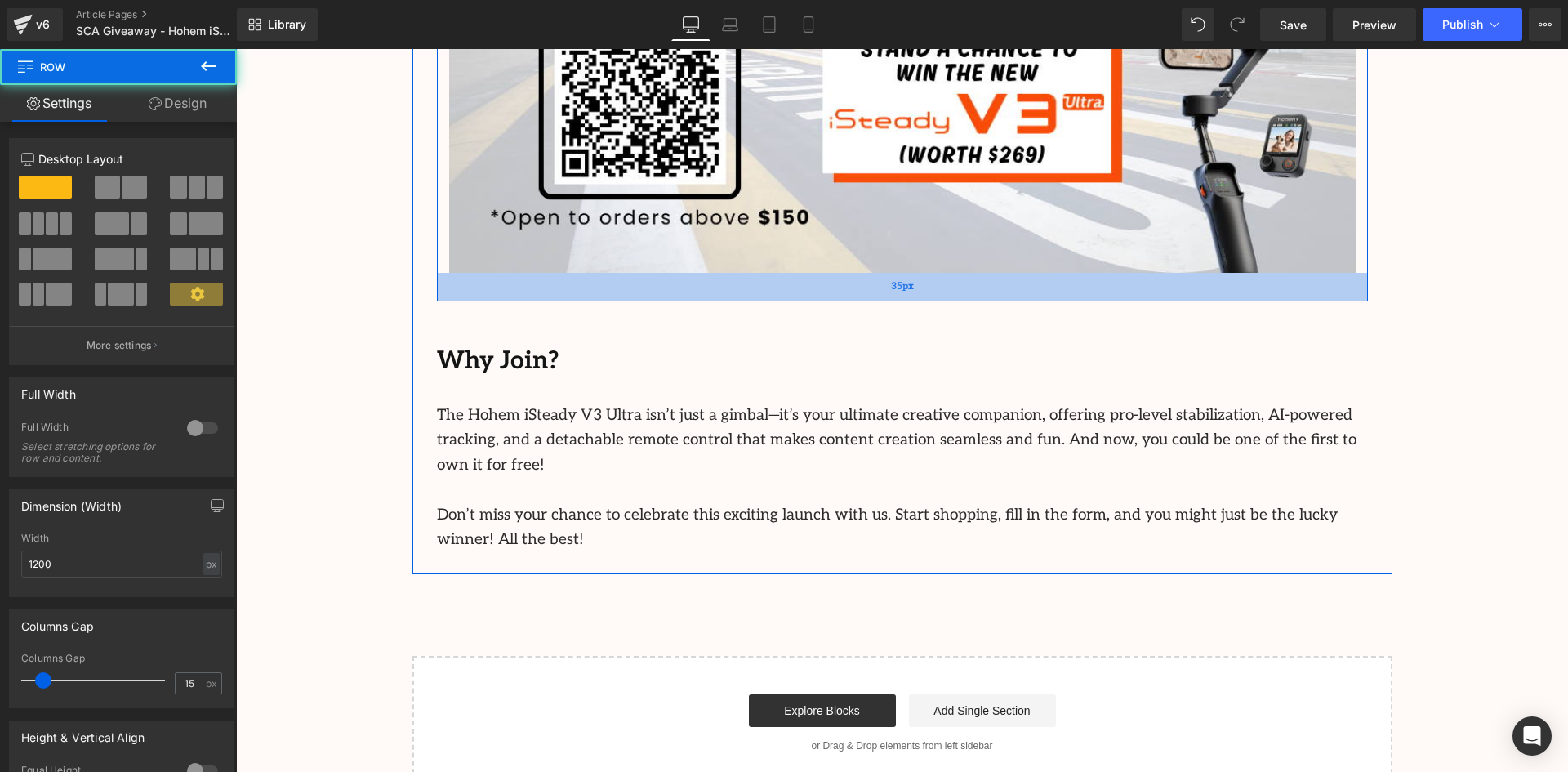
drag, startPoint x: 817, startPoint y: 290, endPoint x: 815, endPoint y: 299, distance: 9.2
click at [815, 299] on div "35px" at bounding box center [903, 287] width 931 height 29
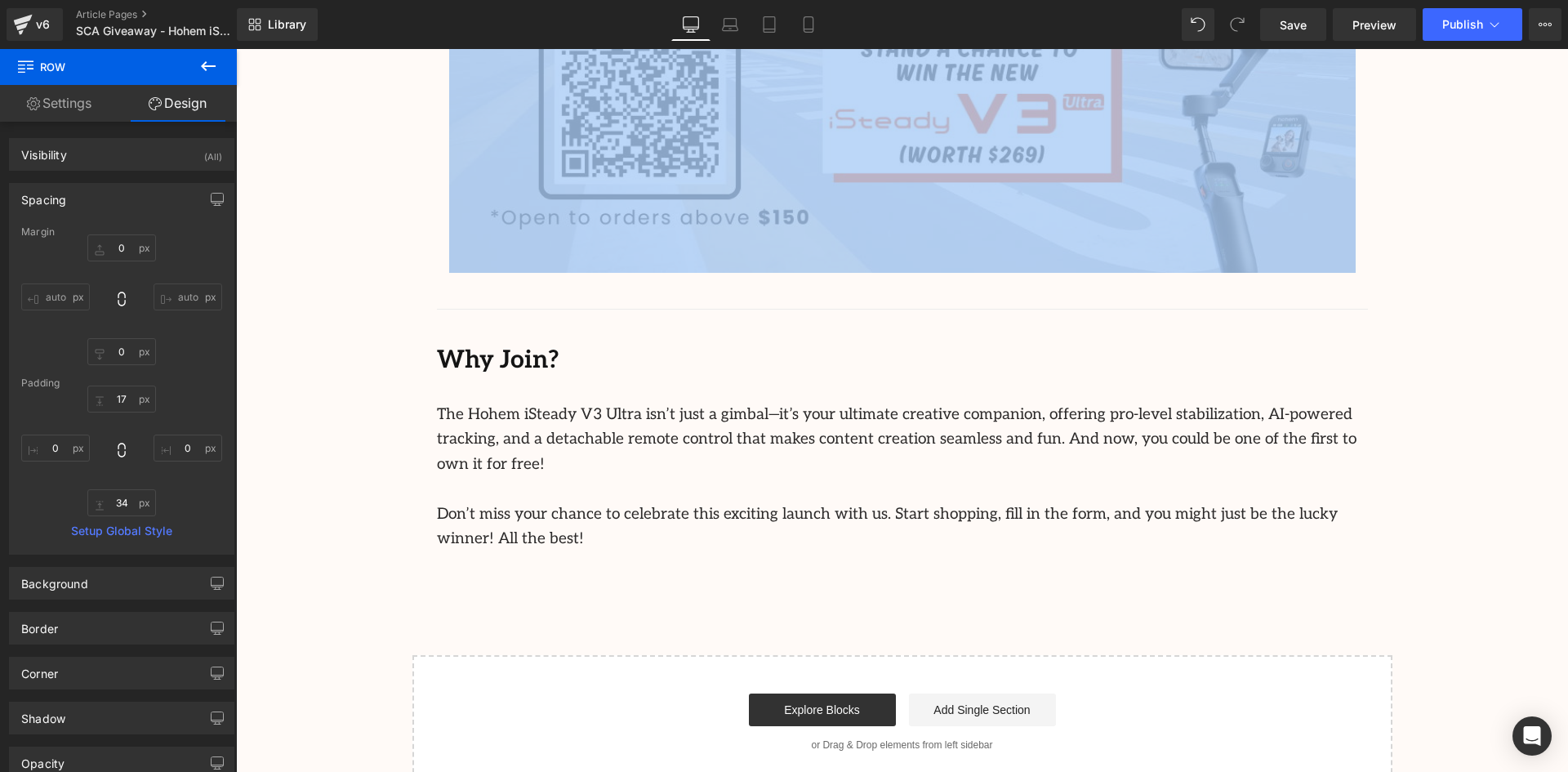
click at [1042, 335] on div "Why Join?" at bounding box center [903, 349] width 931 height 62
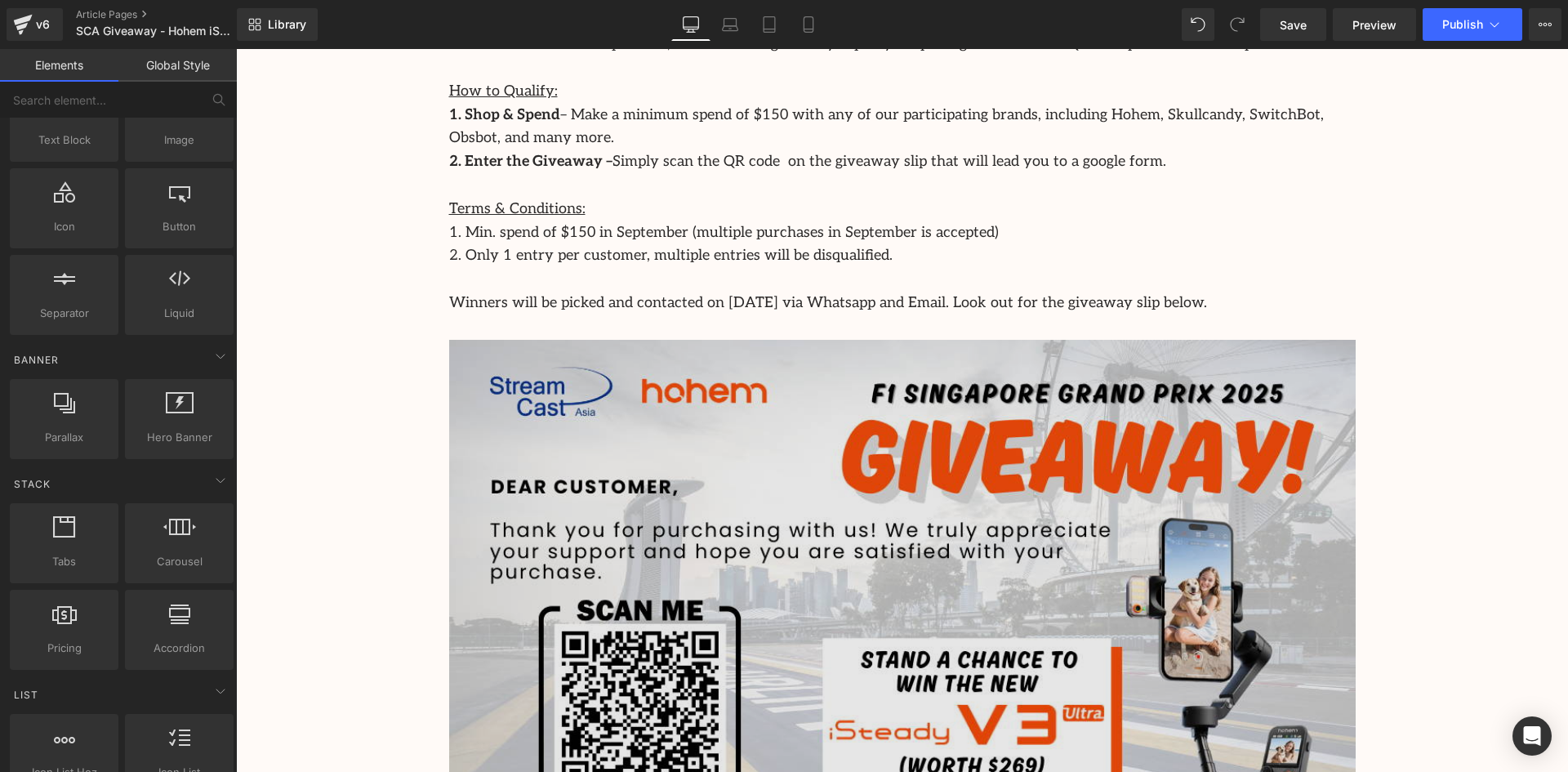
scroll to position [985, 0]
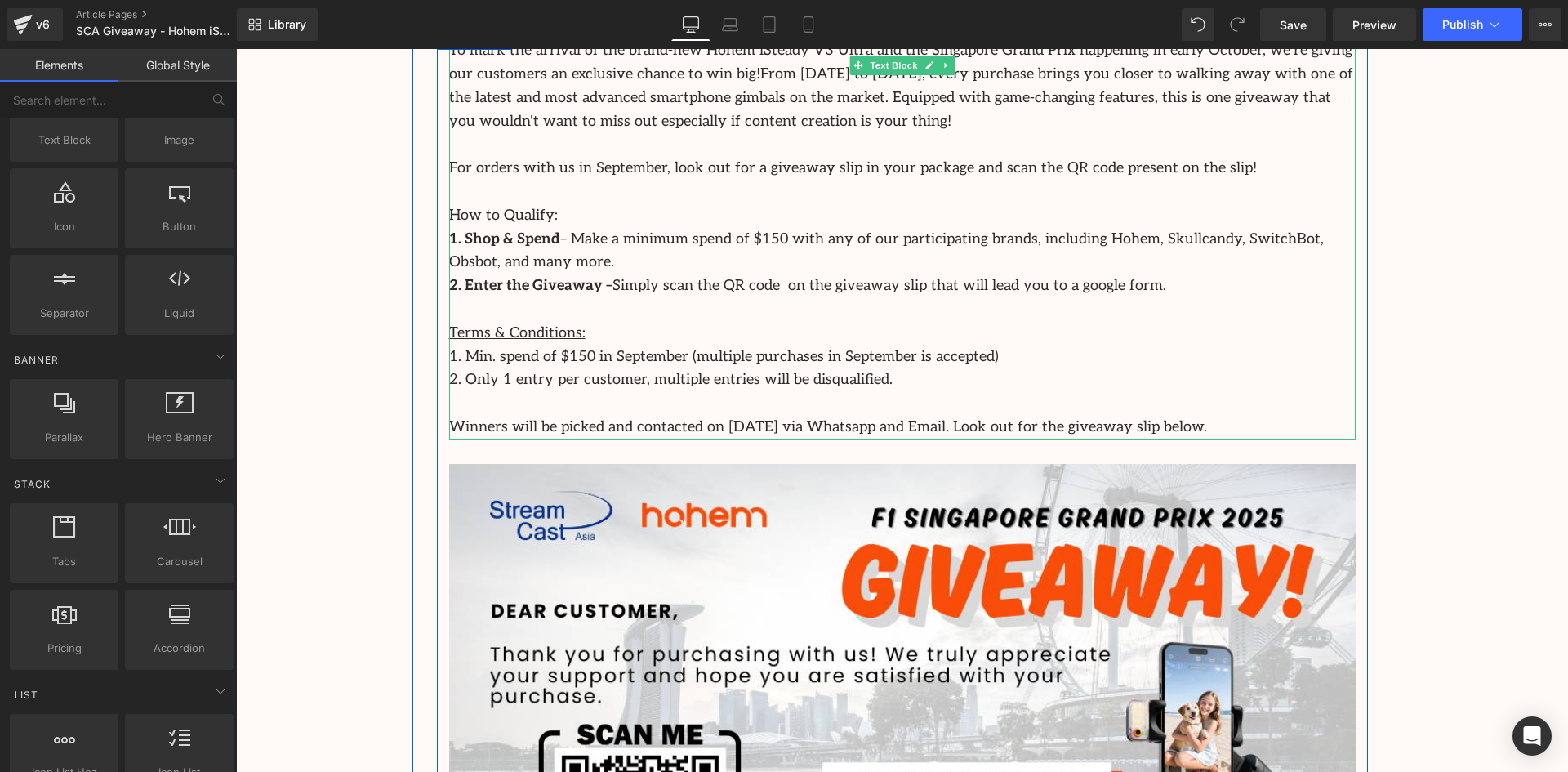
click at [1203, 429] on p "Winners will be picked and contacted on [DATE] via Whatsapp and Email. Look out…" at bounding box center [903, 427] width 907 height 23
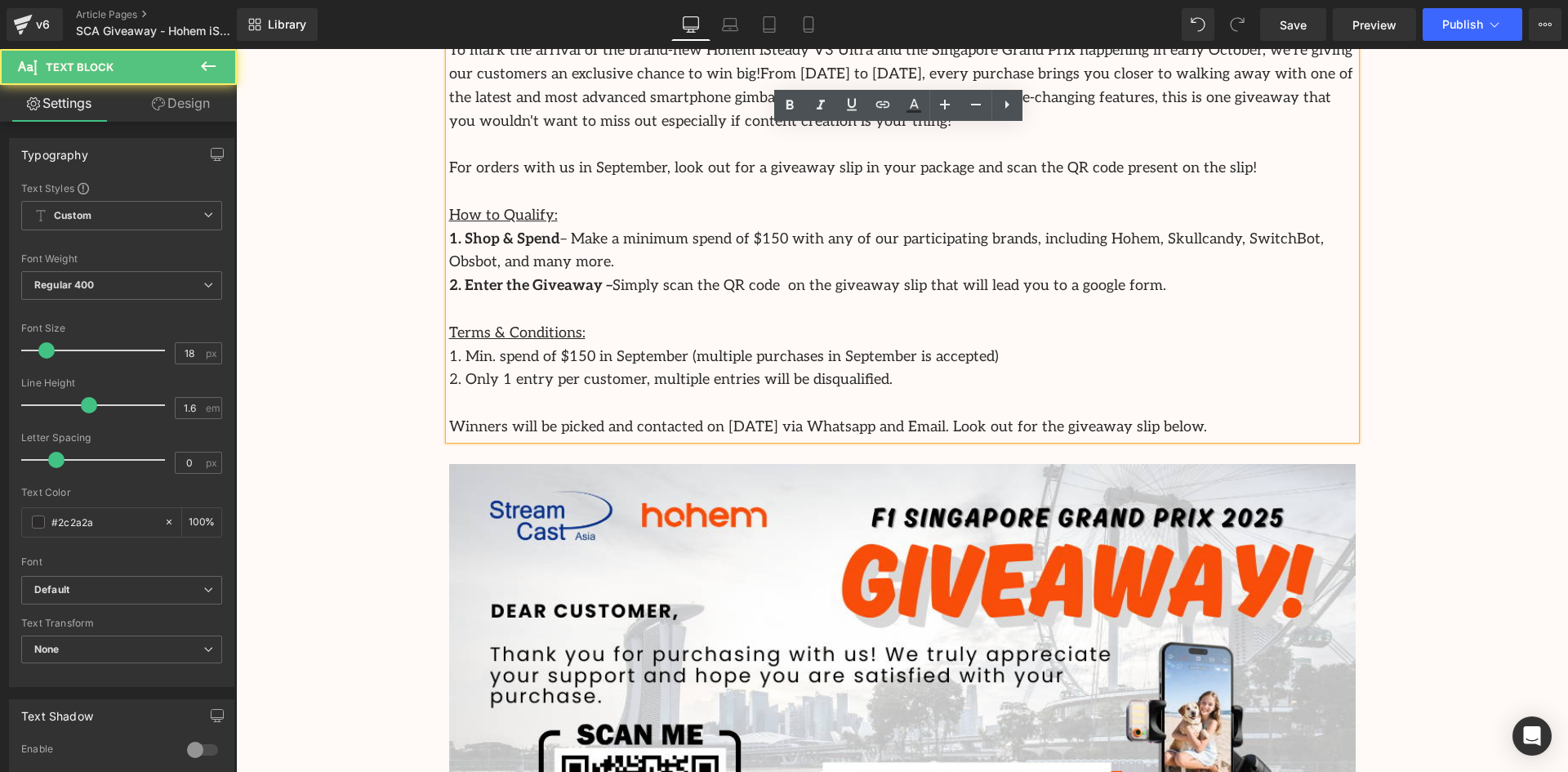
click at [1458, 468] on div "Image Row Celebrate the Launch of the Hohem iSteady V3 Ultra with Our Exciting …" at bounding box center [902, 359] width 1332 height 2331
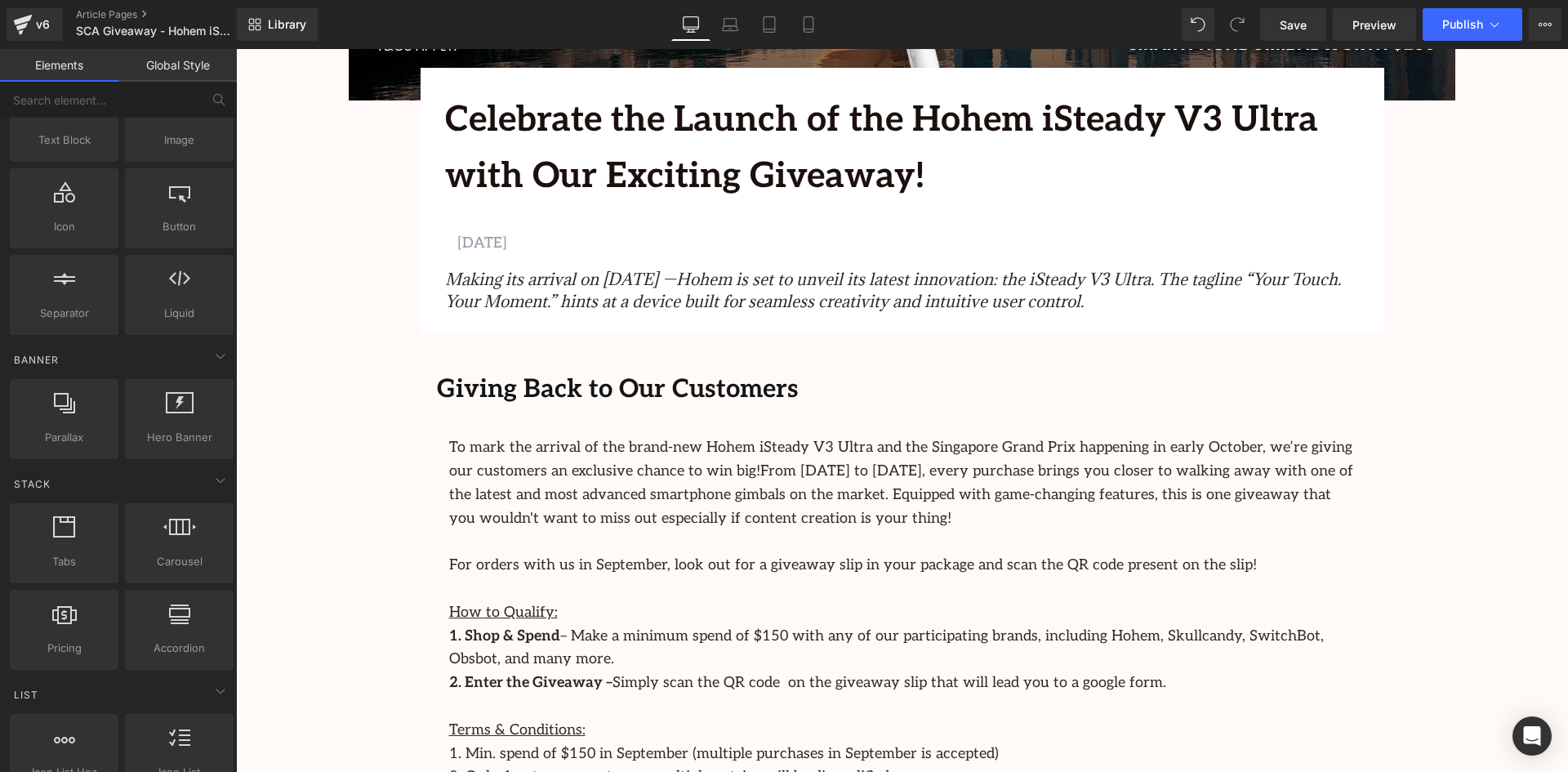
scroll to position [495, 0]
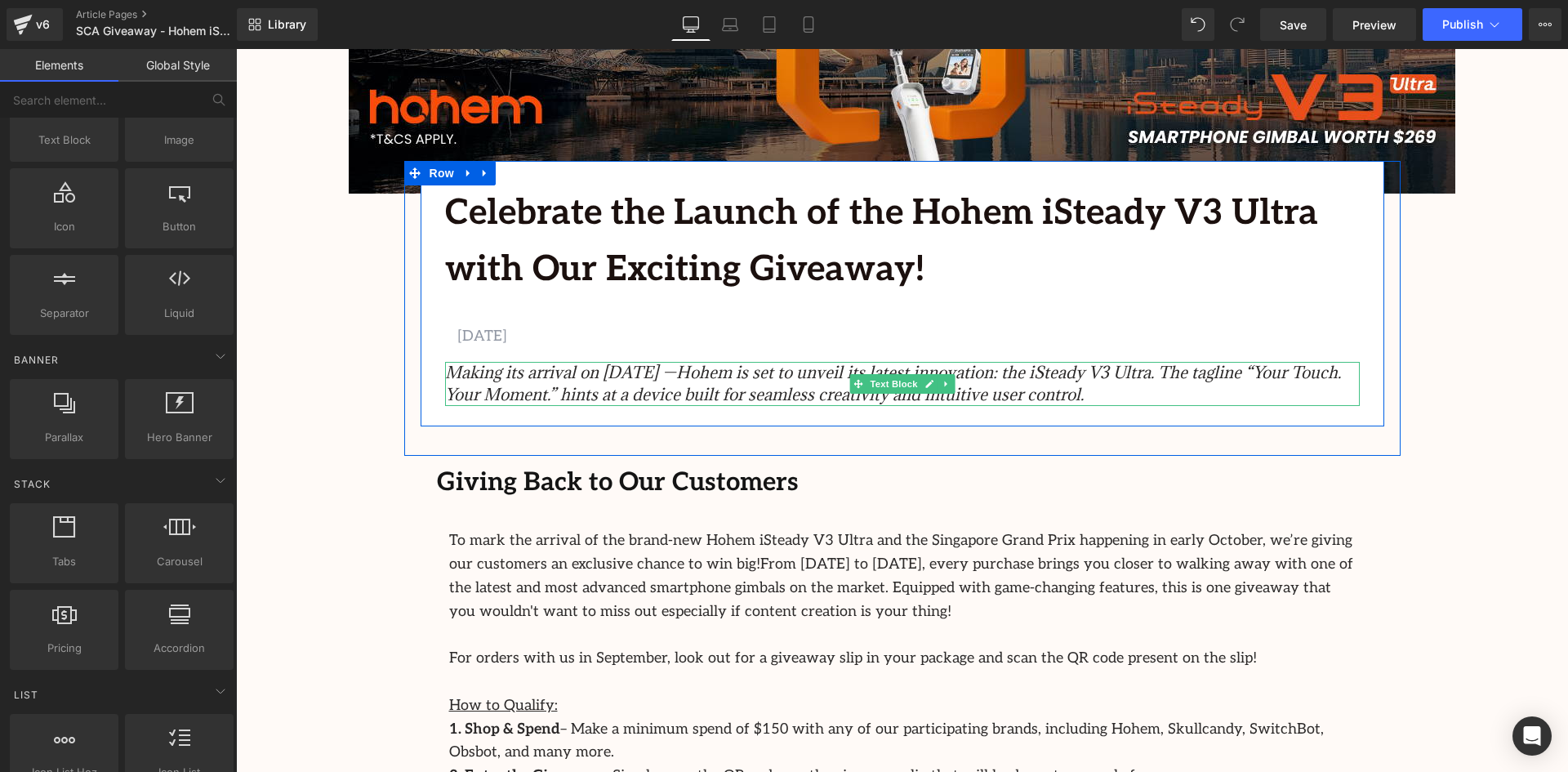
click at [1177, 397] on p "Making its arrival on [DATE] —Hohem is set to unveil its latest innovation: the…" at bounding box center [902, 383] width 915 height 43
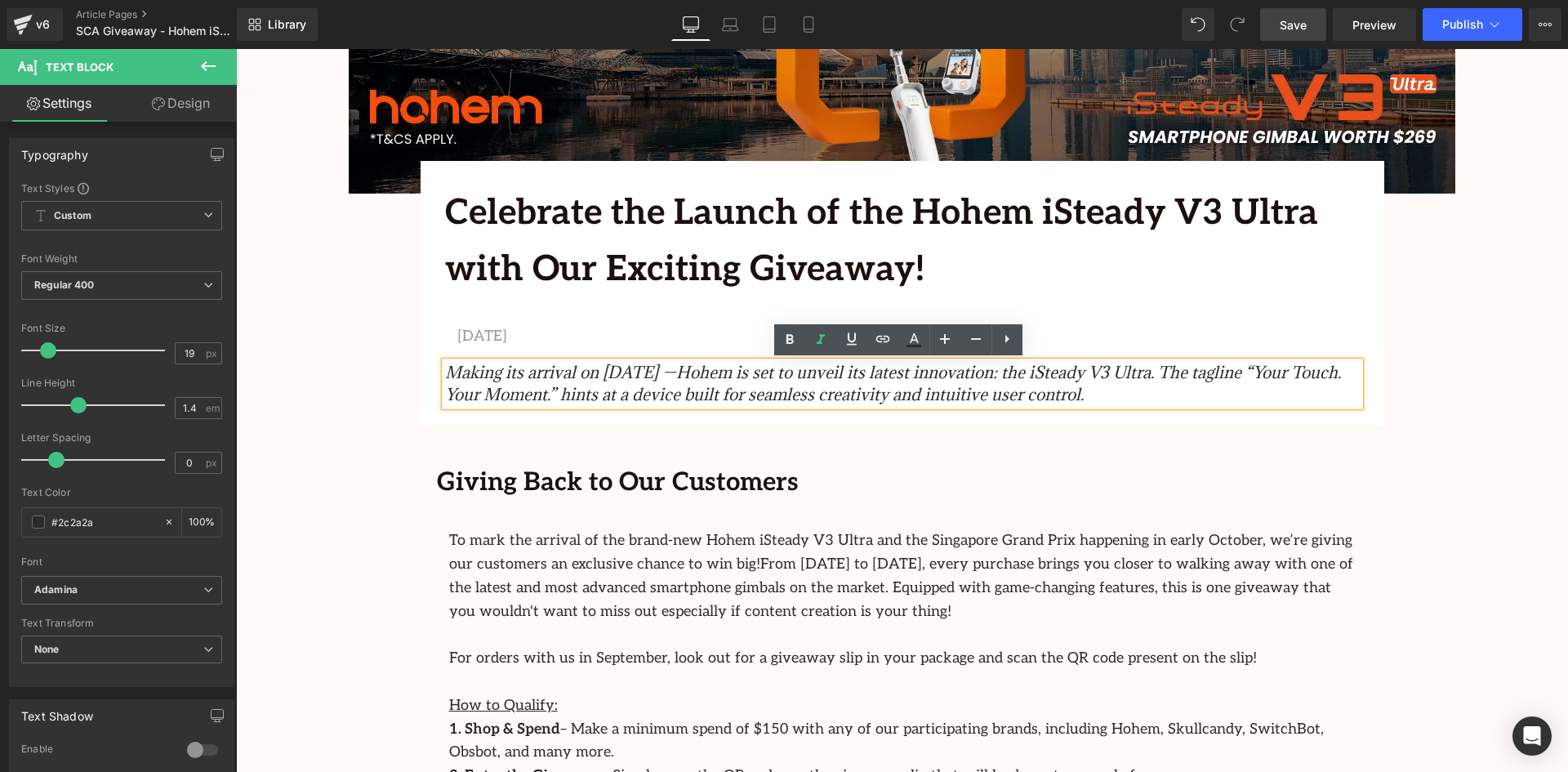
click at [1300, 29] on span "Save" at bounding box center [1294, 24] width 27 height 17
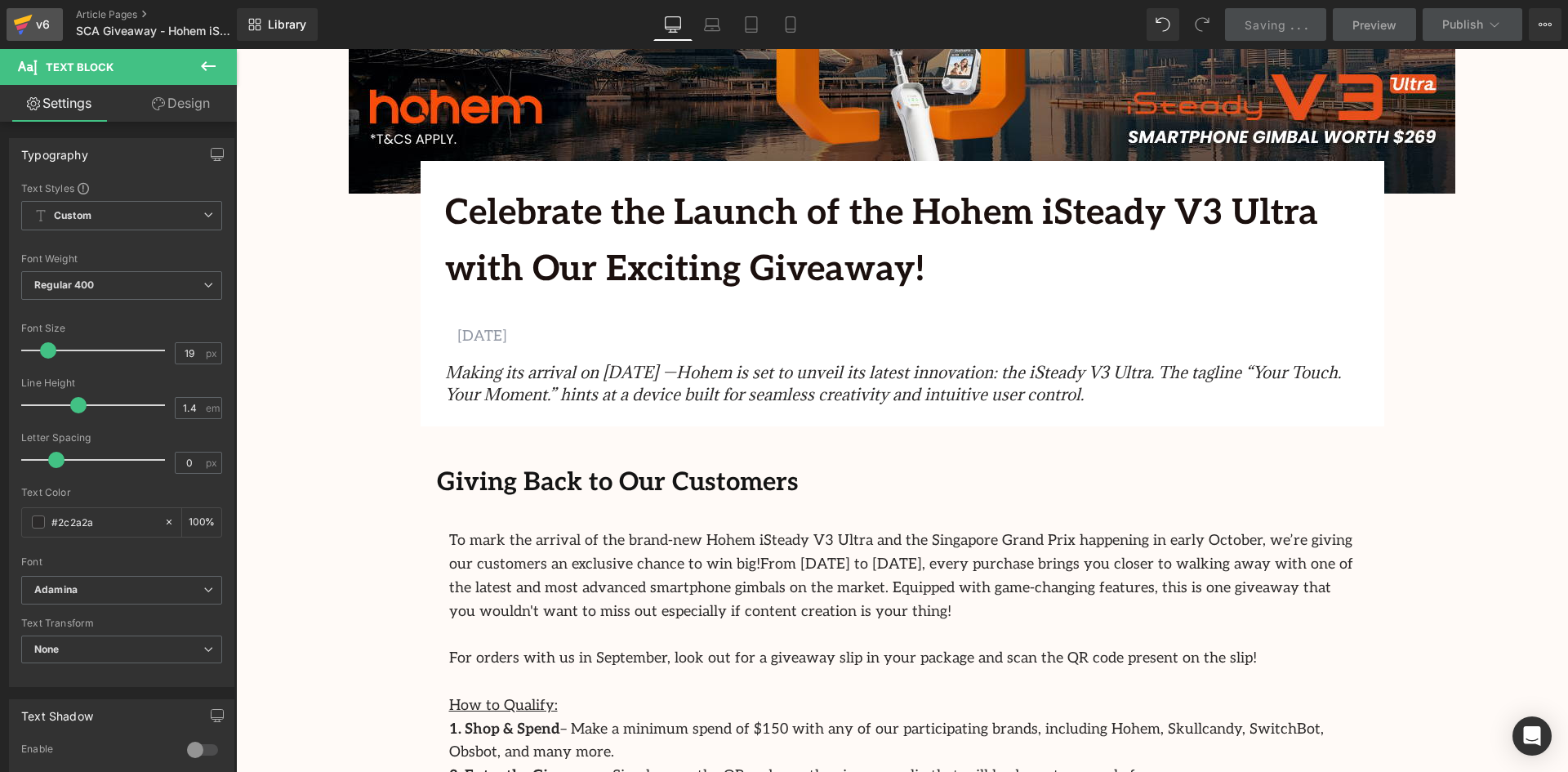
click at [21, 27] on icon at bounding box center [22, 26] width 11 height 7
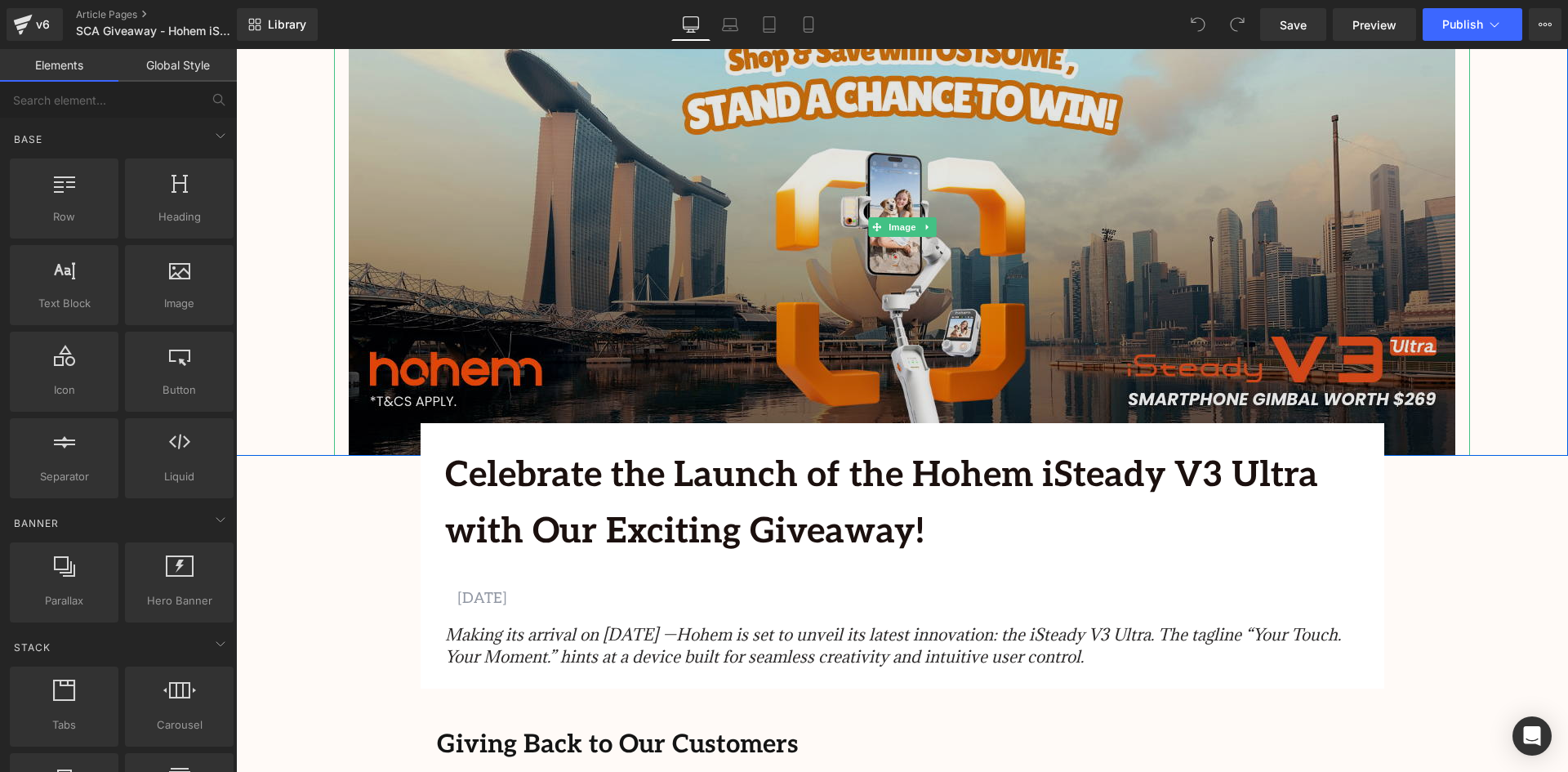
scroll to position [245, 0]
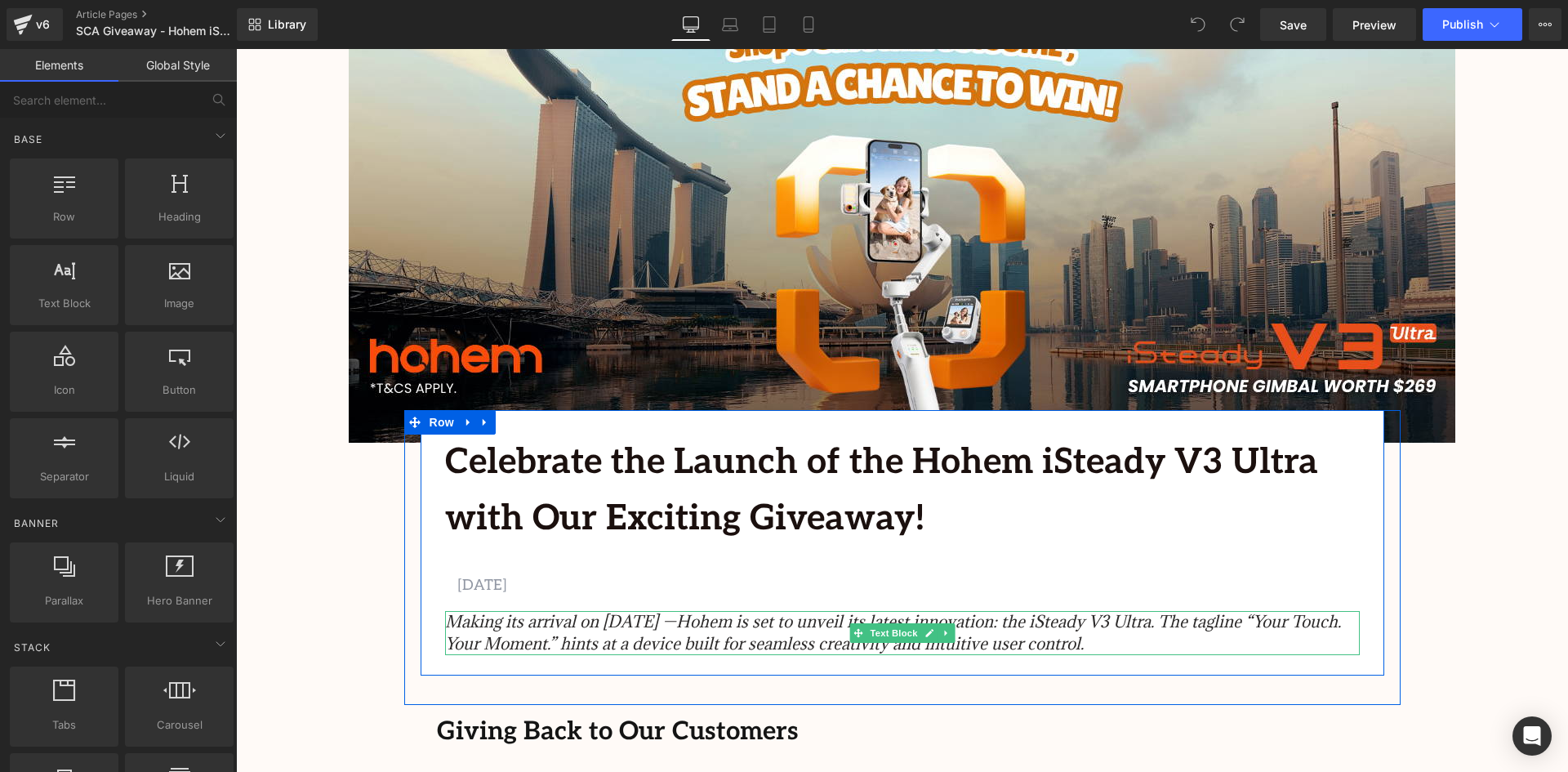
click at [706, 629] on icon "Making its arrival on [DATE] —Hohem is set to unveil its latest innovation: the…" at bounding box center [893, 632] width 896 height 43
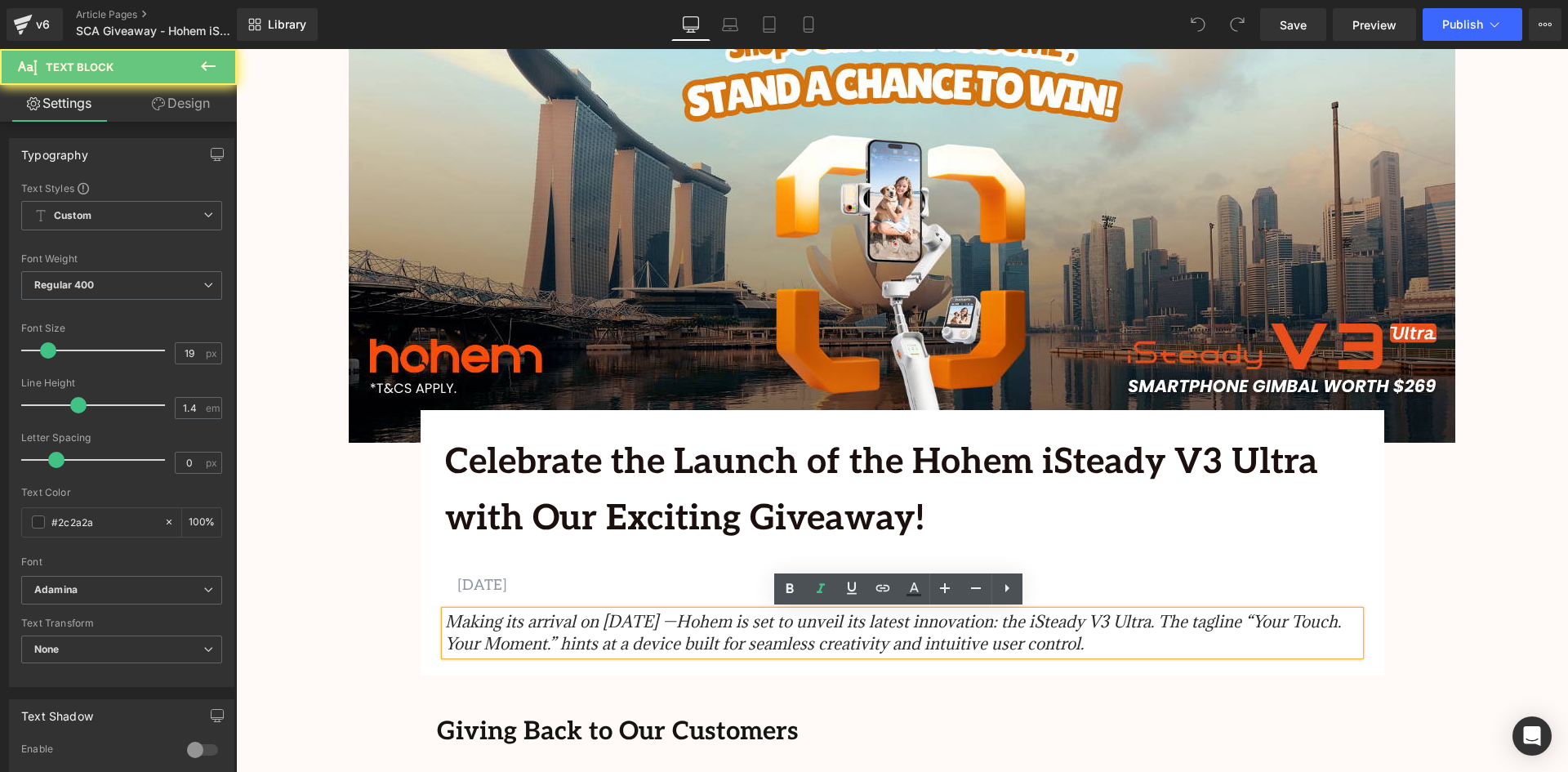
click at [706, 629] on icon "Making its arrival on [DATE] —Hohem is set to unveil its latest innovation: the…" at bounding box center [893, 632] width 896 height 43
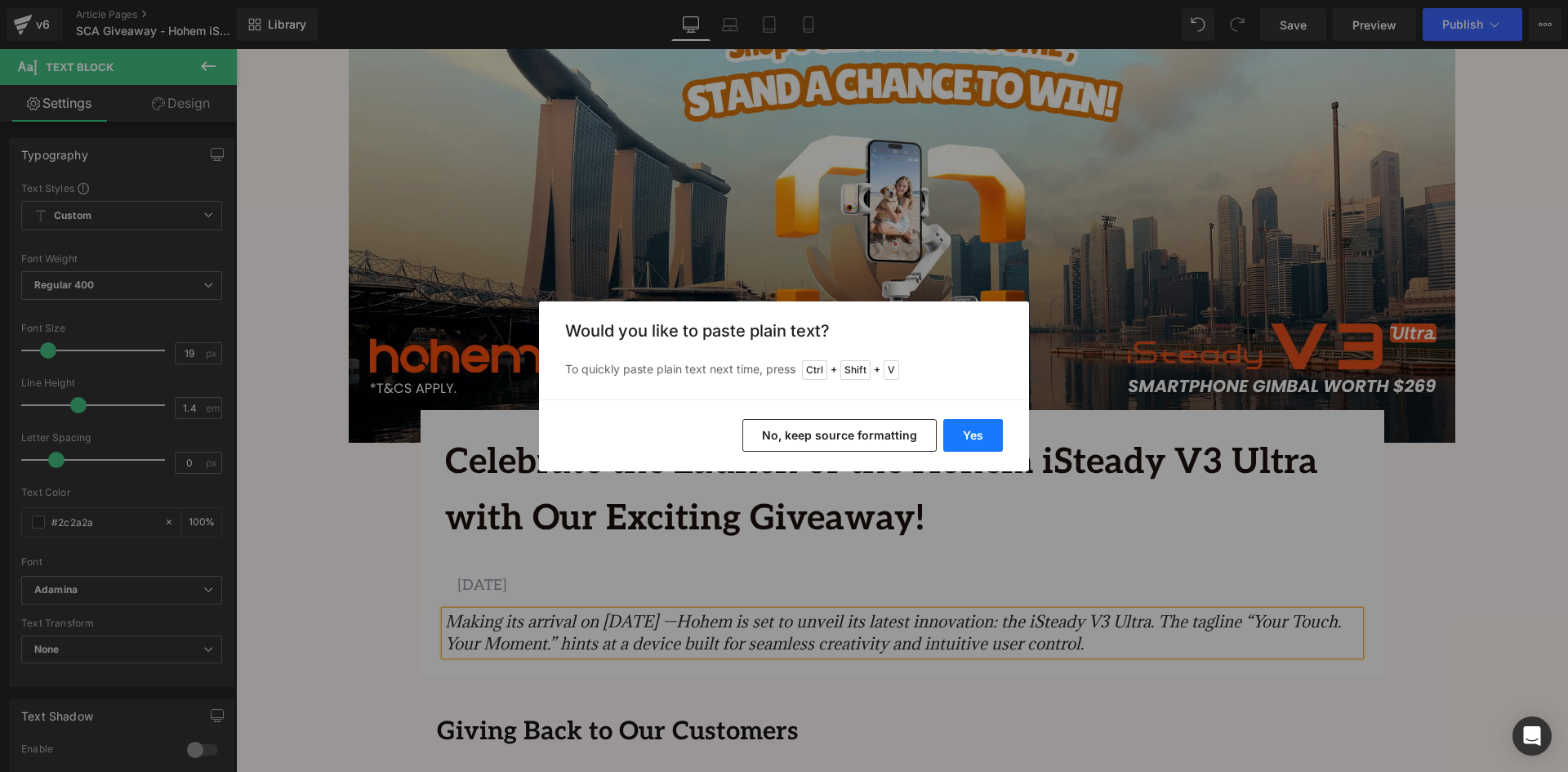
click at [980, 431] on button "Yes" at bounding box center [973, 435] width 60 height 33
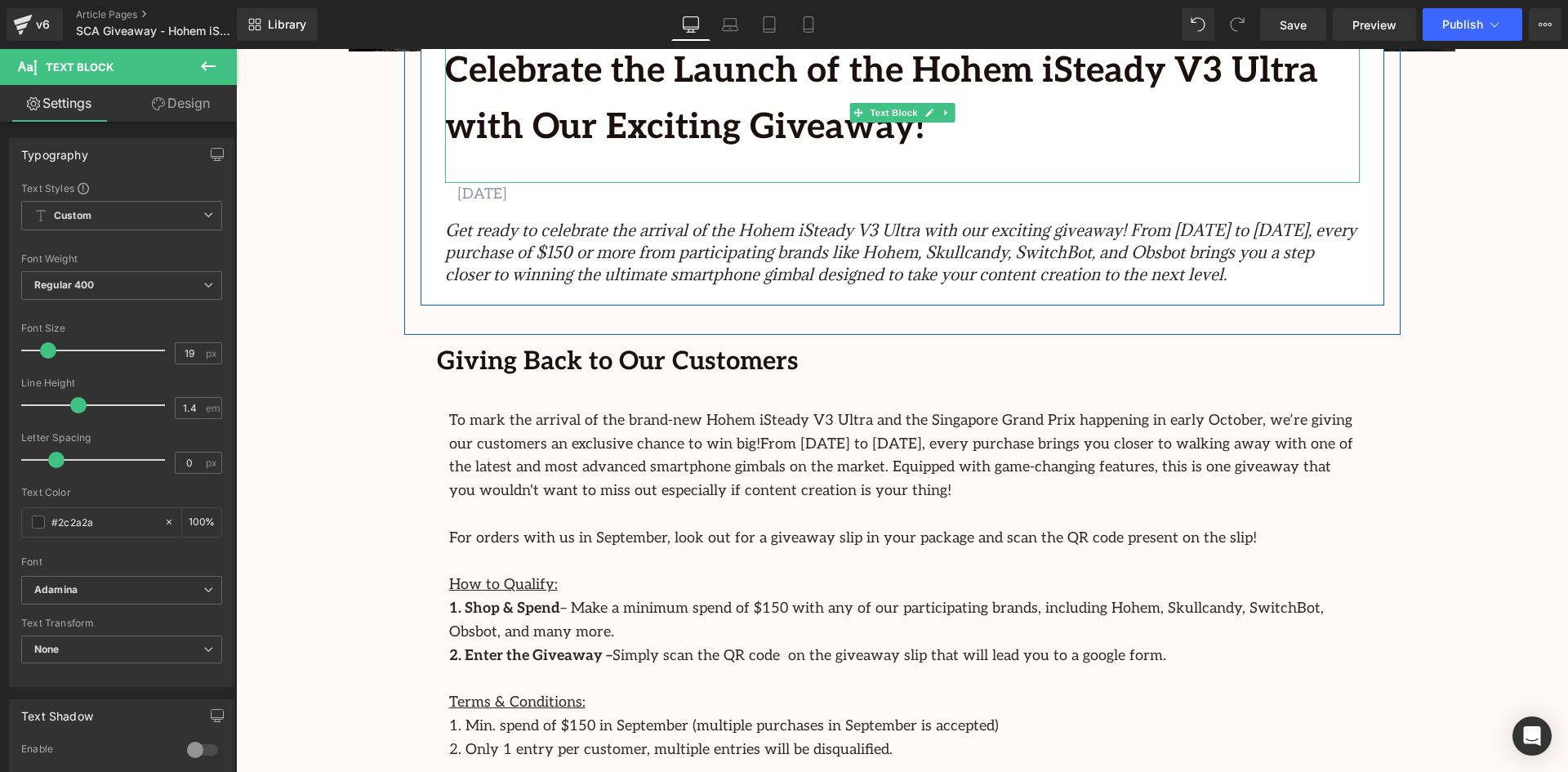
scroll to position [654, 0]
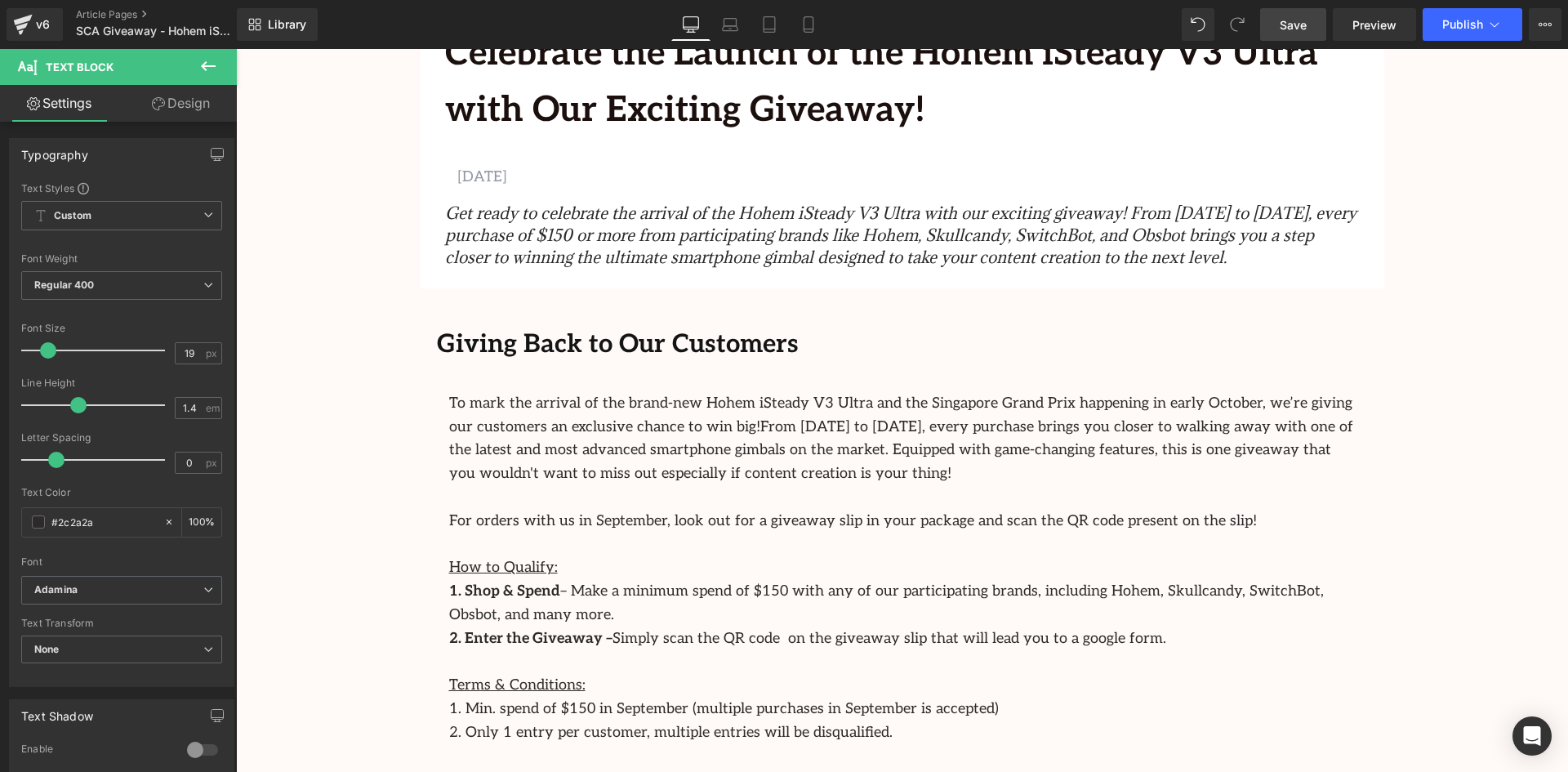
click at [1306, 22] on span "Save" at bounding box center [1294, 24] width 27 height 17
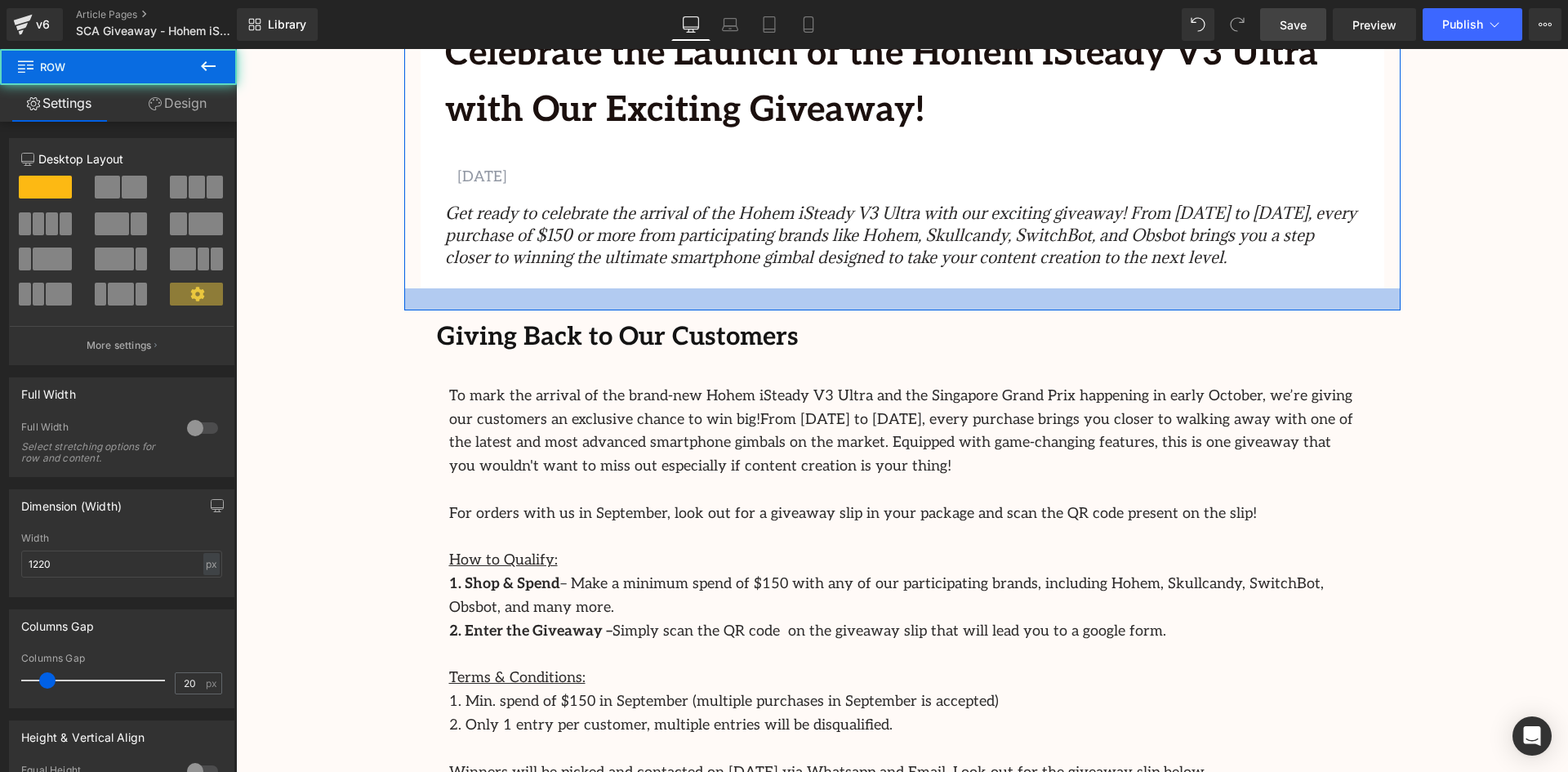
click at [928, 292] on div at bounding box center [903, 300] width 997 height 22
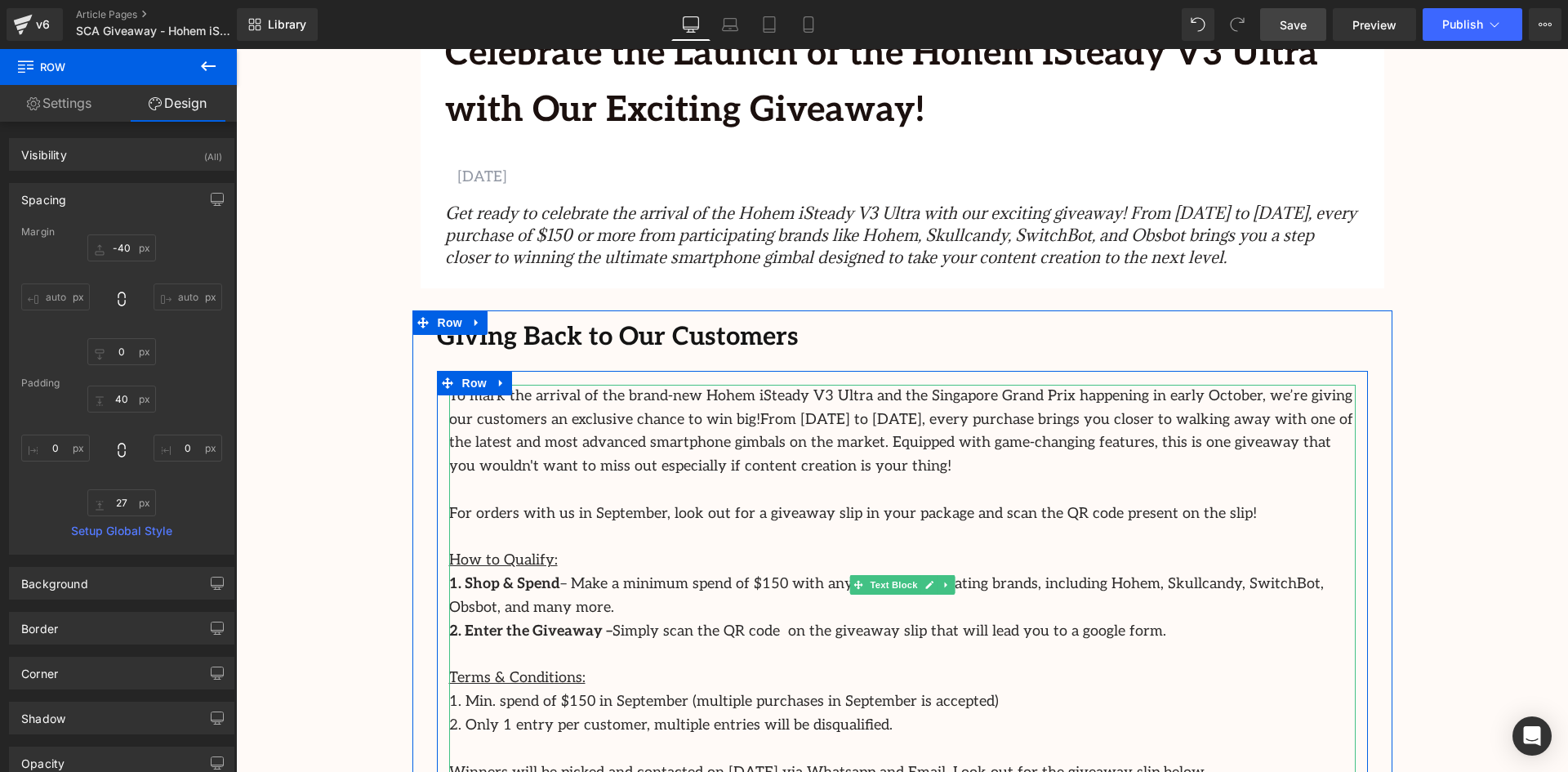
click at [566, 632] on strong "2. Enter the Giveaway –" at bounding box center [531, 631] width 163 height 17
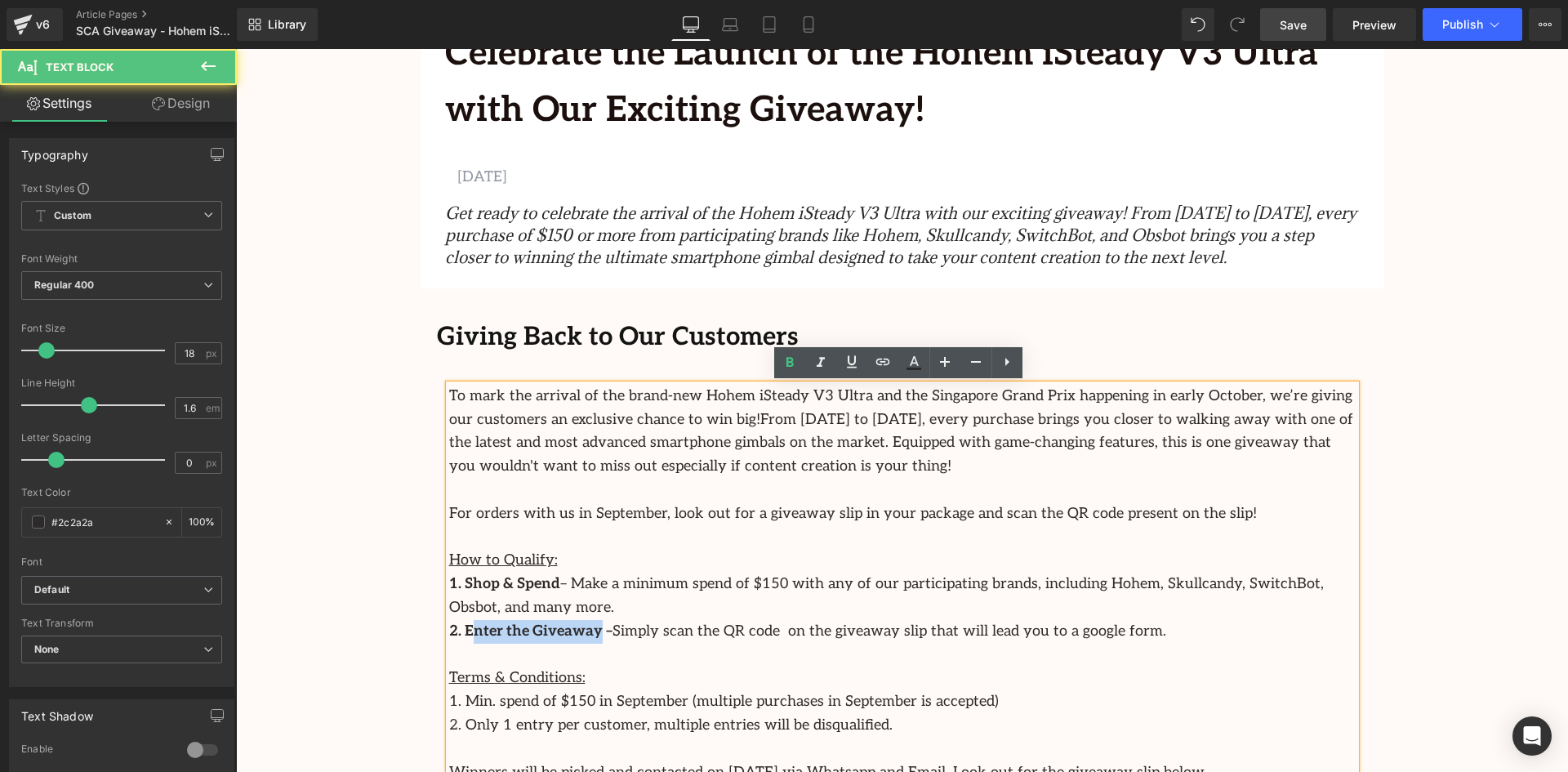
drag, startPoint x: 583, startPoint y: 632, endPoint x: 469, endPoint y: 635, distance: 114.0
click at [469, 637] on strong "2. Enter the Giveaway –" at bounding box center [531, 631] width 163 height 17
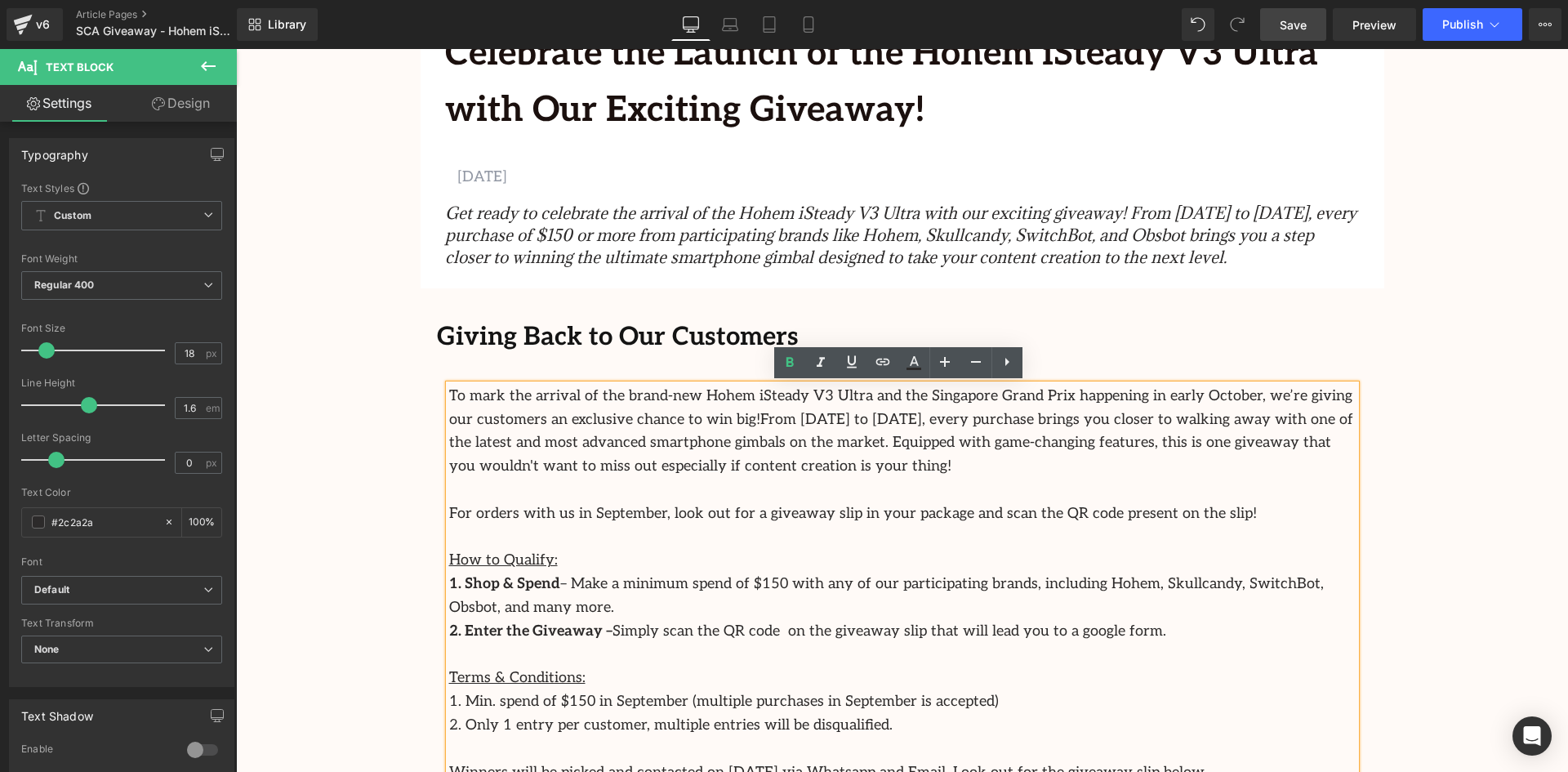
click at [367, 617] on div "Image Row Celebrate the Launch of the Hohem iSteady V3 Ultra with Our Exciting …" at bounding box center [902, 697] width 1332 height 2346
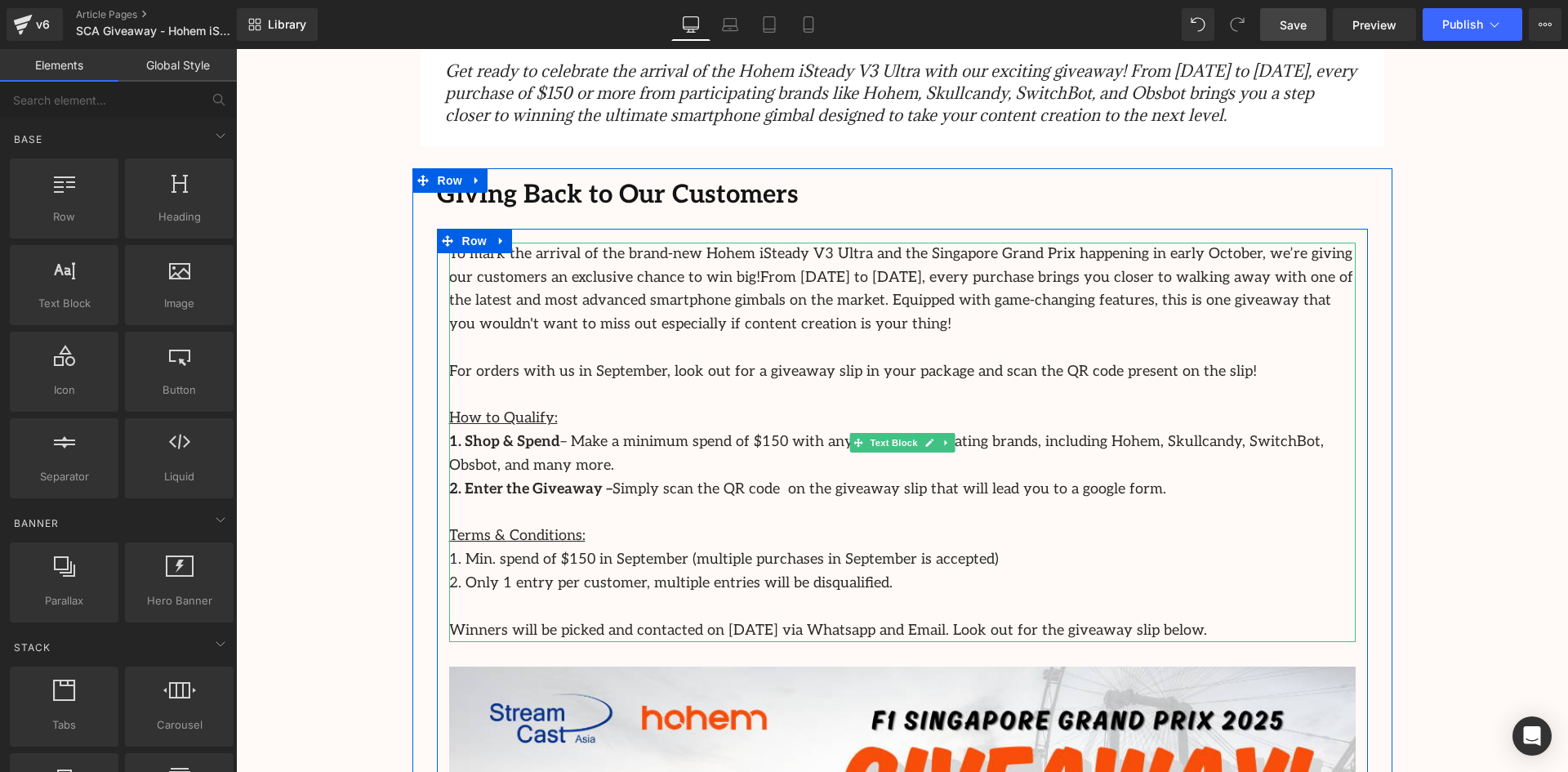
scroll to position [817, 0]
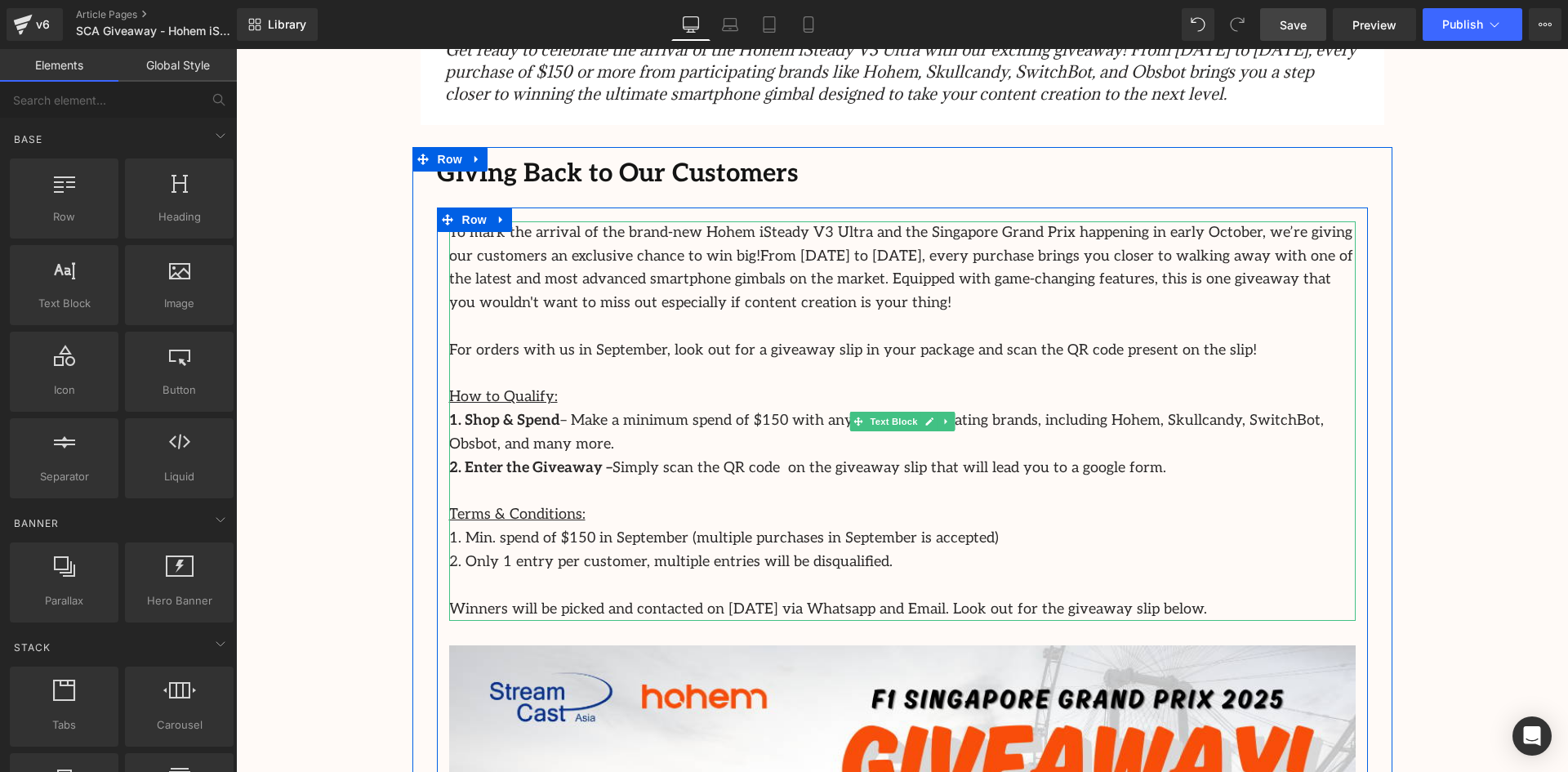
click at [1102, 468] on p "2. Enter the Giveaway – Simply scan the QR code on the giveaway slip that will …" at bounding box center [903, 468] width 907 height 23
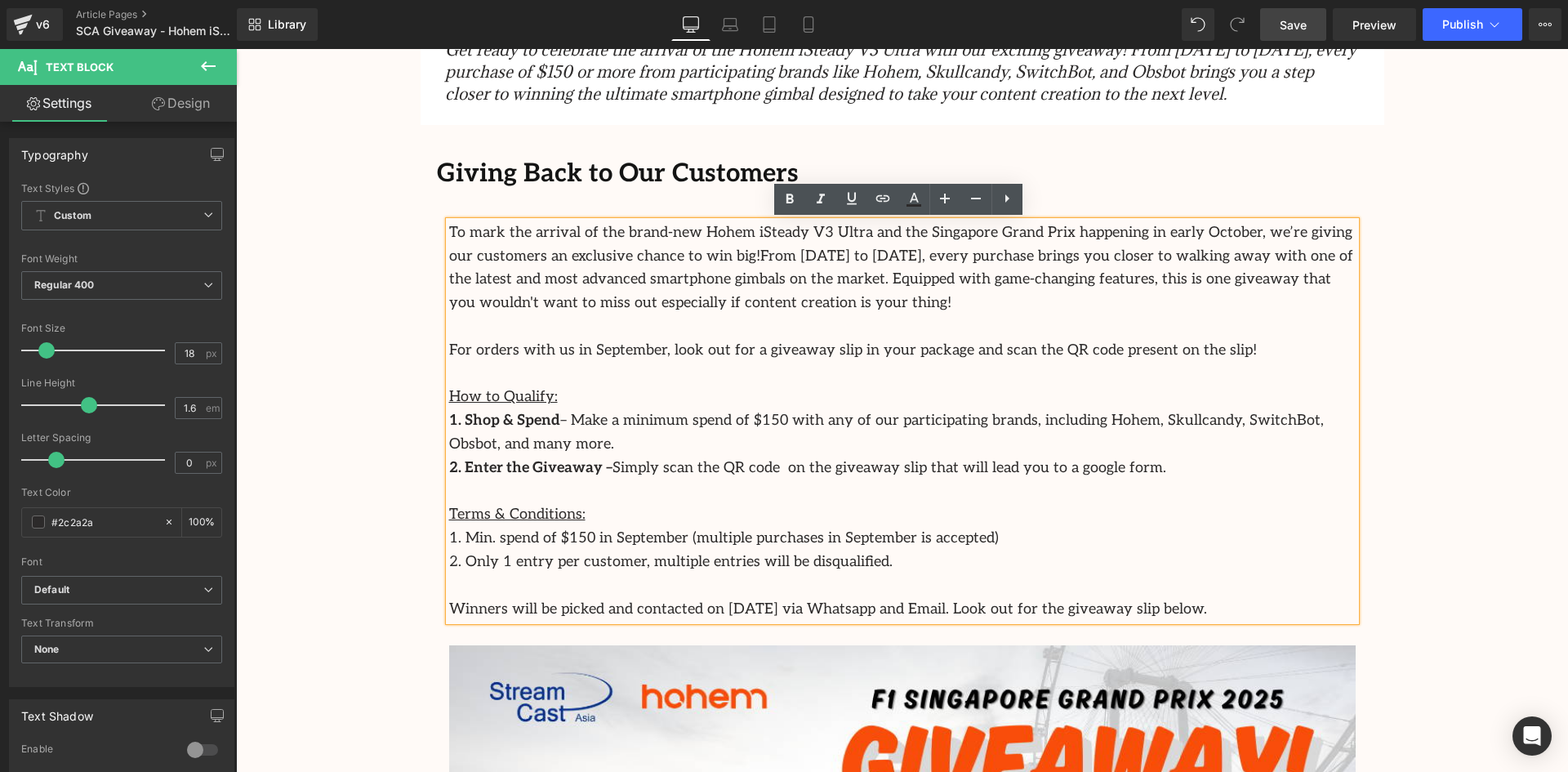
click at [366, 541] on div "Image Row Celebrate the Launch of the Hohem iSteady V3 Ultra with Our Exciting …" at bounding box center [902, 534] width 1332 height 2346
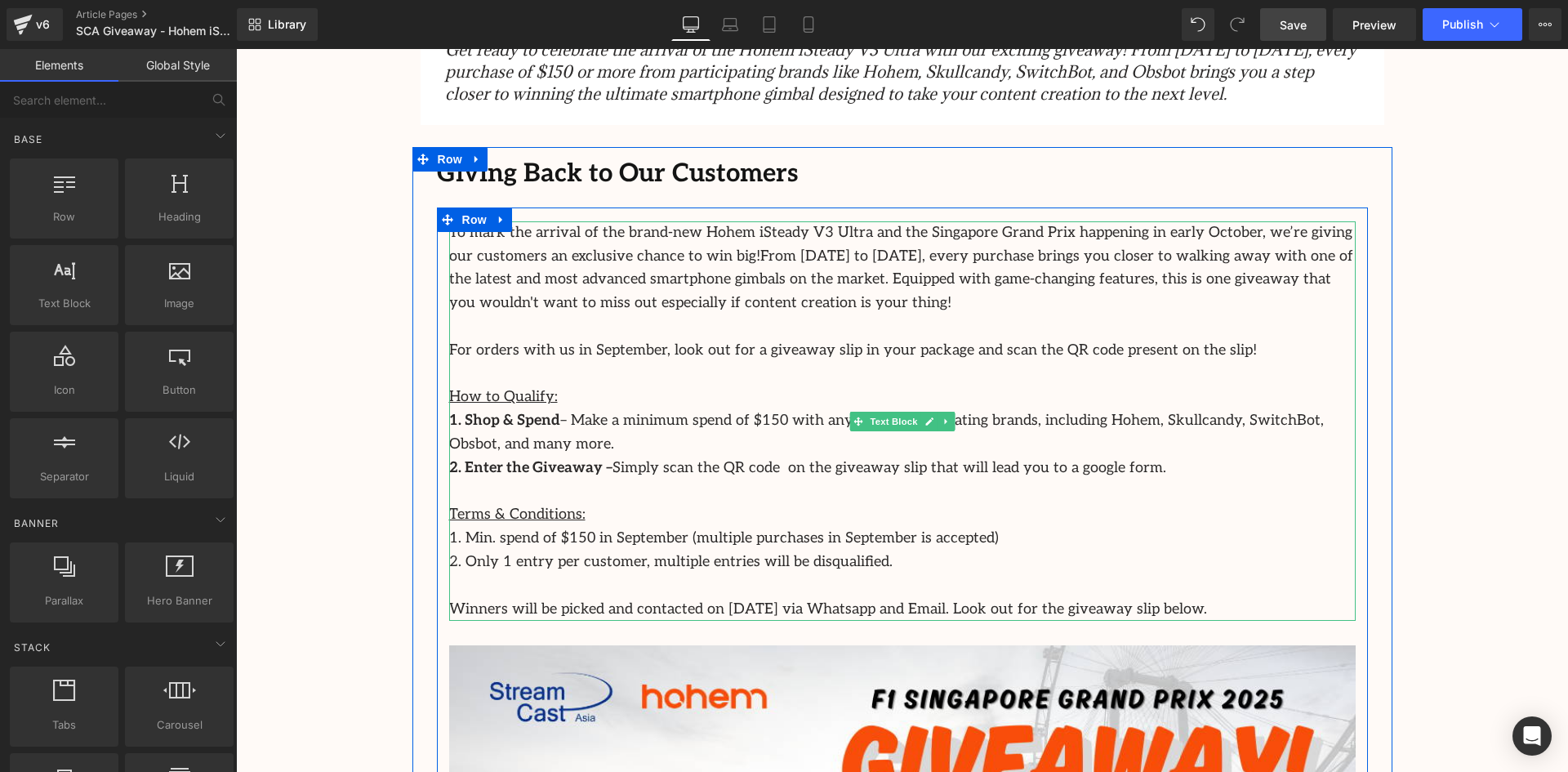
click at [557, 397] on p "How to Qualify:" at bounding box center [903, 397] width 907 height 23
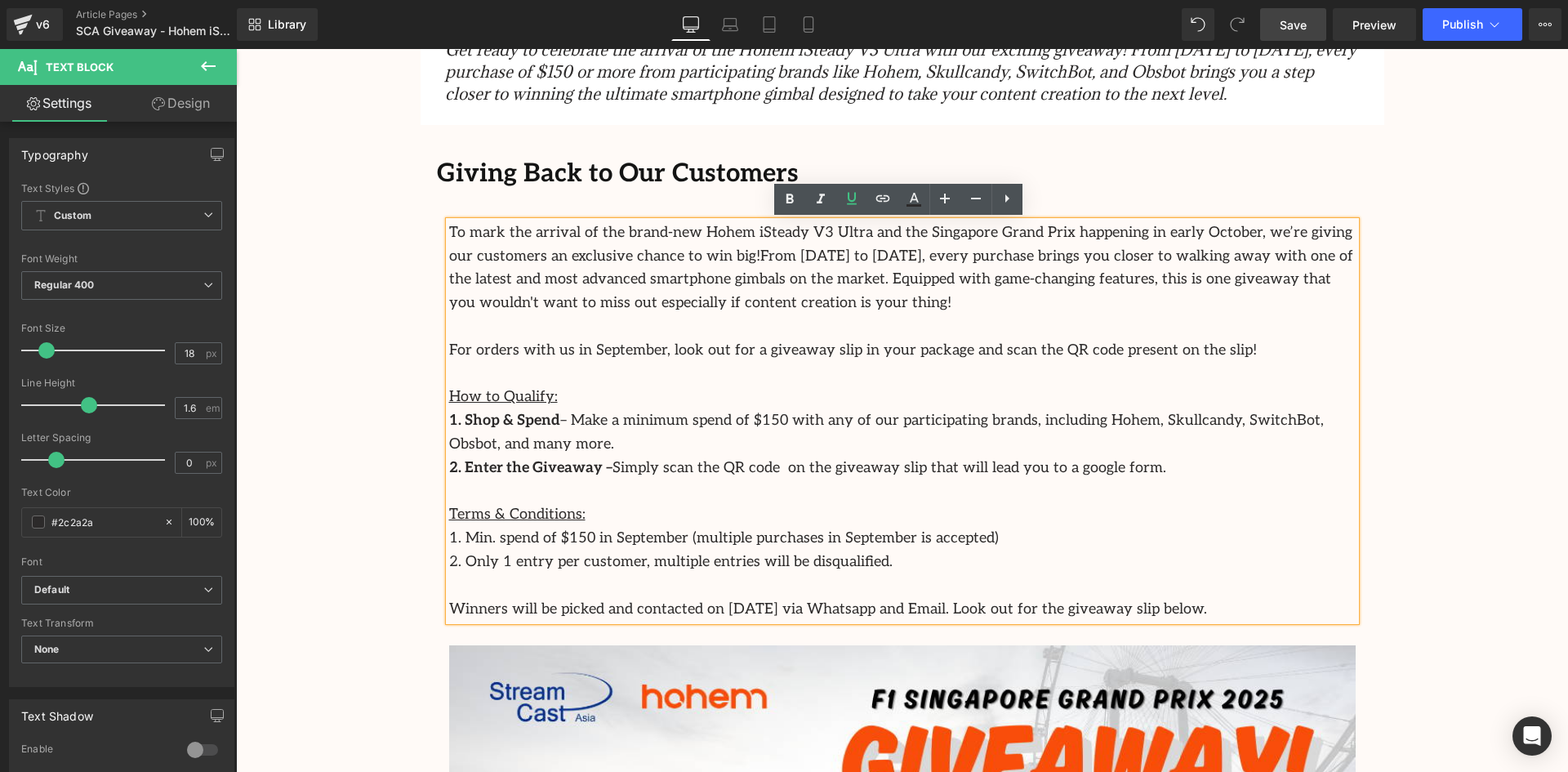
drag, startPoint x: 529, startPoint y: 401, endPoint x: 441, endPoint y: 393, distance: 88.4
click at [450, 393] on div "To mark the arrival of the brand-new Hohem iSteady V3 Ultra and the Singapore G…" at bounding box center [903, 421] width 907 height 400
click at [515, 392] on u "How to Qualify:" at bounding box center [504, 396] width 109 height 17
drag, startPoint x: 547, startPoint y: 392, endPoint x: 432, endPoint y: 391, distance: 115.0
click at [437, 391] on div "To mark the arrival of the brand-new Hohem iSteady V3 Ultra and the Singapore G…" at bounding box center [903, 705] width 931 height 969
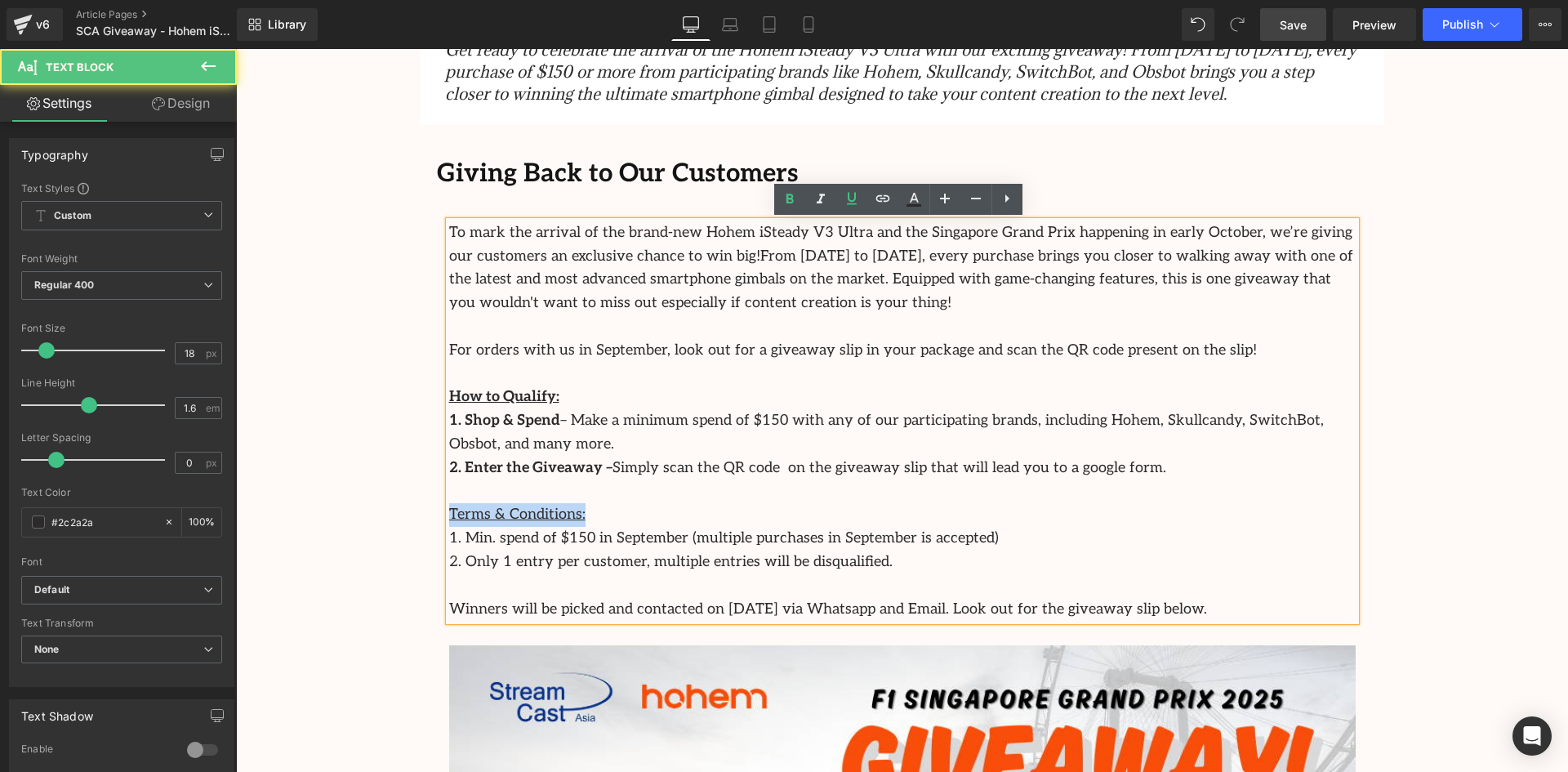
drag, startPoint x: 584, startPoint y: 517, endPoint x: 437, endPoint y: 505, distance: 147.5
click at [437, 505] on div "To mark the arrival of the brand-new Hohem iSteady V3 Ultra and the Singapore G…" at bounding box center [903, 705] width 931 height 969
drag, startPoint x: 582, startPoint y: 467, endPoint x: 430, endPoint y: 463, distance: 152.1
click at [545, 423] on strong "1. Shop & Spend" at bounding box center [505, 421] width 111 height 17
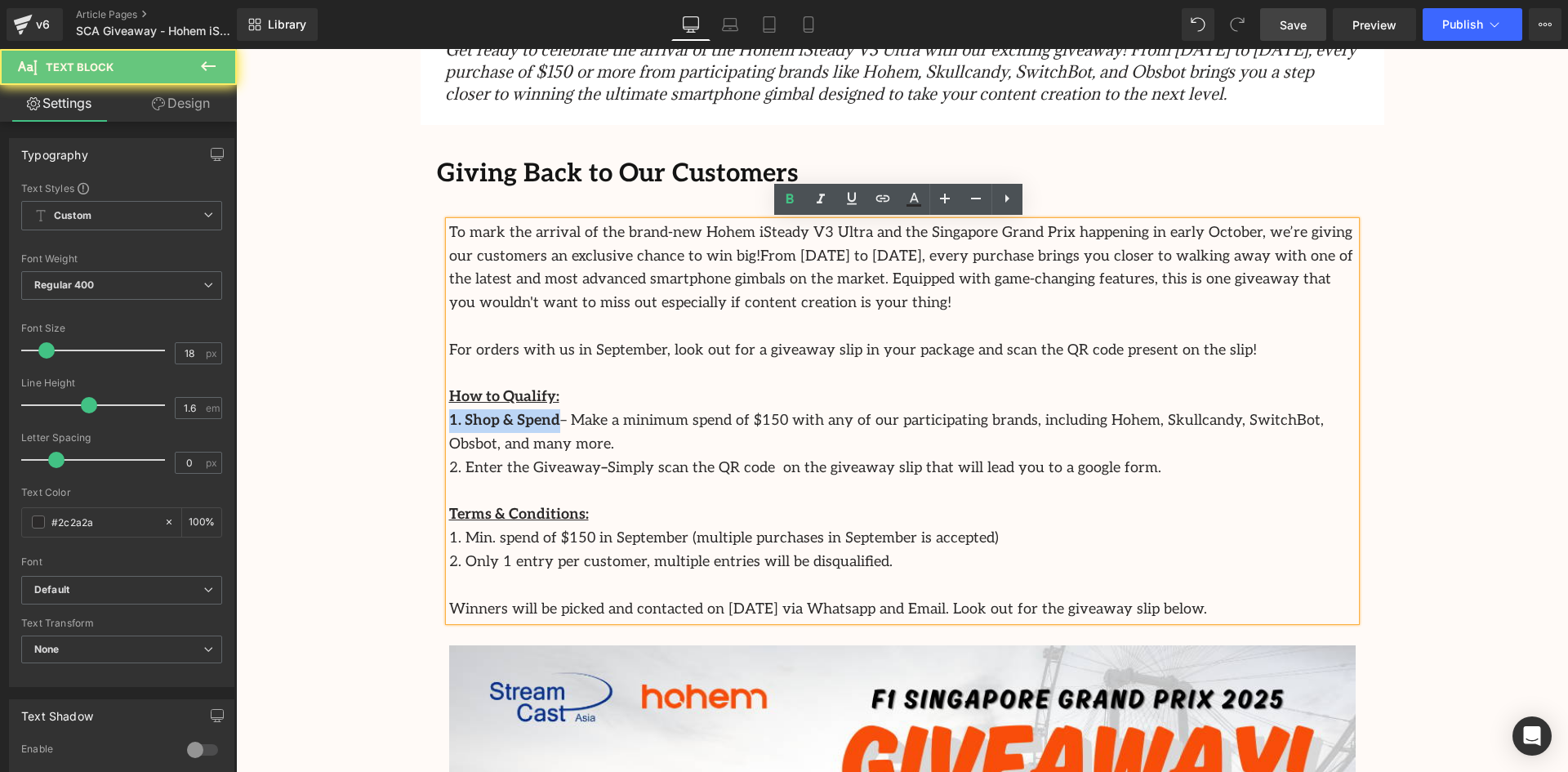
drag, startPoint x: 552, startPoint y: 422, endPoint x: 431, endPoint y: 418, distance: 121.1
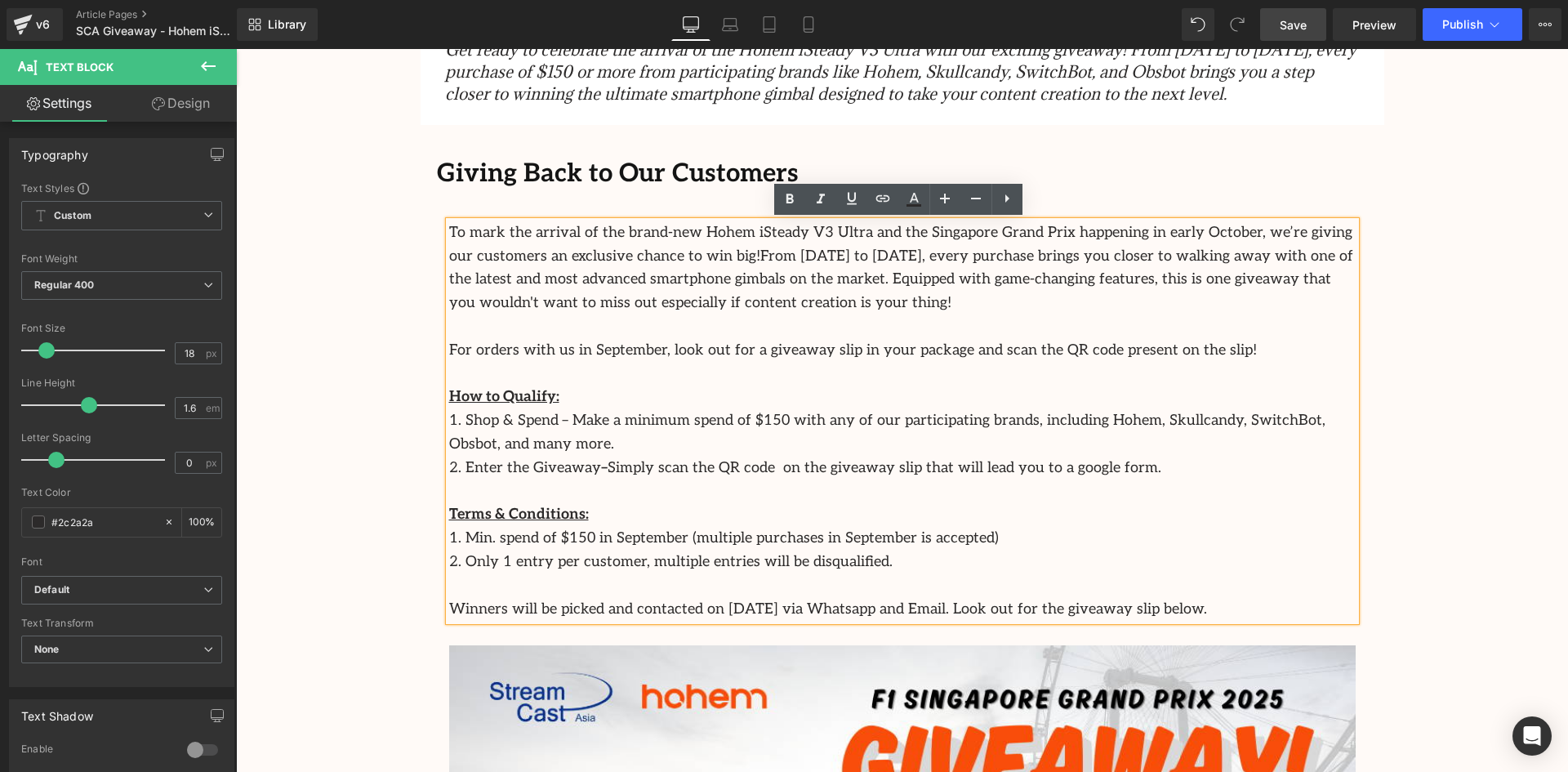
click at [1074, 508] on p "Terms & Conditions:" at bounding box center [903, 514] width 907 height 23
click at [535, 421] on p "1. Shop & Spend – Make a minimum spend of $150 with any of our participating br…" at bounding box center [903, 433] width 907 height 48
drag, startPoint x: 546, startPoint y: 421, endPoint x: 439, endPoint y: 423, distance: 107.0
click at [439, 423] on div "To mark the arrival of the brand-new Hohem iSteady V3 Ultra and the Singapore G…" at bounding box center [903, 705] width 931 height 969
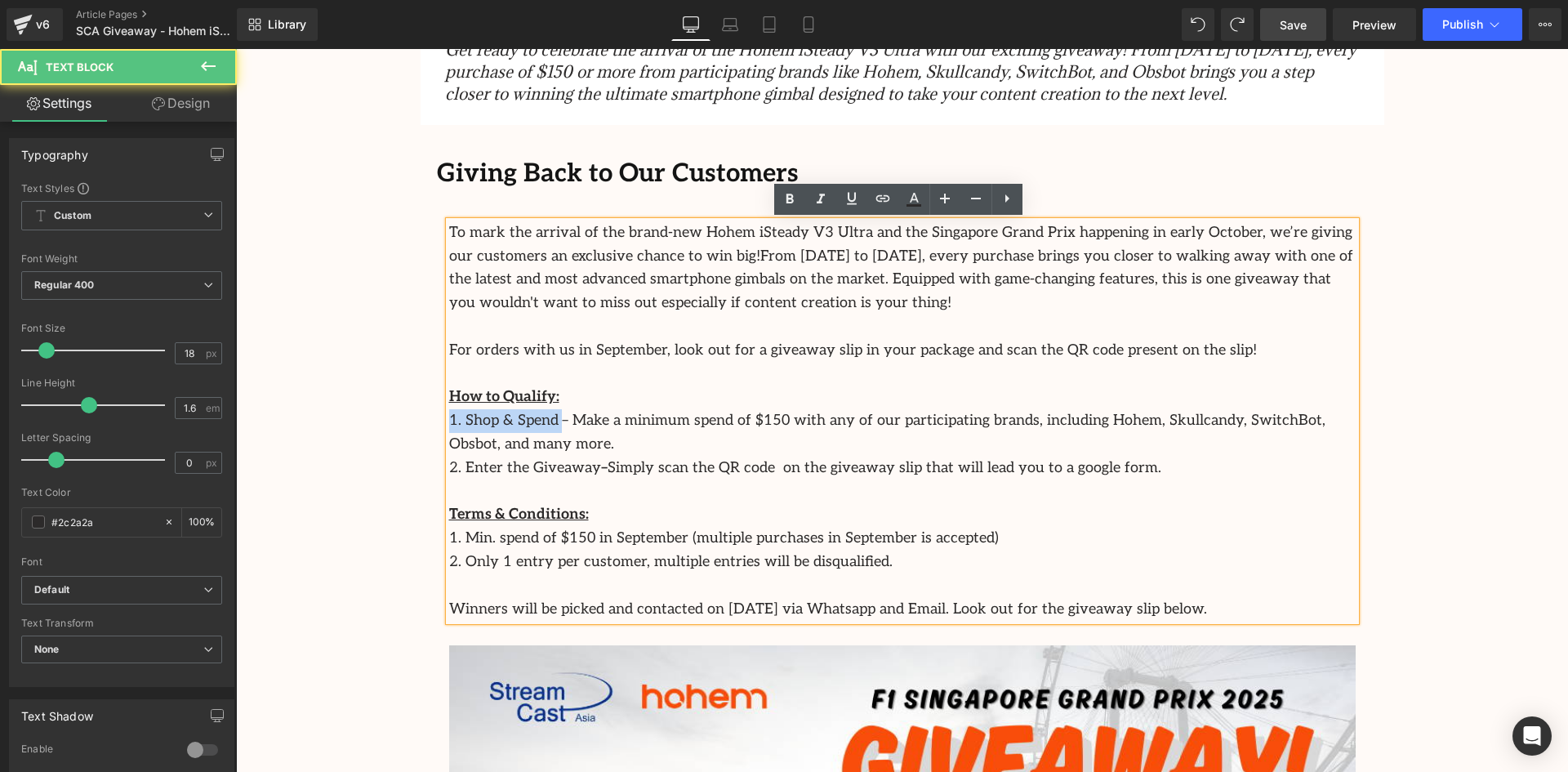
drag, startPoint x: 547, startPoint y: 422, endPoint x: 438, endPoint y: 423, distance: 109.0
click at [450, 423] on p "1. Shop & Spend – Make a minimum spend of $150 with any of our participating br…" at bounding box center [903, 433] width 907 height 48
click at [401, 412] on div "Image Row Celebrate the Launch of the Hohem iSteady V3 Ultra with Our Exciting …" at bounding box center [902, 534] width 1332 height 2346
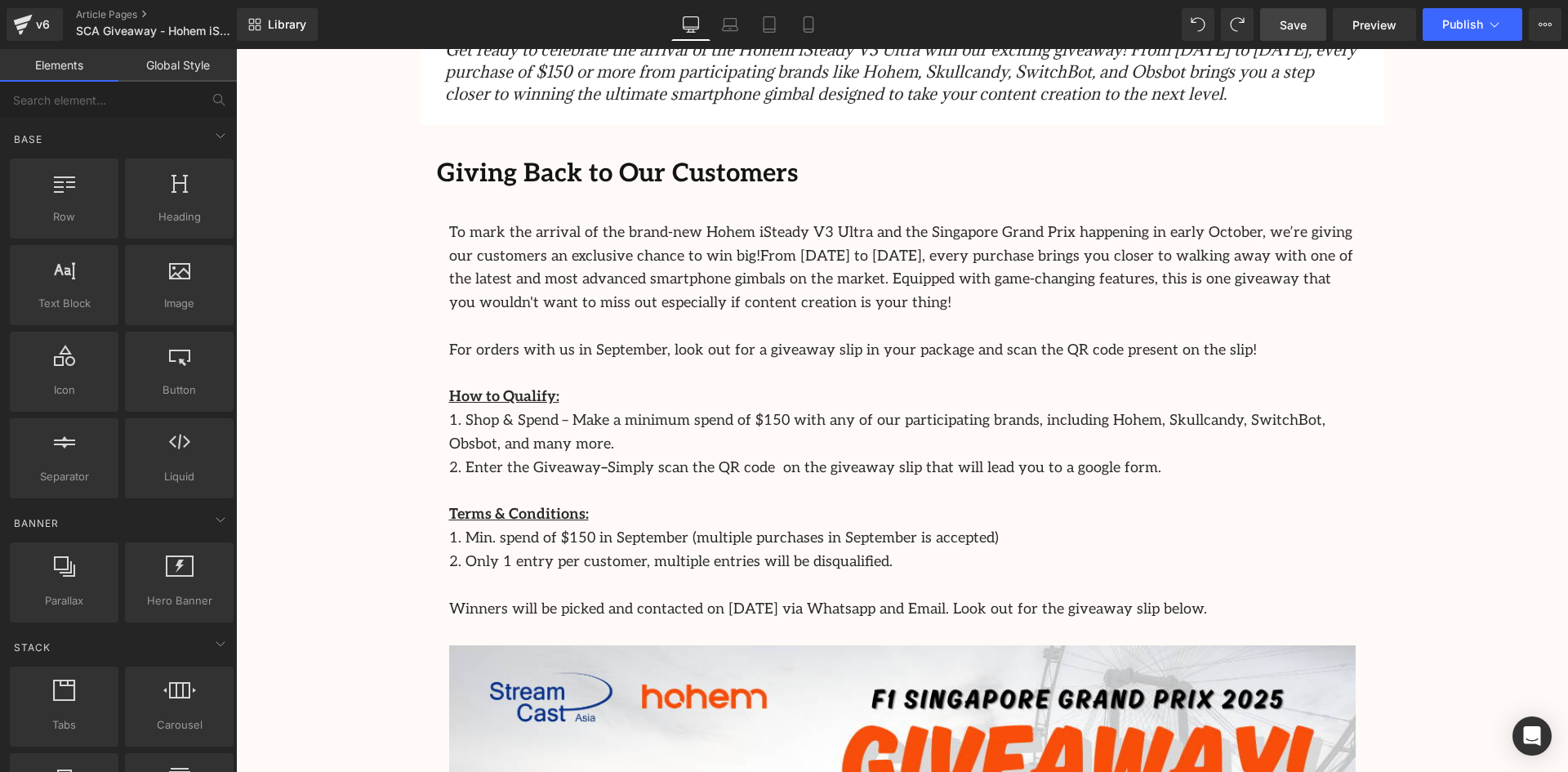
click at [1423, 304] on div "Image Row Celebrate the Launch of the Hohem iSteady V3 Ultra with Our Exciting …" at bounding box center [902, 534] width 1332 height 2346
click at [1485, 323] on div "Image Row Celebrate the Launch of the Hohem iSteady V3 Ultra with Our Exciting …" at bounding box center [902, 534] width 1332 height 2346
click at [1472, 380] on div "Image Row Celebrate the Launch of the Hohem iSteady V3 Ultra with Our Exciting …" at bounding box center [902, 534] width 1332 height 2346
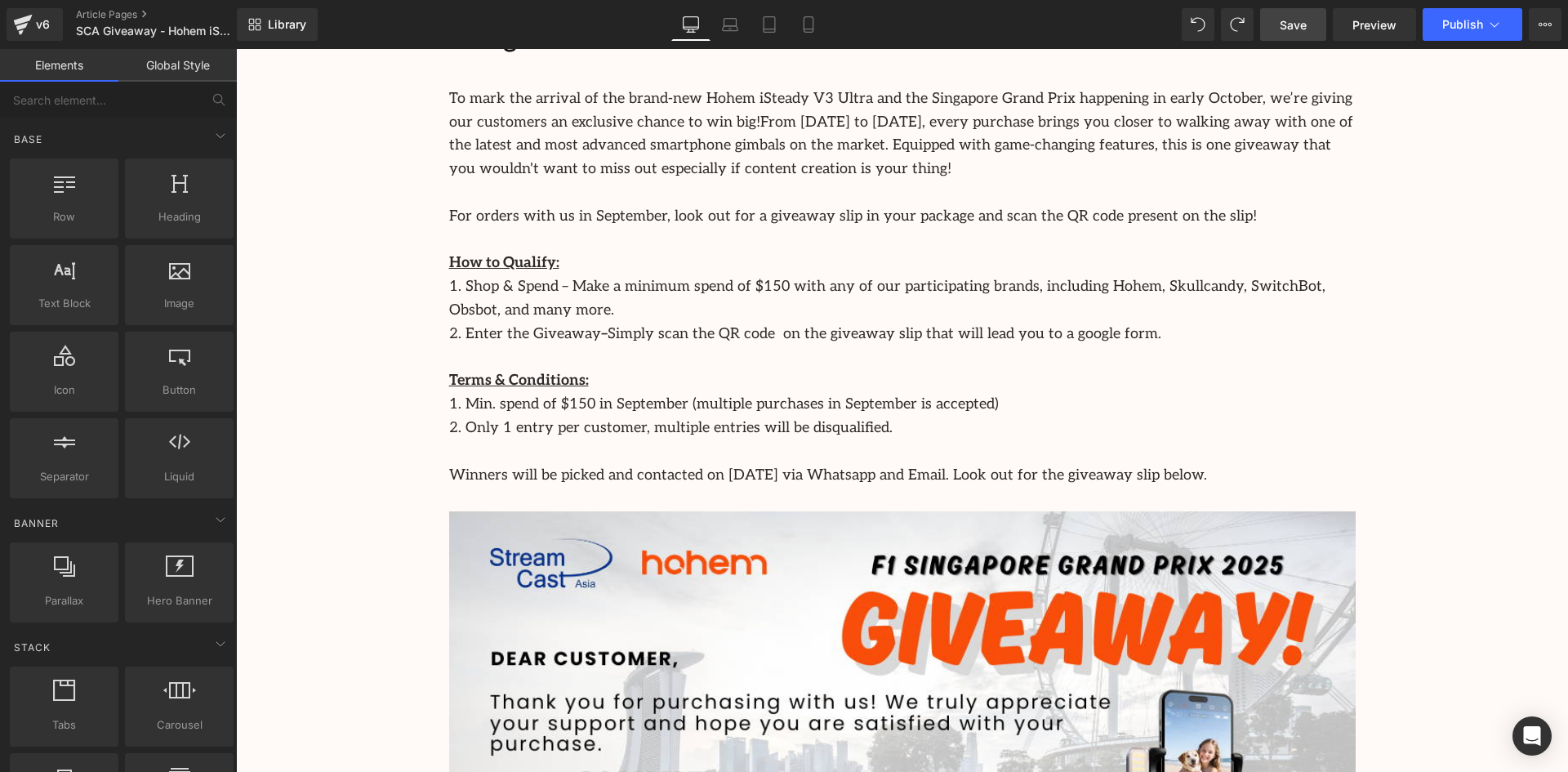
scroll to position [763, 0]
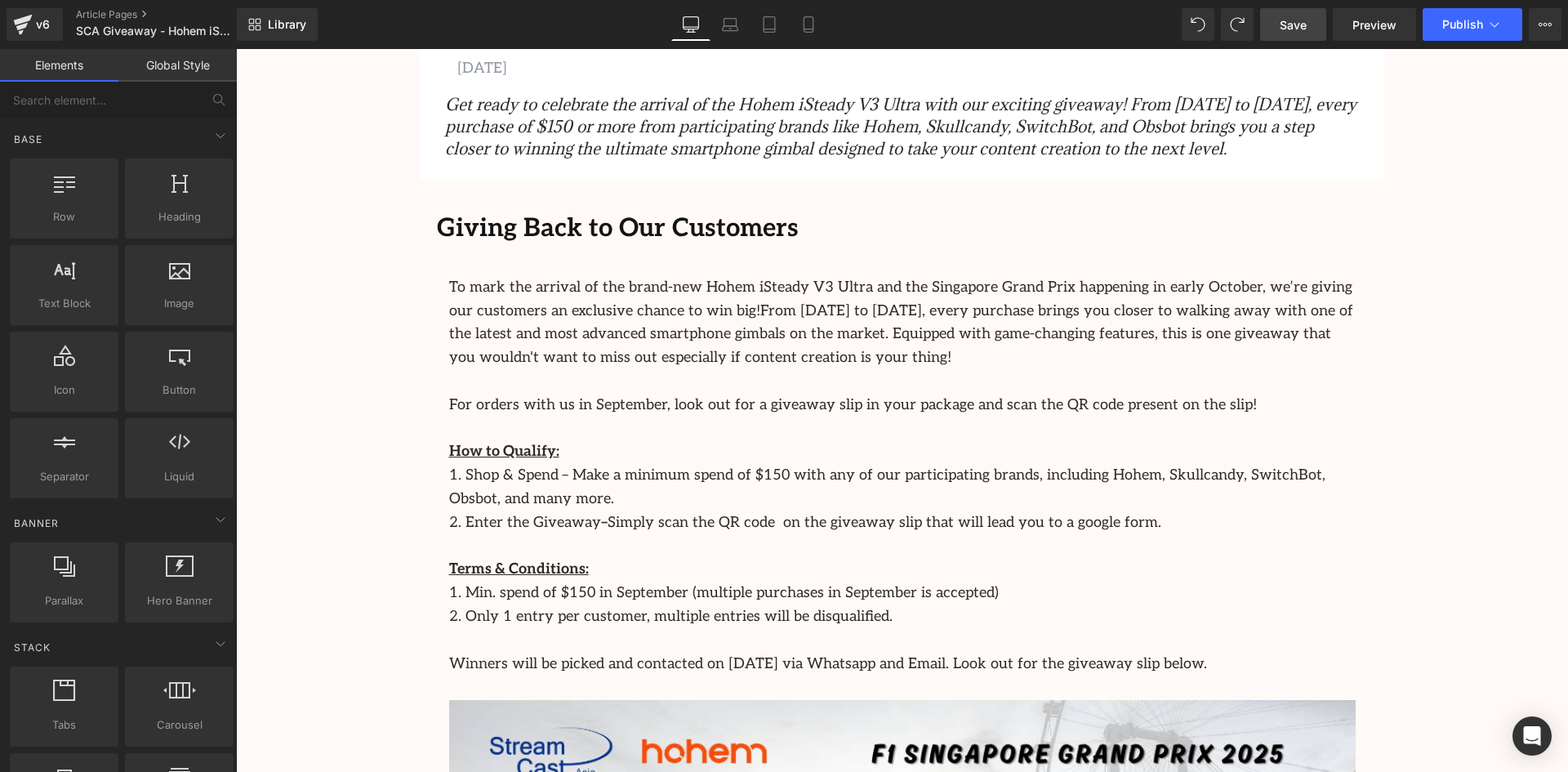
click at [1501, 224] on div "Image Row Celebrate the Launch of the Hohem iSteady V3 Ultra with Our Exciting …" at bounding box center [902, 588] width 1332 height 2346
click at [1466, 156] on div "Image Row Celebrate the Launch of the Hohem iSteady V3 Ultra with Our Exciting …" at bounding box center [902, 588] width 1332 height 2346
